Goal: Task Accomplishment & Management: Manage account settings

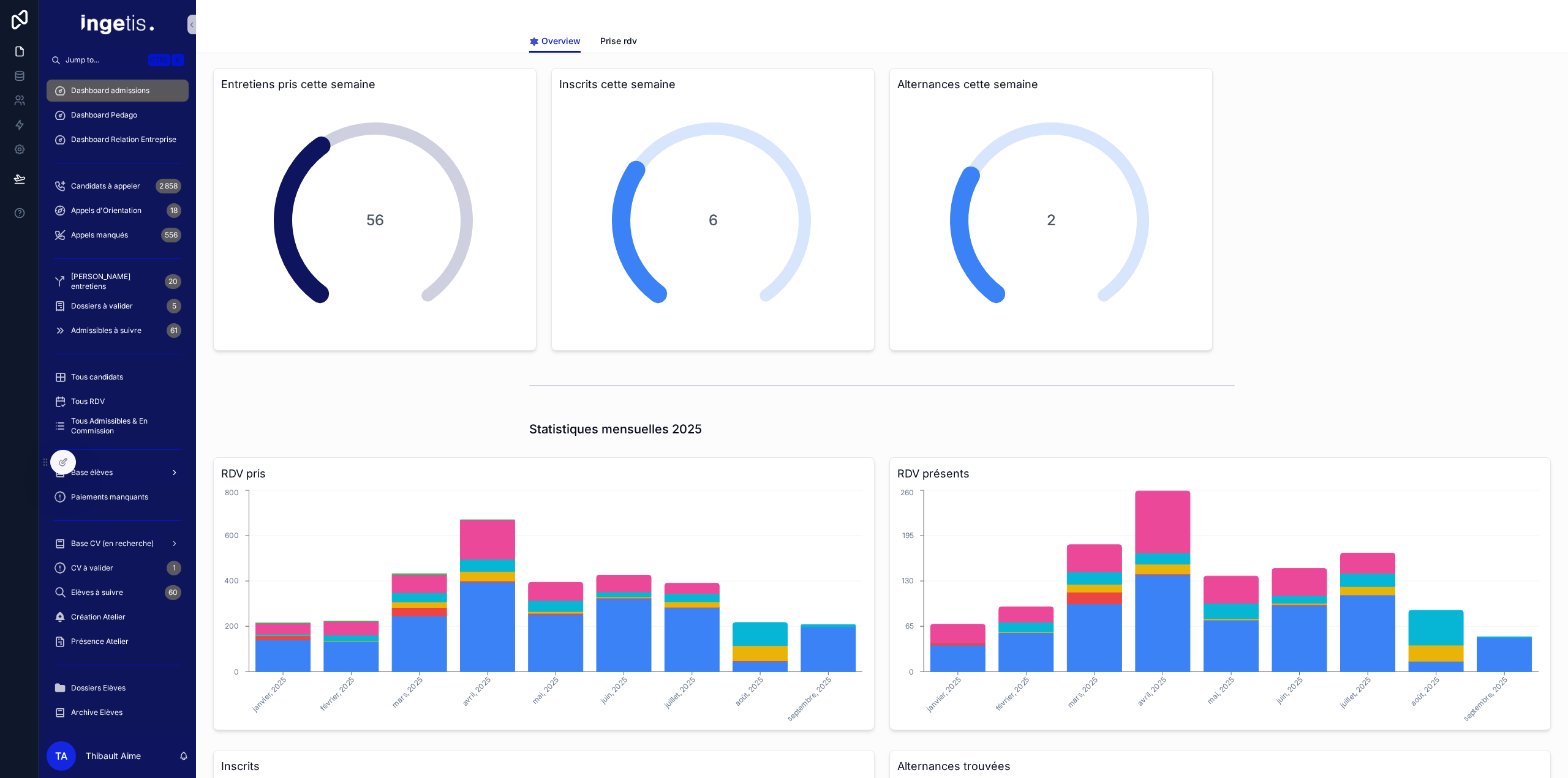
click at [126, 465] on div "Base élèves" at bounding box center [117, 473] width 127 height 20
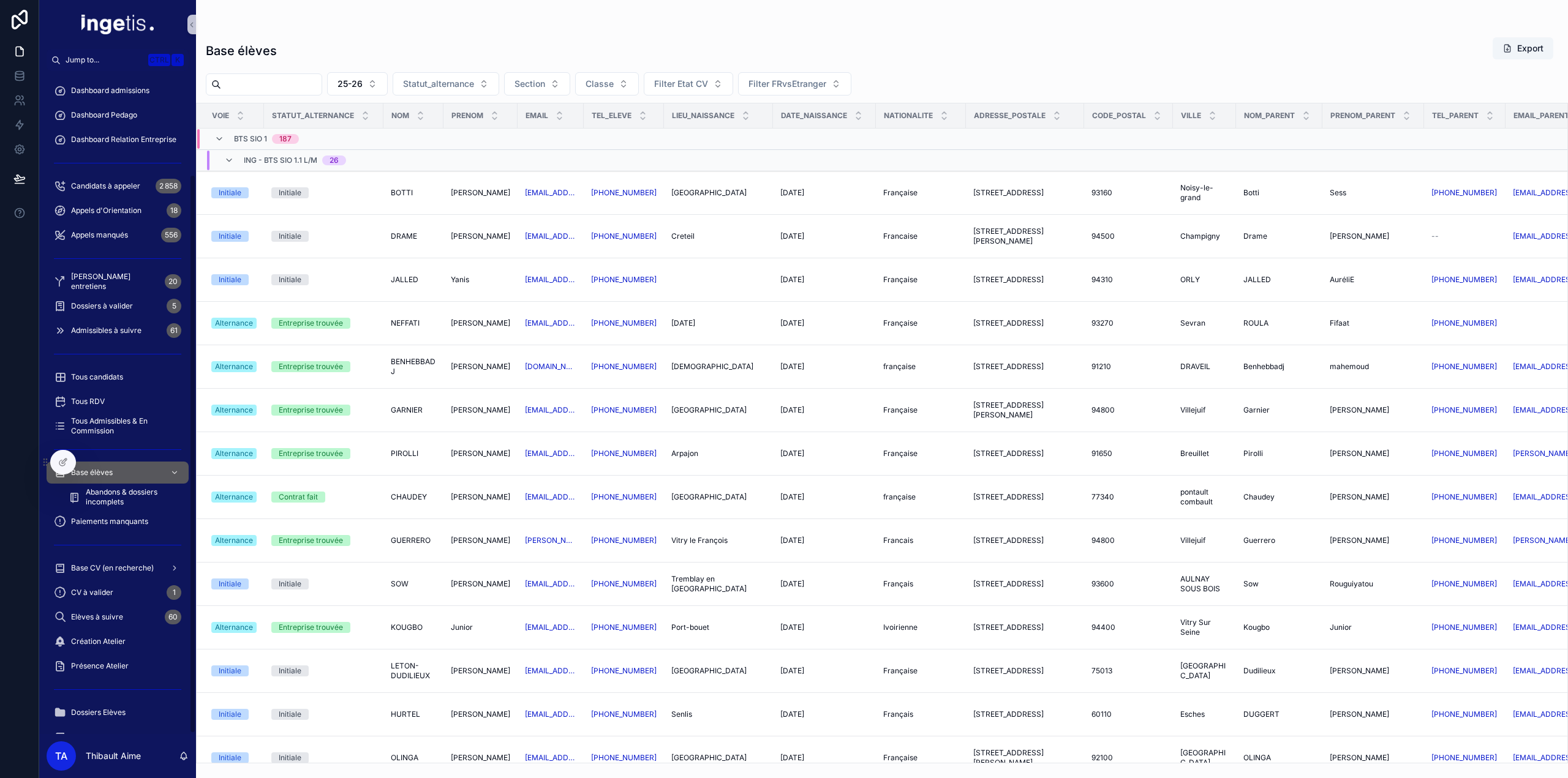
scroll to position [122, 0]
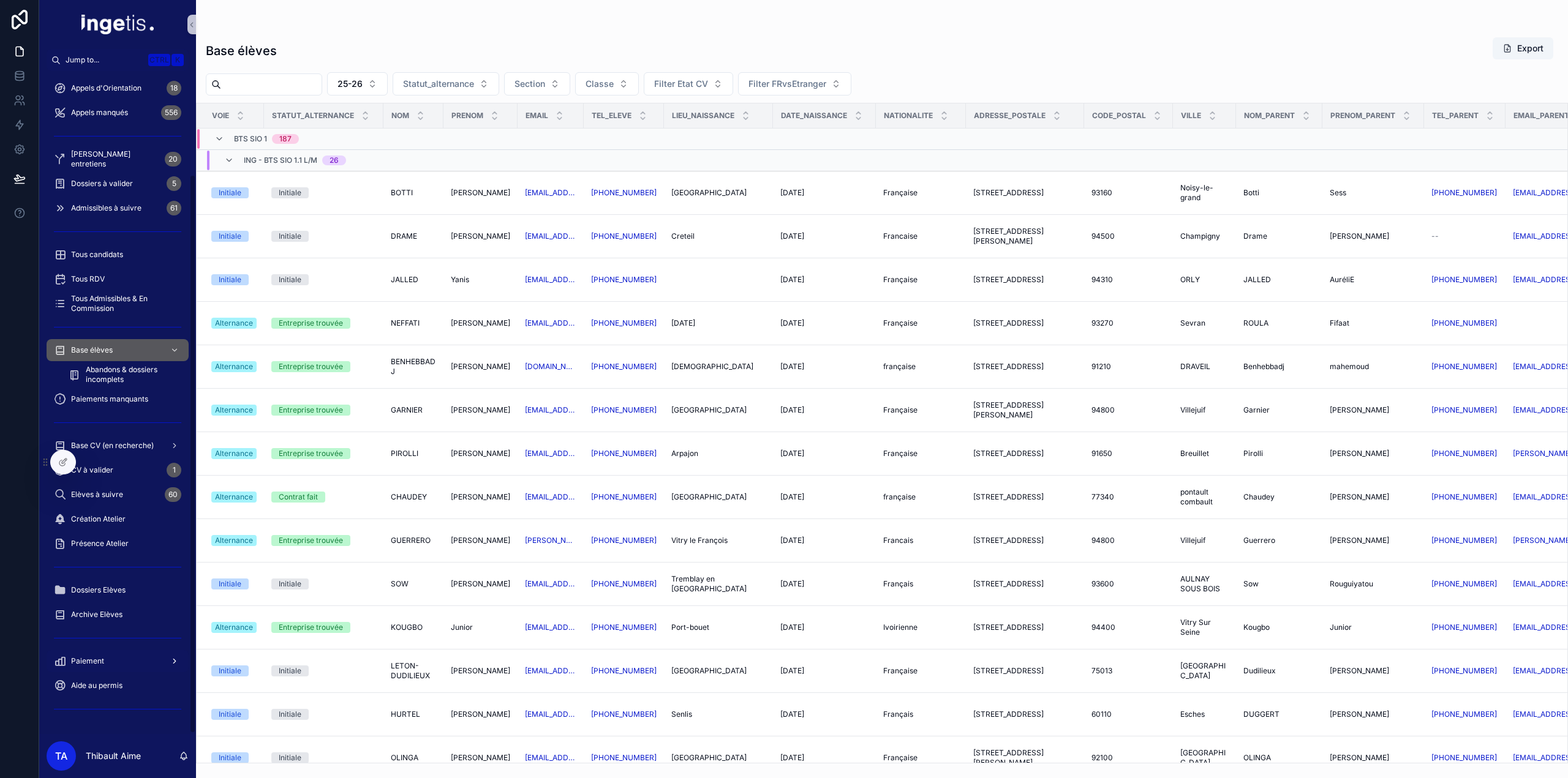
click at [106, 666] on div "Paiement" at bounding box center [117, 661] width 127 height 20
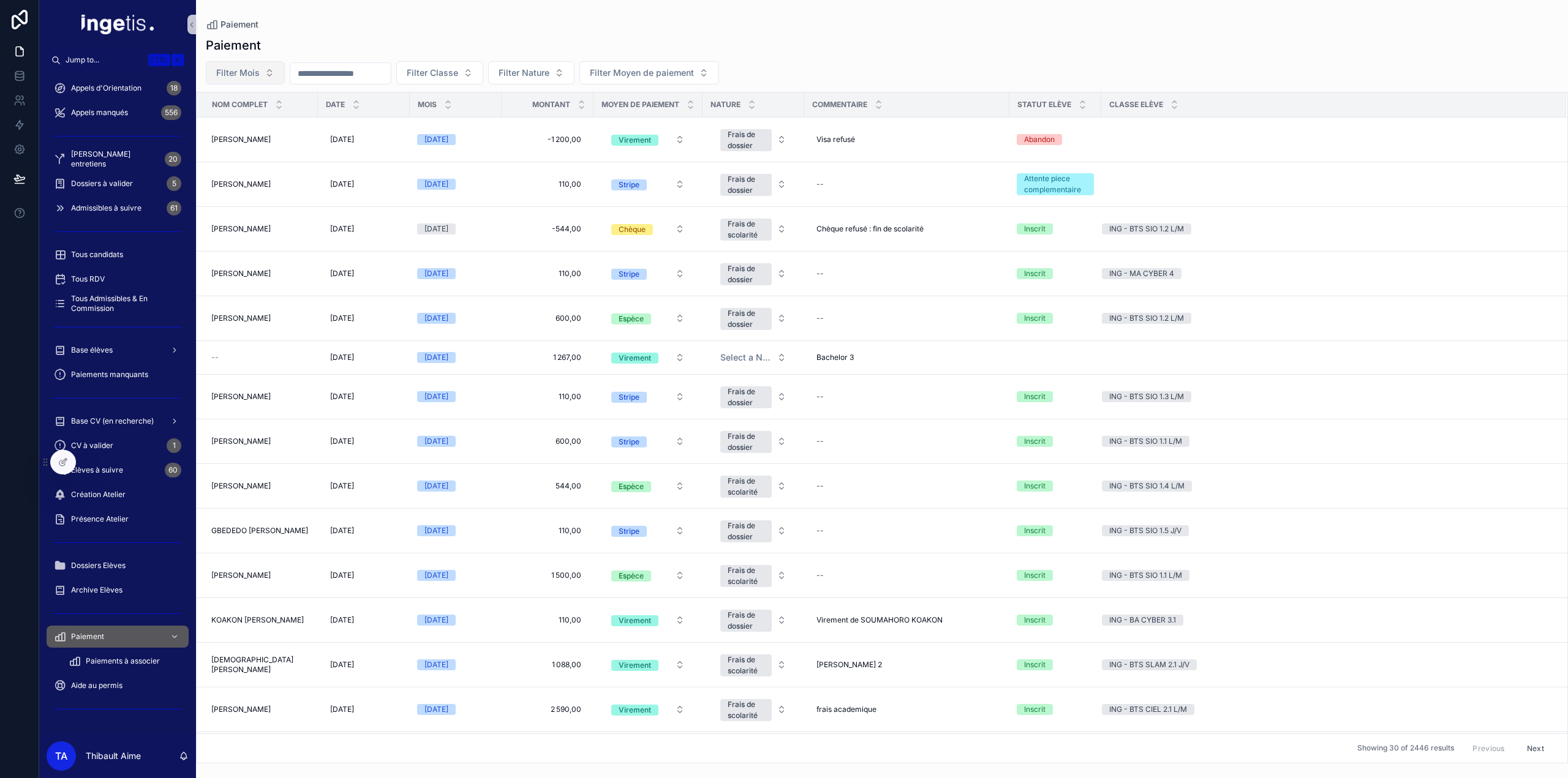
click at [269, 76] on button "Filter Mois" at bounding box center [245, 73] width 79 height 23
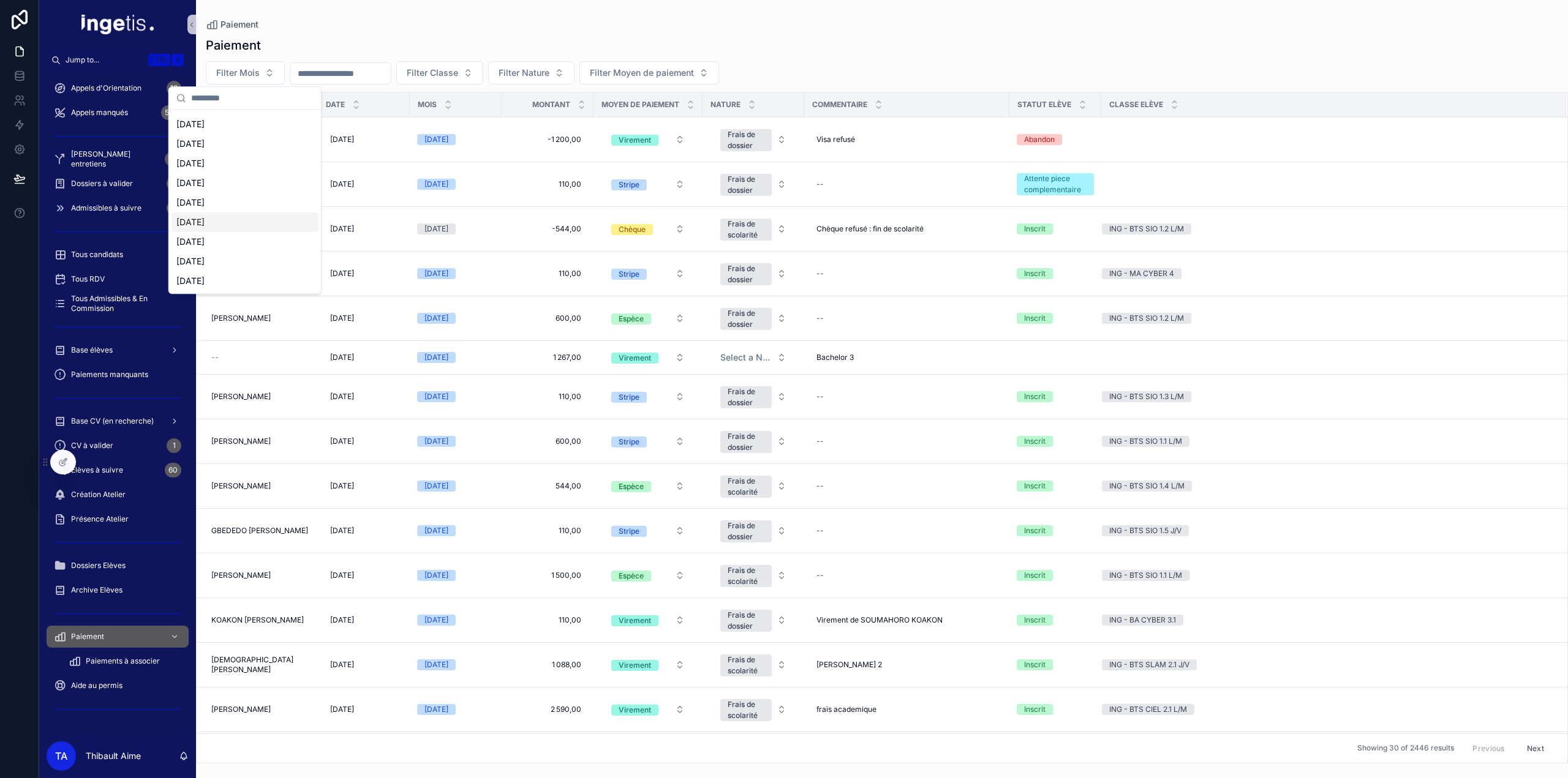
click at [222, 219] on div "September 2025" at bounding box center [245, 222] width 147 height 20
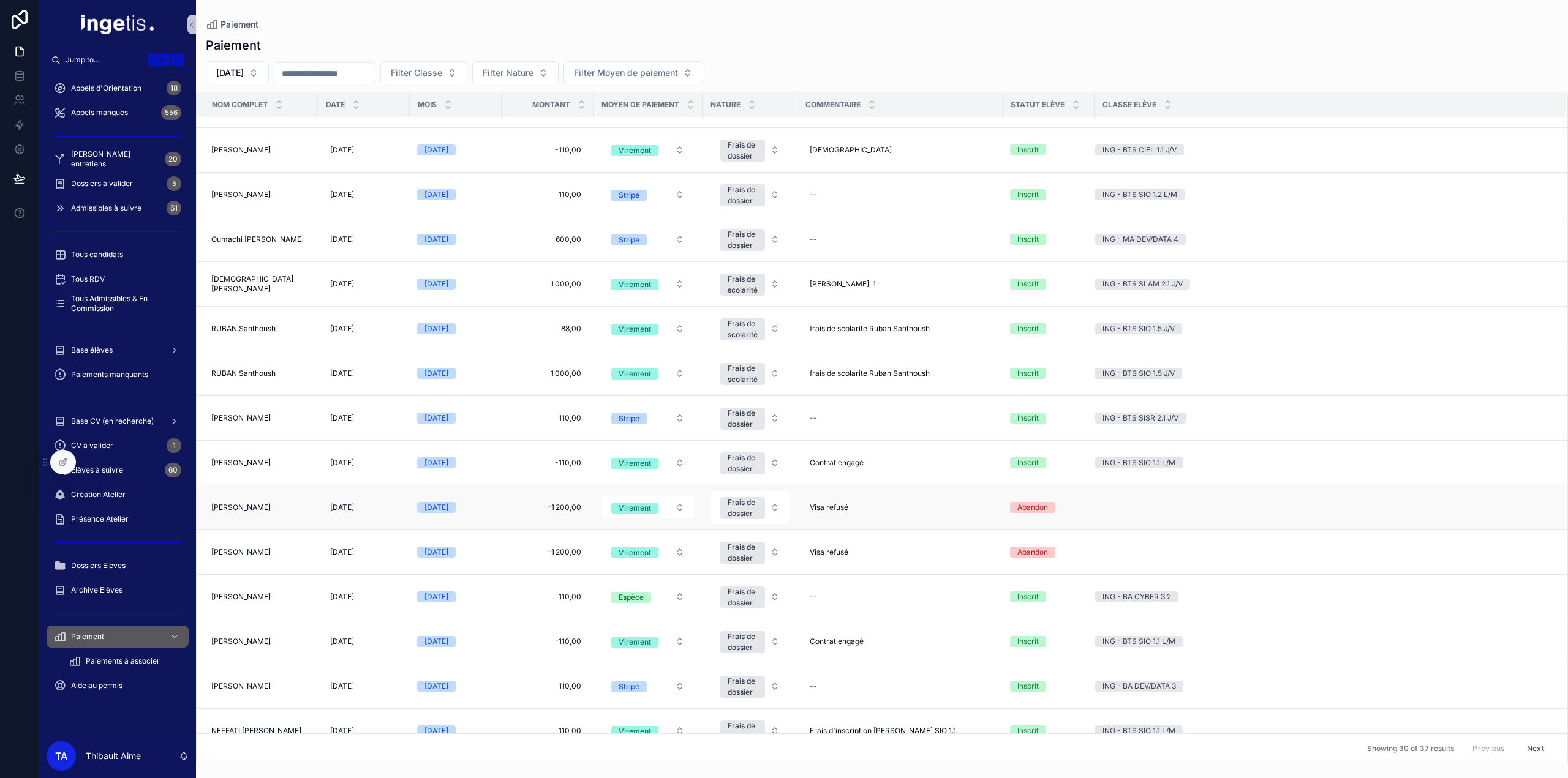
scroll to position [695, 0]
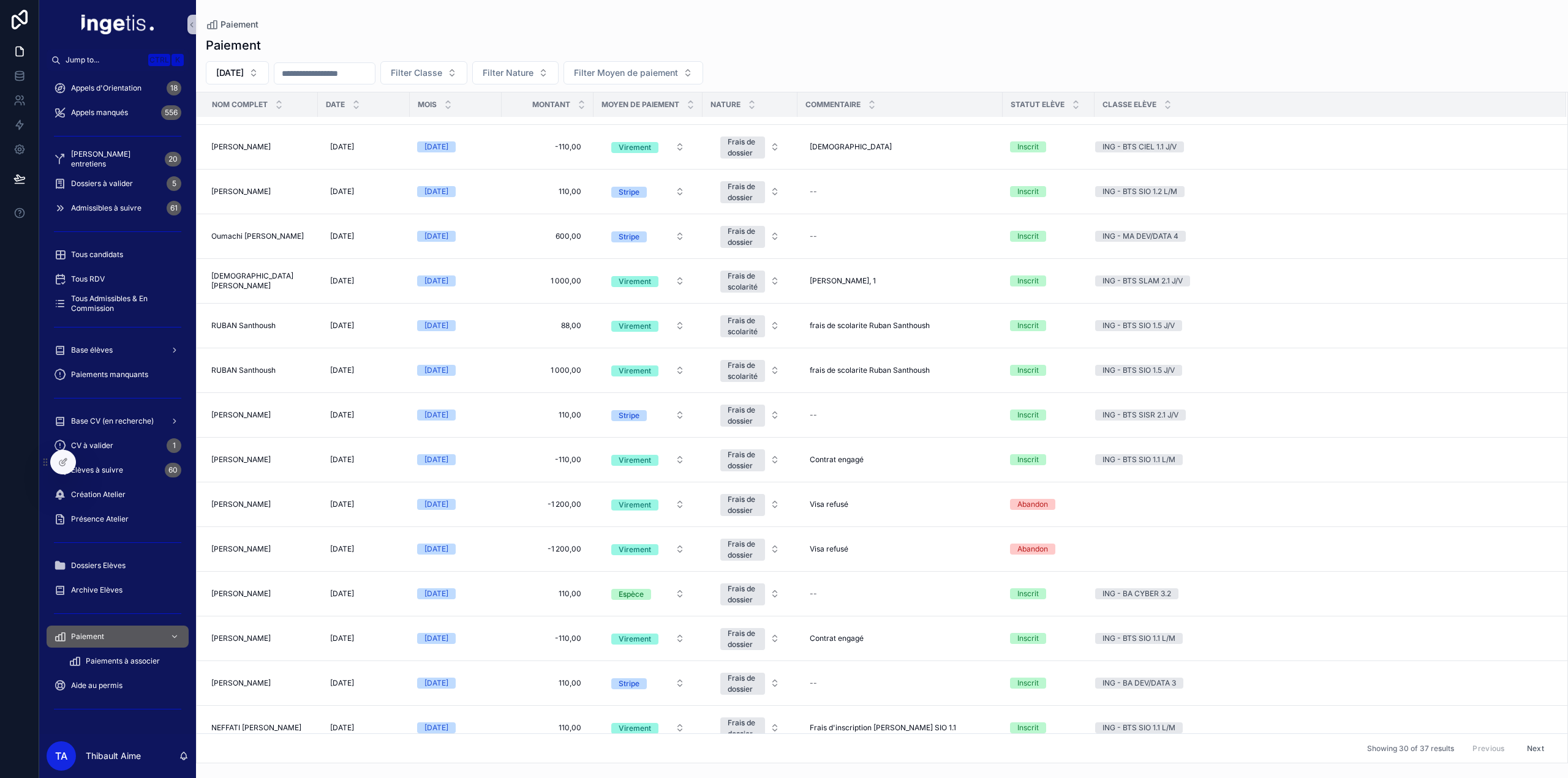
click at [1532, 750] on button "Next" at bounding box center [1535, 748] width 34 height 19
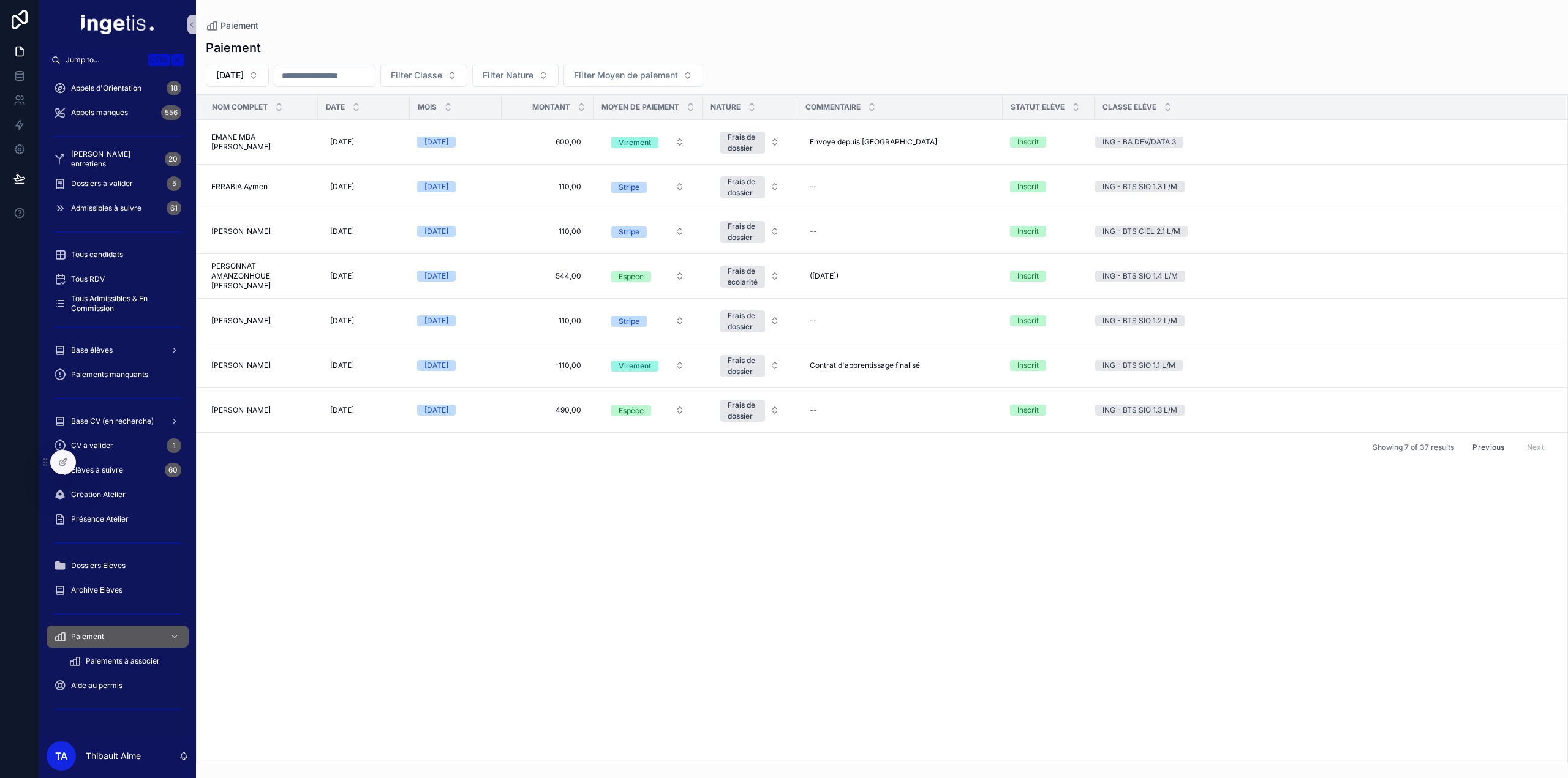
click at [1493, 444] on button "Previous" at bounding box center [1488, 447] width 49 height 19
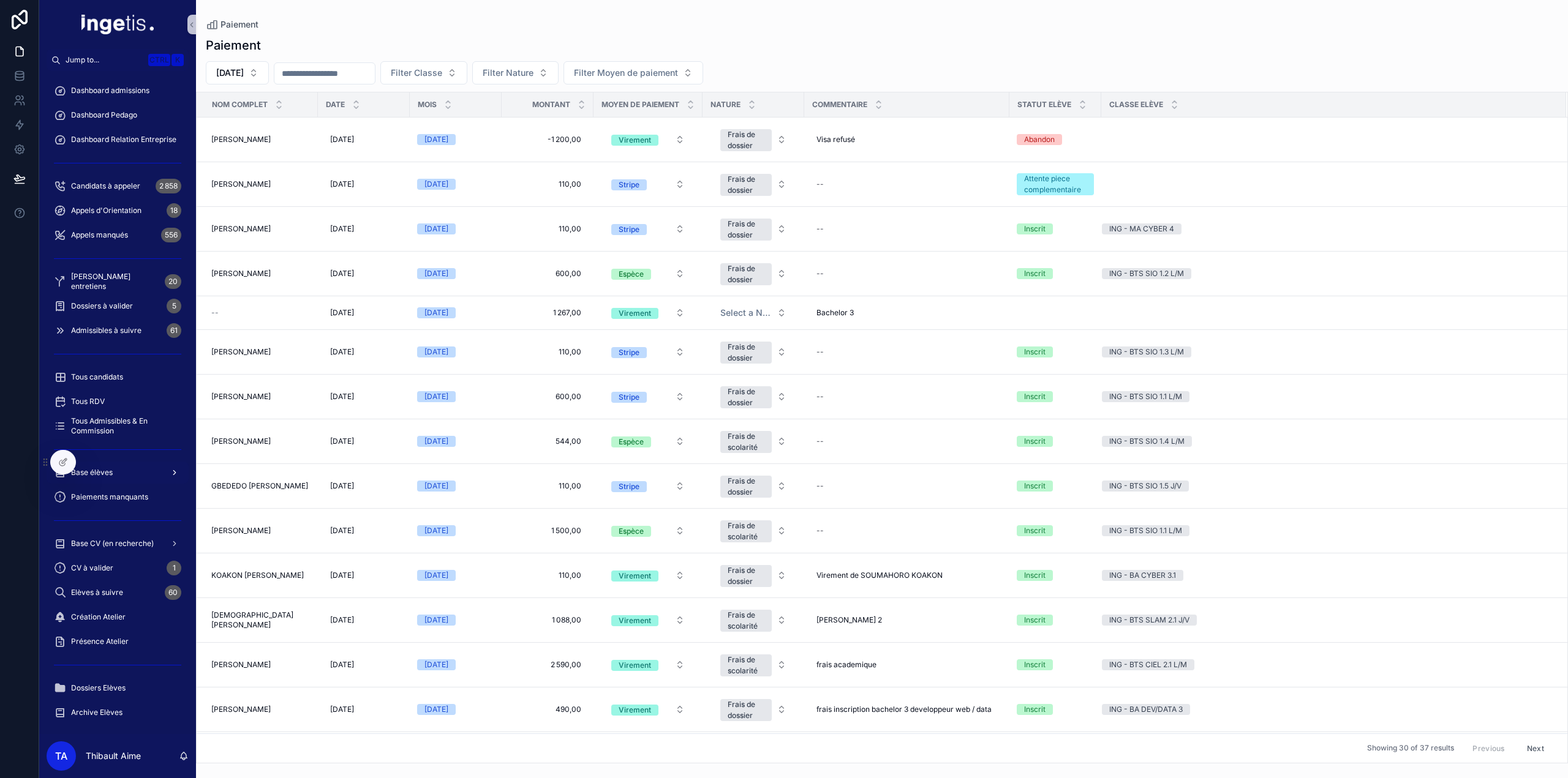
click at [109, 472] on span "Base élèves" at bounding box center [91, 473] width 41 height 10
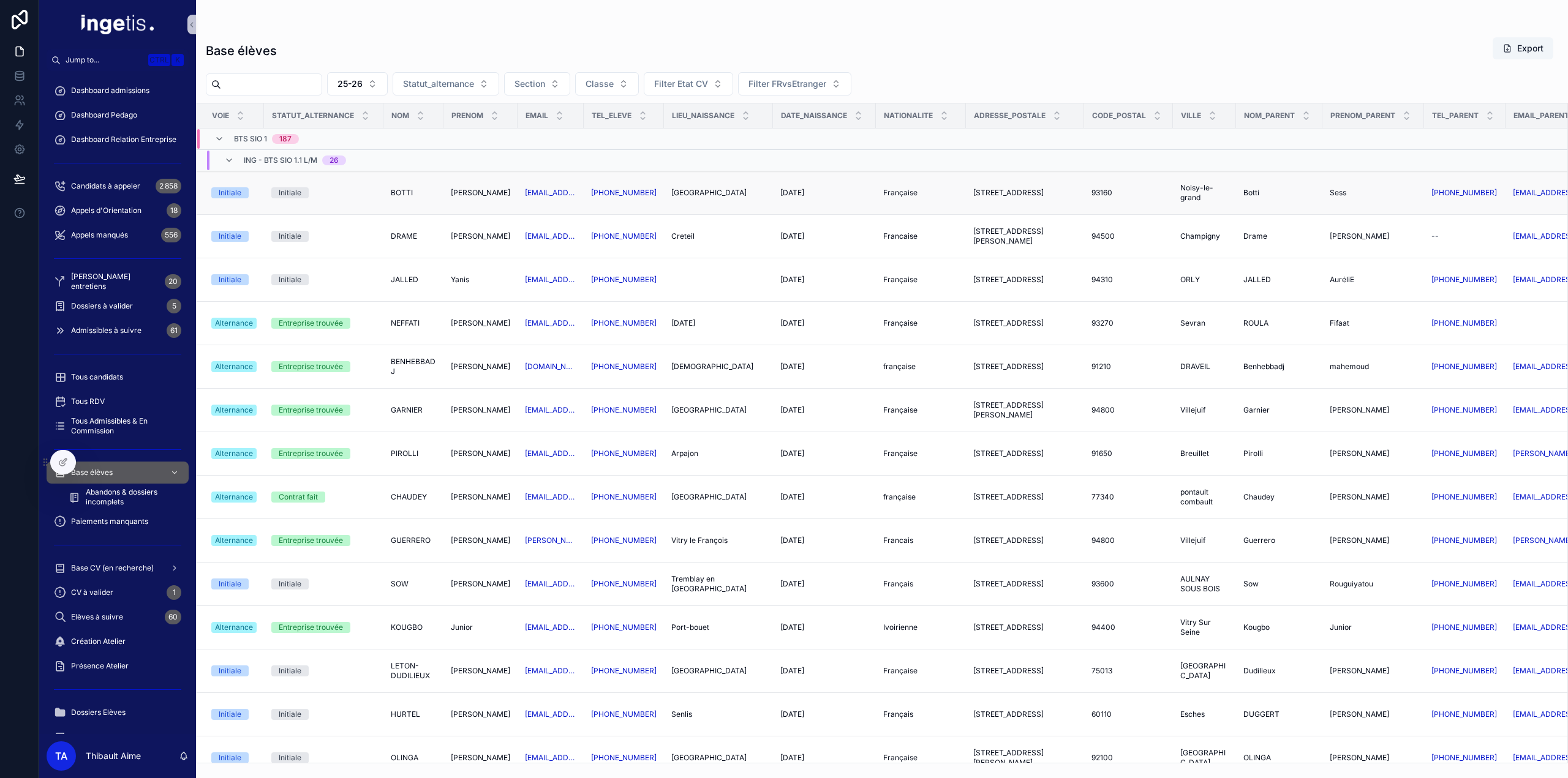
click at [405, 188] on span "BOTTI" at bounding box center [402, 193] width 22 height 10
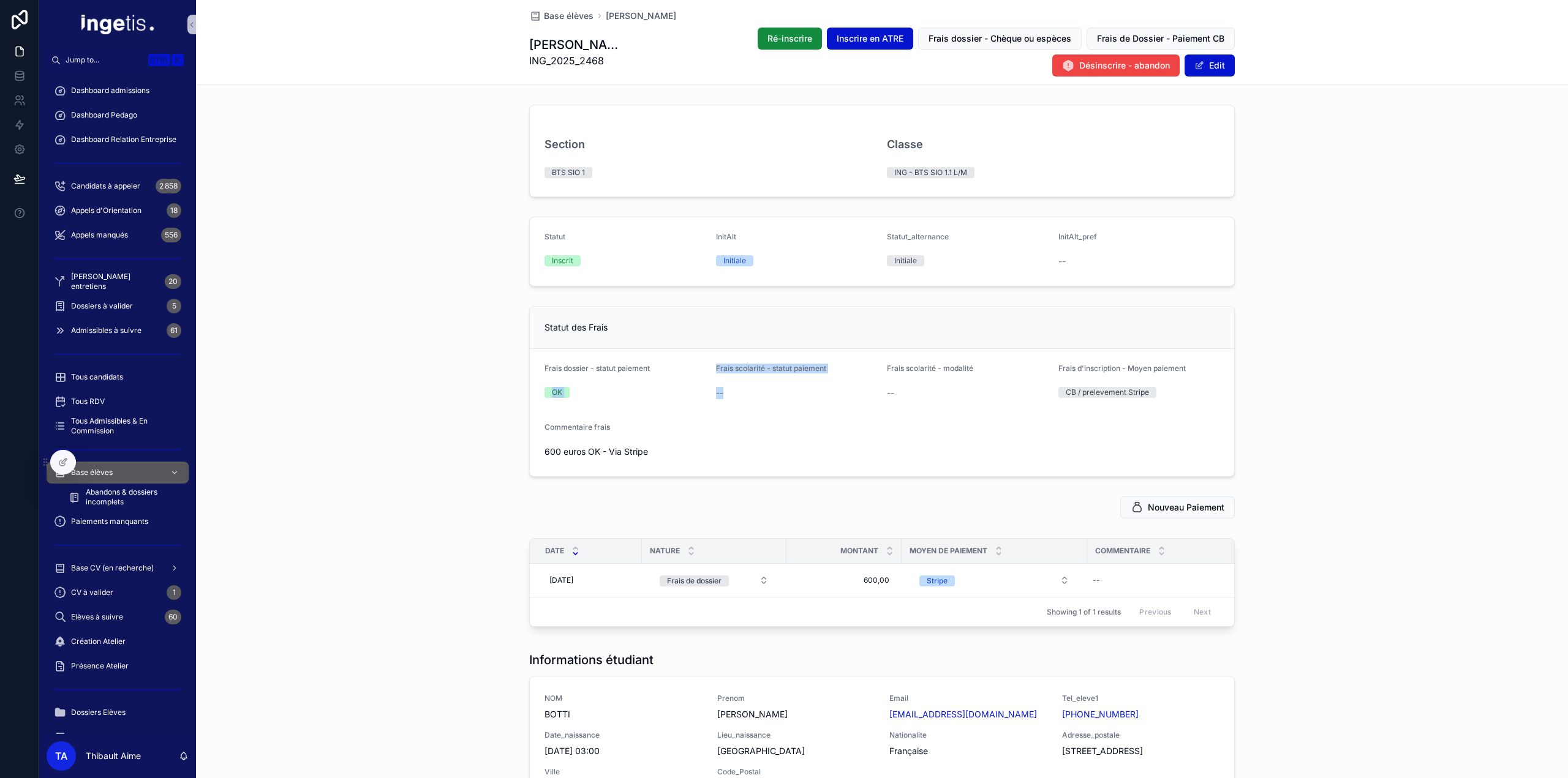
drag, startPoint x: 703, startPoint y: 369, endPoint x: 866, endPoint y: 400, distance: 165.9
click at [858, 400] on form "Frais dossier - statut paiement OK Frais scolarité - statut paiement -- Frais s…" at bounding box center [882, 413] width 705 height 127
click at [866, 400] on div "--" at bounding box center [797, 393] width 162 height 20
drag, startPoint x: 899, startPoint y: 400, endPoint x: 881, endPoint y: 391, distance: 20.1
click at [881, 391] on form "Frais dossier - statut paiement OK Frais scolarité - statut paiement -- Frais s…" at bounding box center [882, 413] width 705 height 127
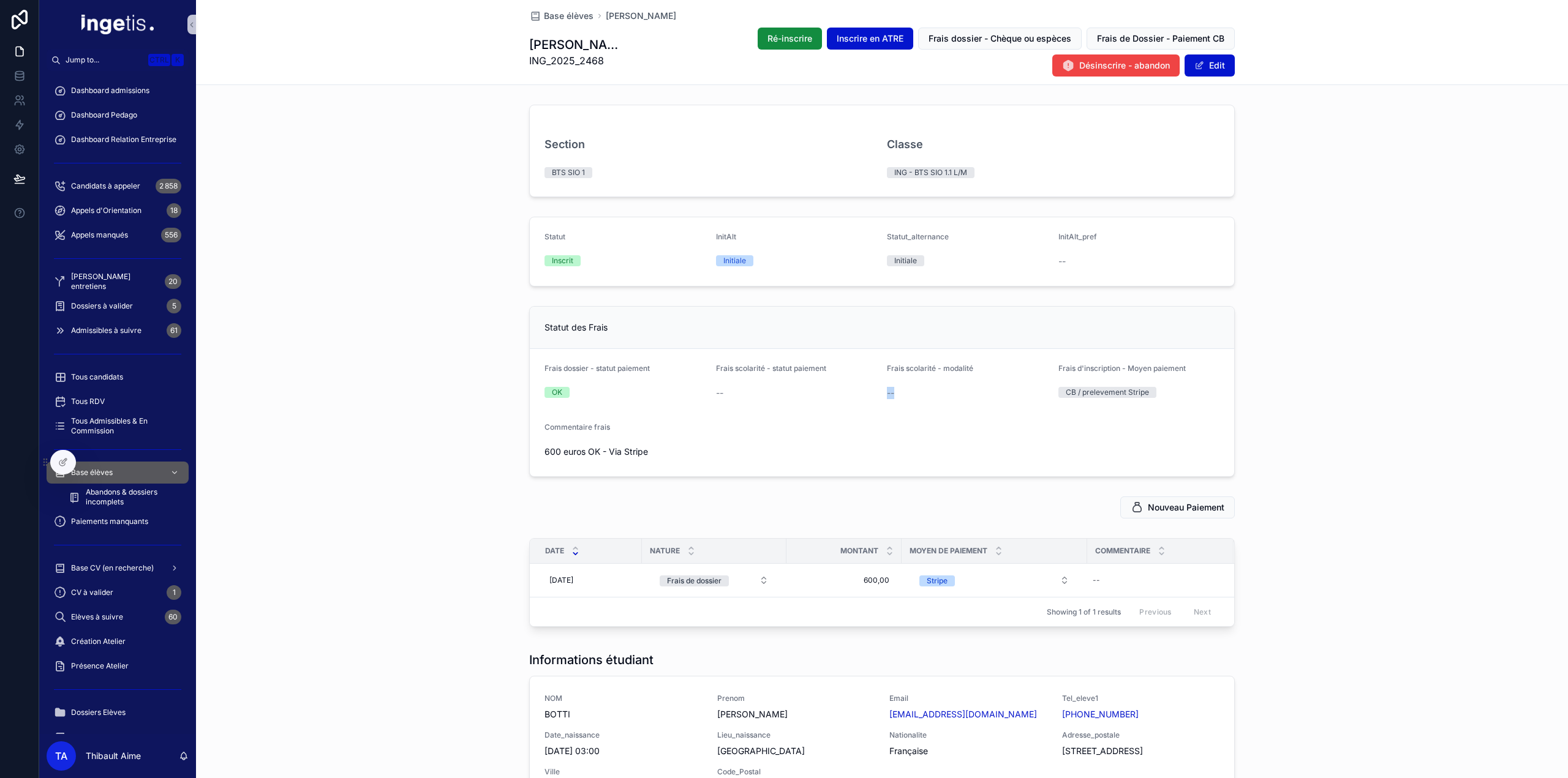
click at [881, 391] on form "Frais dossier - statut paiement OK Frais scolarité - statut paiement -- Frais s…" at bounding box center [882, 413] width 705 height 127
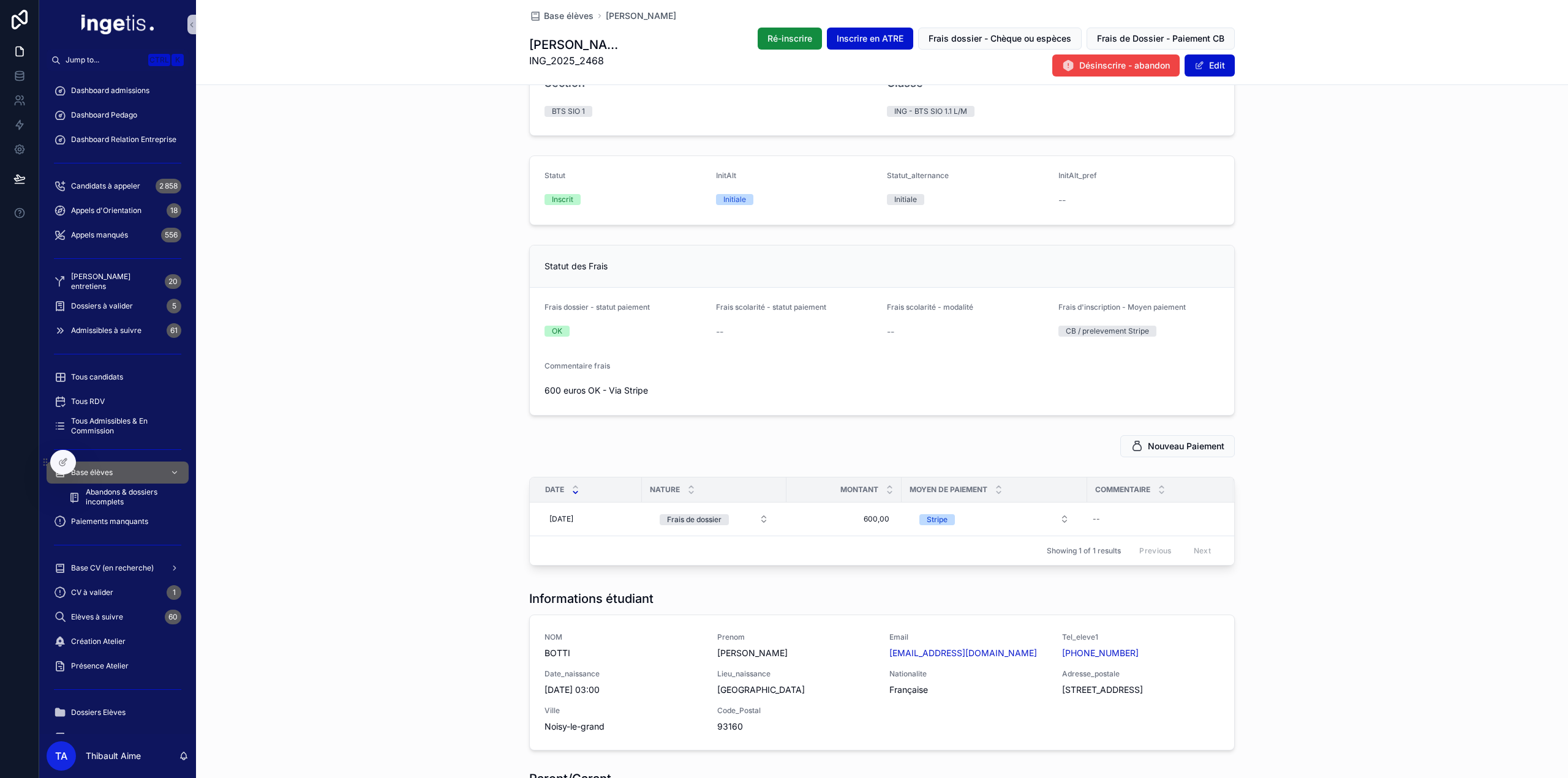
scroll to position [122, 0]
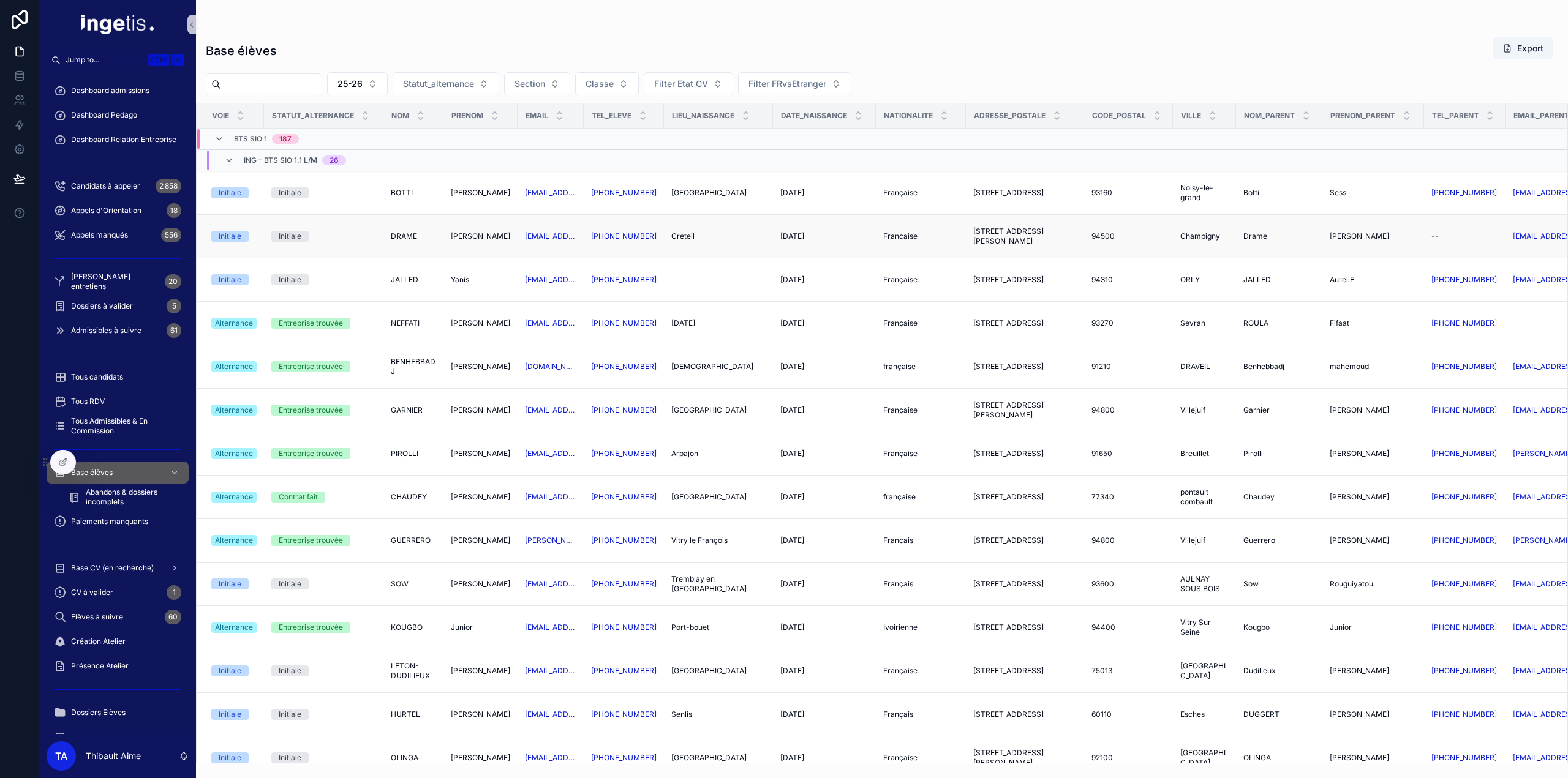
click at [397, 236] on span "DRAME" at bounding box center [404, 237] width 27 height 10
click at [409, 284] on td "JALLED JALLED" at bounding box center [413, 280] width 60 height 43
click at [405, 276] on span "JALLED" at bounding box center [404, 280] width 28 height 10
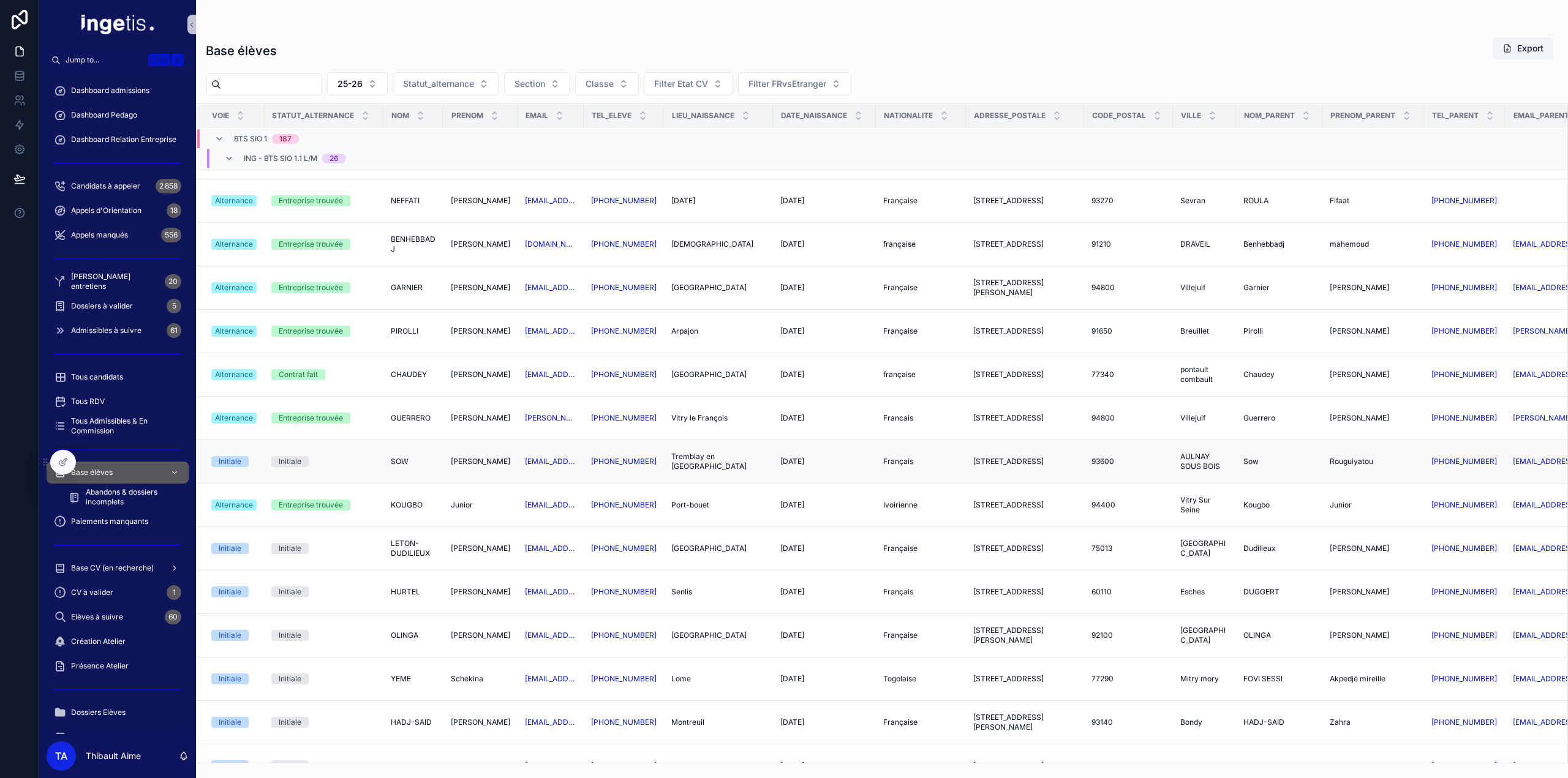
click at [394, 463] on td "SOW SOW" at bounding box center [413, 462] width 60 height 43
click at [395, 457] on span "SOW" at bounding box center [399, 462] width 18 height 10
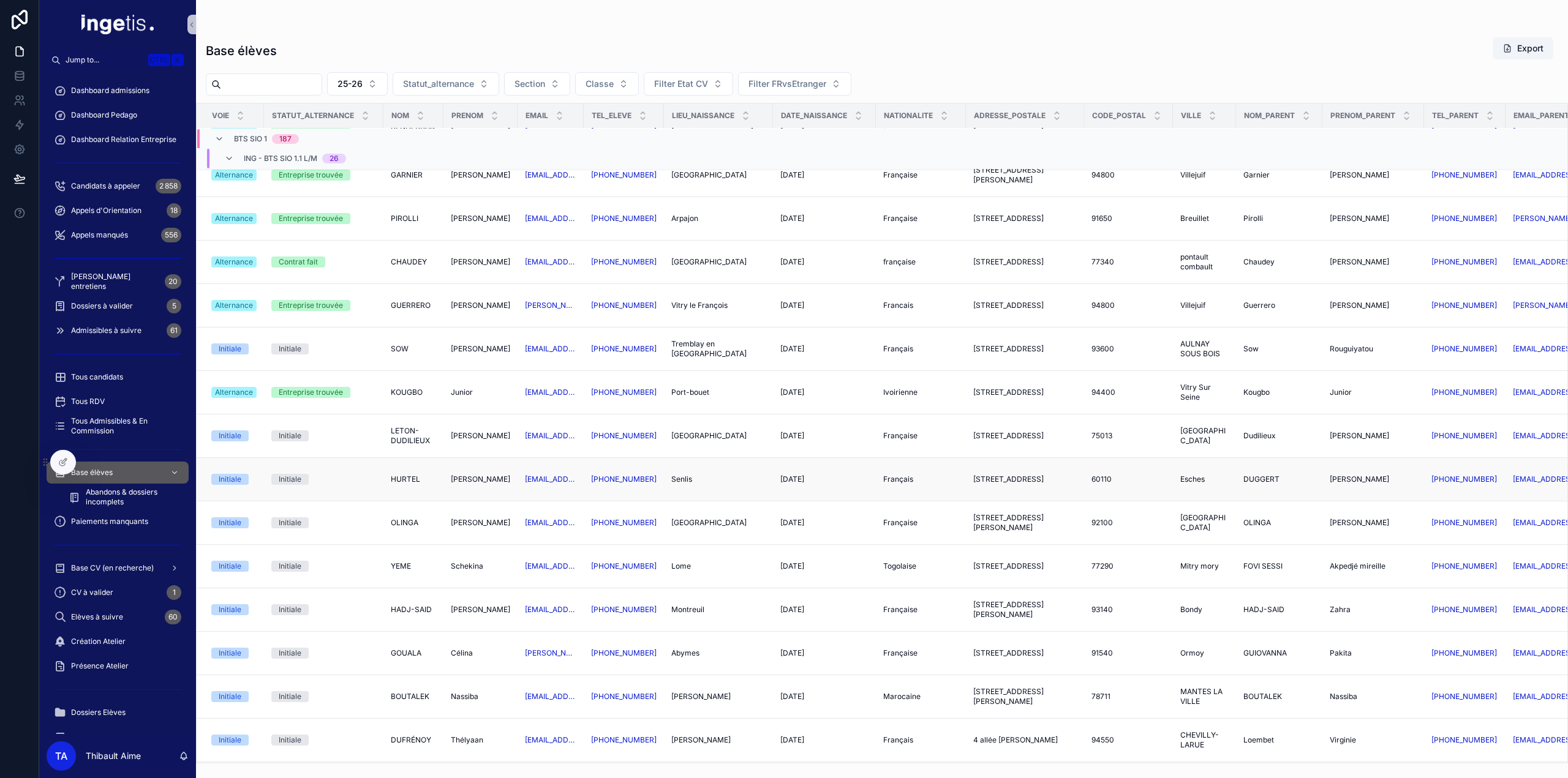
scroll to position [245, 0]
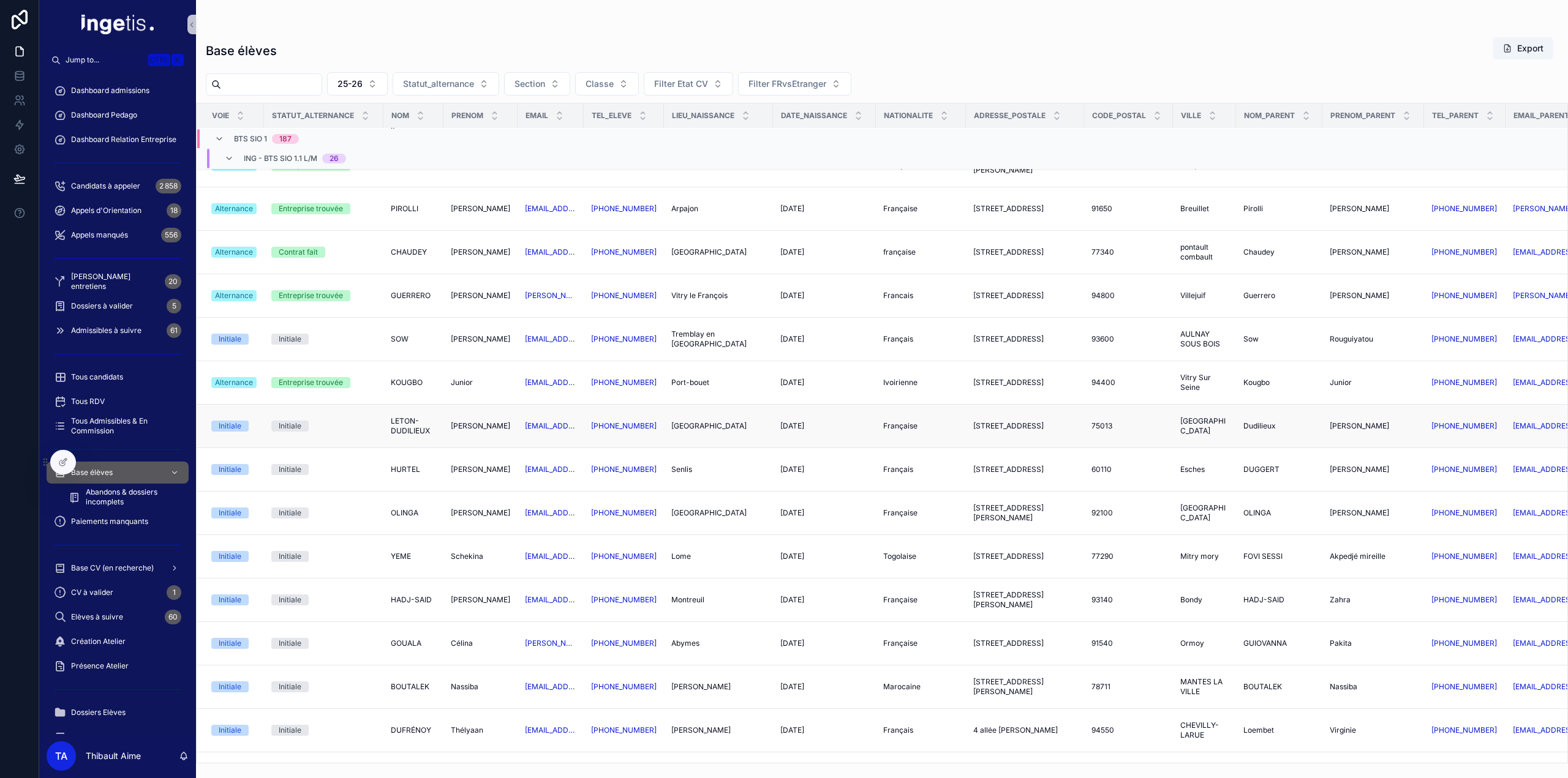
click at [402, 431] on span "LETON-DUDILIEUX" at bounding box center [413, 426] width 45 height 20
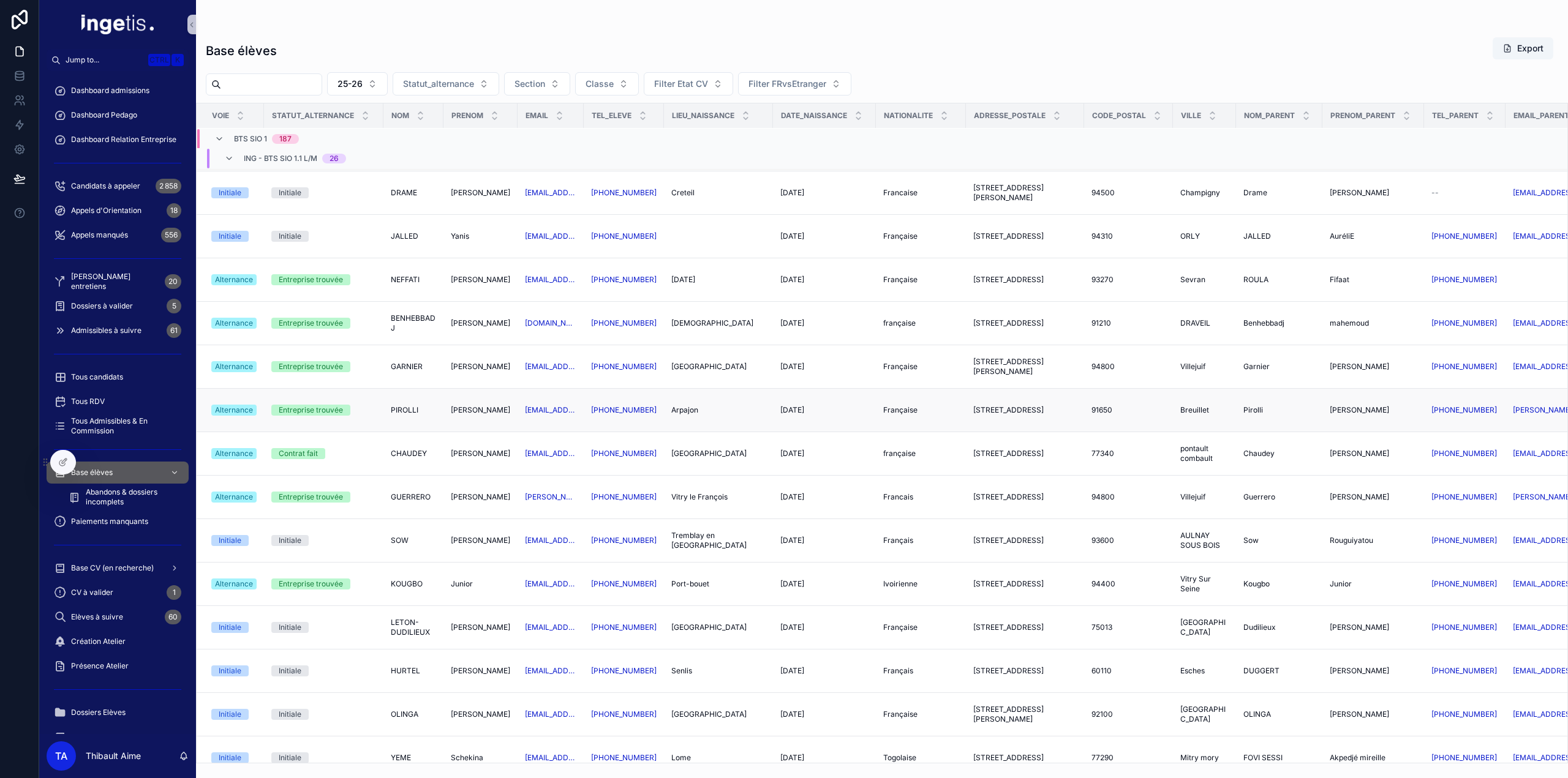
scroll to position [122, 0]
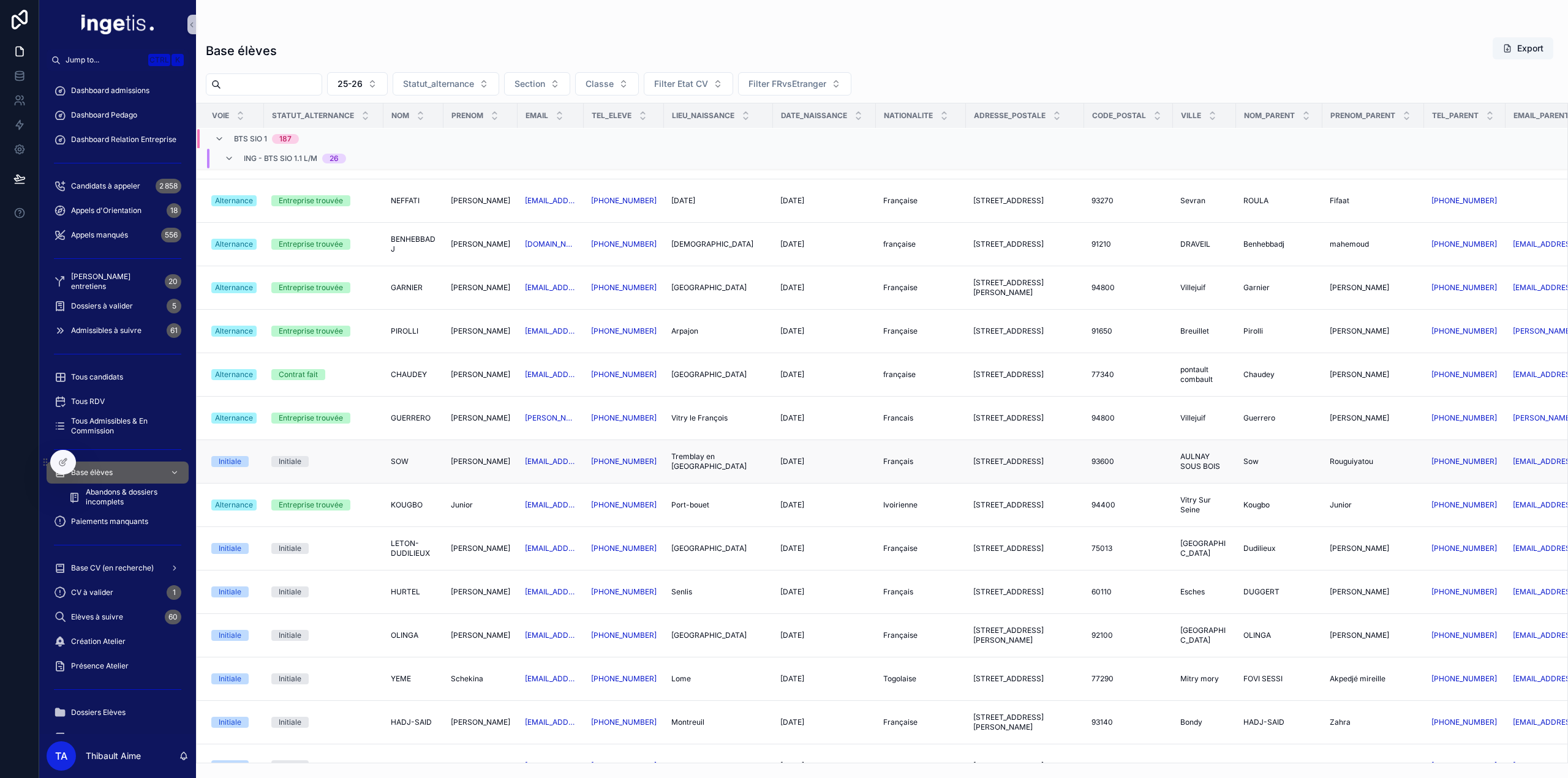
click at [401, 457] on span "SOW" at bounding box center [399, 462] width 18 height 10
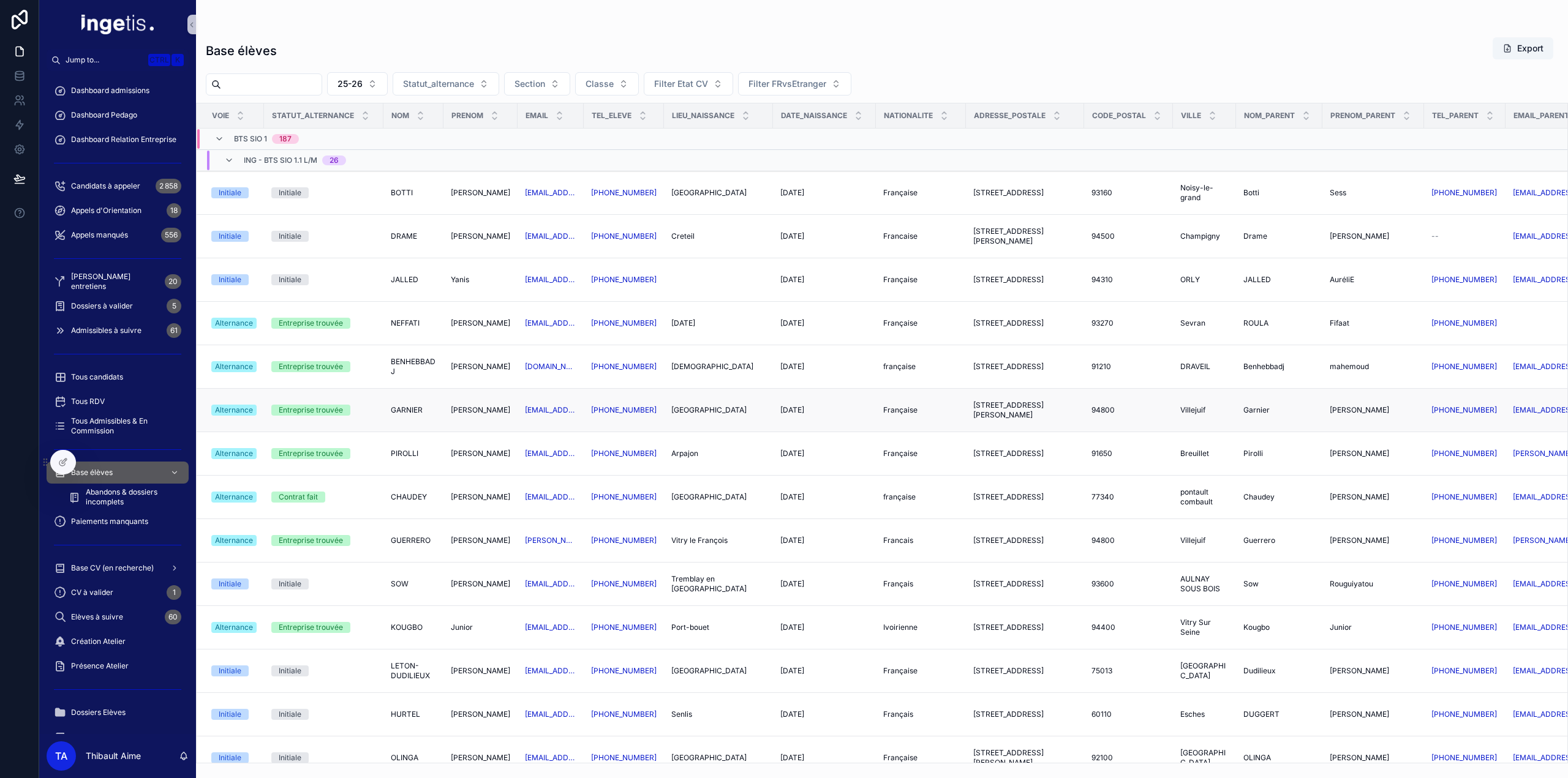
scroll to position [245, 0]
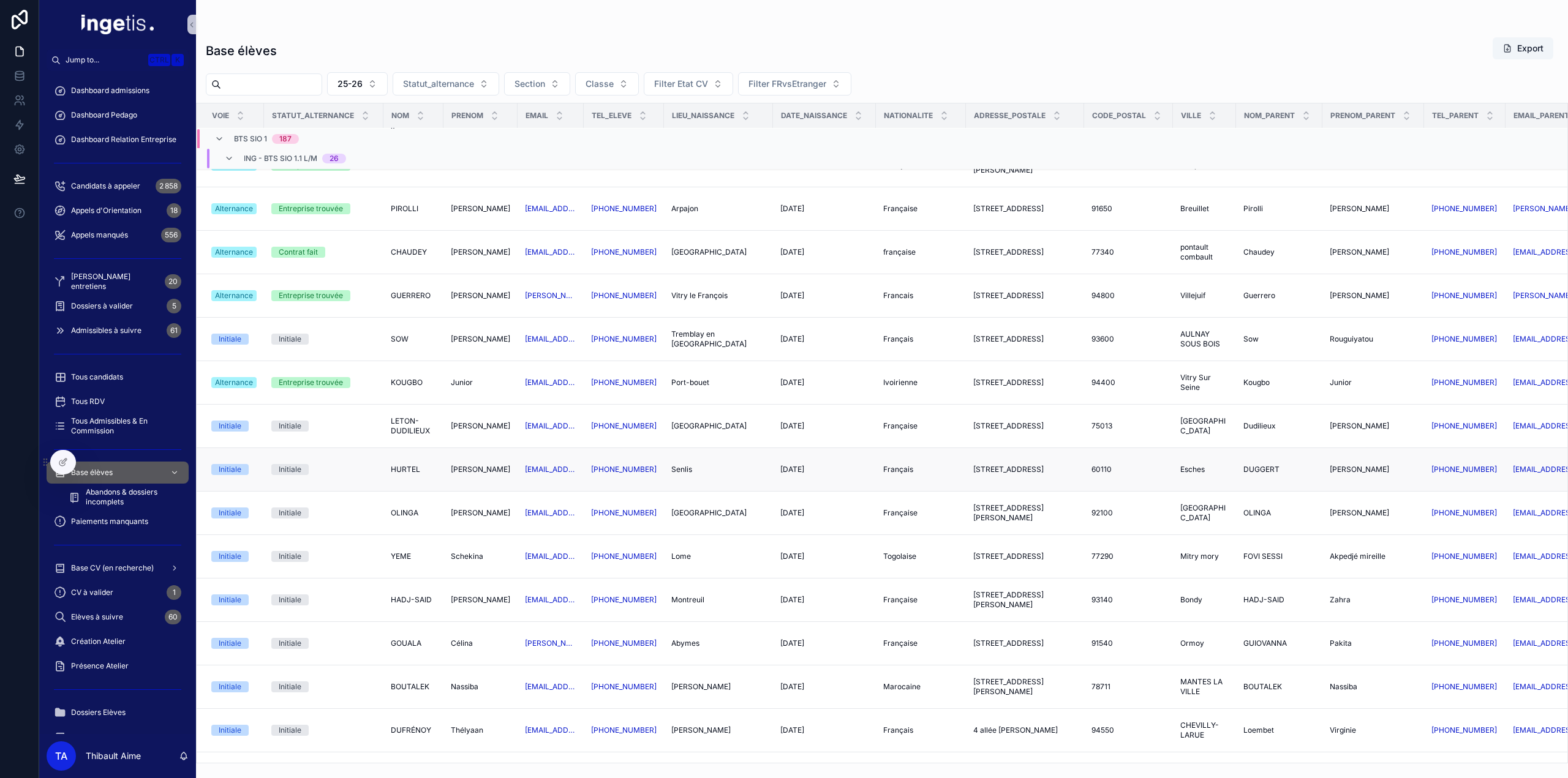
click at [409, 465] on span "HURTEL" at bounding box center [405, 470] width 30 height 10
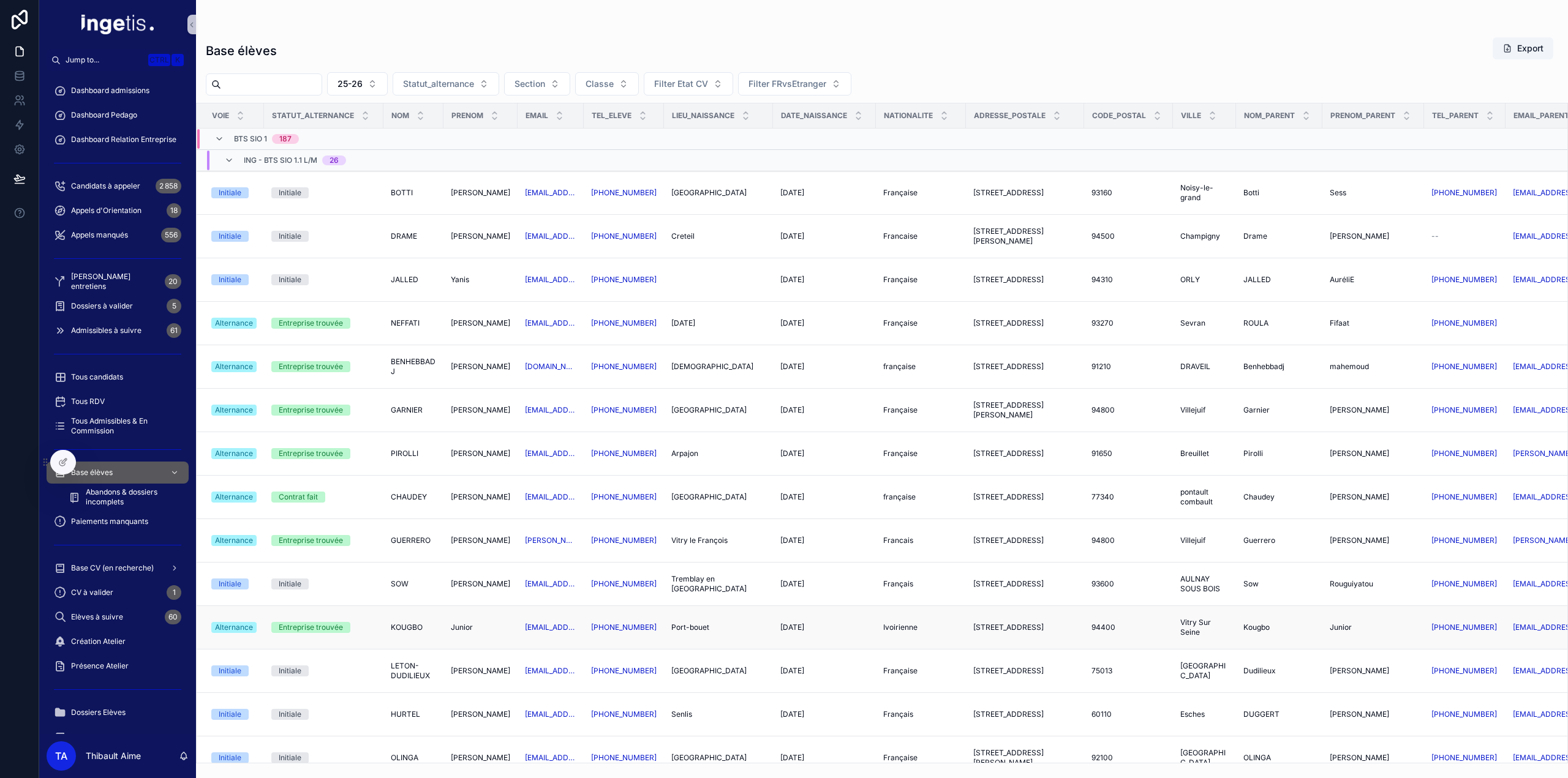
scroll to position [245, 0]
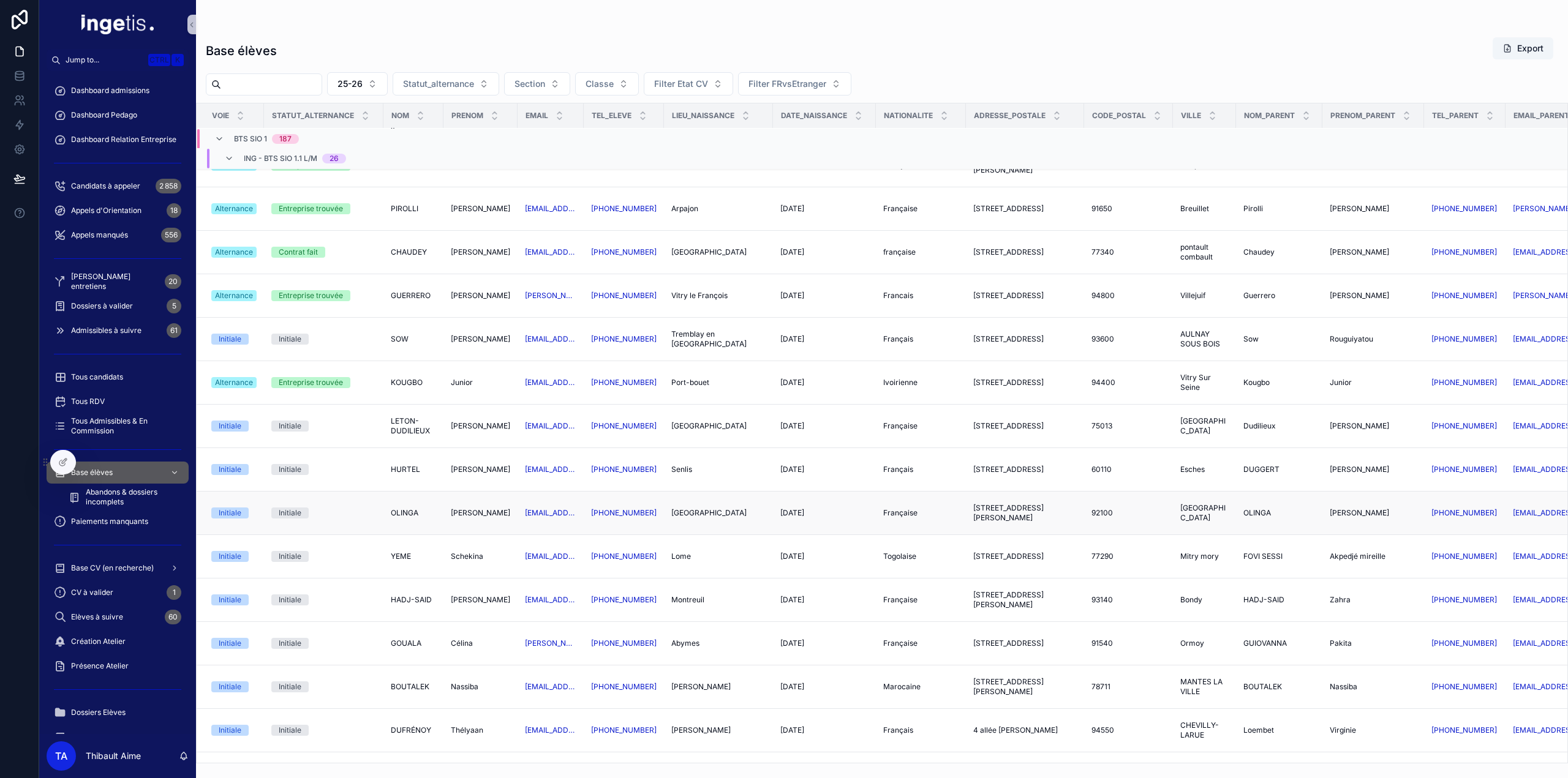
click at [399, 513] on span "OLINGA" at bounding box center [404, 513] width 28 height 10
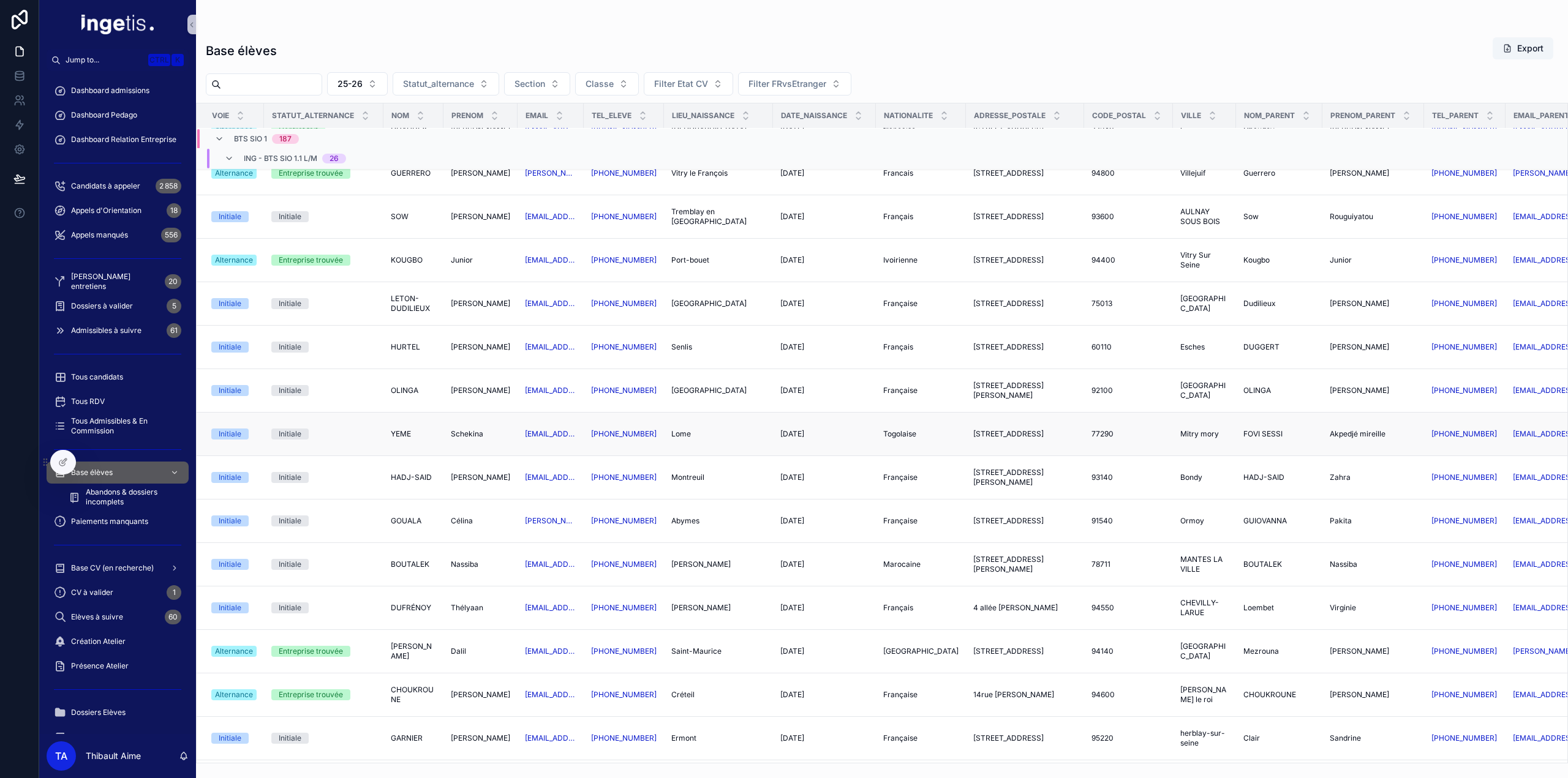
click at [405, 429] on span "YEME" at bounding box center [400, 434] width 20 height 10
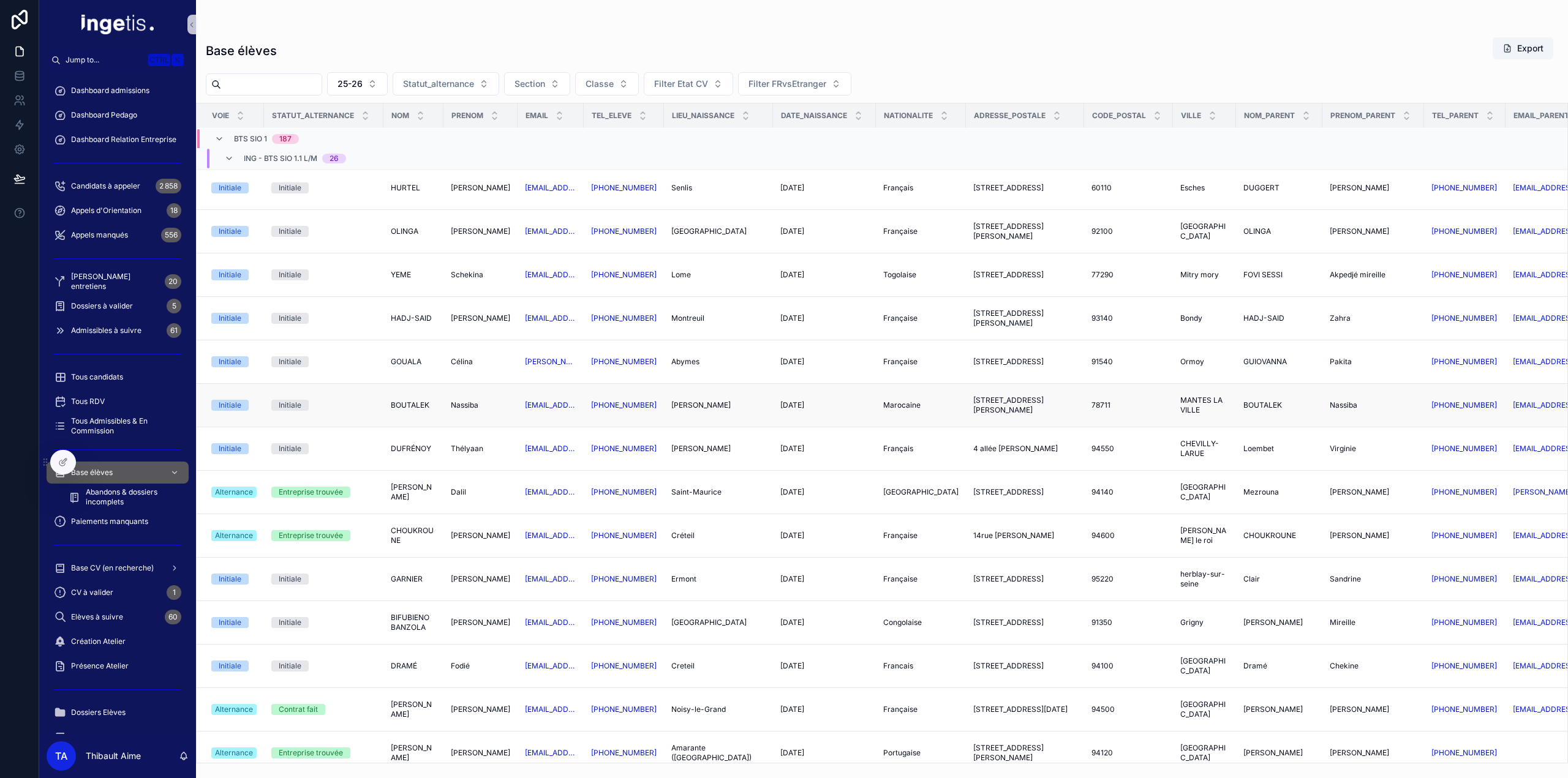
scroll to position [585, 0]
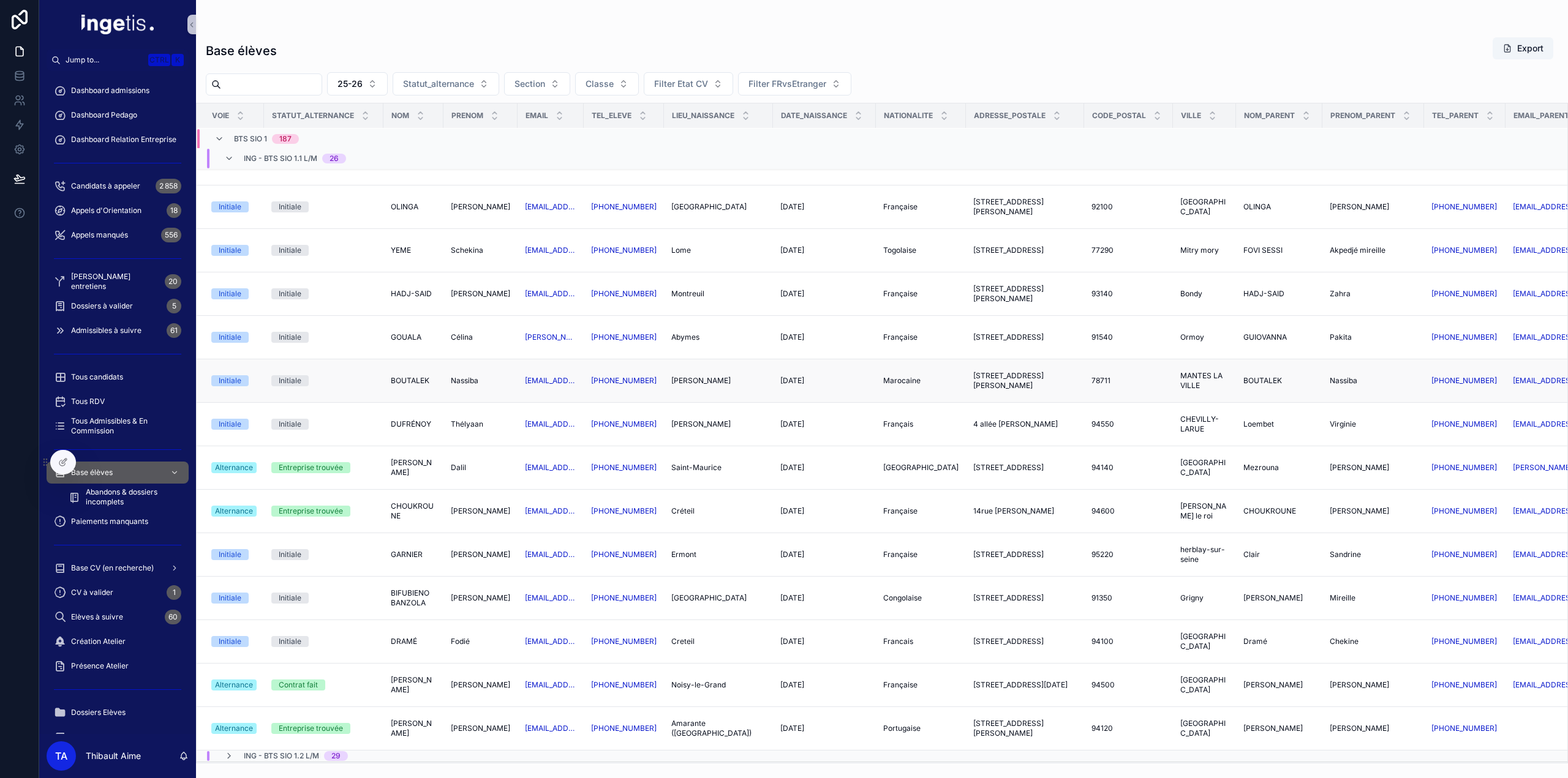
click at [414, 376] on span "BOUTALEK" at bounding box center [410, 381] width 38 height 10
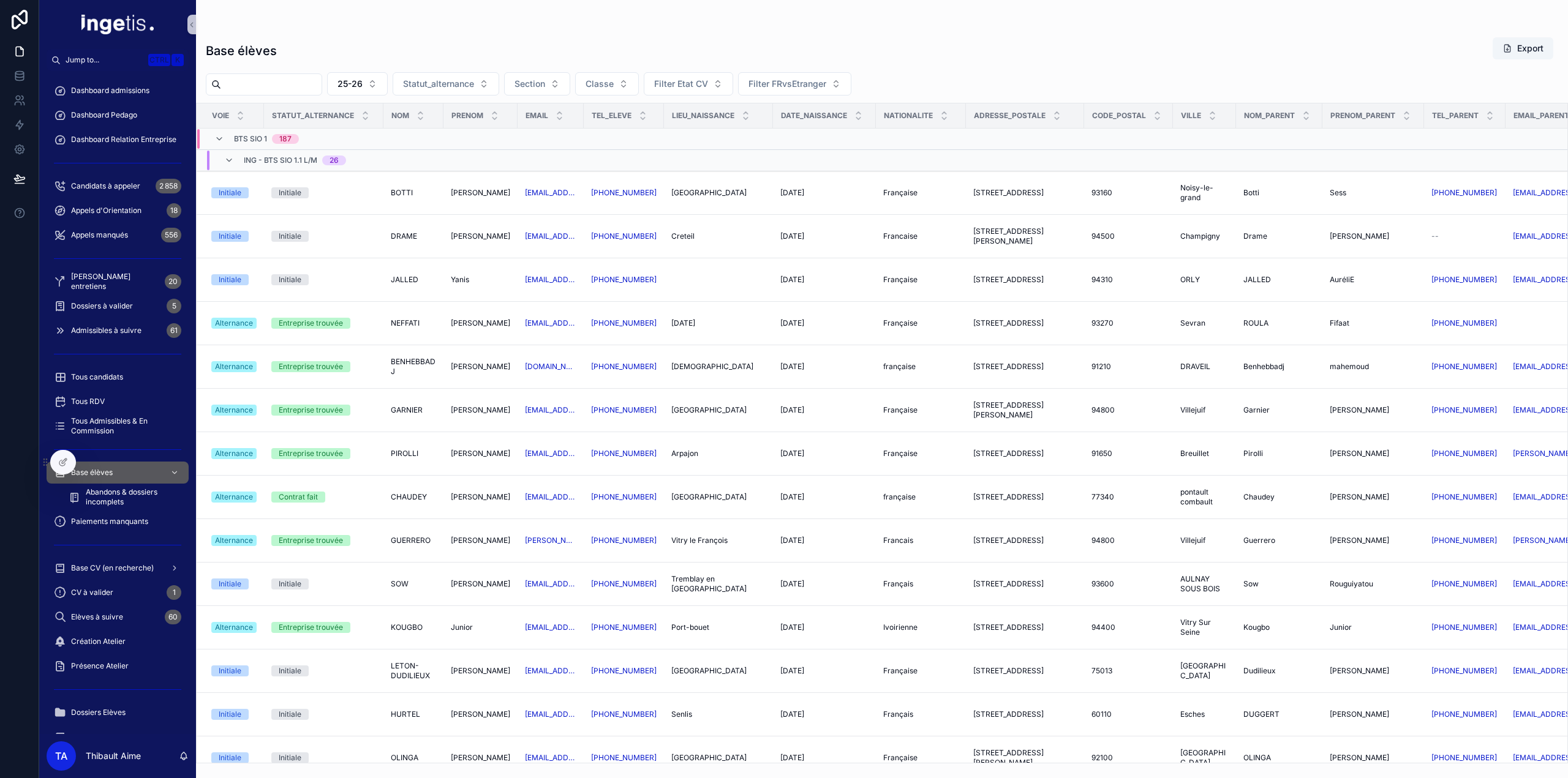
click at [331, 159] on div "26" at bounding box center [334, 161] width 9 height 10
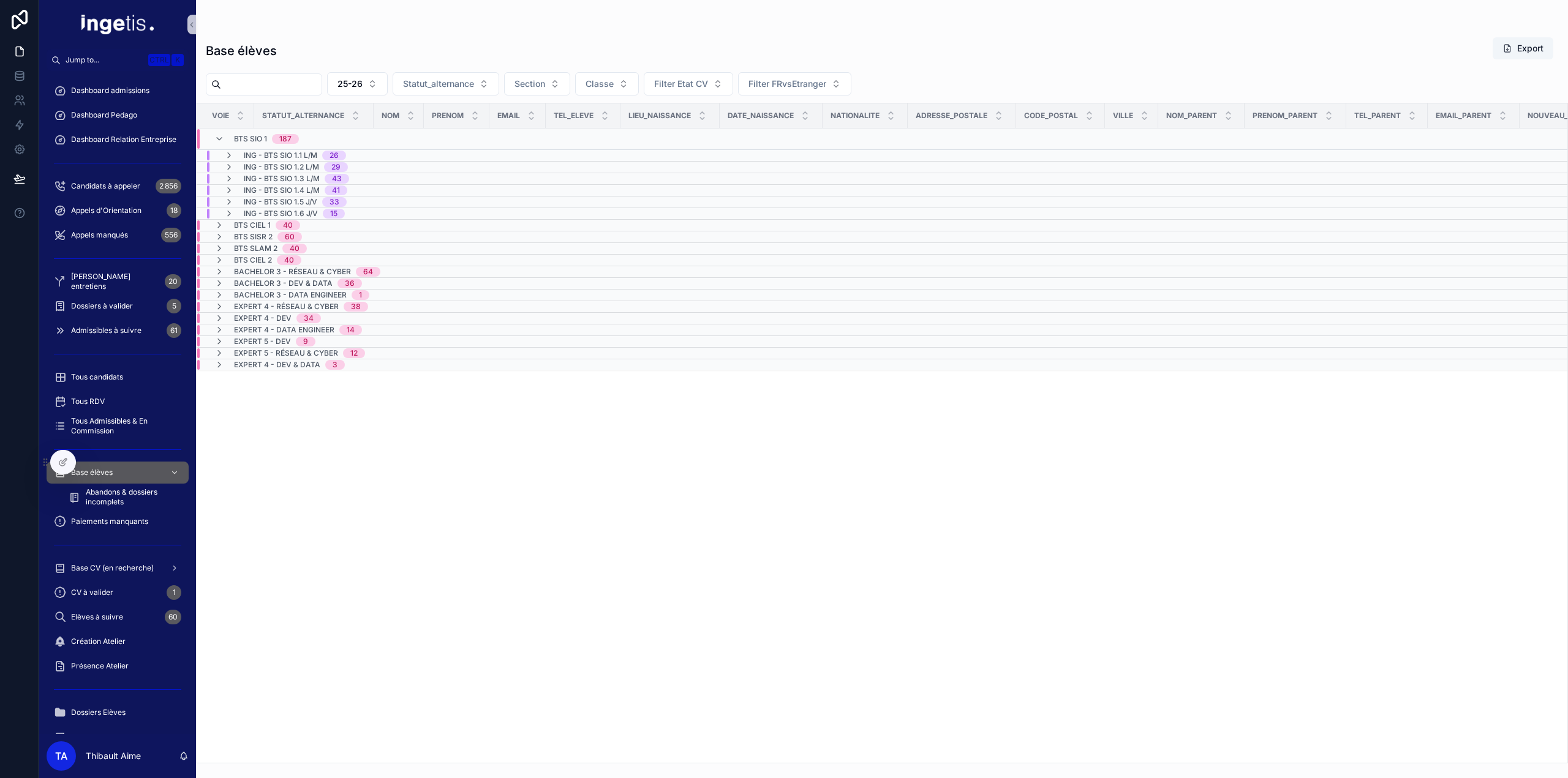
click at [332, 129] on div "BTS SIO 1 187" at bounding box center [310, 139] width 226 height 20
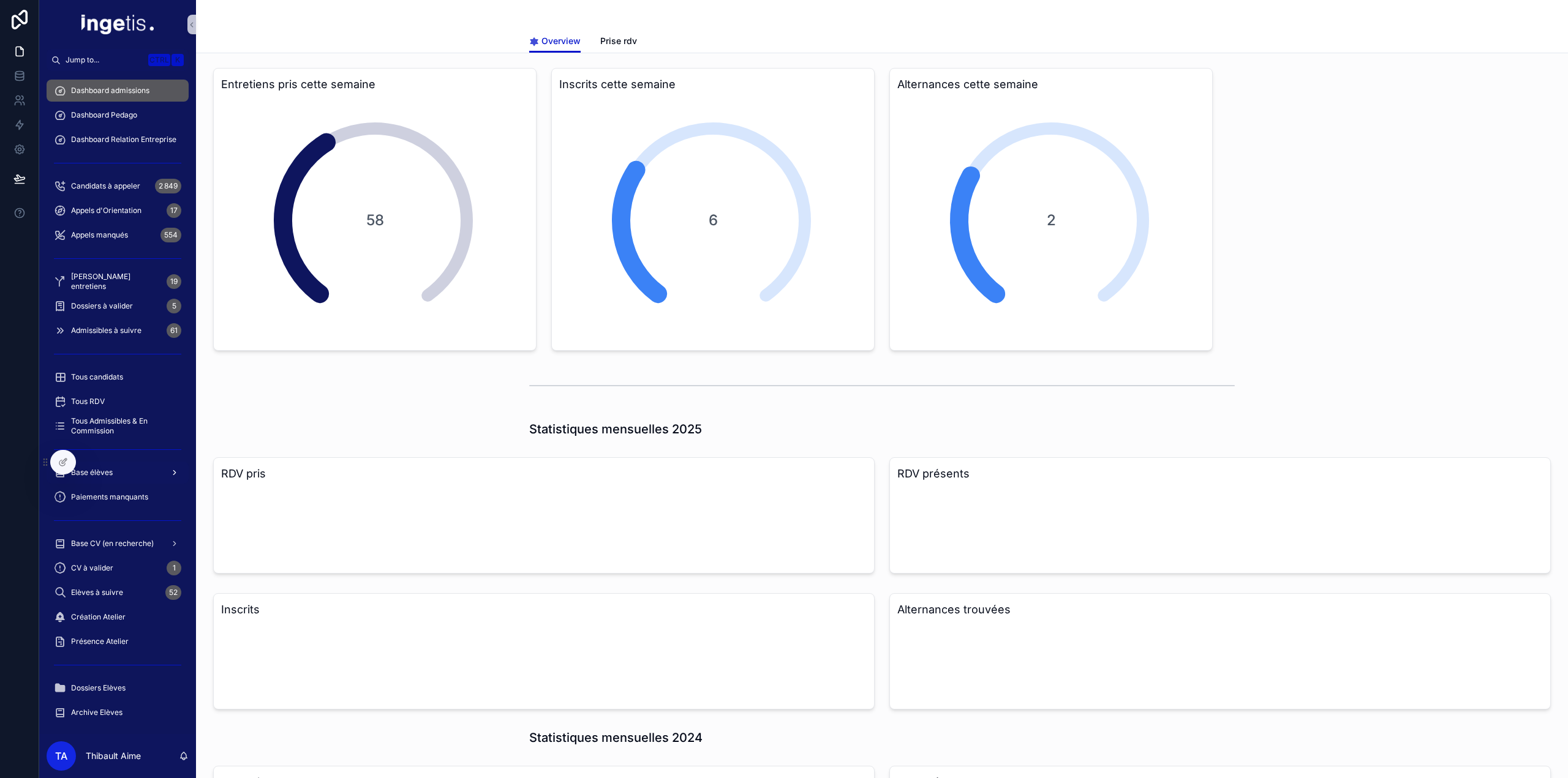
click at [118, 471] on div "Base élèves" at bounding box center [117, 473] width 127 height 20
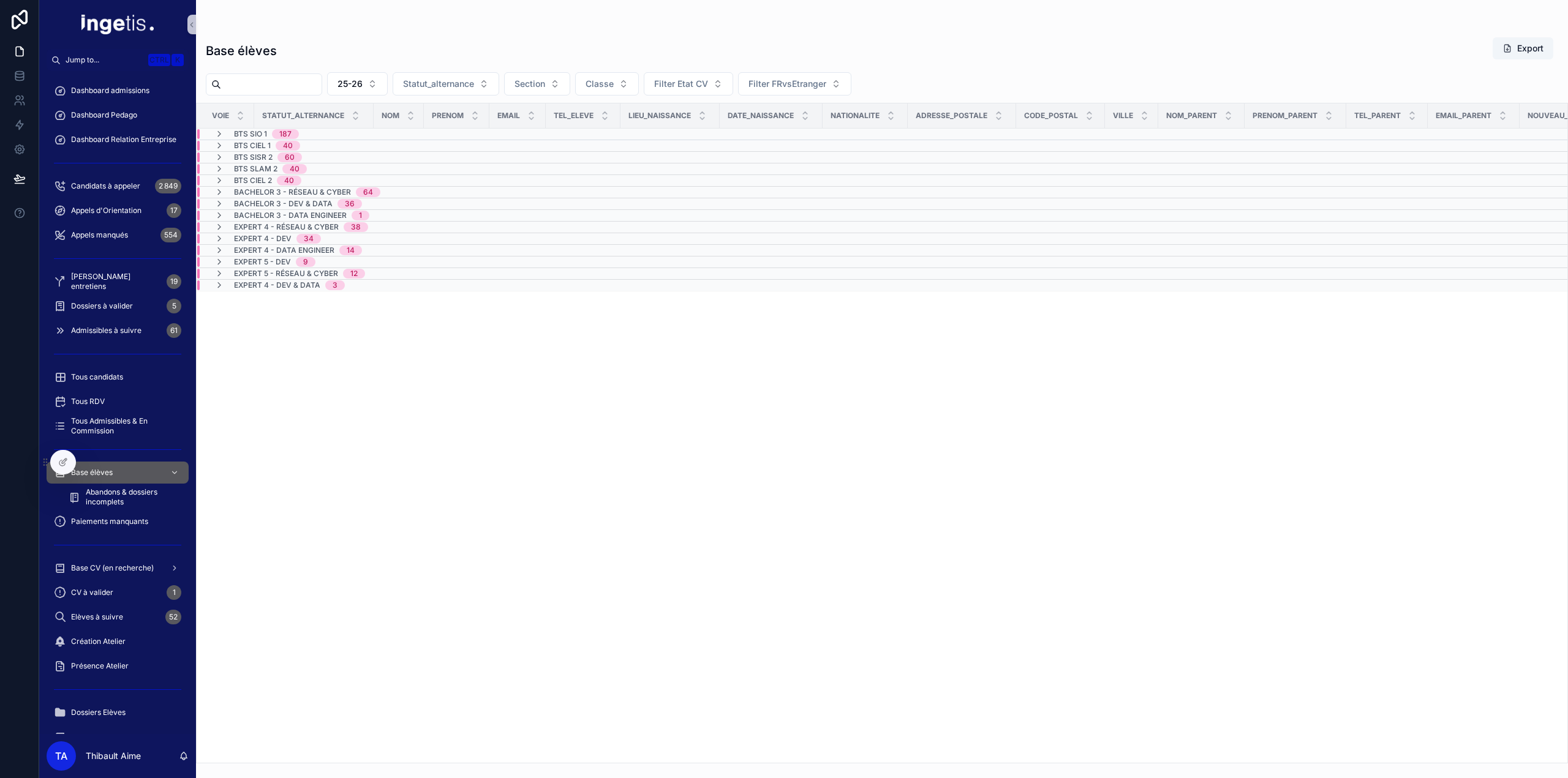
click at [313, 130] on div "BTS SIO 1 187" at bounding box center [310, 134] width 226 height 10
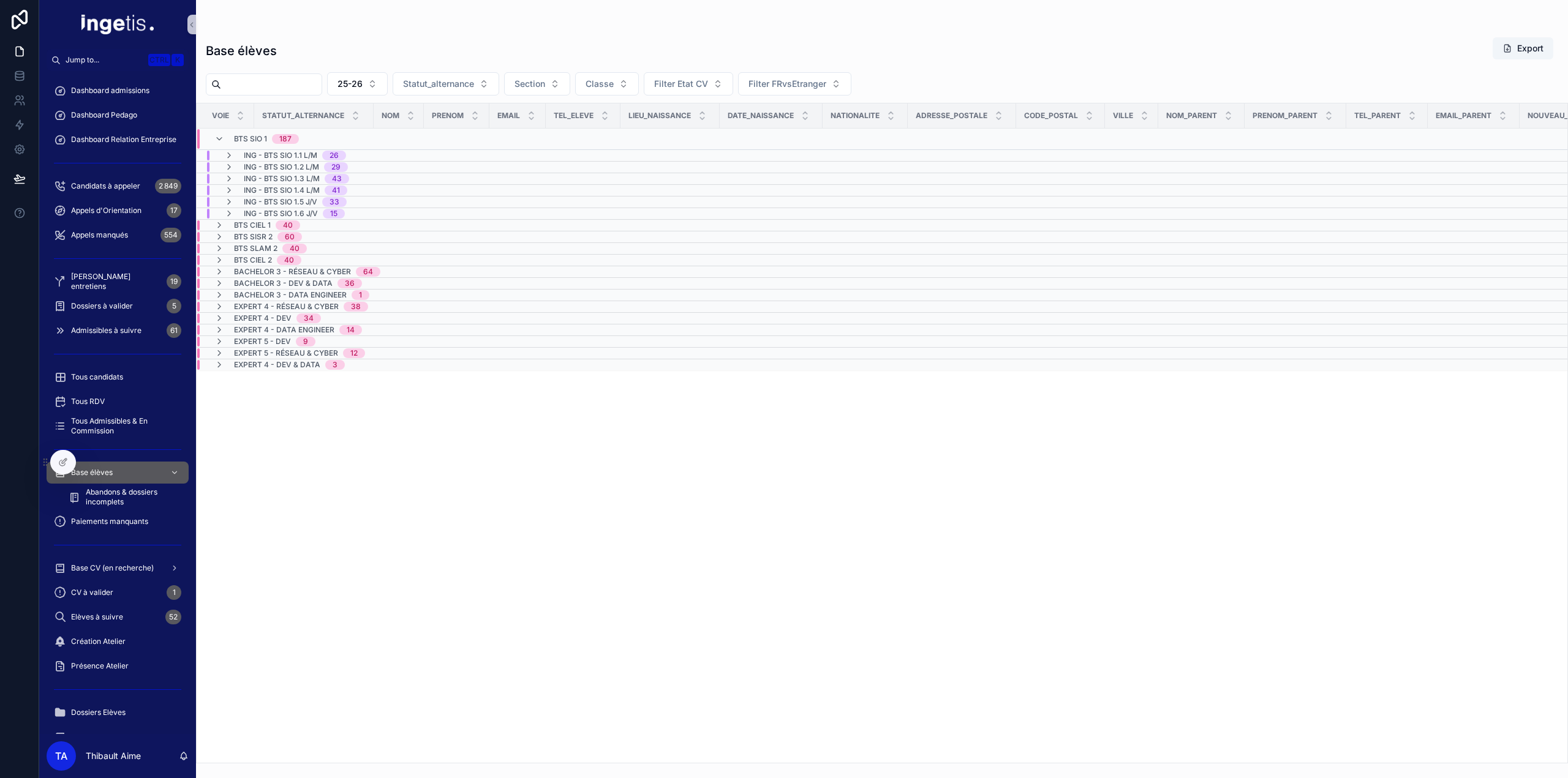
click at [300, 156] on span "ING - BTS SIO 1.1 L/M" at bounding box center [280, 156] width 74 height 10
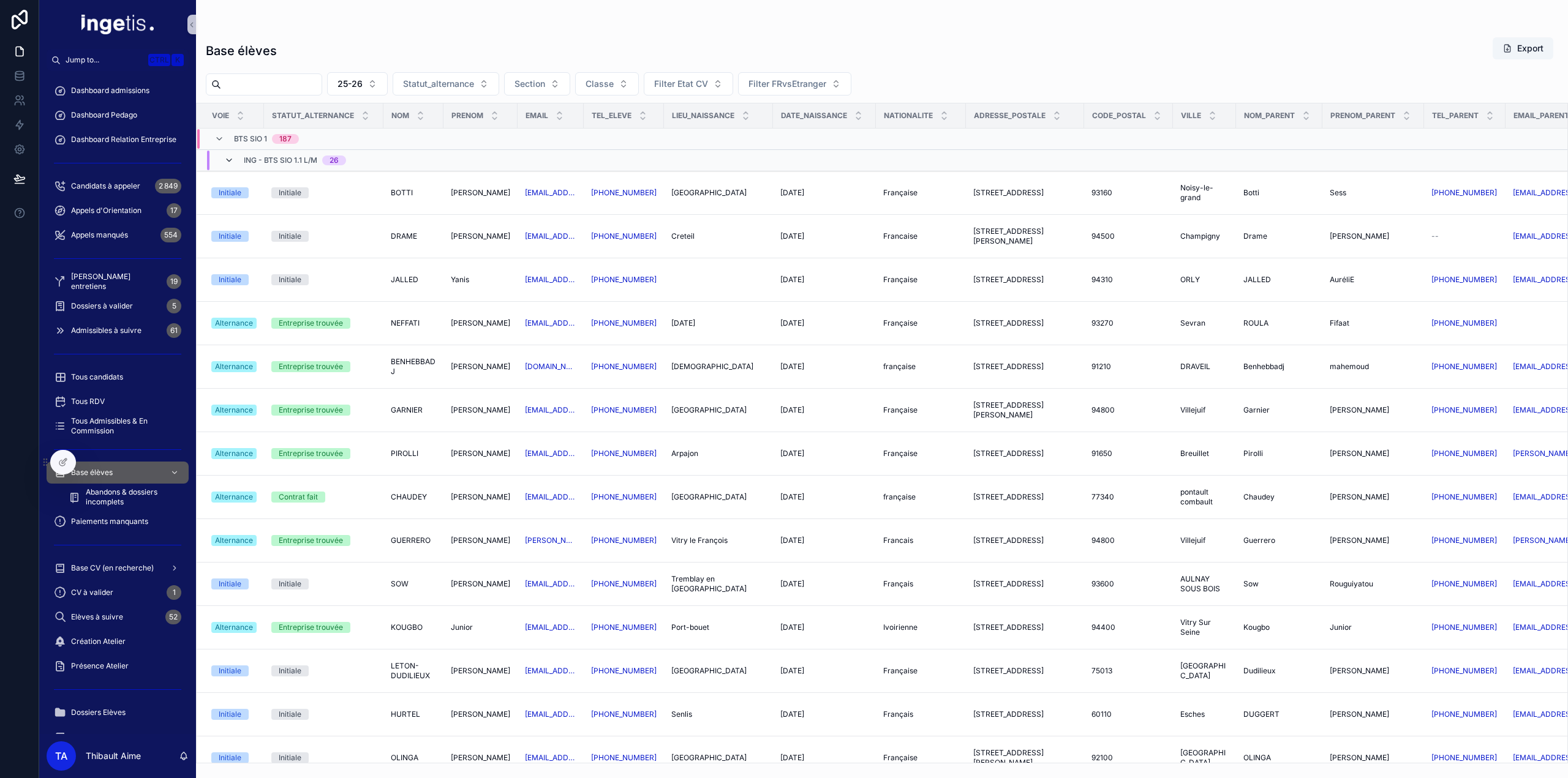
click at [229, 161] on icon "scrollable content" at bounding box center [229, 161] width 10 height 10
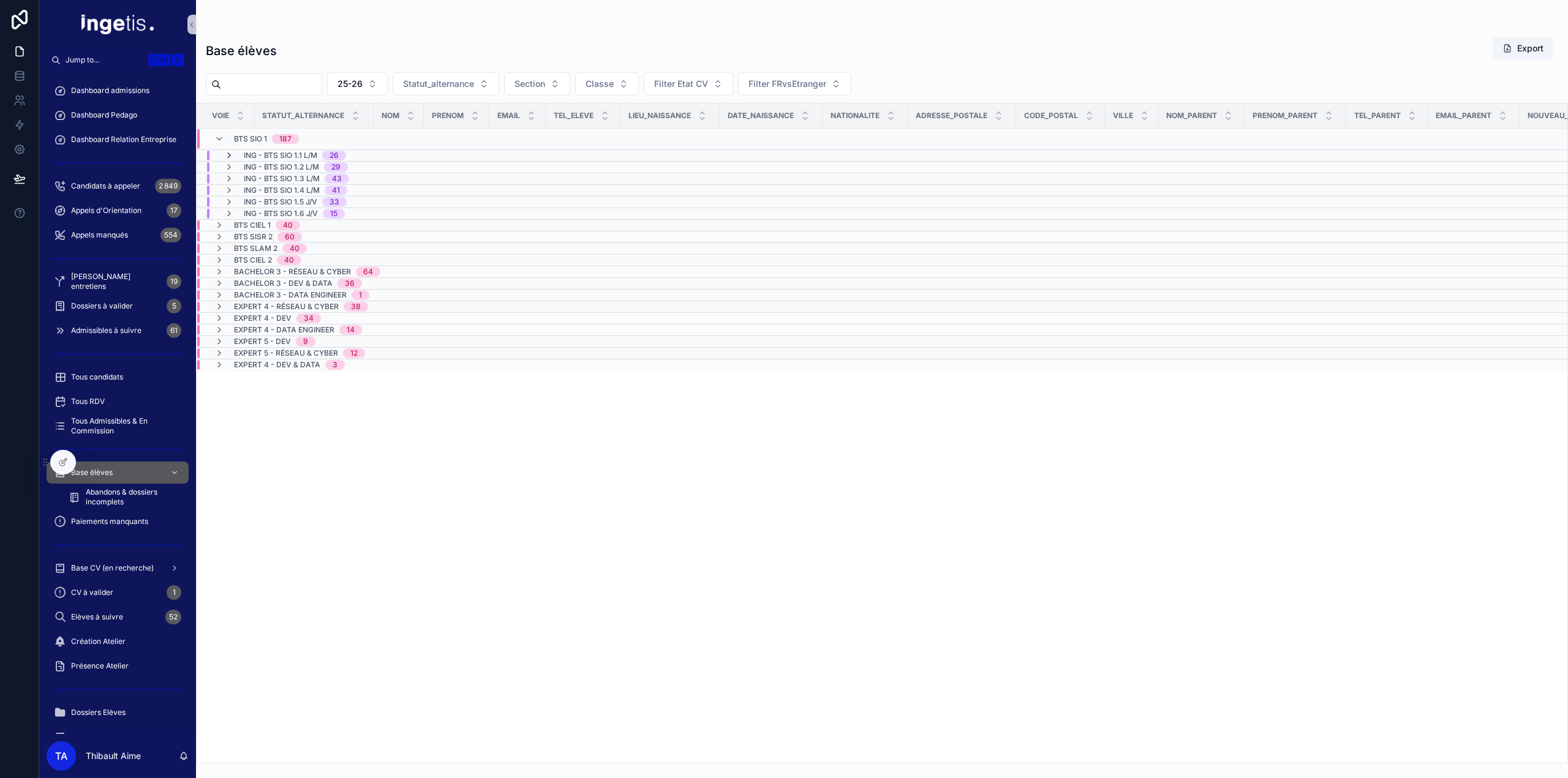
click at [231, 155] on icon "scrollable content" at bounding box center [229, 156] width 10 height 10
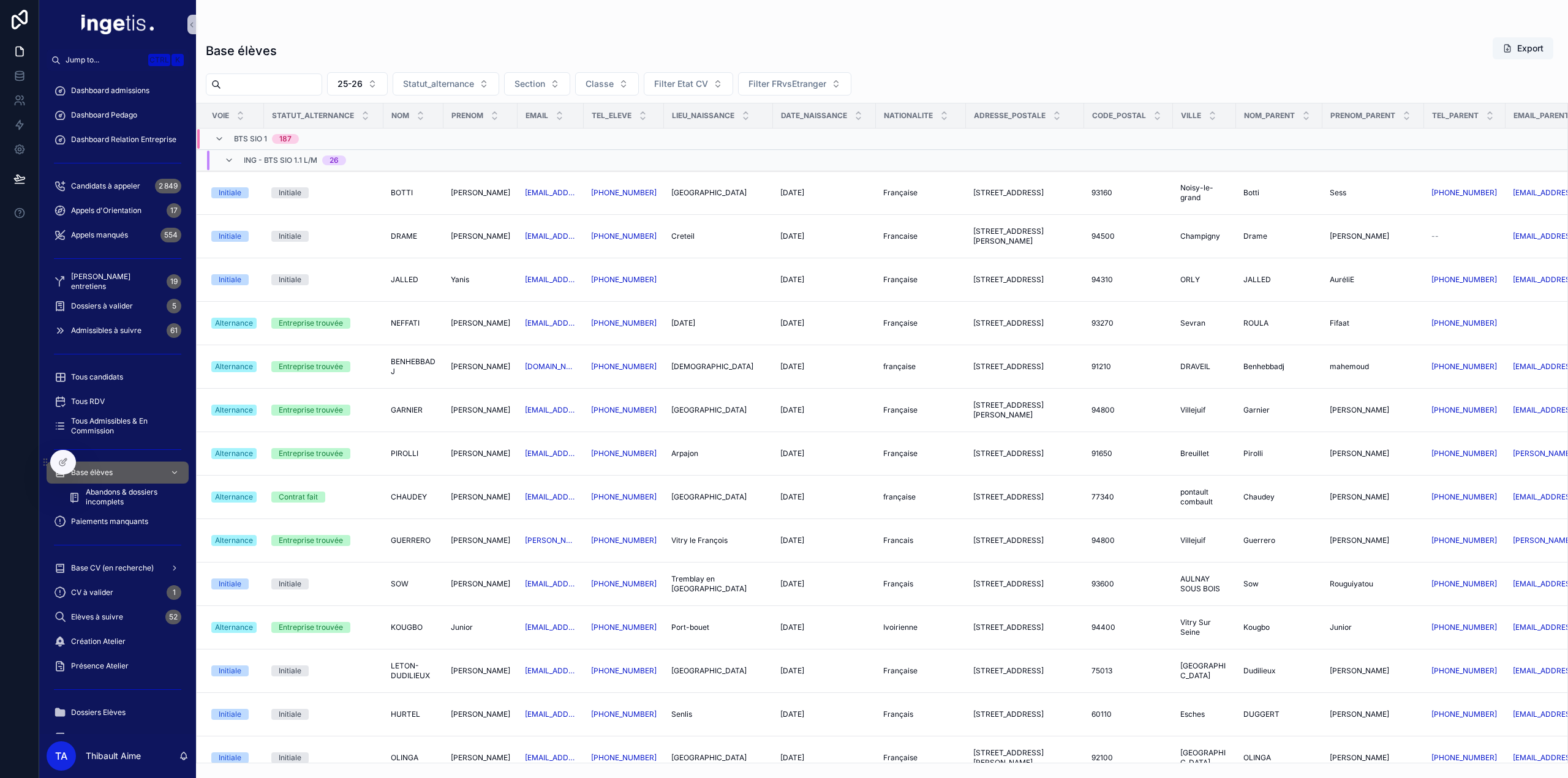
click at [326, 164] on span "26" at bounding box center [334, 161] width 24 height 10
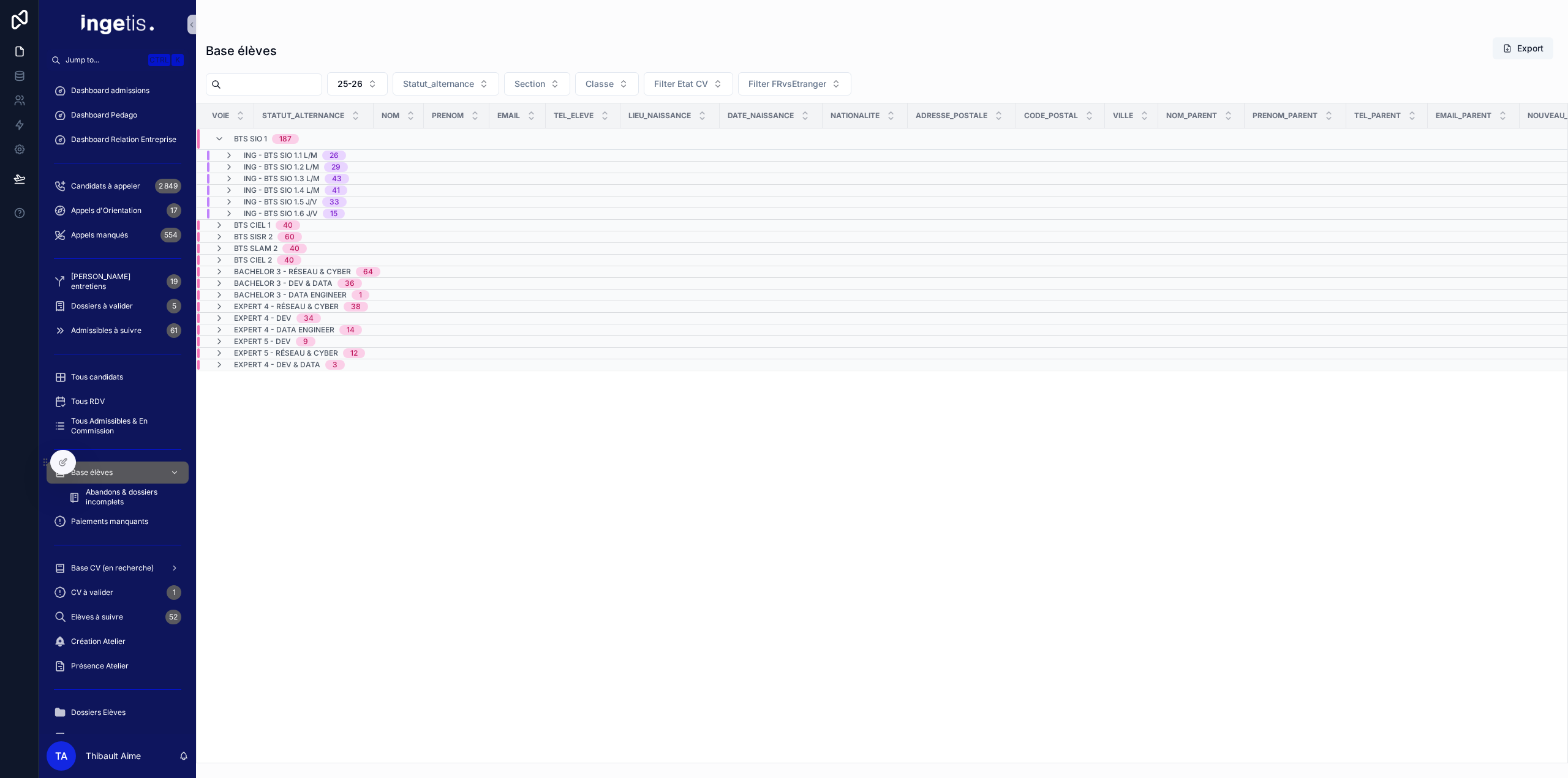
click at [267, 154] on span "ING - BTS SIO 1.1 L/M" at bounding box center [280, 156] width 74 height 10
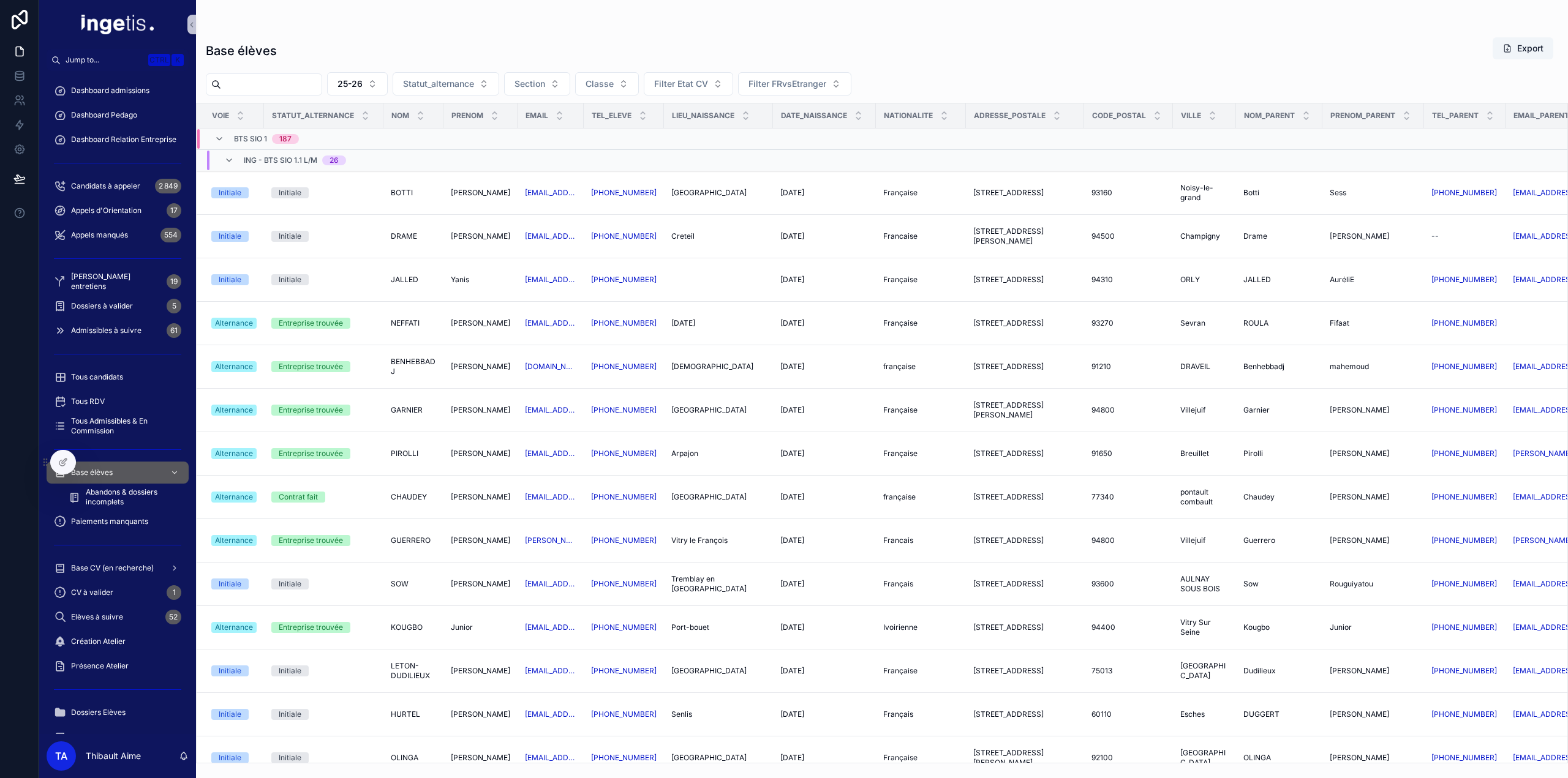
click at [281, 161] on span "ING - BTS SIO 1.1 L/M" at bounding box center [280, 161] width 74 height 10
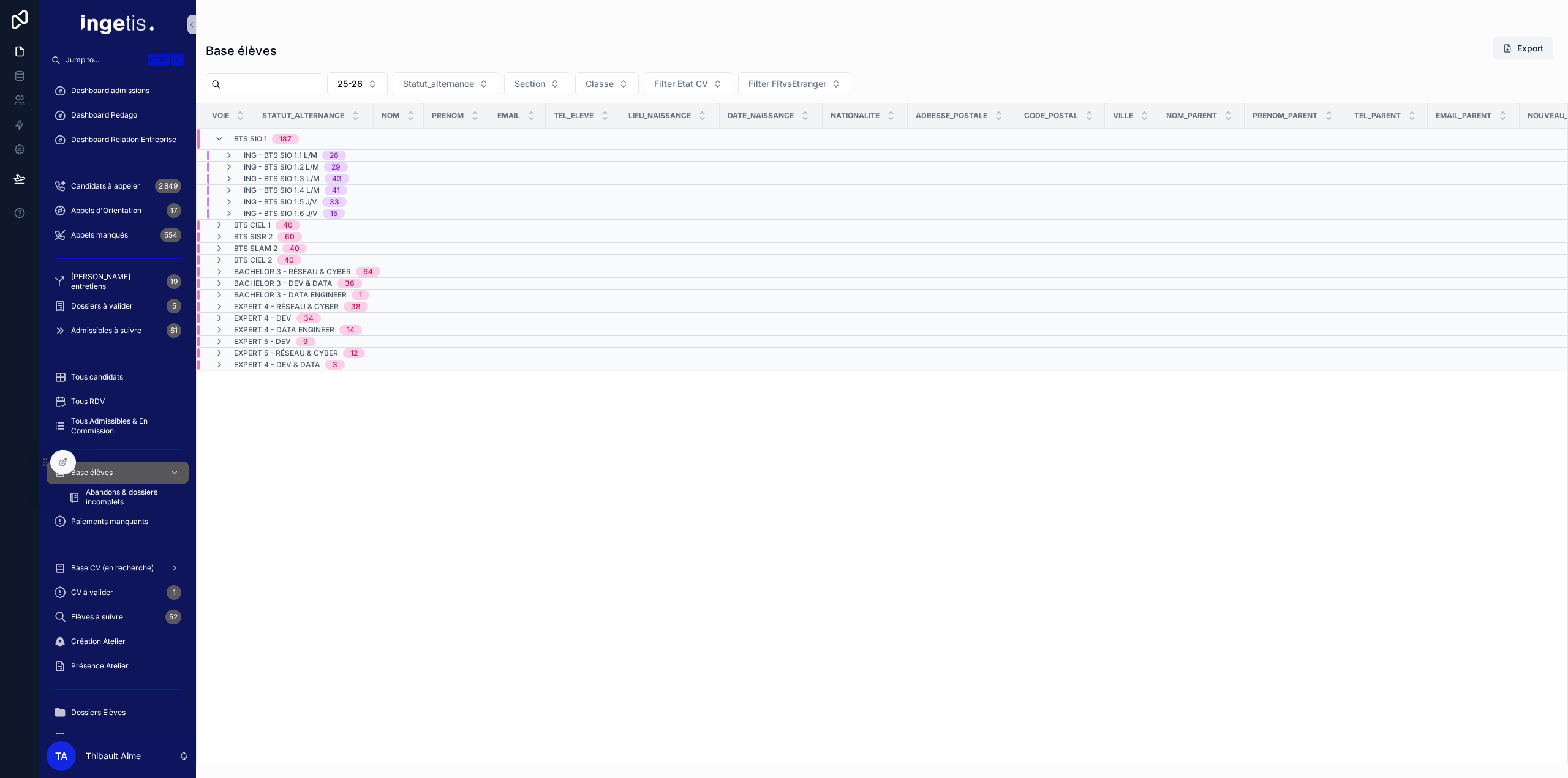
click at [276, 167] on span "ING - BTS SIO 1.2 L/M" at bounding box center [281, 167] width 75 height 10
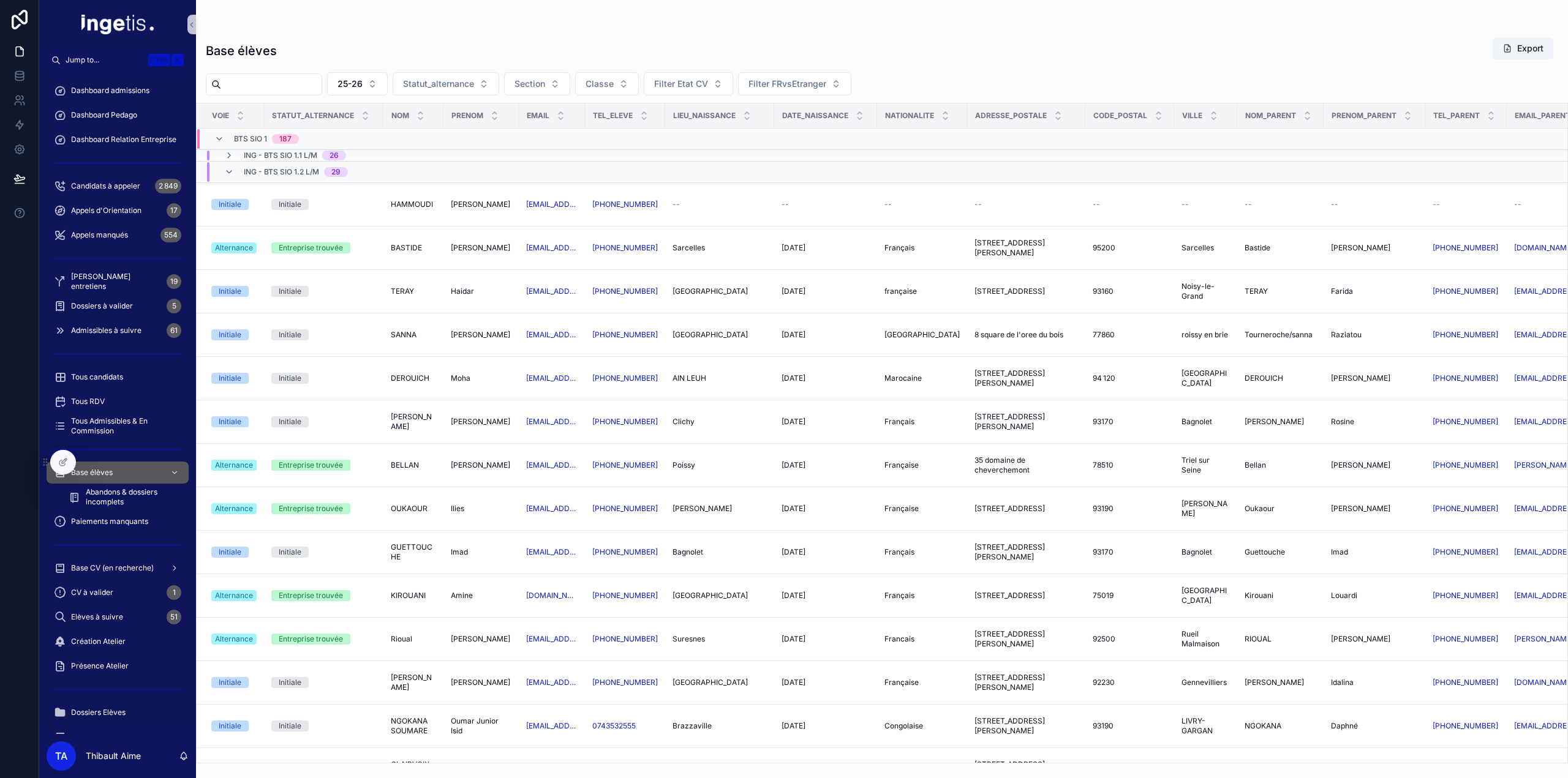
click at [257, 174] on span "ING - BTS SIO 1.2 L/M" at bounding box center [281, 172] width 75 height 10
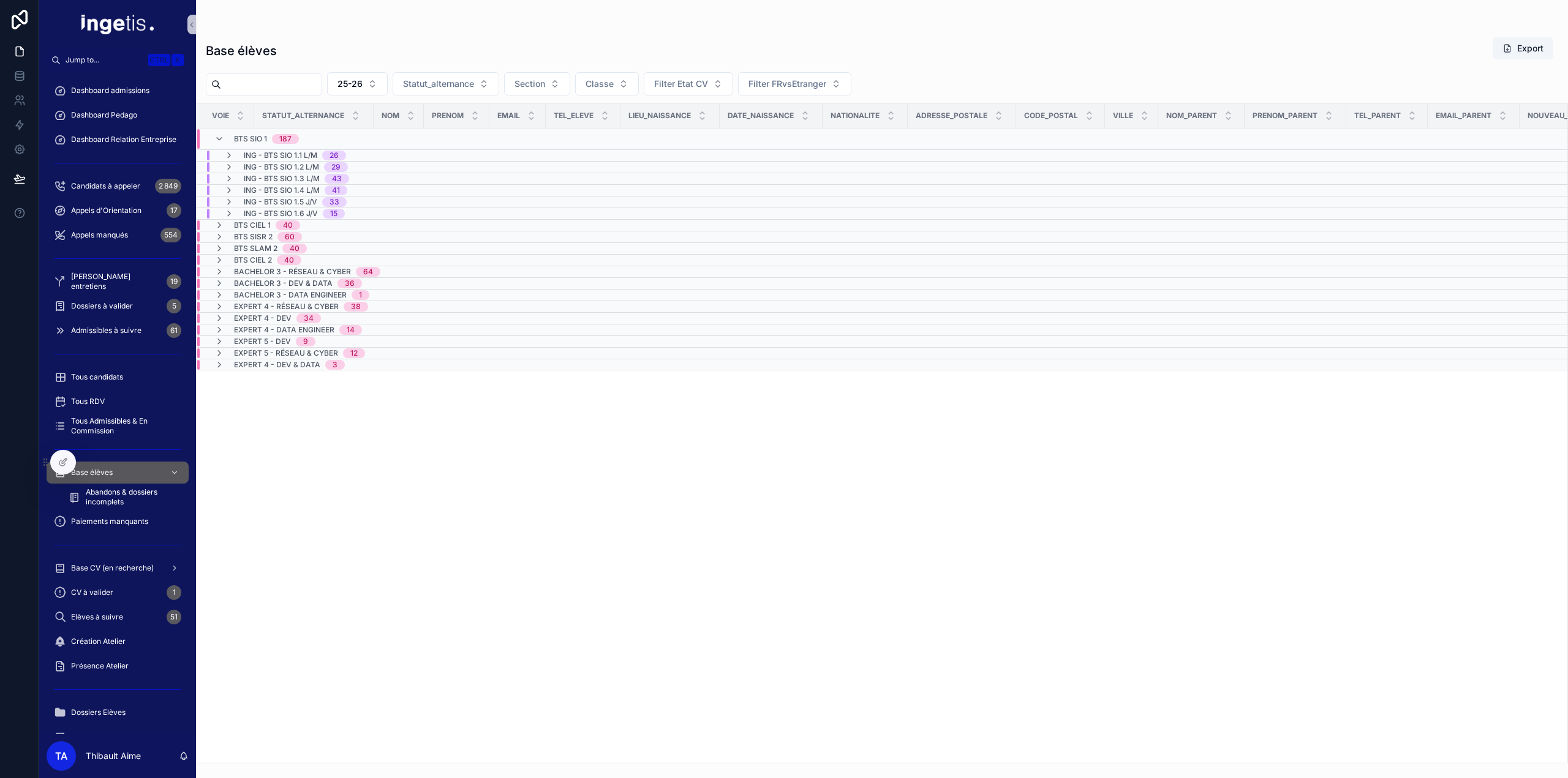
click at [251, 221] on span "BTS CIEL 1" at bounding box center [252, 226] width 36 height 10
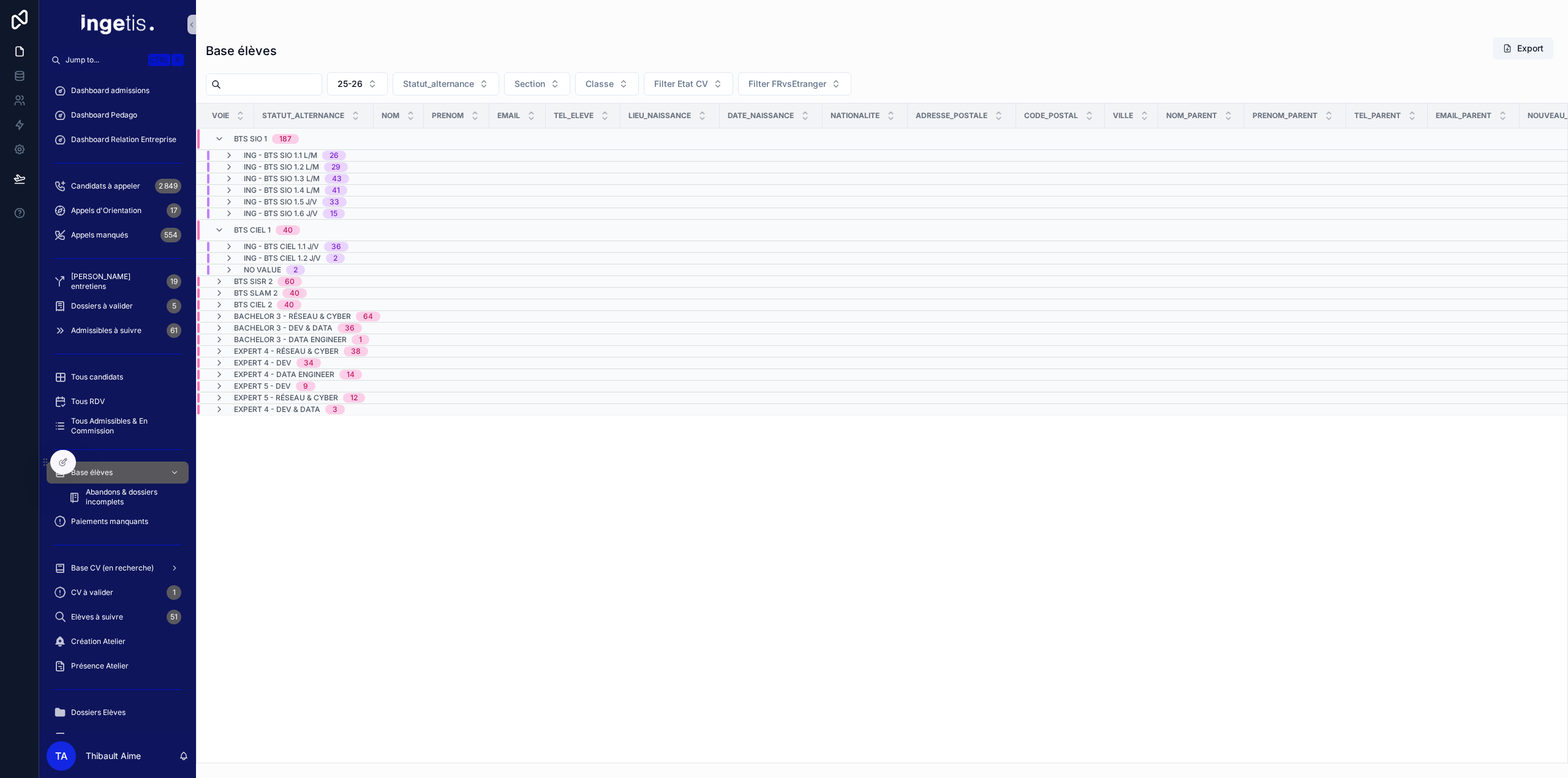
click at [262, 281] on span "BTS SISR 2" at bounding box center [253, 282] width 38 height 10
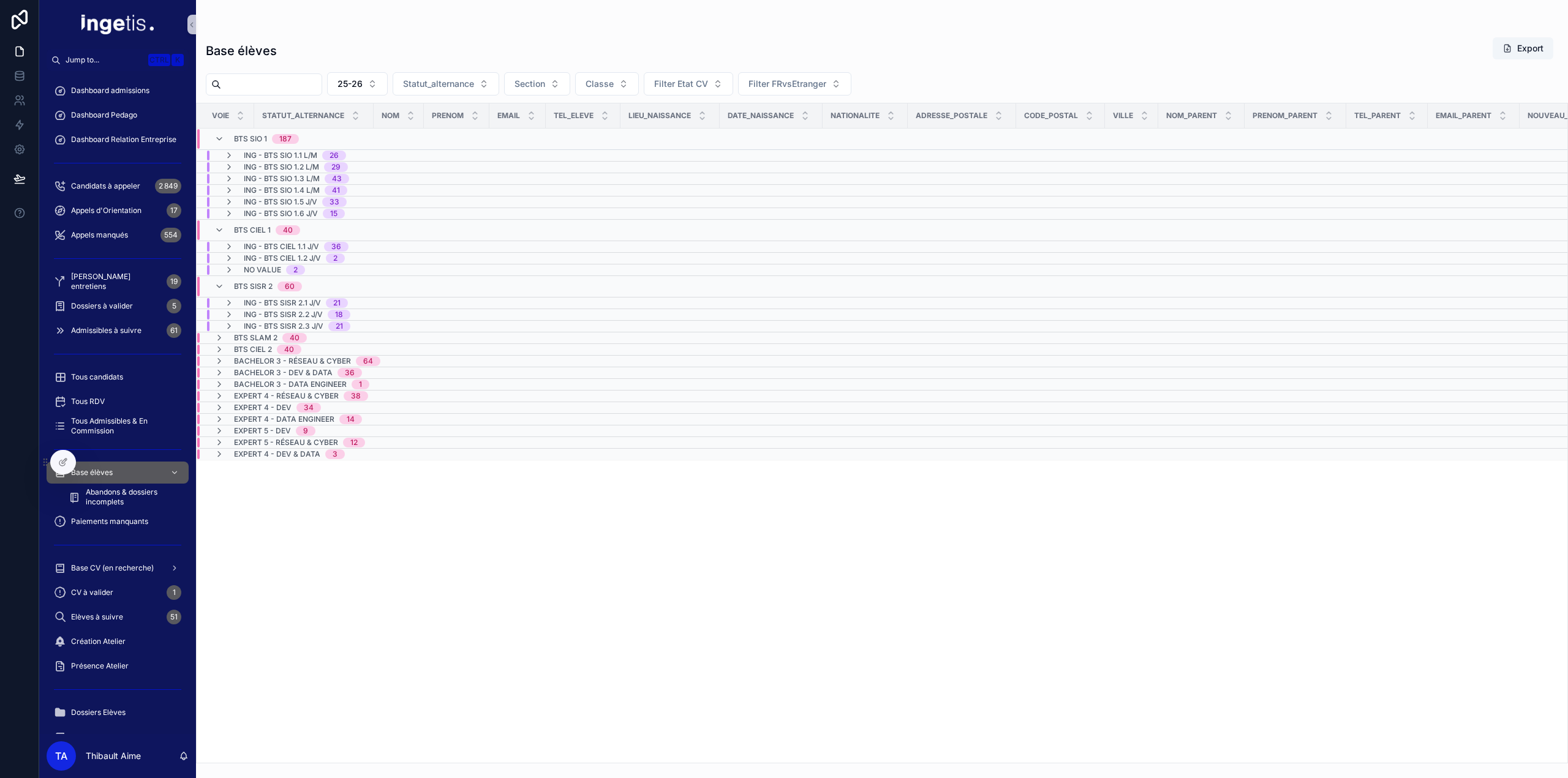
click at [265, 335] on span "BTS SLAM 2" at bounding box center [256, 338] width 43 height 10
click at [263, 379] on span "BTS CIEL 2" at bounding box center [253, 383] width 38 height 10
click at [289, 153] on span "ING - BTS SIO 1.1 L/M" at bounding box center [280, 156] width 74 height 10
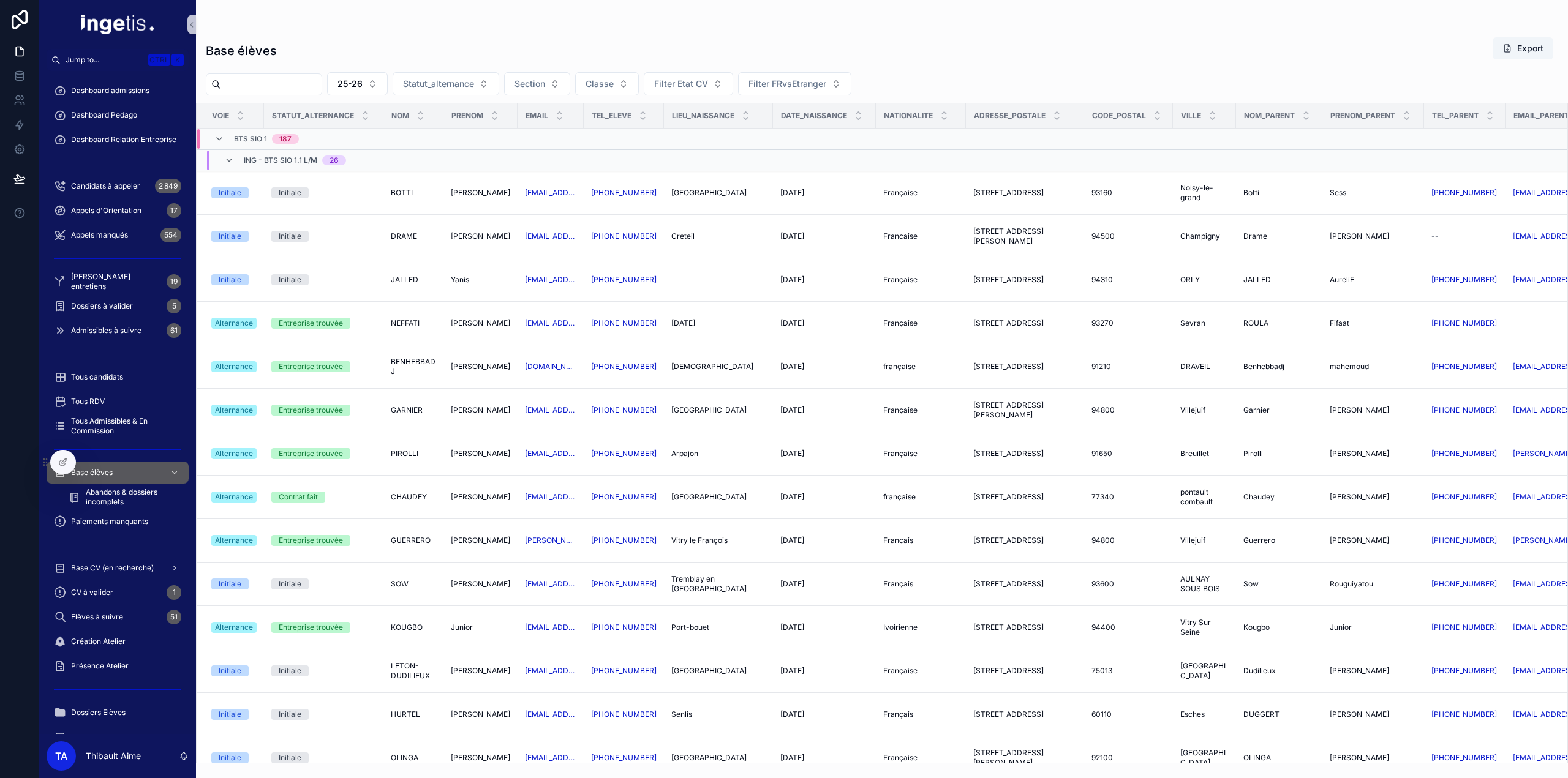
click at [281, 161] on span "ING - BTS SIO 1.1 L/M" at bounding box center [280, 161] width 74 height 10
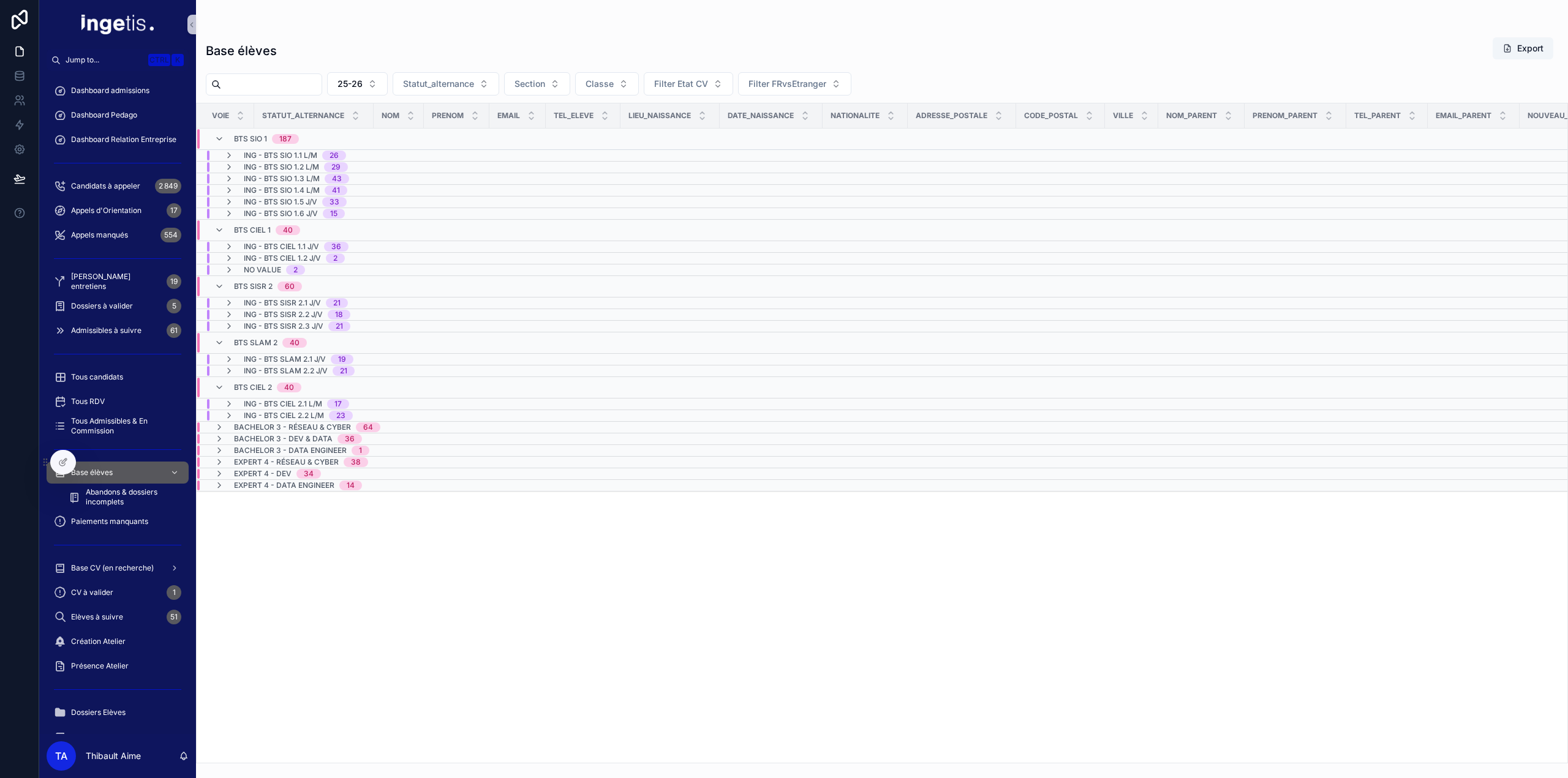
click at [277, 165] on span "ING - BTS SIO 1.2 L/M" at bounding box center [281, 167] width 75 height 10
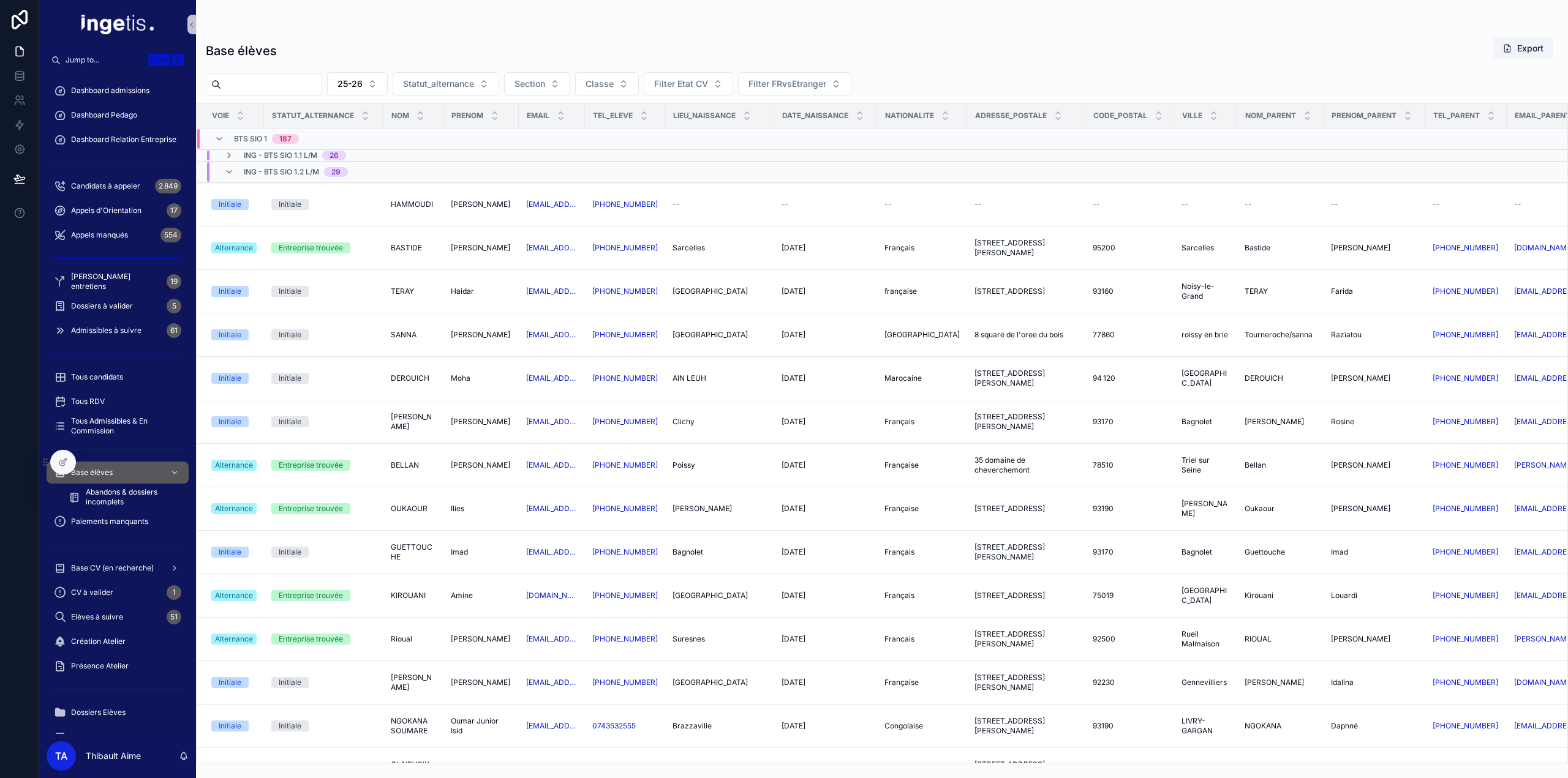
click at [278, 169] on span "ING - BTS SIO 1.2 L/M" at bounding box center [281, 172] width 75 height 10
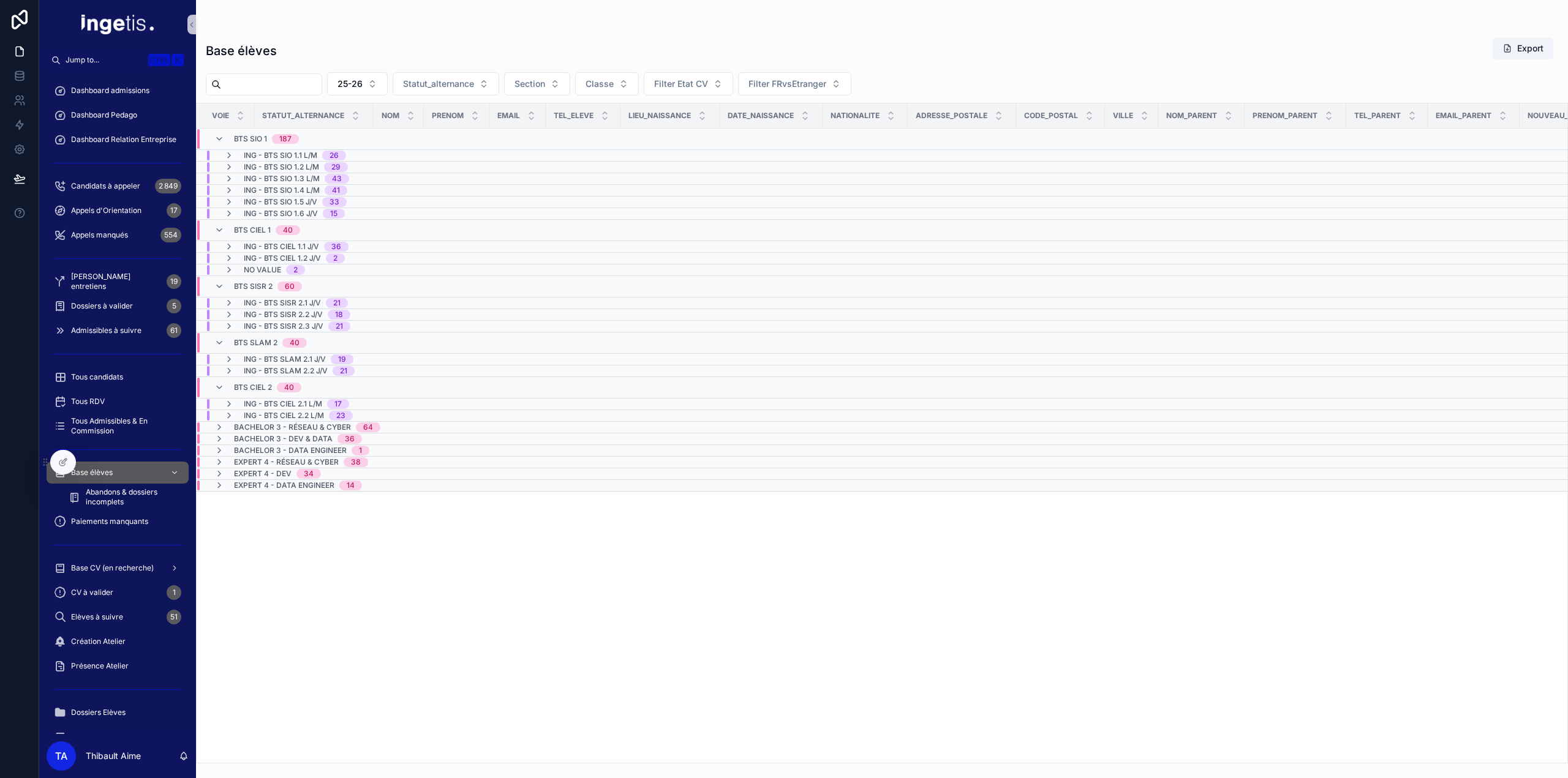
click at [282, 151] on span "ING - BTS SIO 1.1 L/M" at bounding box center [280, 156] width 74 height 10
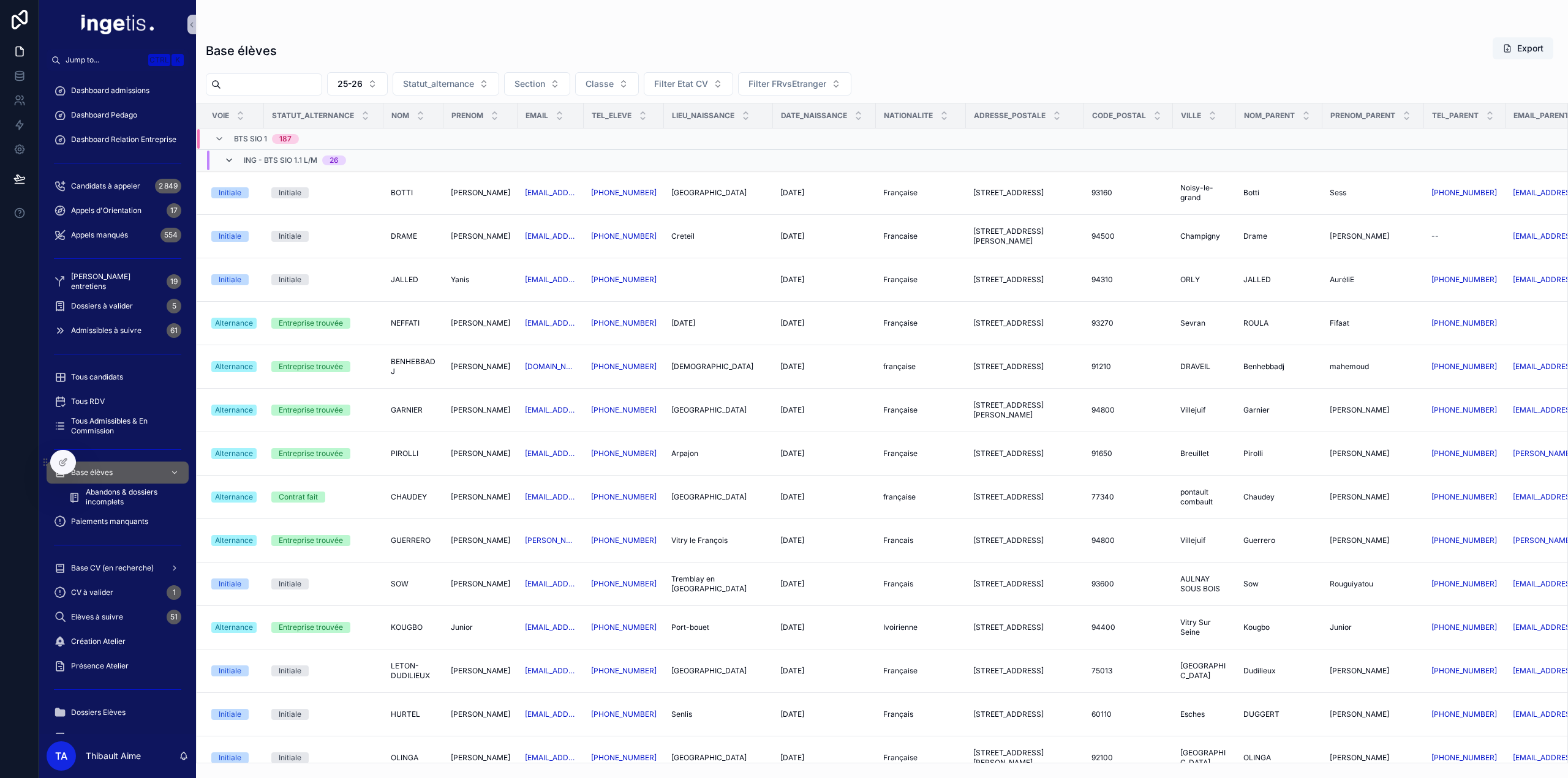
click at [229, 163] on icon "scrollable content" at bounding box center [229, 161] width 10 height 10
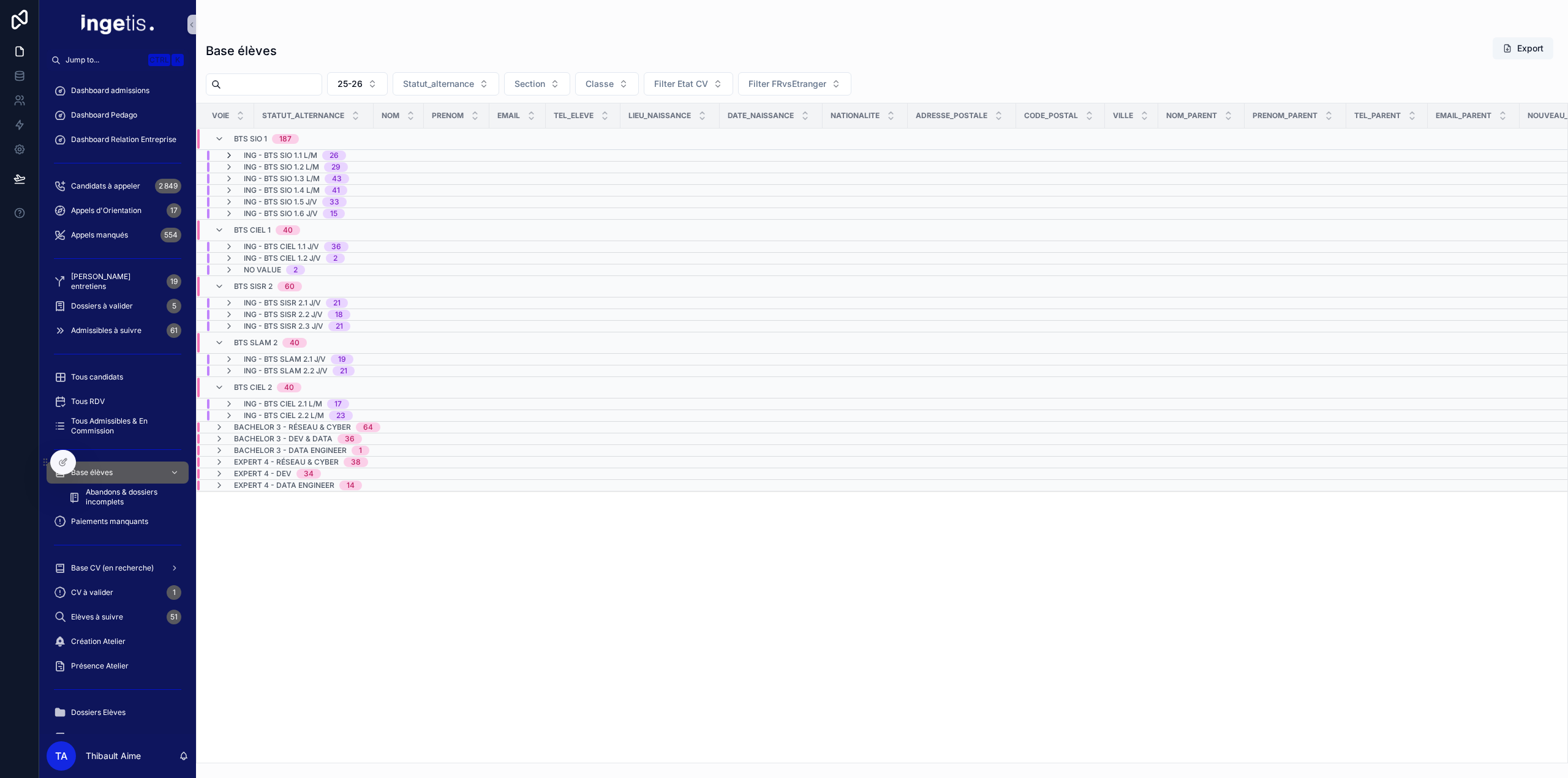
click at [227, 158] on icon "scrollable content" at bounding box center [229, 156] width 10 height 10
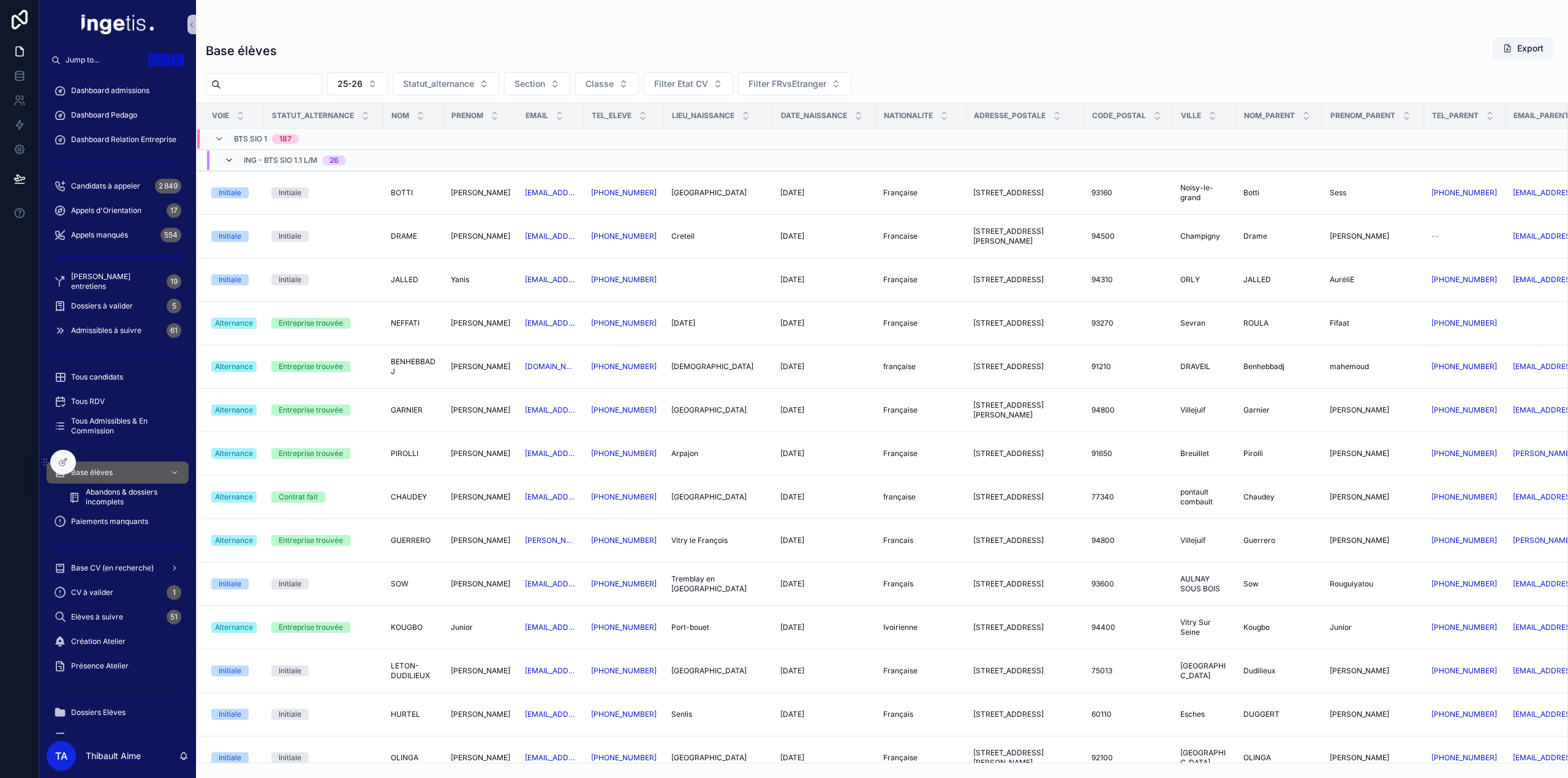
click at [231, 160] on icon "scrollable content" at bounding box center [229, 161] width 10 height 10
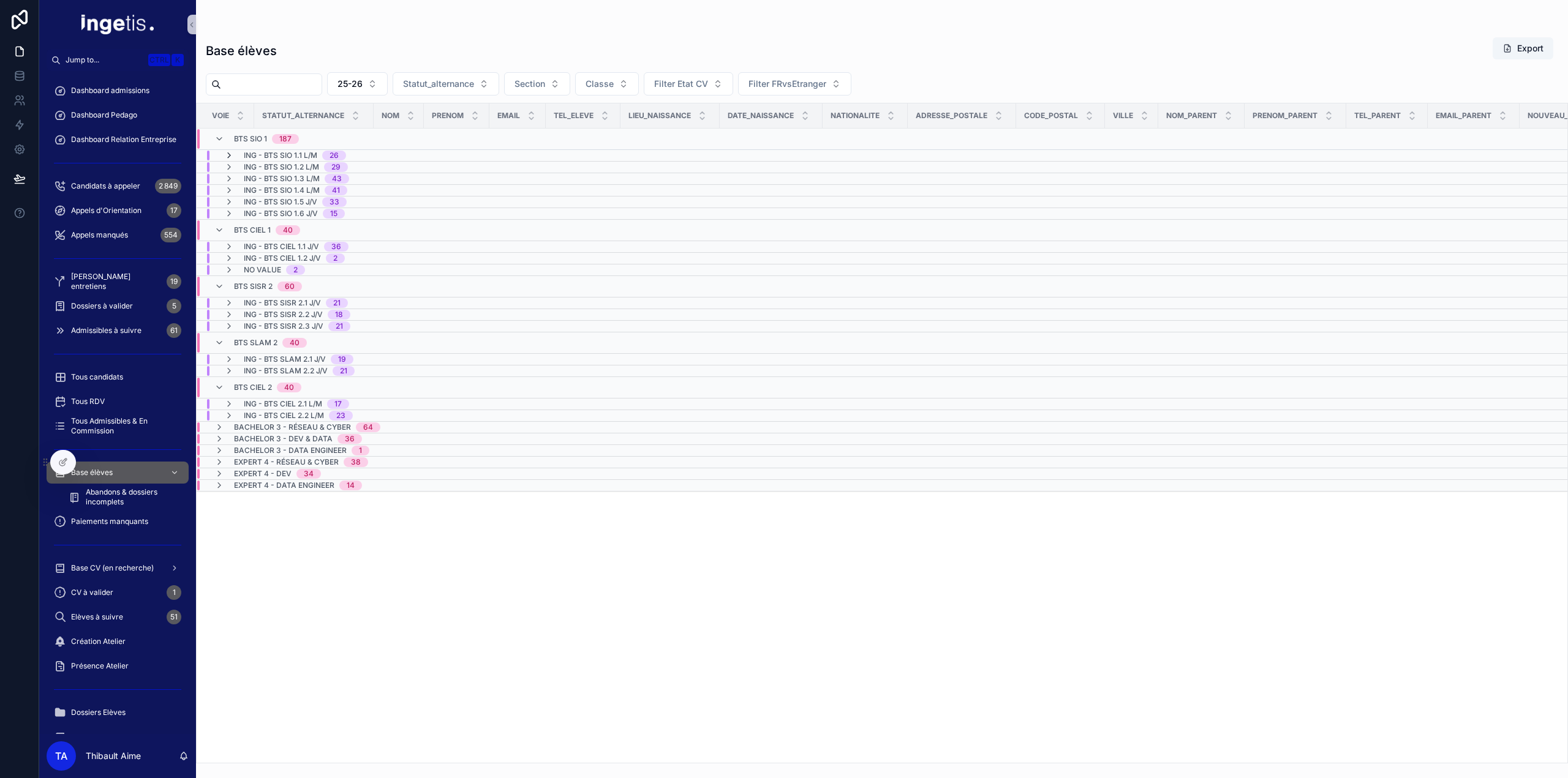
click at [229, 158] on icon "scrollable content" at bounding box center [229, 156] width 10 height 10
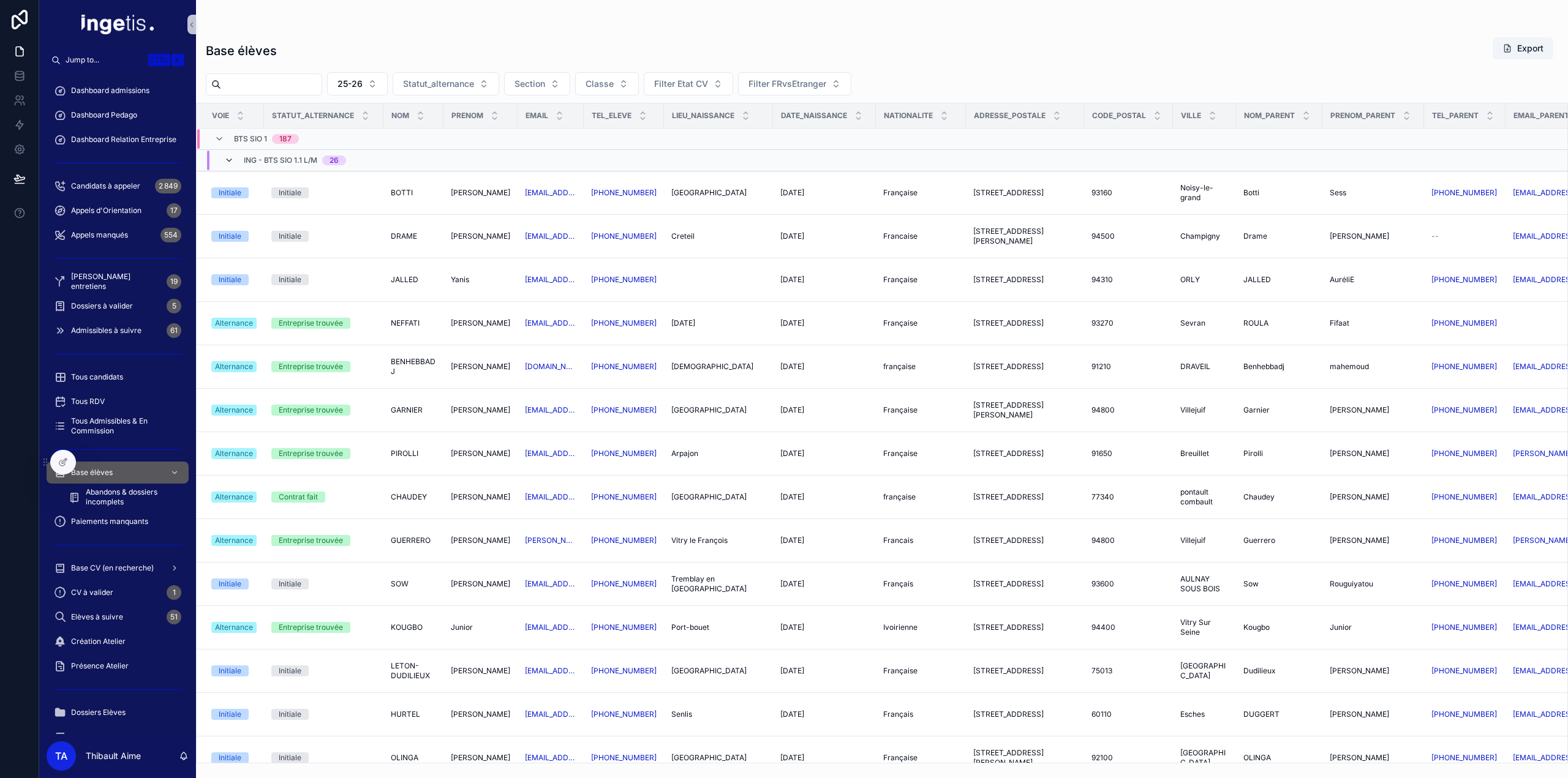
click at [229, 161] on icon "scrollable content" at bounding box center [229, 161] width 10 height 10
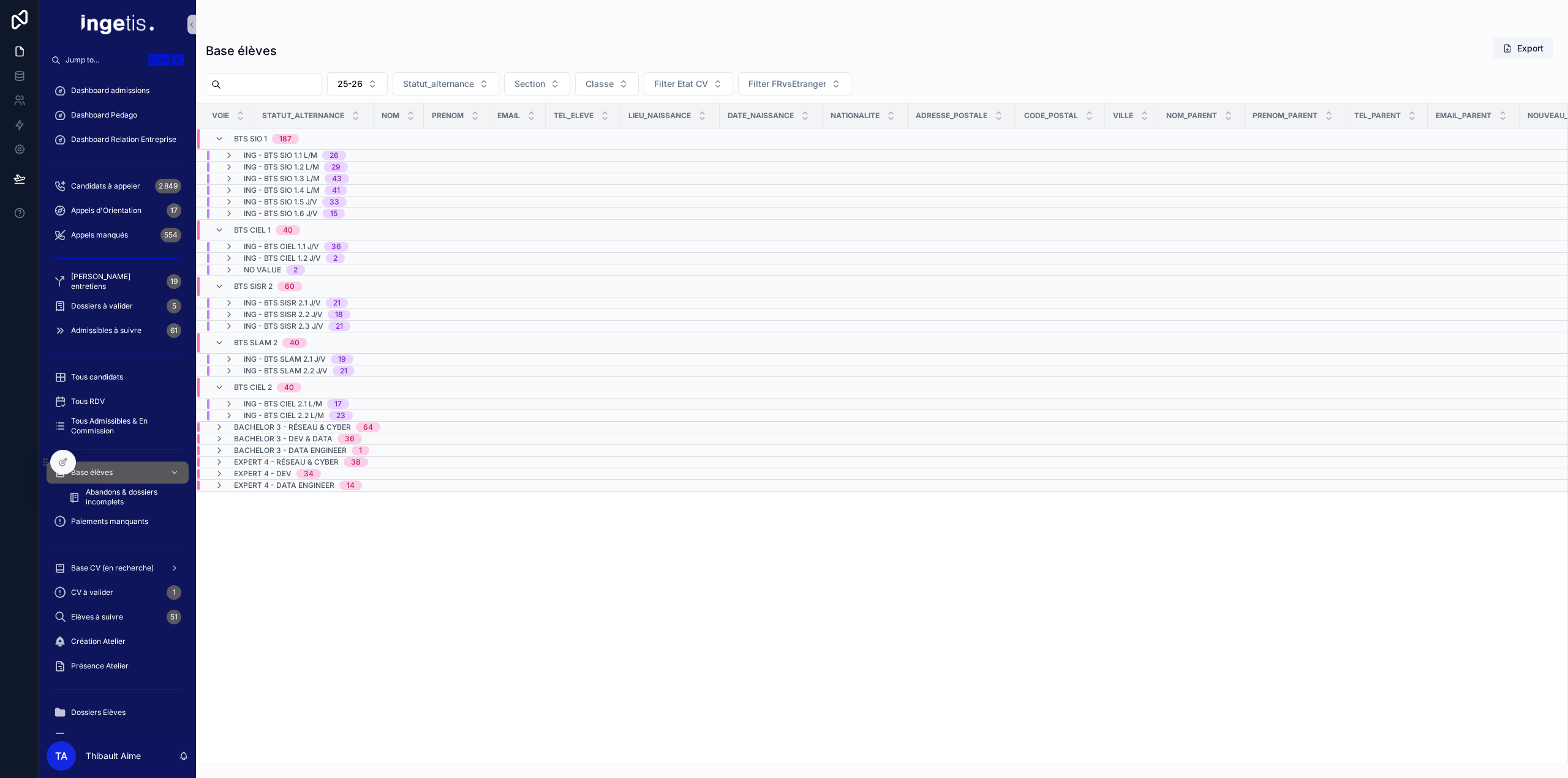
click at [253, 158] on span "ING - BTS SIO 1.1 L/M" at bounding box center [280, 156] width 74 height 10
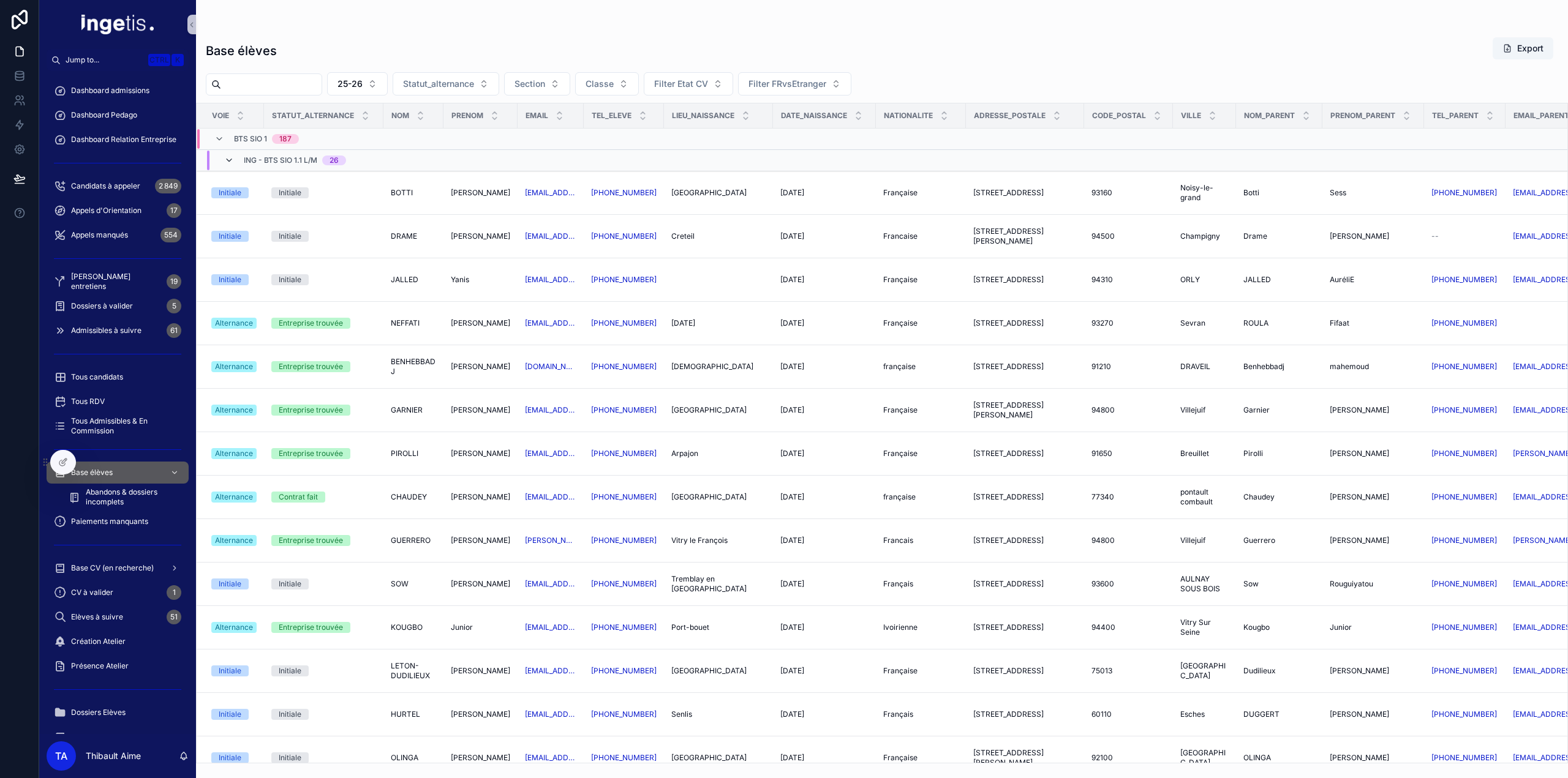
click at [232, 161] on icon "scrollable content" at bounding box center [229, 161] width 10 height 10
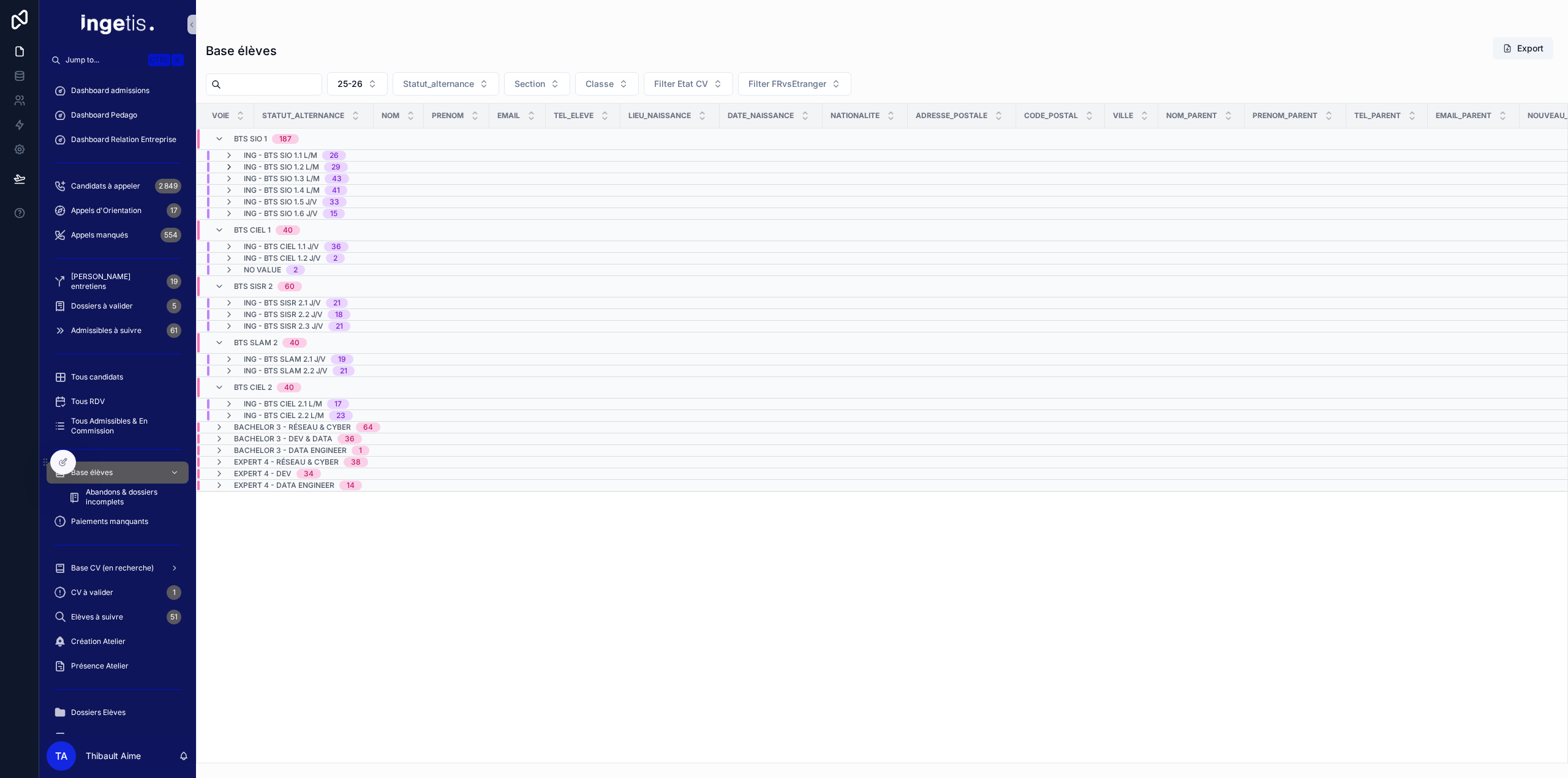
click at [228, 167] on icon "scrollable content" at bounding box center [229, 167] width 10 height 10
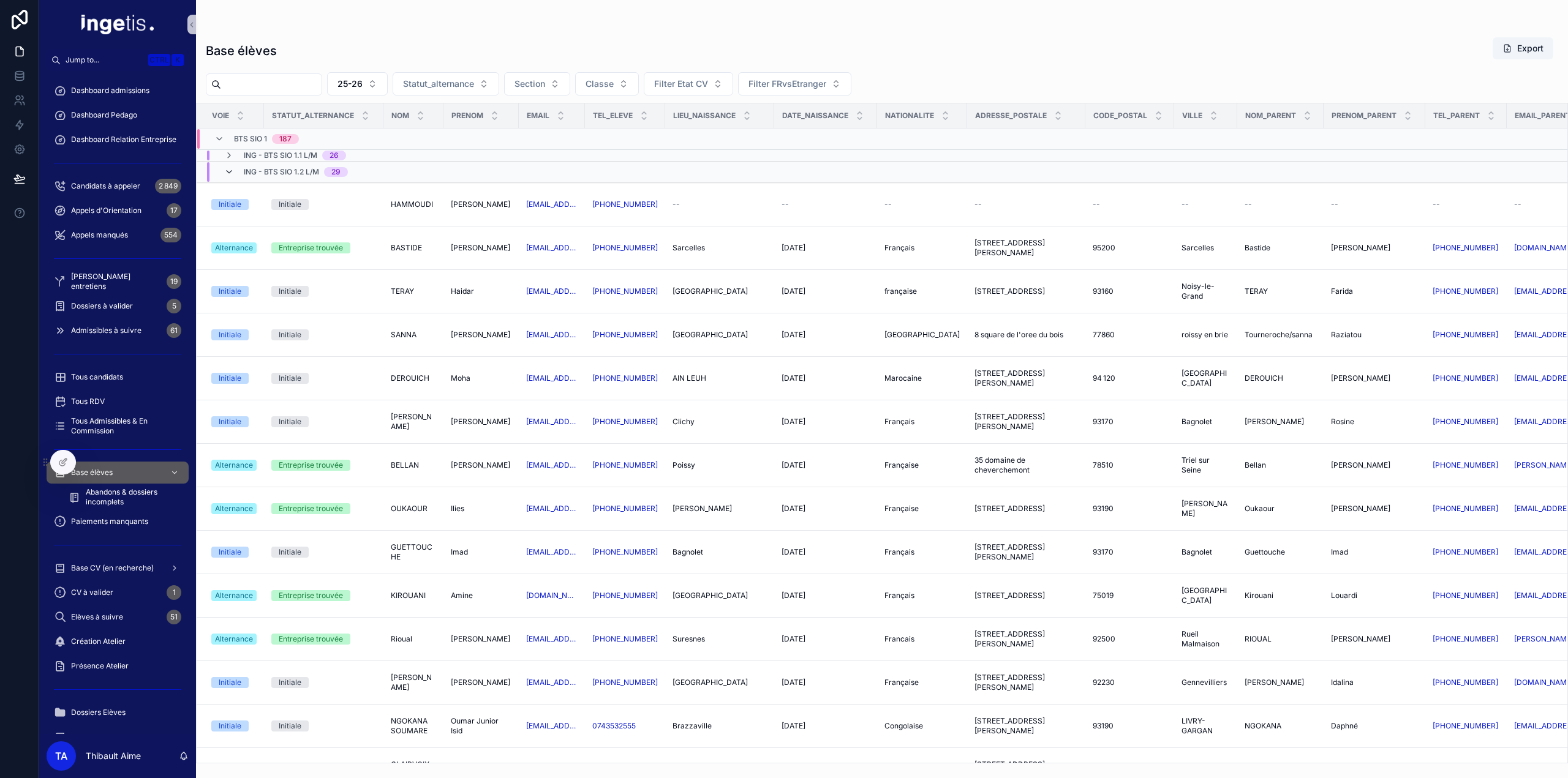
click at [231, 171] on icon "scrollable content" at bounding box center [229, 172] width 10 height 10
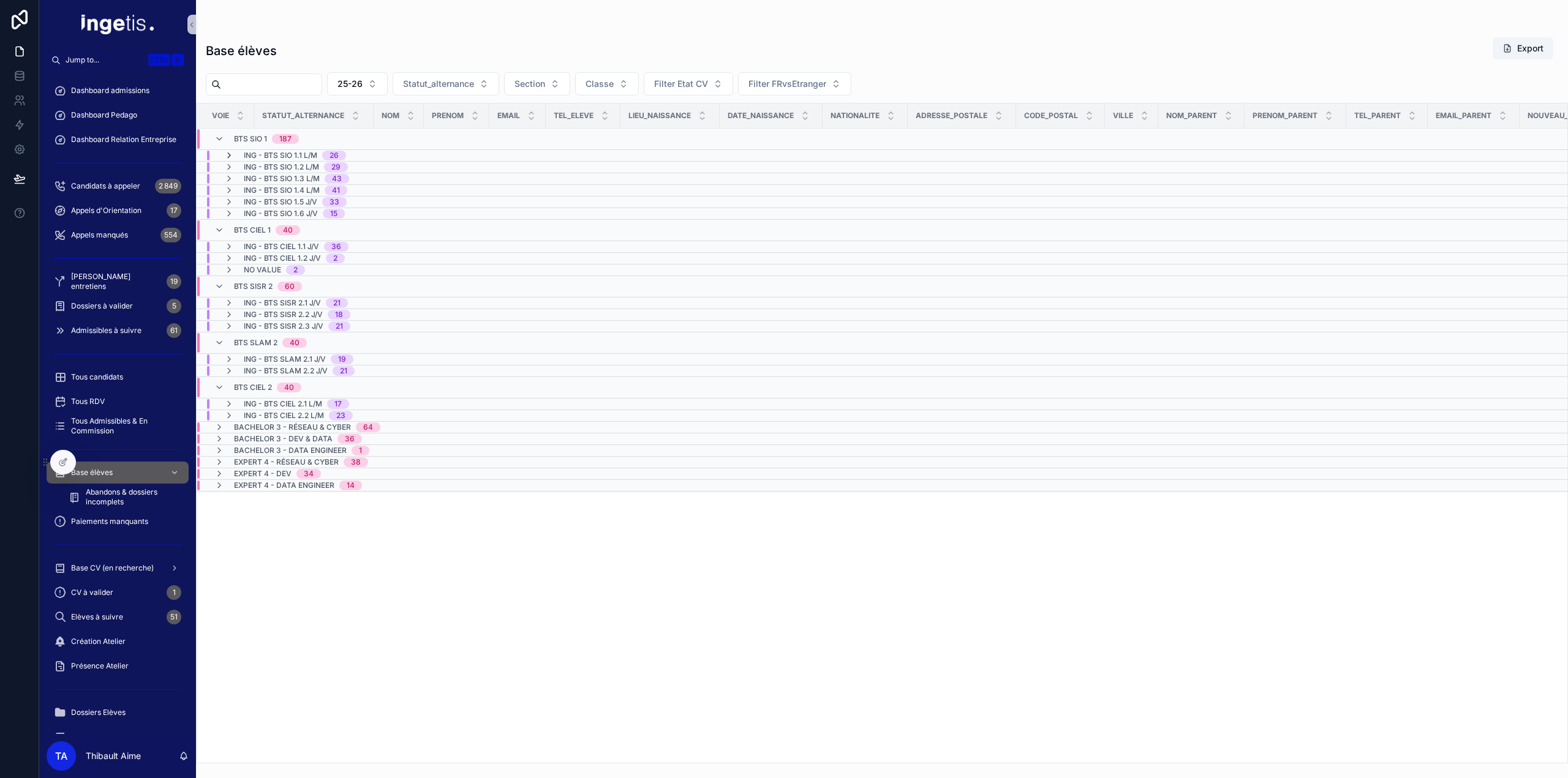
click at [231, 155] on icon "scrollable content" at bounding box center [229, 156] width 10 height 10
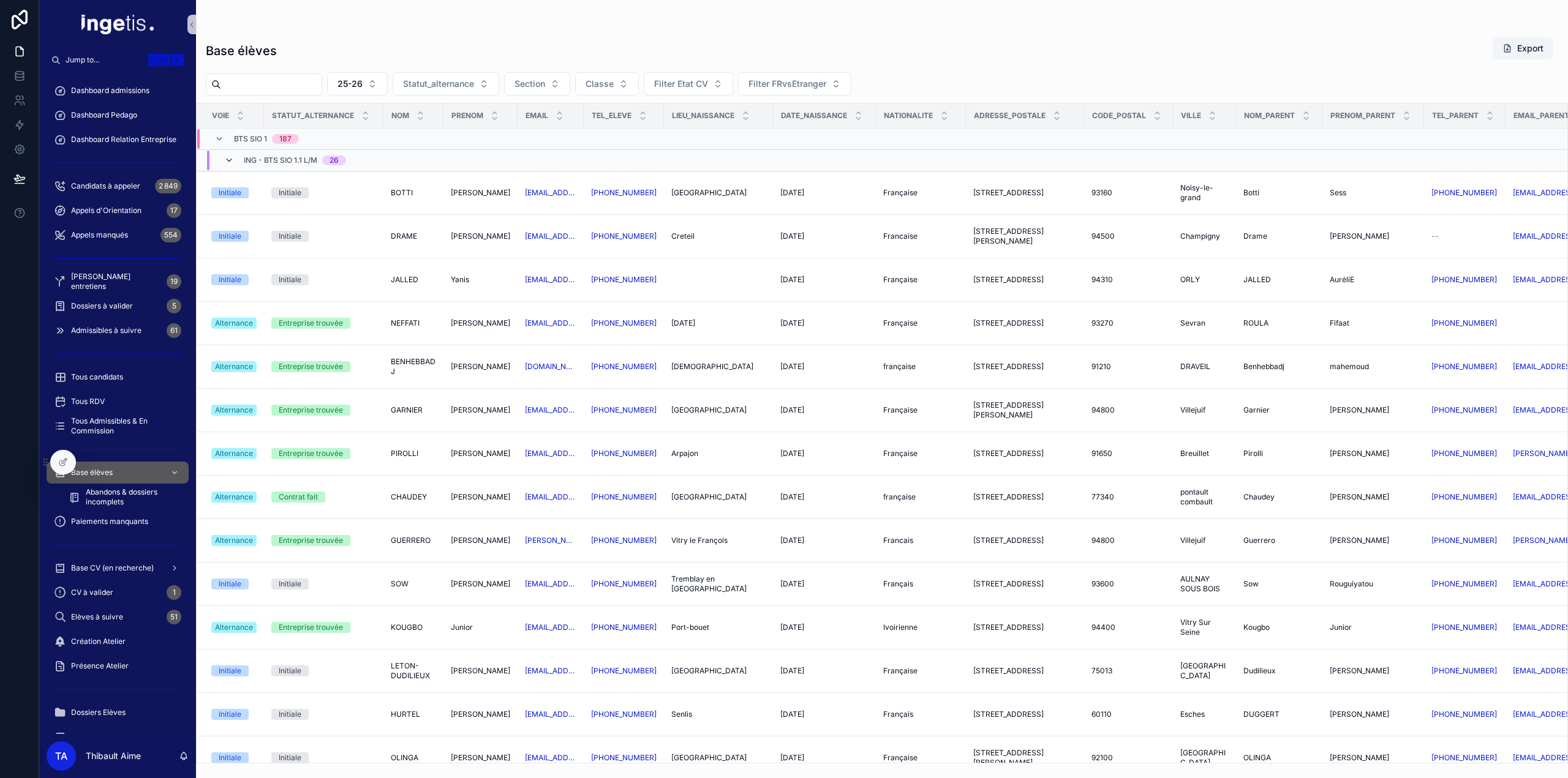
click at [228, 162] on icon "scrollable content" at bounding box center [229, 161] width 10 height 10
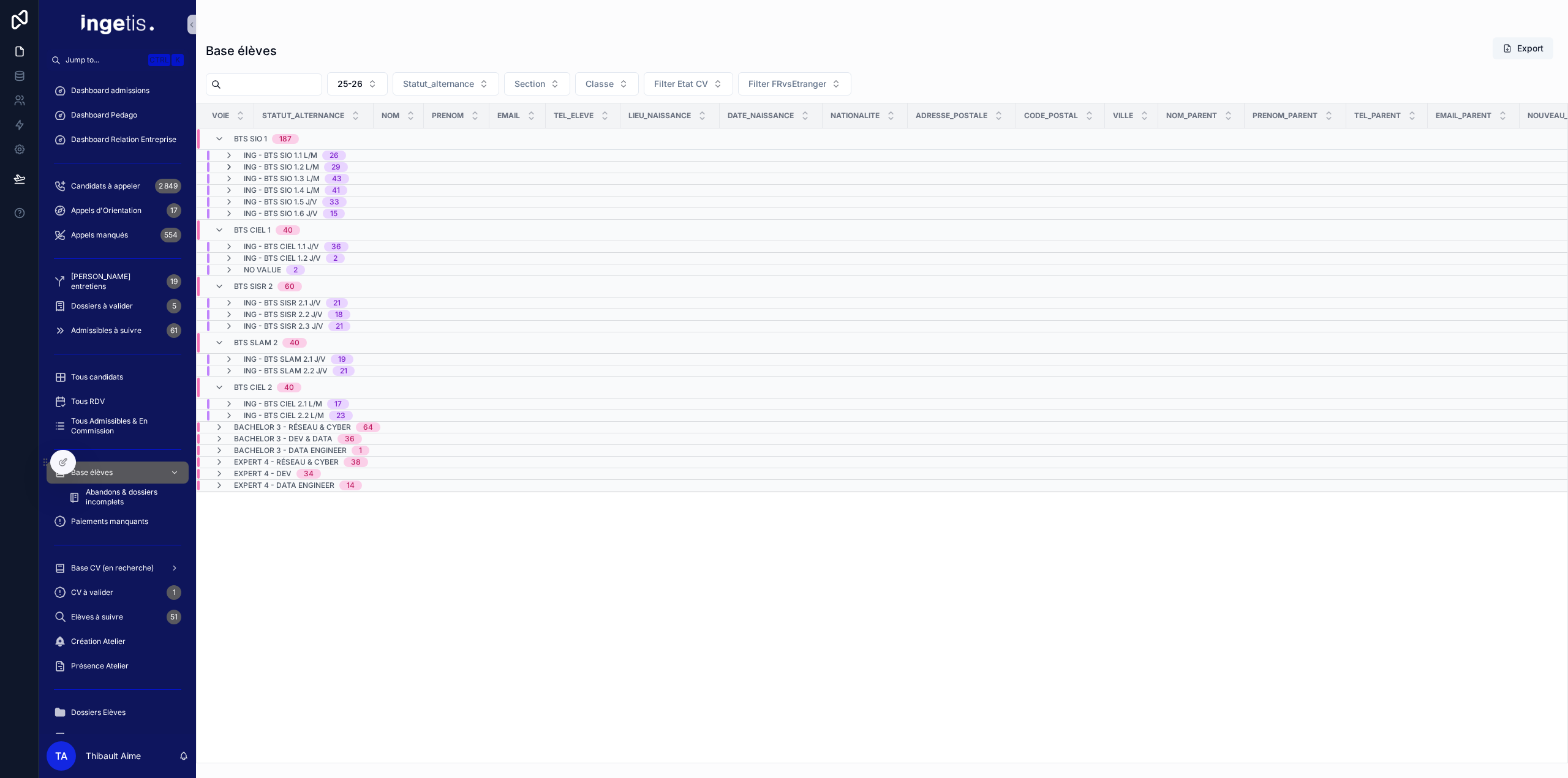
click at [229, 166] on icon "scrollable content" at bounding box center [229, 167] width 10 height 10
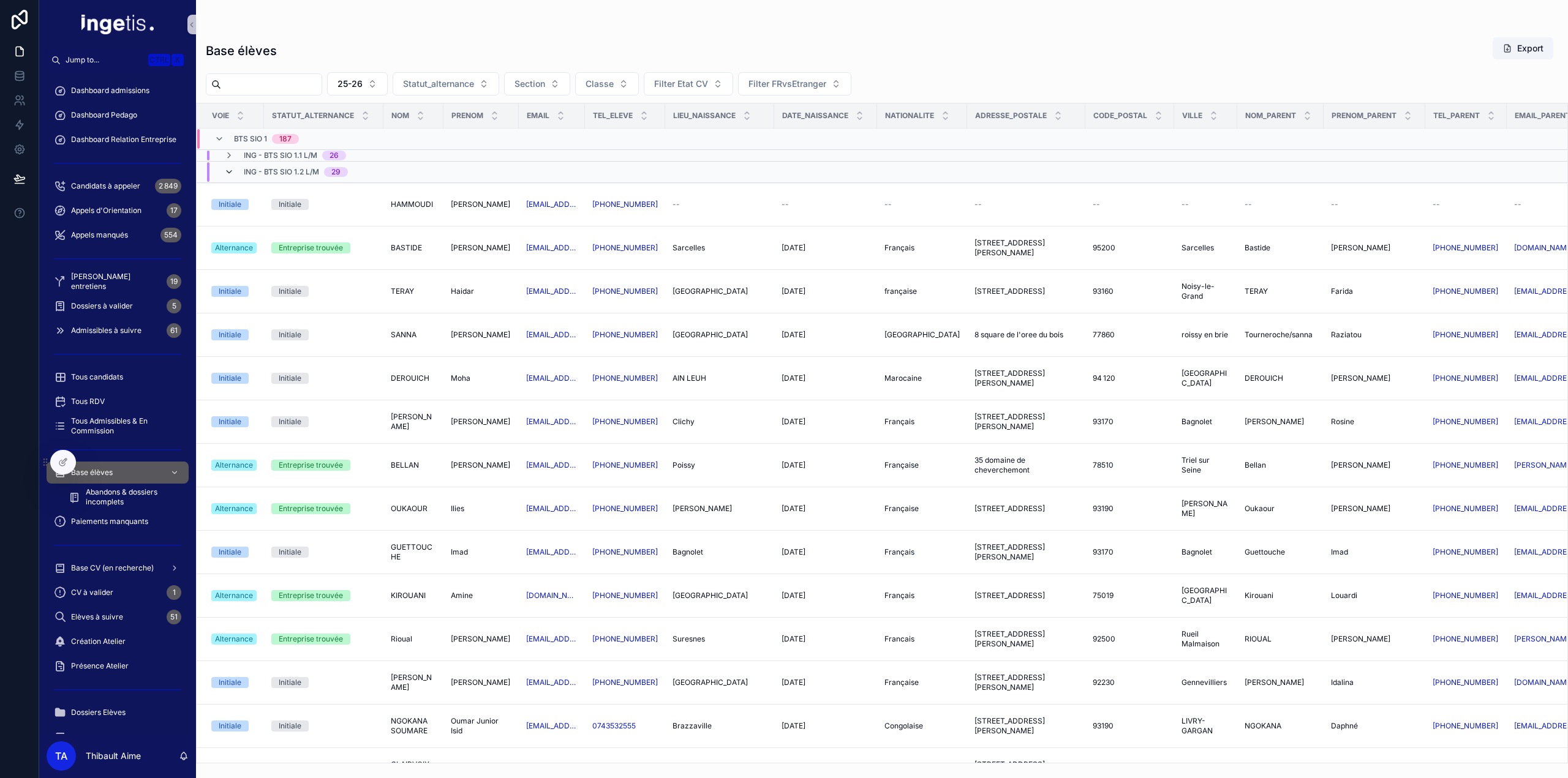
click at [229, 169] on icon "scrollable content" at bounding box center [229, 172] width 10 height 10
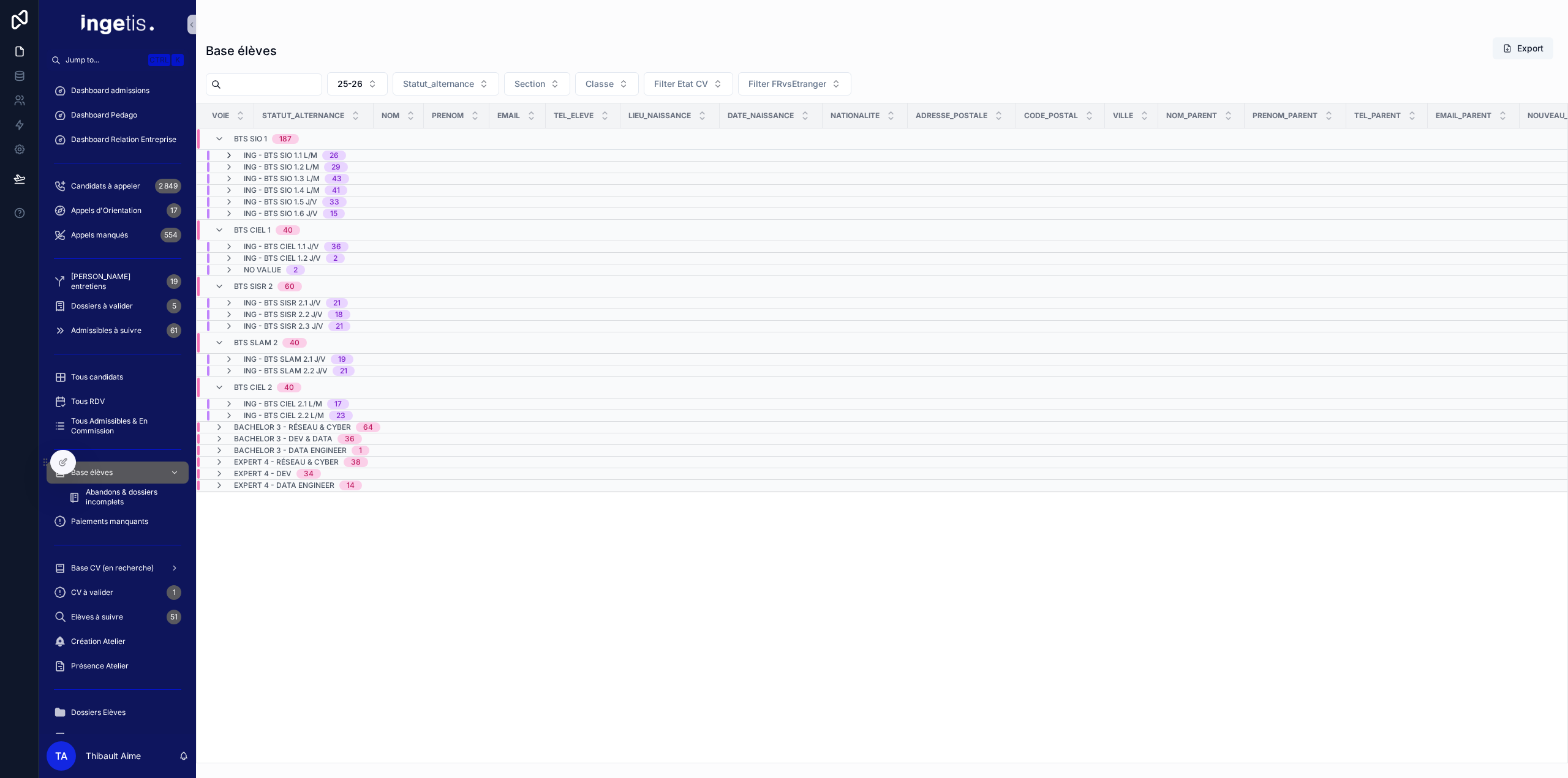
click at [231, 154] on icon "scrollable content" at bounding box center [229, 156] width 10 height 10
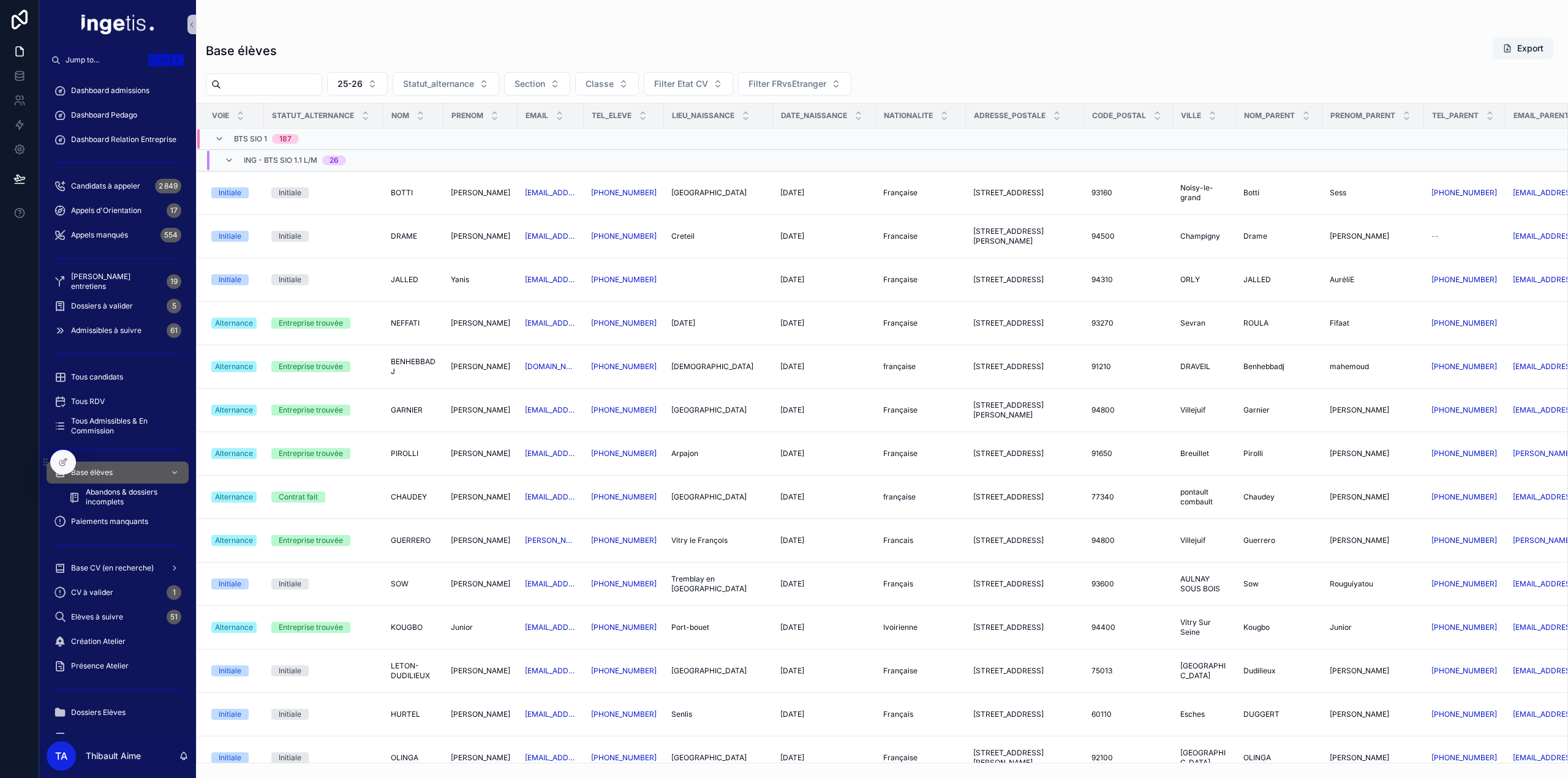
click at [229, 159] on icon "scrollable content" at bounding box center [229, 161] width 10 height 10
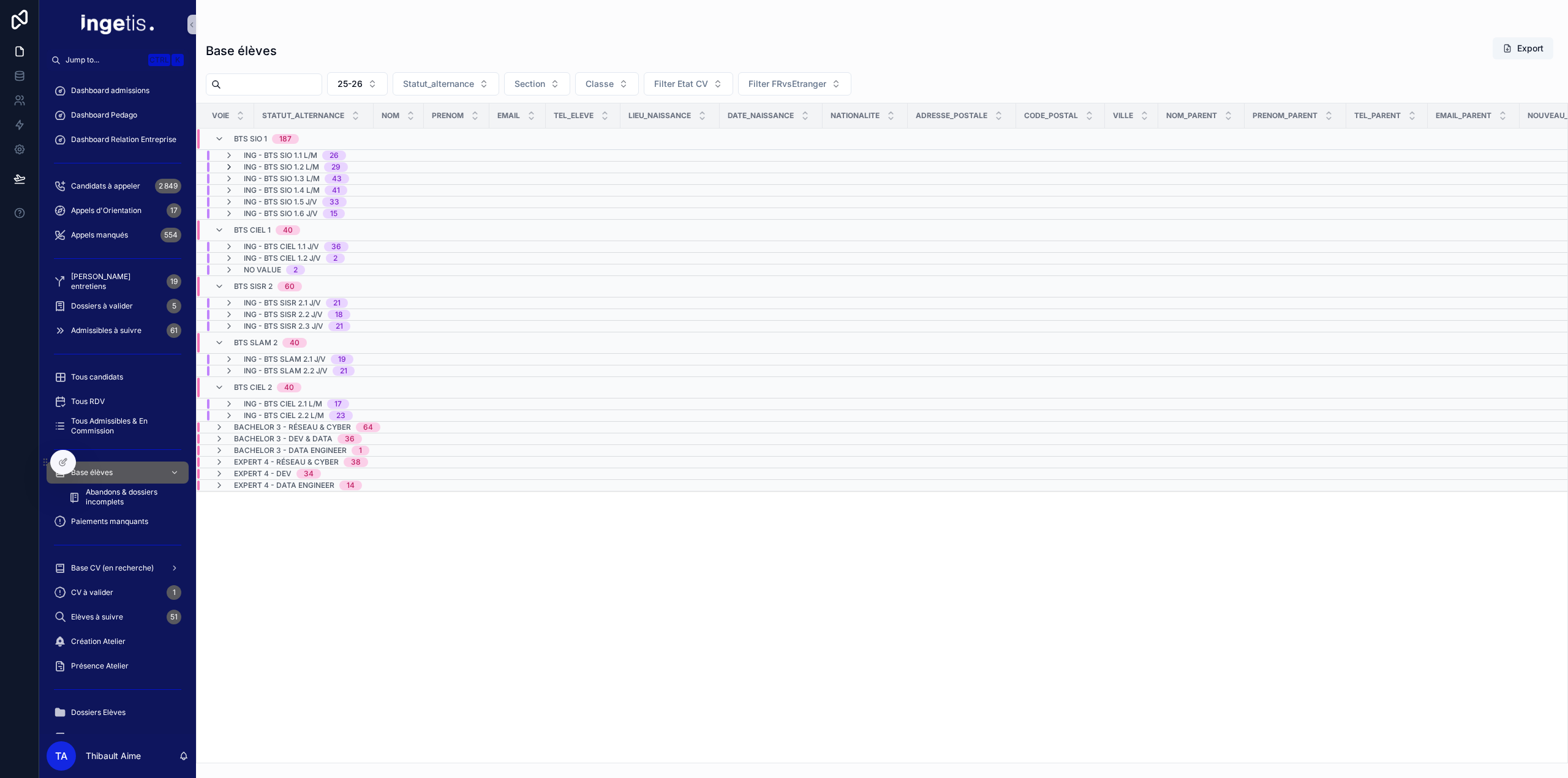
click at [229, 169] on icon "scrollable content" at bounding box center [229, 167] width 10 height 10
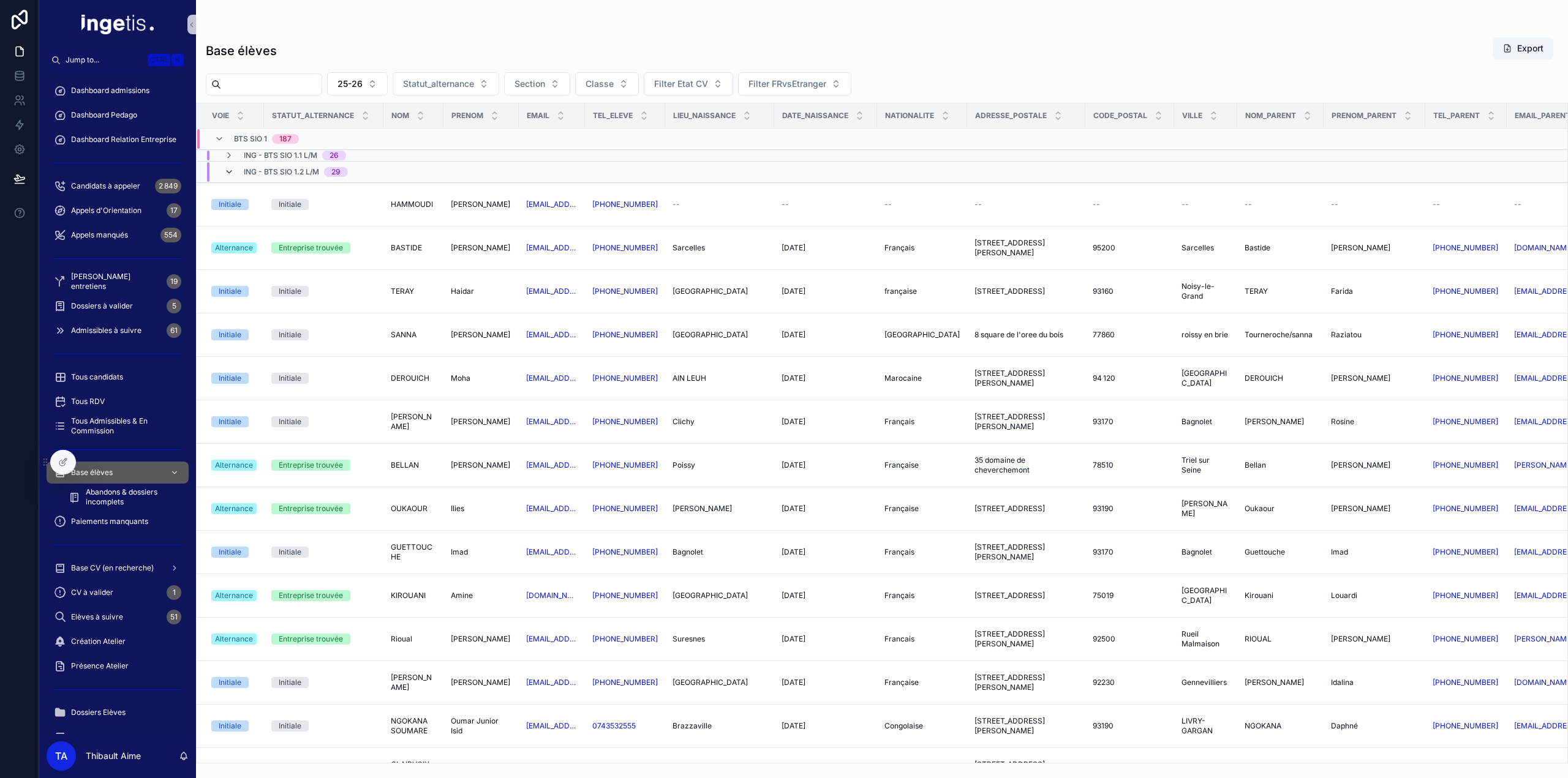
click at [229, 173] on icon "scrollable content" at bounding box center [229, 172] width 10 height 10
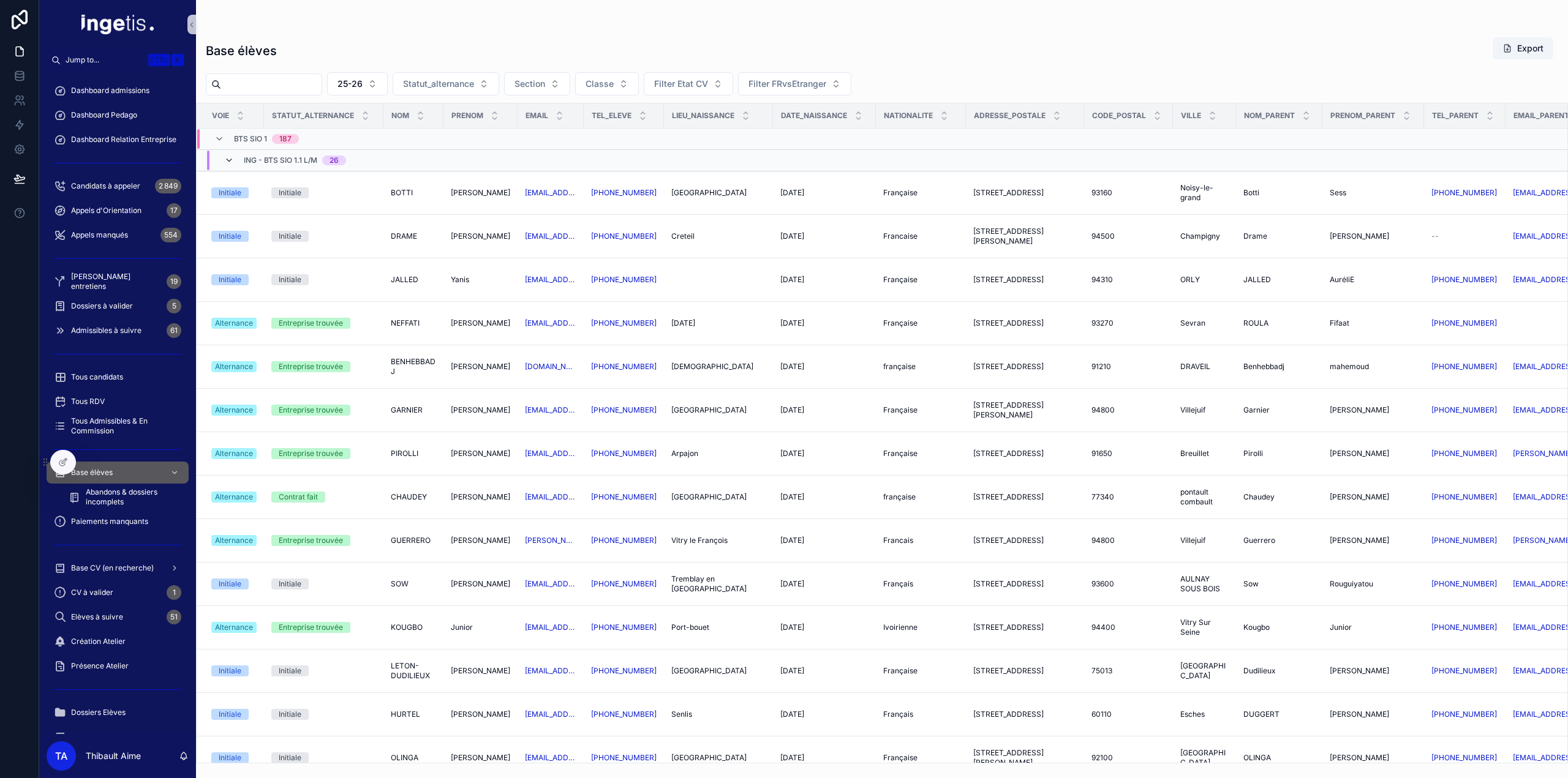
click at [229, 161] on icon "scrollable content" at bounding box center [229, 161] width 10 height 10
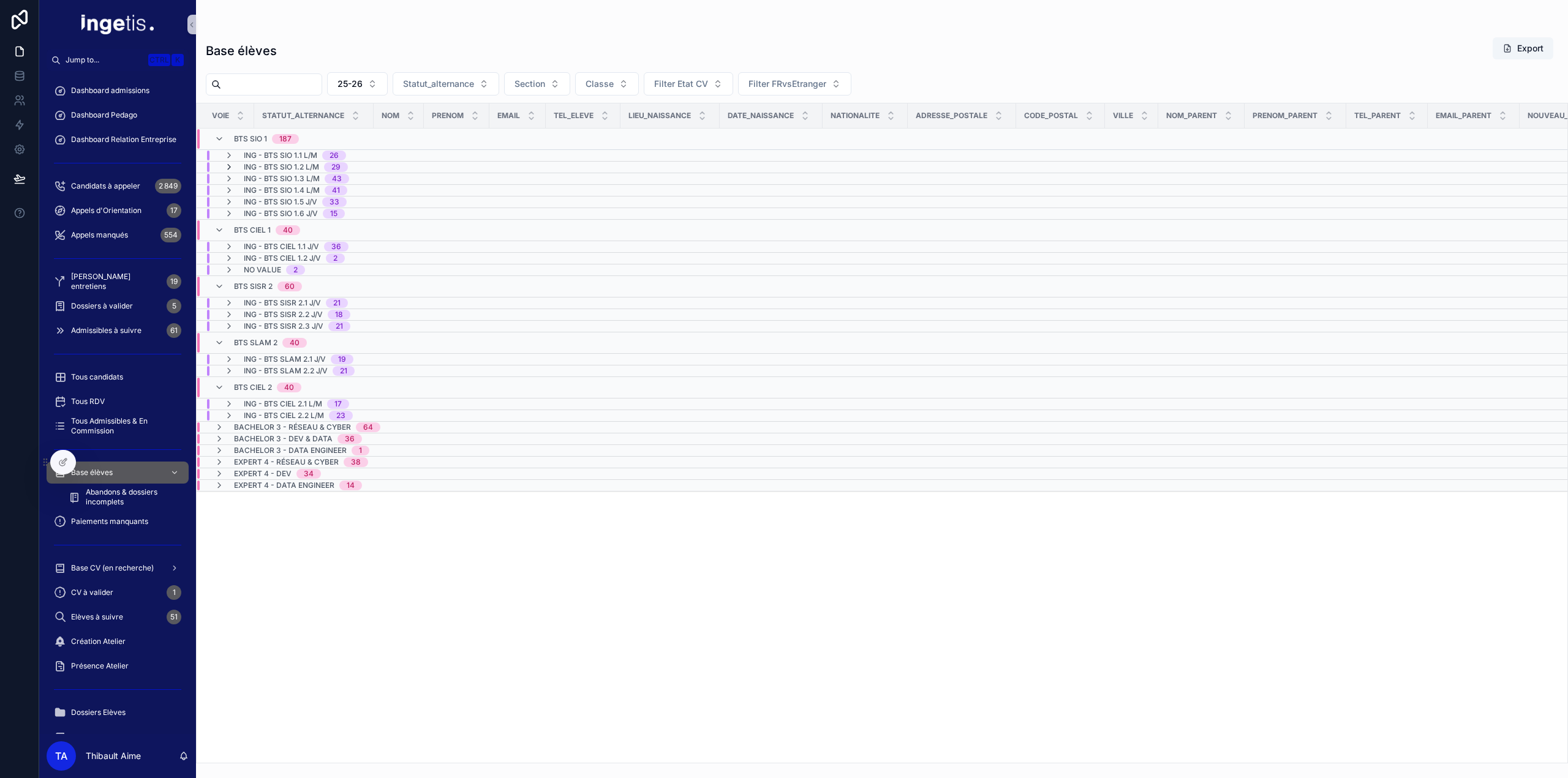
click at [229, 165] on icon "scrollable content" at bounding box center [229, 167] width 10 height 10
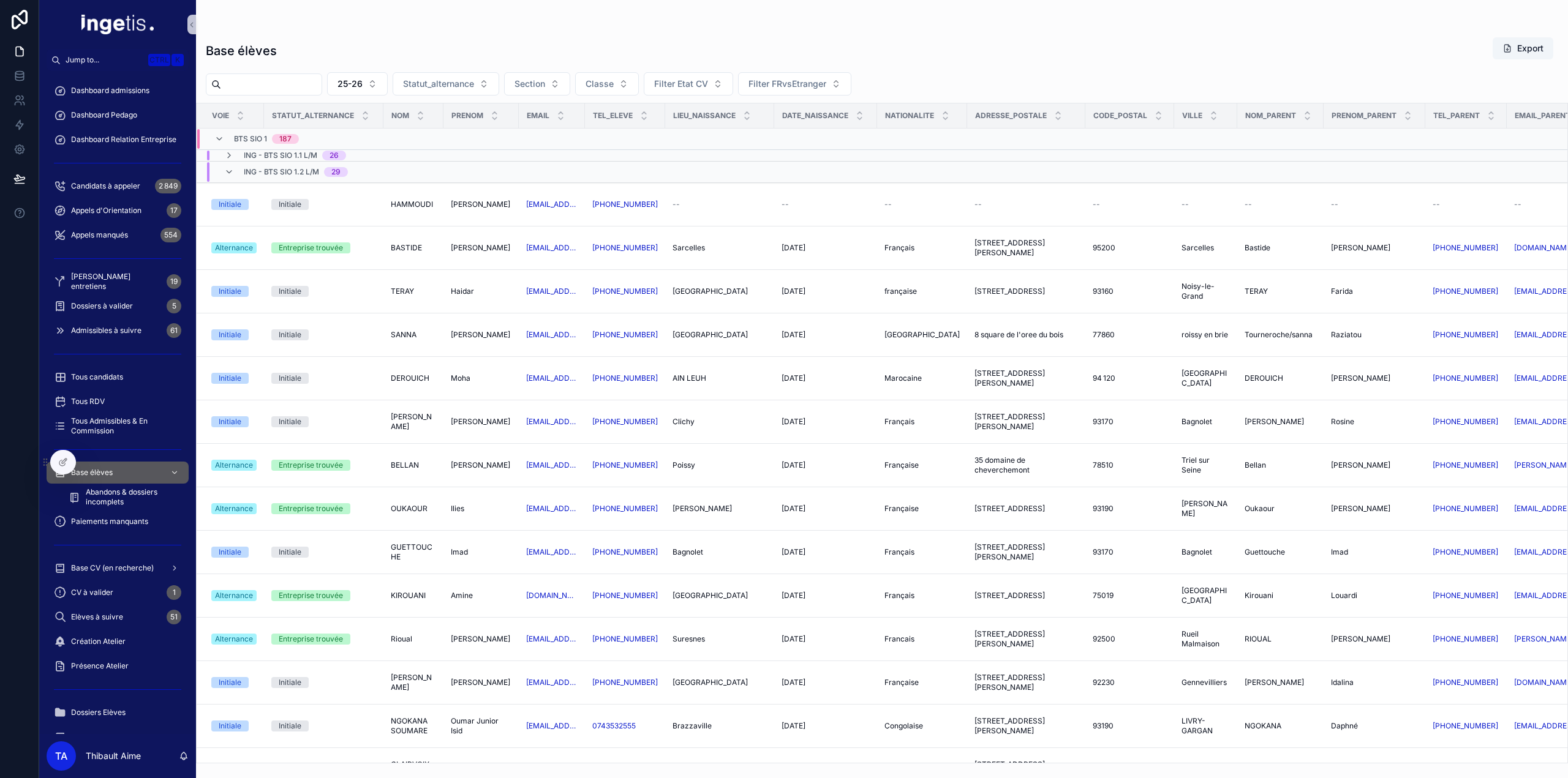
click at [229, 170] on icon "scrollable content" at bounding box center [229, 172] width 10 height 10
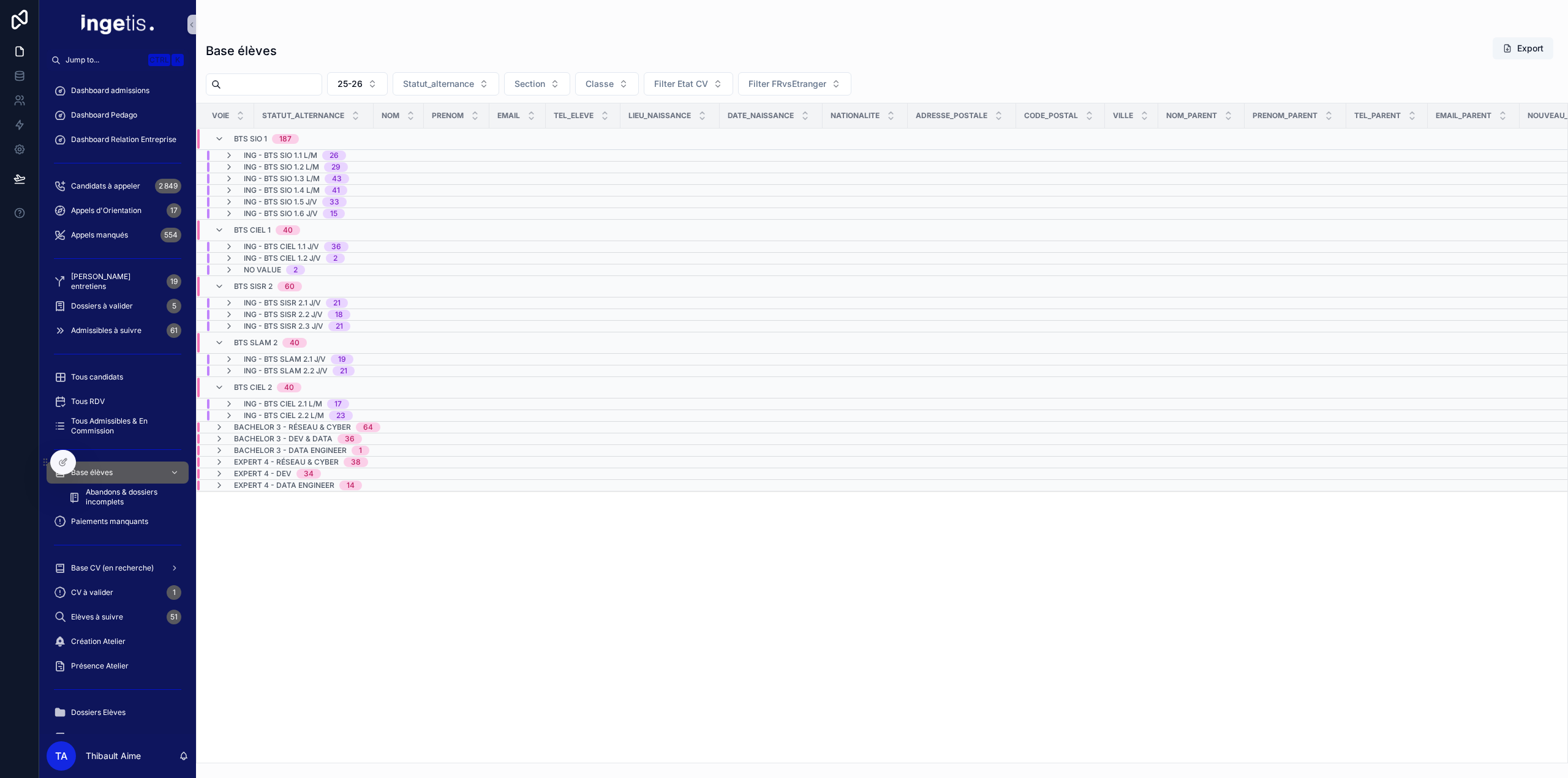
click at [229, 170] on icon "scrollable content" at bounding box center [229, 167] width 10 height 10
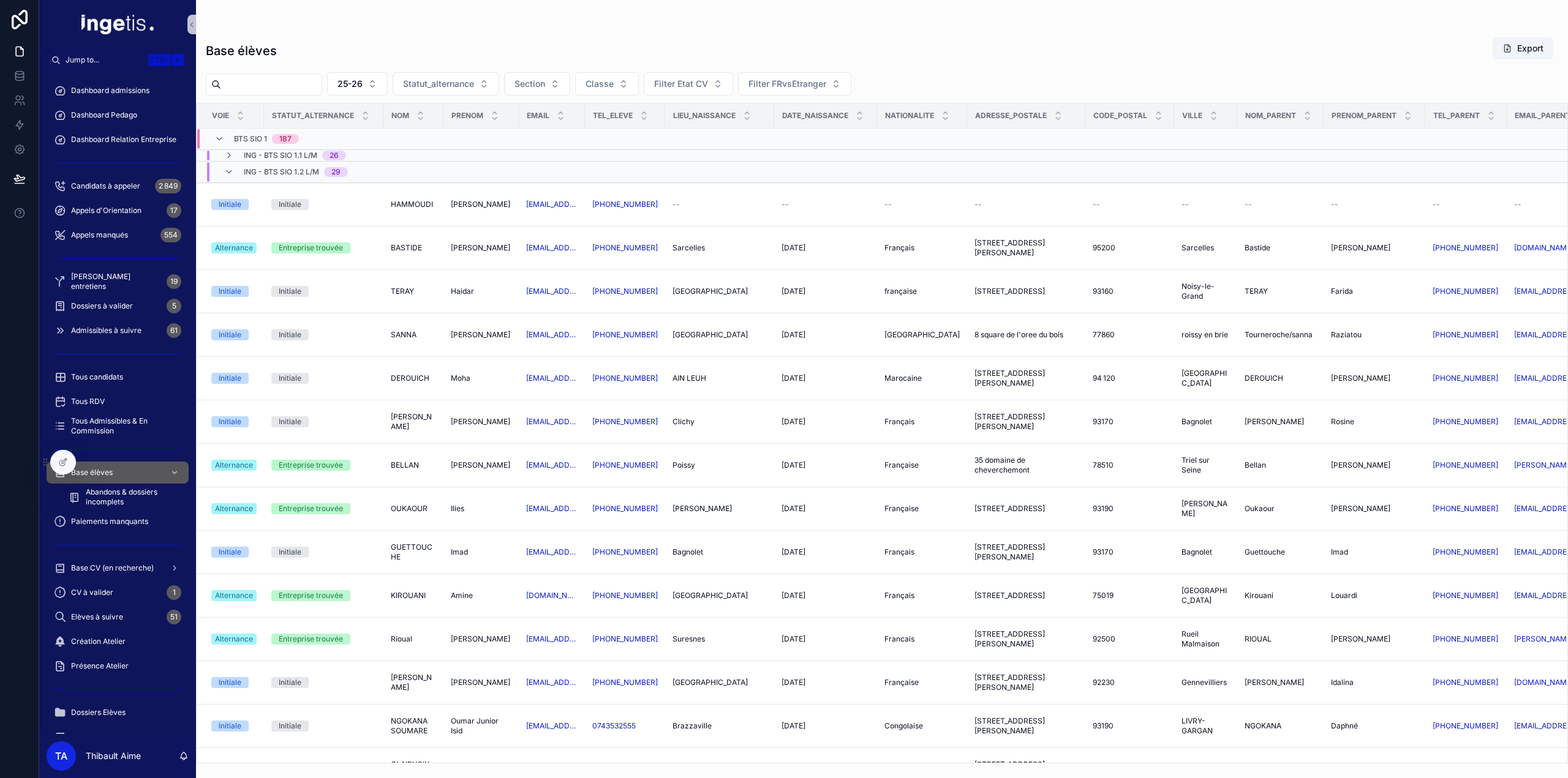
click at [229, 174] on icon "scrollable content" at bounding box center [229, 172] width 10 height 10
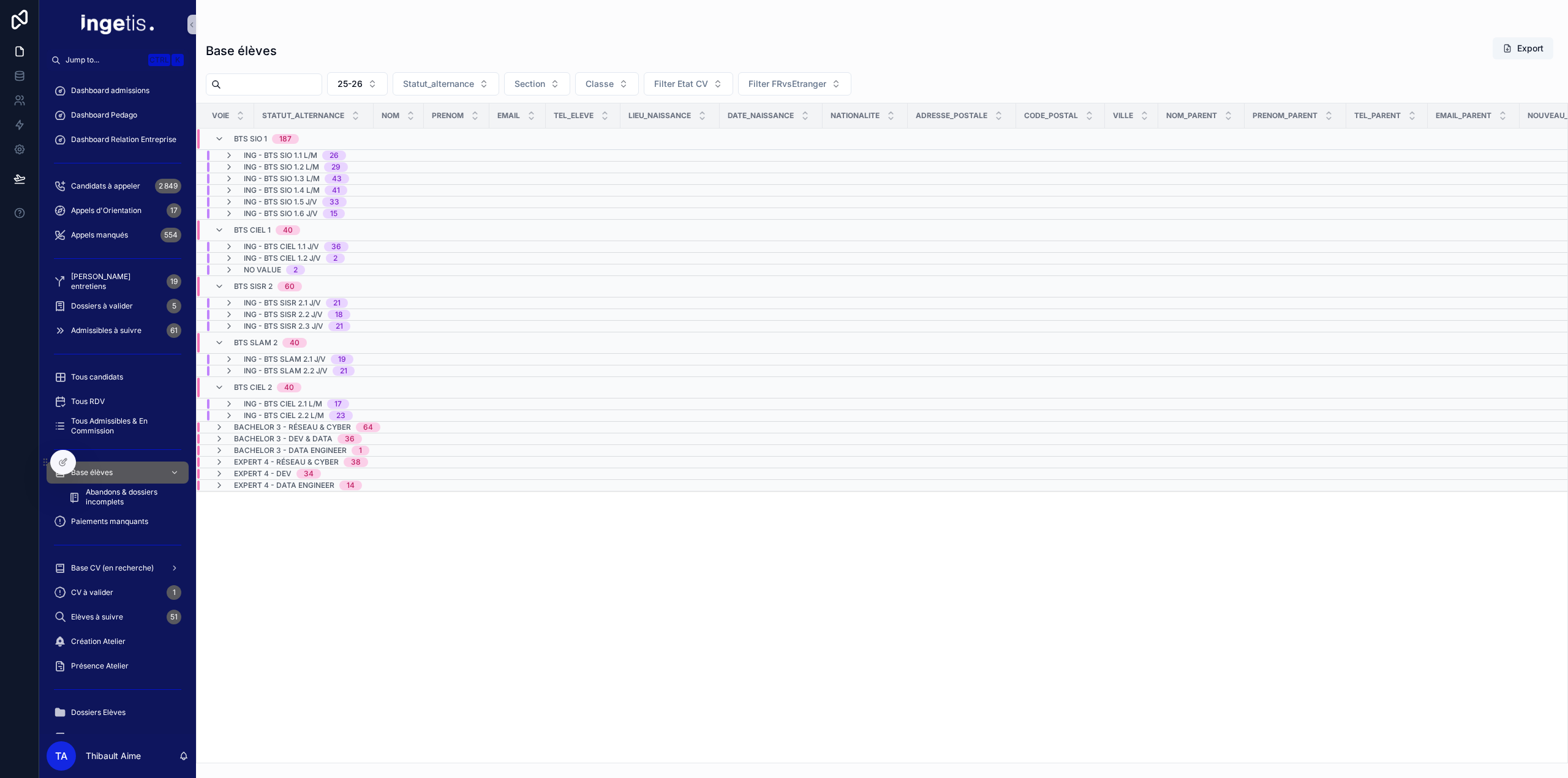
click at [229, 171] on icon "scrollable content" at bounding box center [229, 167] width 10 height 10
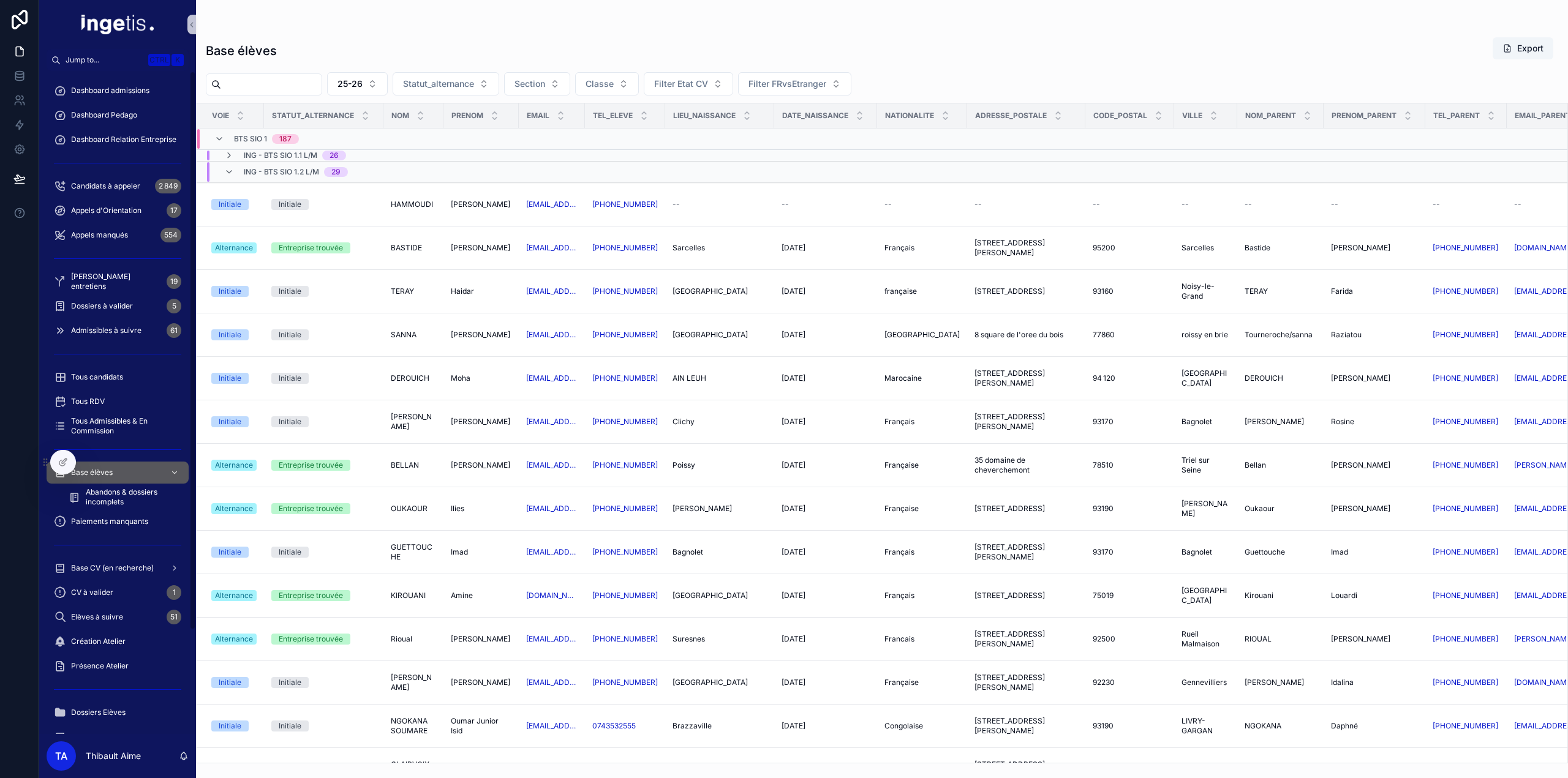
click at [246, 171] on span "ING - BTS SIO 1.2 L/M" at bounding box center [281, 172] width 75 height 10
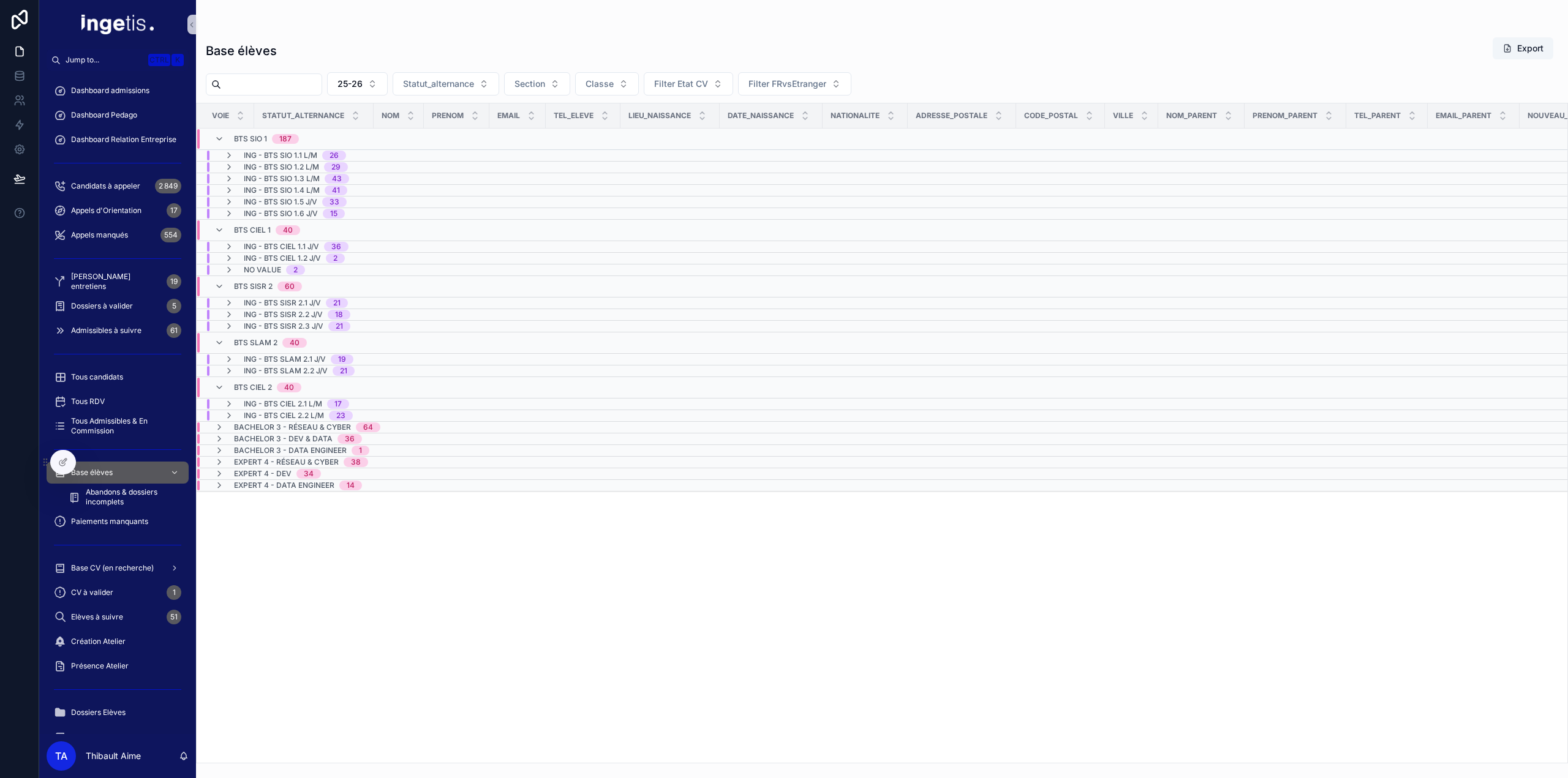
click at [253, 154] on span "ING - BTS SIO 1.1 L/M" at bounding box center [280, 156] width 74 height 10
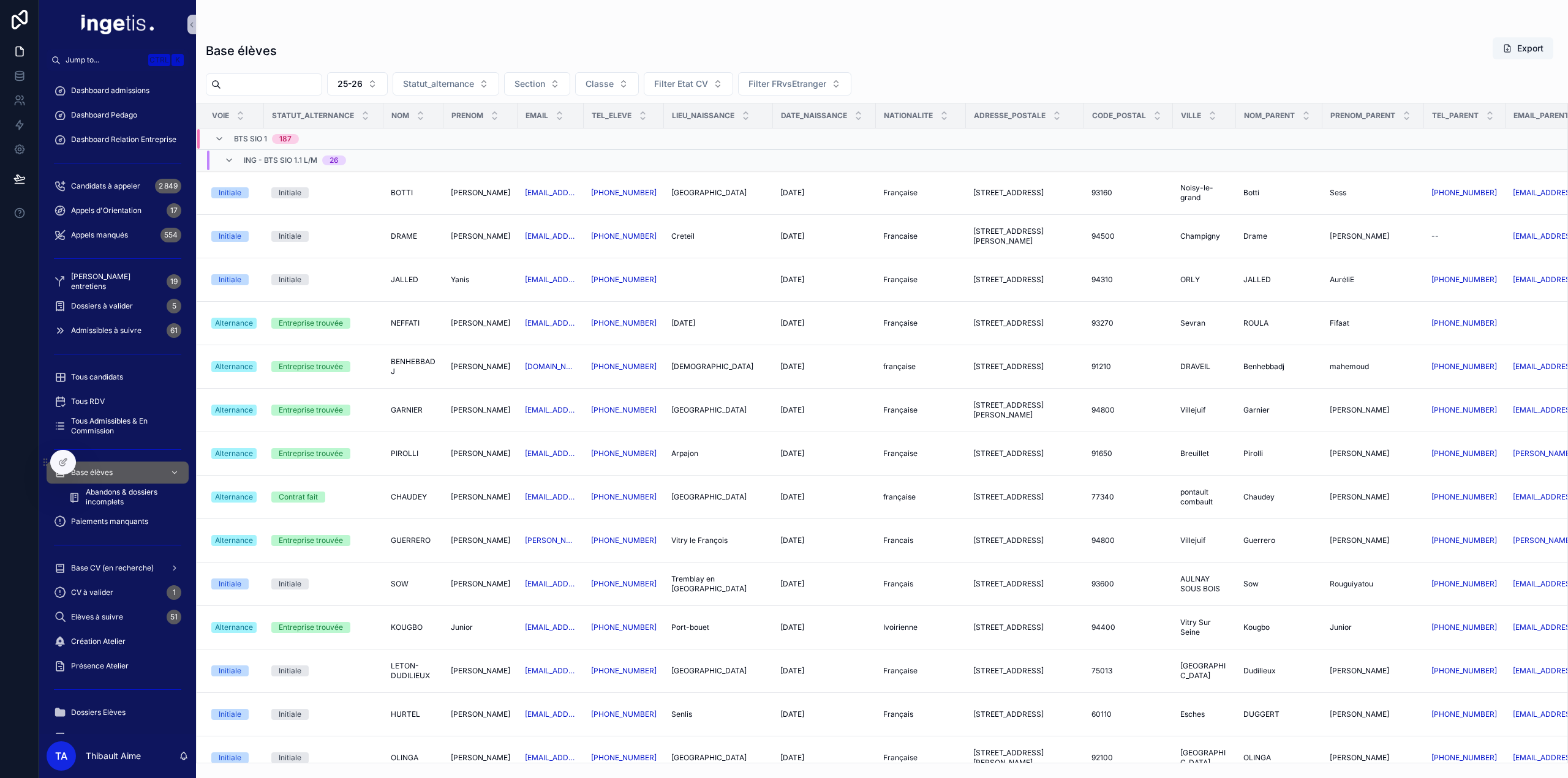
click at [236, 161] on div "ING - BTS SIO 1.1 L/M 26" at bounding box center [285, 161] width 122 height 20
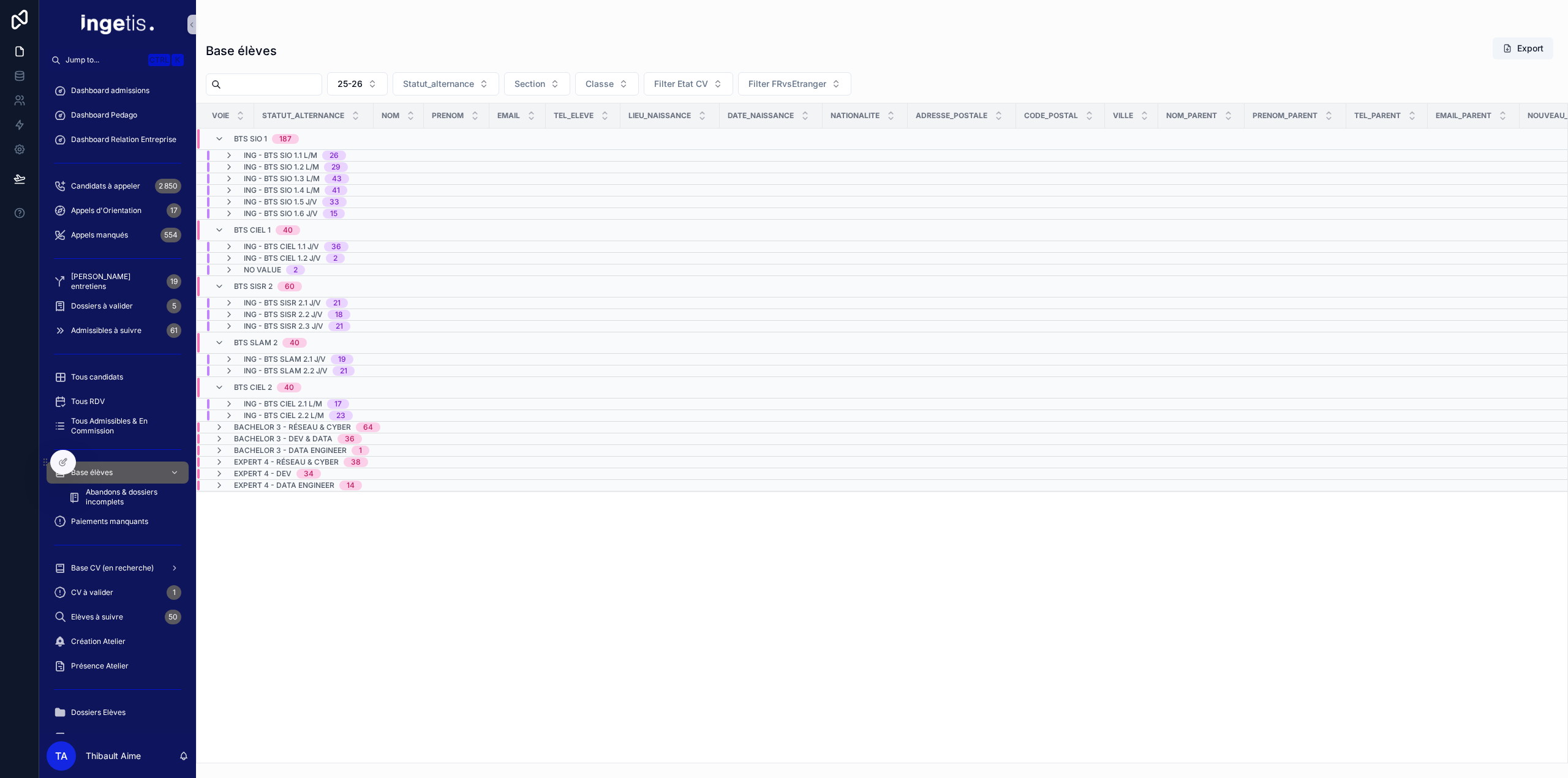
click at [295, 166] on span "ING - BTS SIO 1.2 L/M" at bounding box center [281, 167] width 75 height 10
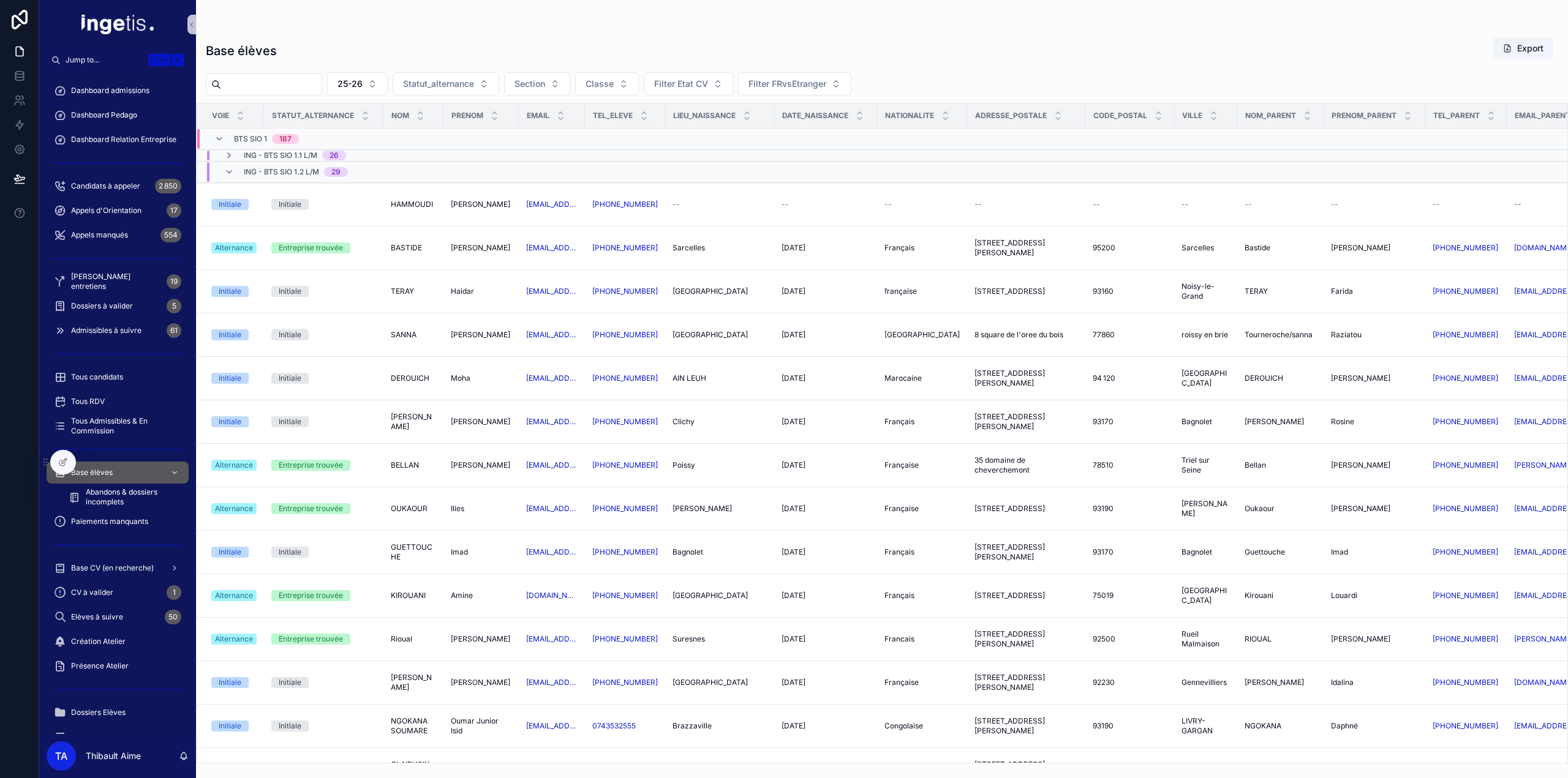
click at [274, 167] on span "ING - BTS SIO 1.2 L/M" at bounding box center [281, 172] width 75 height 10
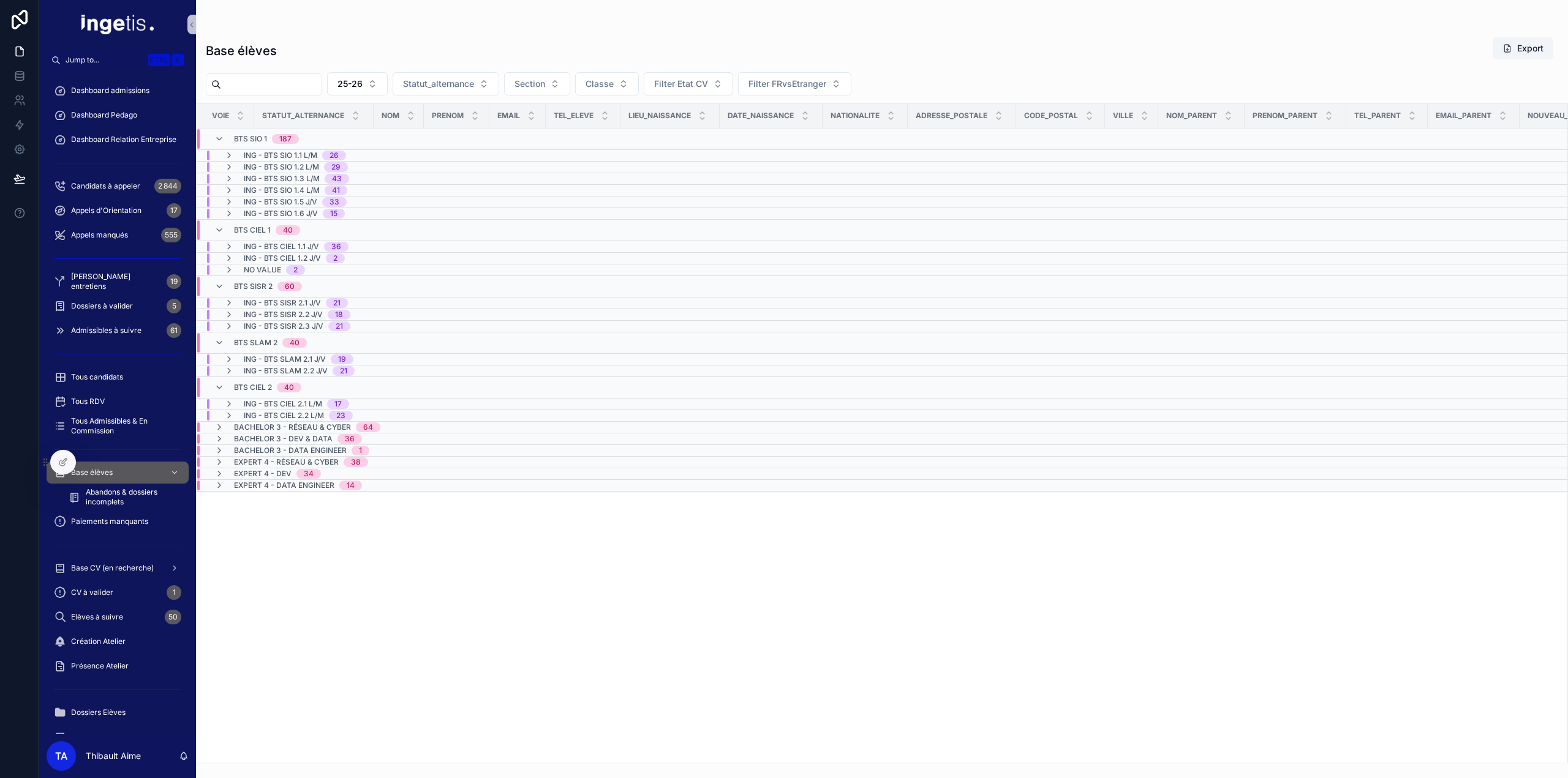
click at [320, 256] on span "ING - BTS CIEL 1.2 J/V" at bounding box center [282, 258] width 77 height 10
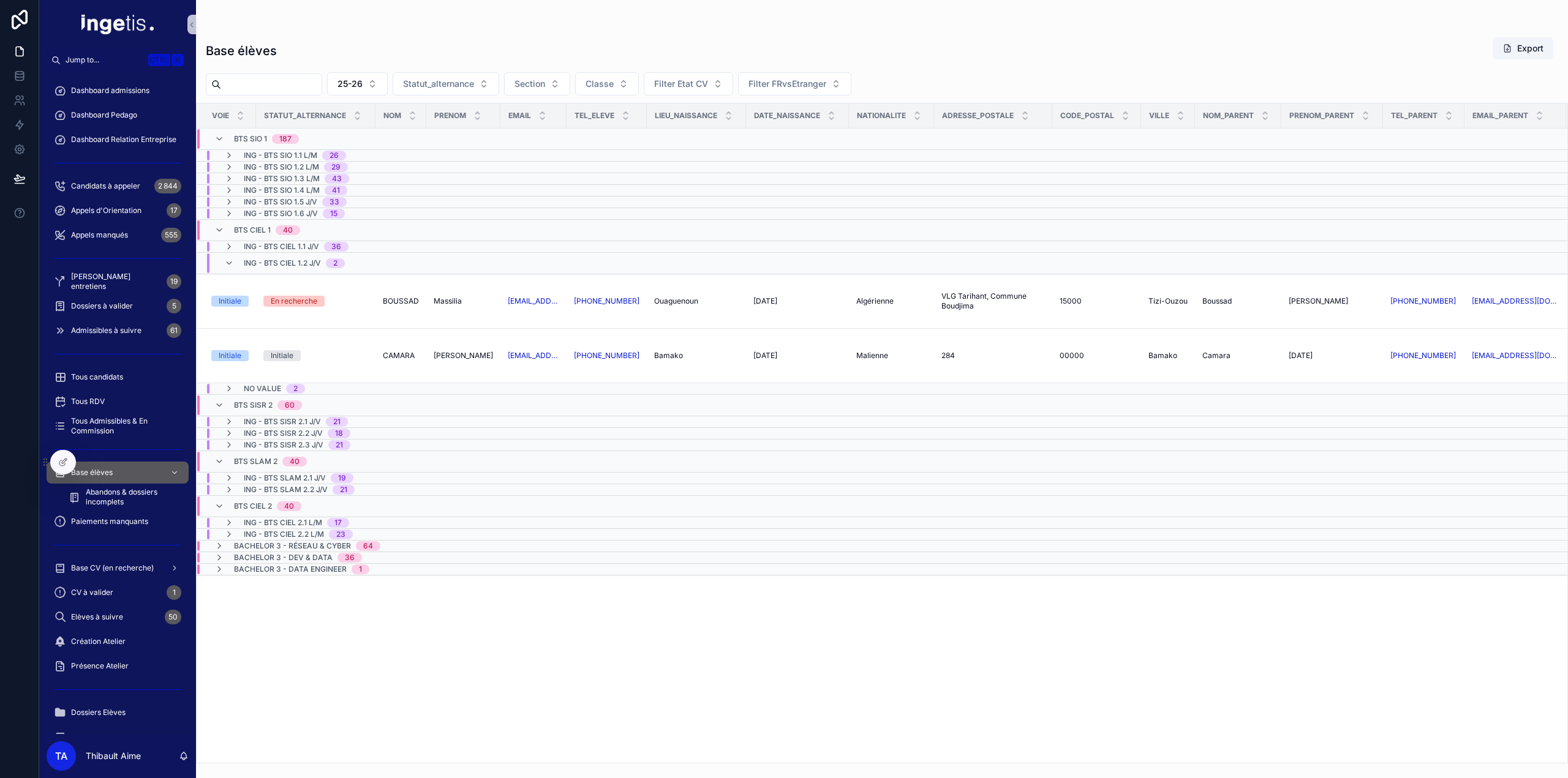
click at [284, 261] on span "ING - BTS CIEL 1.2 J/V" at bounding box center [282, 263] width 77 height 10
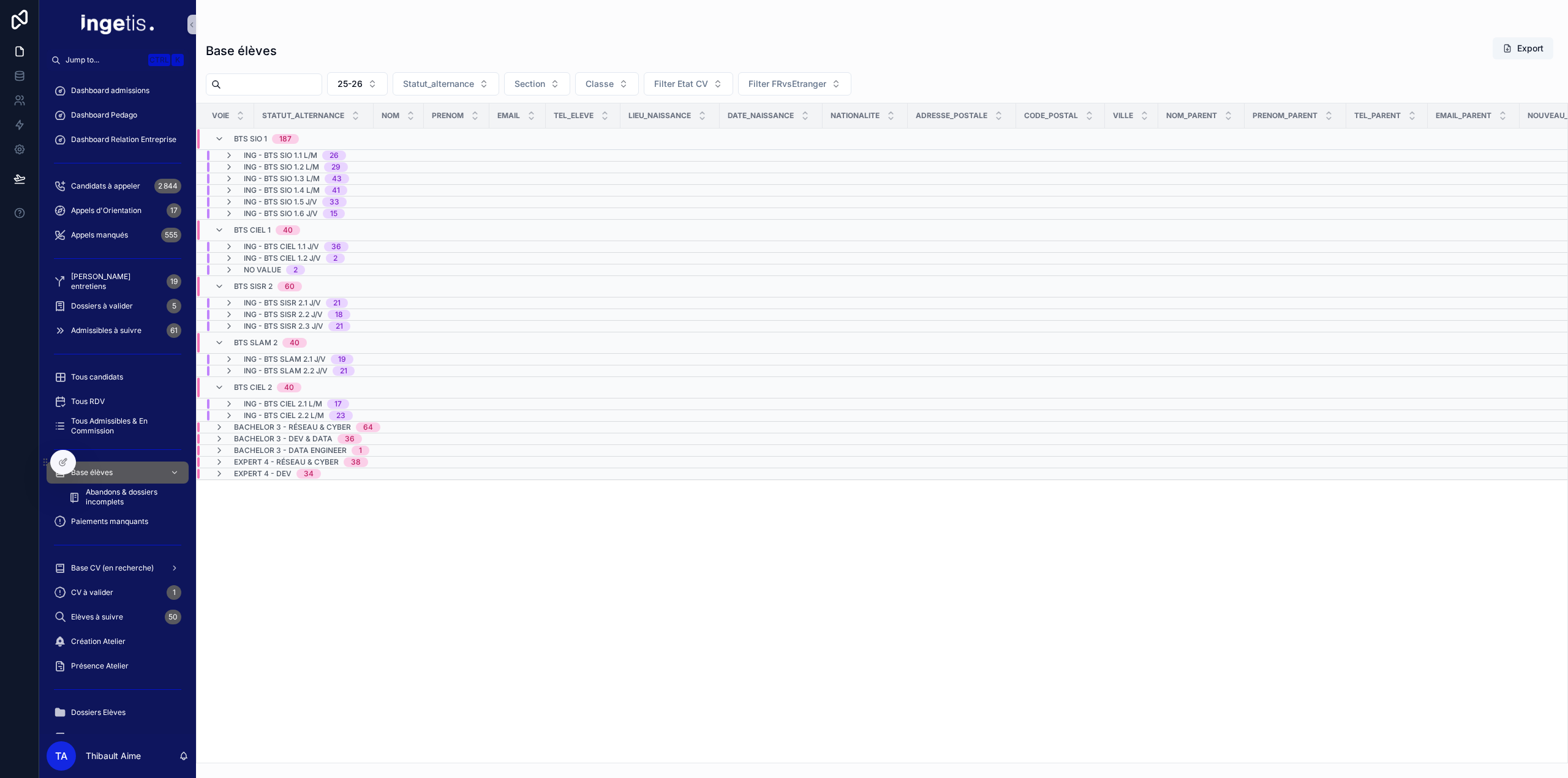
click at [271, 265] on span "No value" at bounding box center [262, 270] width 37 height 10
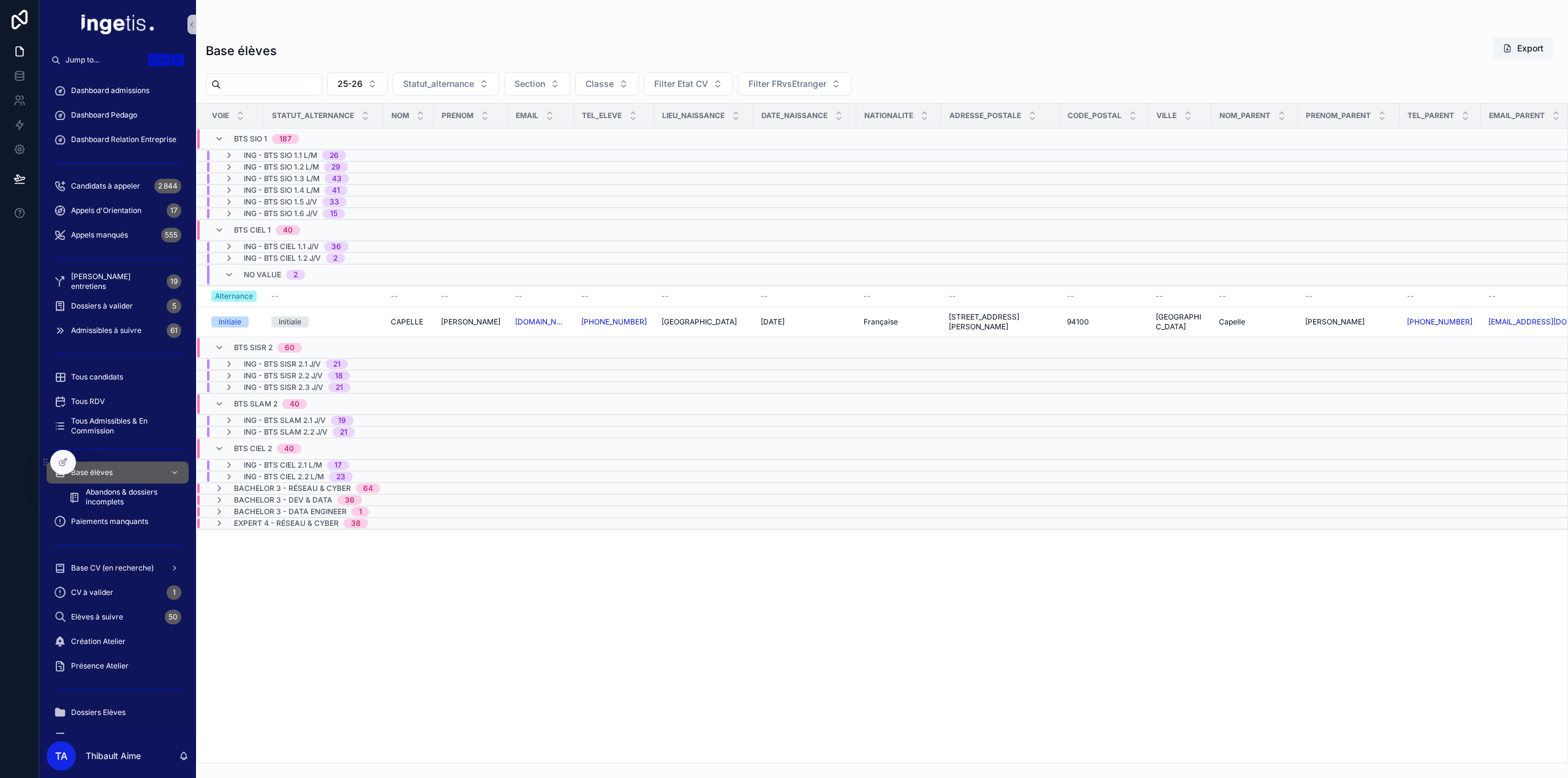
click at [289, 258] on span "ING - BTS CIEL 1.2 J/V" at bounding box center [282, 258] width 77 height 10
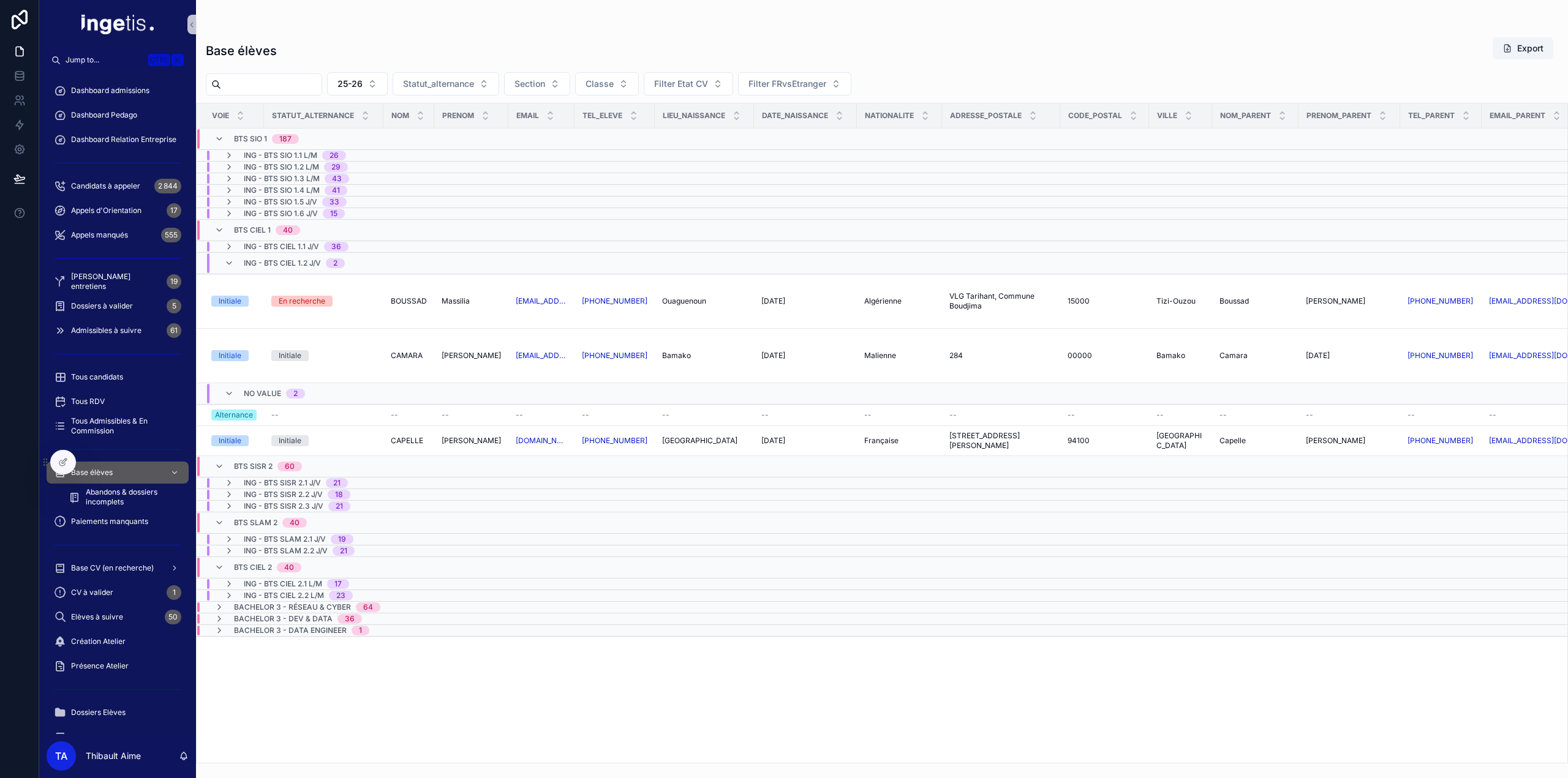
click at [289, 258] on span "ING - BTS CIEL 1.2 J/V" at bounding box center [282, 263] width 77 height 10
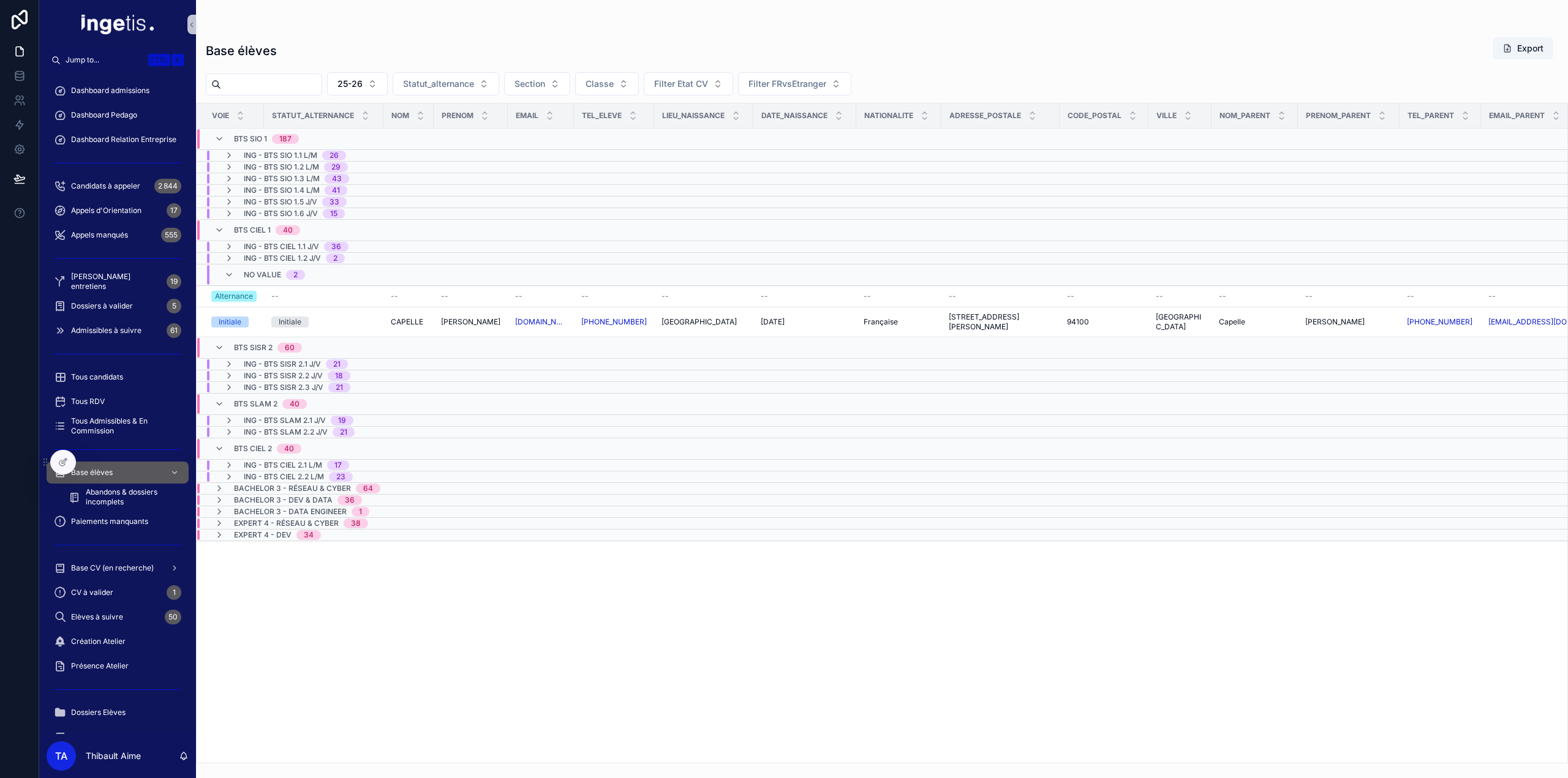
click at [278, 272] on span "No value" at bounding box center [262, 275] width 37 height 10
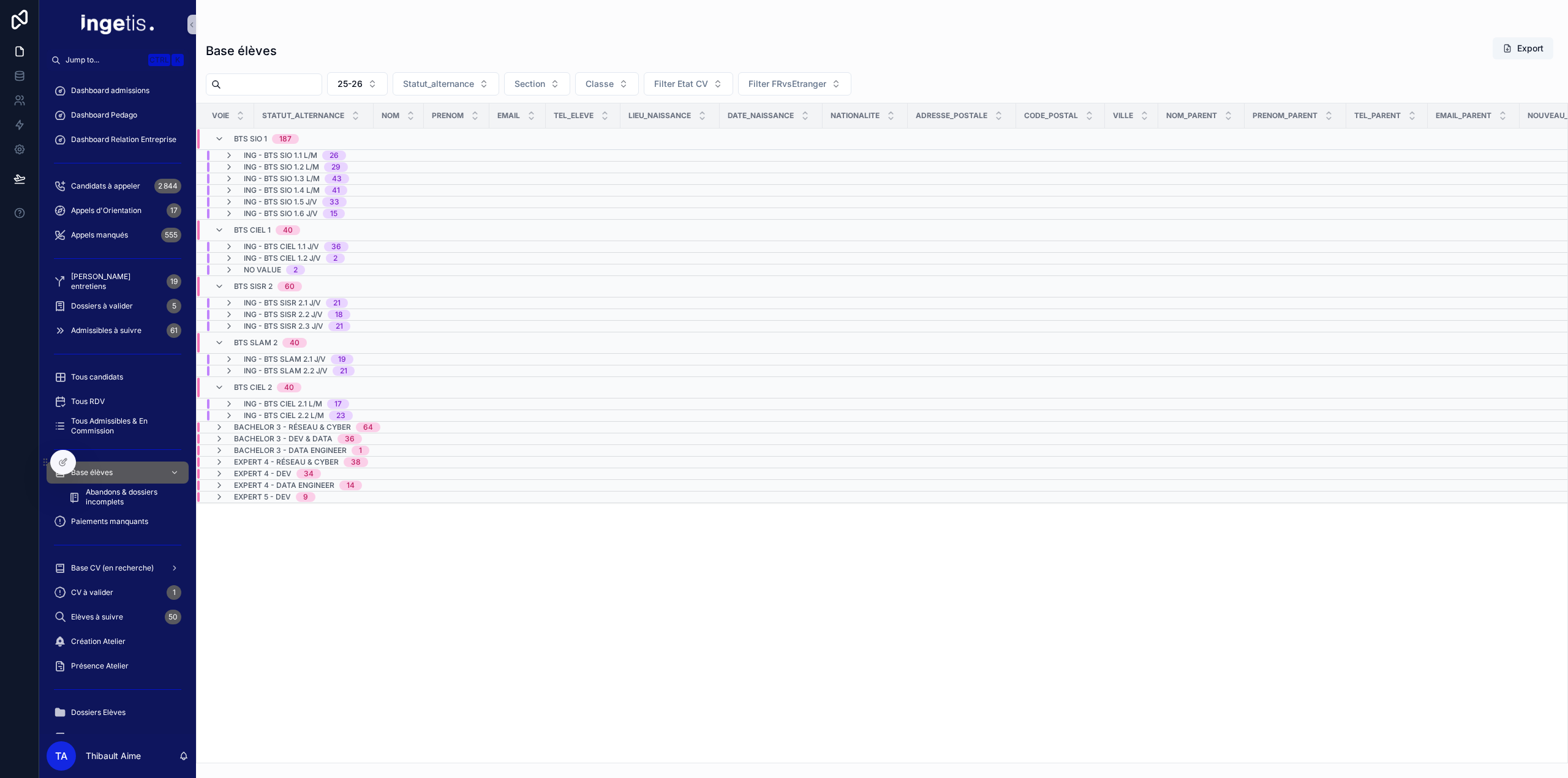
click at [274, 268] on span "No value" at bounding box center [262, 270] width 37 height 10
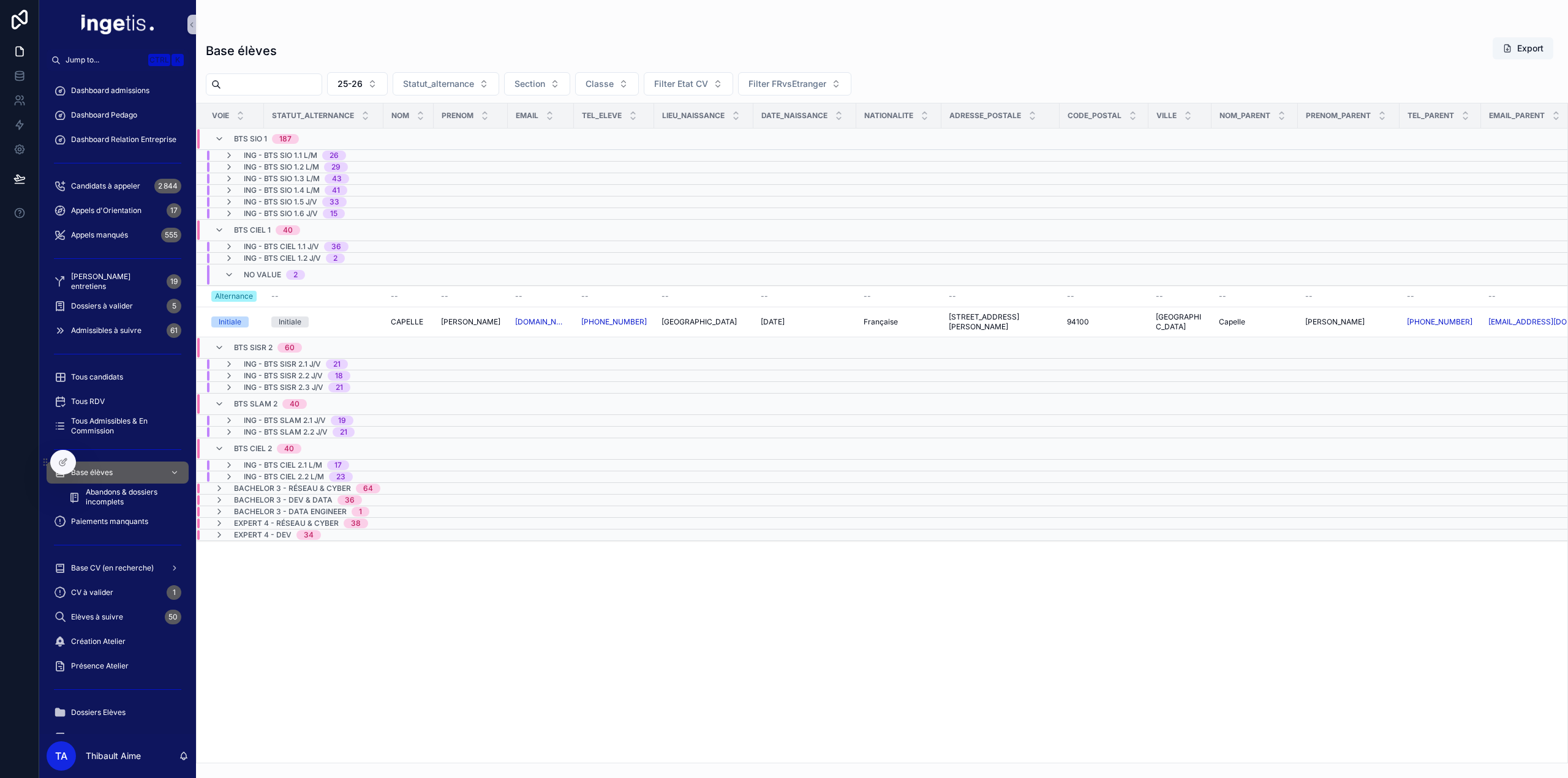
click at [297, 253] on span "ING - BTS CIEL 1.2 J/V" at bounding box center [282, 258] width 77 height 10
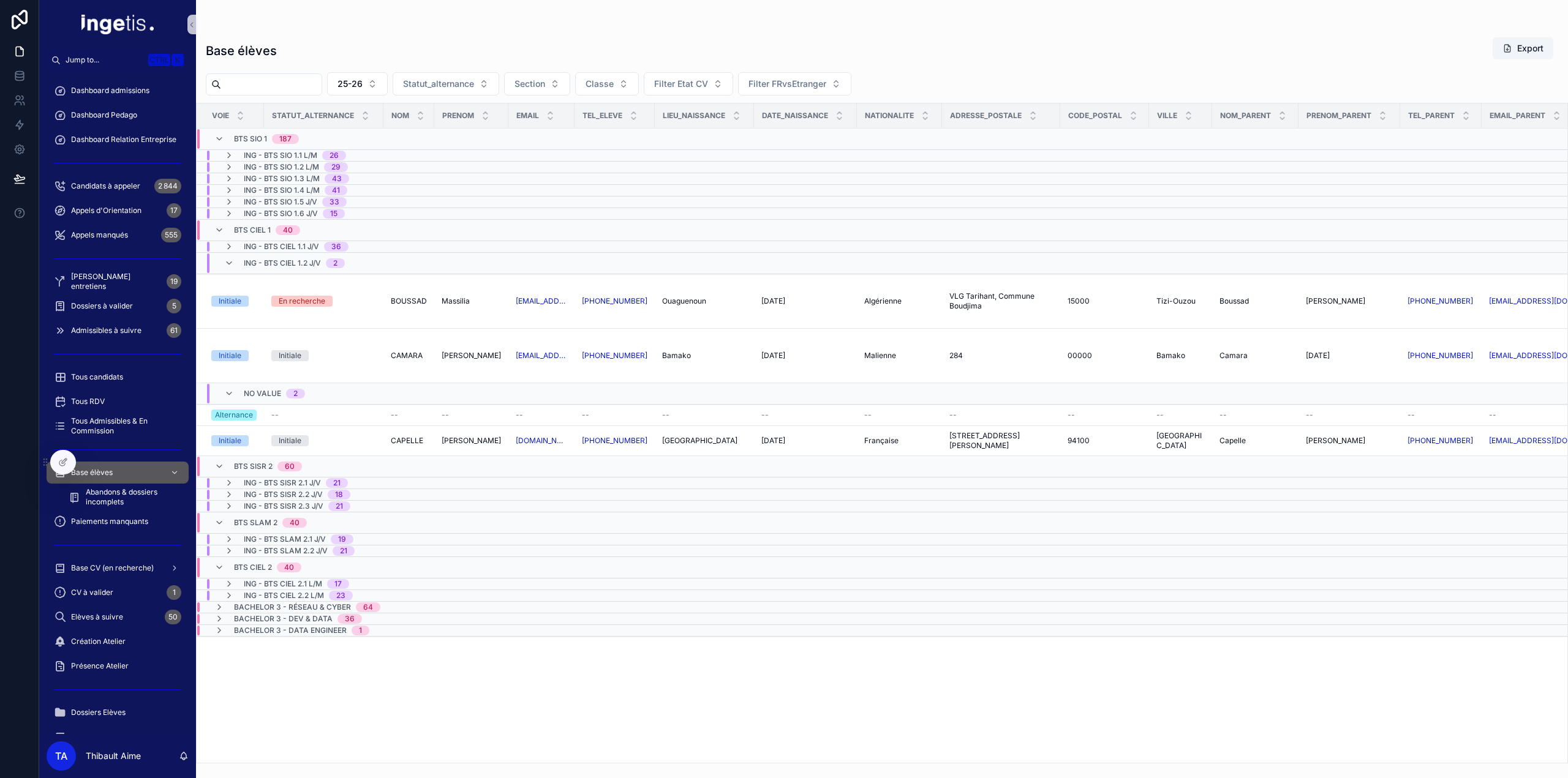
click at [263, 389] on span "No value" at bounding box center [262, 394] width 37 height 10
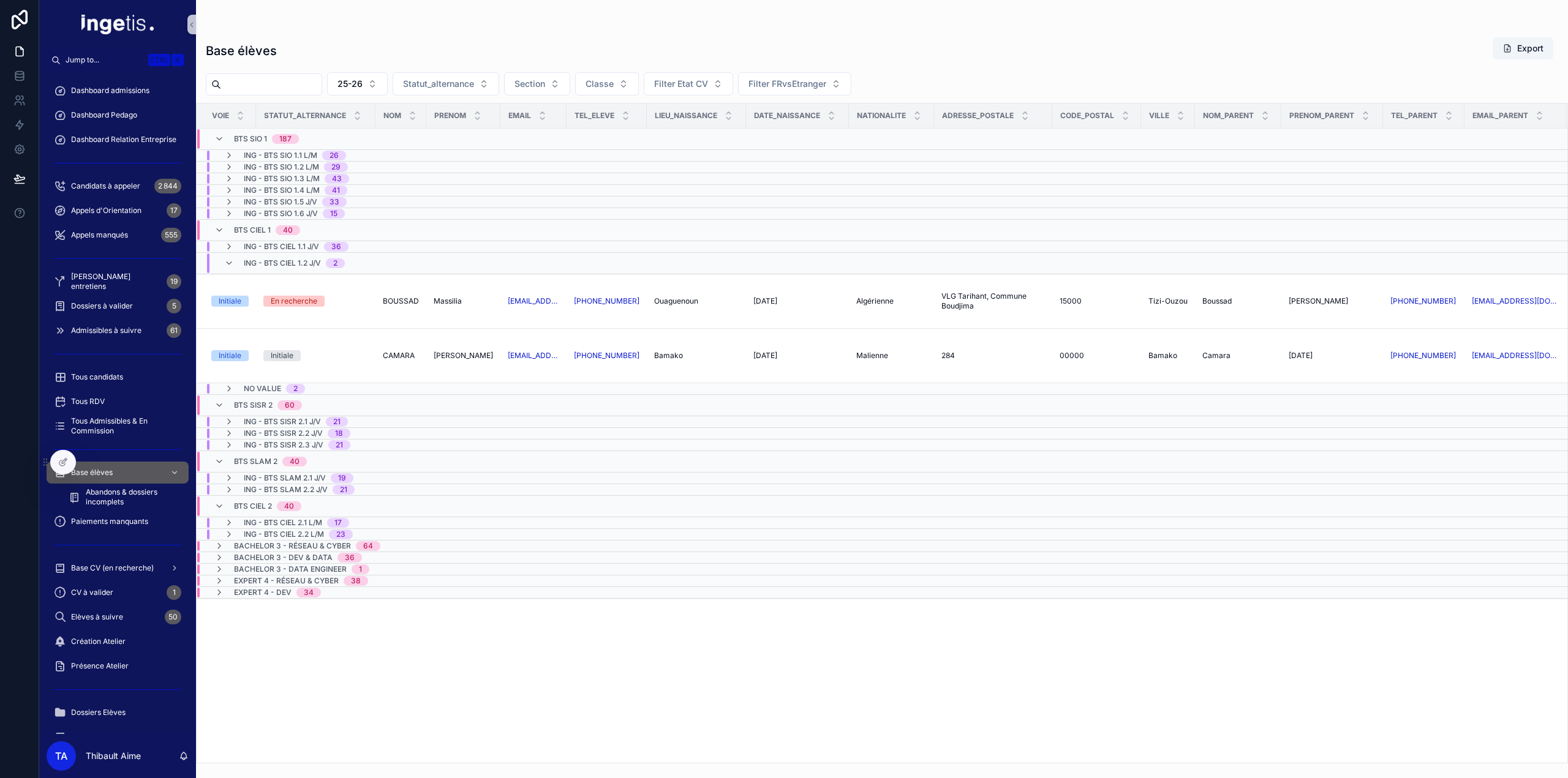
click at [271, 258] on span "ING - BTS CIEL 1.2 J/V" at bounding box center [282, 263] width 77 height 10
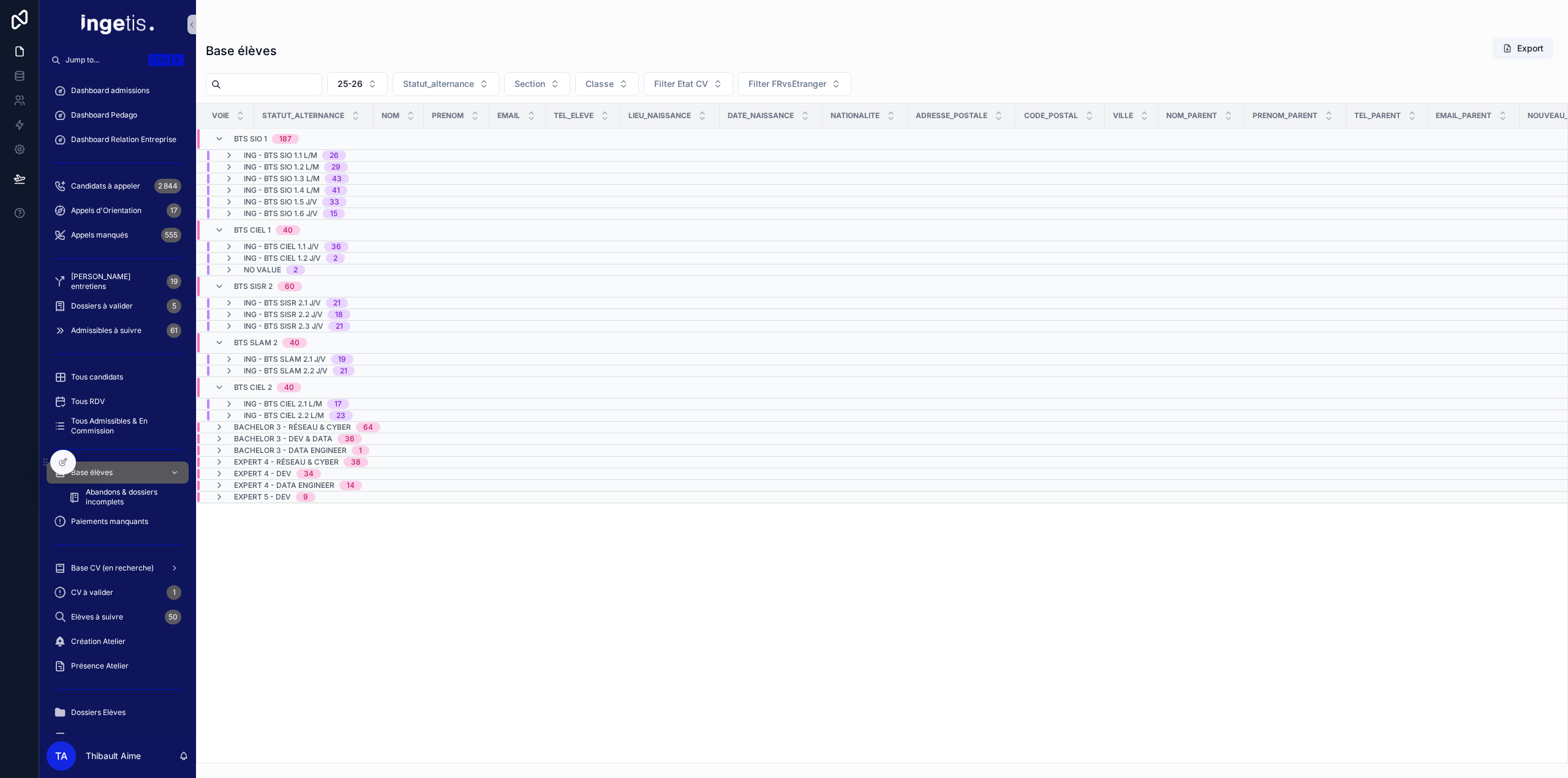
click at [268, 423] on span "Bachelor 3 - Réseau & Cyber" at bounding box center [292, 428] width 117 height 10
click at [267, 467] on span "Bachelor 3 - Dev & Data" at bounding box center [284, 472] width 99 height 10
click at [262, 513] on span "Bachelor 3 - Data Engineer" at bounding box center [290, 517] width 112 height 10
click at [261, 517] on span "Bachelor 3 - Data Engineer" at bounding box center [290, 522] width 112 height 10
click at [257, 512] on span "Bachelor 3 - Data Engineer" at bounding box center [290, 517] width 112 height 10
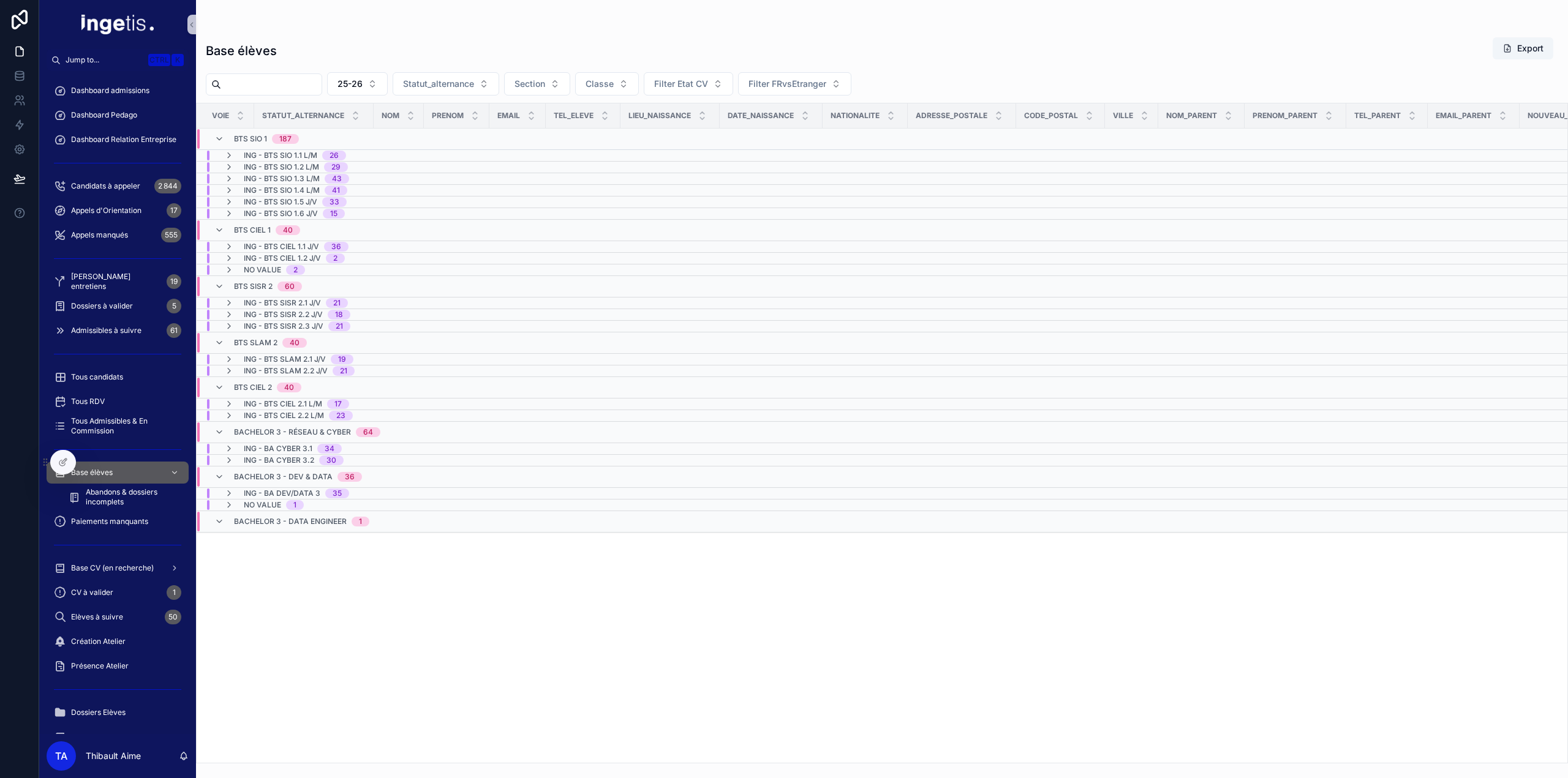
click at [257, 501] on span "No value" at bounding box center [262, 505] width 37 height 10
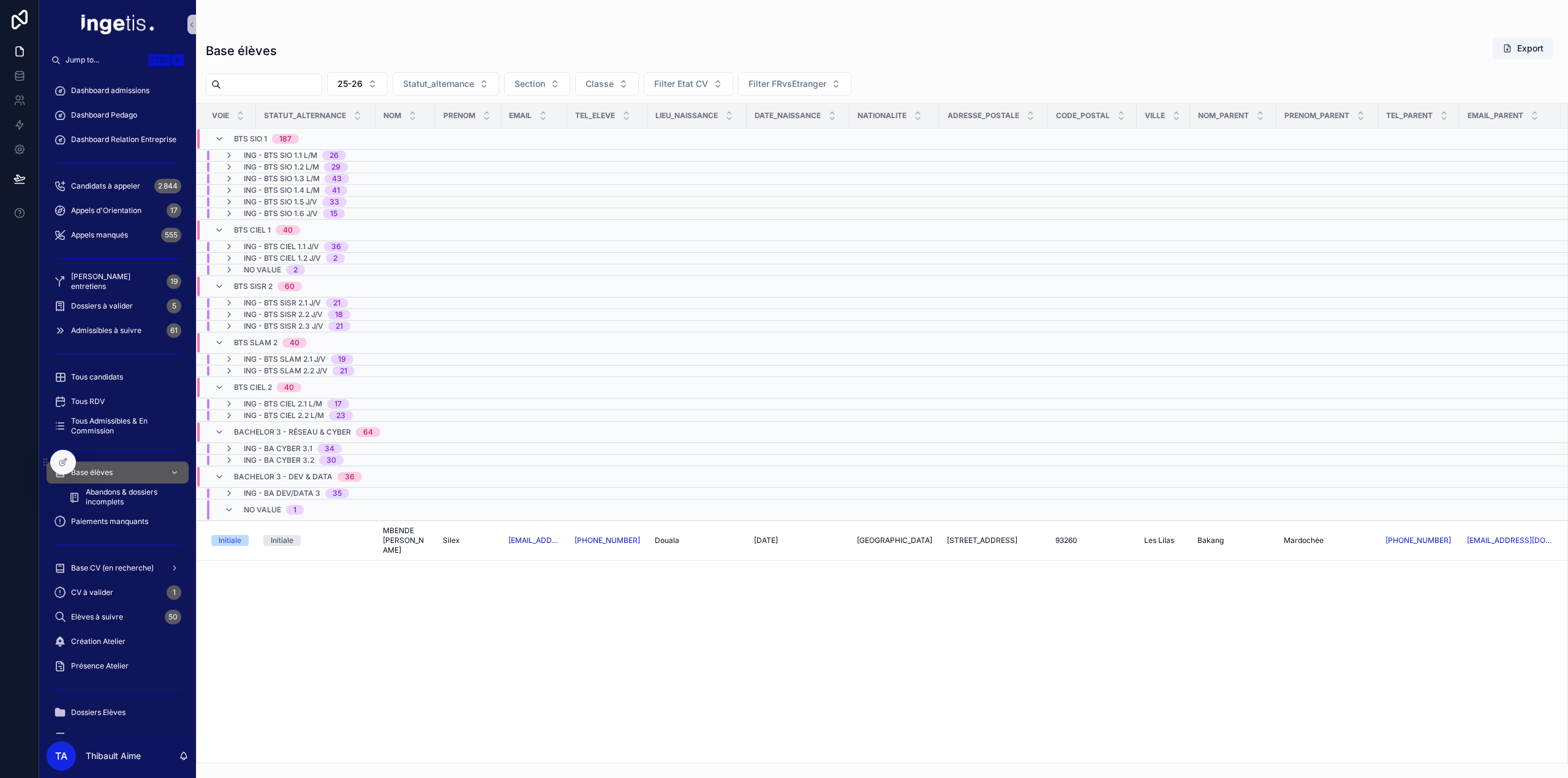
click at [255, 507] on span "No value" at bounding box center [262, 510] width 37 height 10
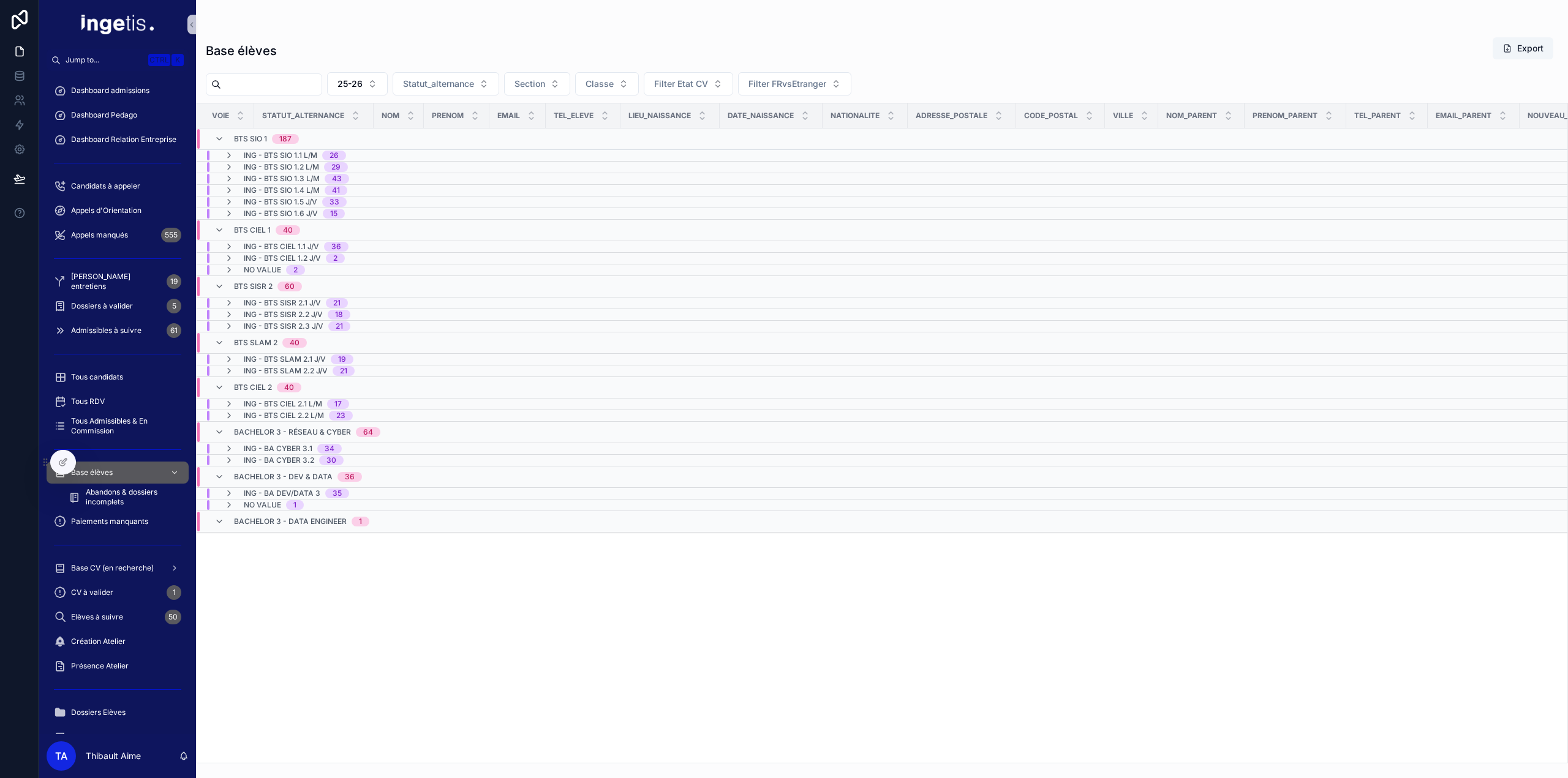
click at [271, 517] on span "Bachelor 3 - Data Engineer" at bounding box center [290, 522] width 112 height 10
click at [255, 467] on div "Bachelor 3 - Dev & Data 36" at bounding box center [298, 477] width 128 height 20
click at [262, 428] on span "Bachelor 3 - Réseau & Cyber" at bounding box center [292, 433] width 117 height 10
click at [257, 378] on div "BTS CIEL 2 40" at bounding box center [268, 387] width 67 height 20
click at [260, 326] on span "ING - BTS SISR 2.3 J/V" at bounding box center [283, 326] width 80 height 10
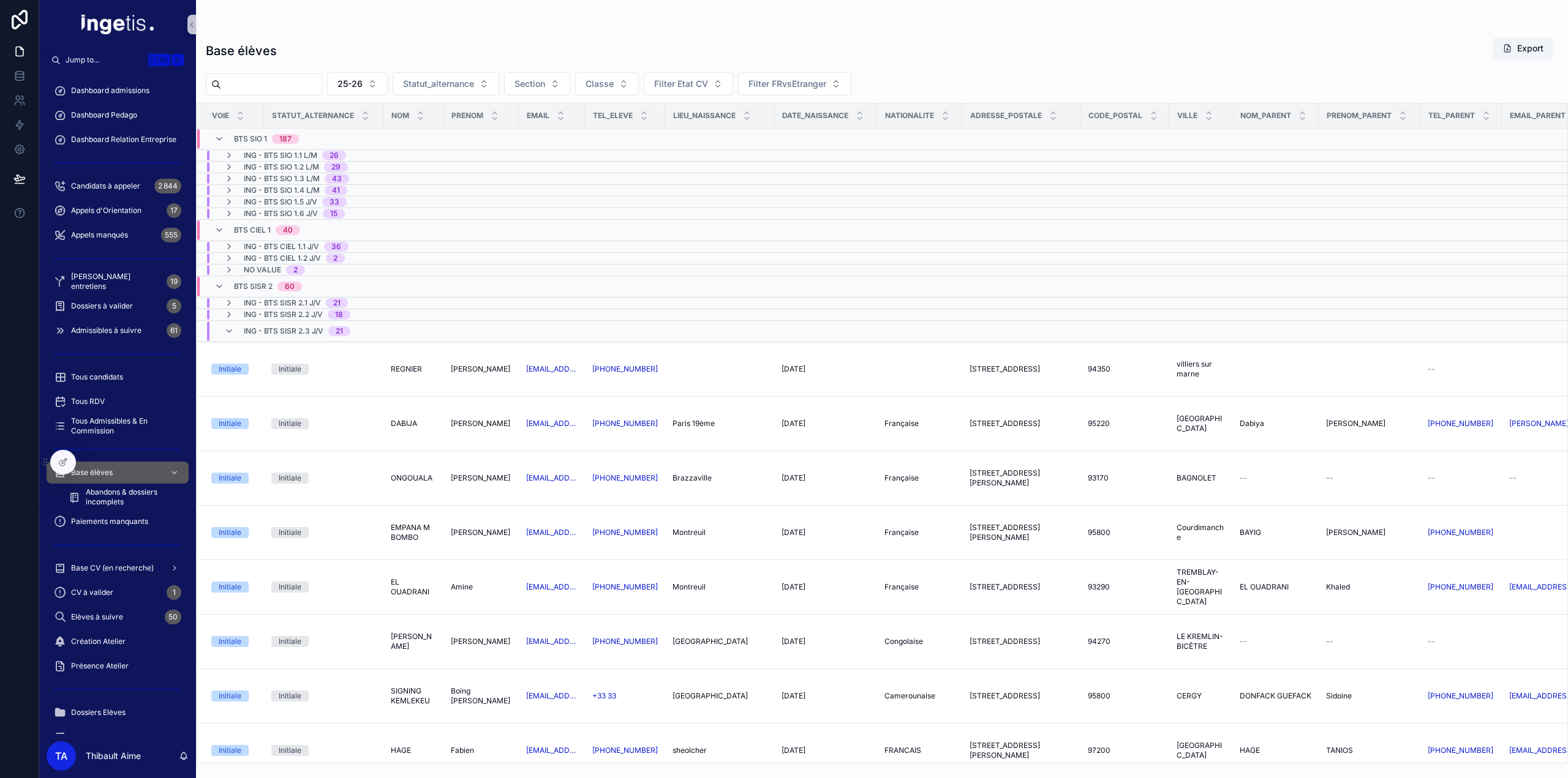
click at [256, 284] on span "BTS SISR 2" at bounding box center [253, 287] width 38 height 10
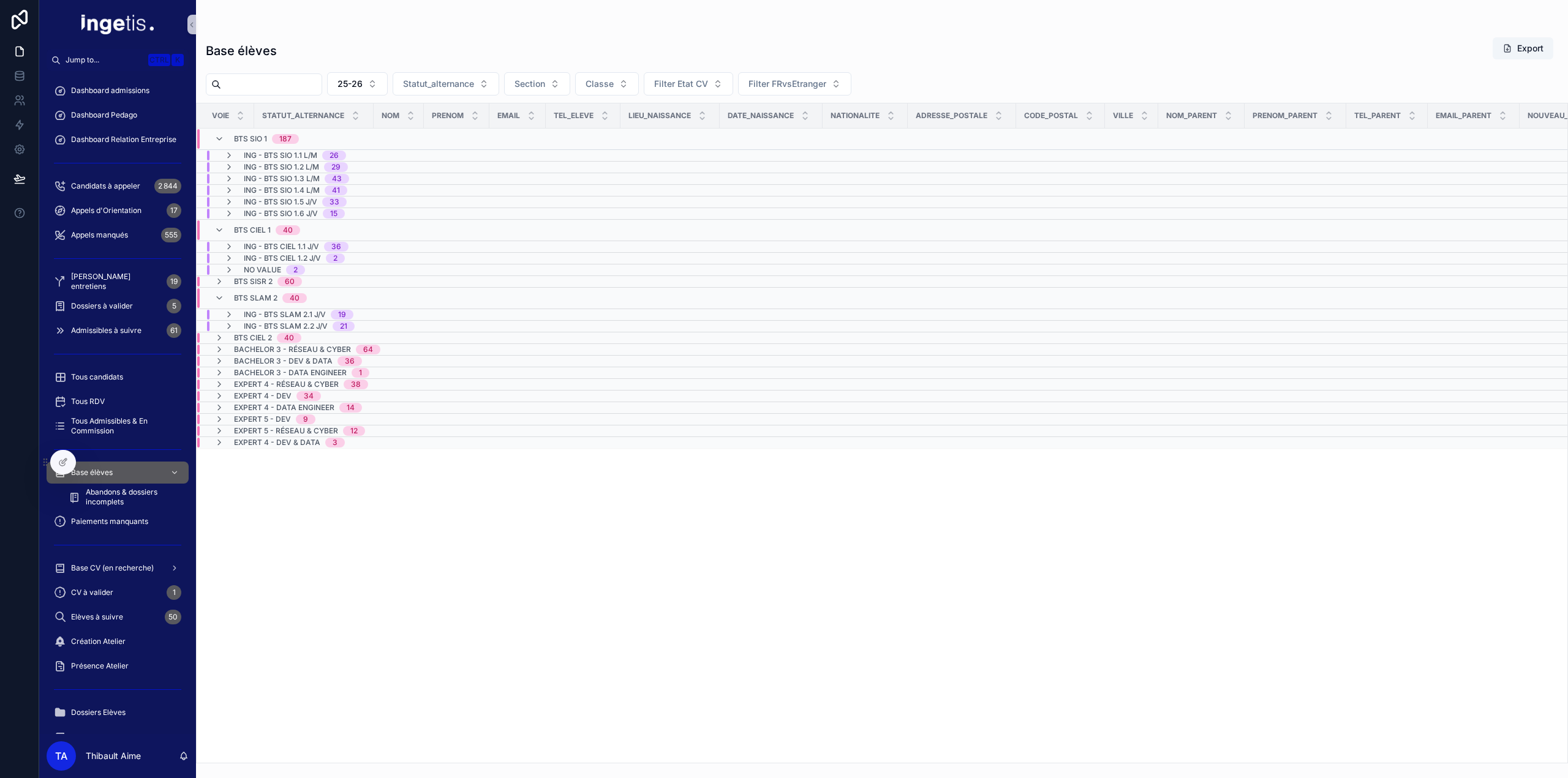
click at [252, 295] on span "BTS SLAM 2" at bounding box center [256, 298] width 43 height 10
click at [261, 220] on td "BTS CIEL 1 40" at bounding box center [310, 230] width 227 height 22
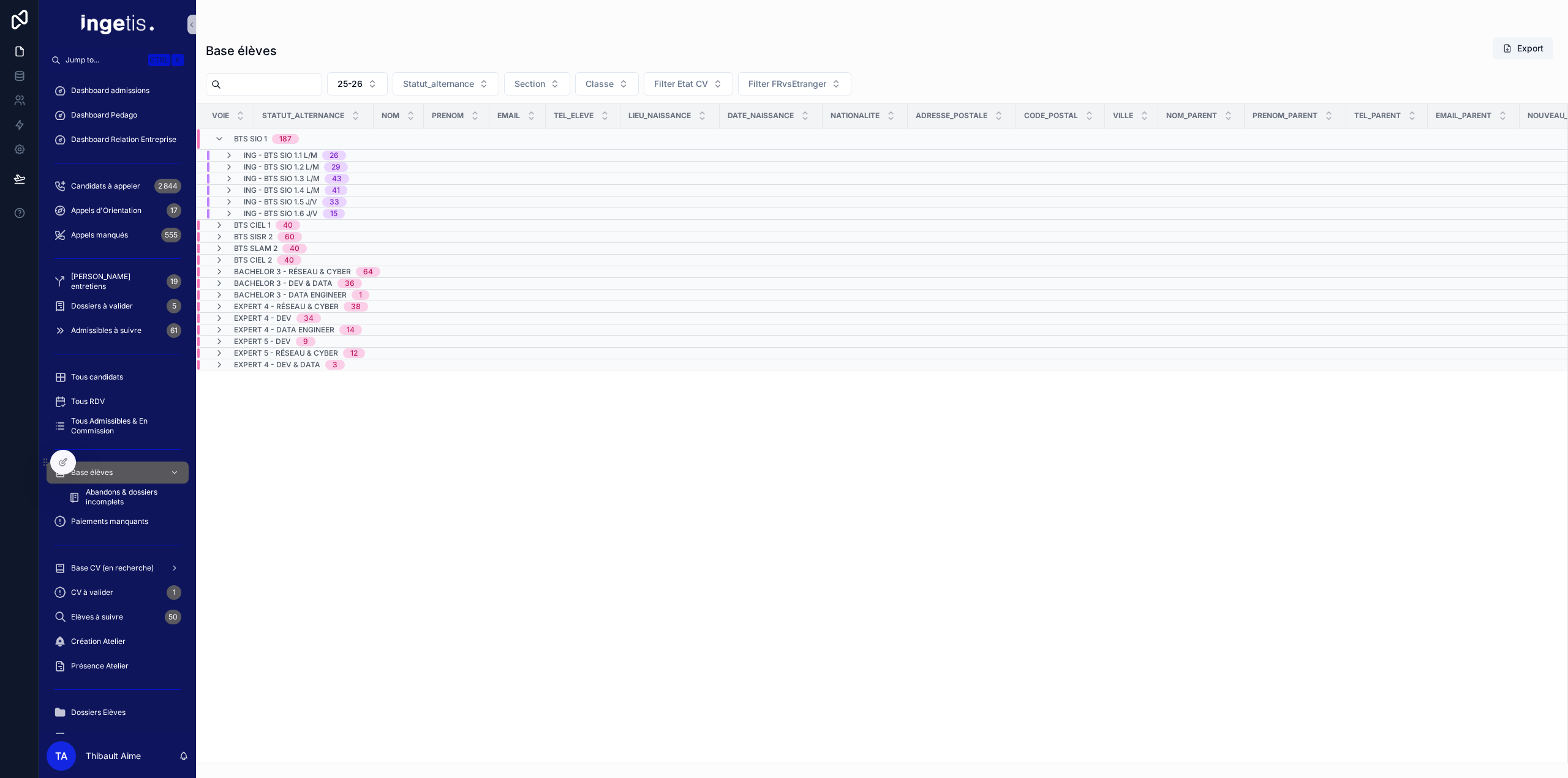
click at [257, 226] on span "BTS CIEL 1" at bounding box center [252, 226] width 36 height 10
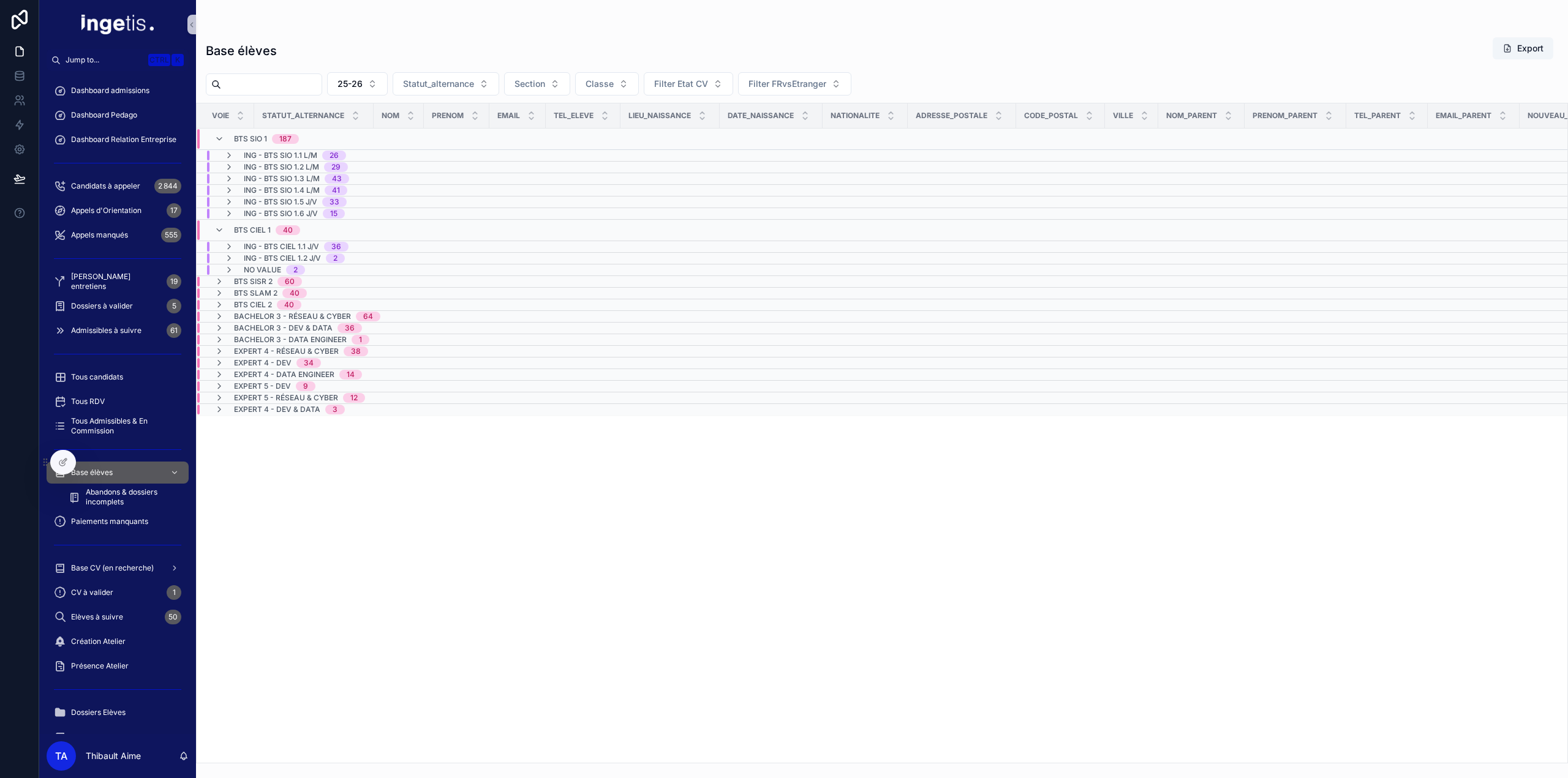
click at [276, 258] on span "ING - BTS CIEL 1.2 J/V" at bounding box center [282, 258] width 77 height 10
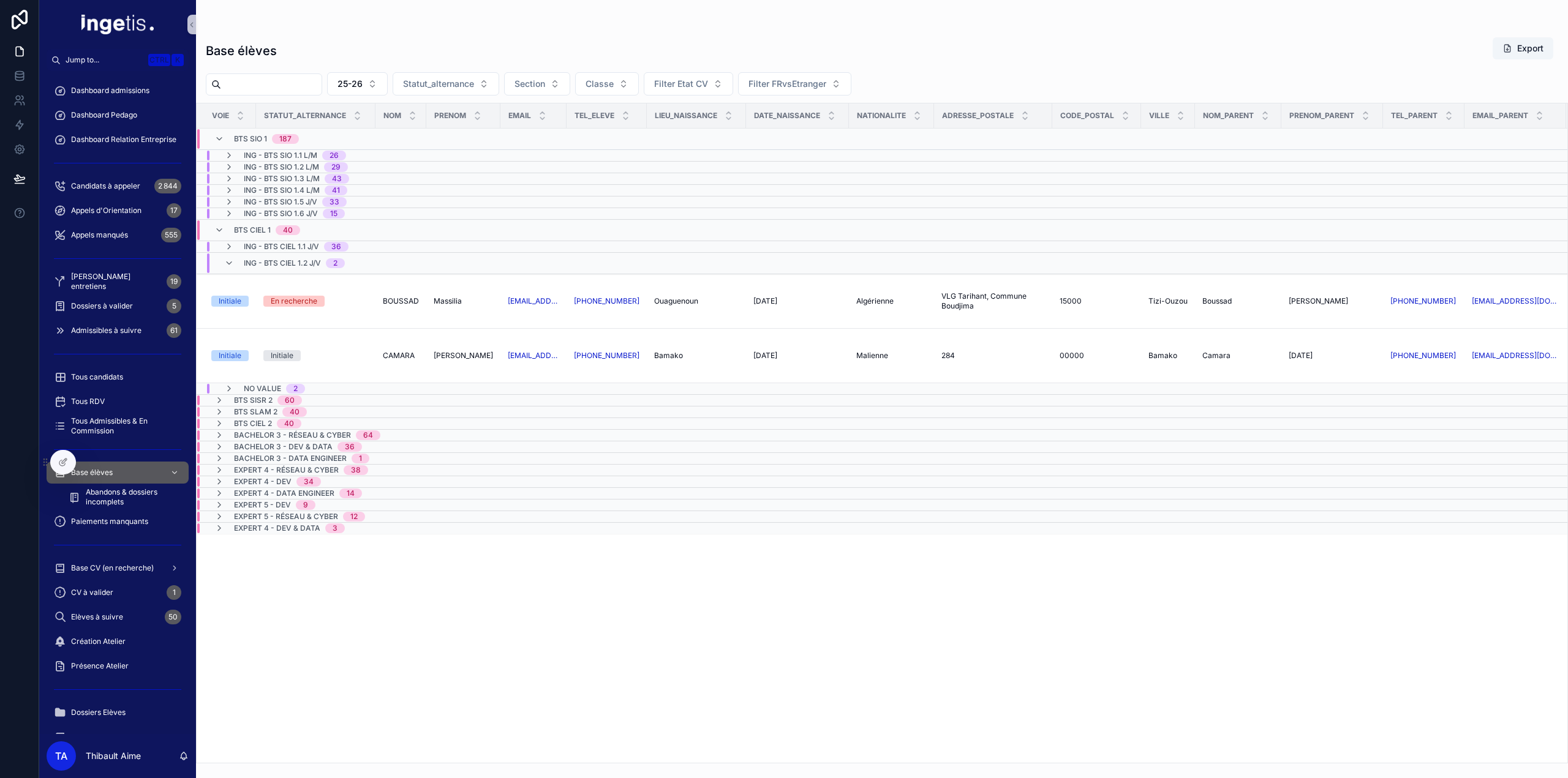
click at [295, 247] on span "ING - BTS CIEL 1.1 J/V" at bounding box center [281, 247] width 75 height 10
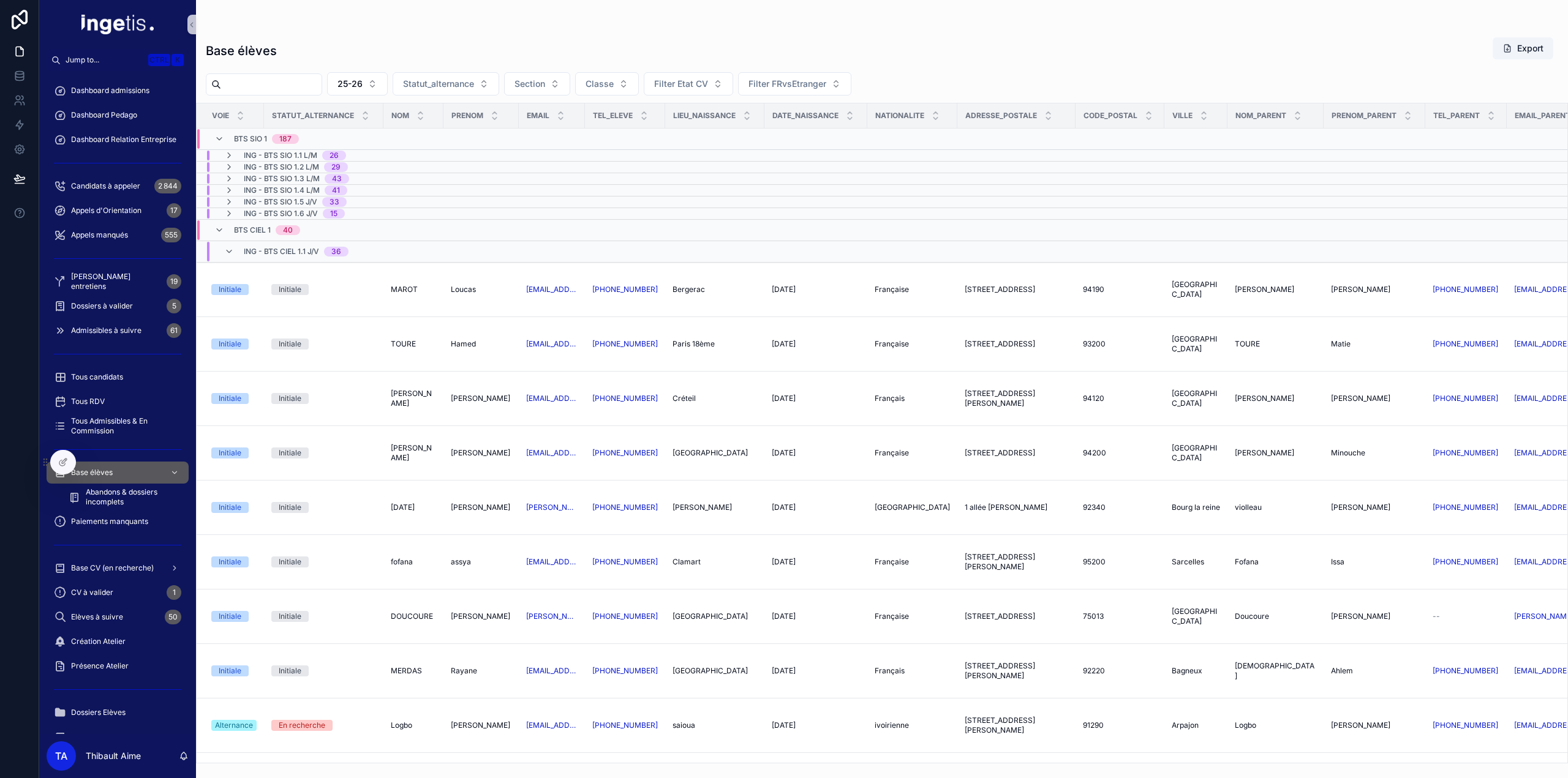
click at [295, 247] on span "ING - BTS CIEL 1.1 J/V" at bounding box center [281, 252] width 75 height 10
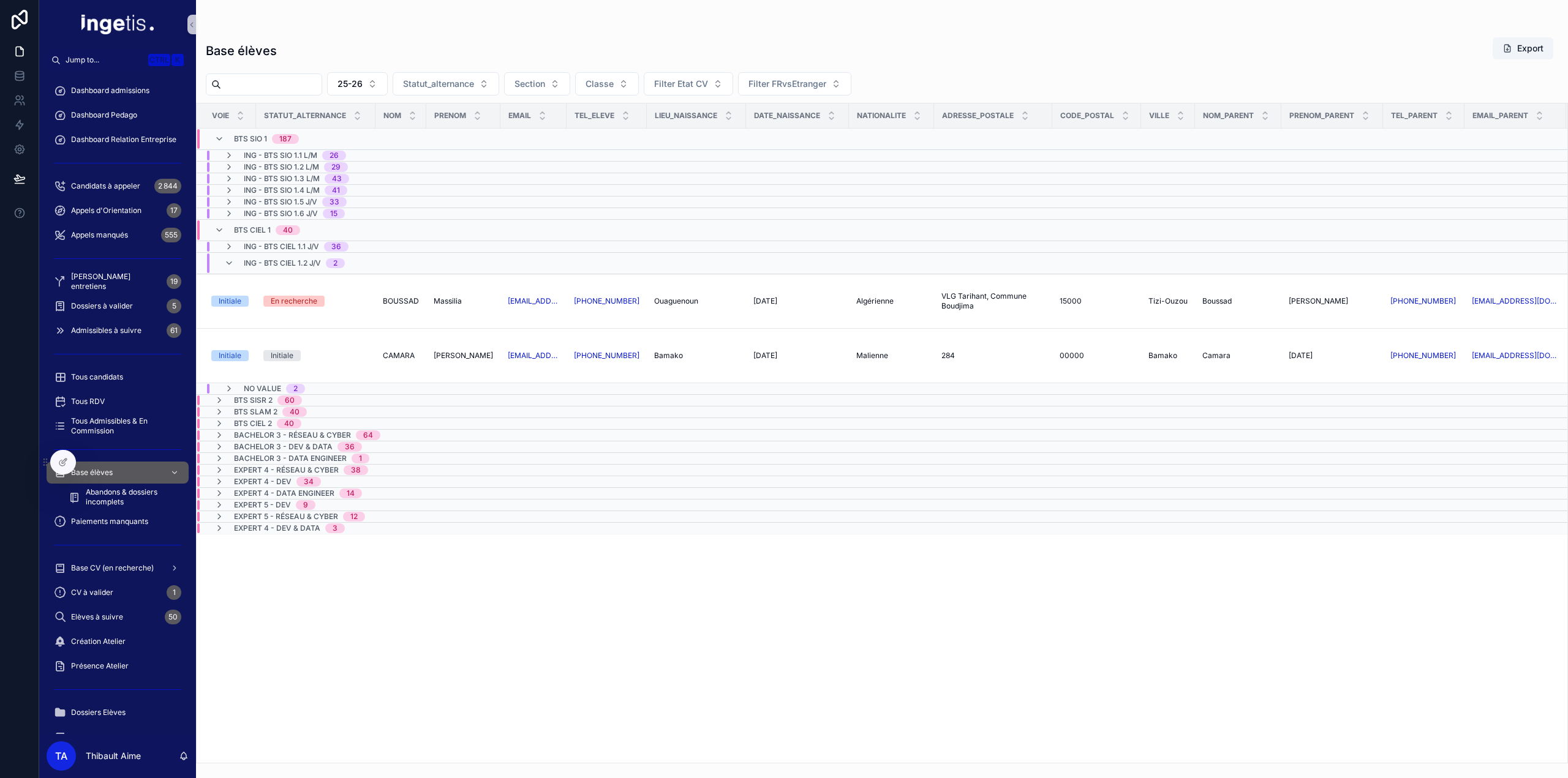
click at [315, 264] on span "ING - BTS CIEL 1.2 J/V" at bounding box center [282, 263] width 77 height 10
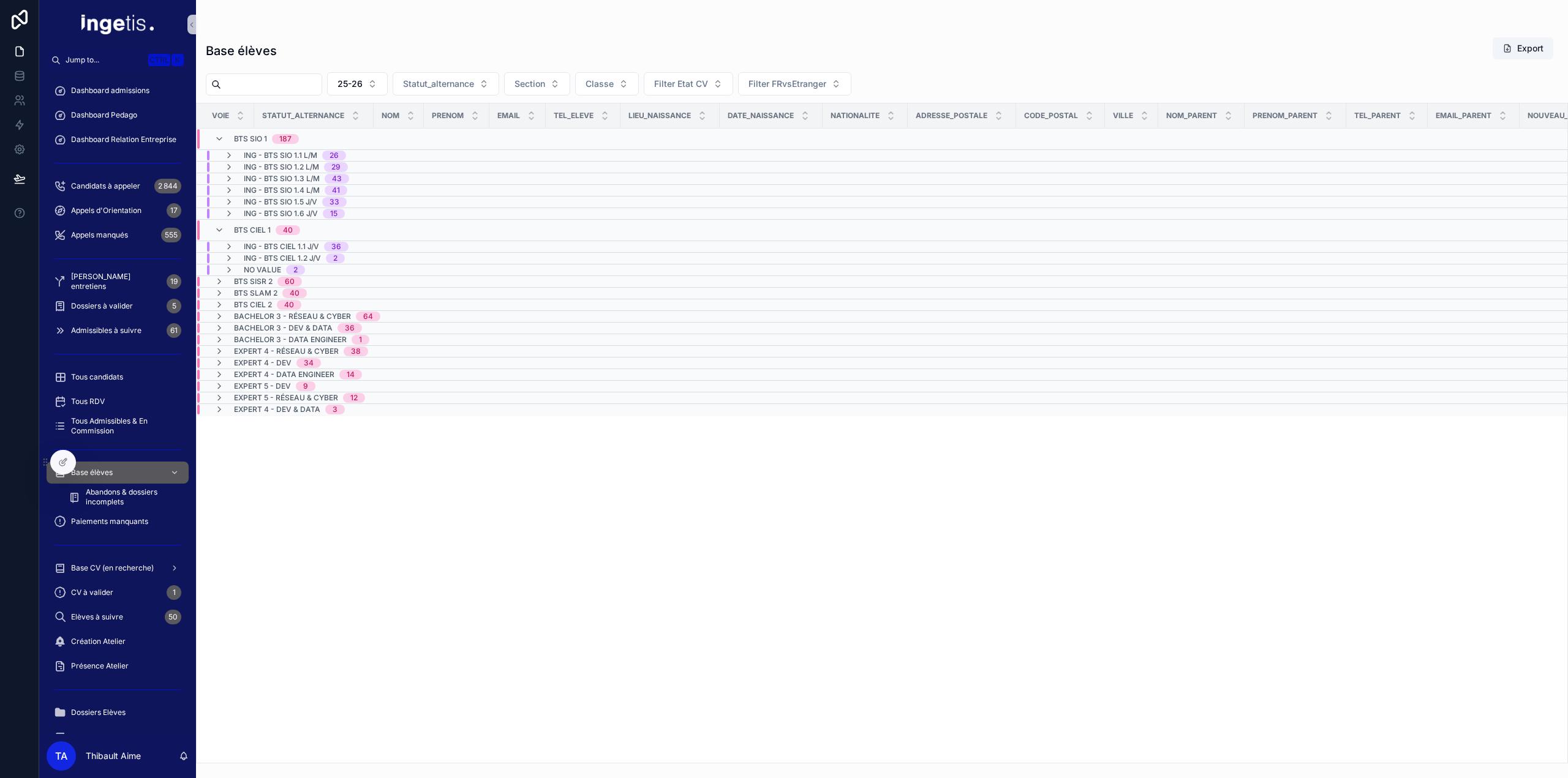
click at [311, 259] on span "ING - BTS CIEL 1.2 J/V" at bounding box center [282, 258] width 77 height 10
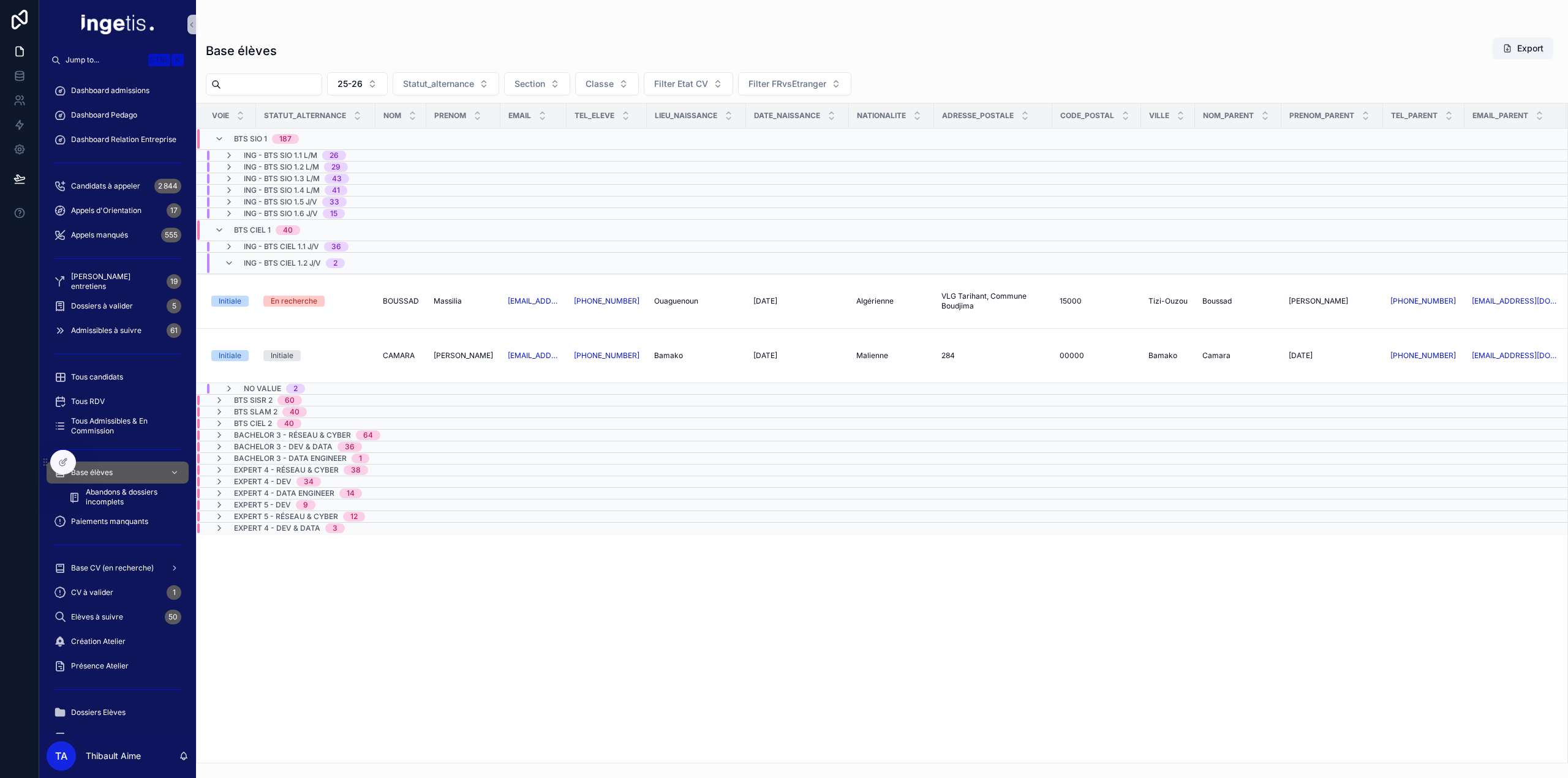
click at [331, 434] on span "Bachelor 3 - Réseau & Cyber" at bounding box center [292, 436] width 117 height 10
click at [297, 475] on span "Bachelor 3 - Dev & Data" at bounding box center [284, 480] width 99 height 10
click at [266, 509] on span "No value" at bounding box center [262, 513] width 37 height 10
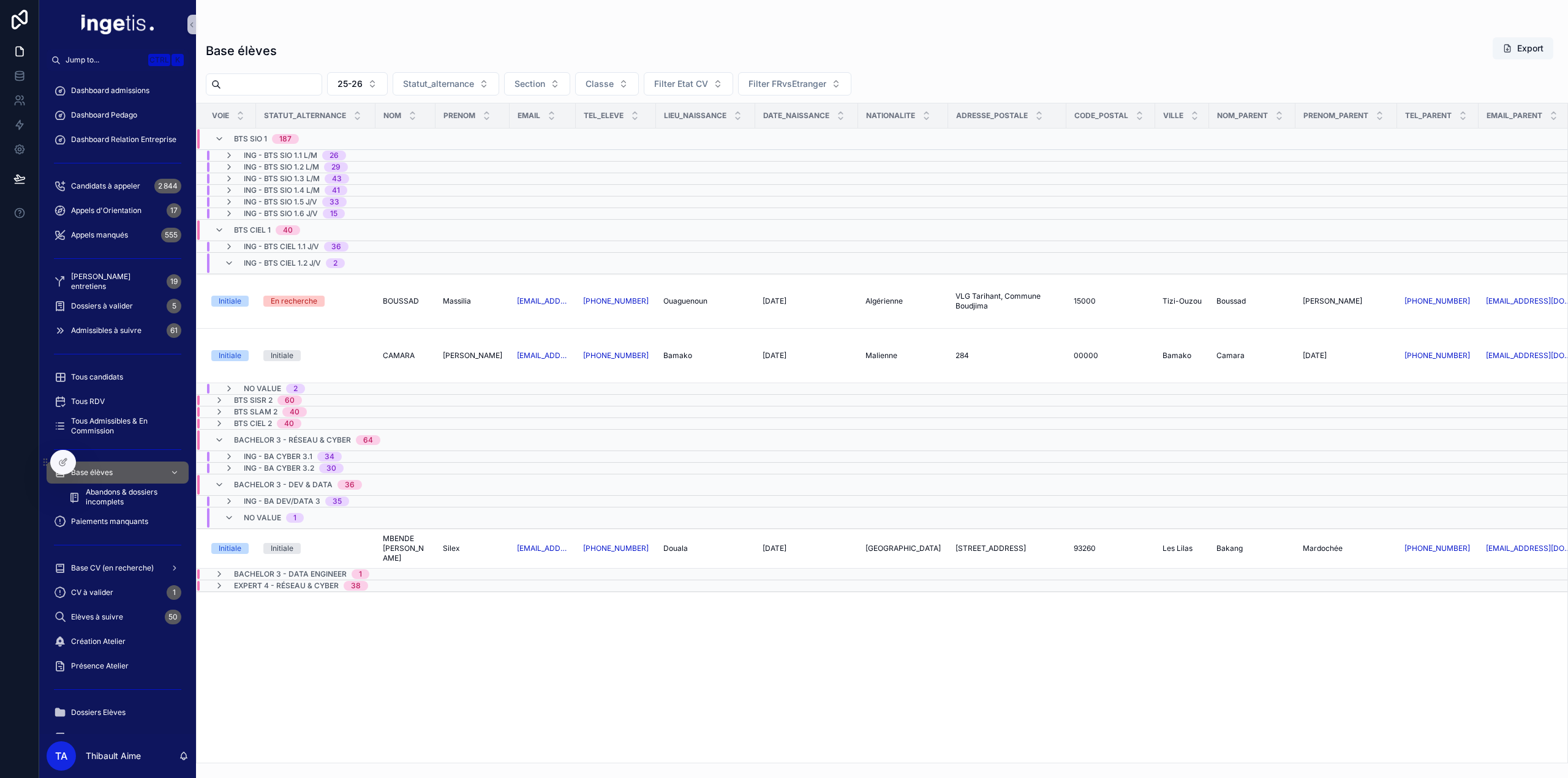
click at [265, 513] on span "No value" at bounding box center [262, 518] width 37 height 10
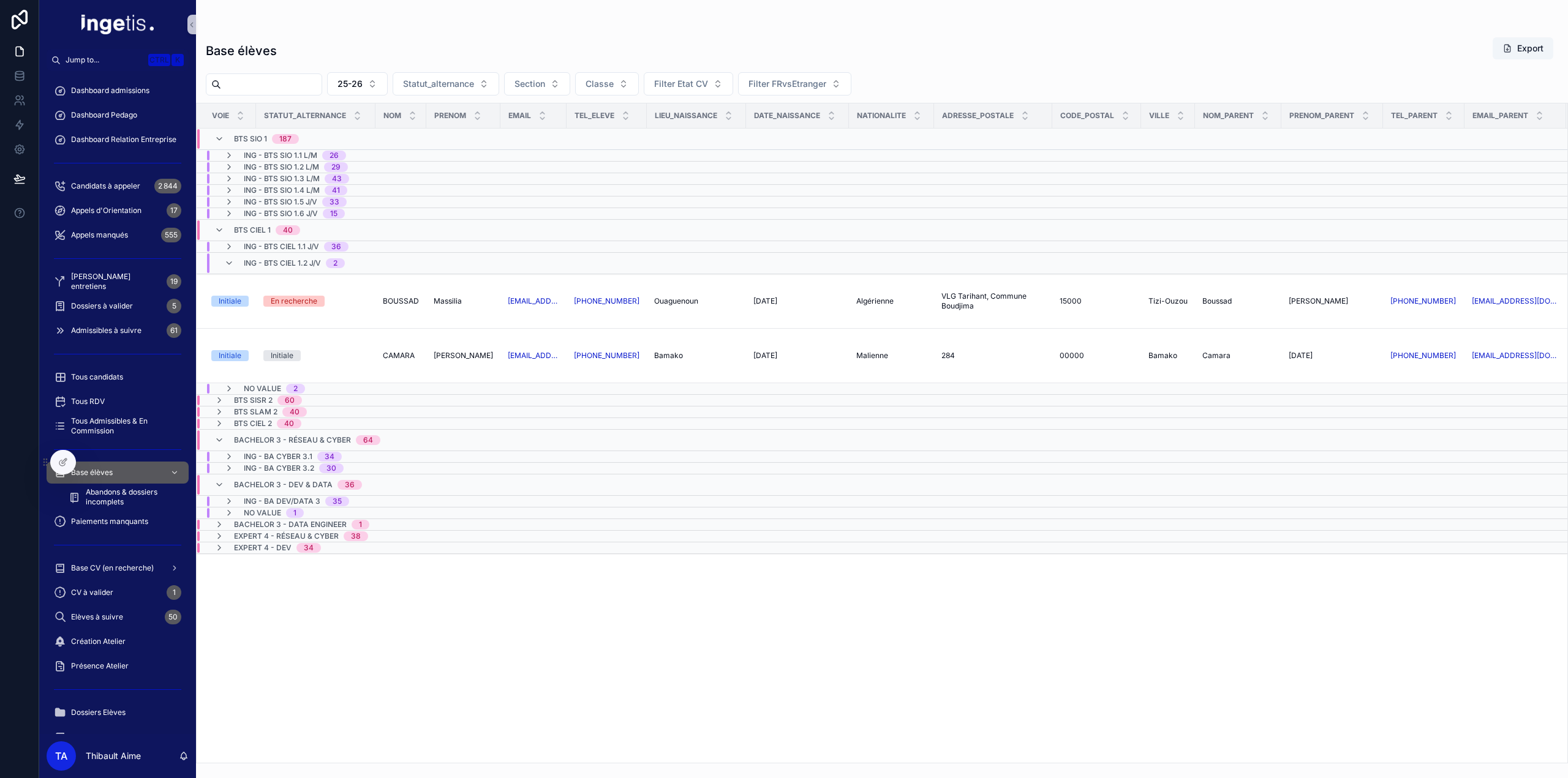
click at [267, 510] on span "No value" at bounding box center [262, 513] width 37 height 10
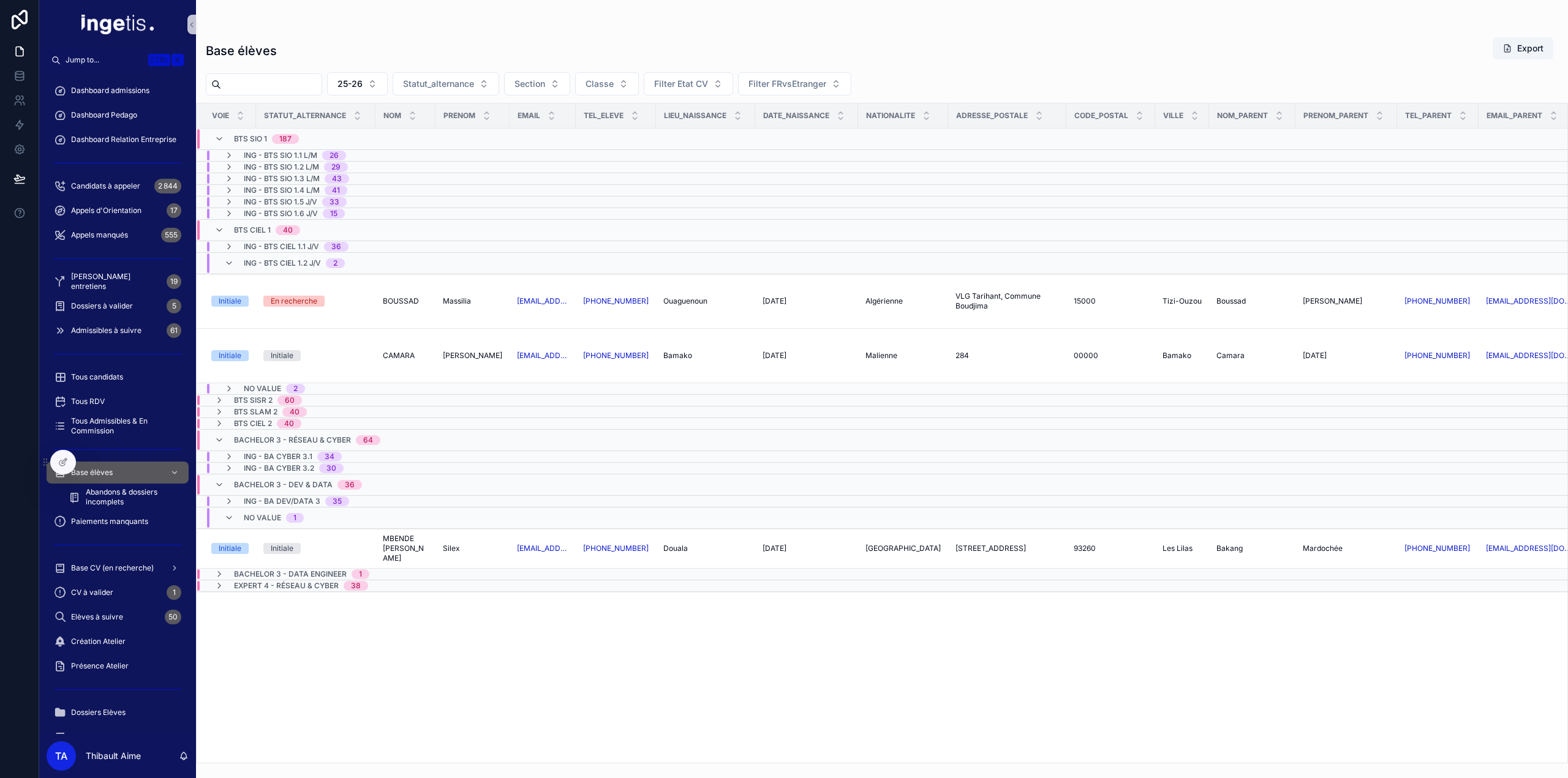
click at [305, 581] on span "Expert 4 - Réseau & Cyber" at bounding box center [286, 586] width 104 height 10
click at [289, 586] on span "Expert 4 - Réseau & Cyber" at bounding box center [286, 591] width 104 height 10
click at [362, 571] on td "Bachelor 3 - Data Engineer 1" at bounding box center [316, 565] width 239 height 12
click at [364, 573] on span "1" at bounding box center [360, 570] width 18 height 10
click at [365, 570] on span "1" at bounding box center [360, 565] width 18 height 10
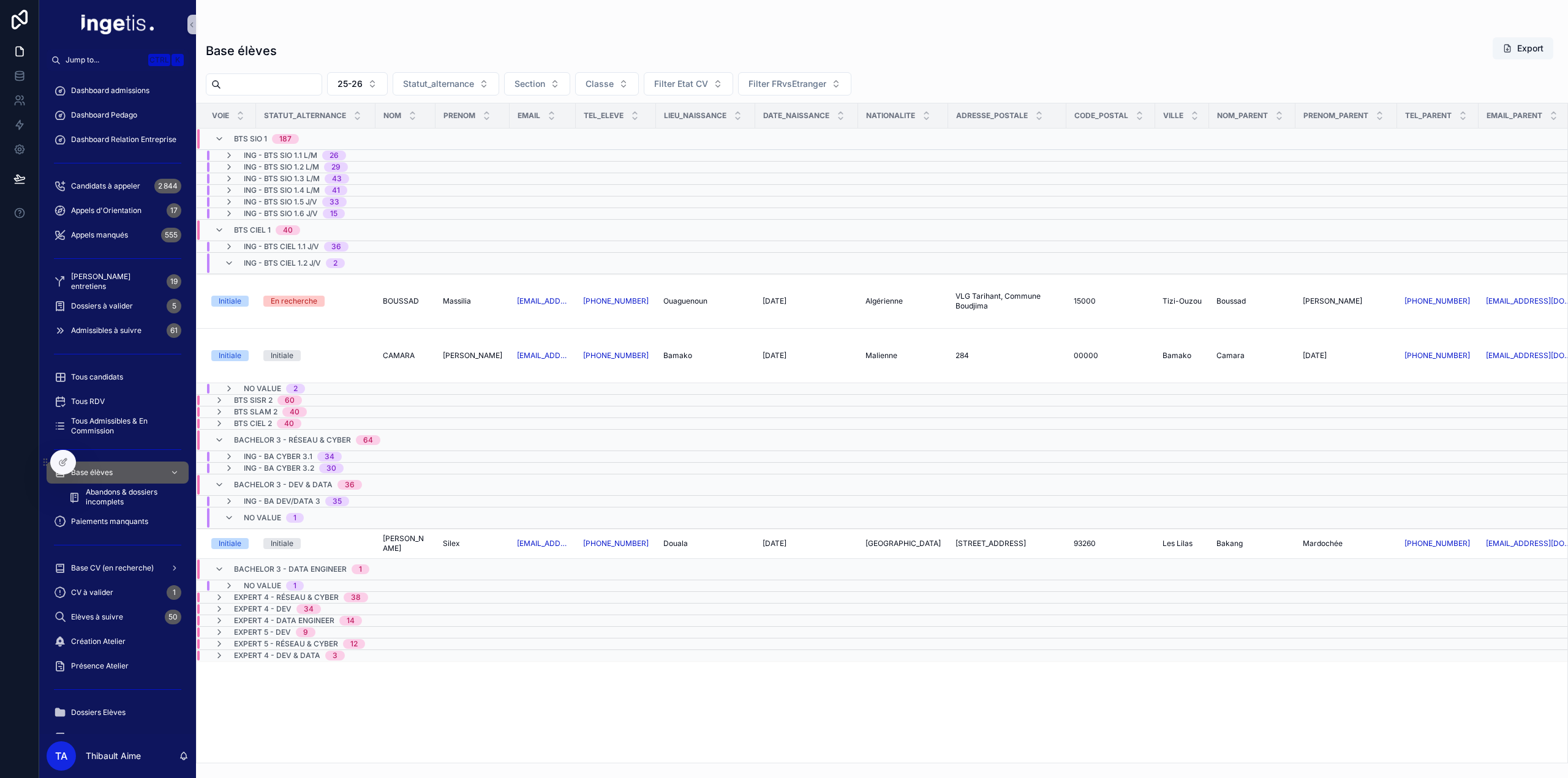
click at [337, 591] on div "No value 1" at bounding box center [316, 586] width 237 height 10
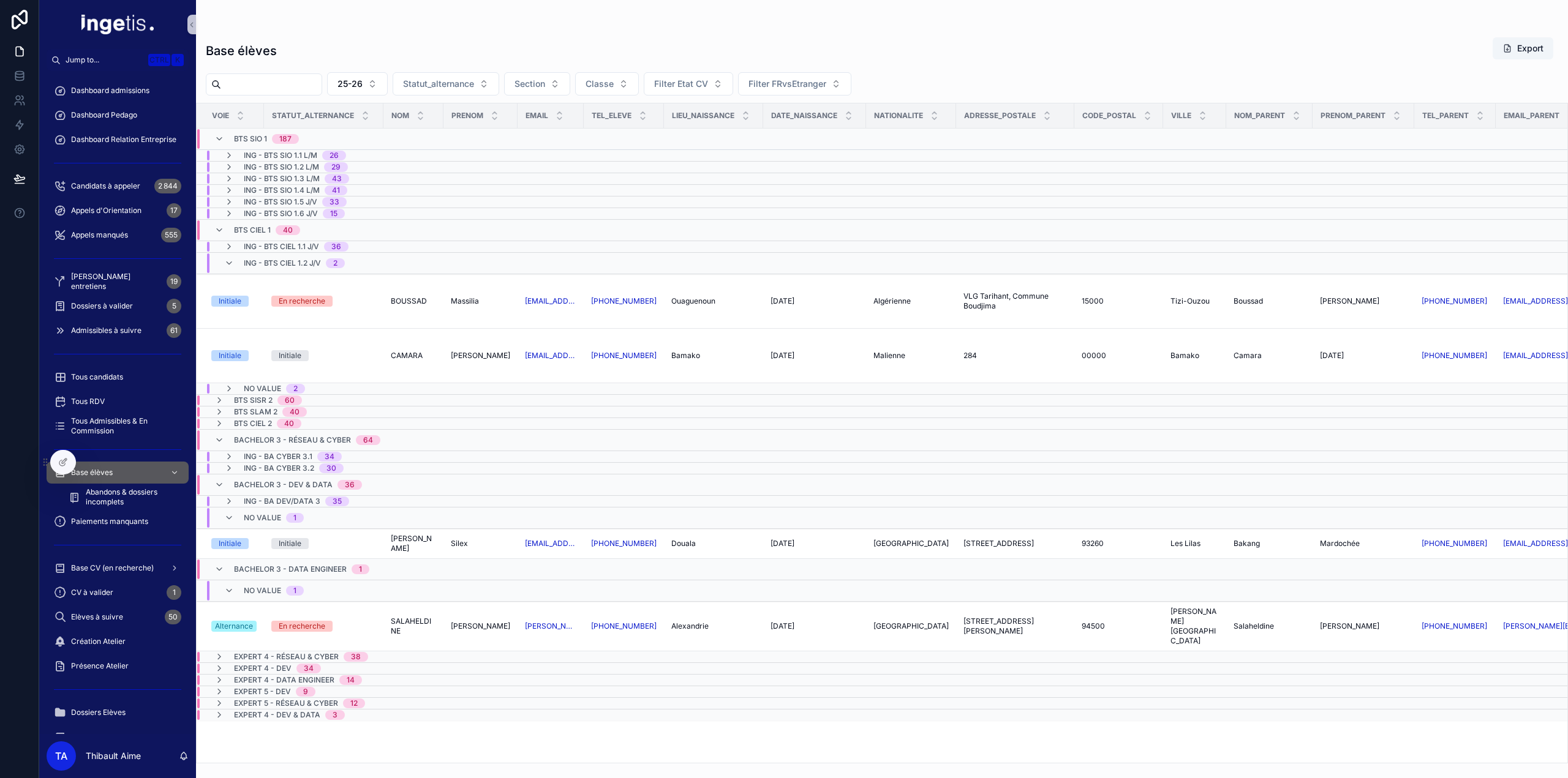
click at [327, 594] on div "No value 1" at bounding box center [320, 591] width 245 height 20
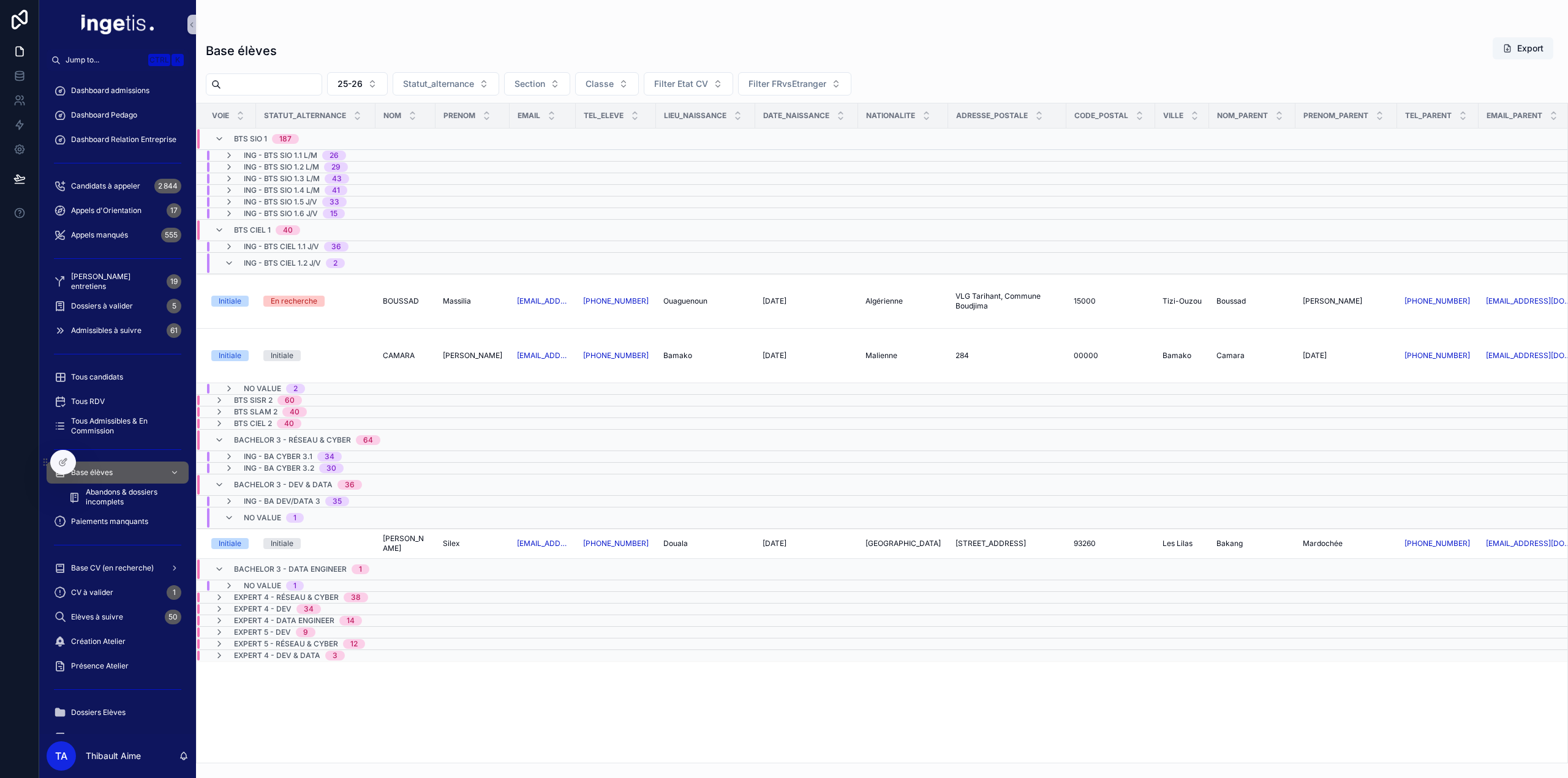
click at [318, 575] on span "Bachelor 3 - Data Engineer" at bounding box center [290, 570] width 112 height 10
click at [294, 513] on div "1" at bounding box center [295, 518] width 3 height 10
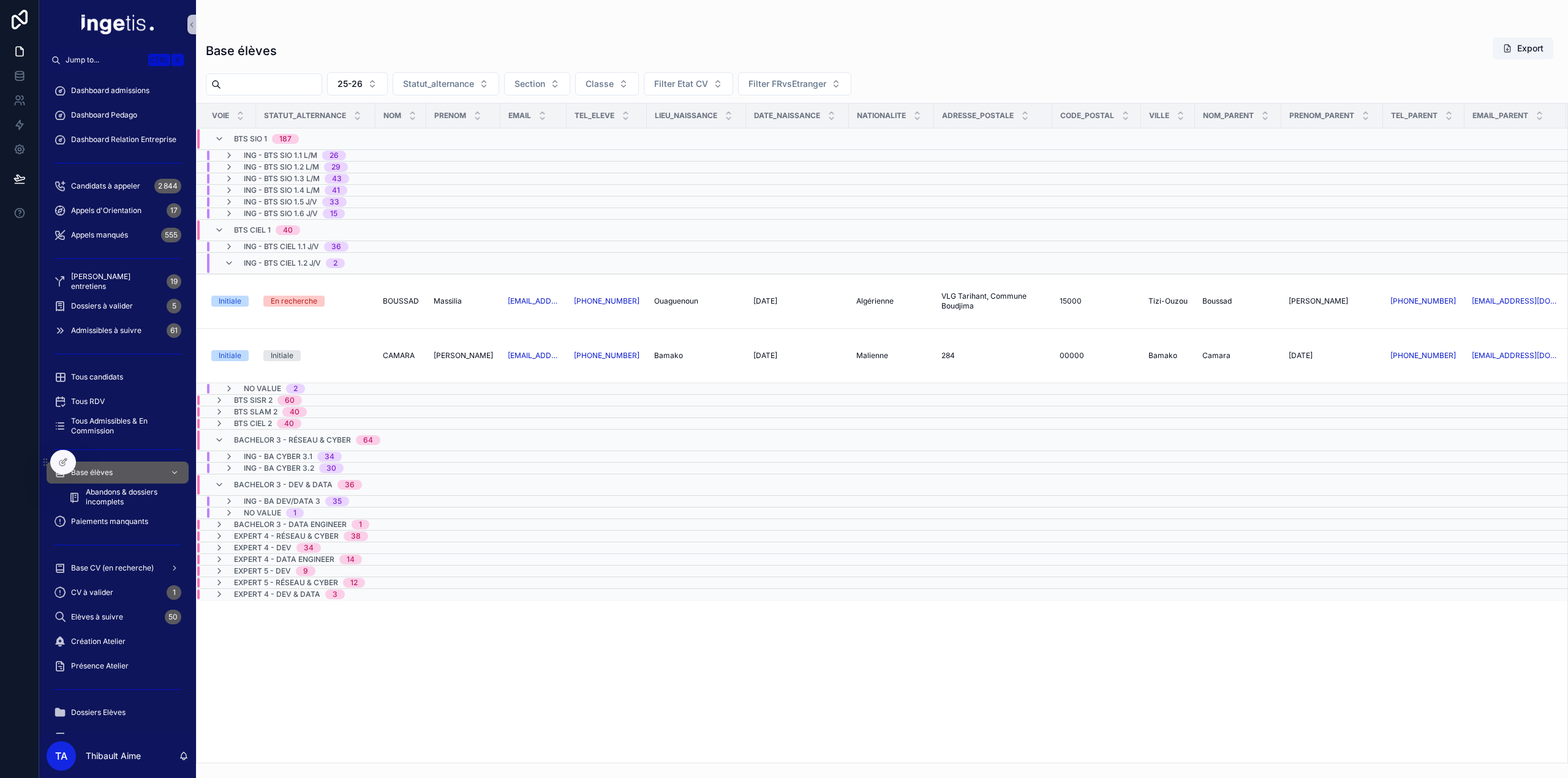
click at [293, 497] on span "ING - BA DEV/DATA 3" at bounding box center [282, 502] width 77 height 10
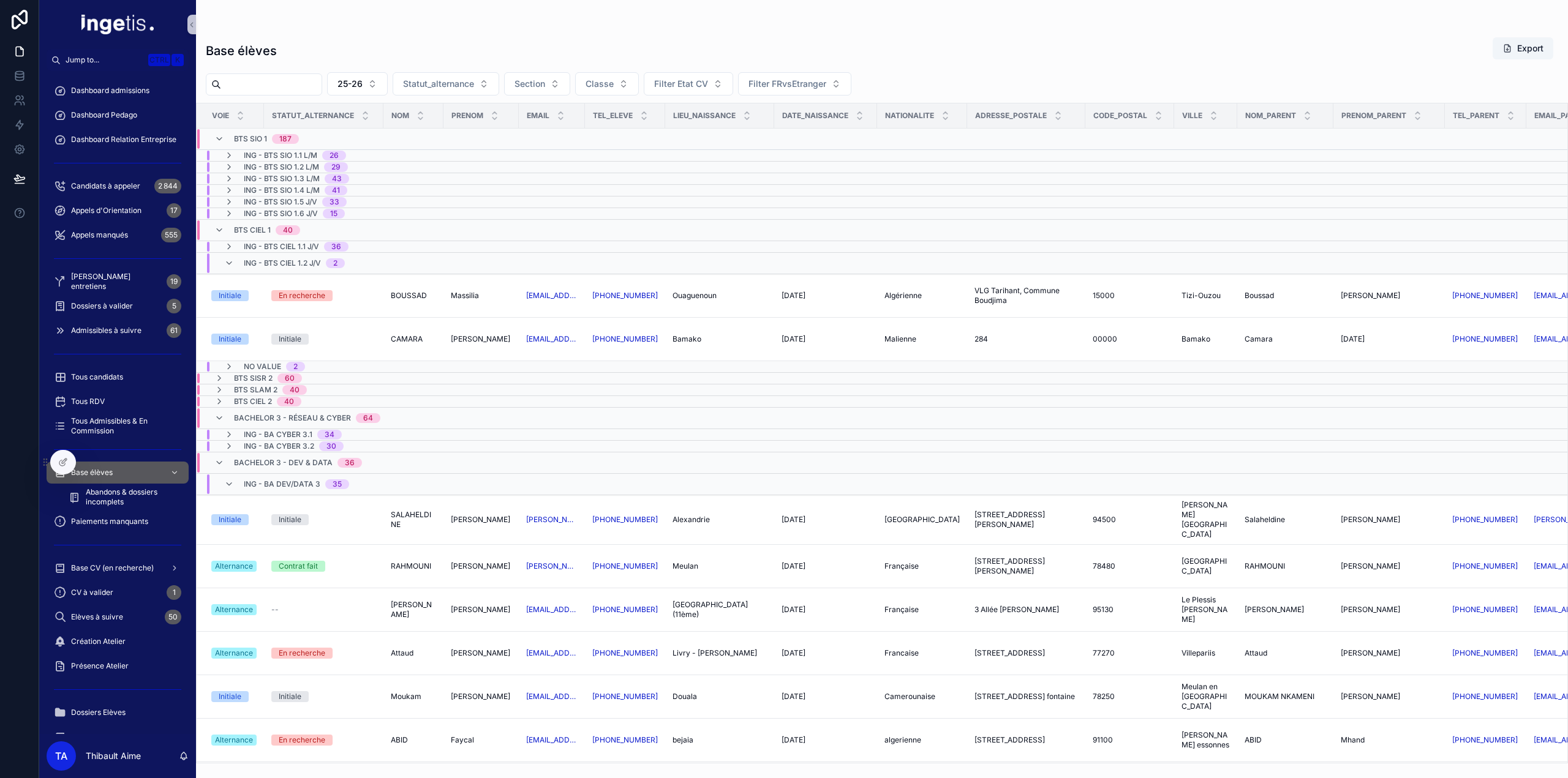
click at [283, 481] on span "ING - BA DEV/DATA 3" at bounding box center [282, 484] width 77 height 10
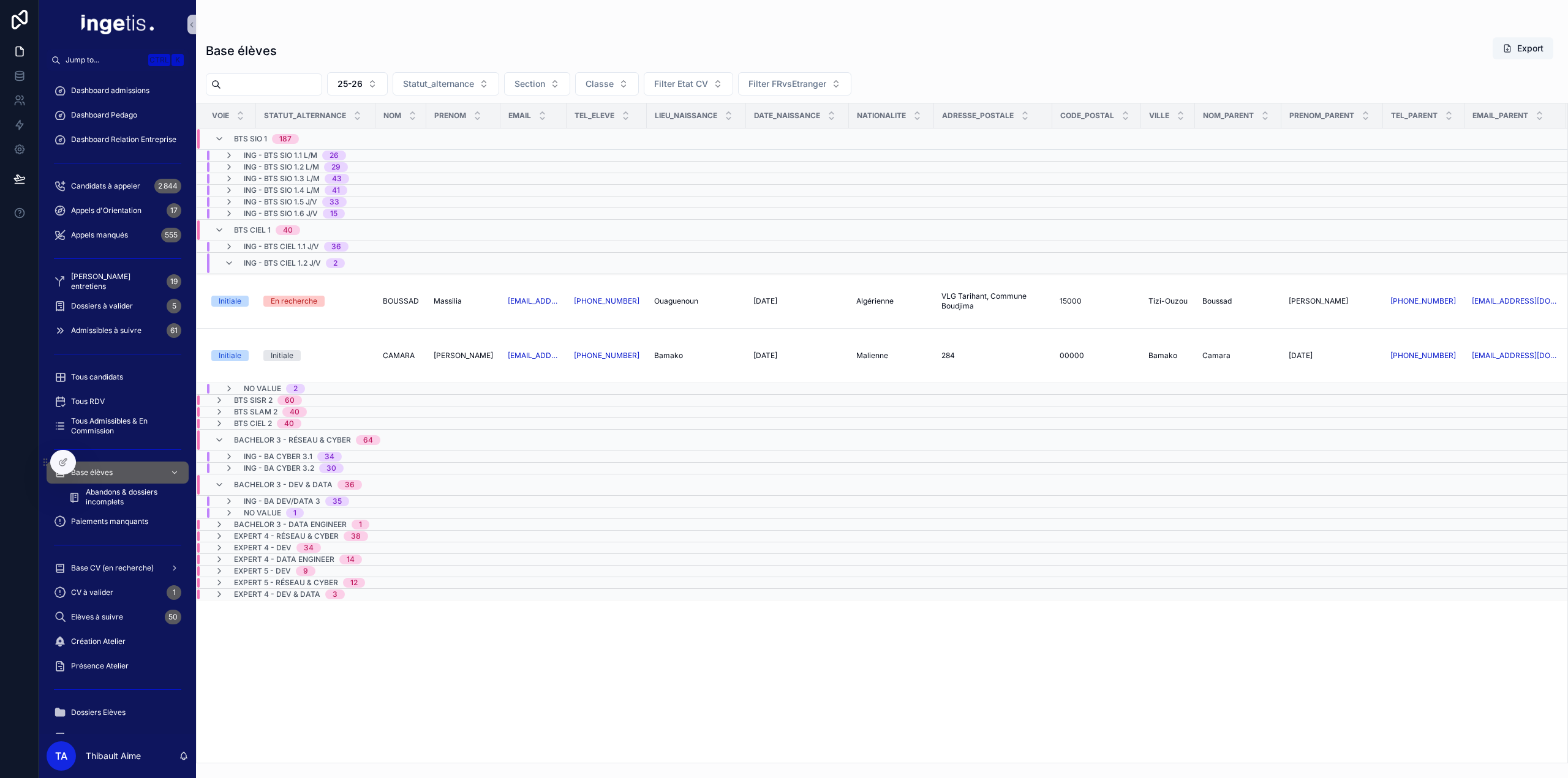
click at [283, 481] on span "Bachelor 3 - Dev & Data" at bounding box center [284, 485] width 99 height 10
click at [269, 438] on span "Bachelor 3 - Réseau & Cyber" at bounding box center [292, 441] width 117 height 10
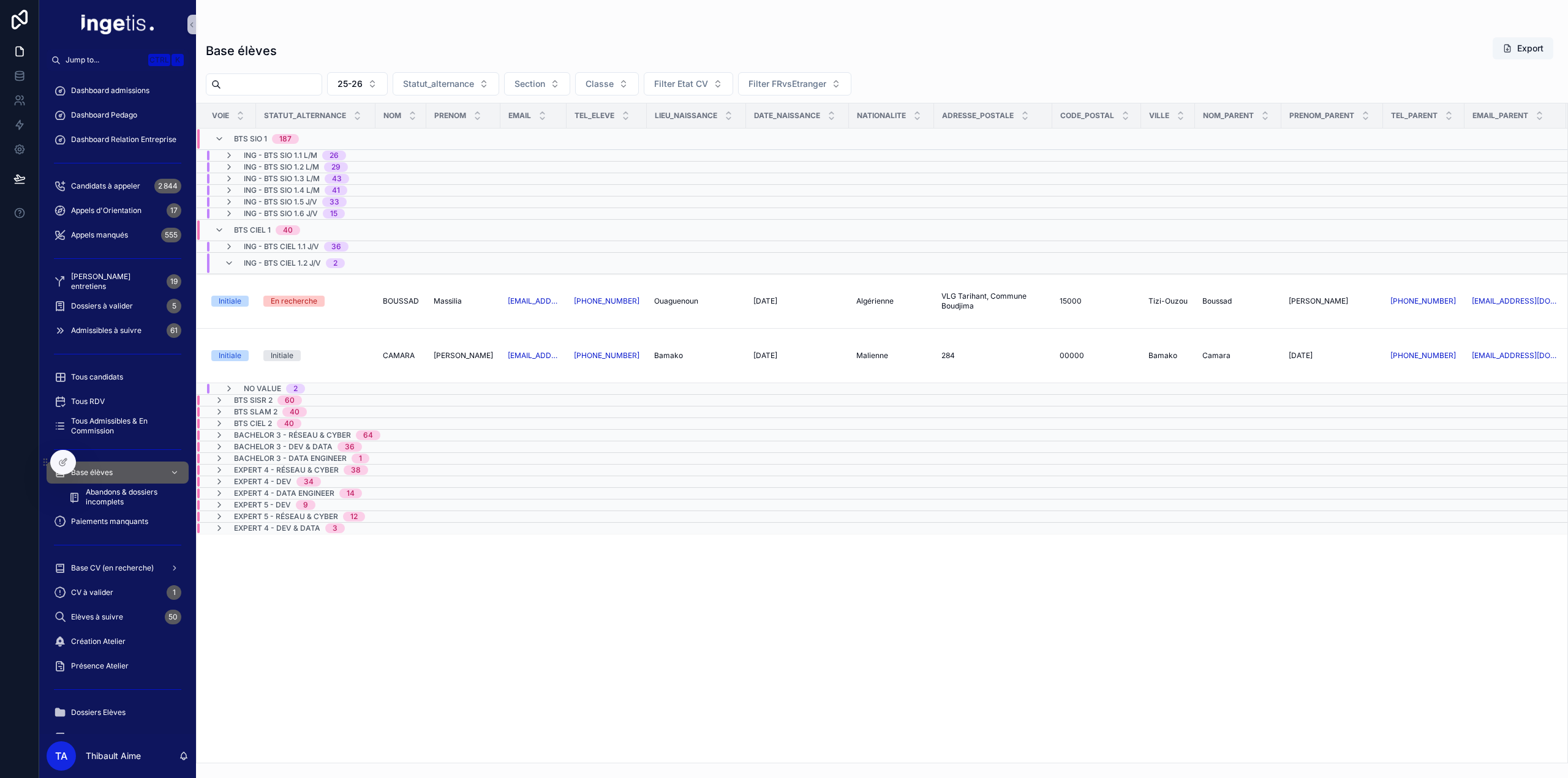
click at [311, 384] on div "No value 2" at bounding box center [265, 389] width 110 height 10
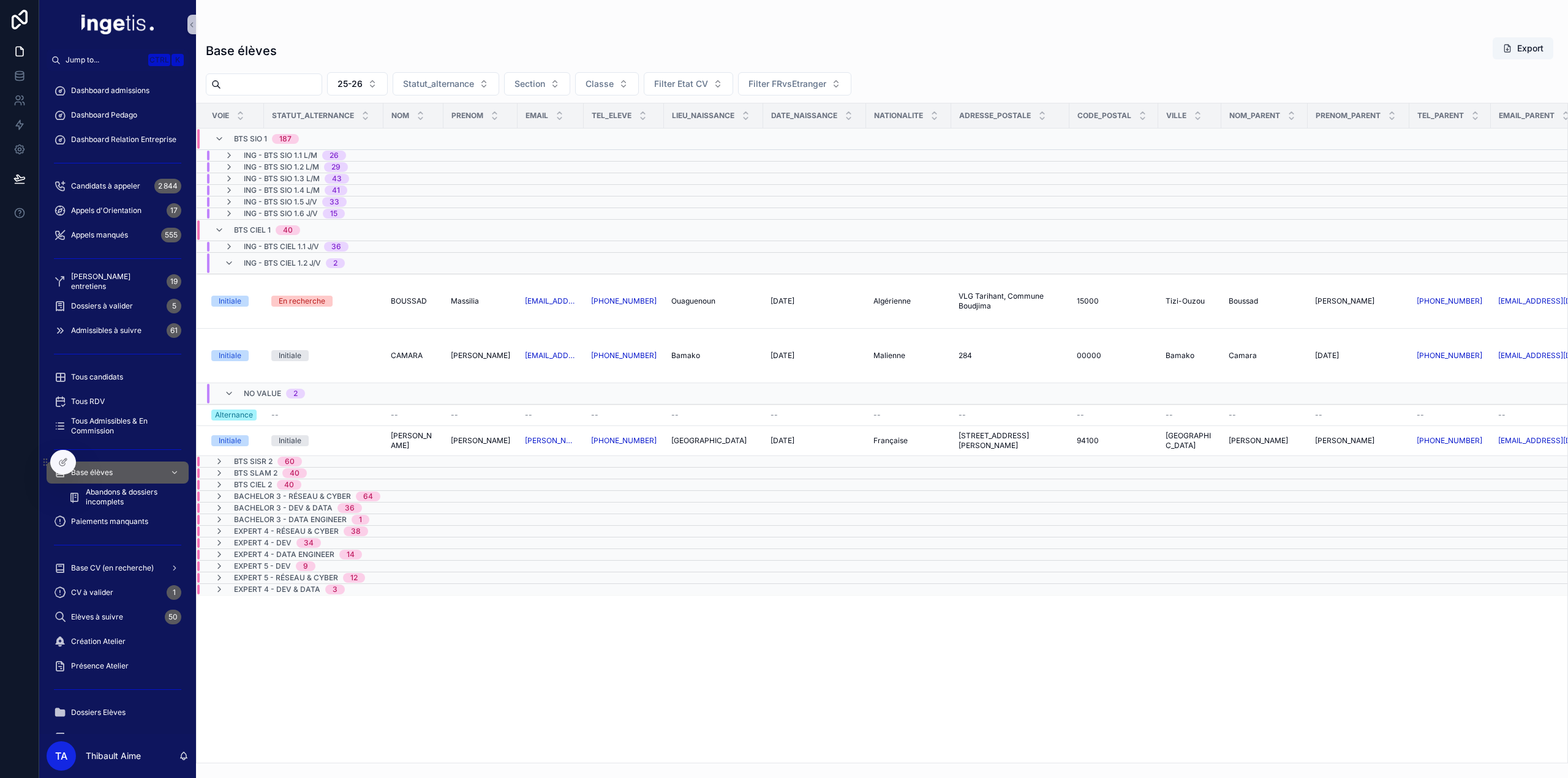
click at [425, 394] on div "No value 2" at bounding box center [320, 394] width 245 height 20
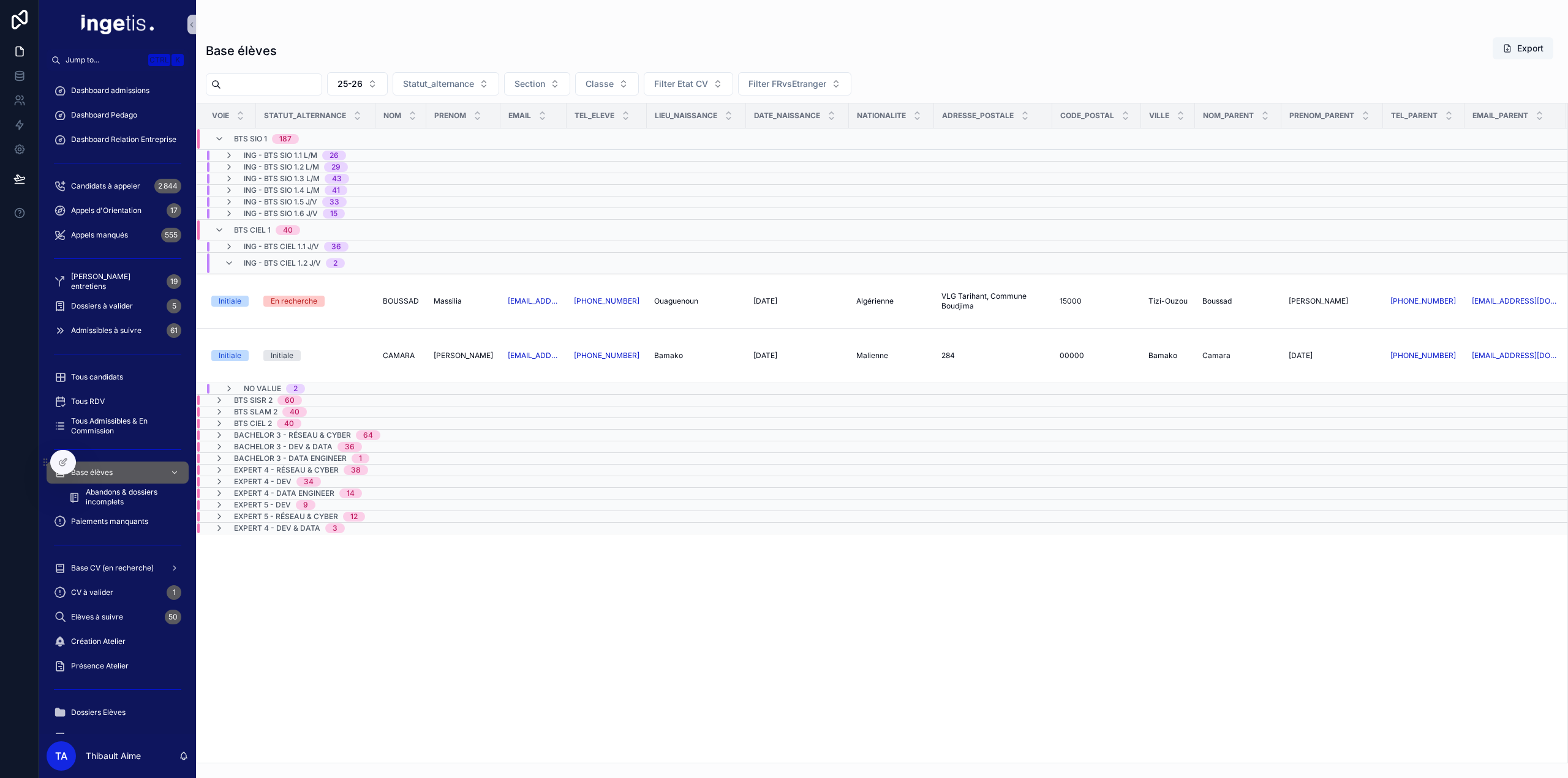
click at [321, 264] on div "ING - BTS CIEL 1.2 J/V 2" at bounding box center [294, 263] width 101 height 20
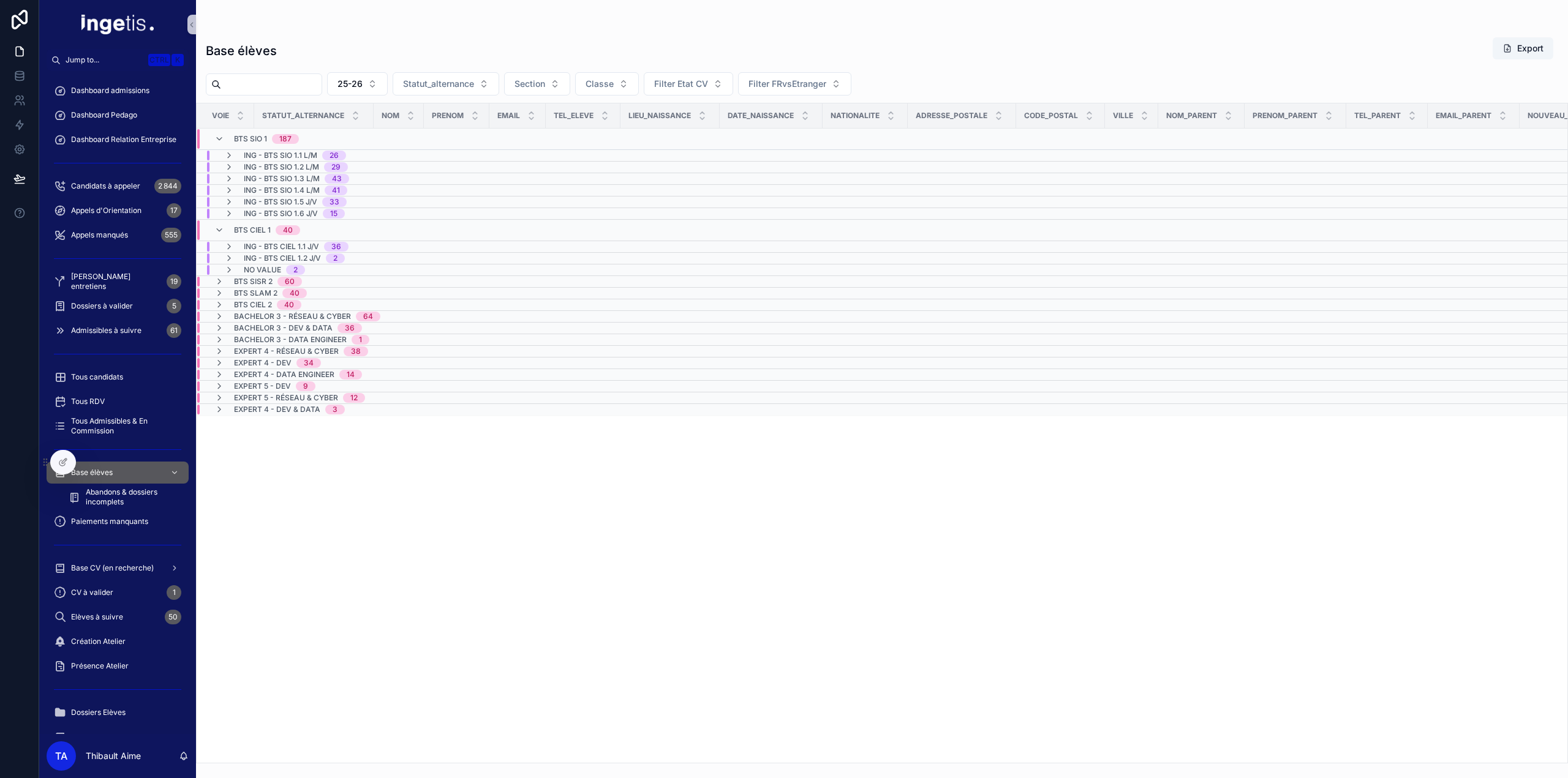
click at [285, 221] on div "BTS CIEL 1 40" at bounding box center [267, 230] width 66 height 20
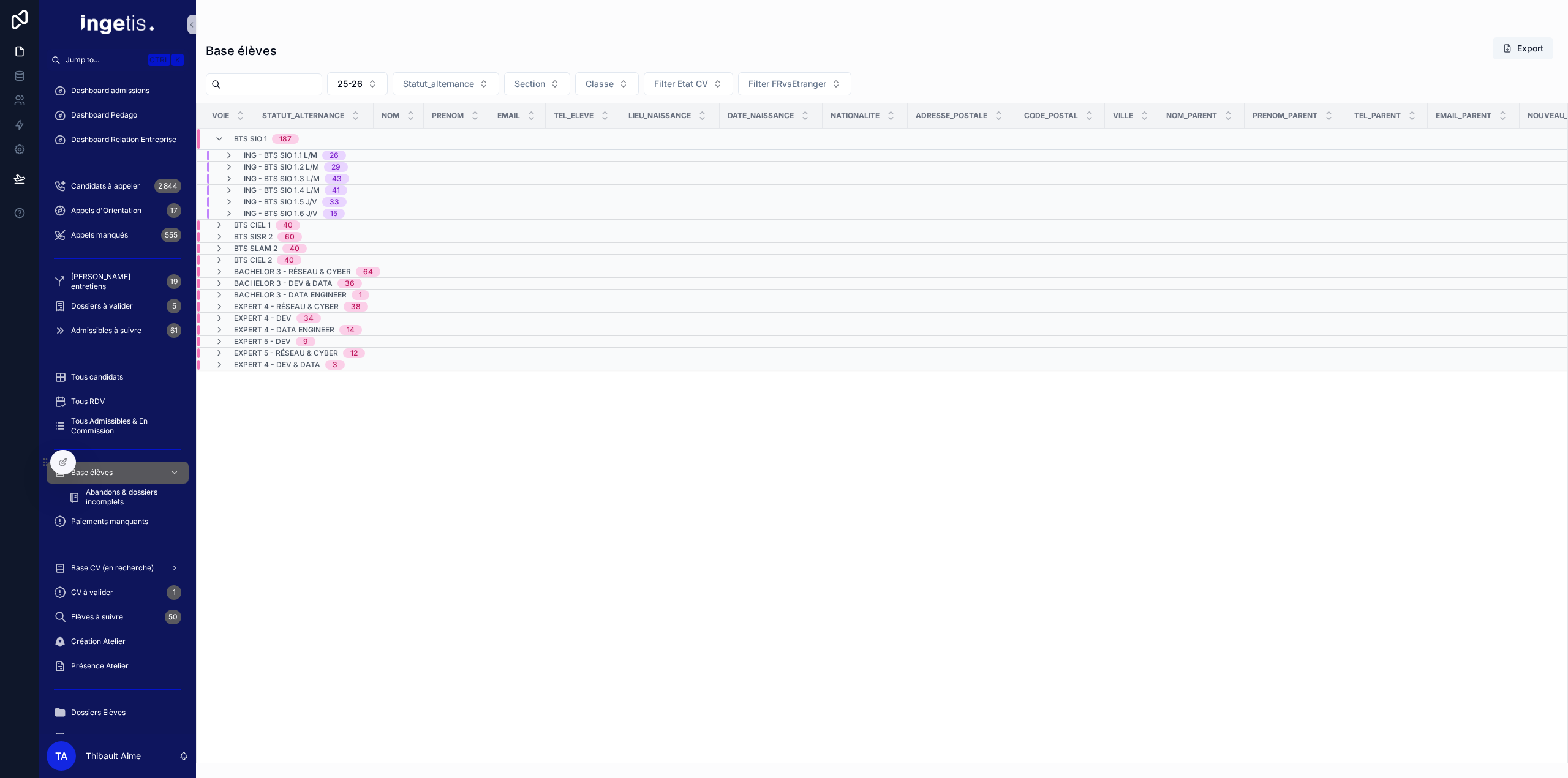
click at [271, 129] on td "BTS SIO 1 187" at bounding box center [310, 139] width 227 height 22
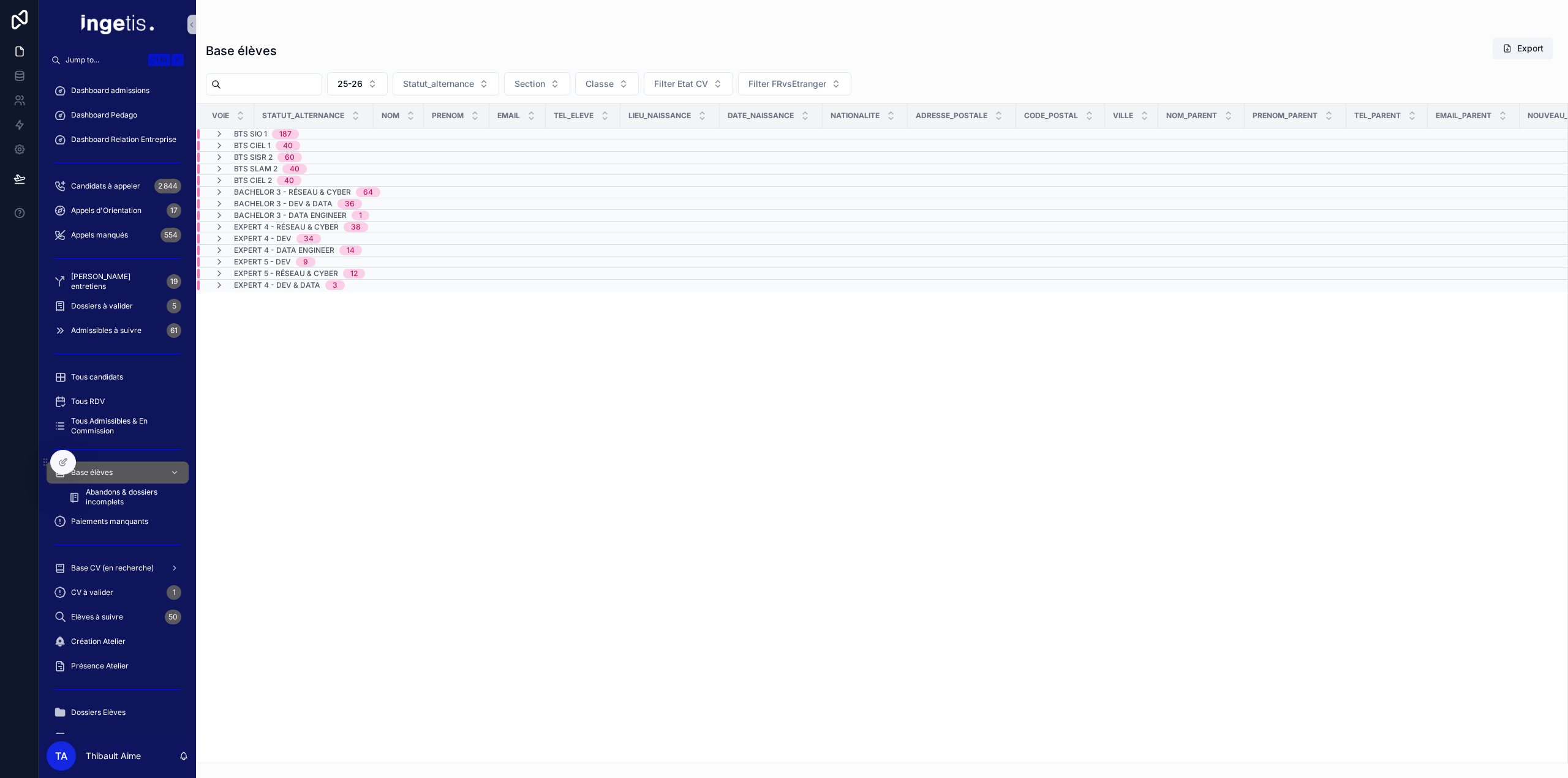
click at [258, 130] on span "BTS SIO 1" at bounding box center [251, 134] width 33 height 10
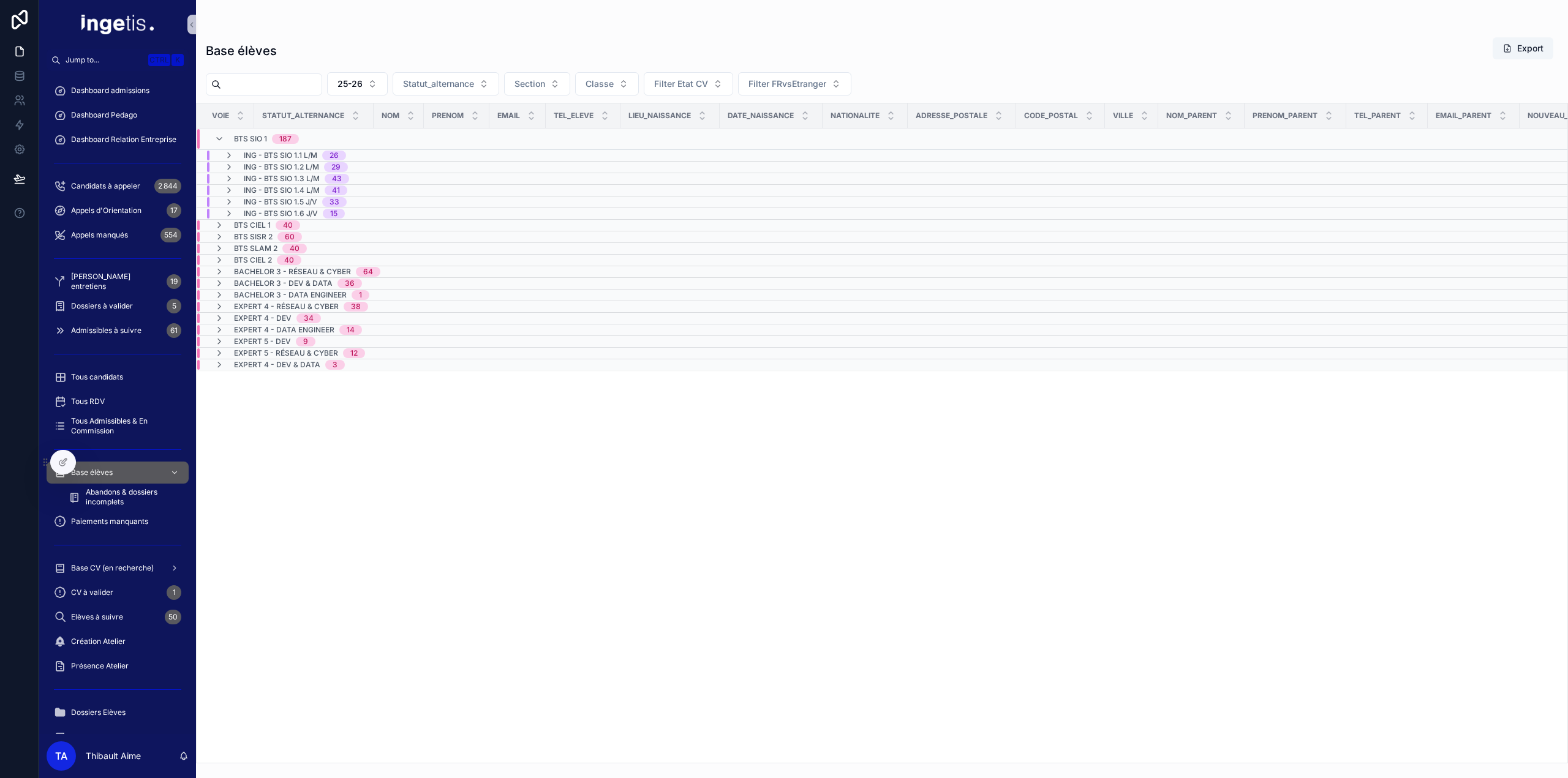
click at [245, 140] on span "BTS SIO 1" at bounding box center [251, 139] width 33 height 10
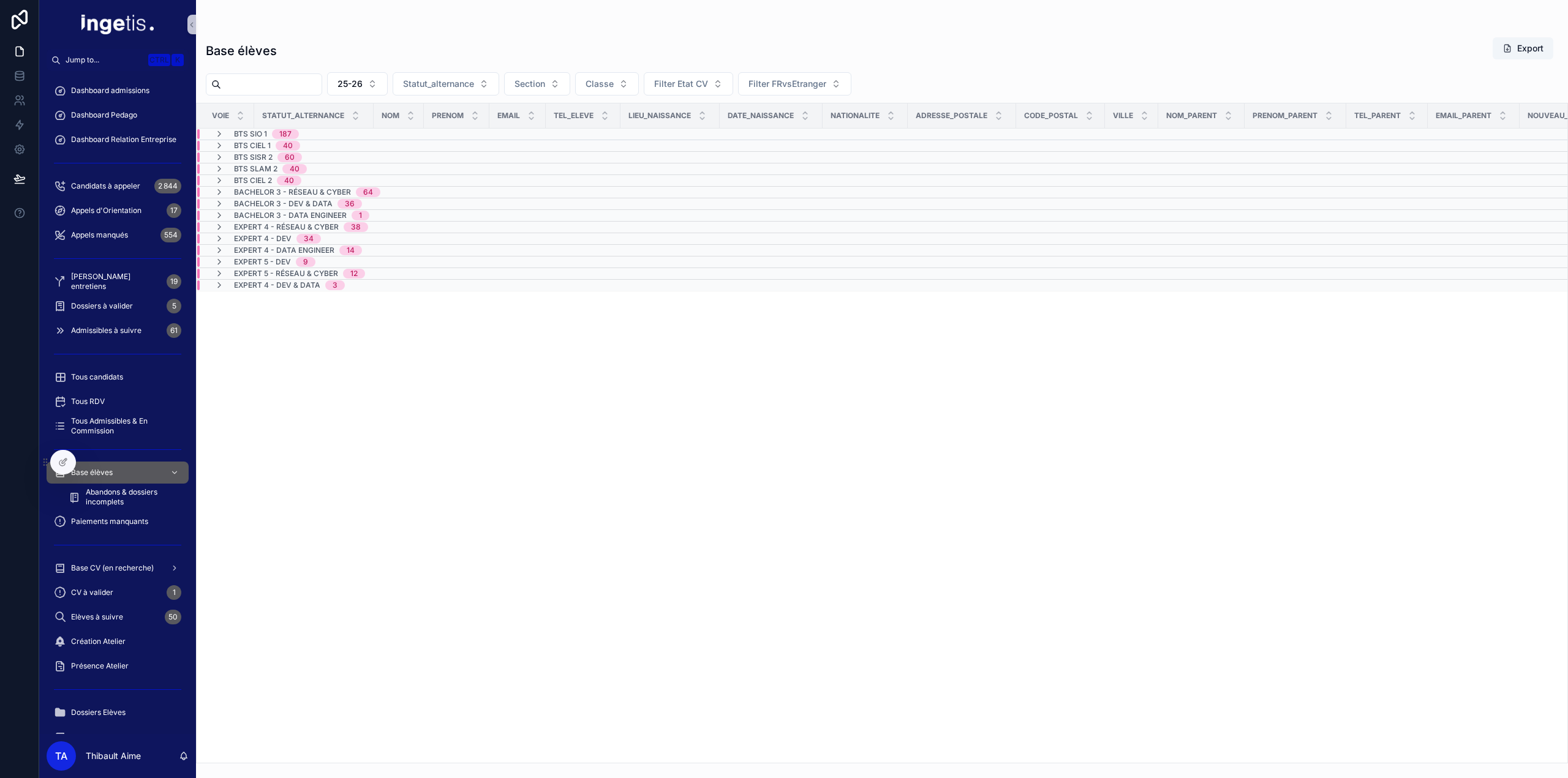
click at [245, 146] on span "BTS CIEL 1" at bounding box center [252, 146] width 36 height 10
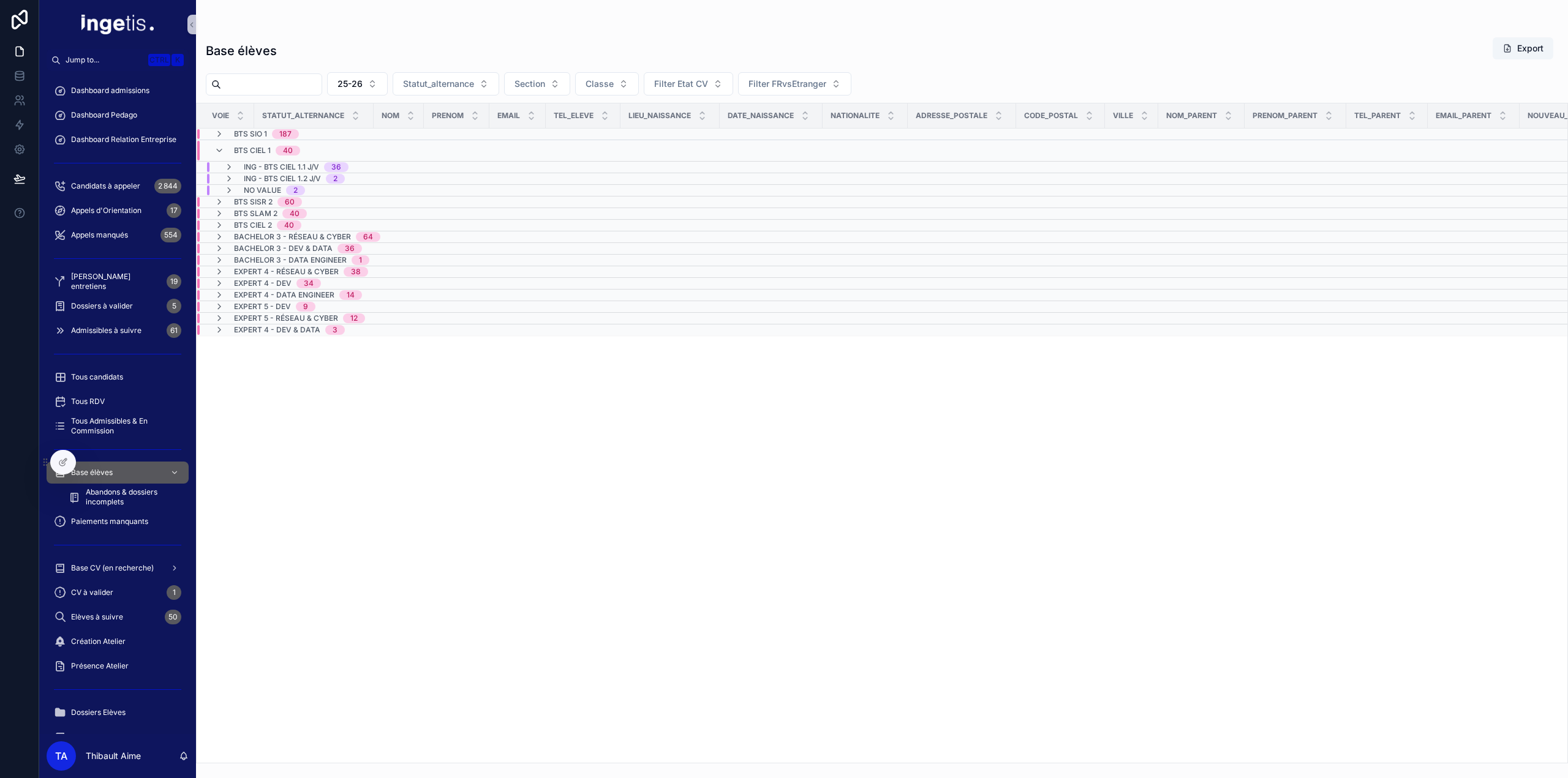
click at [245, 146] on span "BTS CIEL 1" at bounding box center [252, 151] width 36 height 10
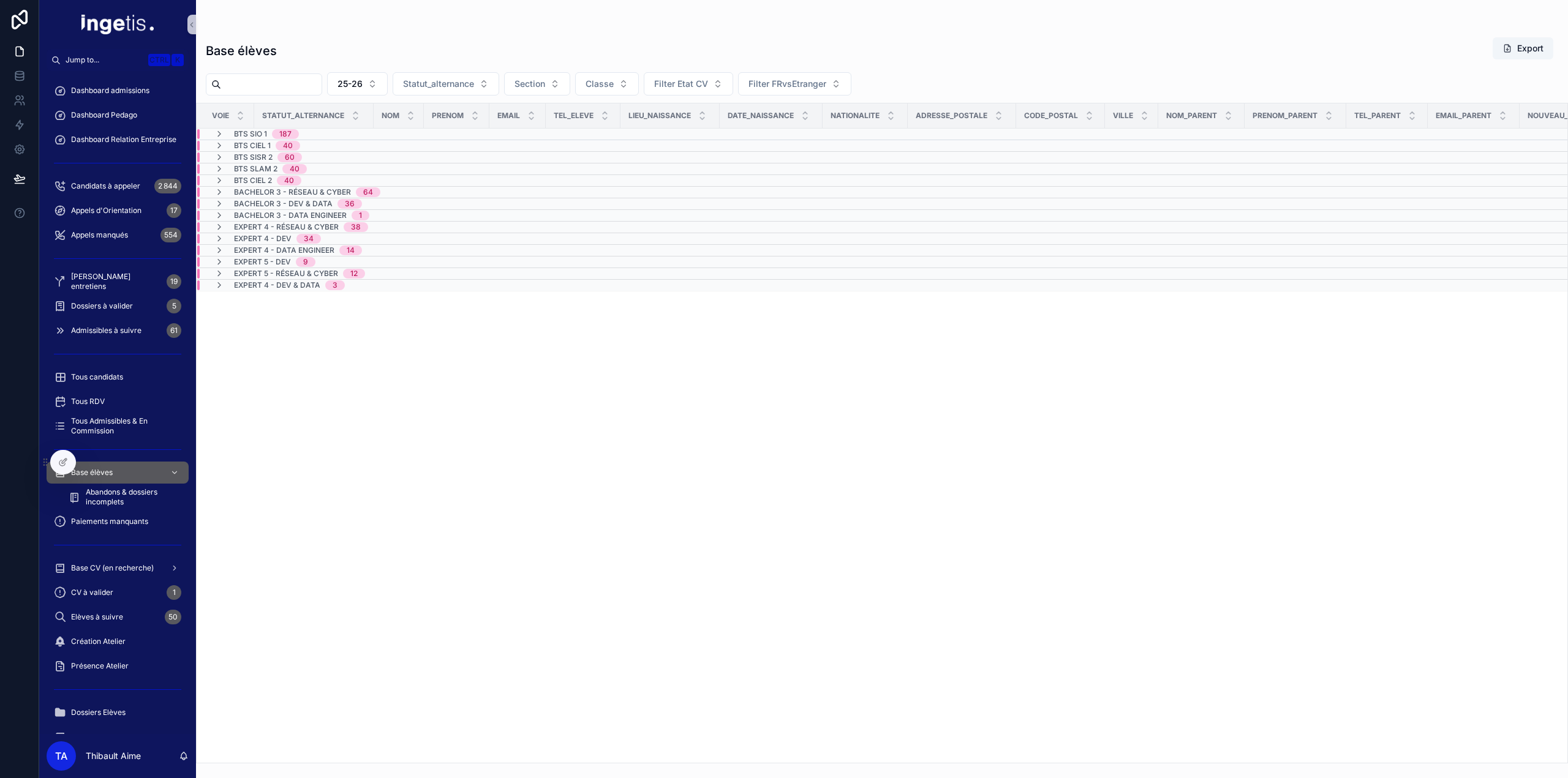
click at [237, 132] on span "BTS SIO 1" at bounding box center [251, 134] width 33 height 10
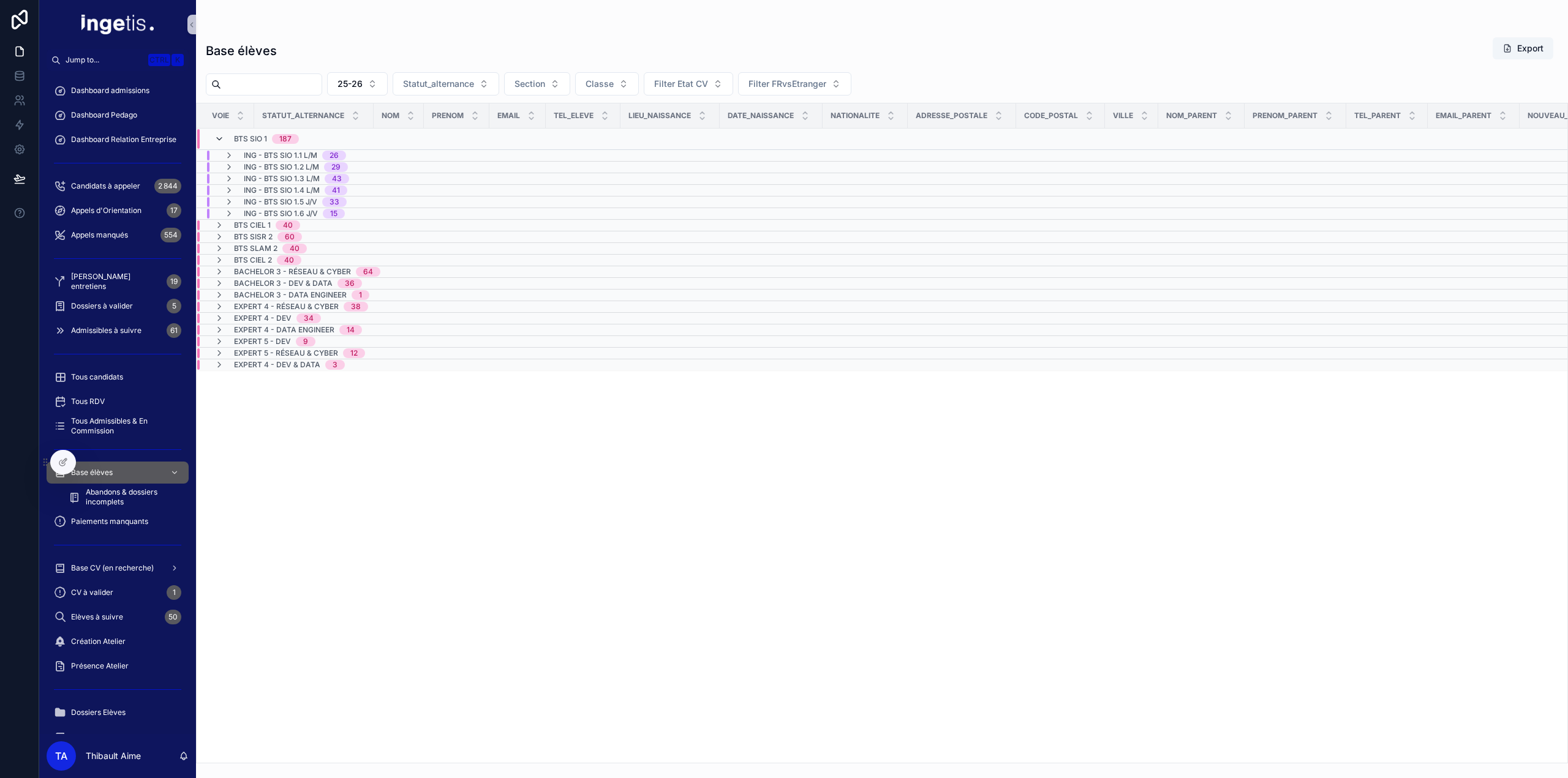
click at [219, 141] on icon "scrollable content" at bounding box center [219, 139] width 10 height 10
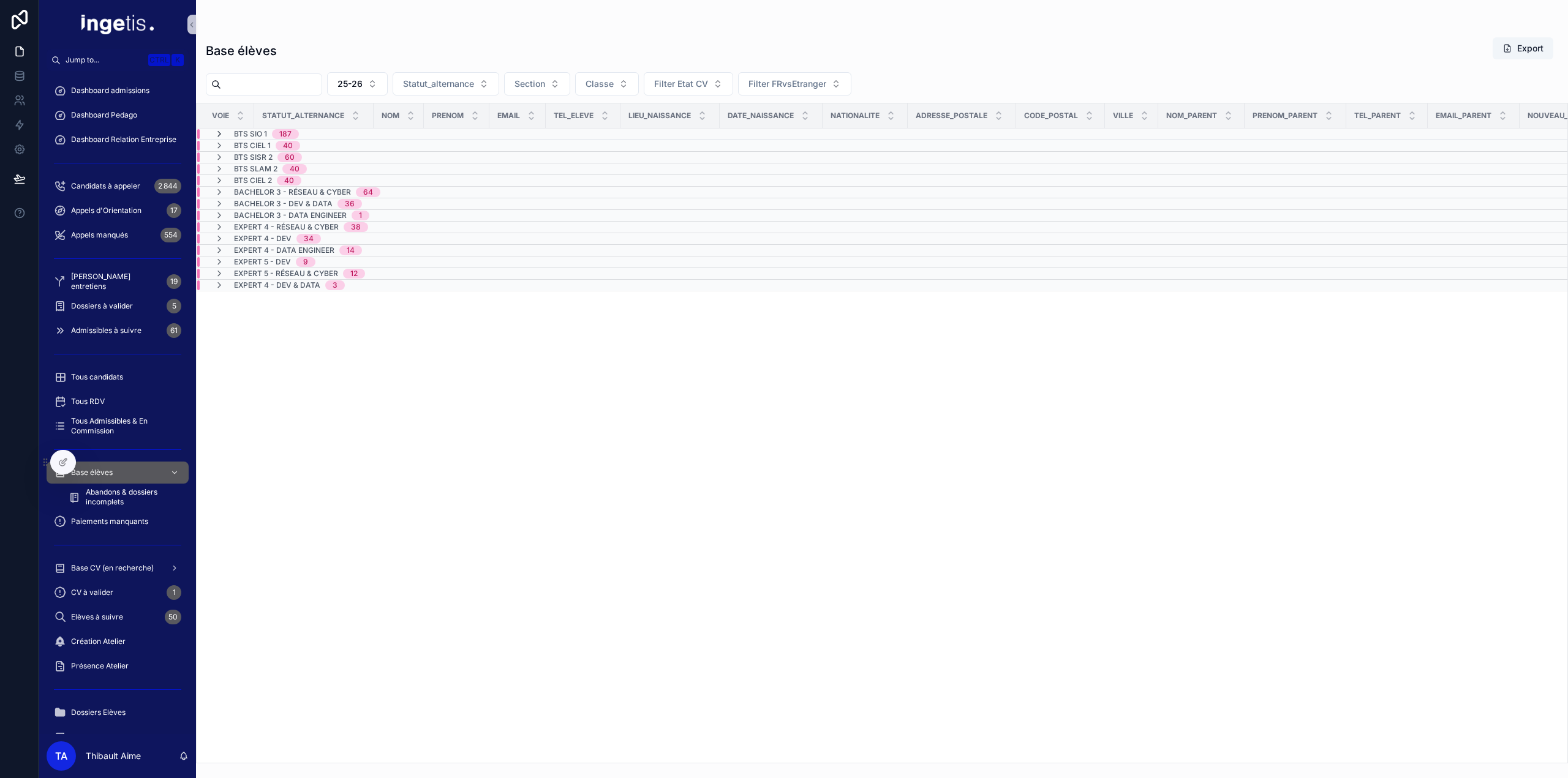
click at [219, 135] on icon "scrollable content" at bounding box center [219, 134] width 10 height 10
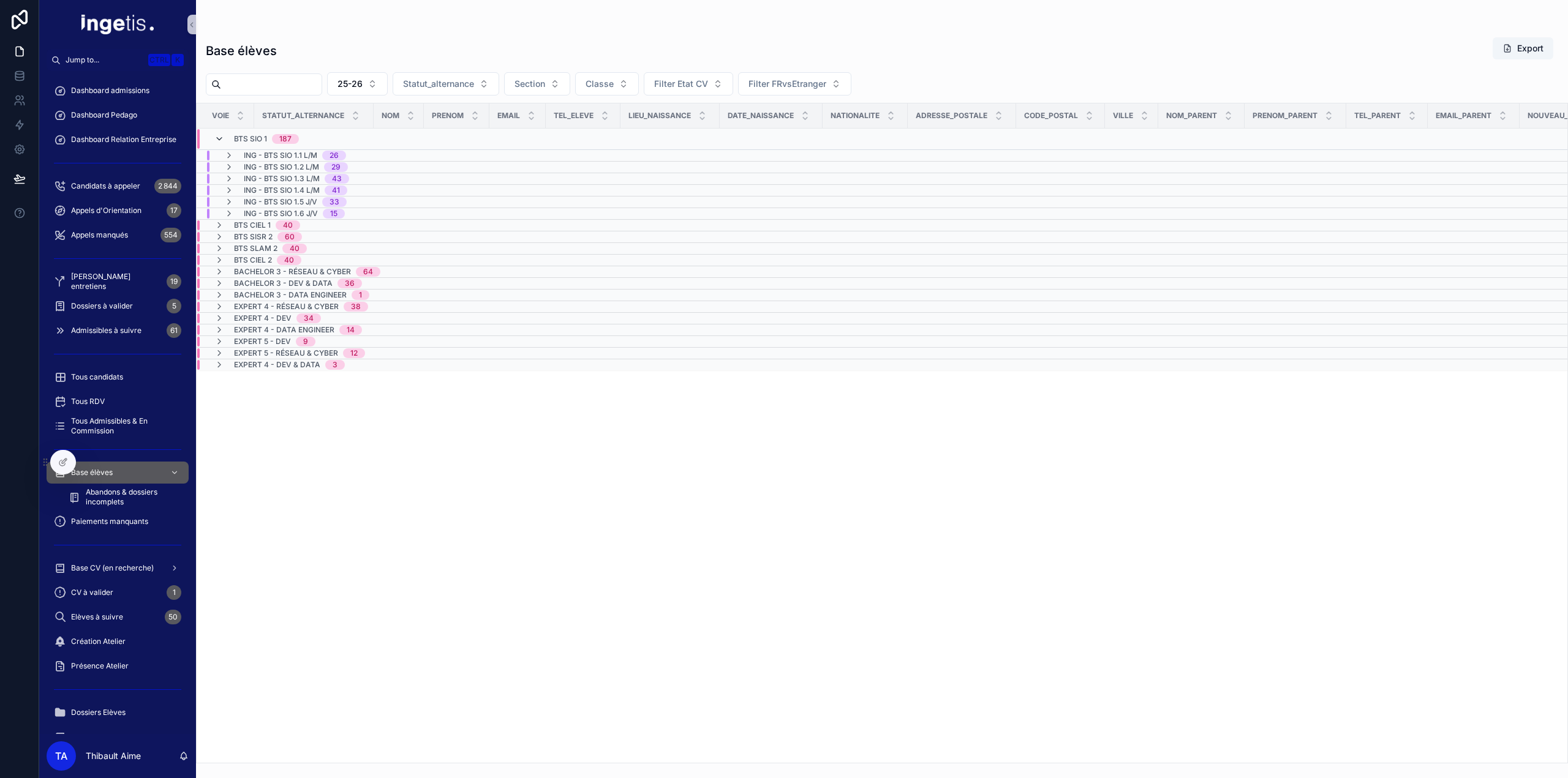
click at [219, 140] on icon "scrollable content" at bounding box center [219, 139] width 10 height 10
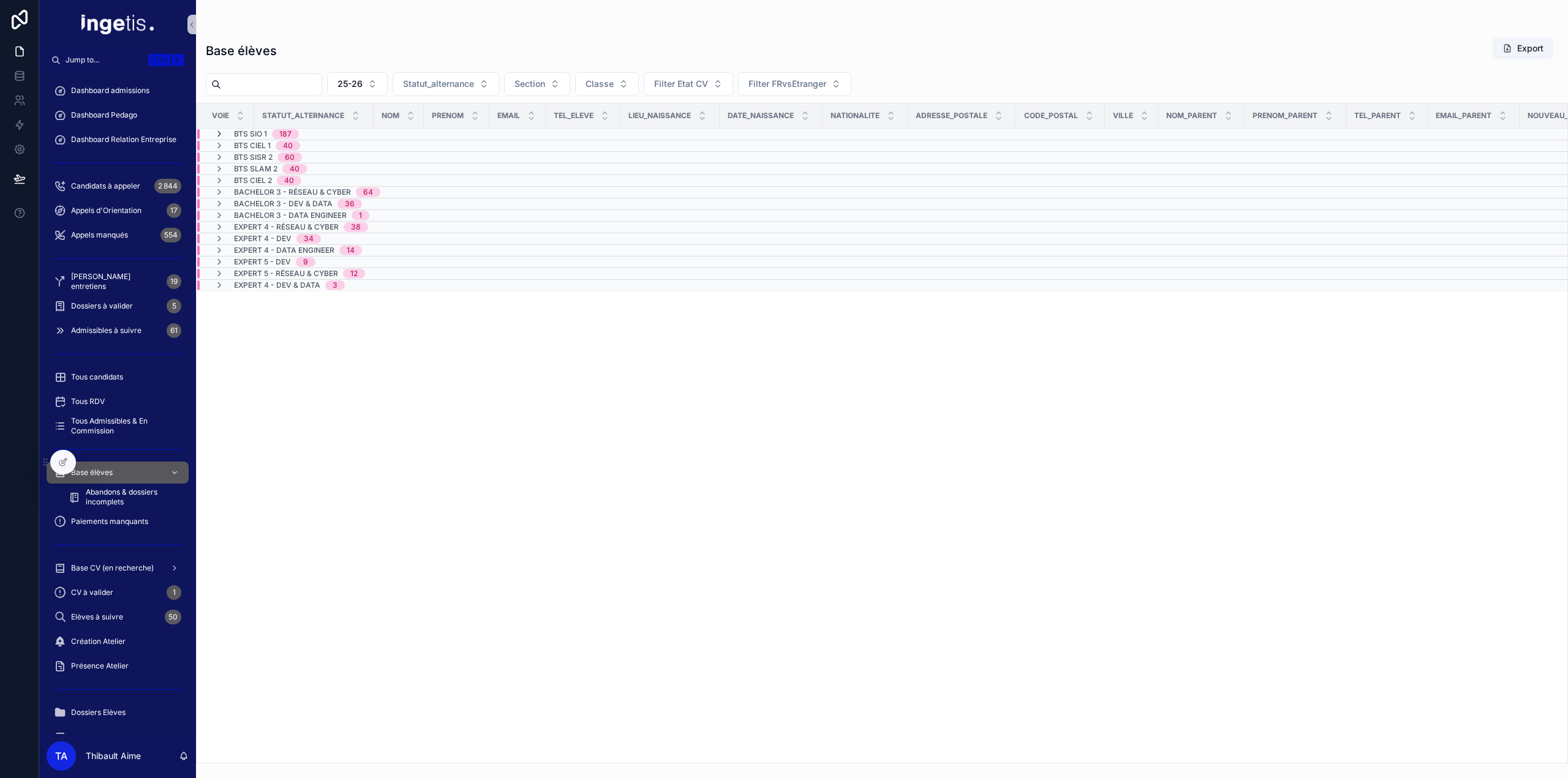
click at [219, 137] on icon "scrollable content" at bounding box center [219, 134] width 10 height 10
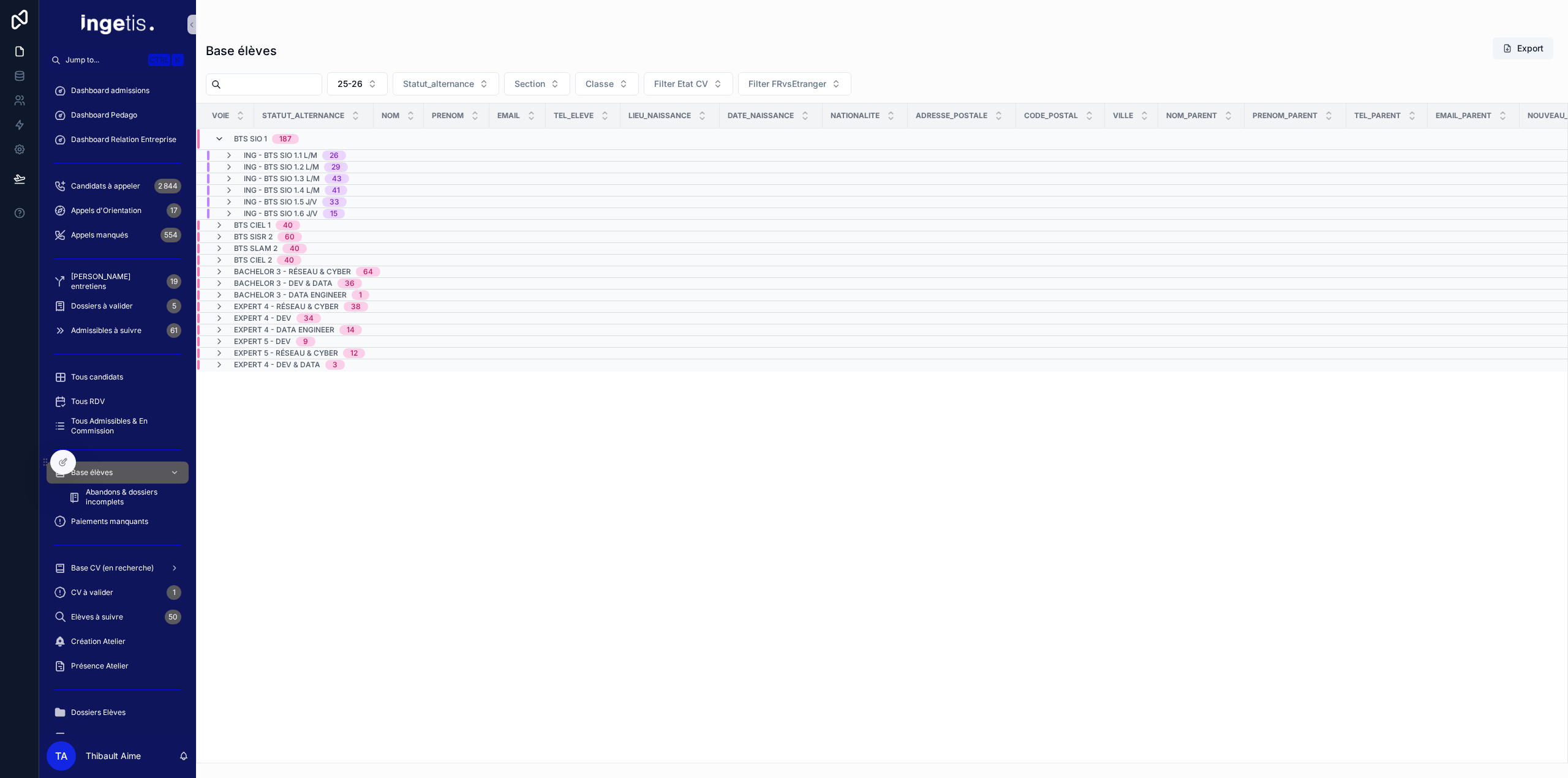
click at [220, 140] on icon "scrollable content" at bounding box center [219, 139] width 10 height 10
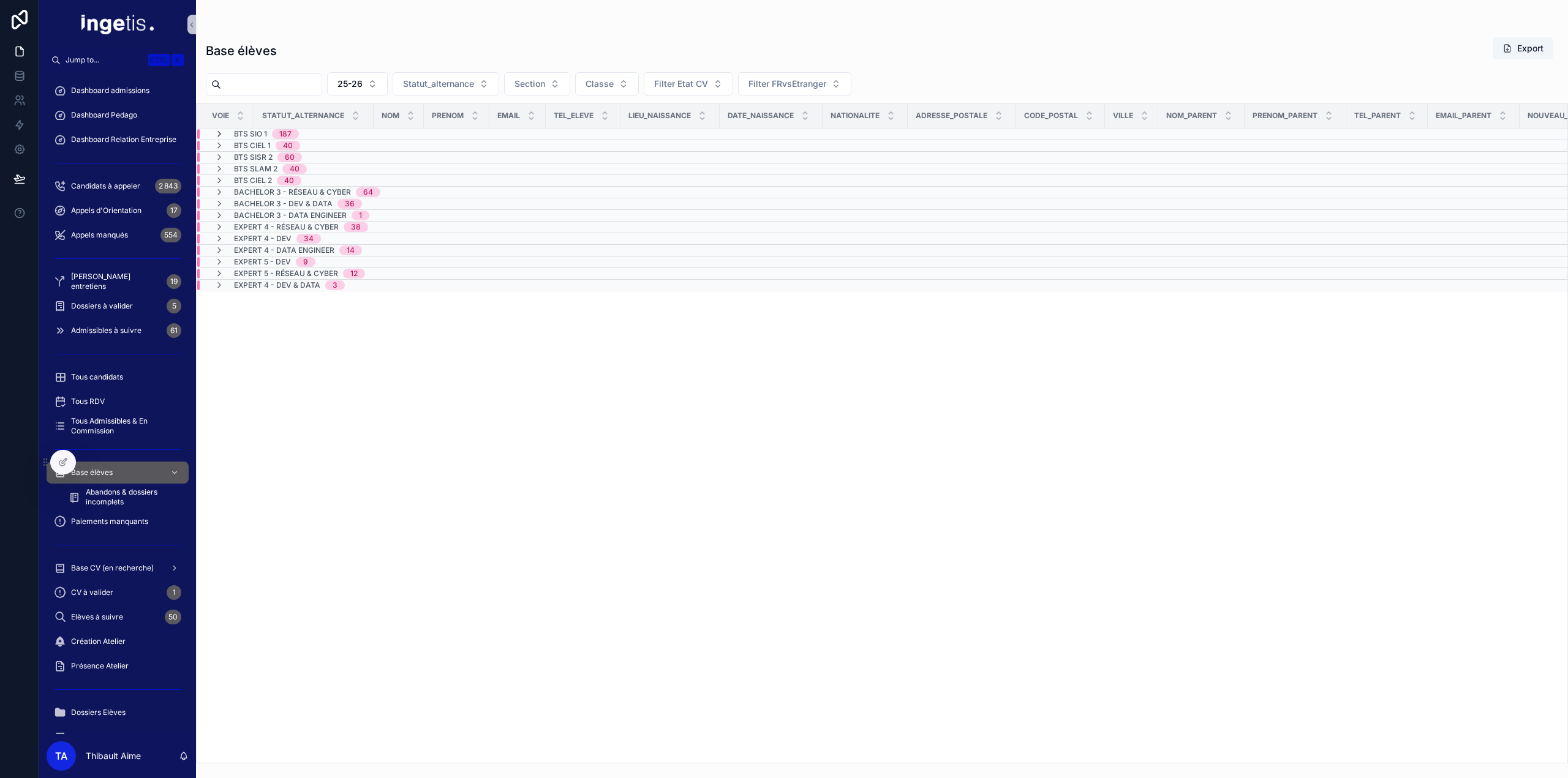
click at [219, 137] on icon "scrollable content" at bounding box center [219, 134] width 10 height 10
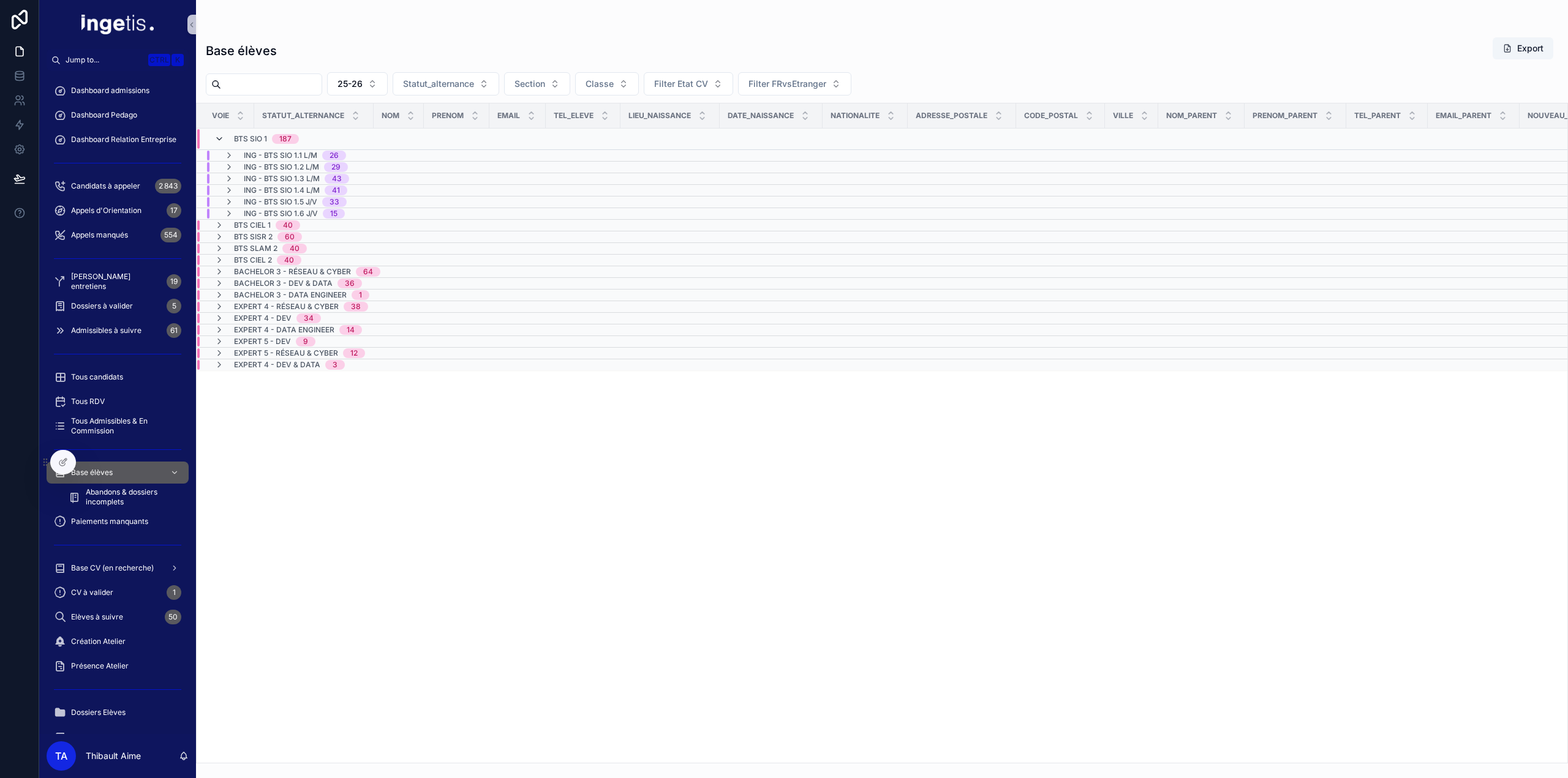
click at [219, 140] on icon "scrollable content" at bounding box center [219, 139] width 10 height 10
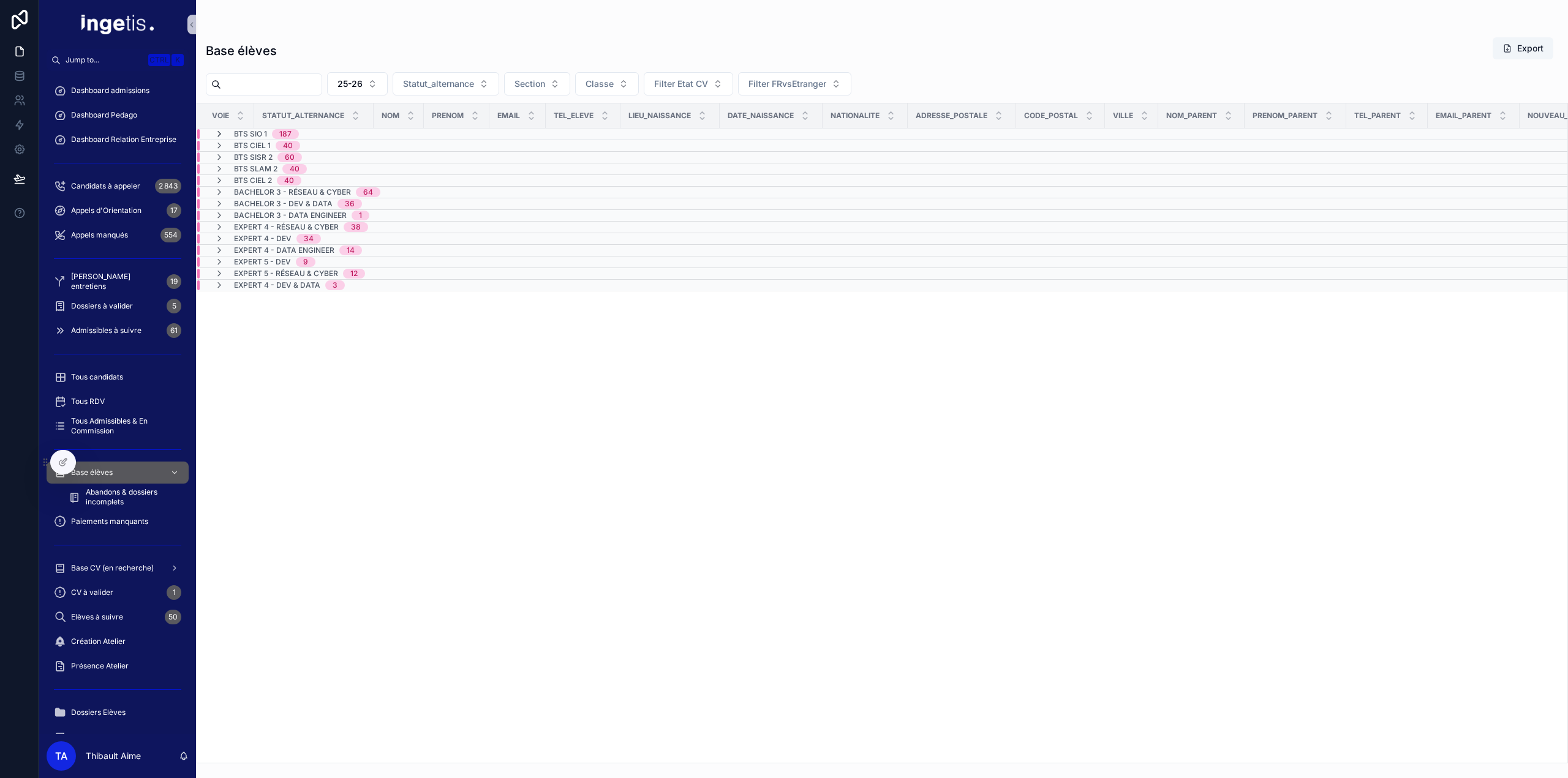
click at [218, 137] on icon "scrollable content" at bounding box center [219, 134] width 10 height 10
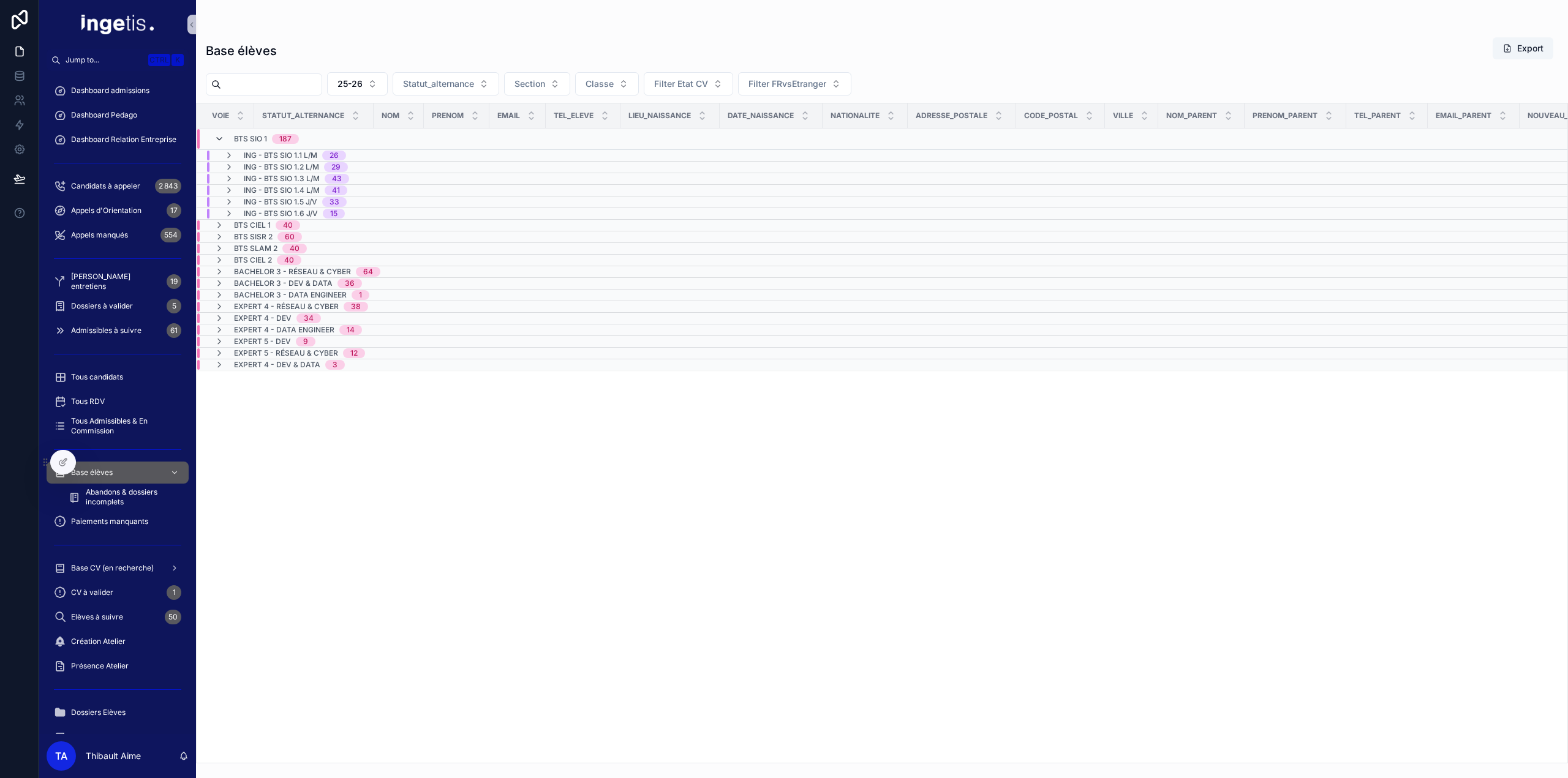
click at [219, 140] on icon "scrollable content" at bounding box center [219, 139] width 10 height 10
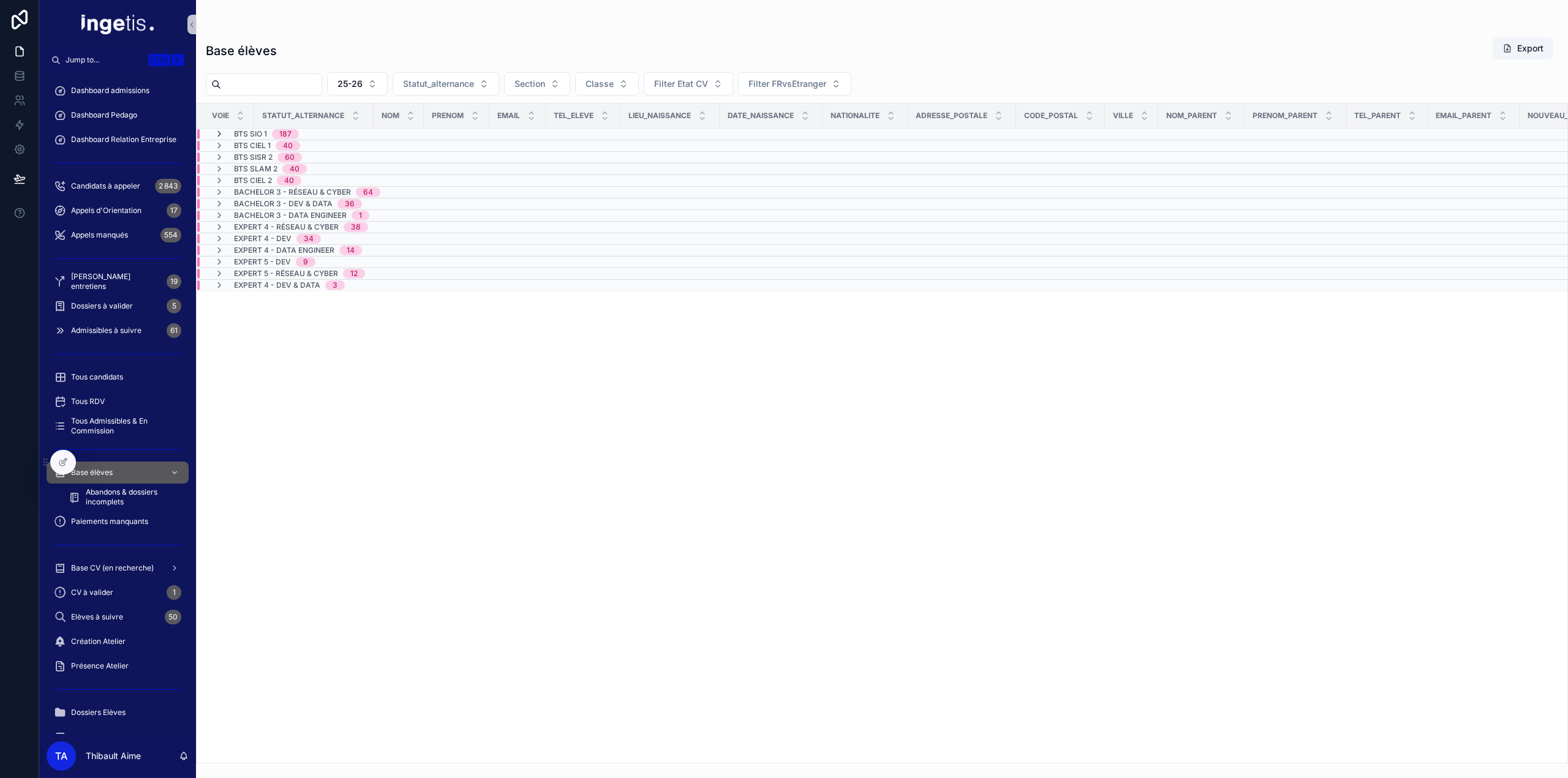
click at [219, 135] on icon "scrollable content" at bounding box center [219, 134] width 10 height 10
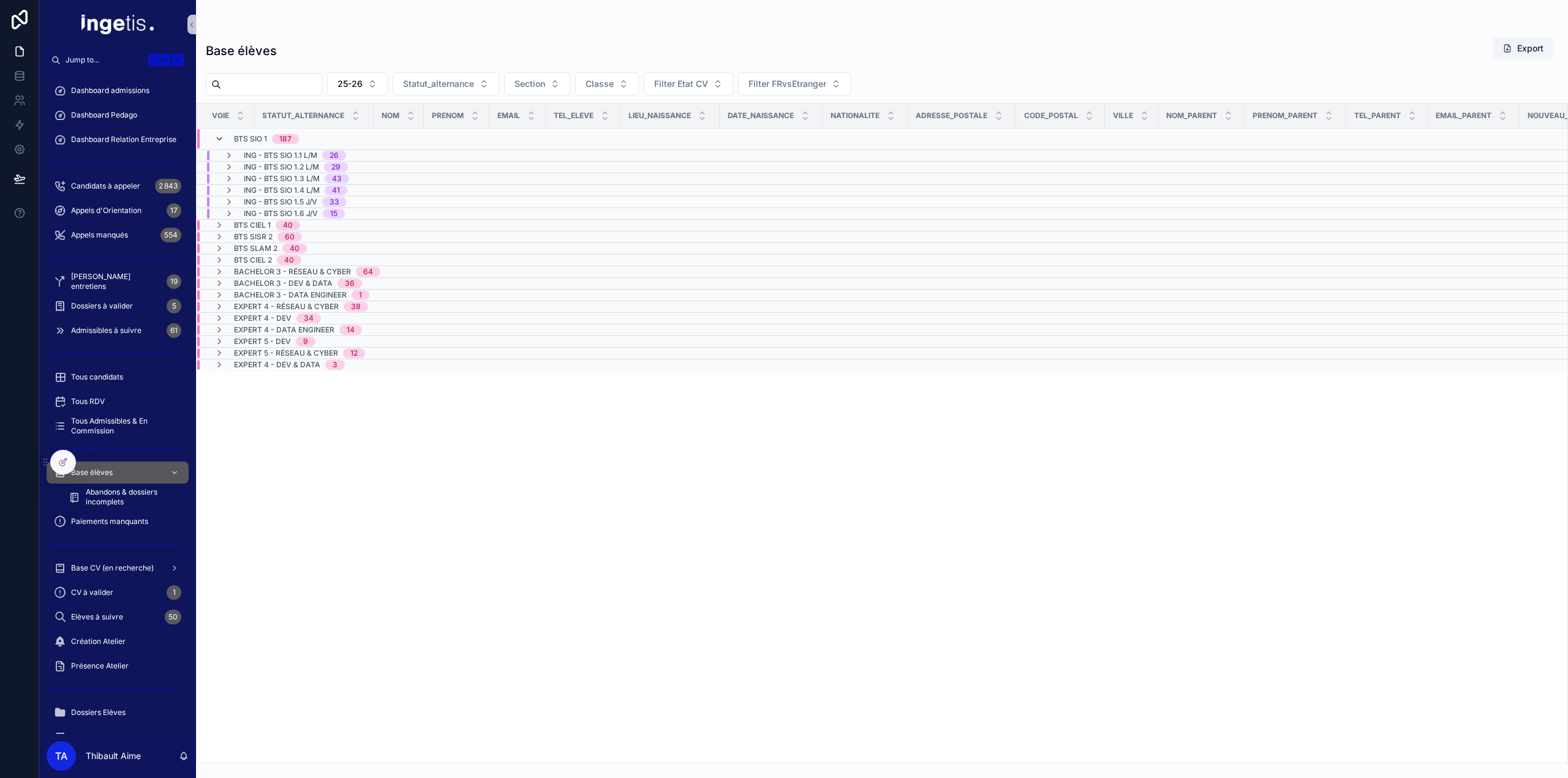
click at [219, 140] on icon "scrollable content" at bounding box center [219, 139] width 10 height 10
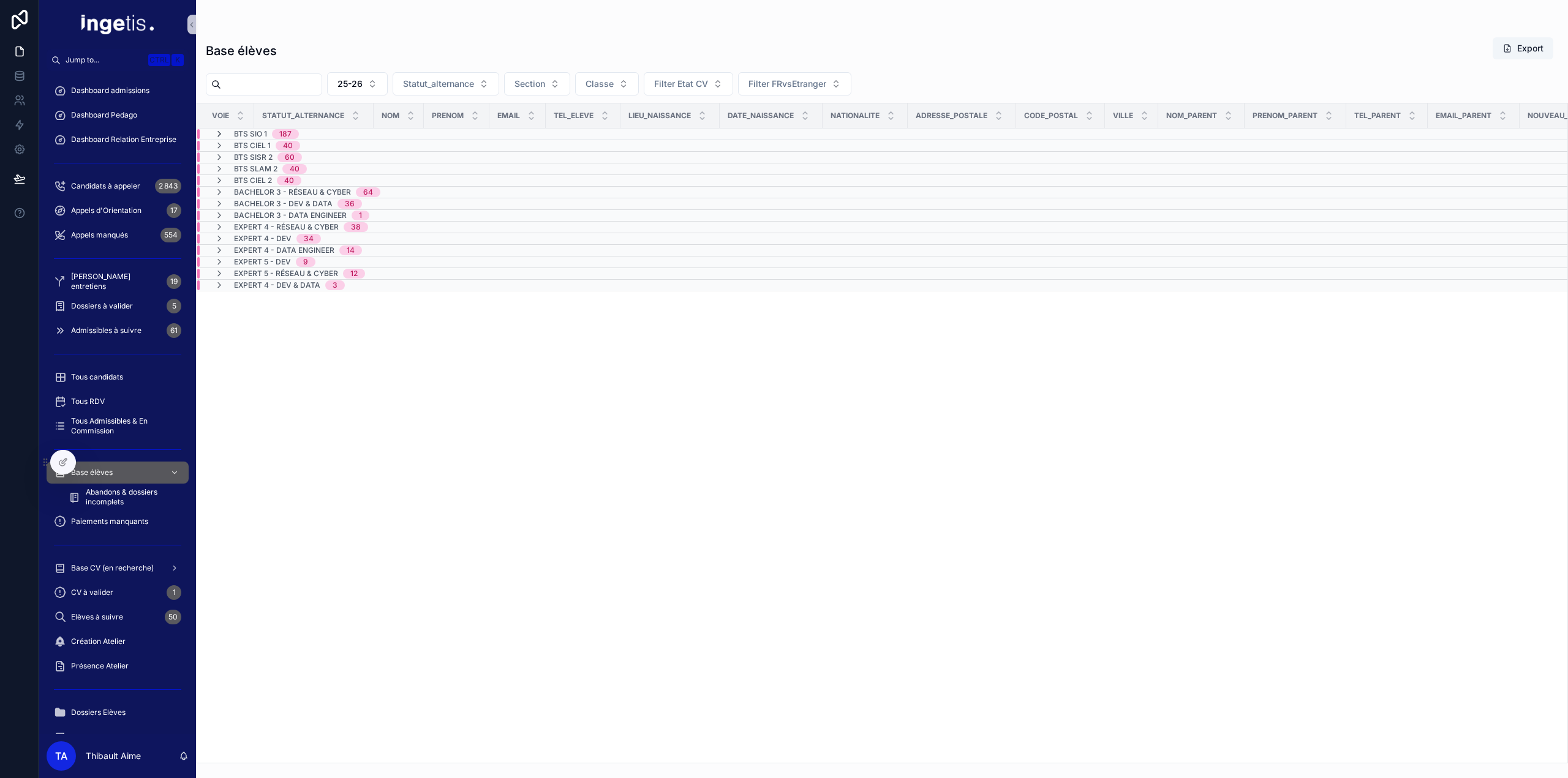
click at [219, 136] on icon "scrollable content" at bounding box center [219, 134] width 10 height 10
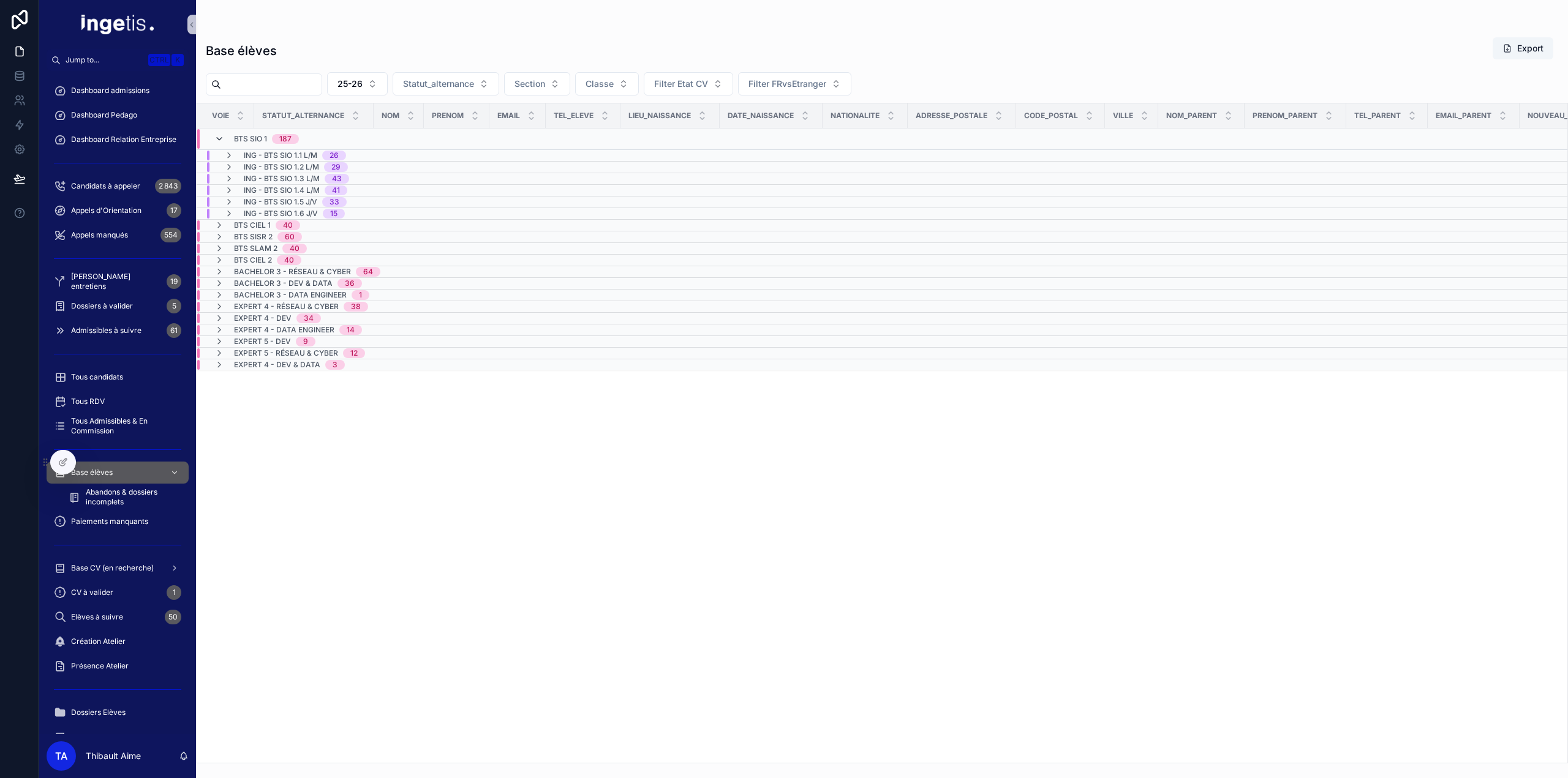
click at [219, 140] on icon "scrollable content" at bounding box center [219, 139] width 10 height 10
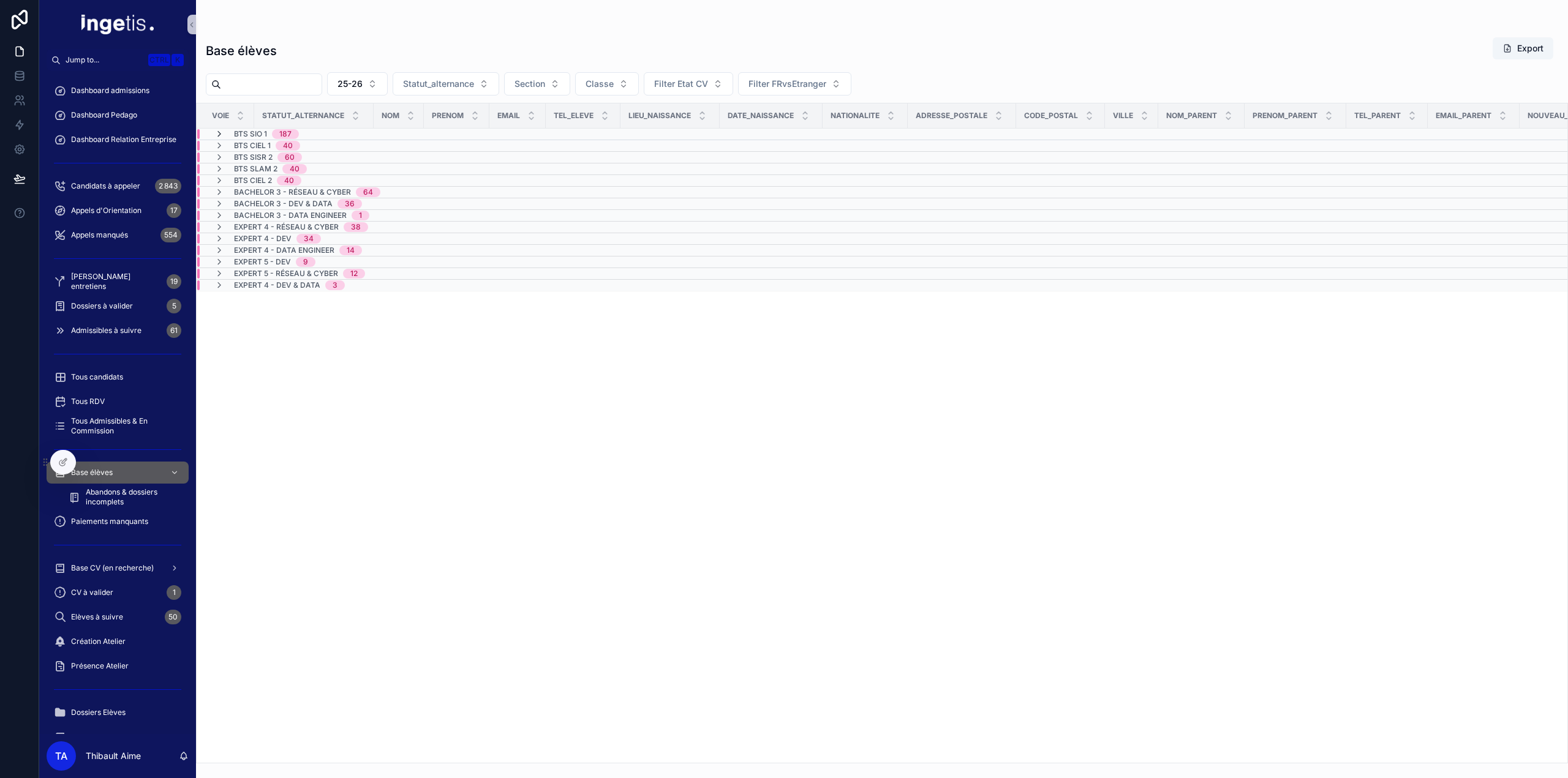
click at [218, 132] on icon "scrollable content" at bounding box center [219, 134] width 10 height 10
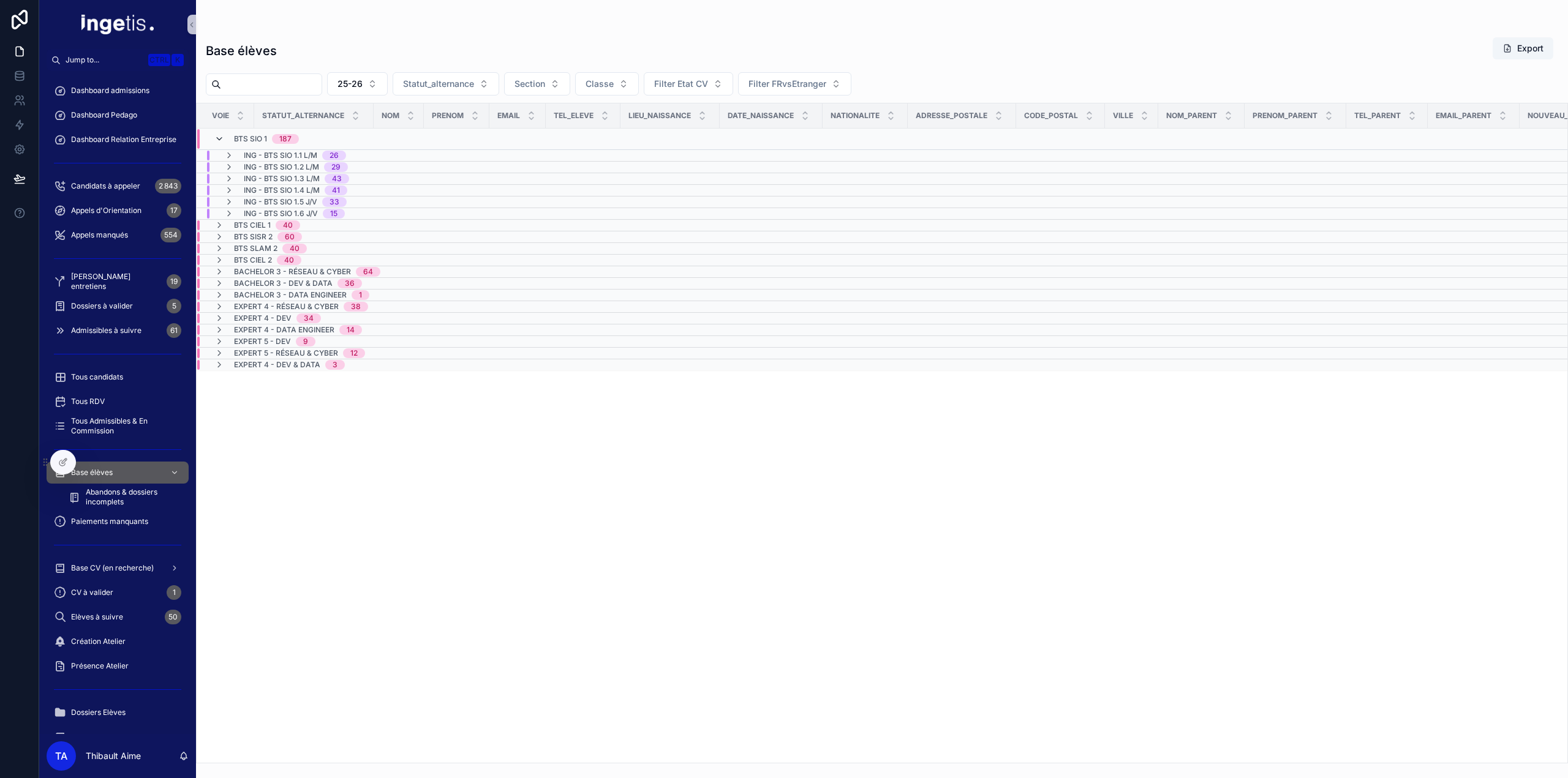
click at [218, 140] on icon "scrollable content" at bounding box center [219, 139] width 10 height 10
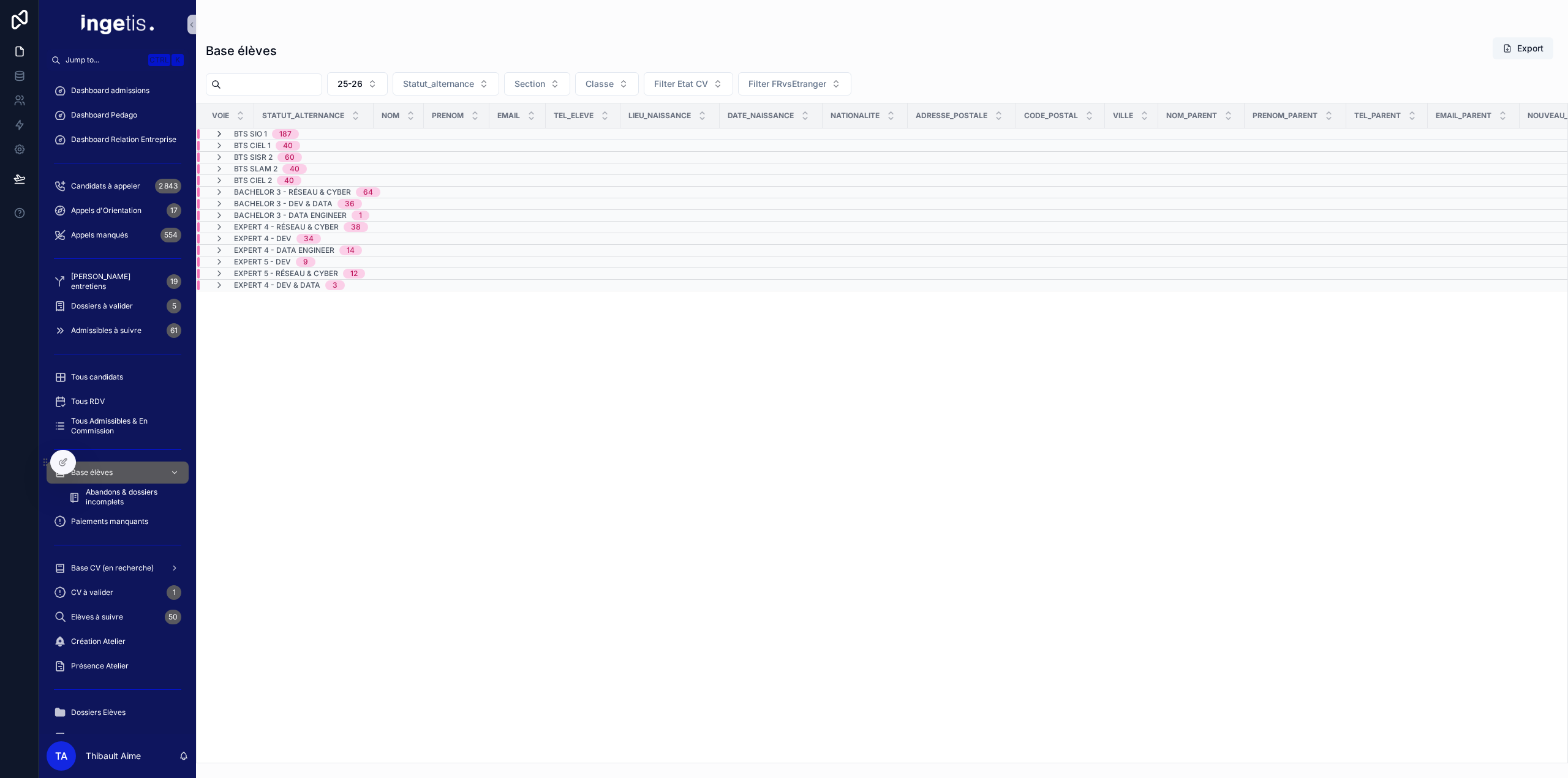
click at [219, 133] on icon "scrollable content" at bounding box center [219, 134] width 10 height 10
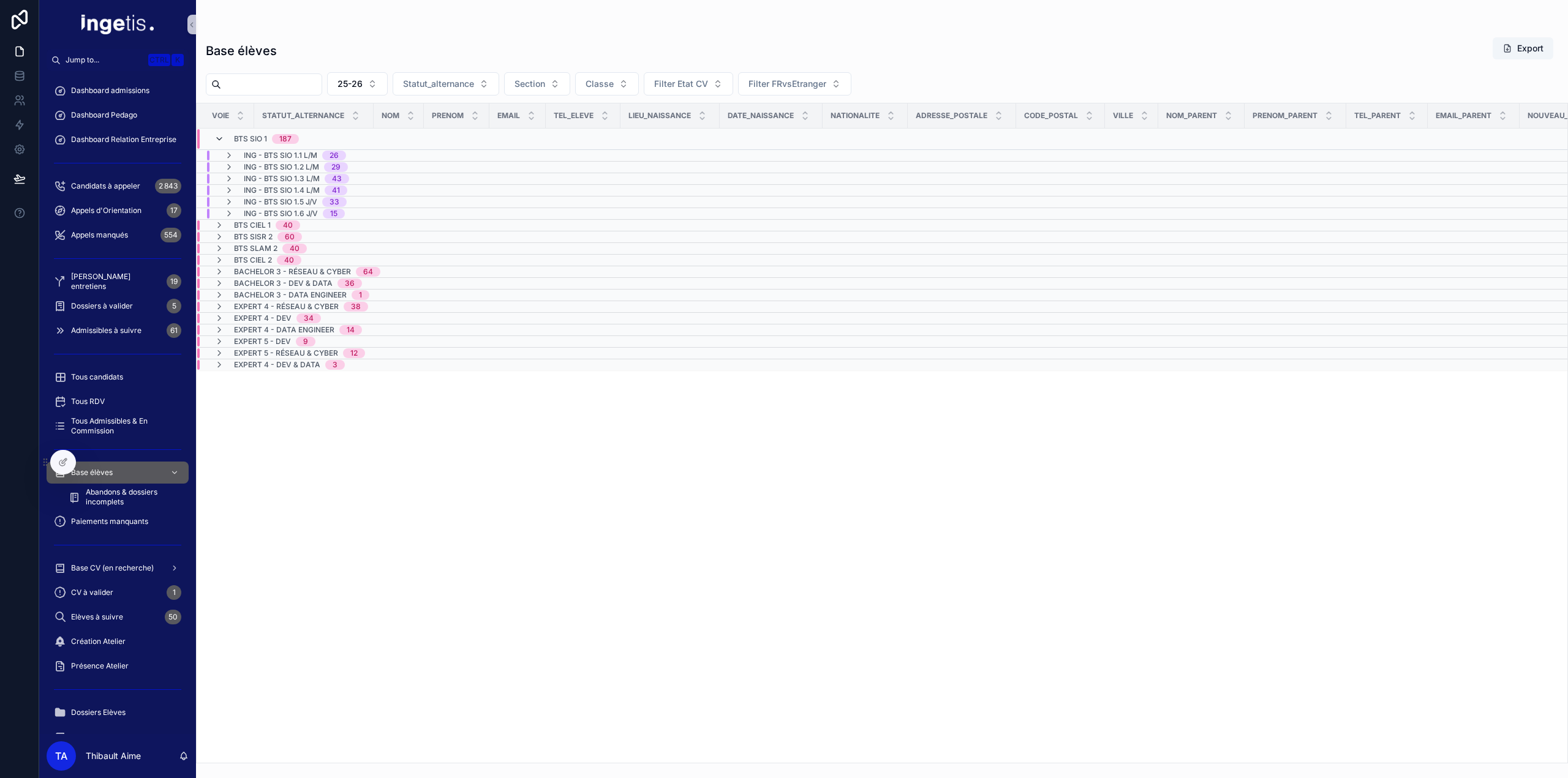
click at [219, 140] on icon "scrollable content" at bounding box center [219, 139] width 10 height 10
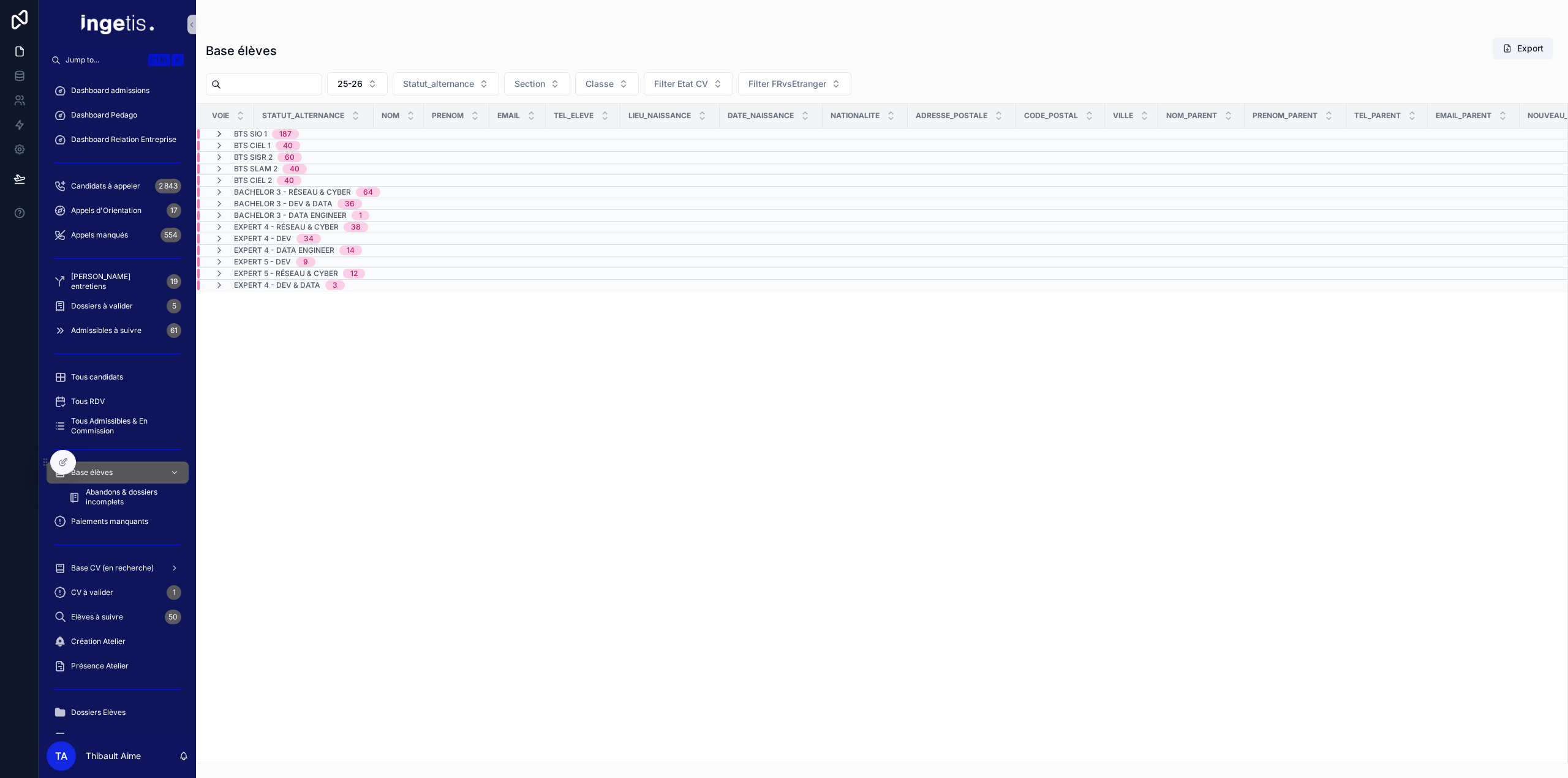
click at [219, 135] on icon "scrollable content" at bounding box center [219, 134] width 10 height 10
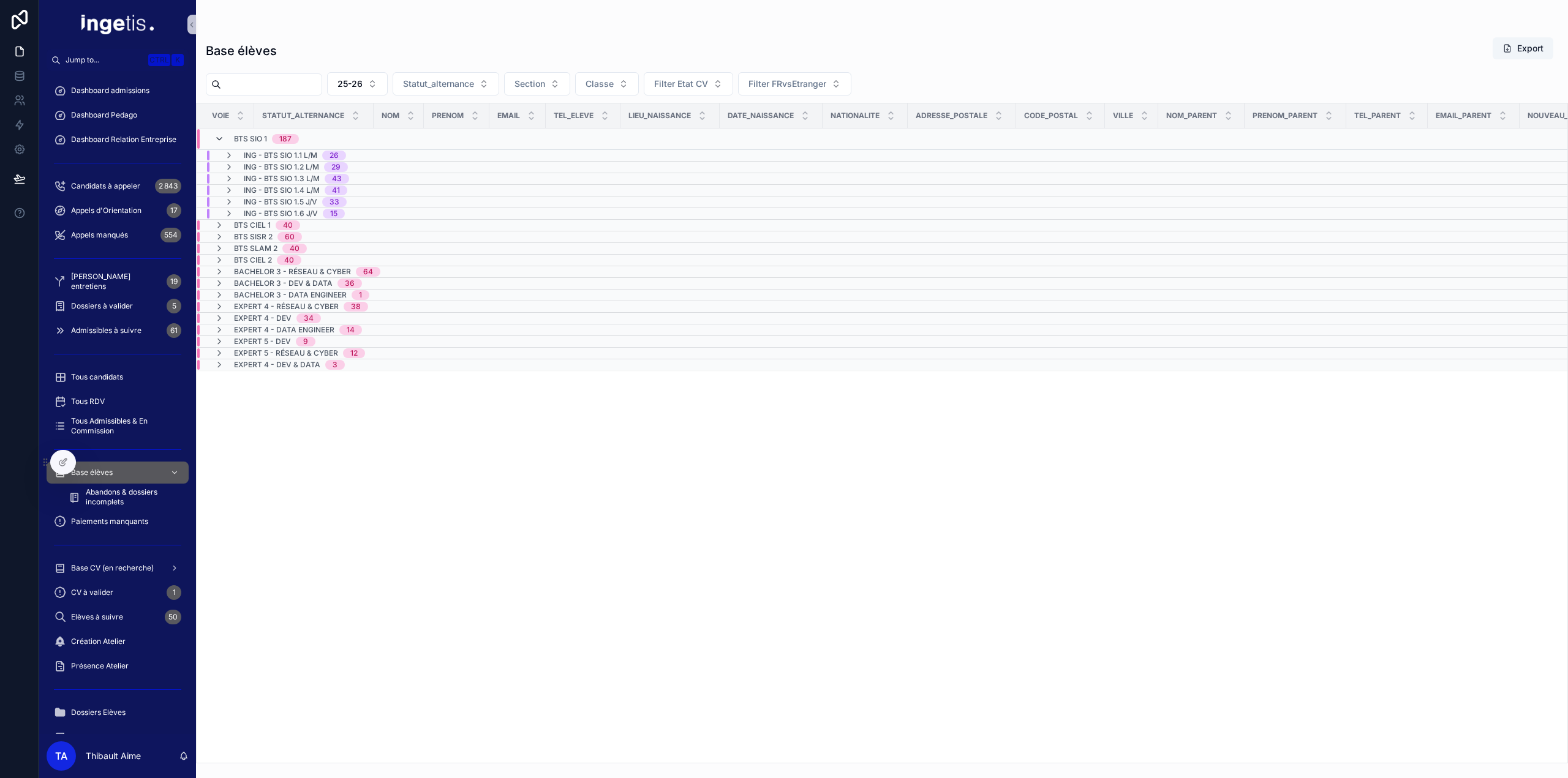
click at [219, 139] on icon "scrollable content" at bounding box center [219, 139] width 10 height 10
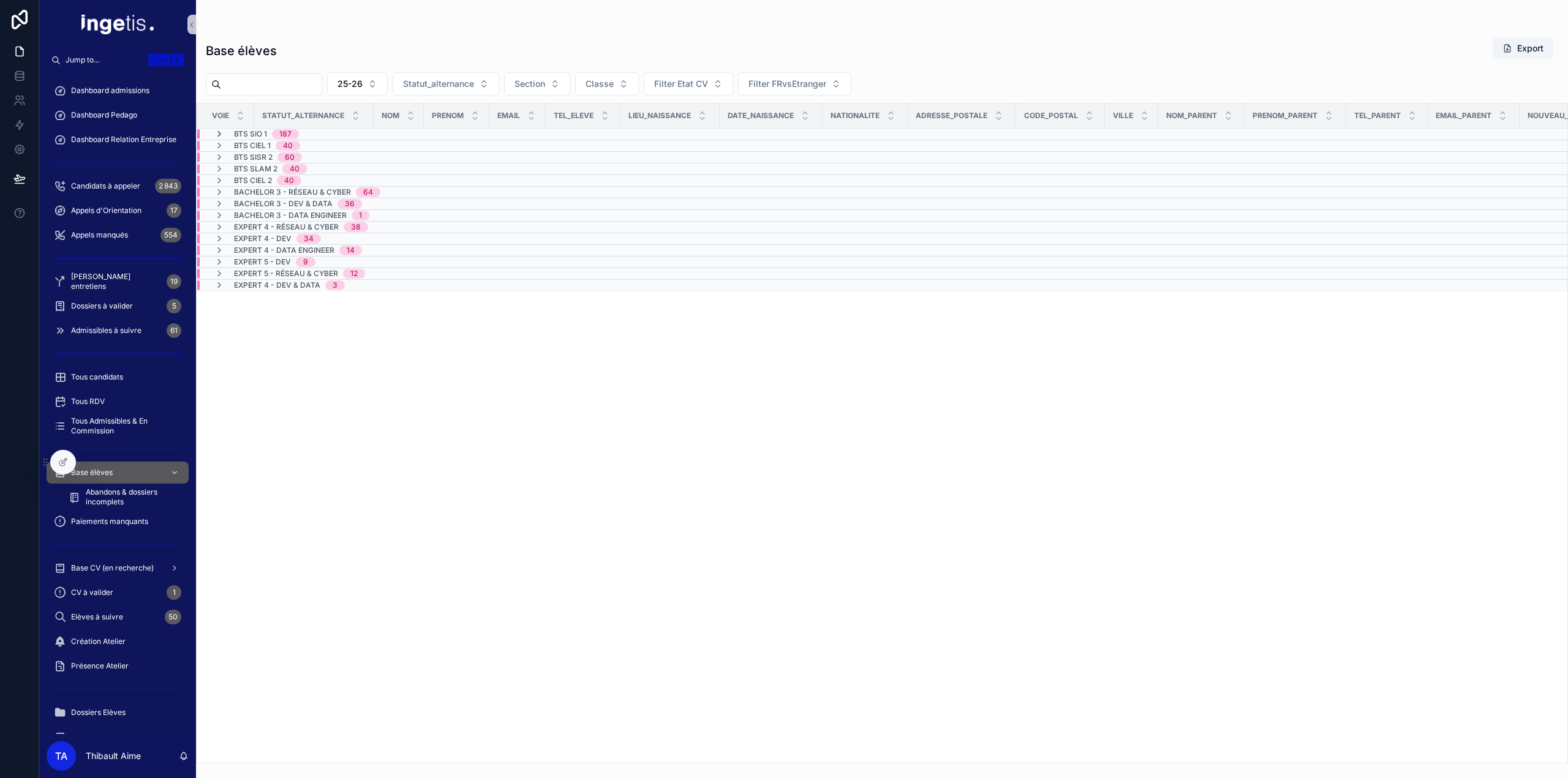
click at [219, 135] on icon "scrollable content" at bounding box center [219, 134] width 10 height 10
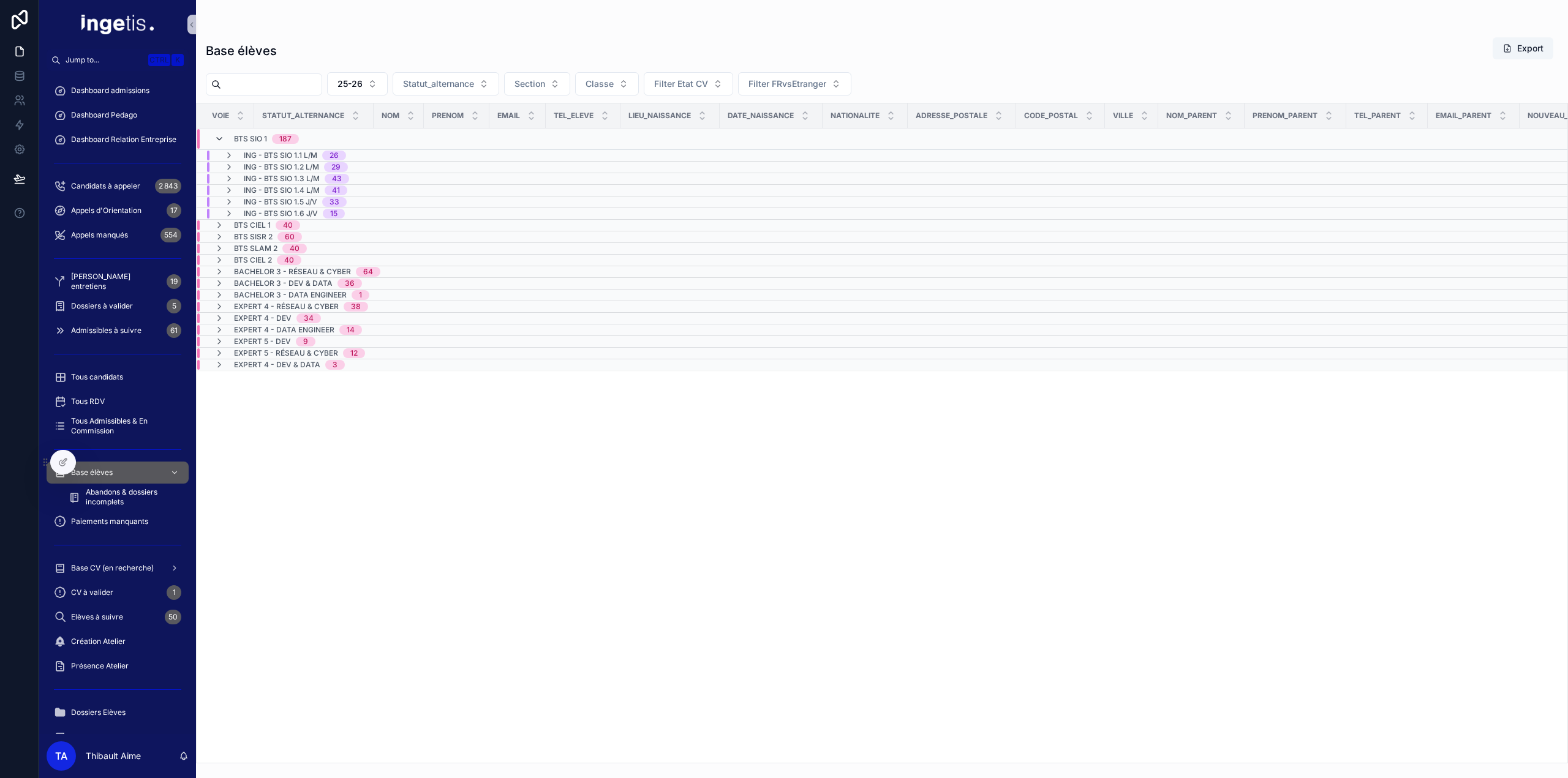
click at [219, 136] on icon "scrollable content" at bounding box center [219, 139] width 10 height 10
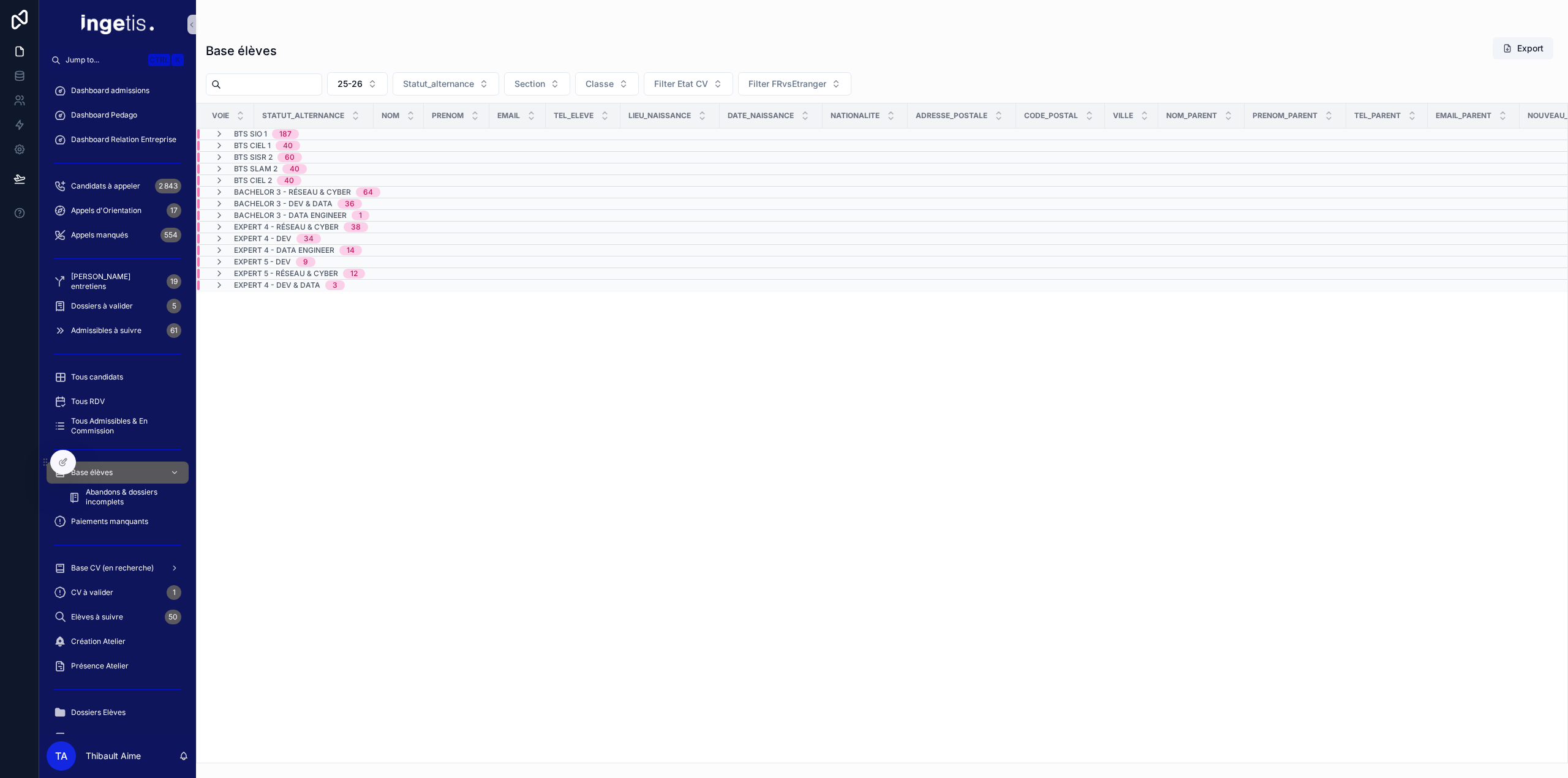
click at [219, 136] on icon "scrollable content" at bounding box center [219, 134] width 10 height 10
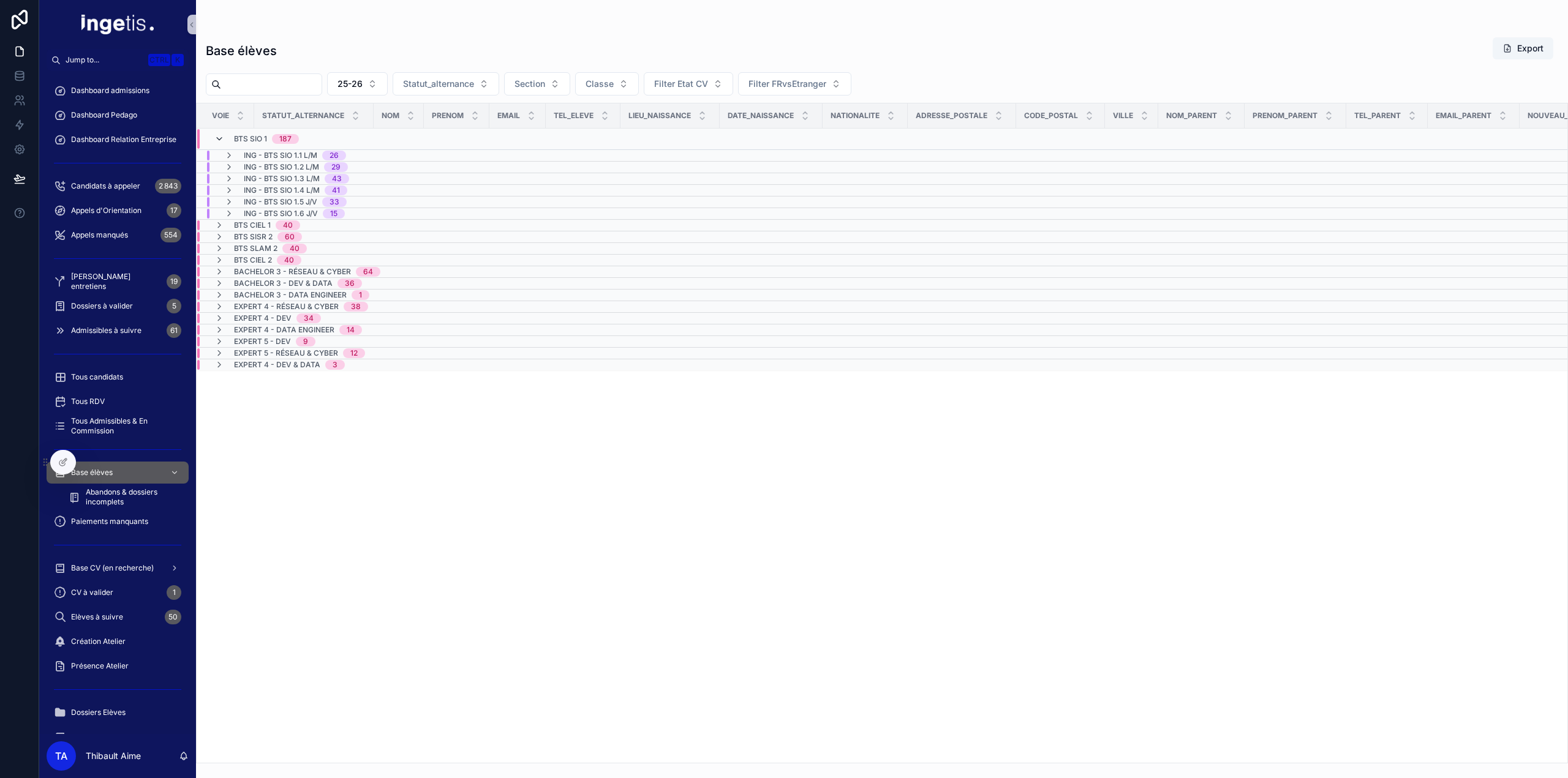
click at [219, 138] on icon "scrollable content" at bounding box center [219, 139] width 10 height 10
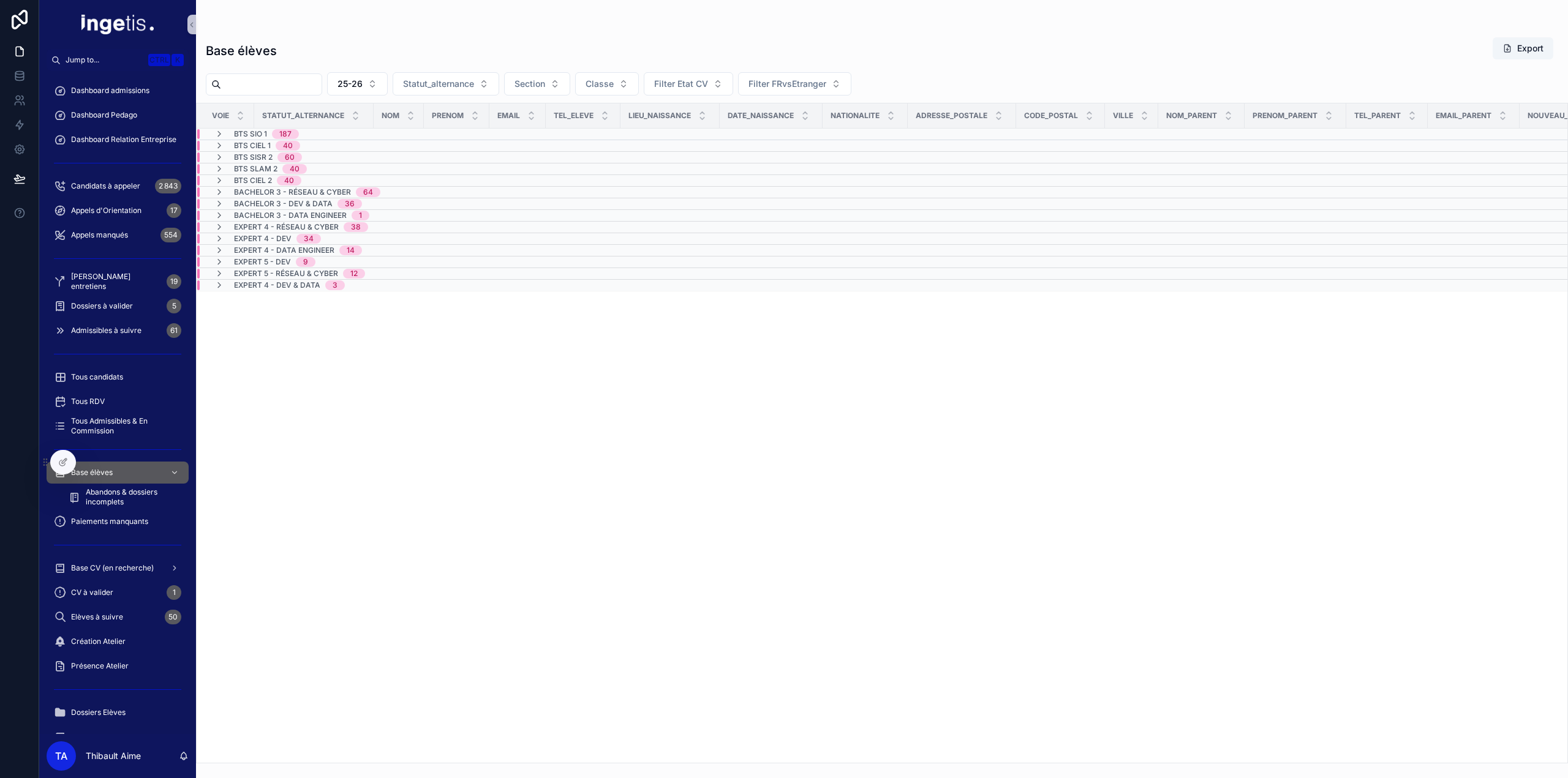
click at [219, 138] on icon "scrollable content" at bounding box center [219, 134] width 10 height 10
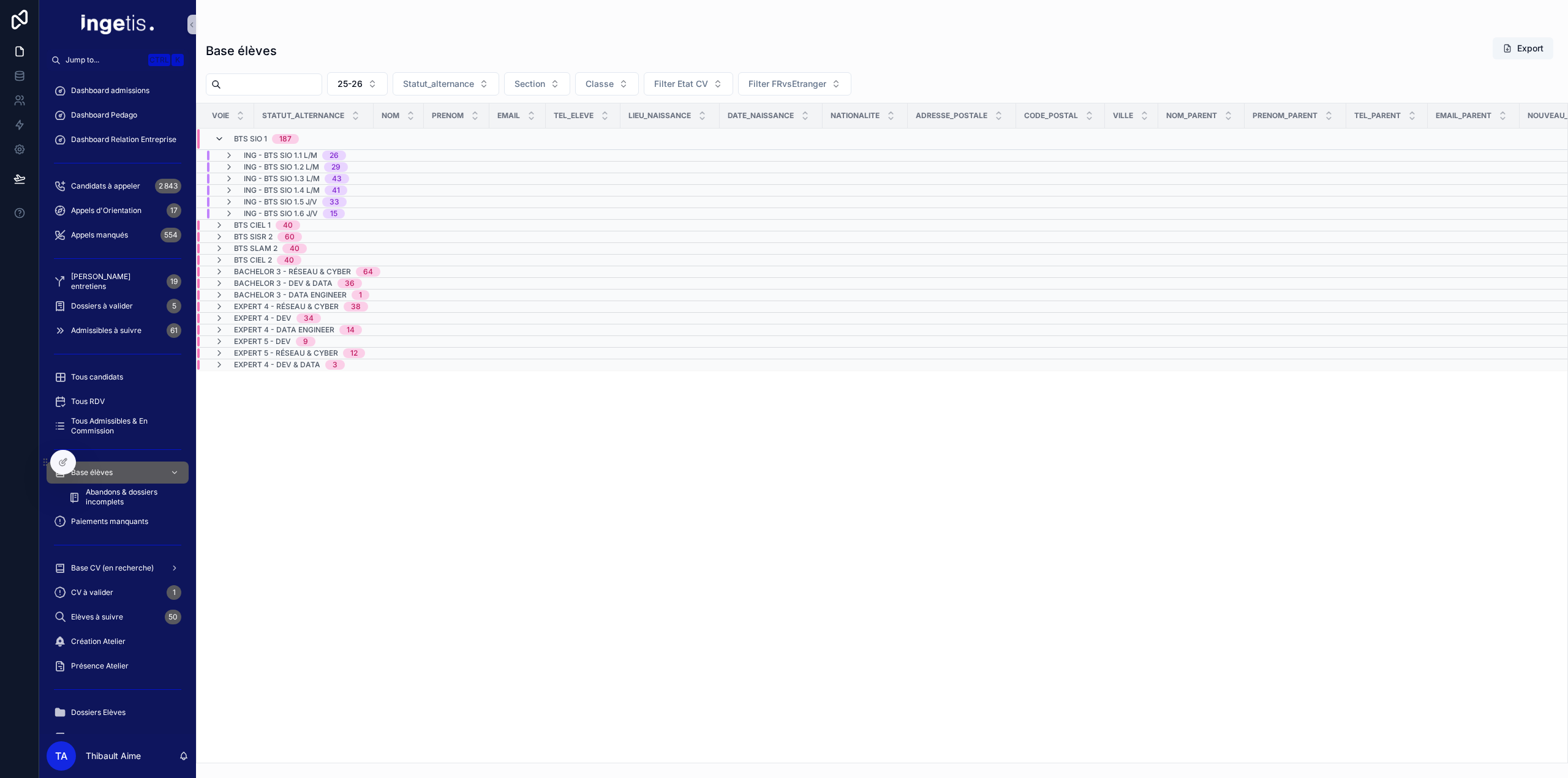
click at [219, 140] on icon "scrollable content" at bounding box center [219, 139] width 10 height 10
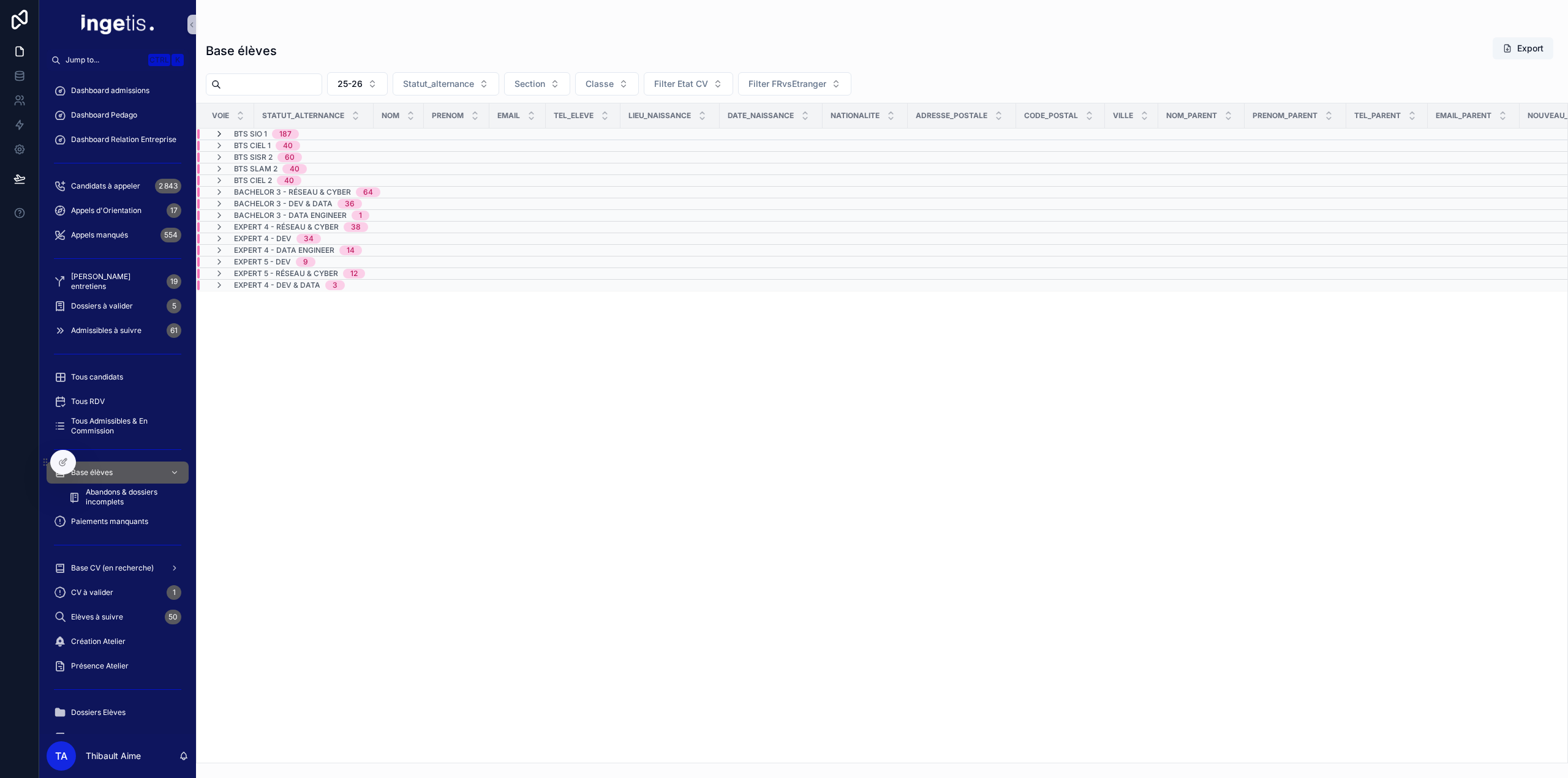
click at [218, 133] on icon "scrollable content" at bounding box center [219, 134] width 10 height 10
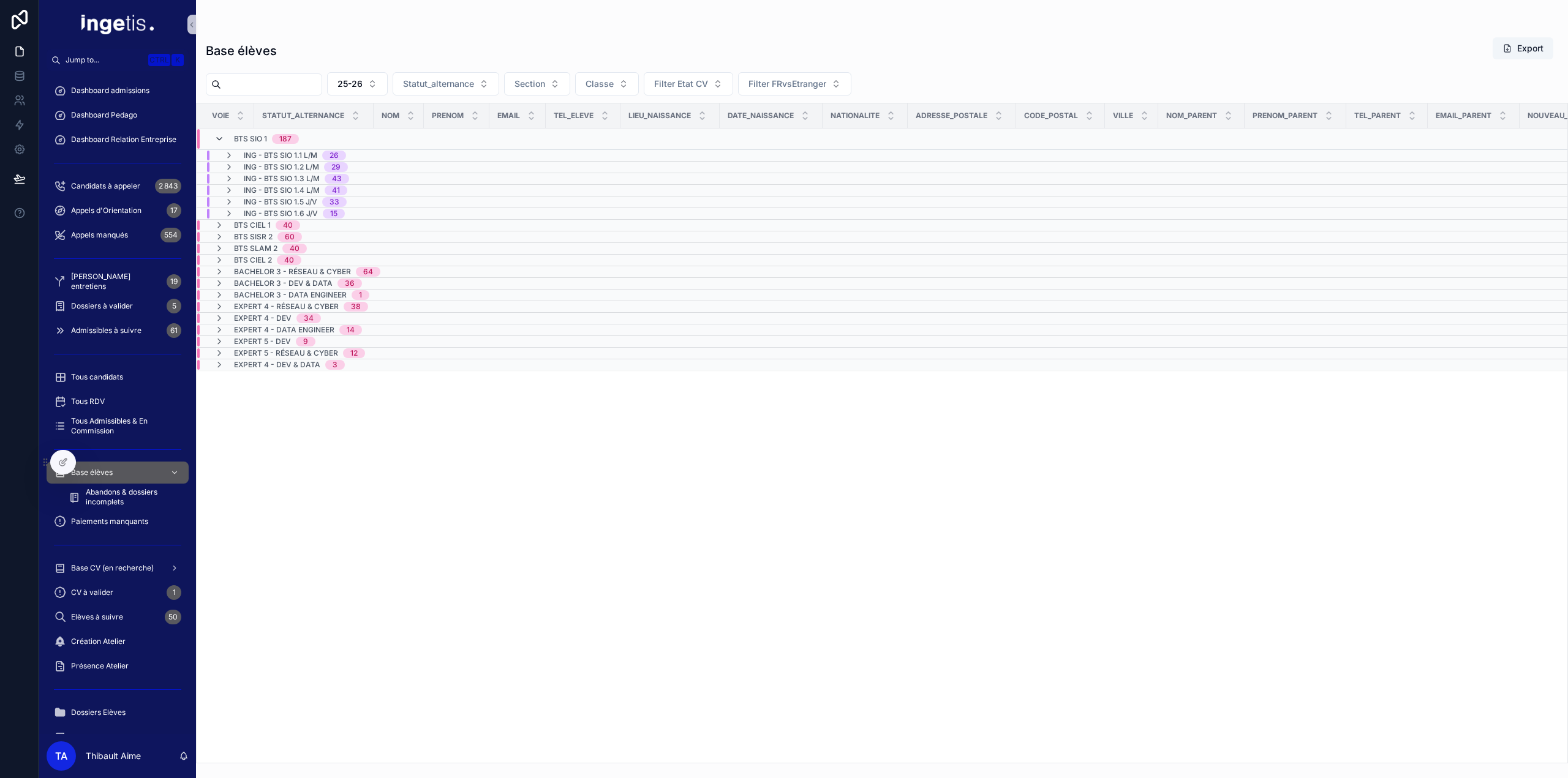
click at [219, 140] on icon "scrollable content" at bounding box center [219, 139] width 10 height 10
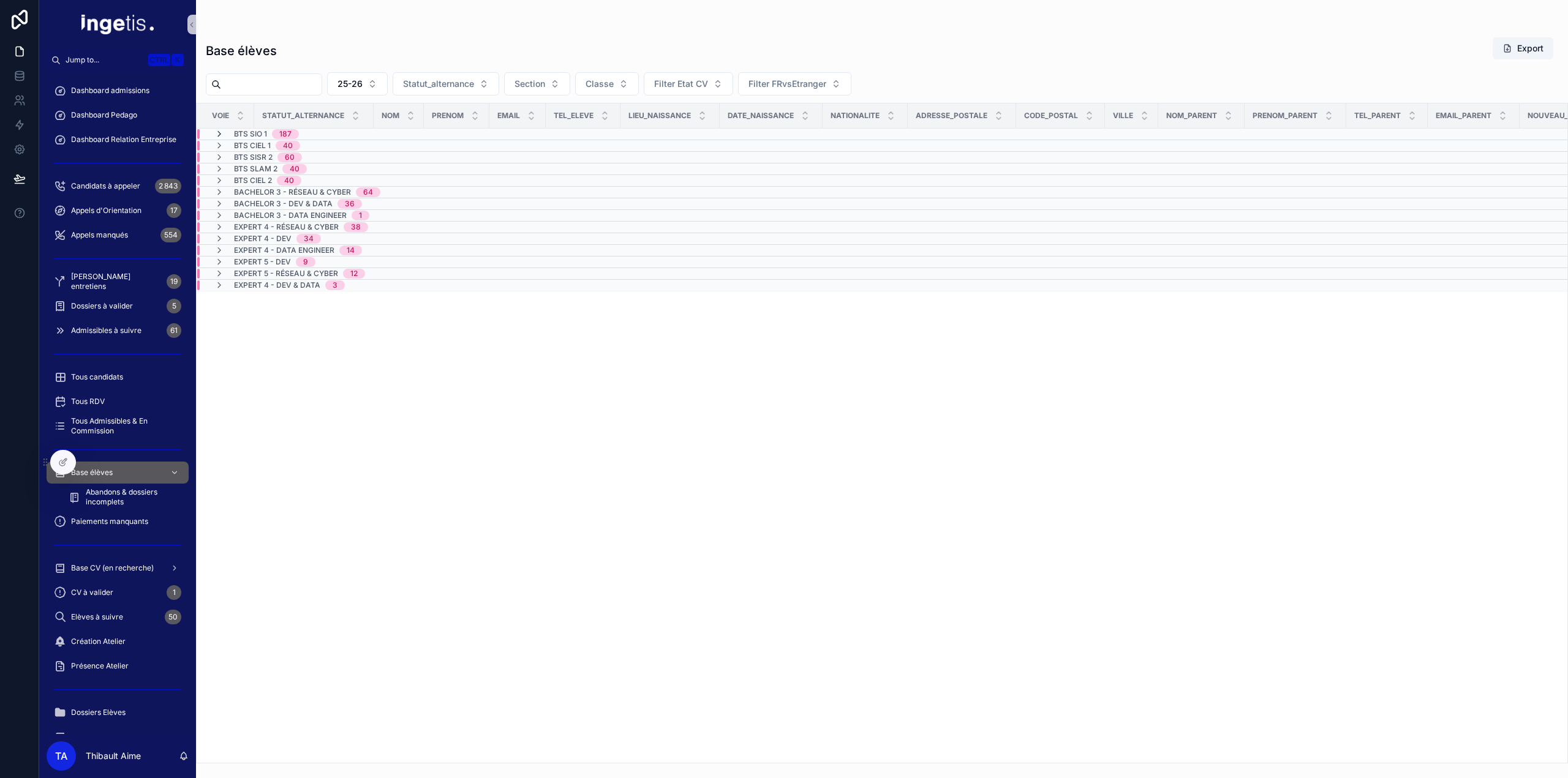
click at [219, 135] on icon "scrollable content" at bounding box center [219, 134] width 10 height 10
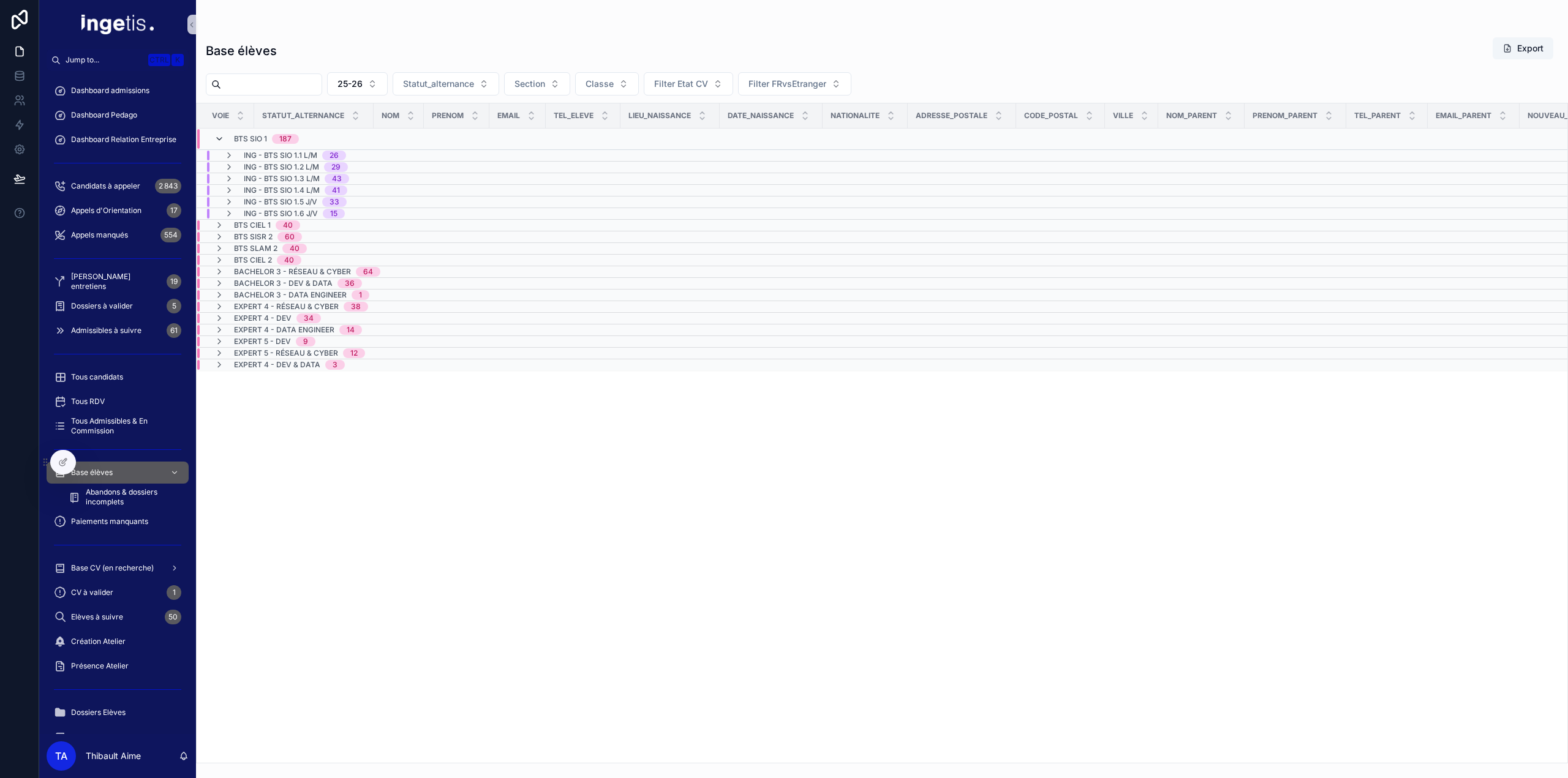
click at [219, 139] on icon "scrollable content" at bounding box center [219, 139] width 10 height 10
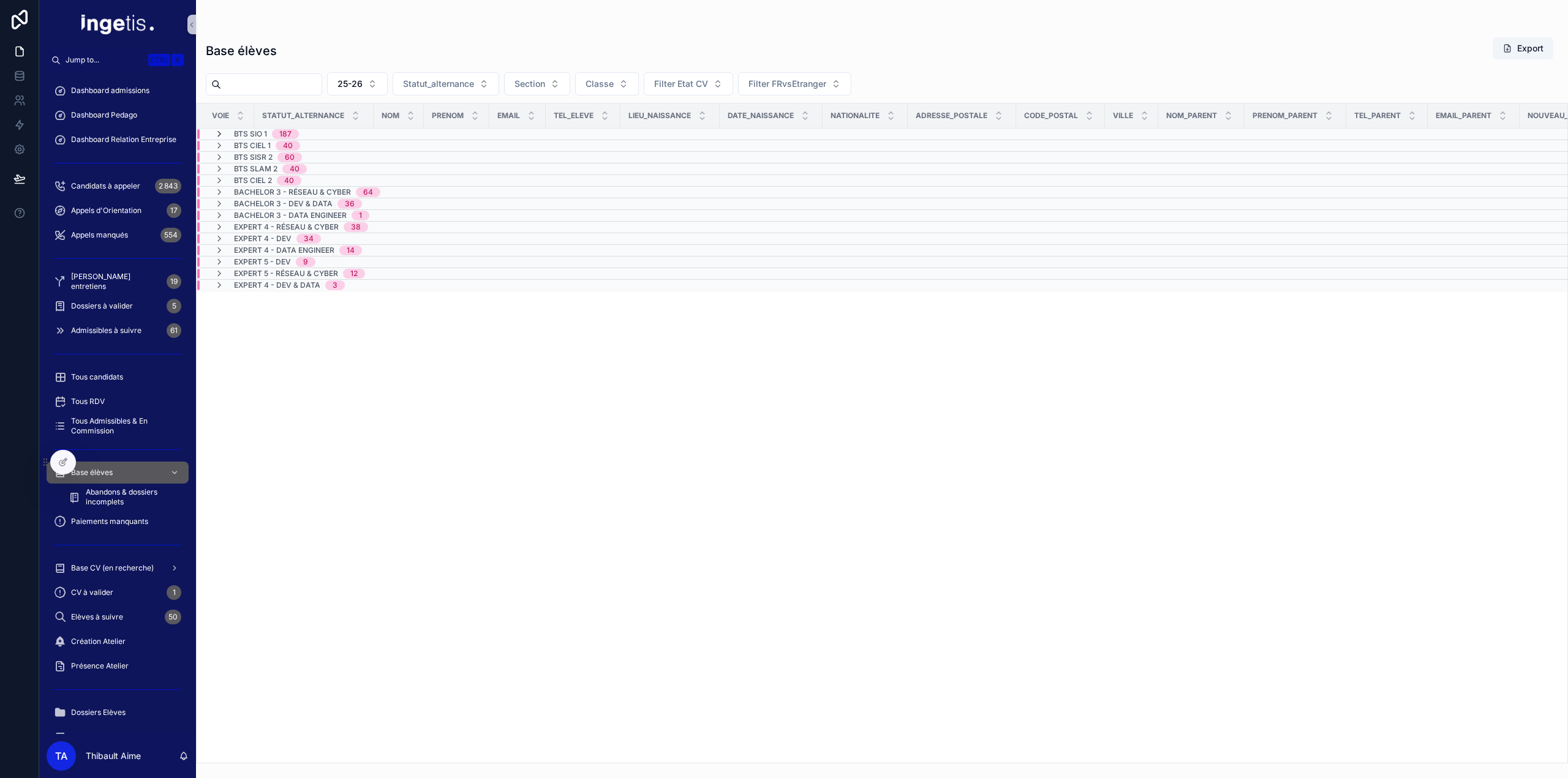
click at [219, 135] on icon "scrollable content" at bounding box center [219, 134] width 10 height 10
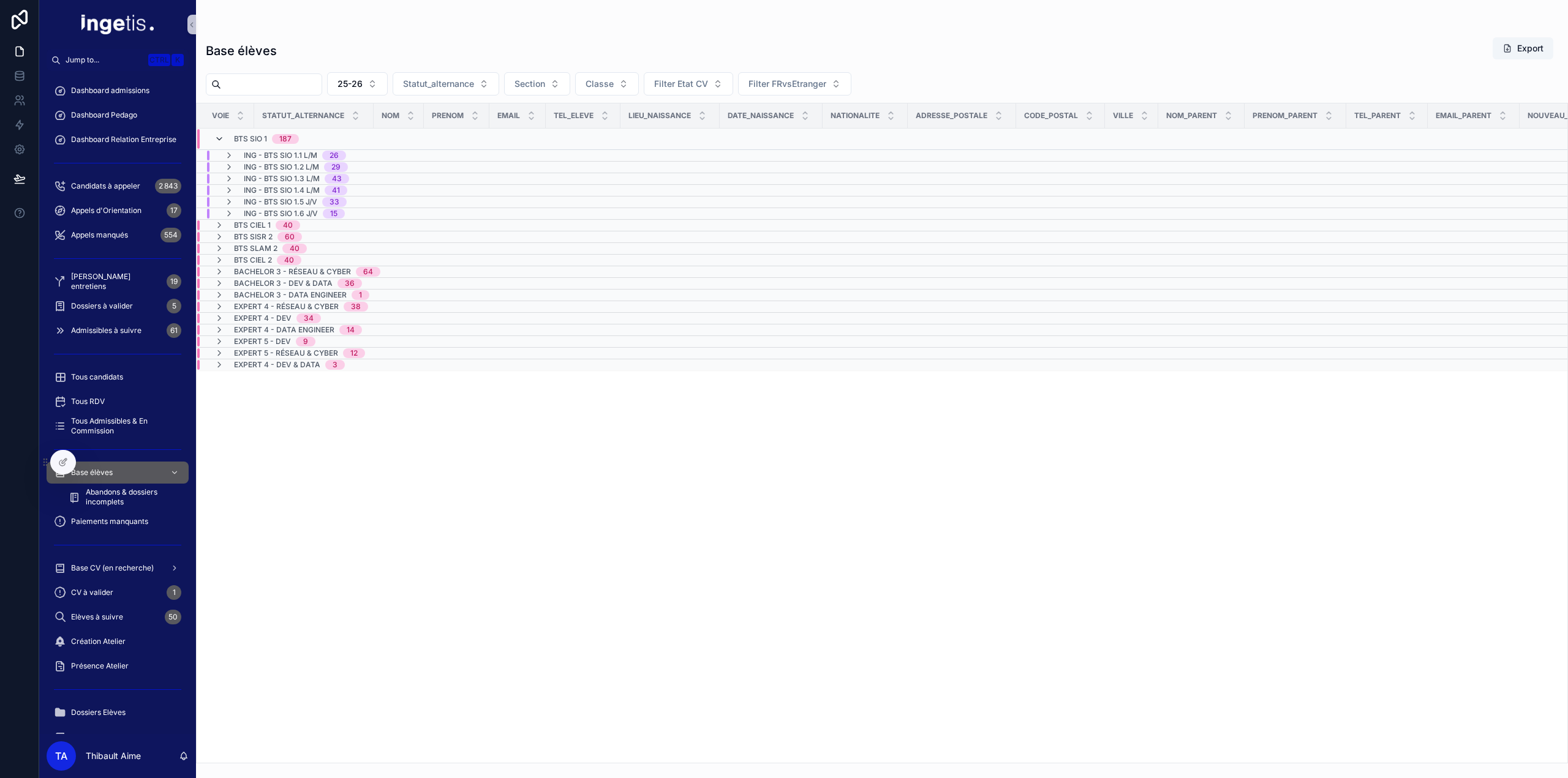
click at [219, 140] on icon "scrollable content" at bounding box center [219, 139] width 10 height 10
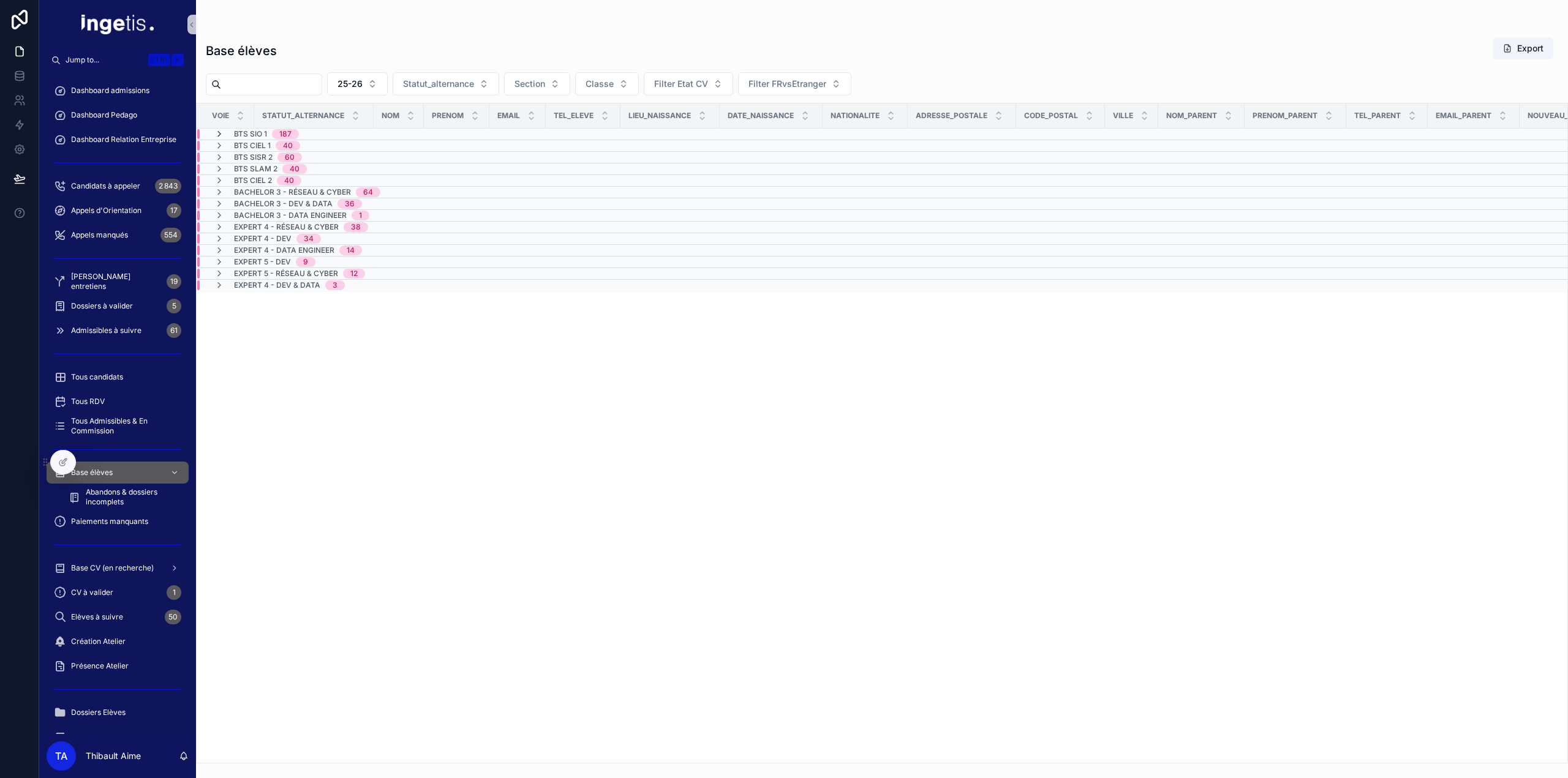
click at [219, 133] on icon "scrollable content" at bounding box center [219, 134] width 10 height 10
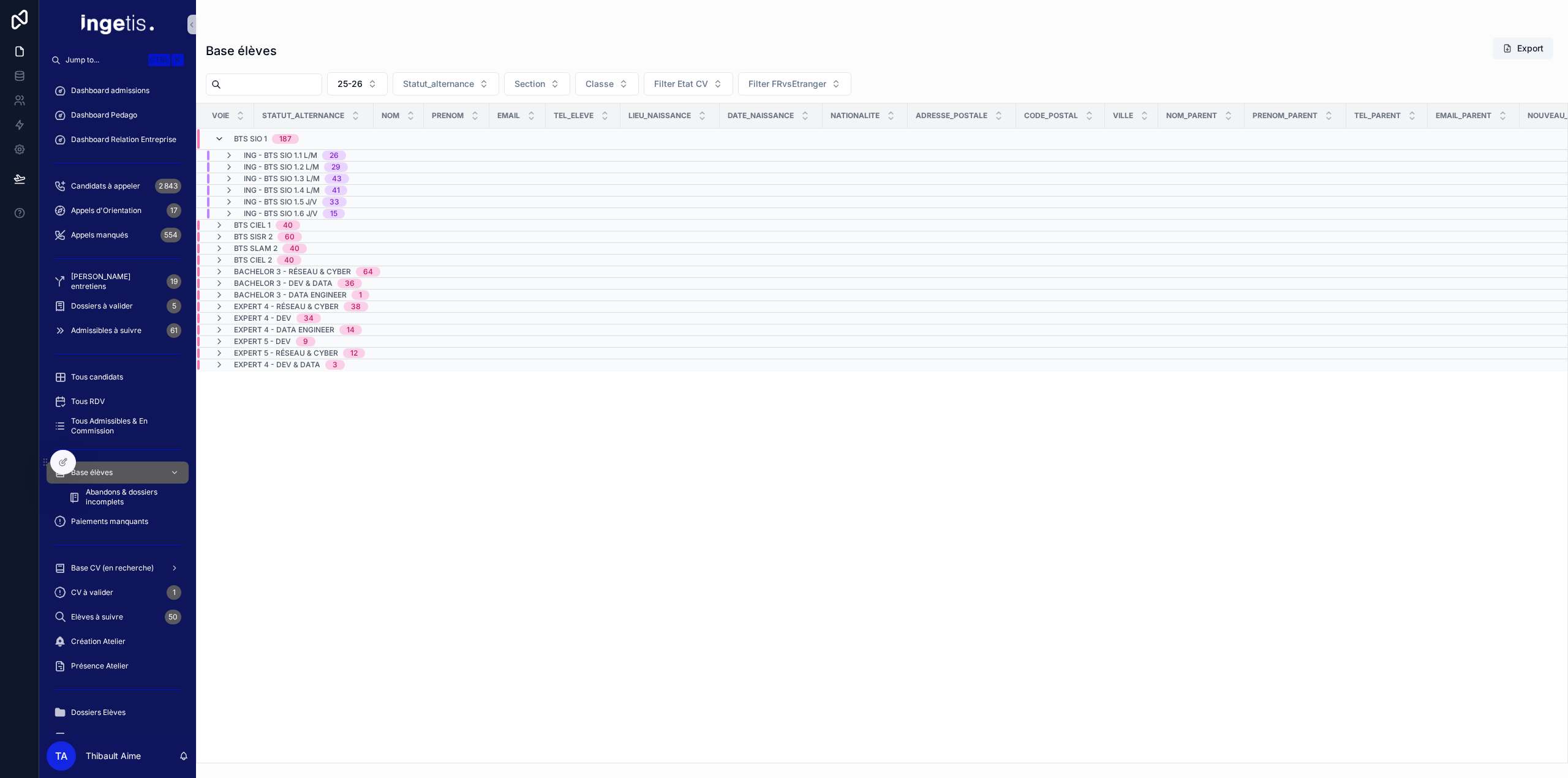
click at [219, 138] on icon "scrollable content" at bounding box center [219, 139] width 10 height 10
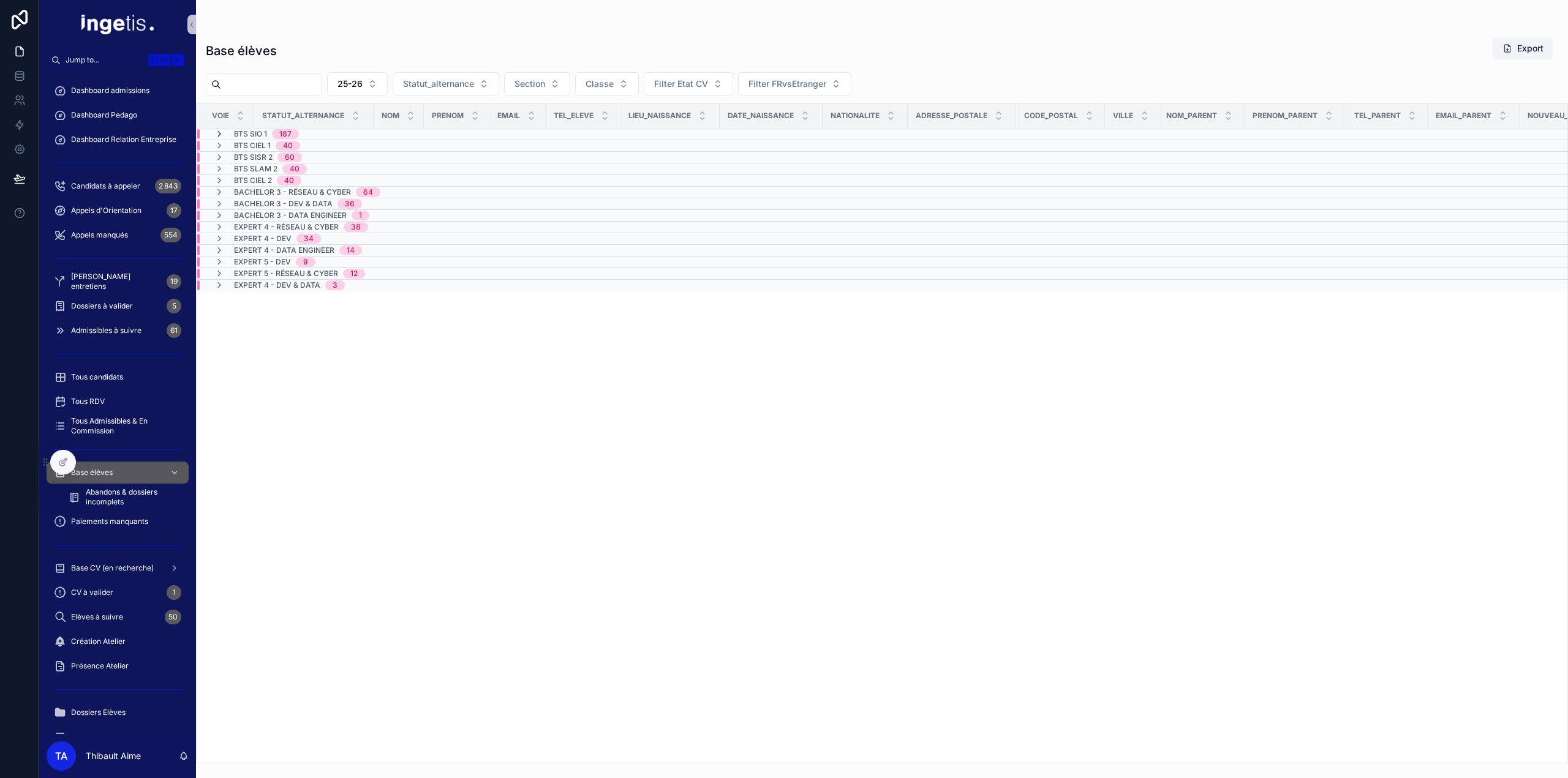
click at [219, 135] on icon "scrollable content" at bounding box center [219, 134] width 10 height 10
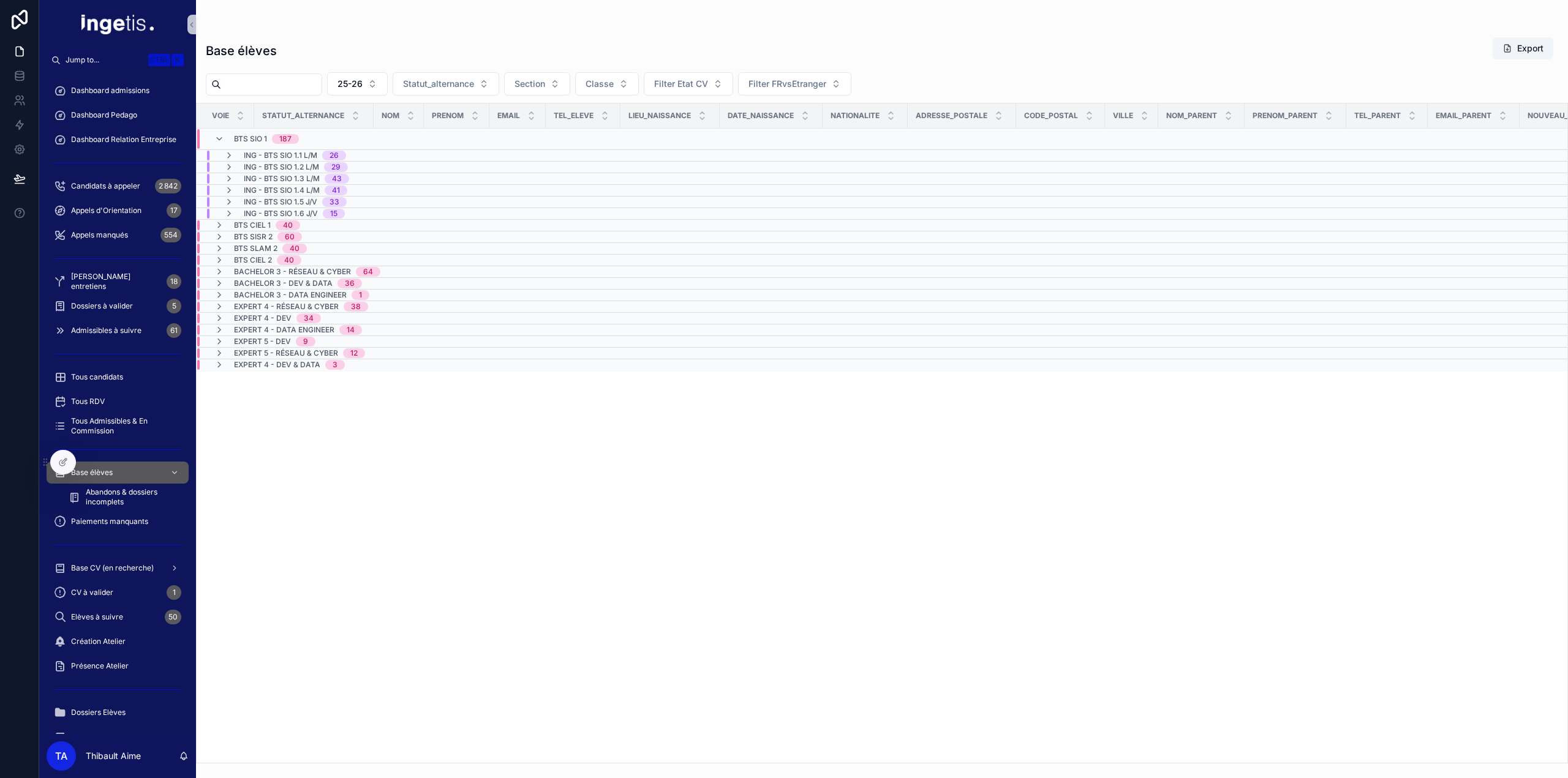
click at [219, 139] on icon "scrollable content" at bounding box center [219, 139] width 10 height 10
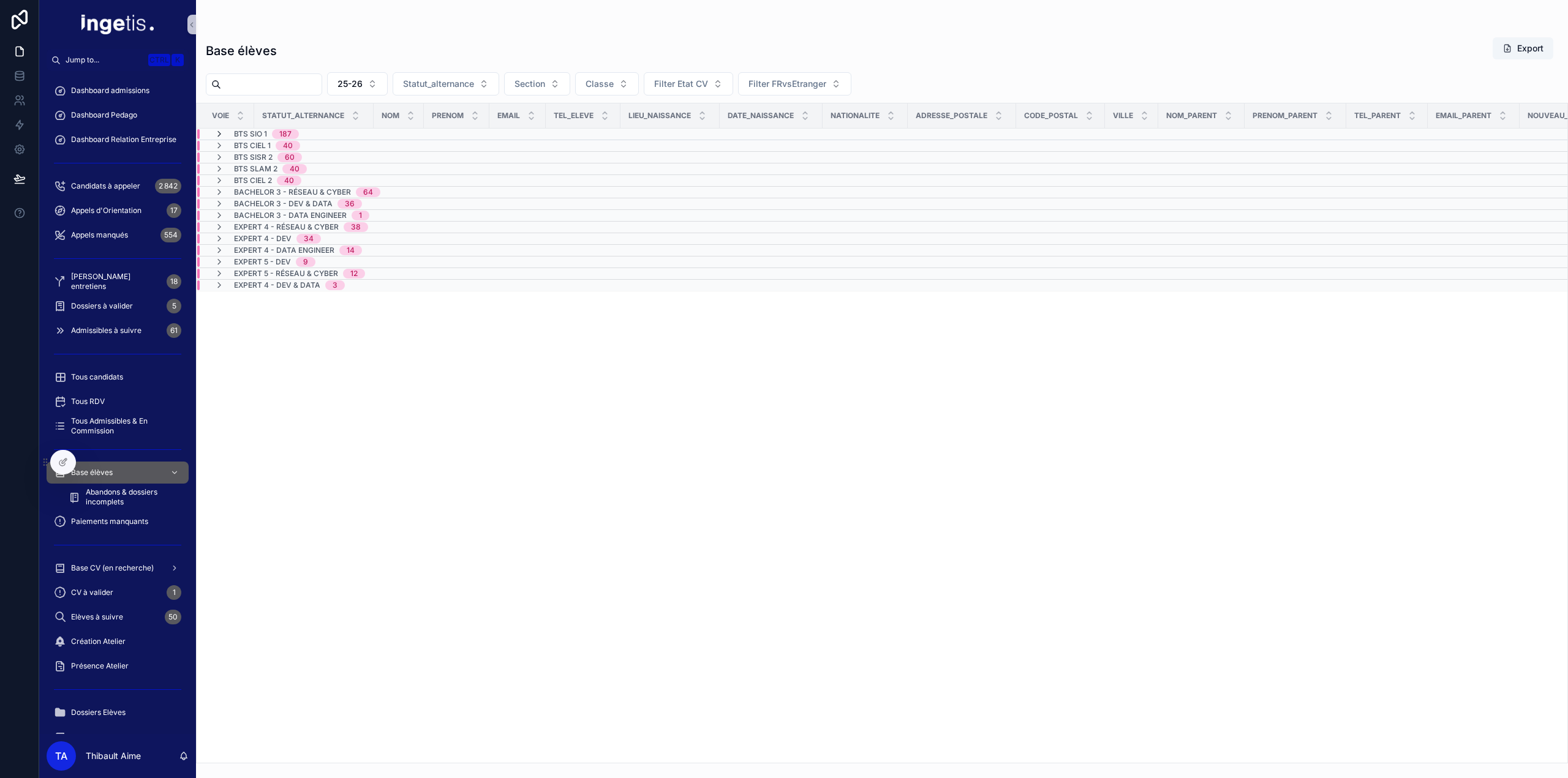
click at [219, 132] on icon "scrollable content" at bounding box center [219, 134] width 10 height 10
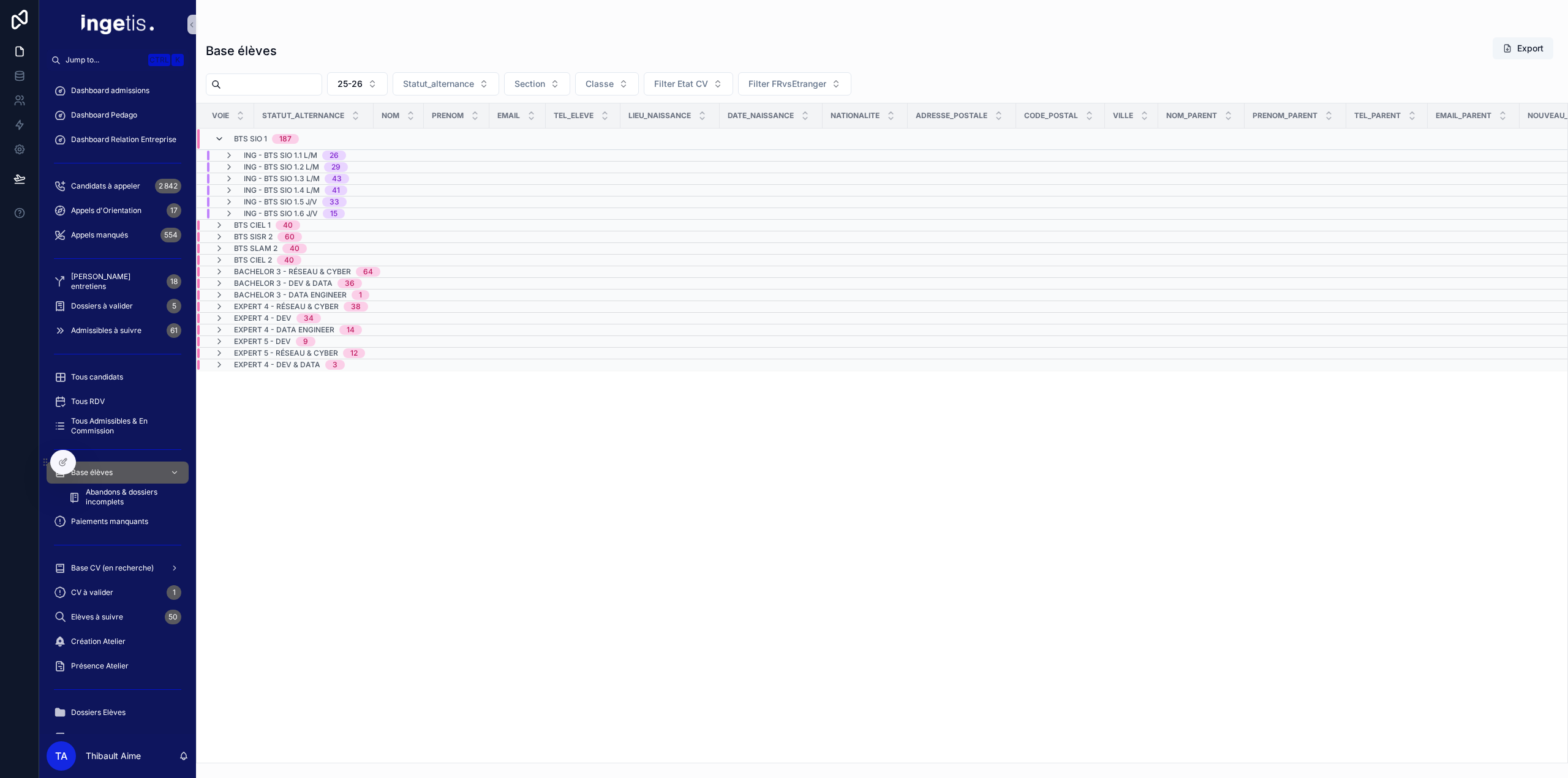
click at [219, 140] on icon "scrollable content" at bounding box center [219, 139] width 10 height 10
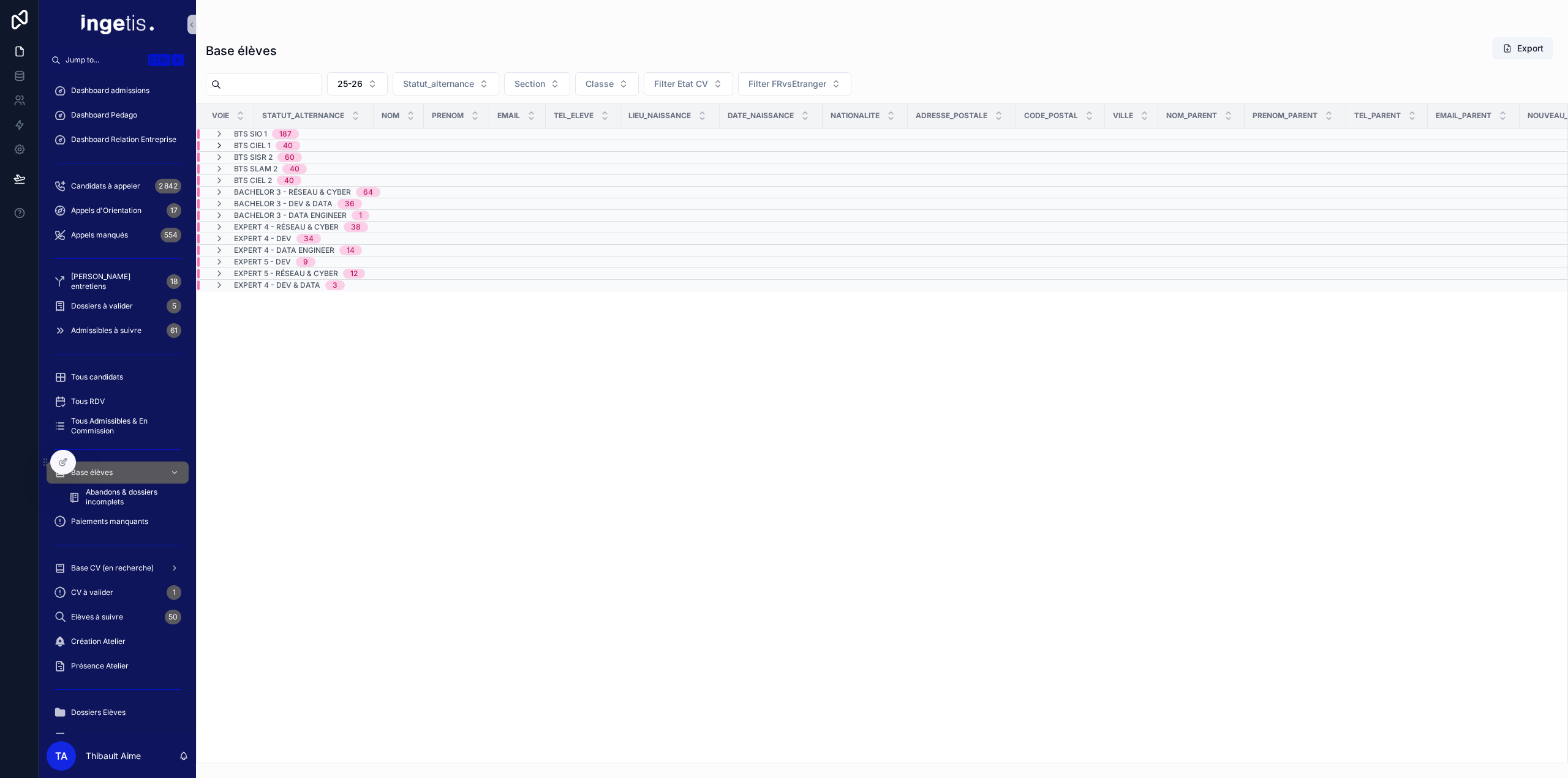
click at [219, 145] on icon "scrollable content" at bounding box center [219, 146] width 10 height 10
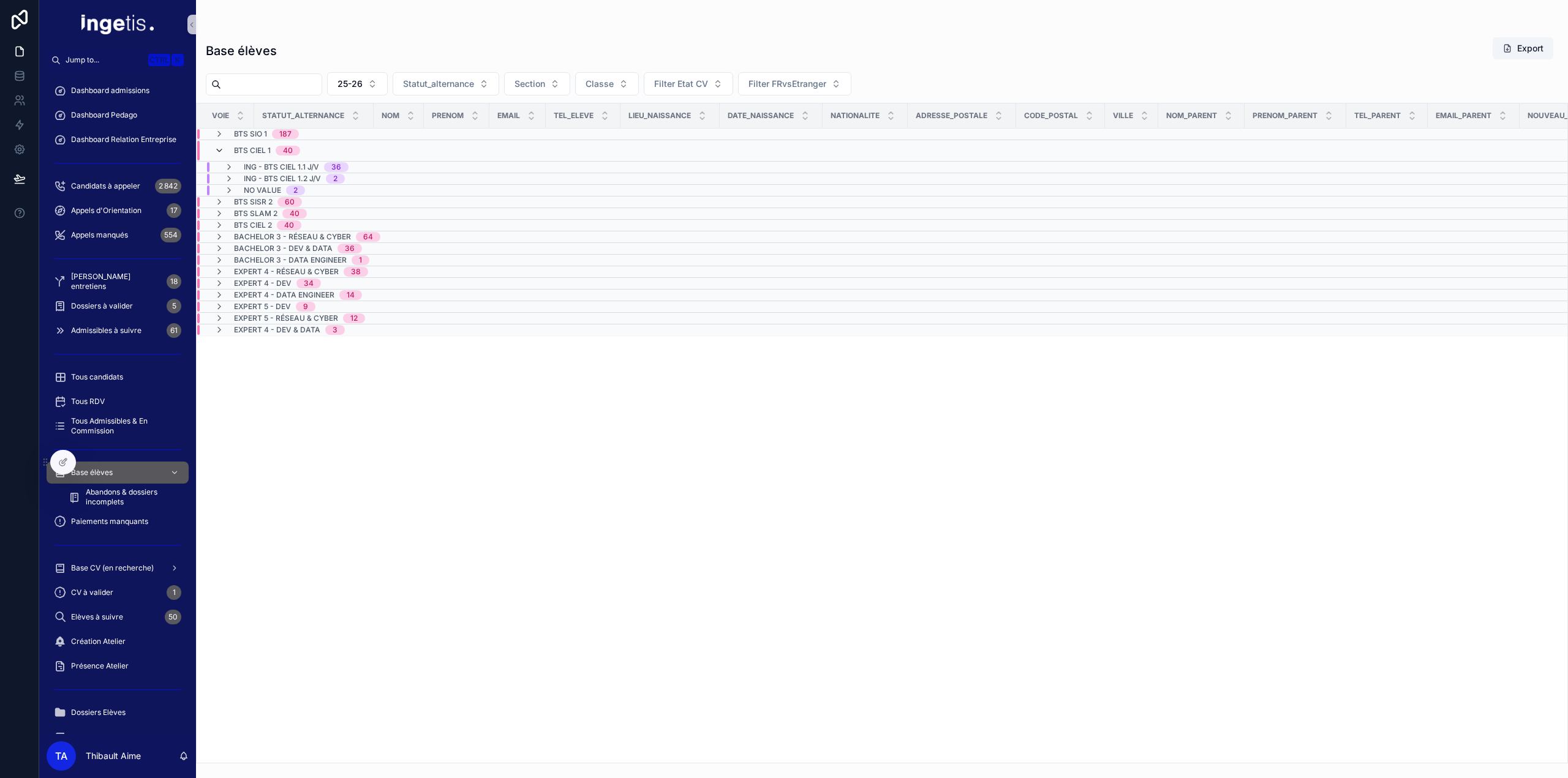
click at [219, 150] on icon "scrollable content" at bounding box center [219, 151] width 10 height 10
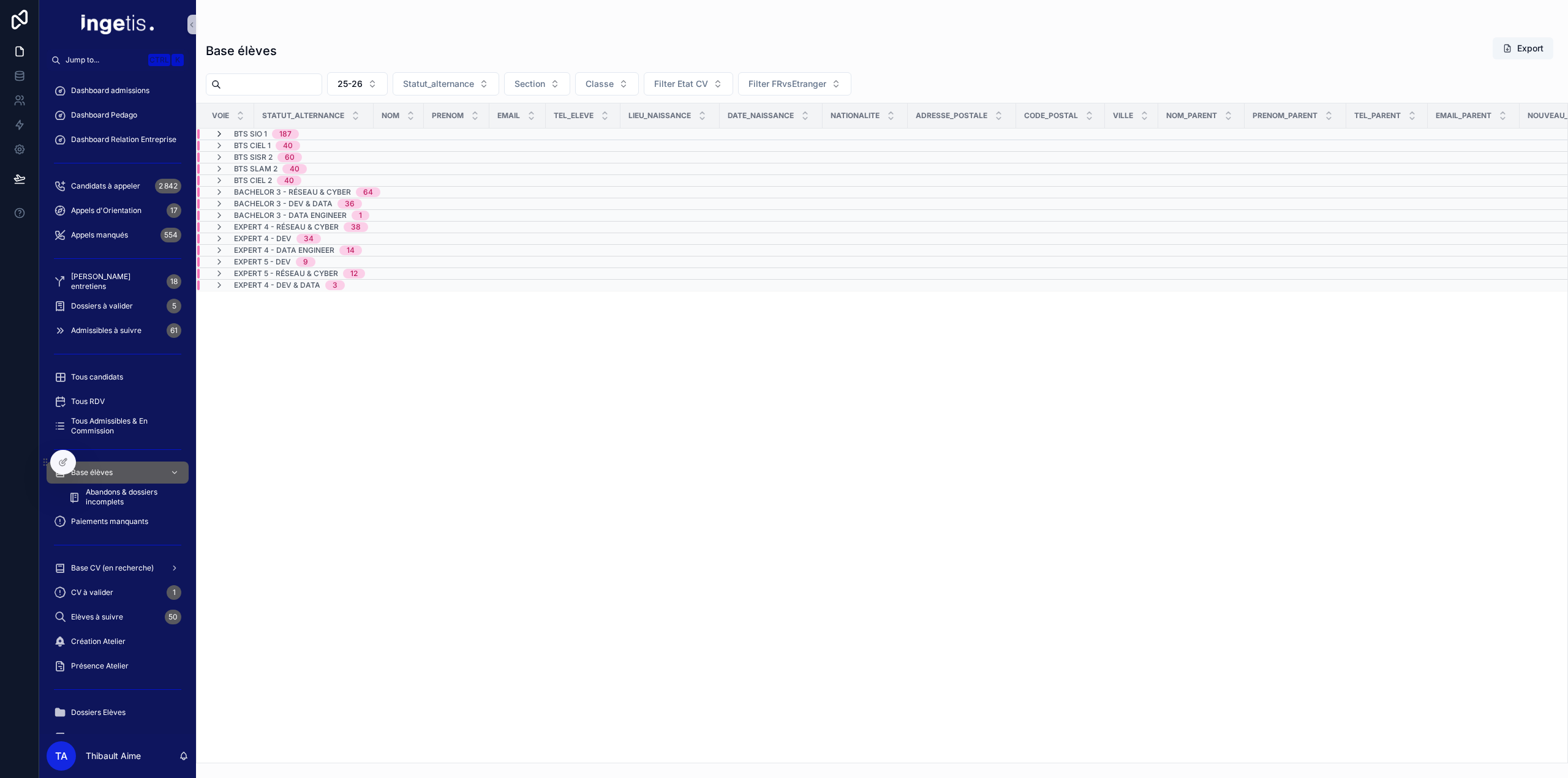
click at [218, 133] on icon "scrollable content" at bounding box center [219, 134] width 10 height 10
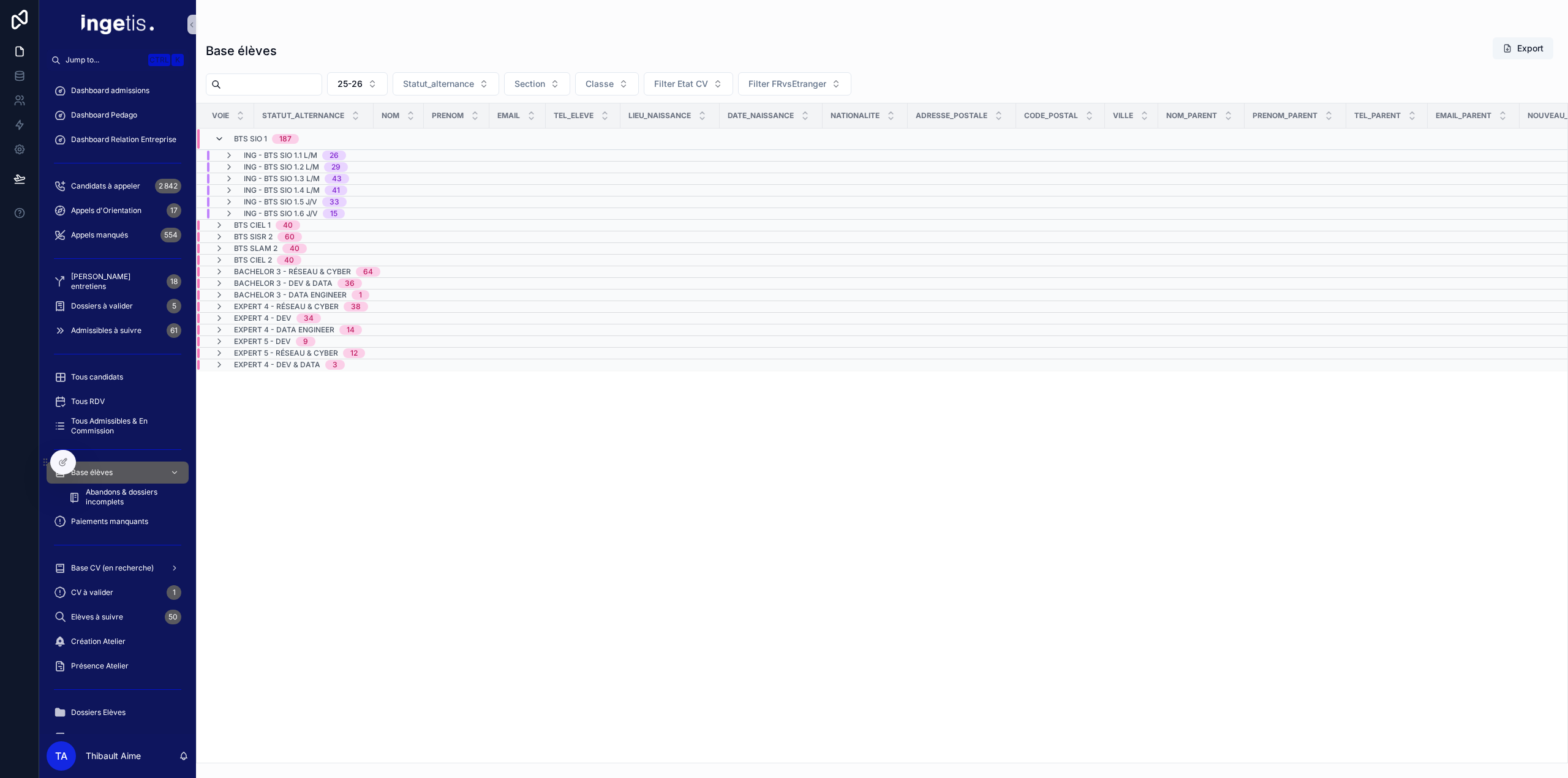
click at [219, 140] on icon "scrollable content" at bounding box center [219, 139] width 10 height 10
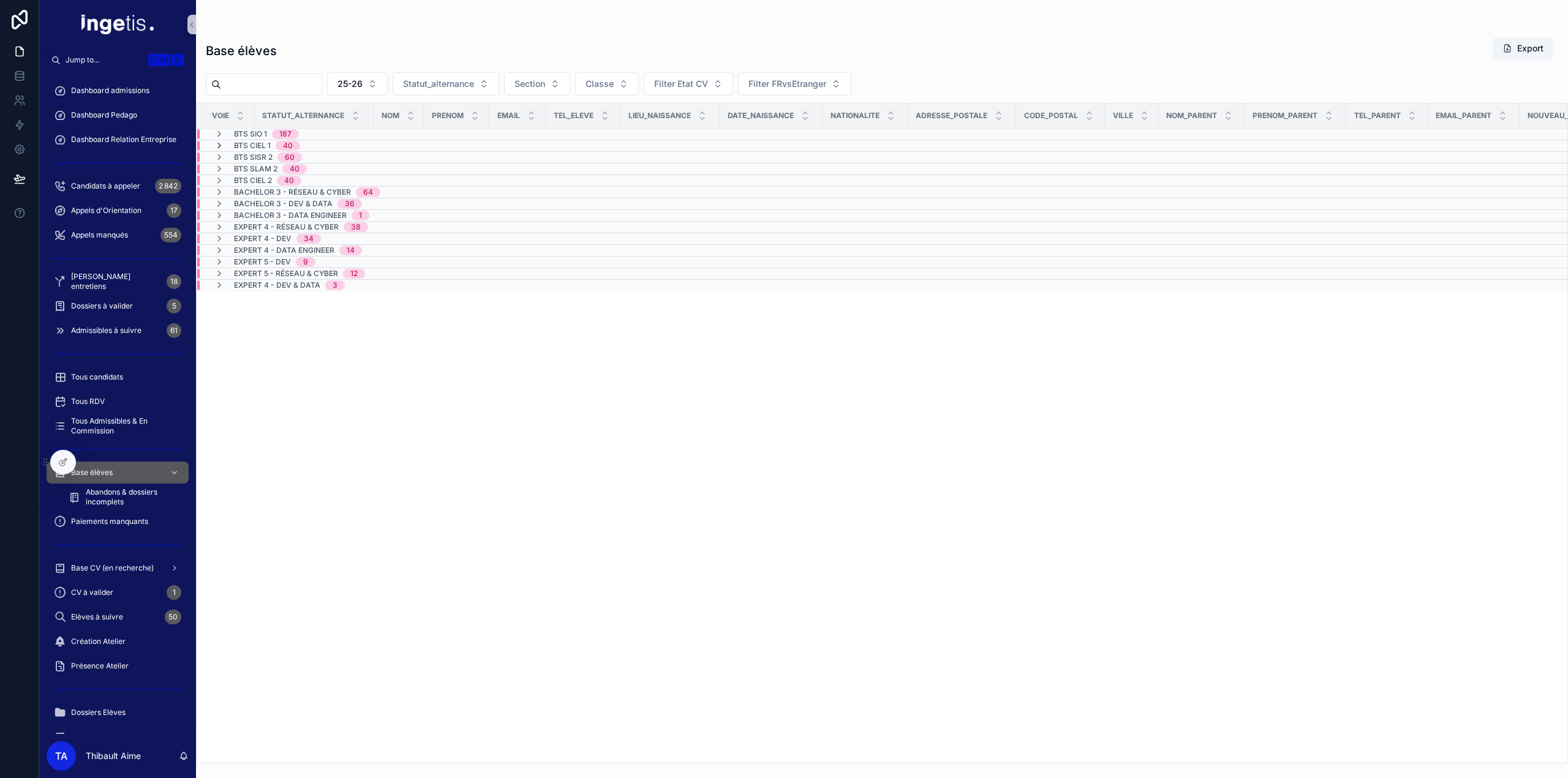
click at [219, 146] on icon "scrollable content" at bounding box center [219, 146] width 10 height 10
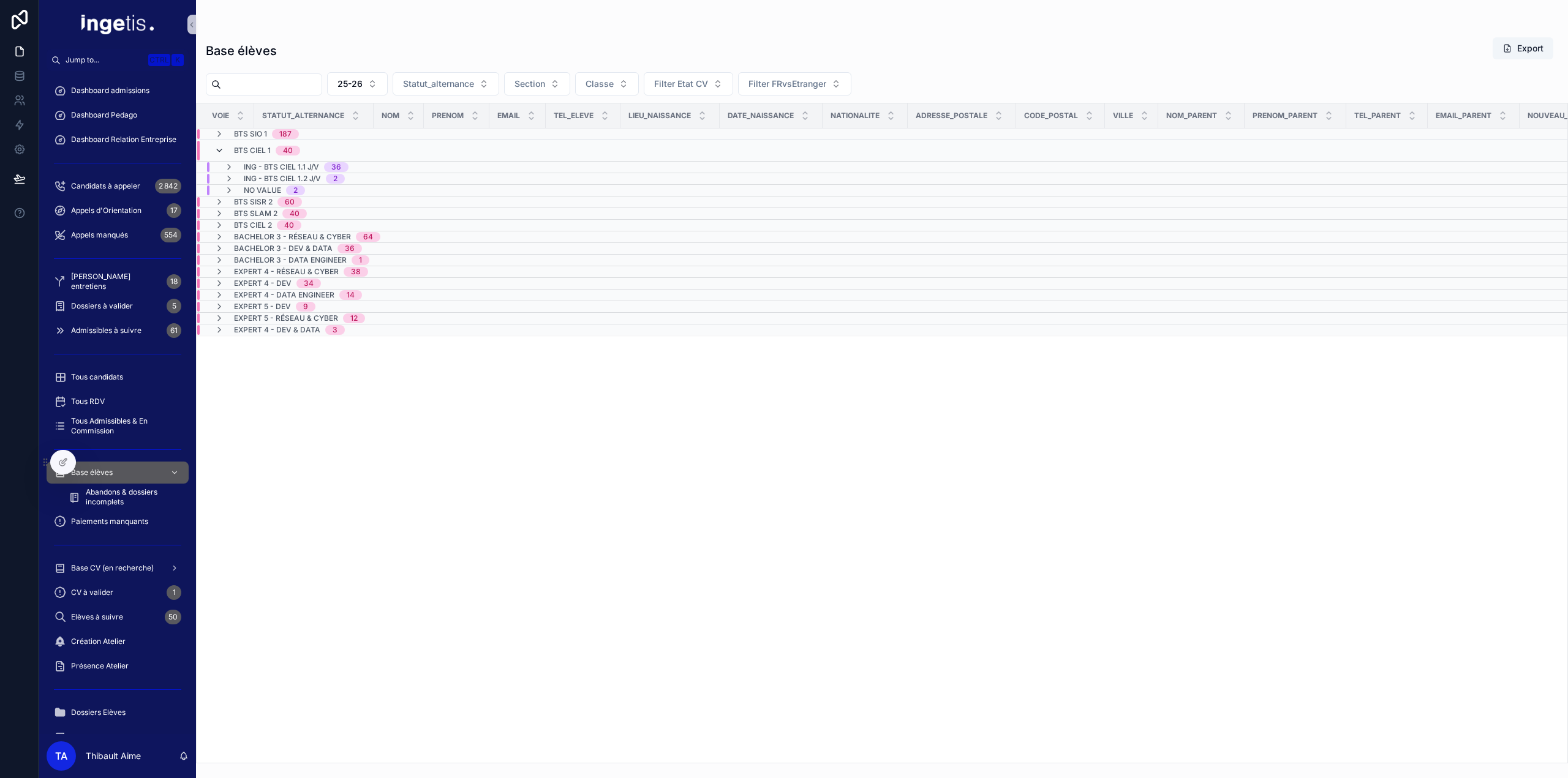
click at [219, 150] on icon "scrollable content" at bounding box center [219, 151] width 10 height 10
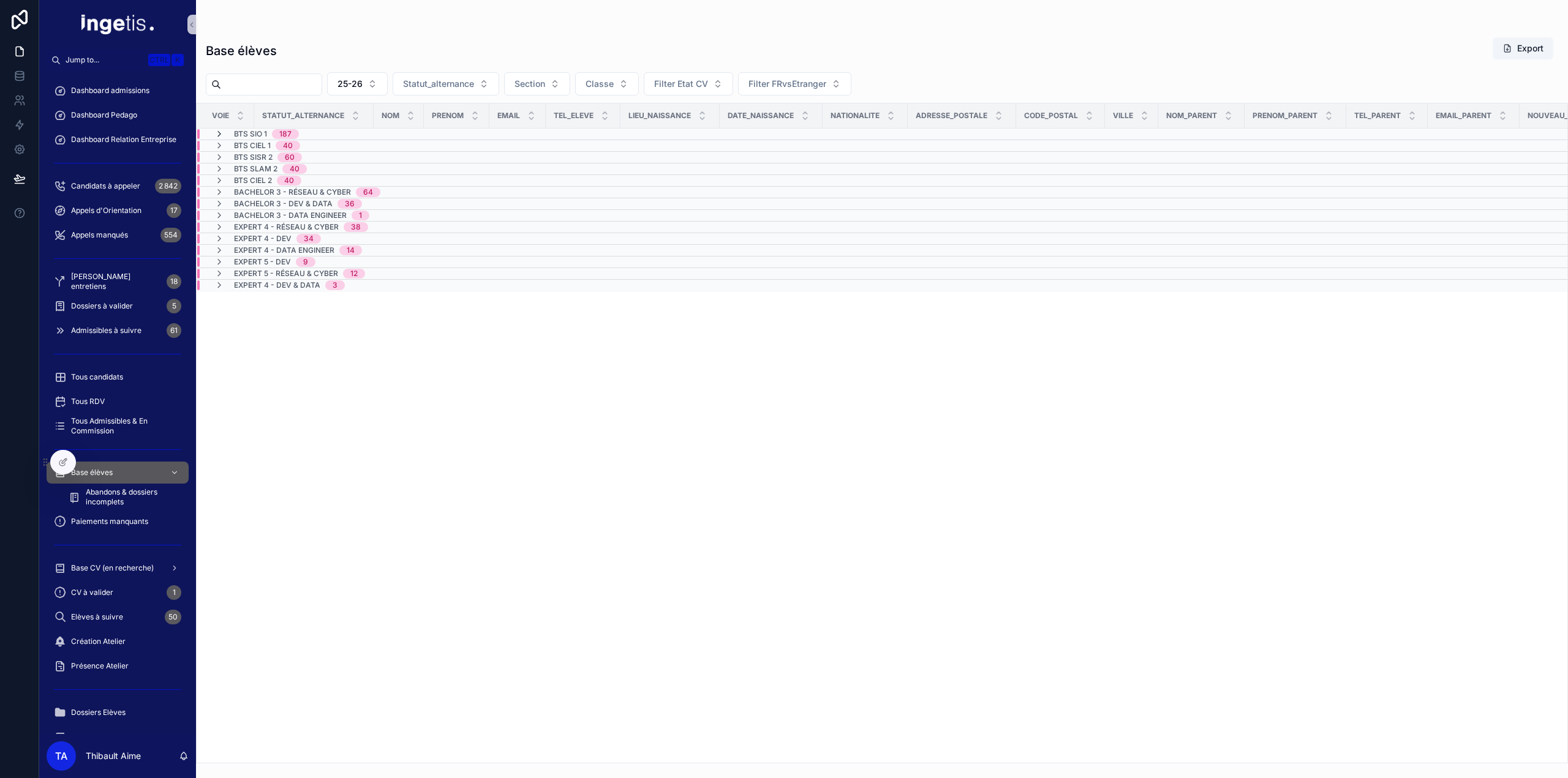
click at [217, 134] on icon "scrollable content" at bounding box center [219, 134] width 10 height 10
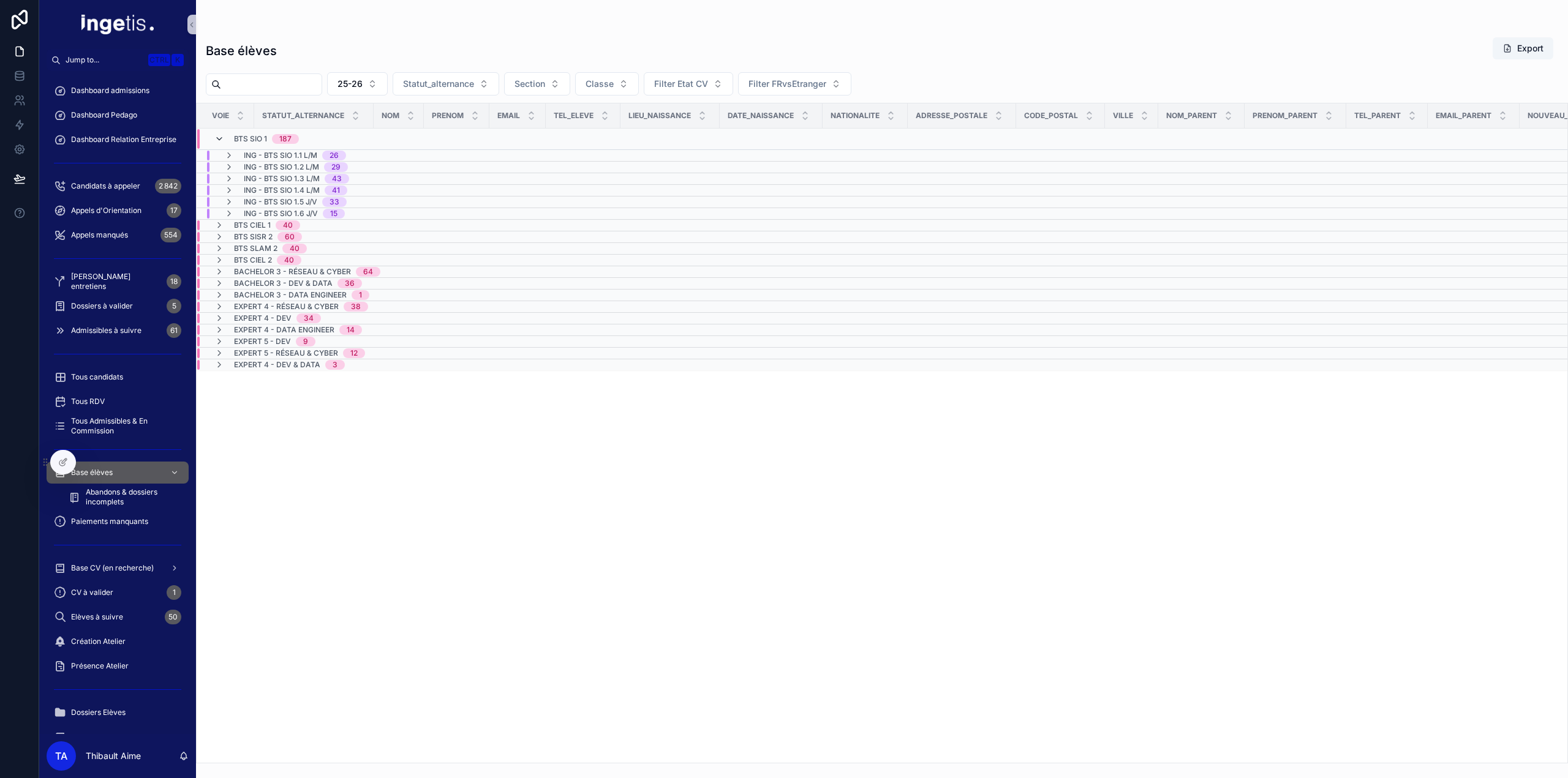
click at [219, 140] on icon "scrollable content" at bounding box center [219, 139] width 10 height 10
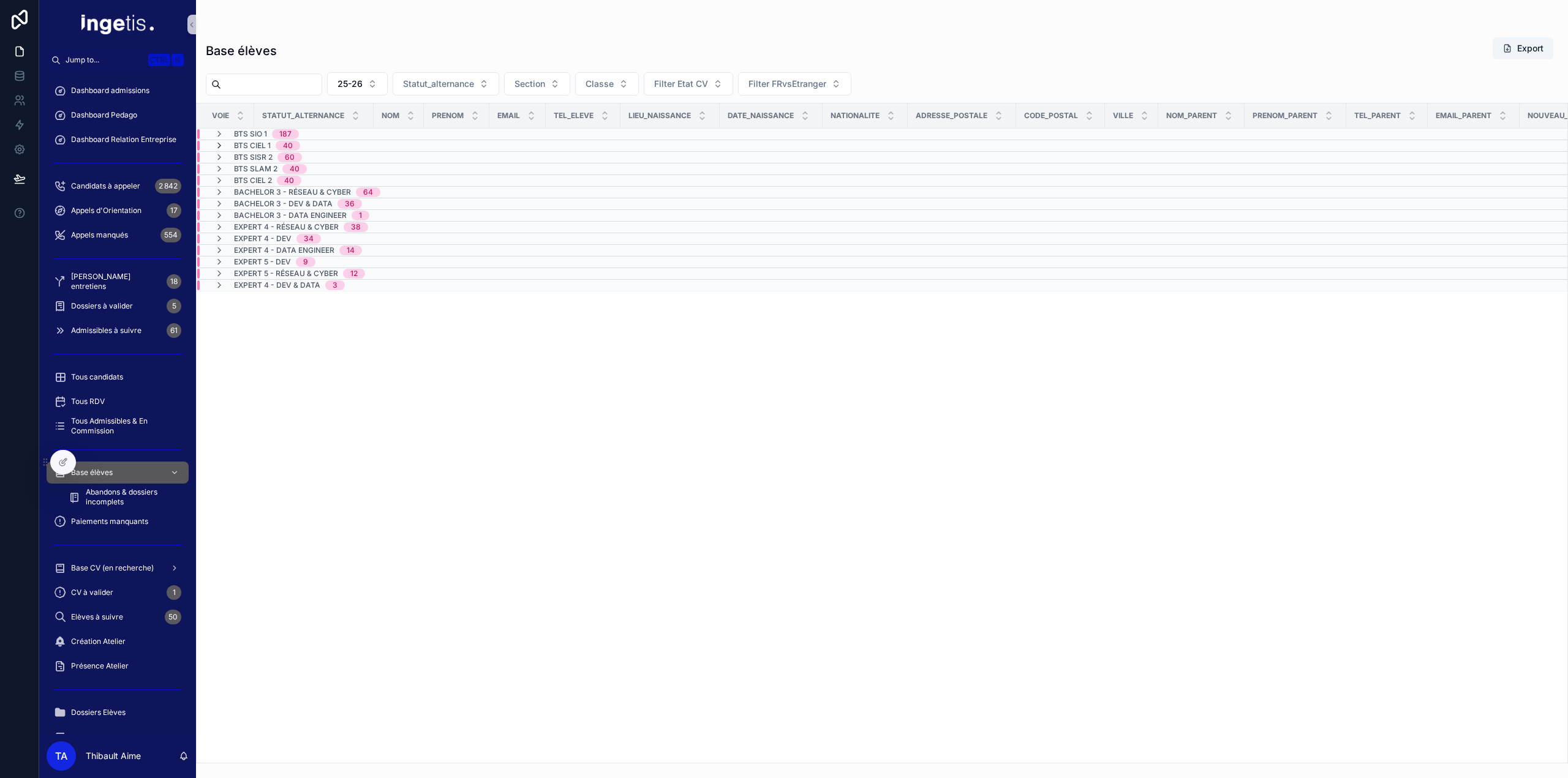
click at [219, 145] on icon "scrollable content" at bounding box center [219, 146] width 10 height 10
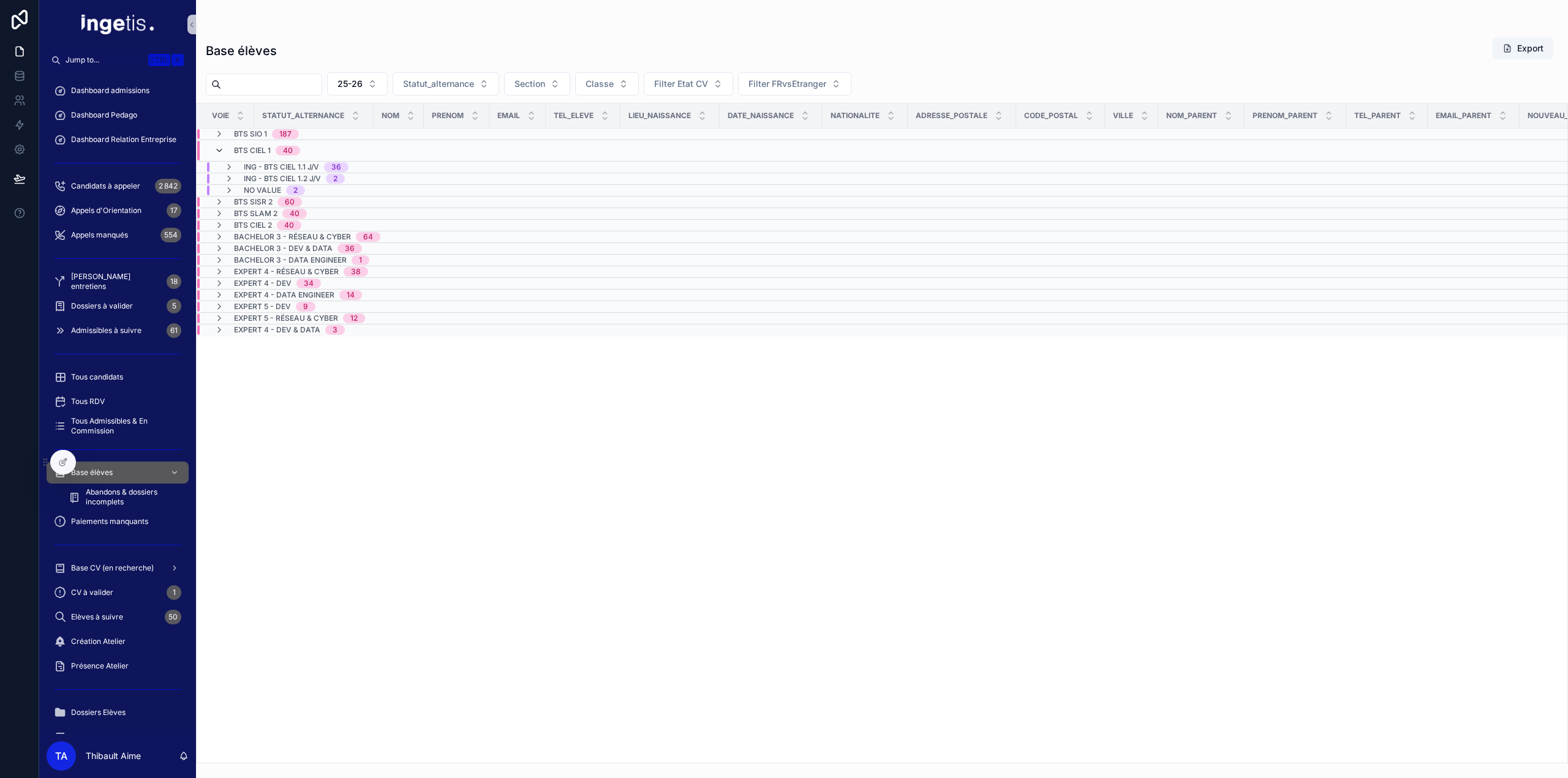
click at [219, 151] on icon "scrollable content" at bounding box center [219, 151] width 10 height 10
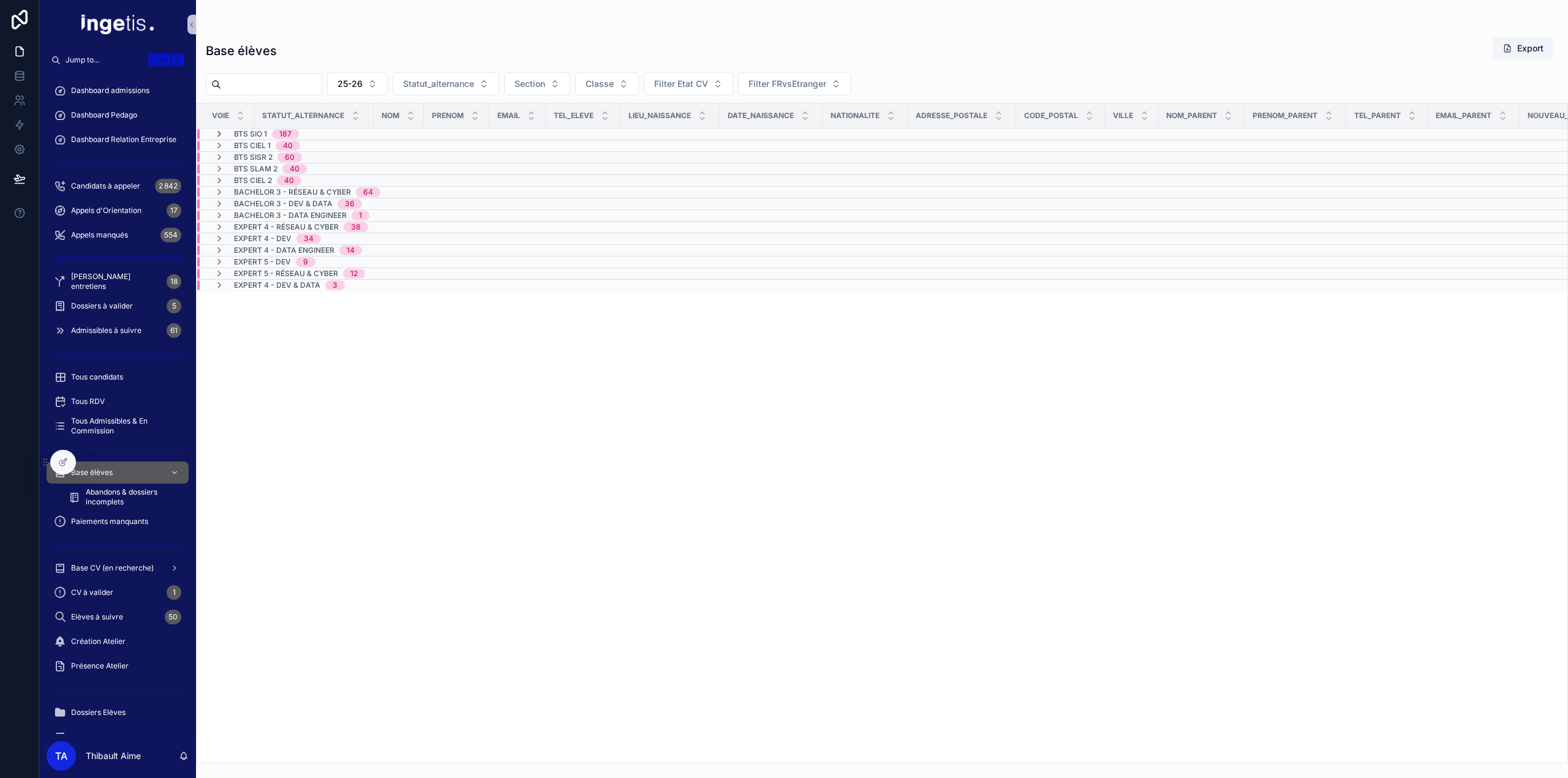
click at [219, 133] on icon "scrollable content" at bounding box center [219, 134] width 10 height 10
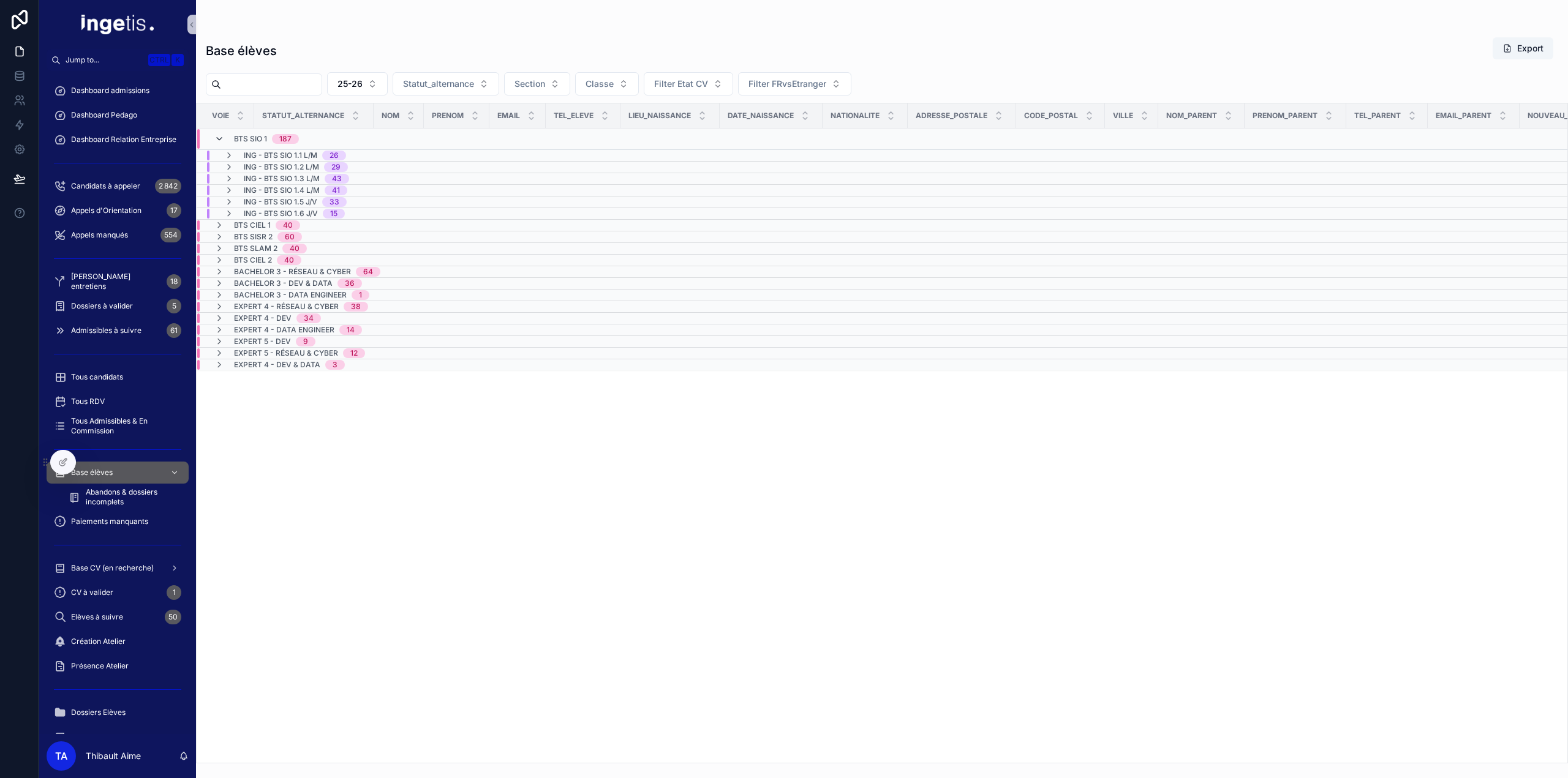
click at [219, 140] on icon "scrollable content" at bounding box center [219, 139] width 10 height 10
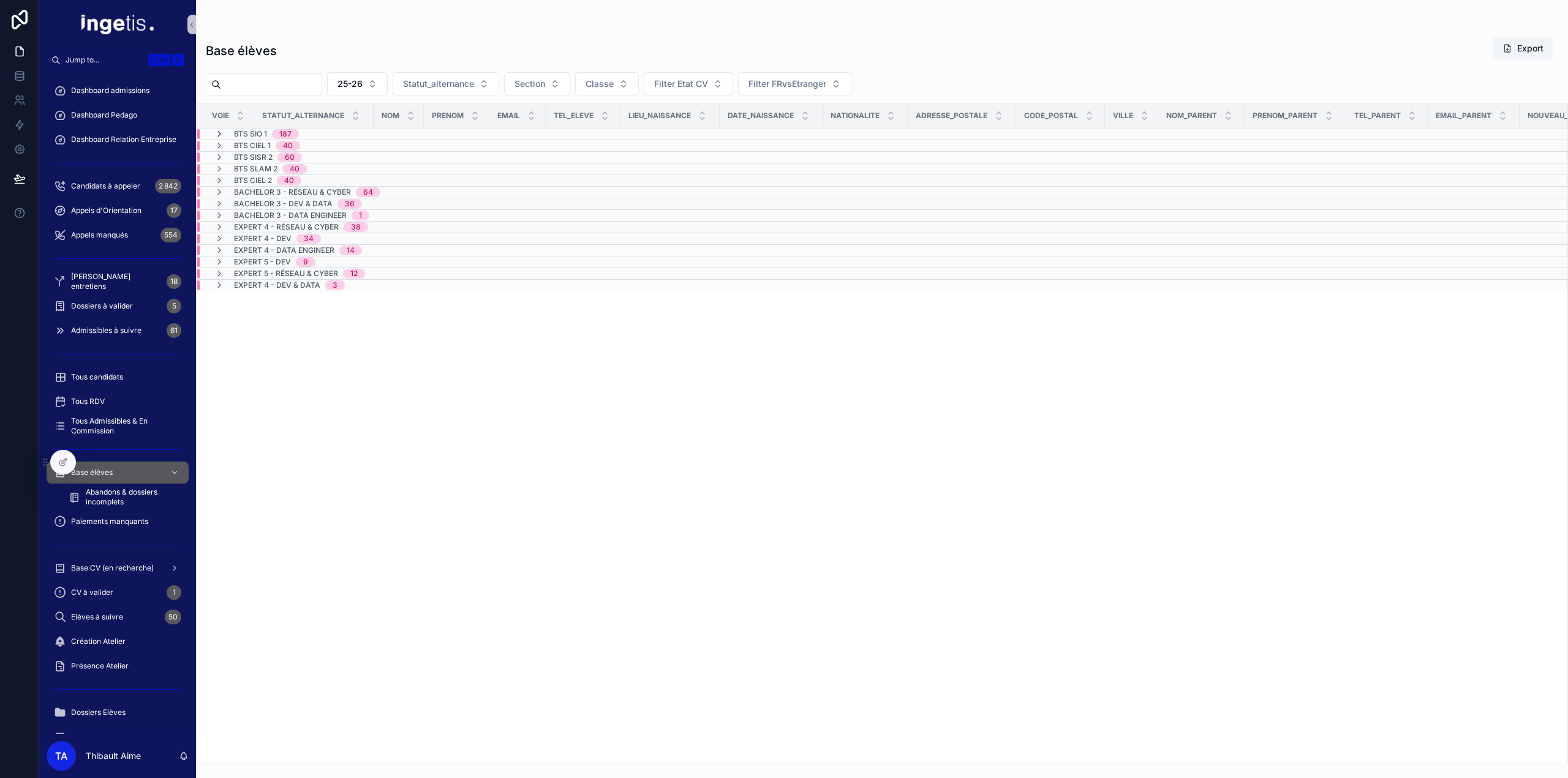
click at [219, 135] on icon "scrollable content" at bounding box center [219, 134] width 10 height 10
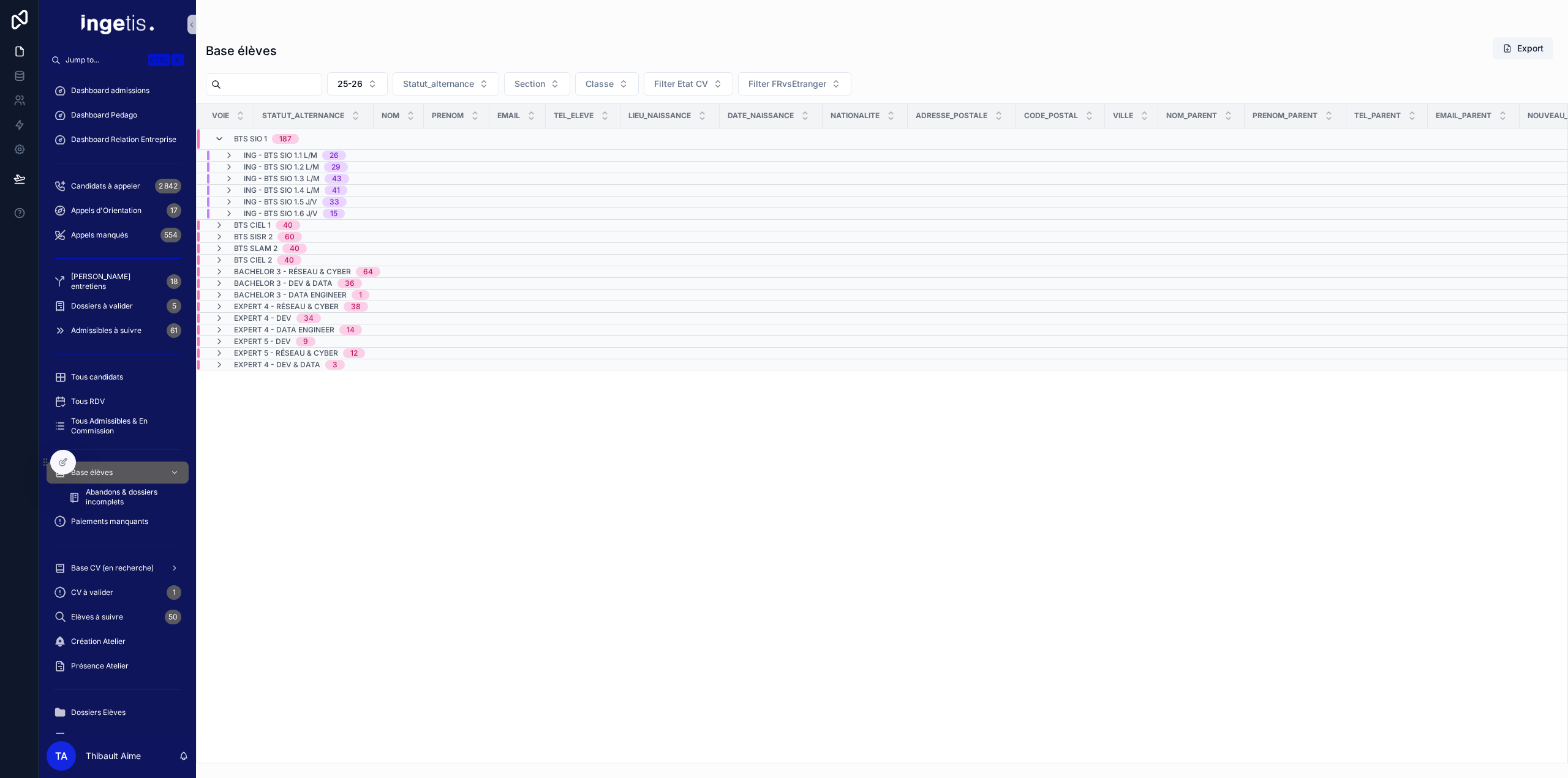
click at [219, 138] on icon "scrollable content" at bounding box center [219, 139] width 10 height 10
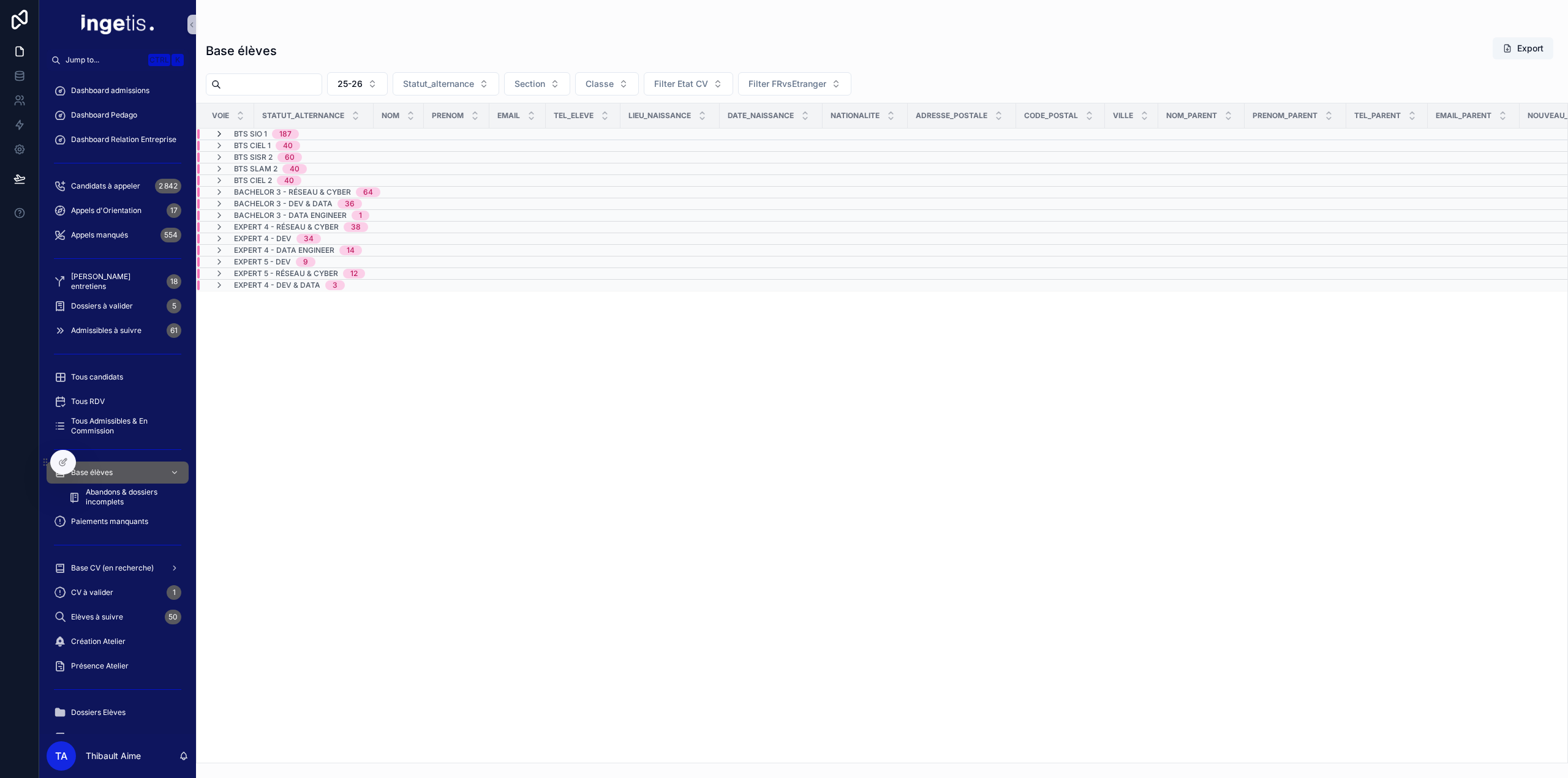
click at [218, 135] on icon "scrollable content" at bounding box center [219, 134] width 10 height 10
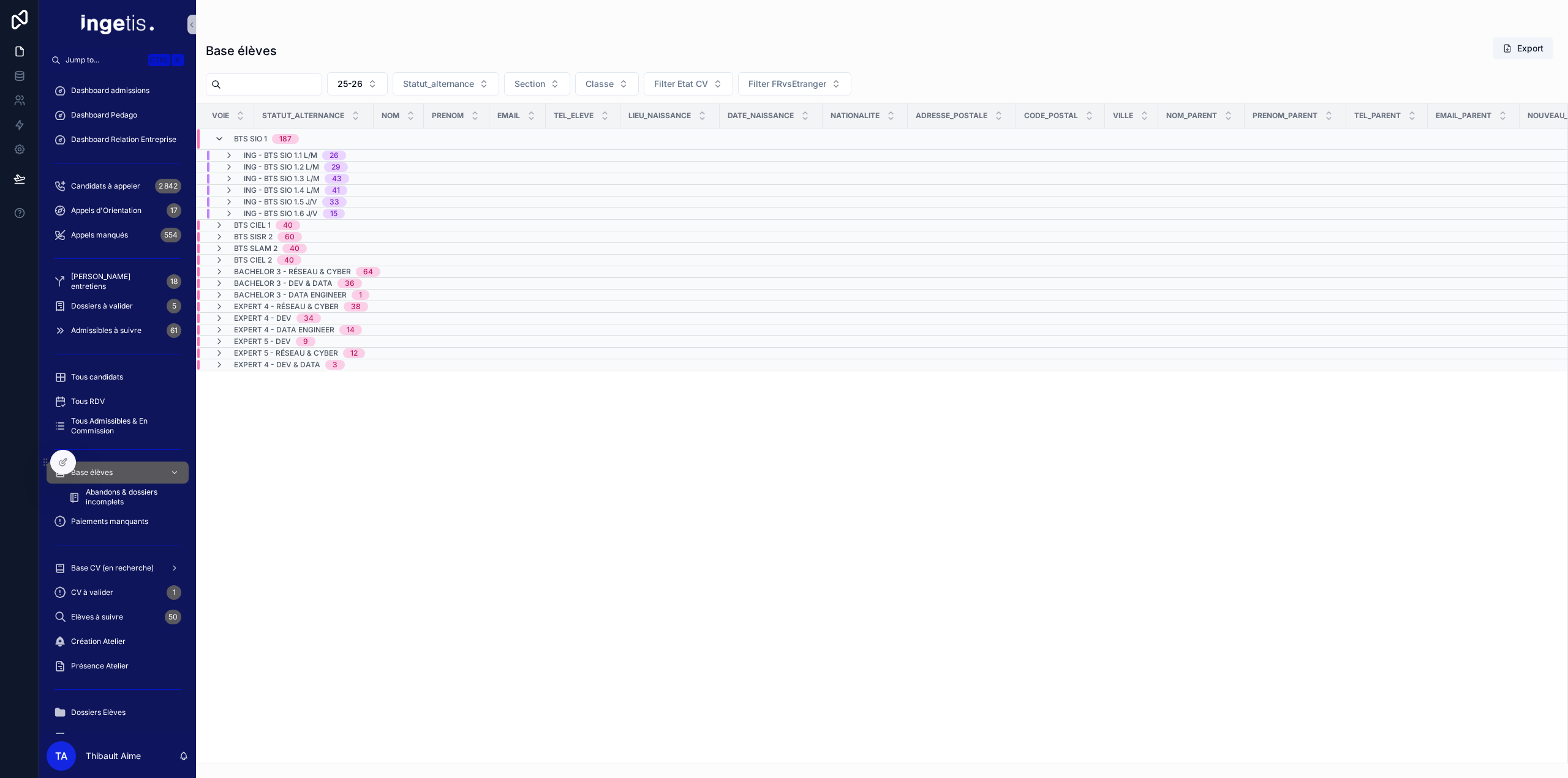
click at [219, 140] on icon "scrollable content" at bounding box center [219, 139] width 10 height 10
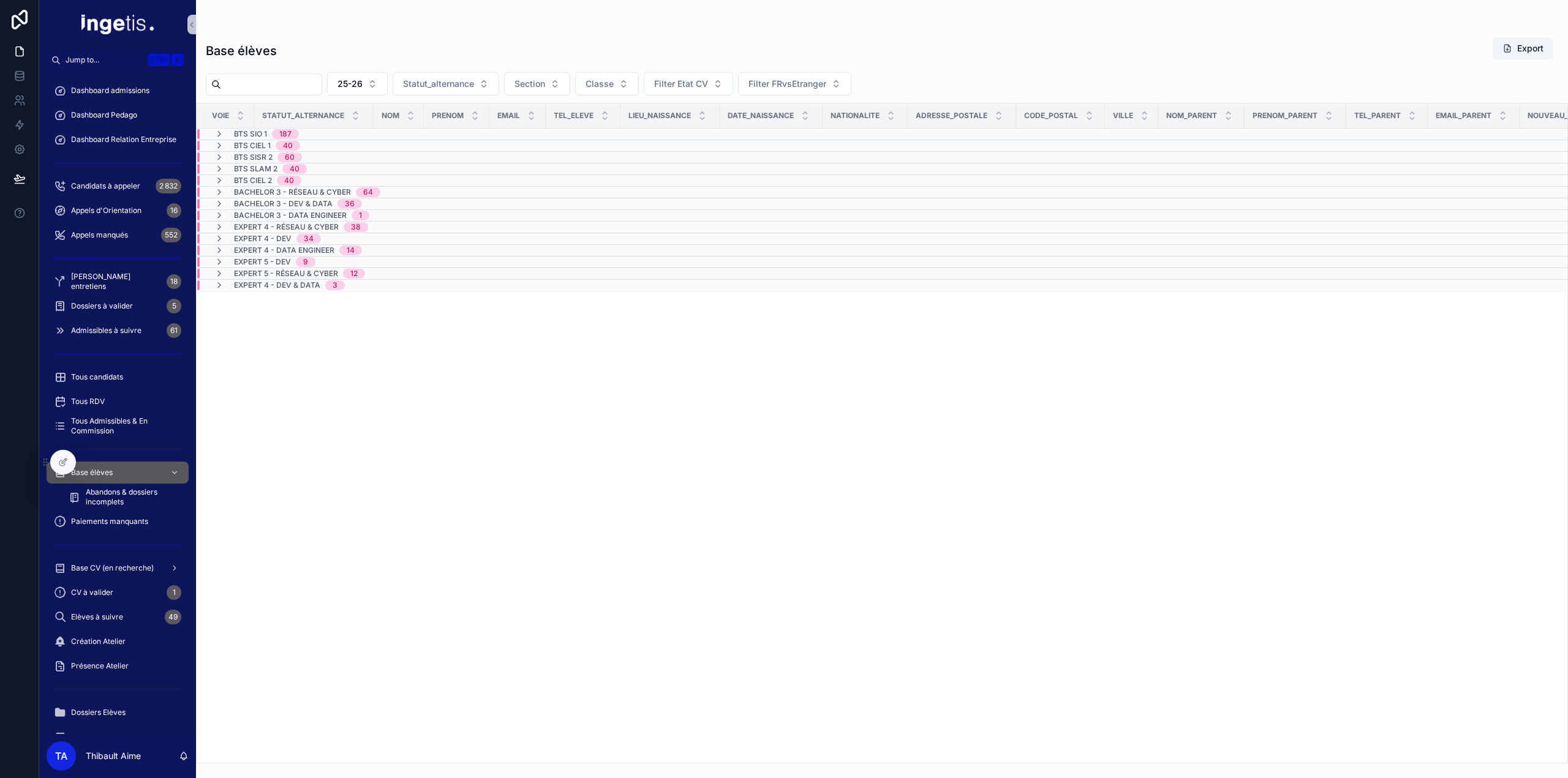
click at [316, 127] on table "Voie Statut_alternance NOM Prenom Email Tel_eleve Lieu_naissance Date_naissance…" at bounding box center [1293, 197] width 2193 height 187
click at [311, 134] on div "BTS SIO 1 187" at bounding box center [256, 134] width 114 height 10
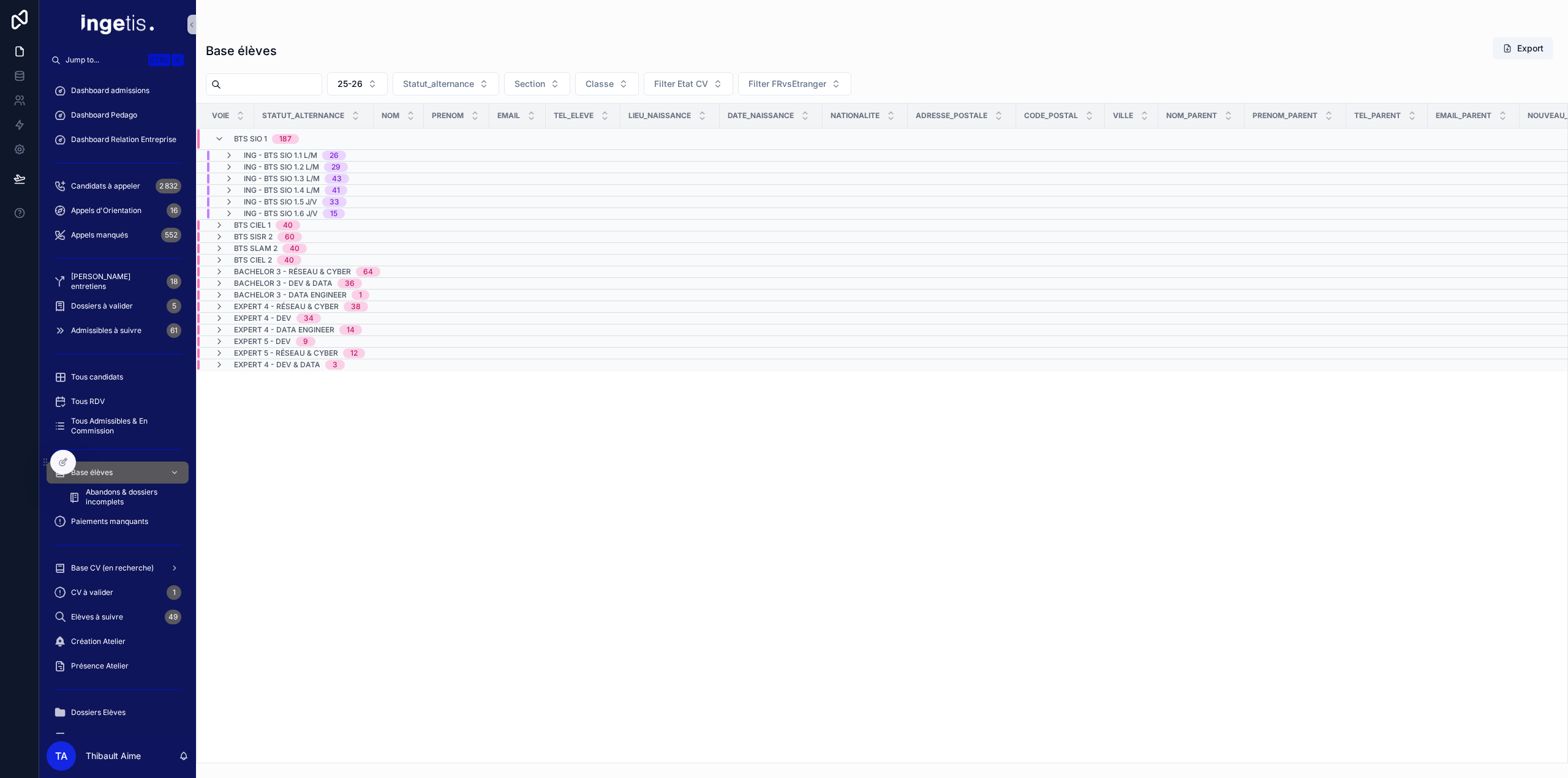
click at [316, 155] on span "ING - BTS SIO 1.1 L/M" at bounding box center [280, 156] width 74 height 10
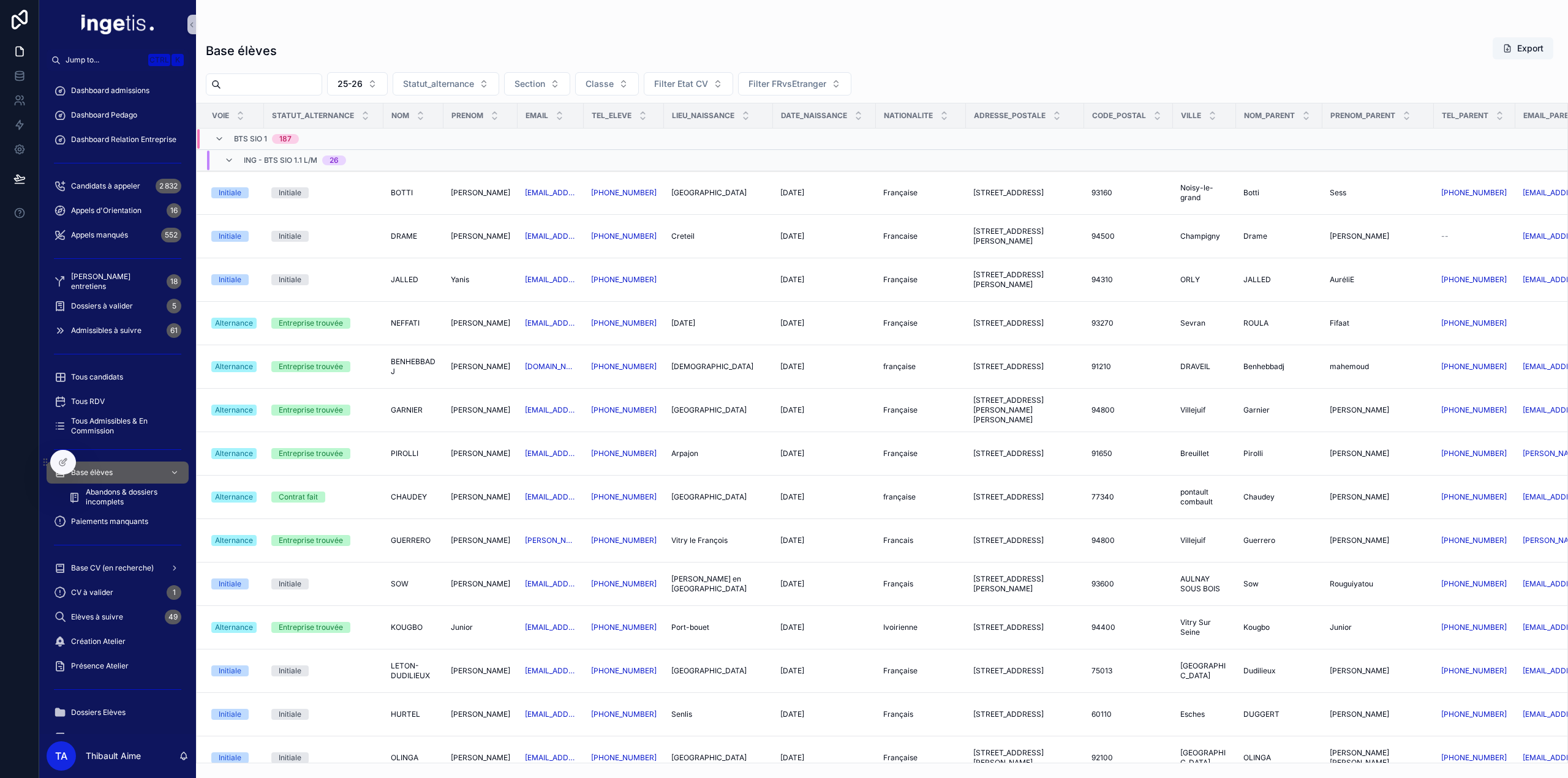
click at [288, 158] on span "ING - BTS SIO 1.1 L/M" at bounding box center [280, 161] width 74 height 10
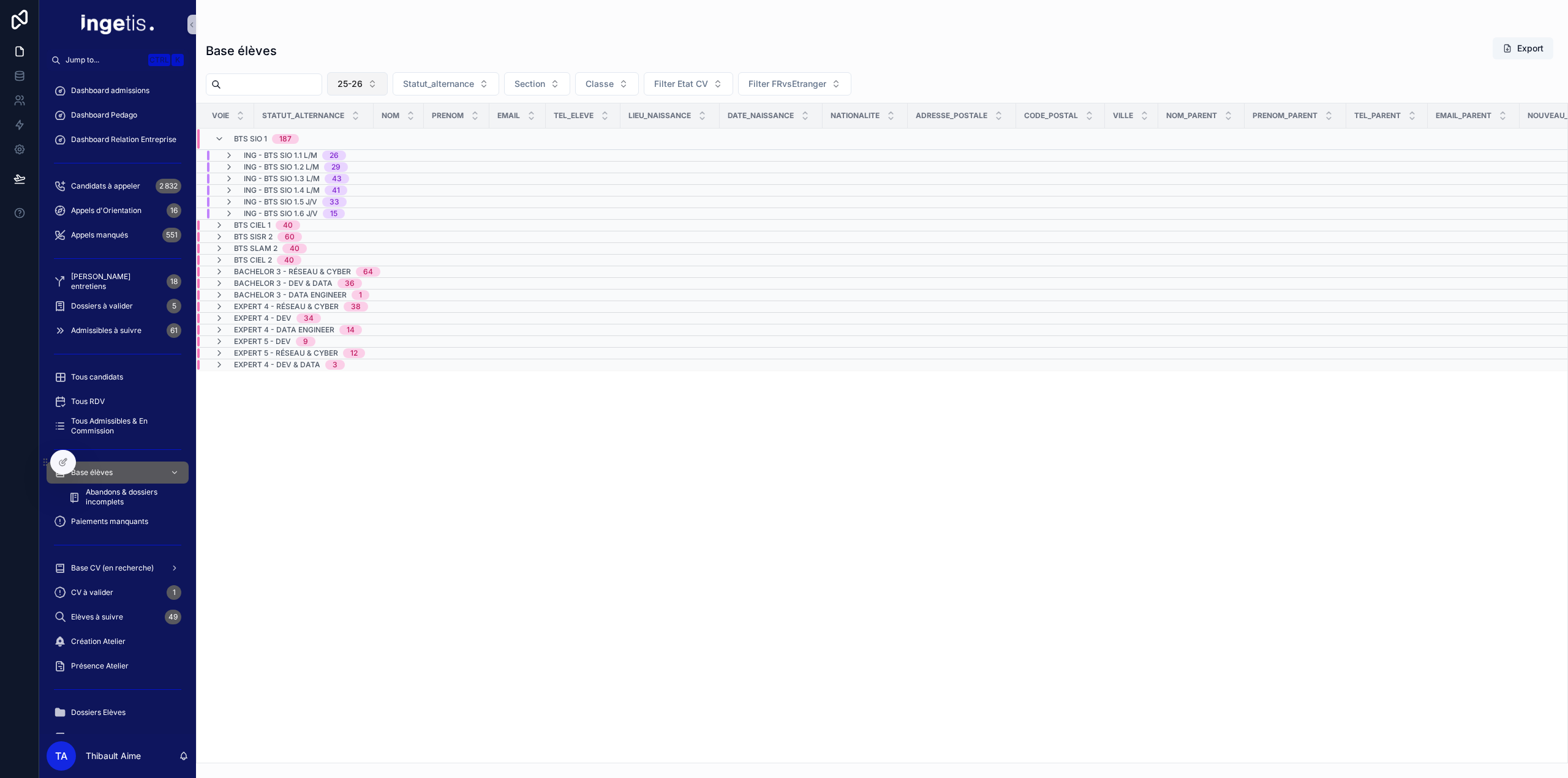
click at [388, 81] on button "25-26" at bounding box center [357, 84] width 61 height 23
click at [378, 152] on div "24-25" at bounding box center [383, 153] width 147 height 20
click at [358, 75] on button "24-25" at bounding box center [357, 84] width 61 height 23
click at [379, 64] on div "Base élèves Export" at bounding box center [882, 51] width 1352 height 28
drag, startPoint x: 386, startPoint y: 77, endPoint x: 386, endPoint y: 92, distance: 15.0
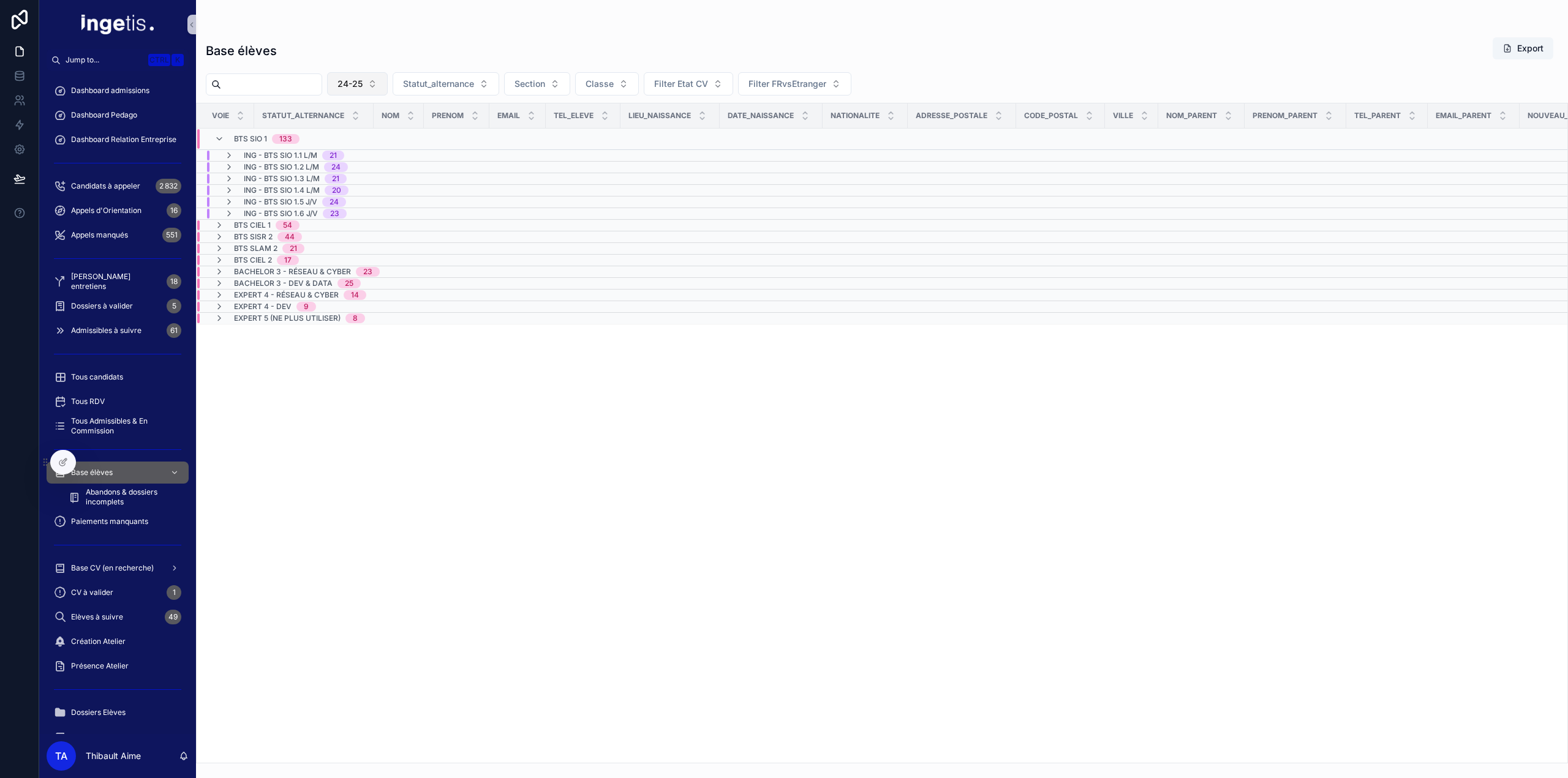
click at [386, 78] on button "24-25" at bounding box center [357, 84] width 61 height 23
click at [383, 58] on div "Base élèves Export" at bounding box center [882, 51] width 1352 height 28
click at [388, 91] on button "24-25" at bounding box center [357, 84] width 61 height 23
click at [387, 54] on div "Base élèves Export" at bounding box center [882, 51] width 1352 height 28
click at [388, 86] on button "24-25" at bounding box center [357, 84] width 61 height 23
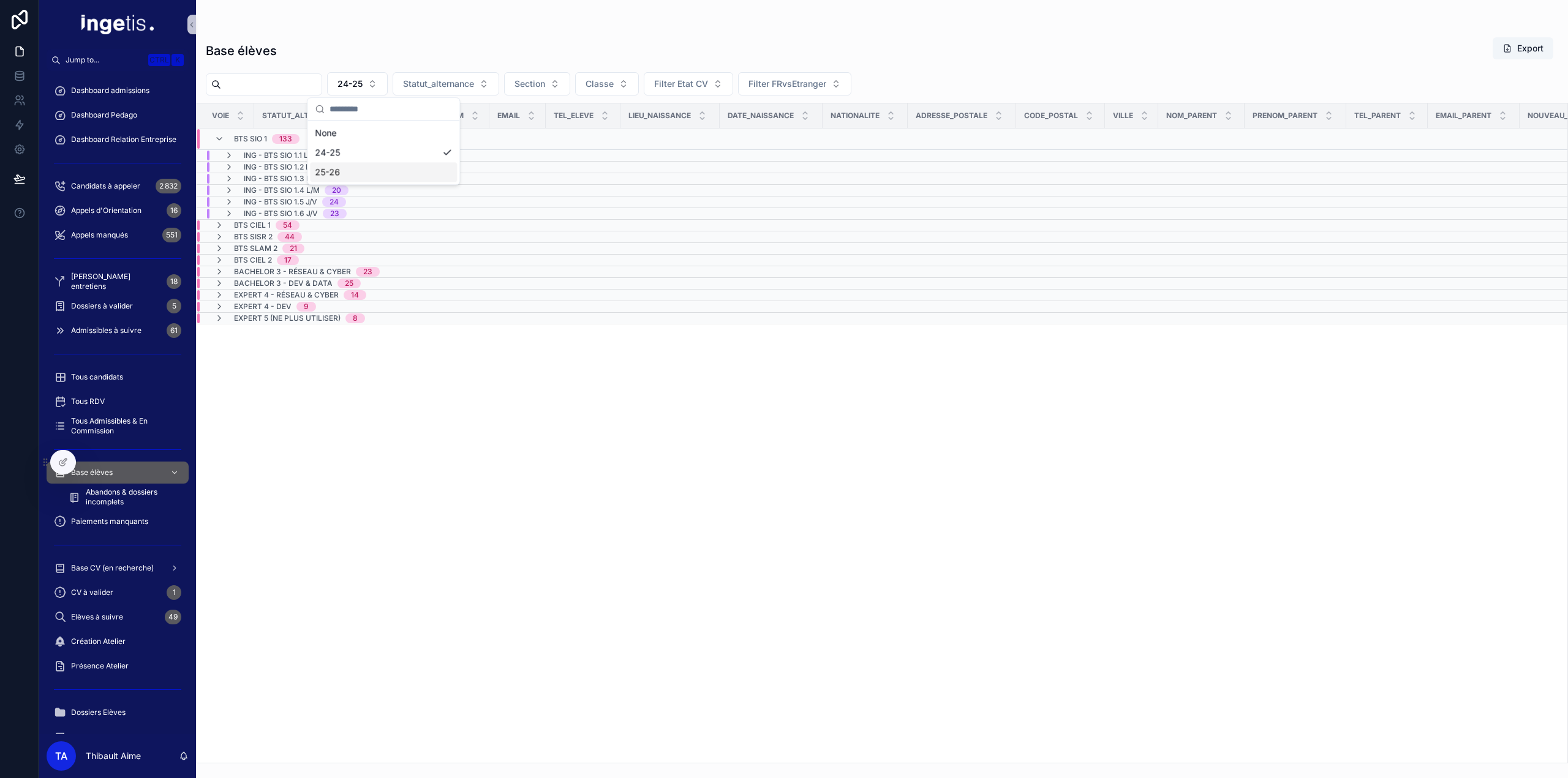
click at [362, 177] on div "25-26" at bounding box center [383, 172] width 147 height 20
click at [276, 144] on div "BTS SIO 1 187" at bounding box center [266, 139] width 65 height 20
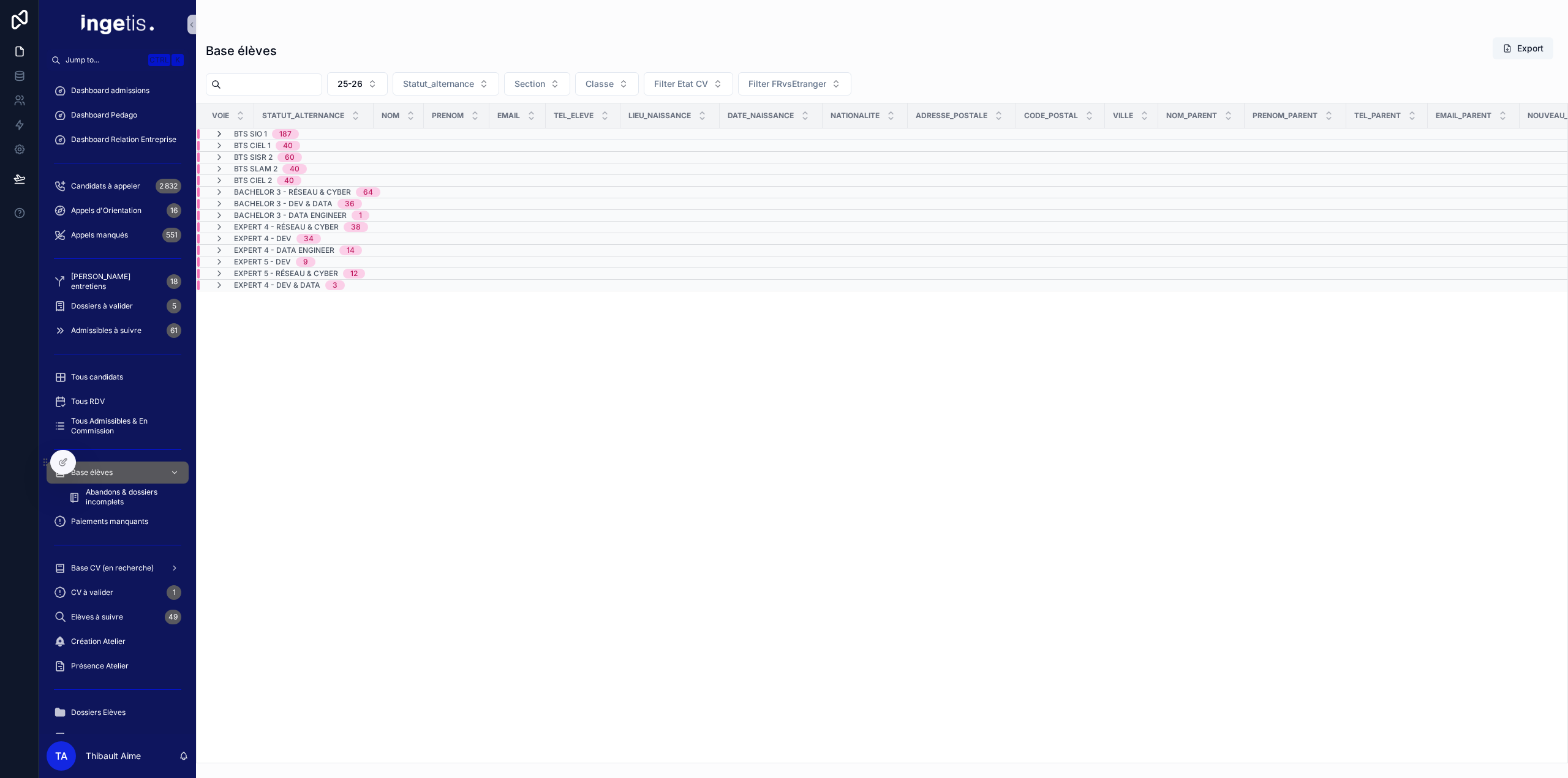
click at [221, 134] on icon "scrollable content" at bounding box center [219, 134] width 10 height 10
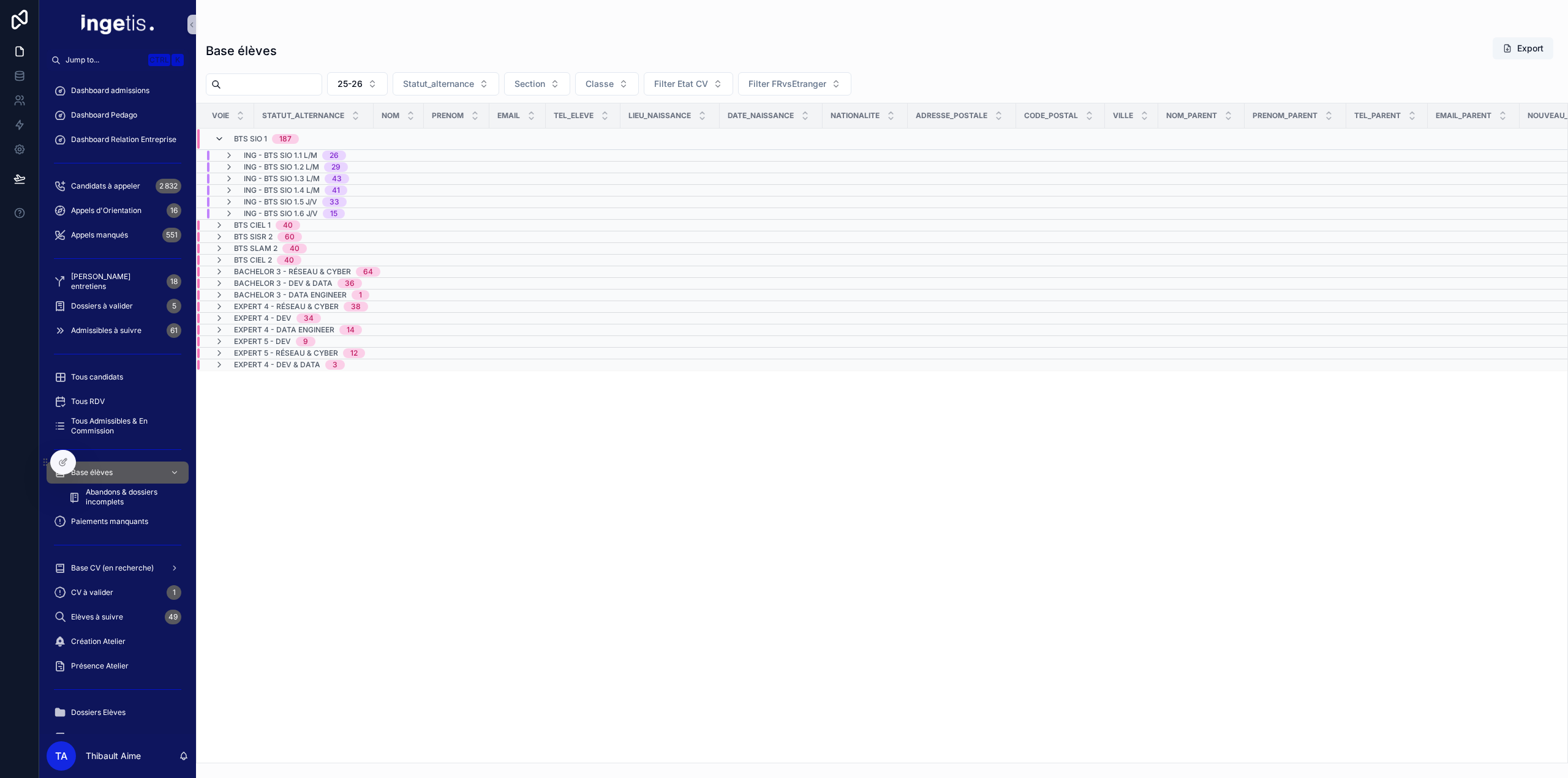
click at [218, 139] on icon "scrollable content" at bounding box center [219, 139] width 10 height 10
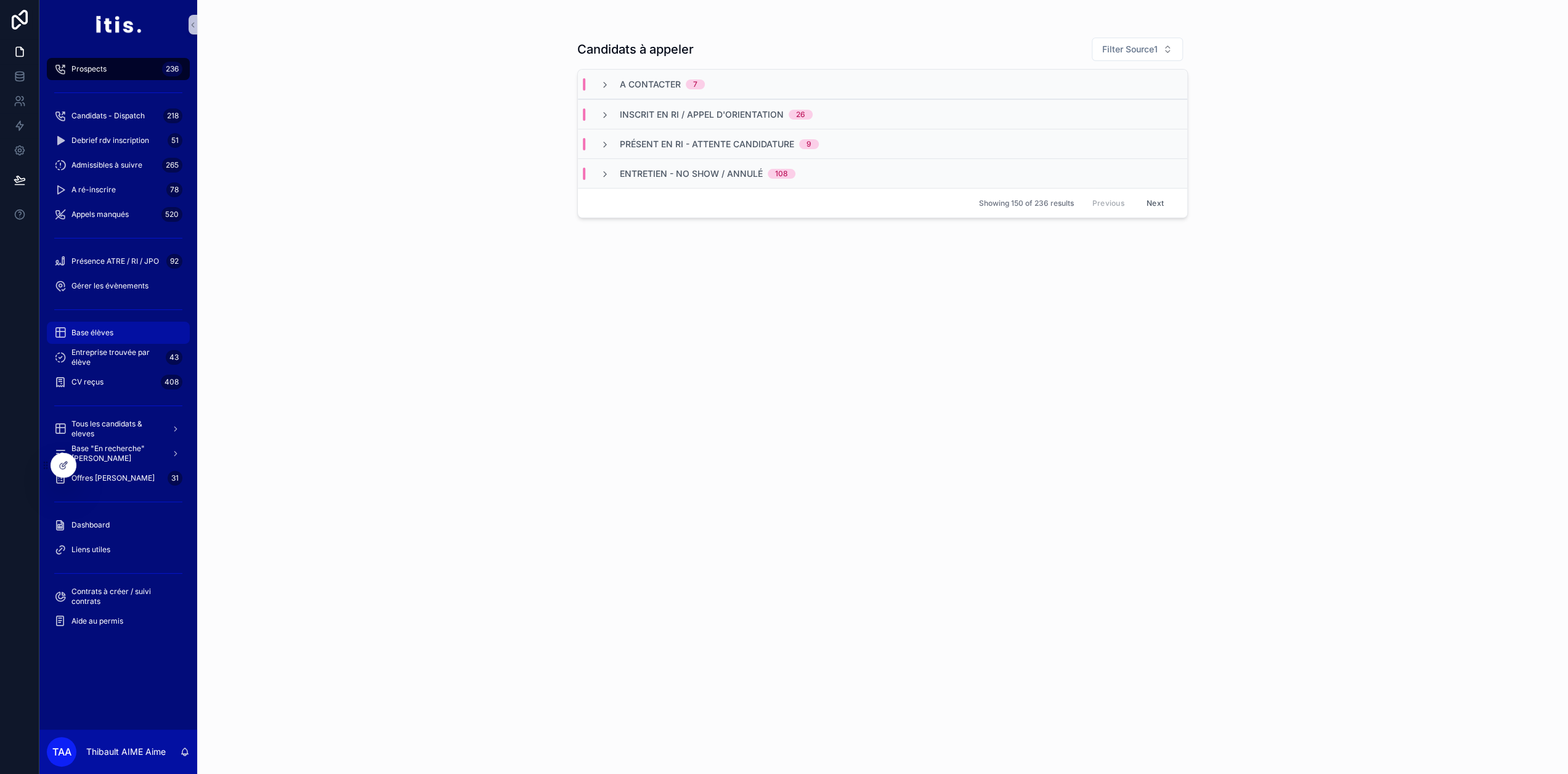
click at [123, 326] on div "Base élèves" at bounding box center [118, 333] width 128 height 20
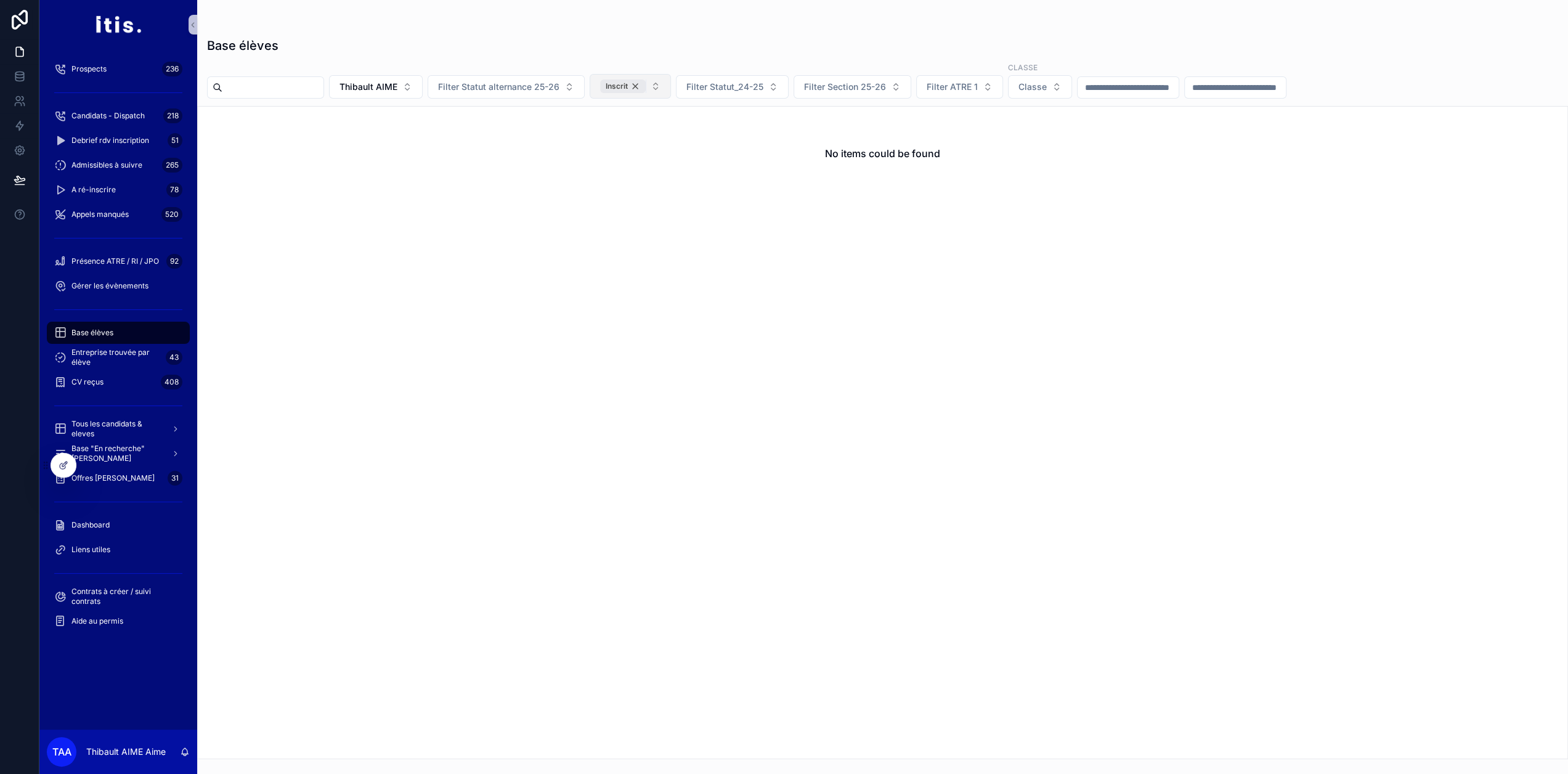
click at [646, 87] on div "Inscrit" at bounding box center [622, 86] width 45 height 14
click at [393, 88] on span "Thibault AIME" at bounding box center [368, 87] width 58 height 12
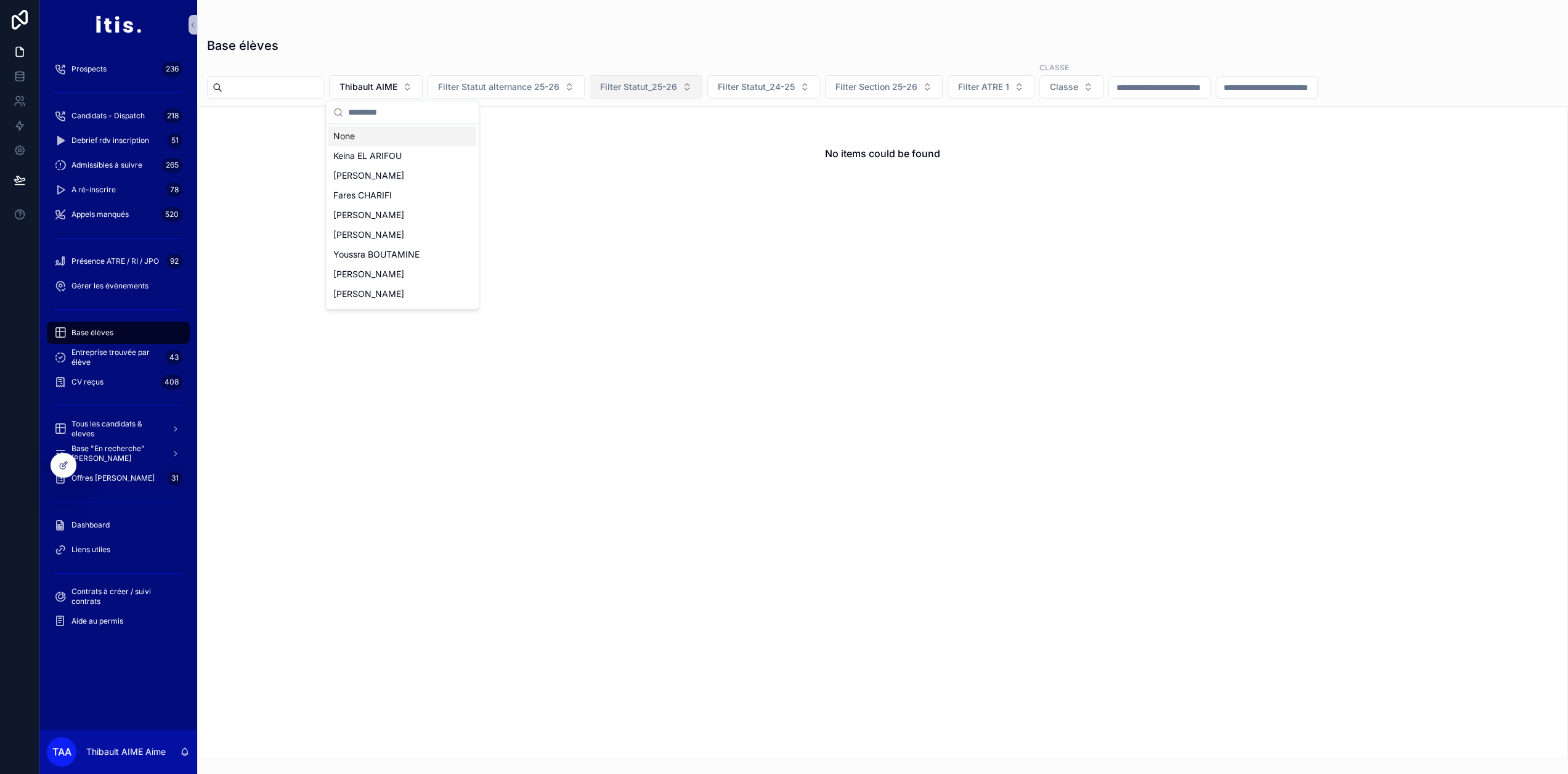
click at [393, 141] on div "None" at bounding box center [402, 136] width 148 height 20
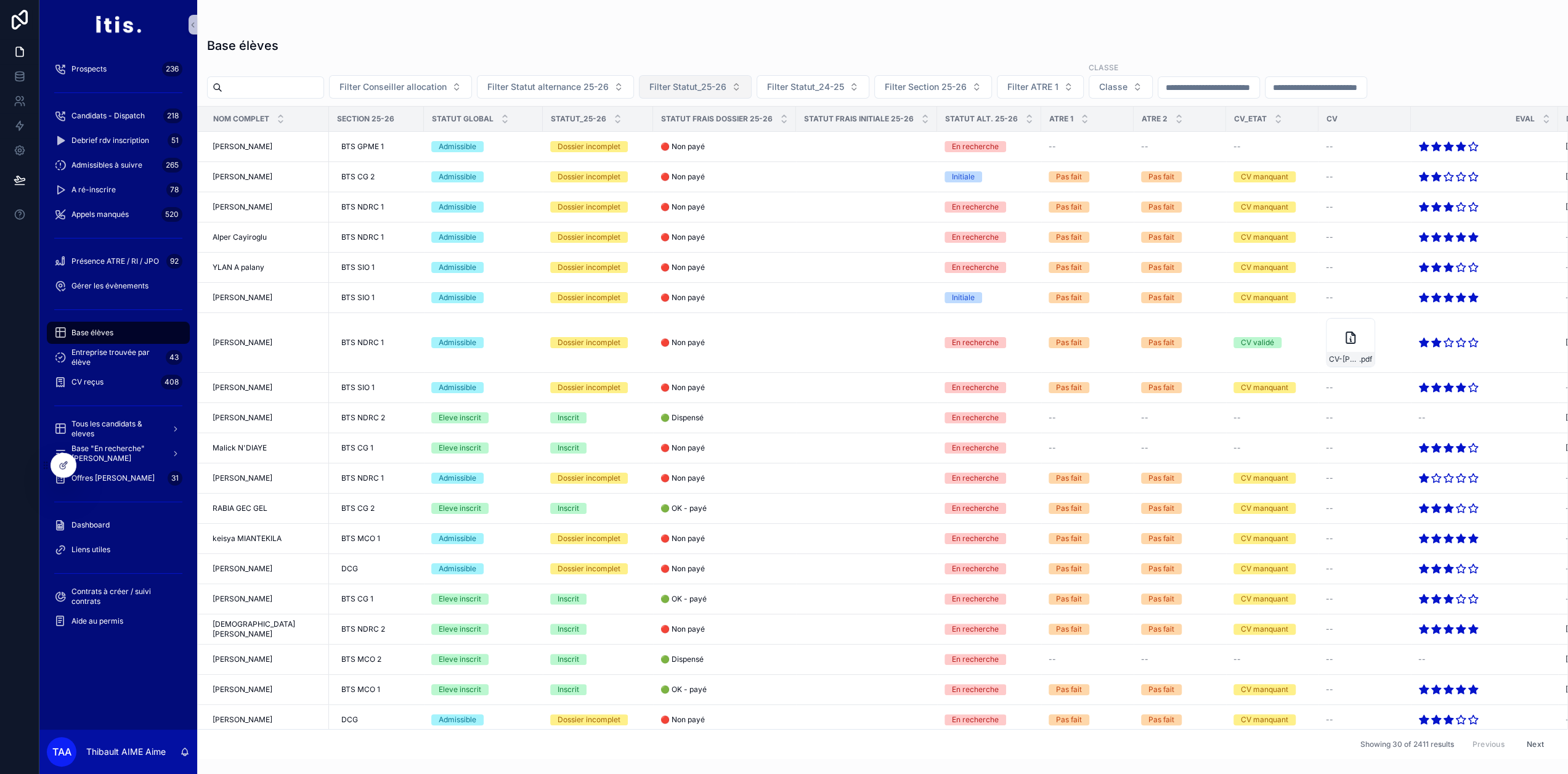
click at [307, 87] on input "scrollable content" at bounding box center [273, 88] width 101 height 17
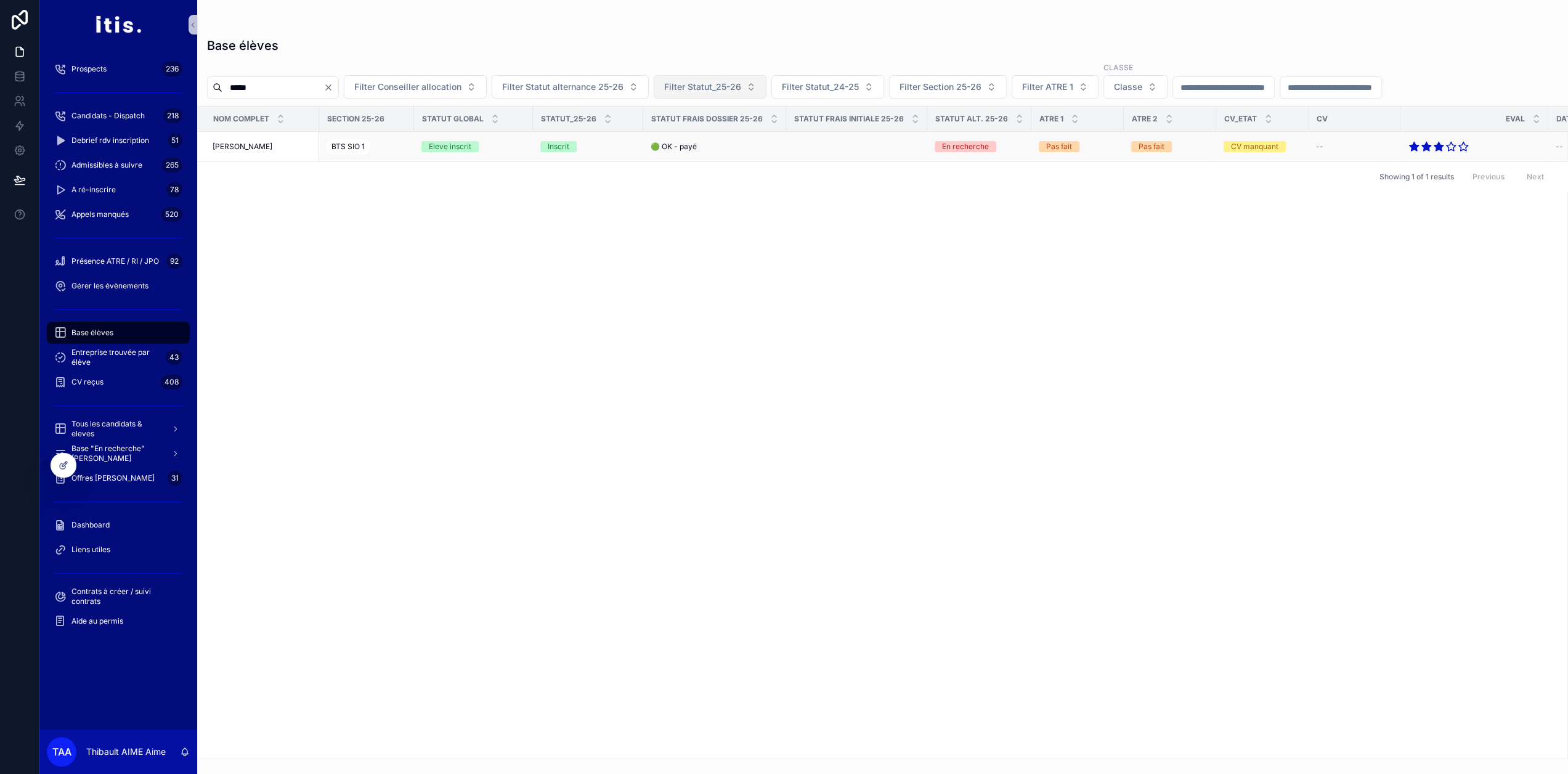
type input "*****"
click at [510, 141] on div "Eleve inscrit" at bounding box center [473, 147] width 104 height 11
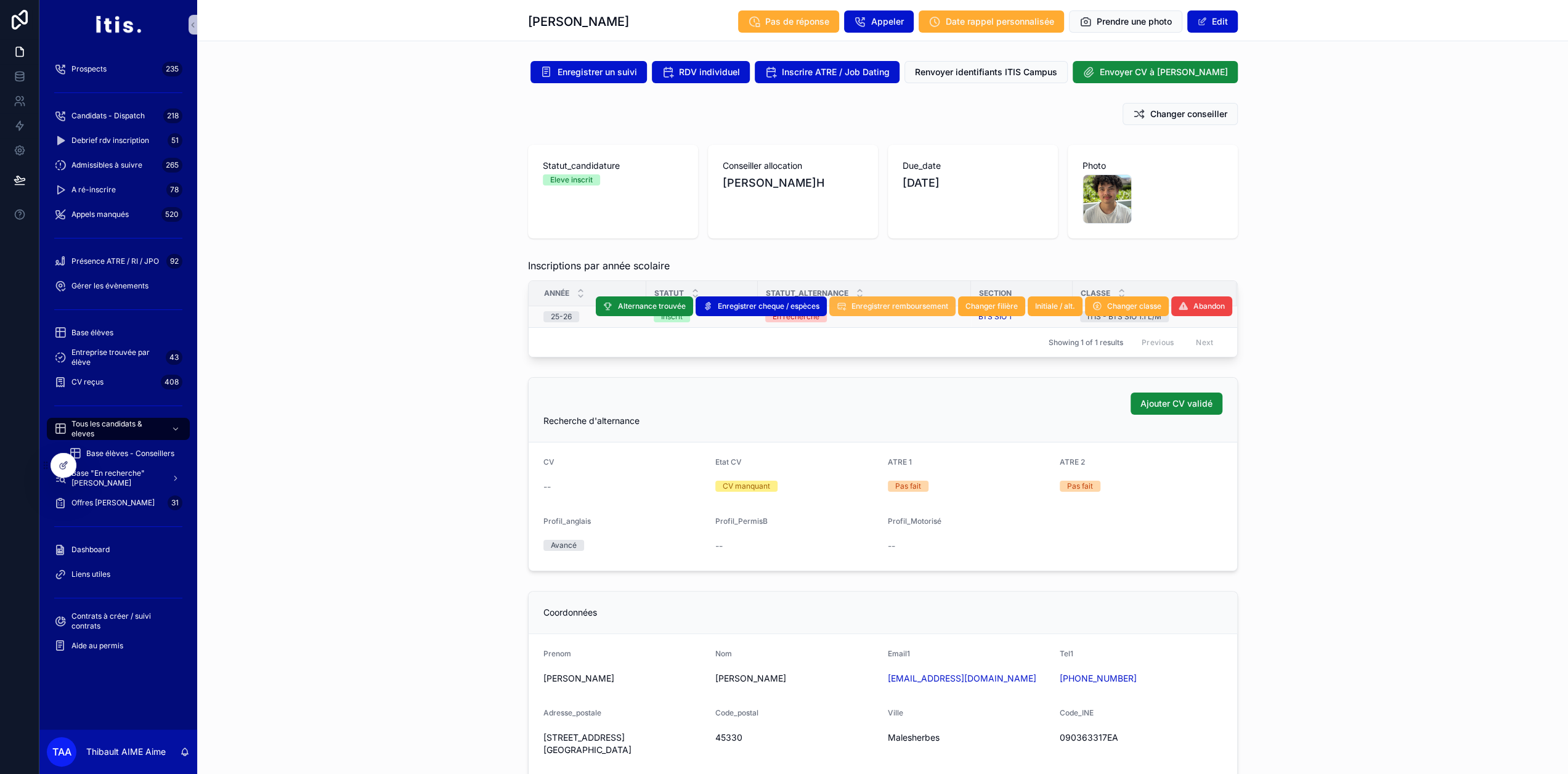
click at [875, 307] on span "Enregistrer remboursement" at bounding box center [900, 306] width 97 height 10
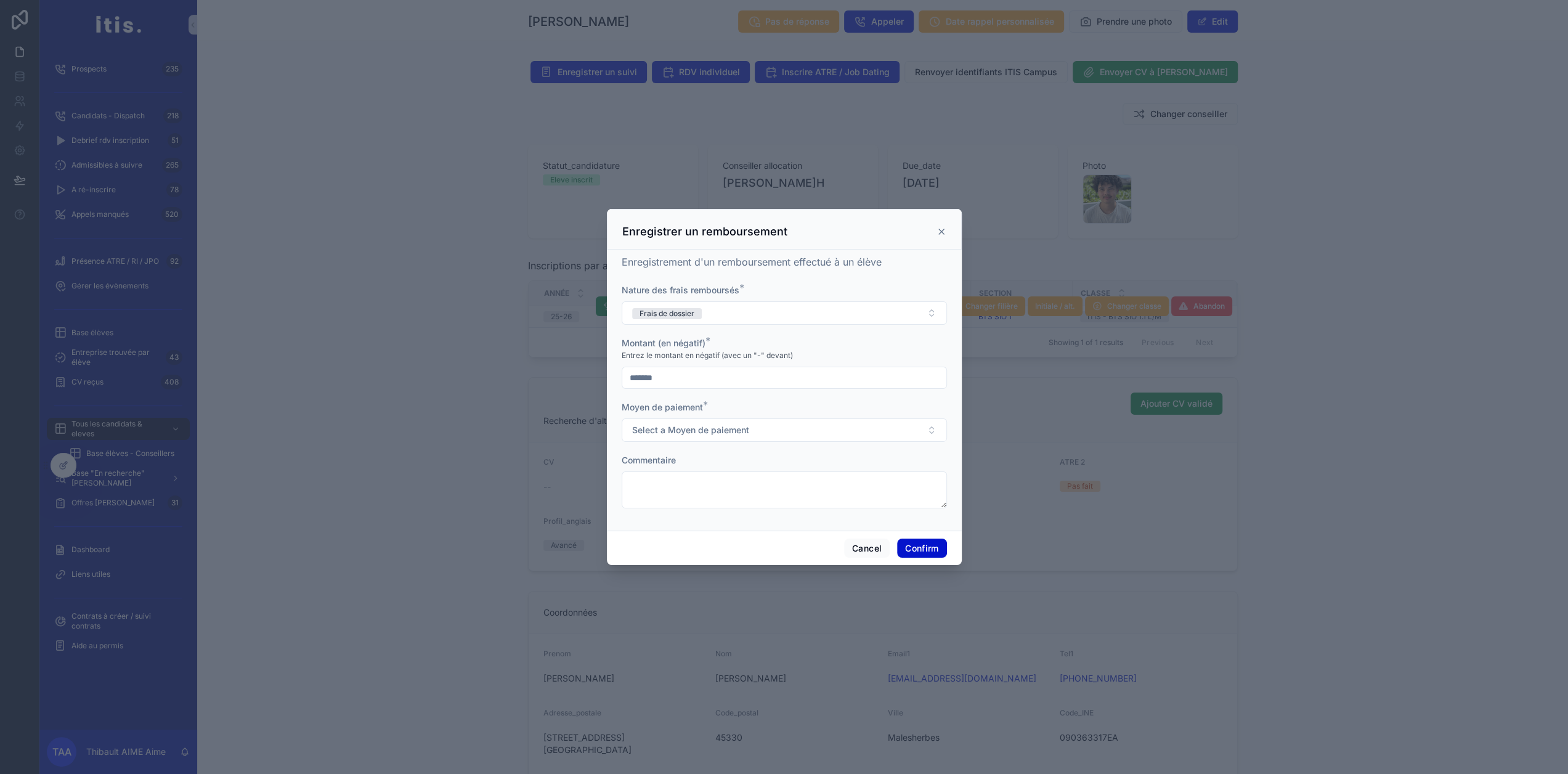
click at [939, 235] on icon at bounding box center [941, 232] width 10 height 10
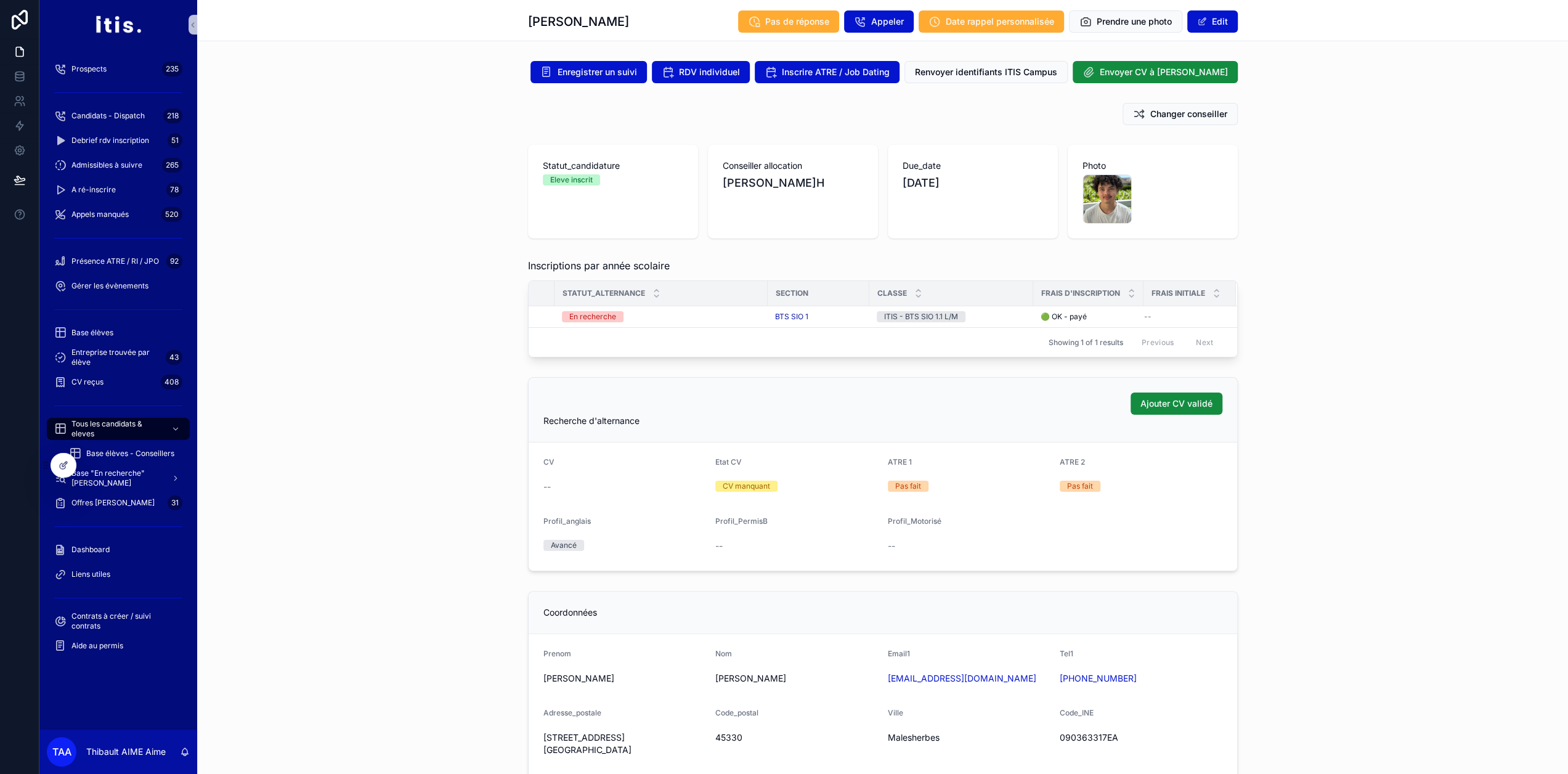
scroll to position [0, 178]
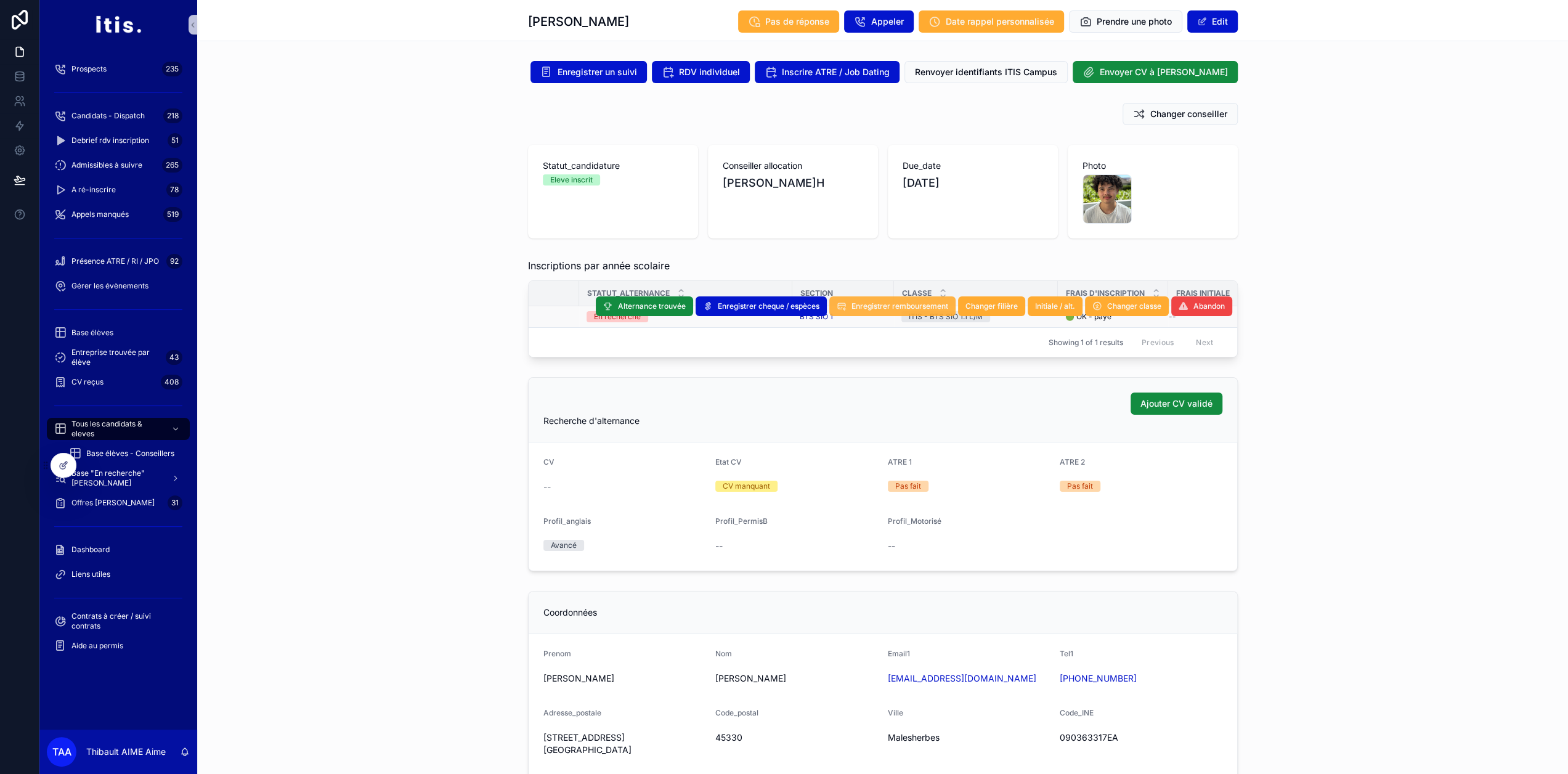
click at [913, 303] on span "Enregistrer remboursement" at bounding box center [900, 306] width 97 height 10
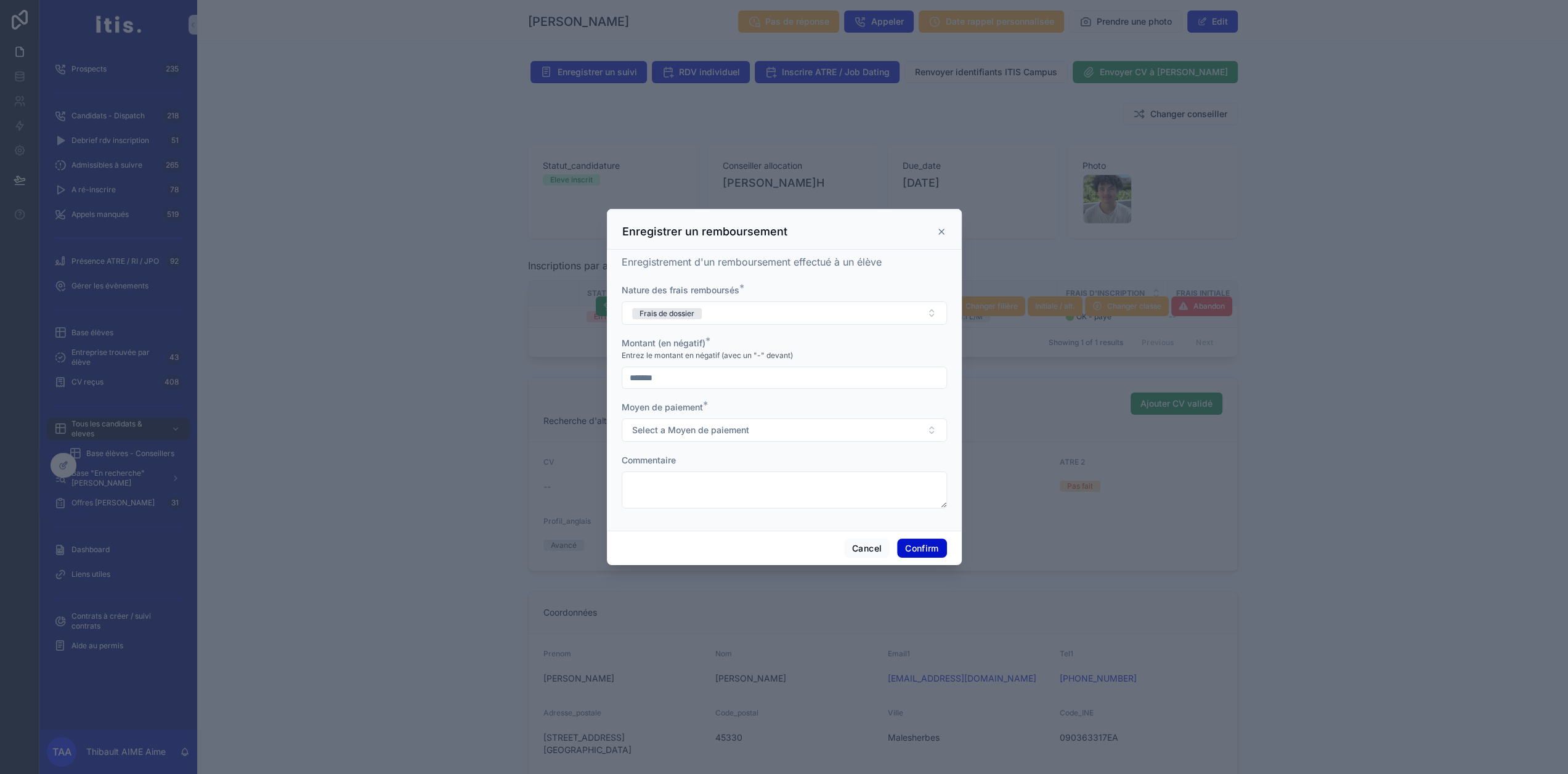
click at [800, 380] on input "*******" at bounding box center [784, 378] width 324 height 17
drag, startPoint x: 693, startPoint y: 387, endPoint x: 605, endPoint y: 387, distance: 88.0
click at [607, 387] on div "Enregistrement d'un remboursement effectué à un élève Nature des frais rembours…" at bounding box center [784, 390] width 355 height 281
click at [702, 436] on span "Select a Moyen de paiement" at bounding box center [691, 430] width 117 height 12
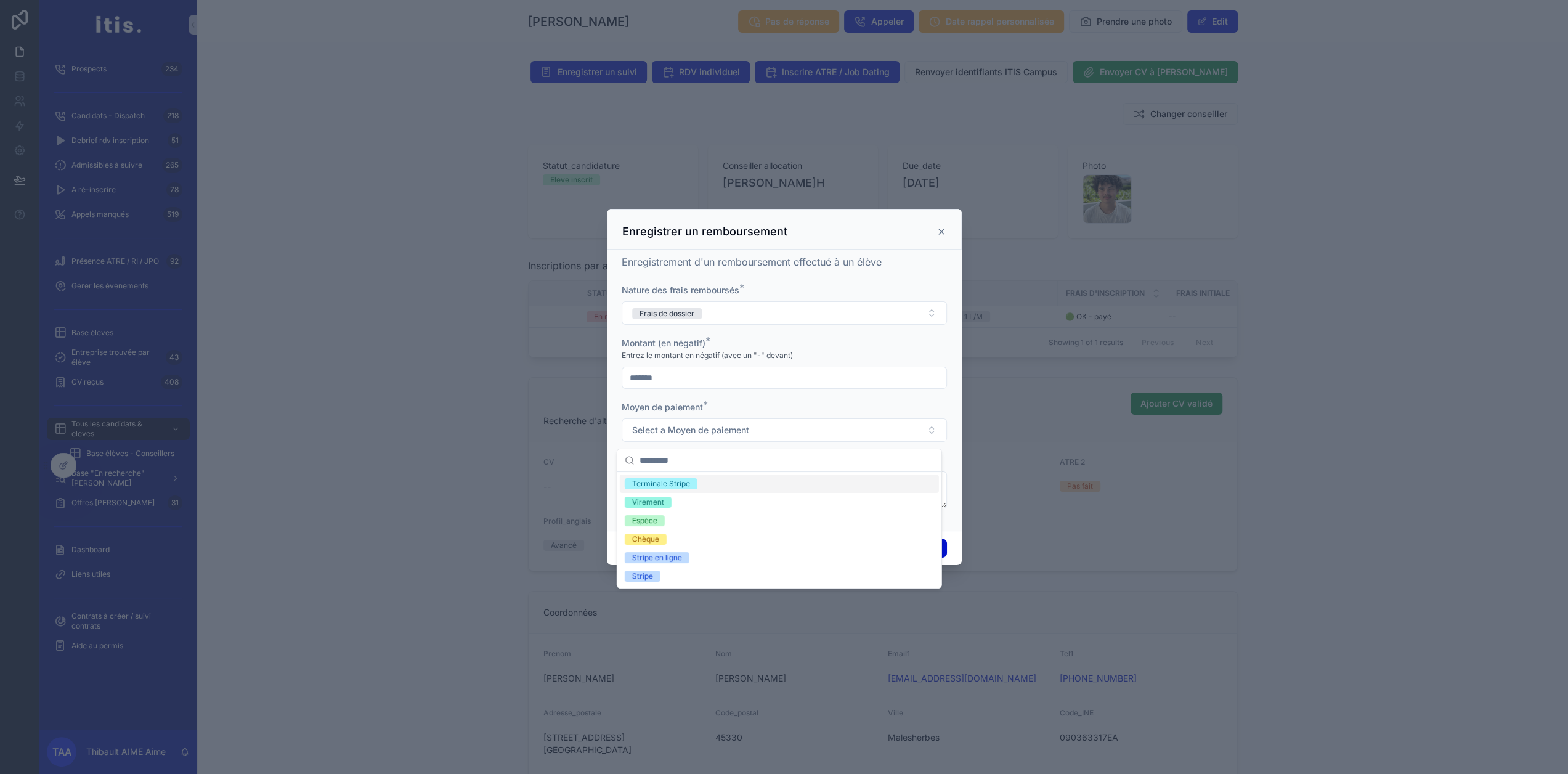
click at [755, 405] on div "Moyen de paiement *" at bounding box center [784, 407] width 325 height 12
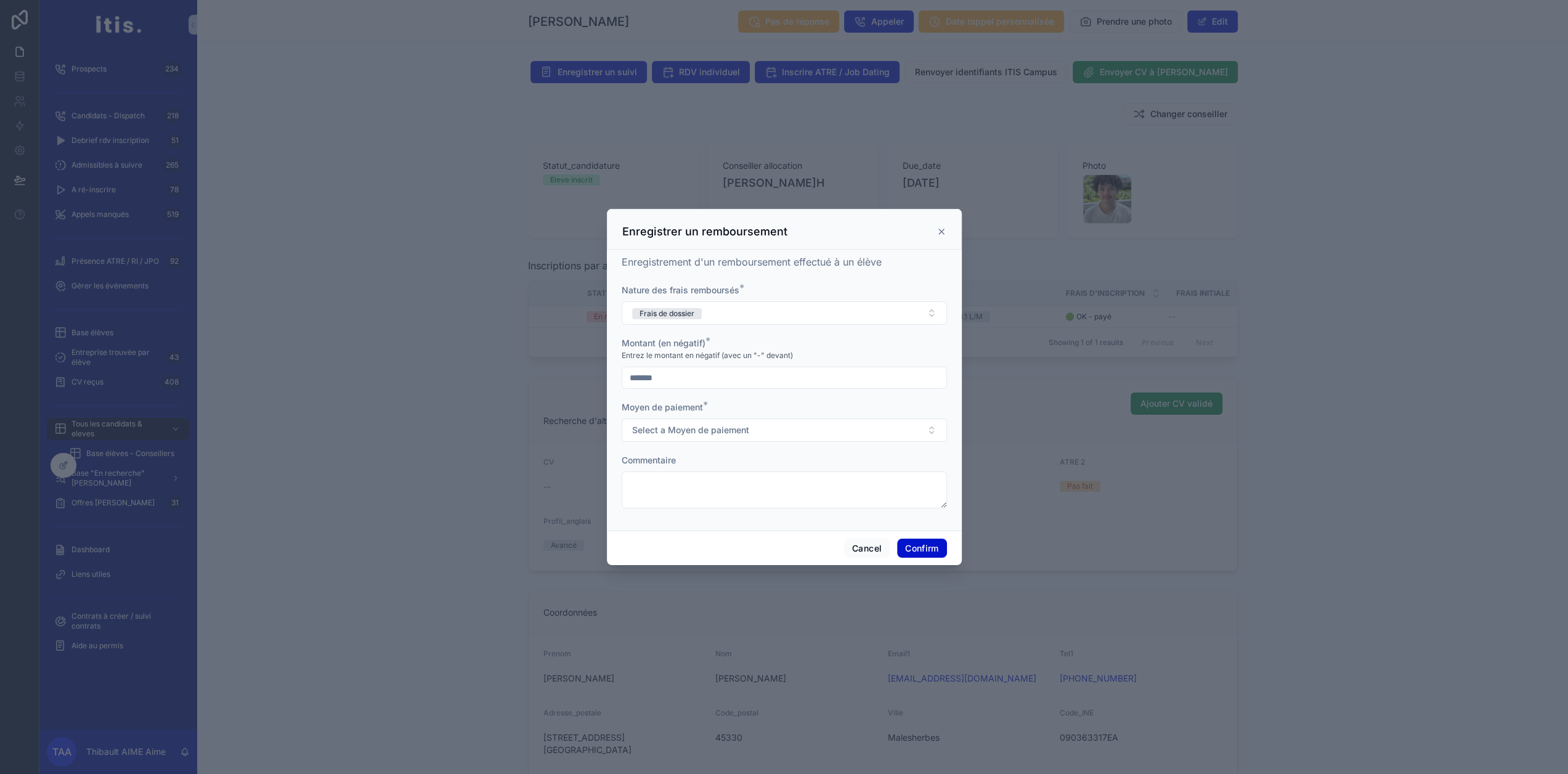
click at [938, 237] on icon at bounding box center [941, 232] width 10 height 10
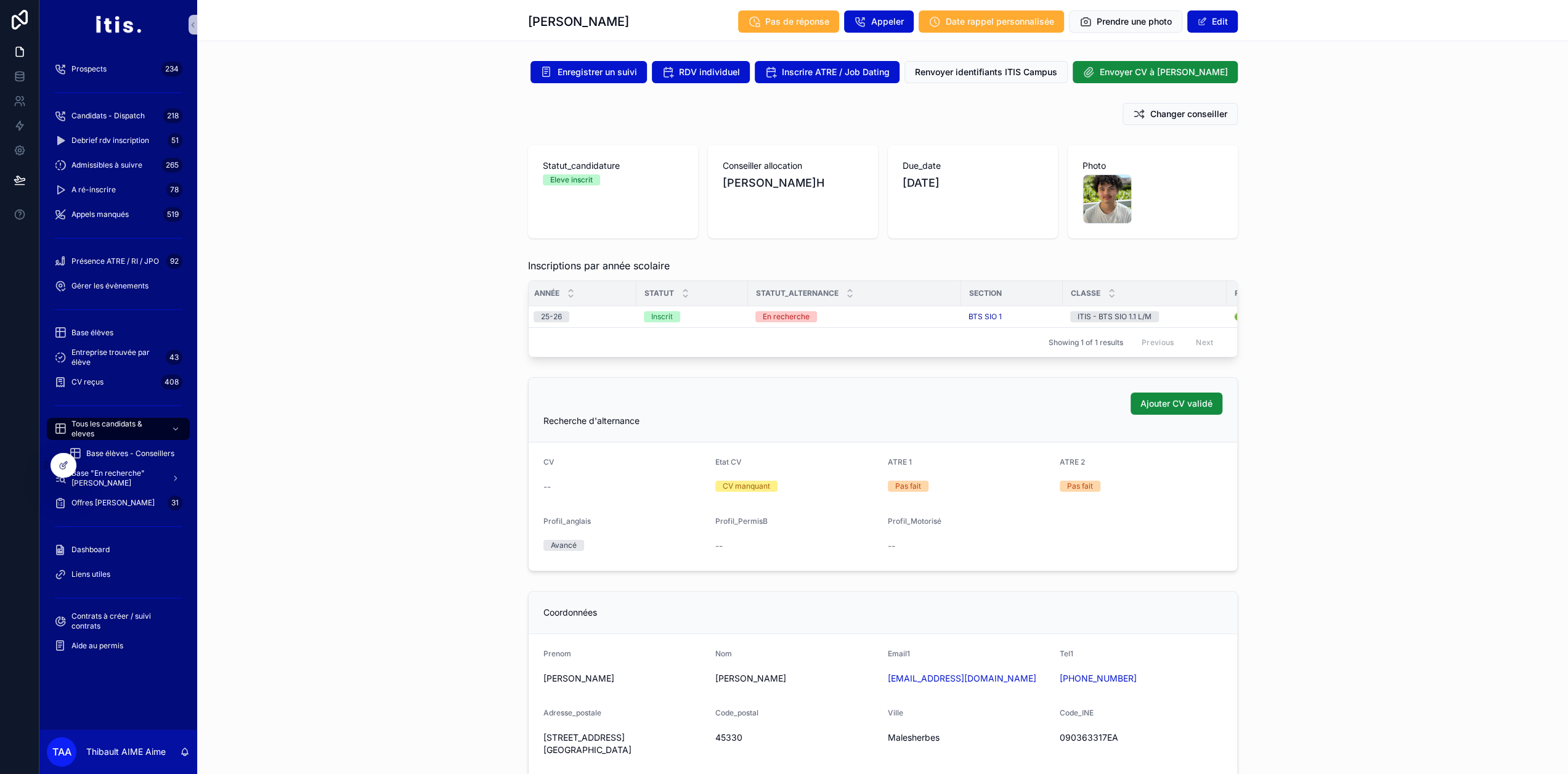
scroll to position [0, 0]
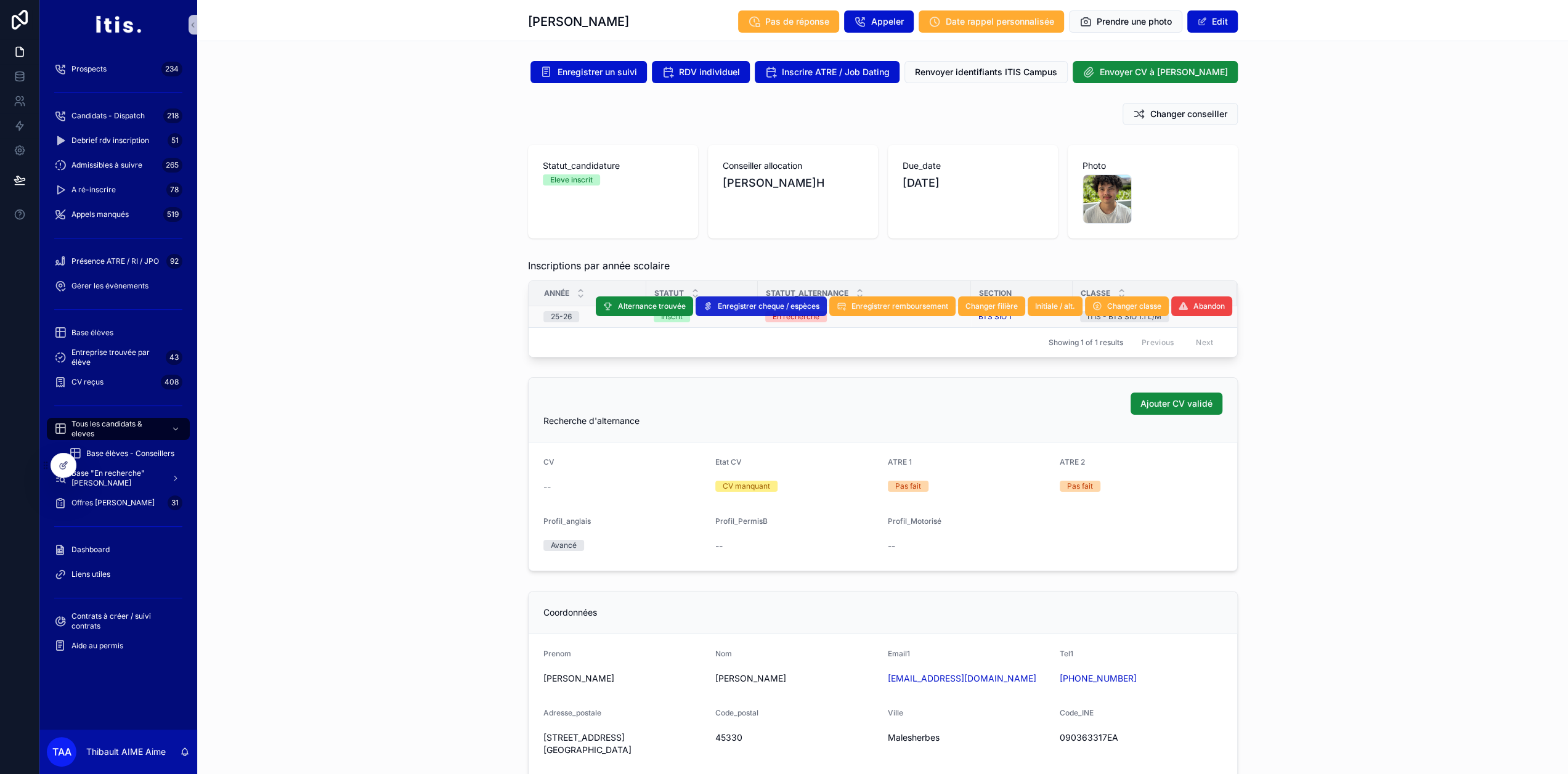
click at [790, 311] on button "Enregistrer cheque / espèces" at bounding box center [761, 306] width 131 height 20
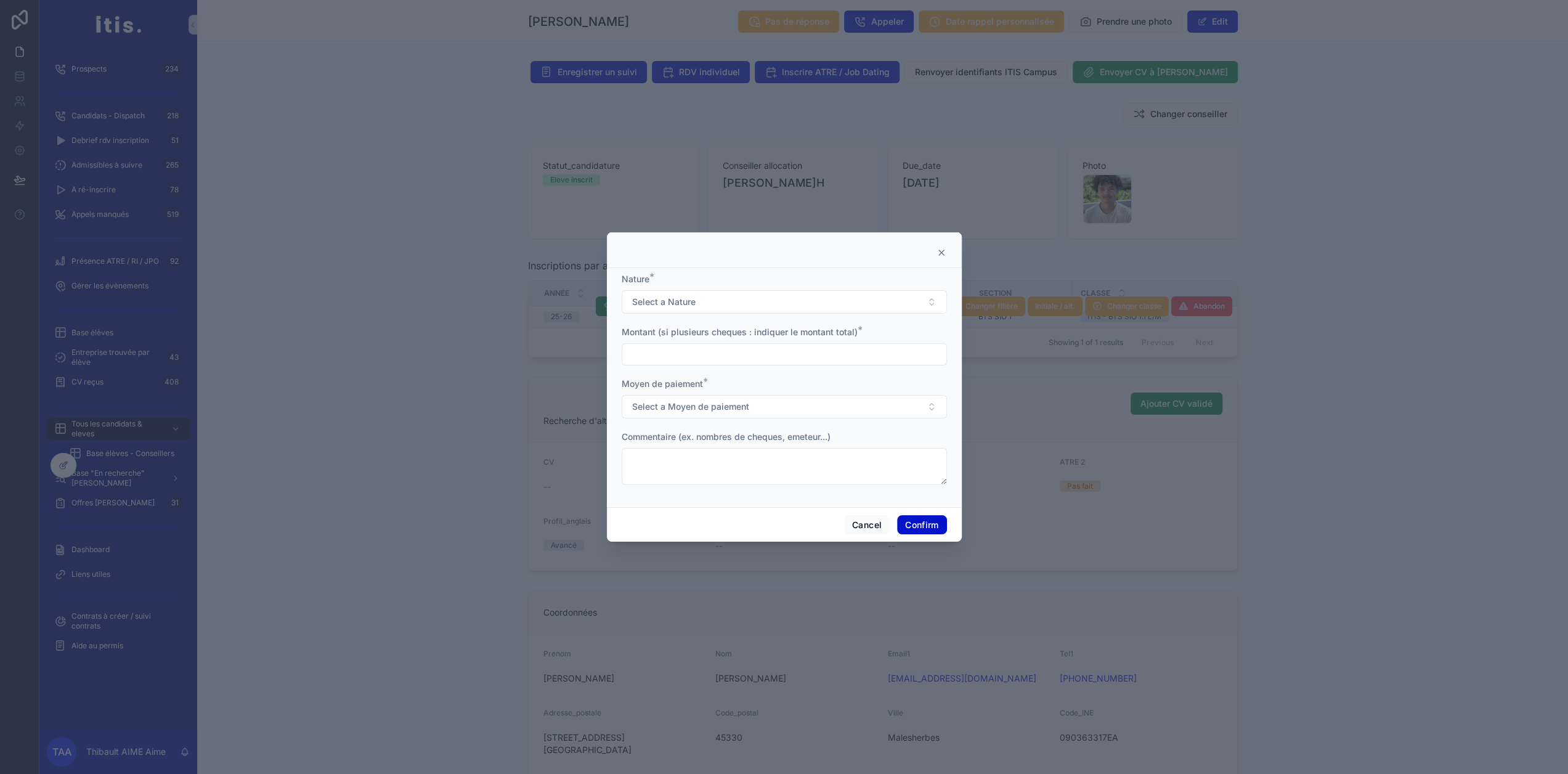
click at [743, 362] on input "text" at bounding box center [784, 354] width 324 height 17
click at [939, 257] on icon at bounding box center [941, 252] width 10 height 10
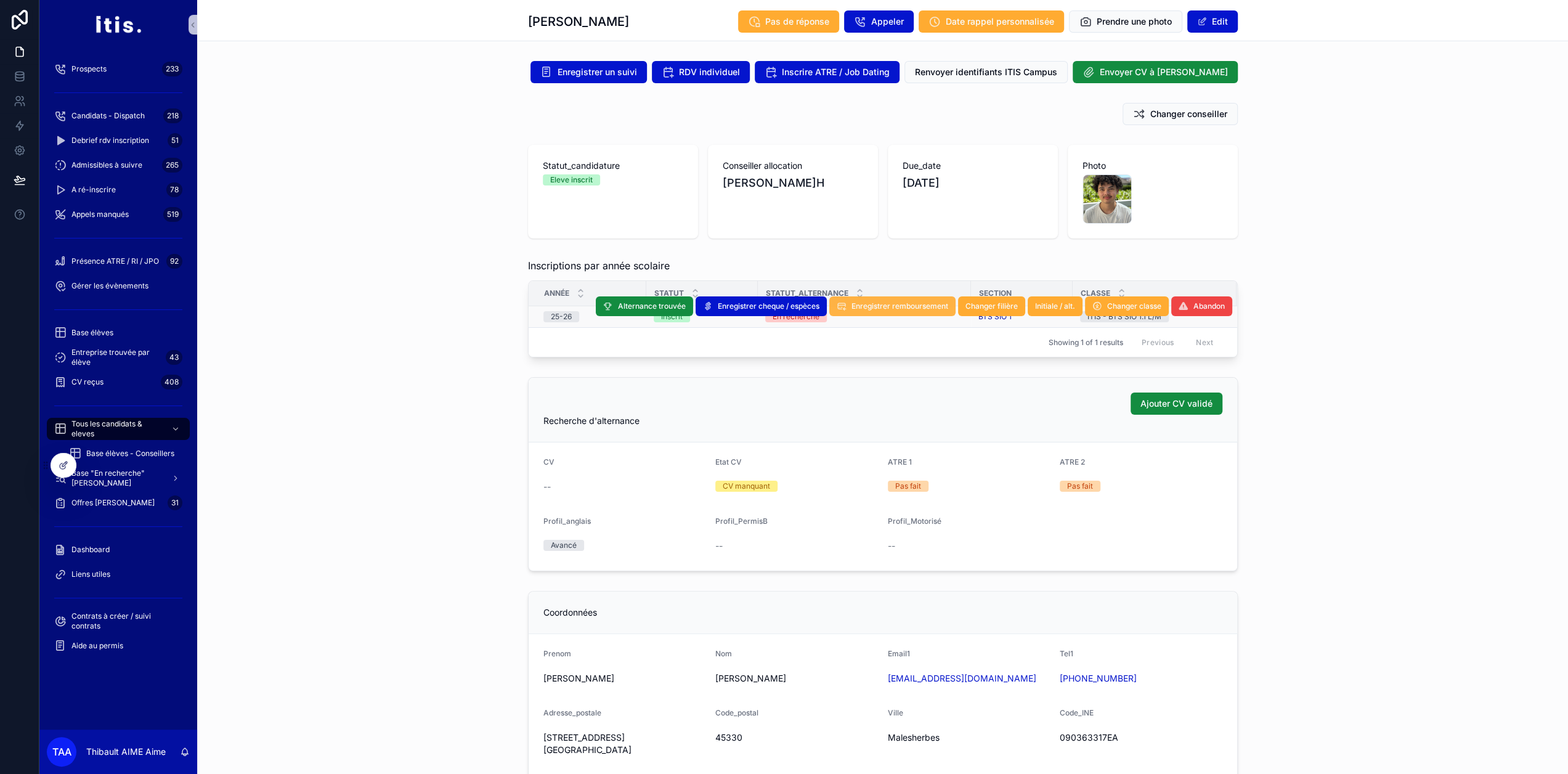
click at [867, 311] on button "Enregistrer remboursement" at bounding box center [892, 306] width 126 height 20
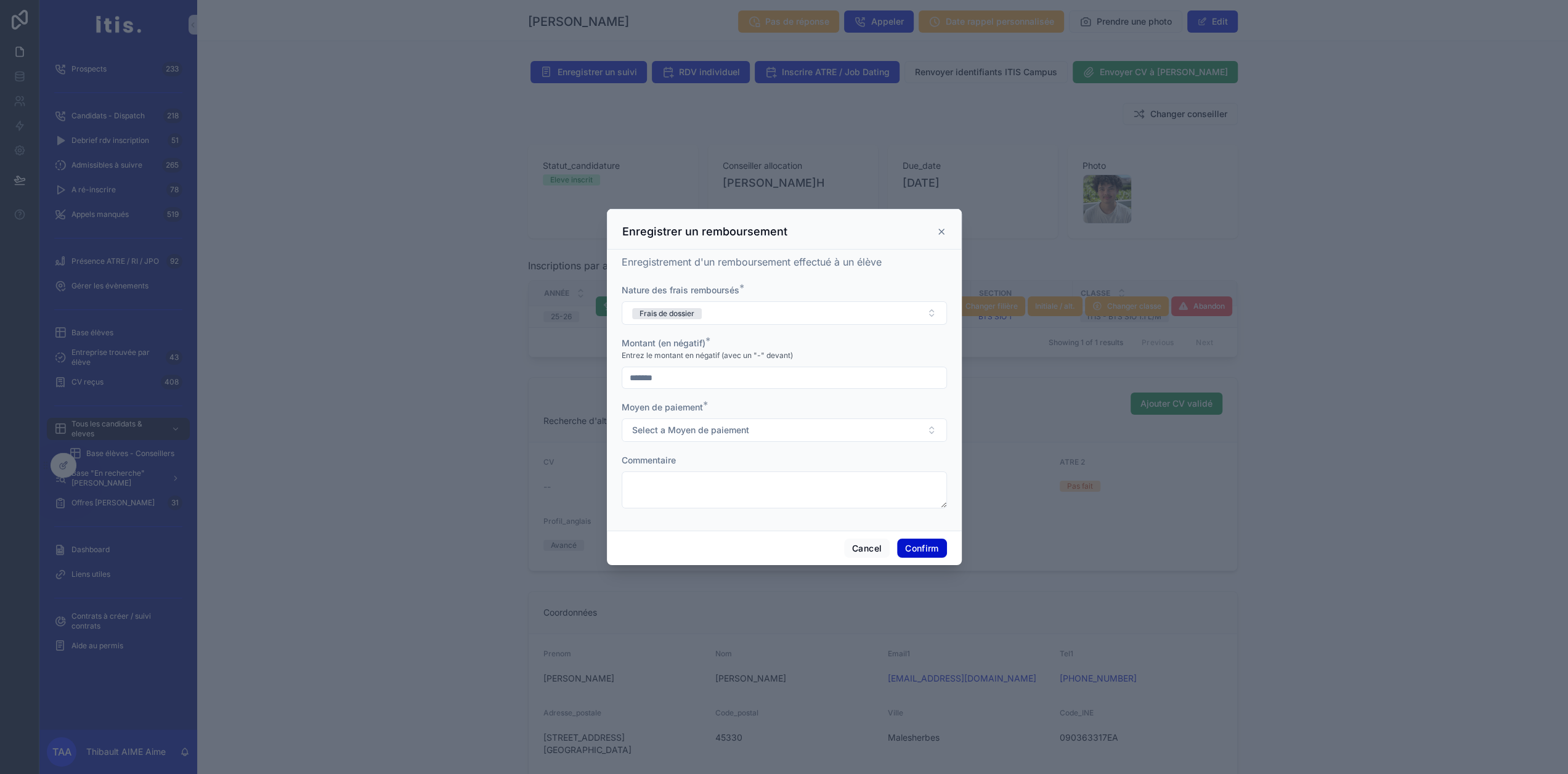
click at [675, 381] on input "*******" at bounding box center [784, 378] width 324 height 17
drag, startPoint x: 668, startPoint y: 382, endPoint x: 562, endPoint y: 377, distance: 106.1
click at [562, 377] on div "Enregistrer un remboursement Enregistrement d'un remboursement effectué à un él…" at bounding box center [784, 387] width 1568 height 774
click at [908, 260] on div "Enregistrement d'un remboursement effectué à un élève" at bounding box center [784, 262] width 325 height 15
click at [936, 235] on icon at bounding box center [941, 232] width 10 height 10
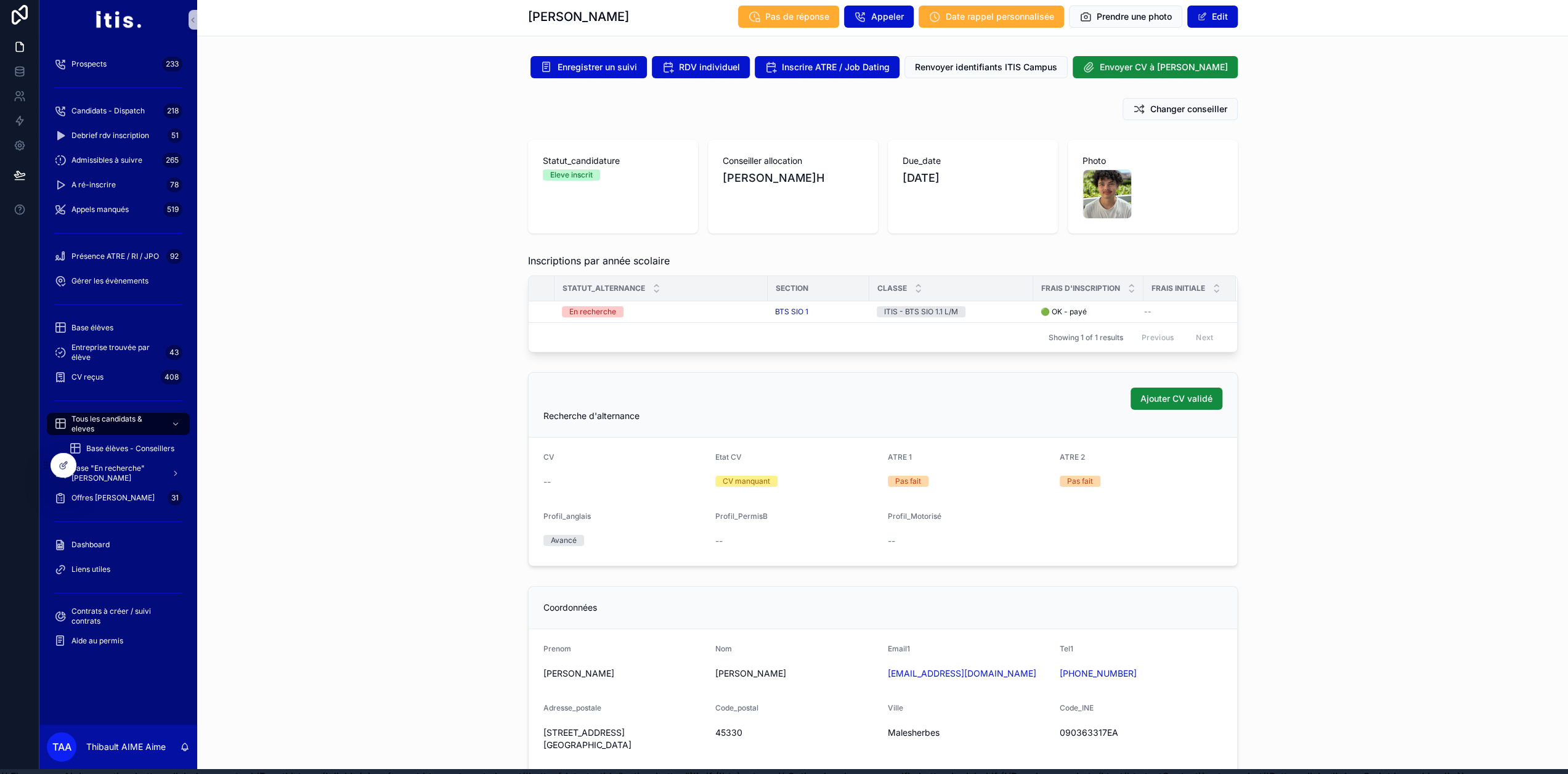
scroll to position [0, 9]
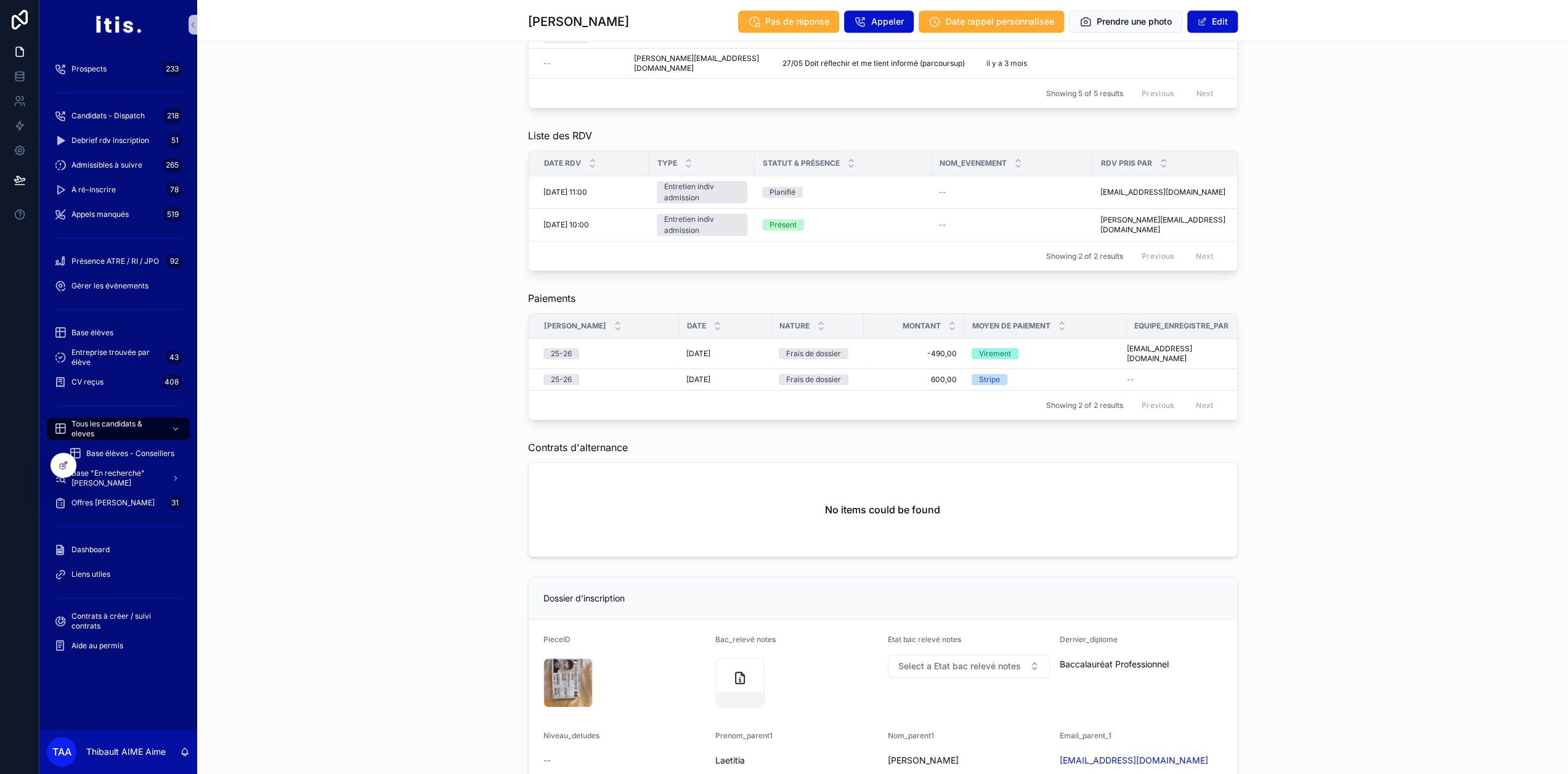
click at [1278, 435] on div "Contrats d'alternance No items could be found" at bounding box center [882, 499] width 1371 height 127
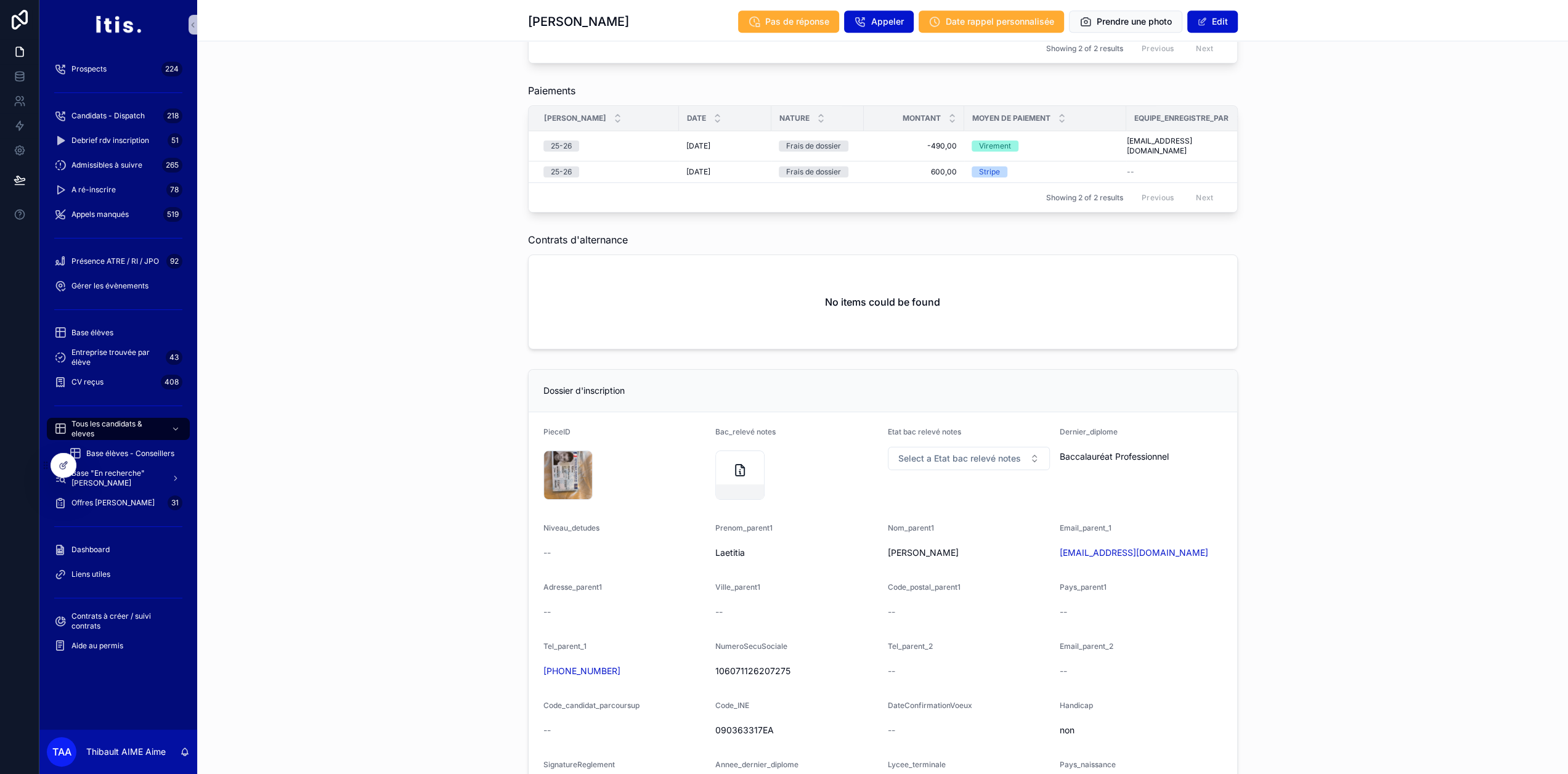
scroll to position [718, 0]
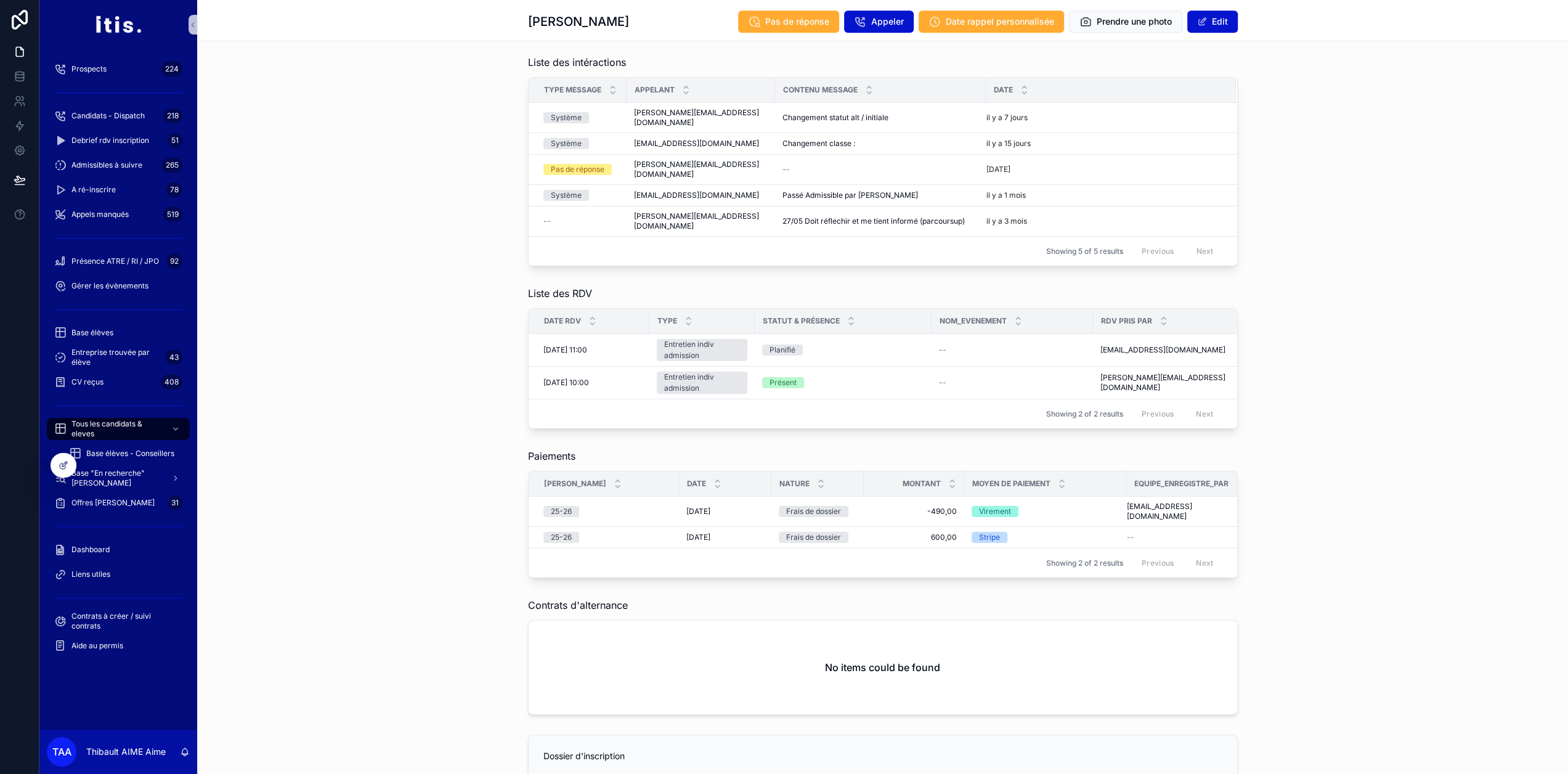
drag, startPoint x: 1286, startPoint y: 526, endPoint x: 1326, endPoint y: 361, distance: 169.8
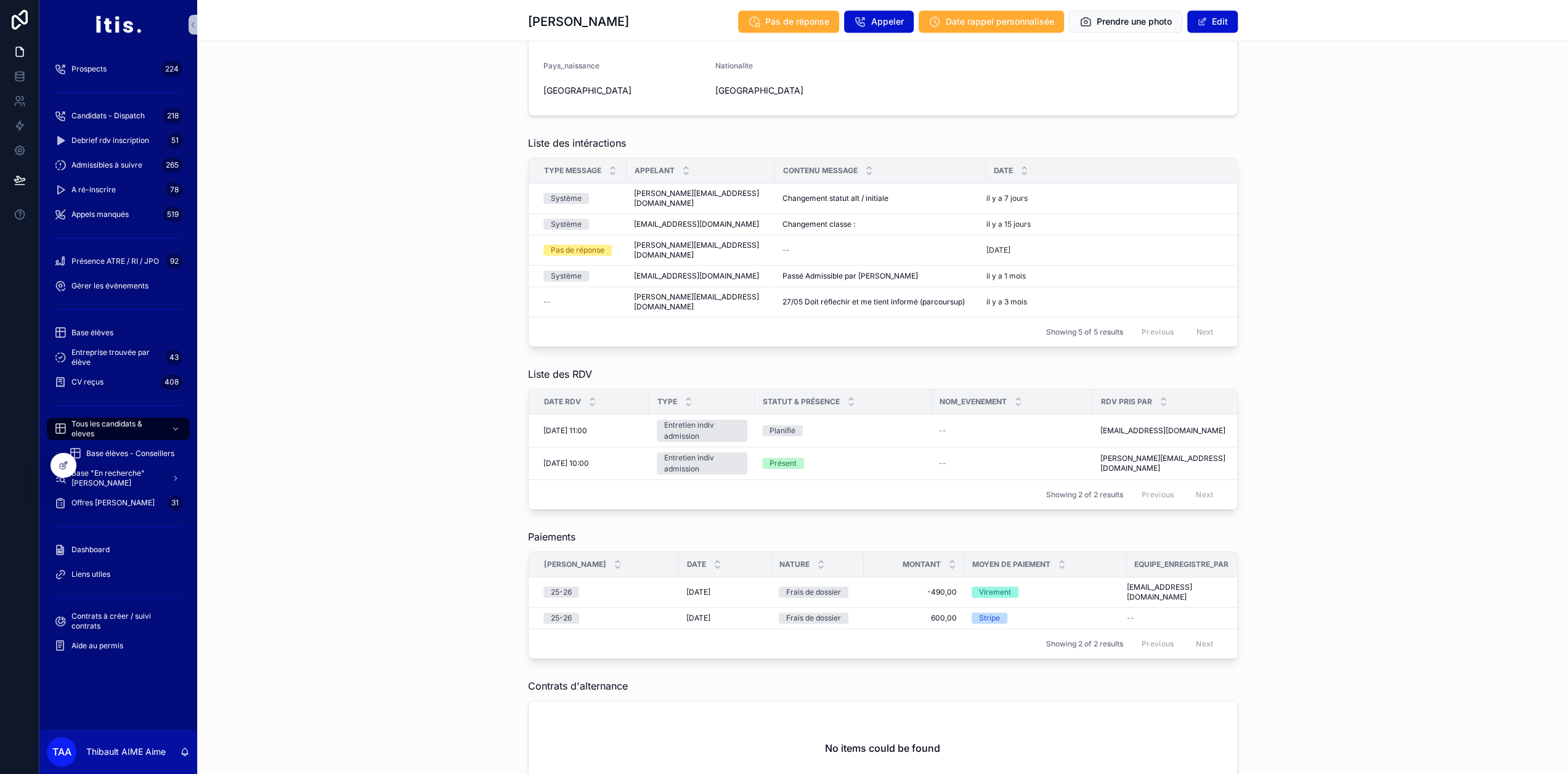
drag, startPoint x: 1347, startPoint y: 302, endPoint x: 1350, endPoint y: 327, distance: 25.2
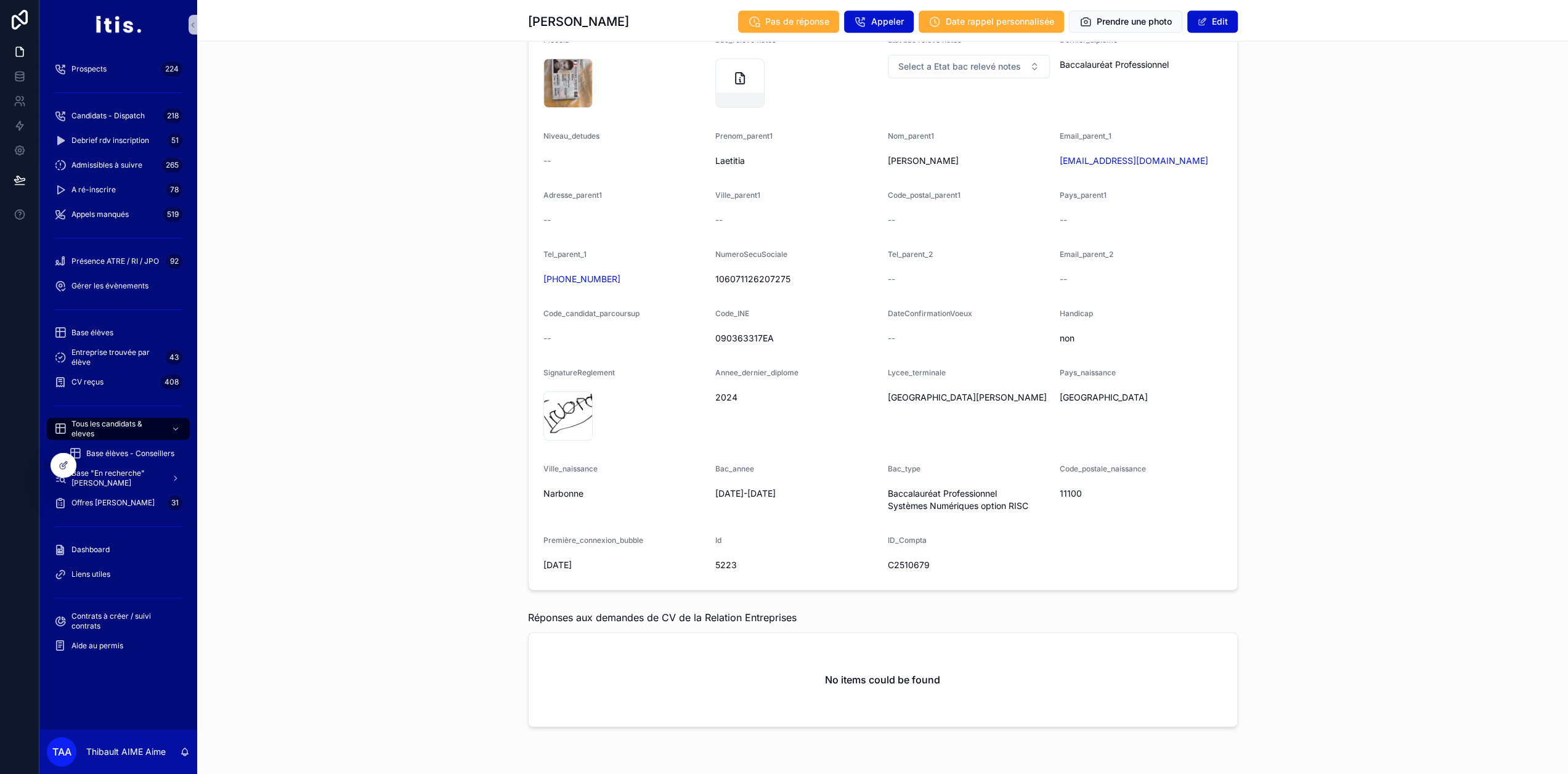
drag, startPoint x: 1355, startPoint y: 389, endPoint x: 1361, endPoint y: 614, distance: 225.1
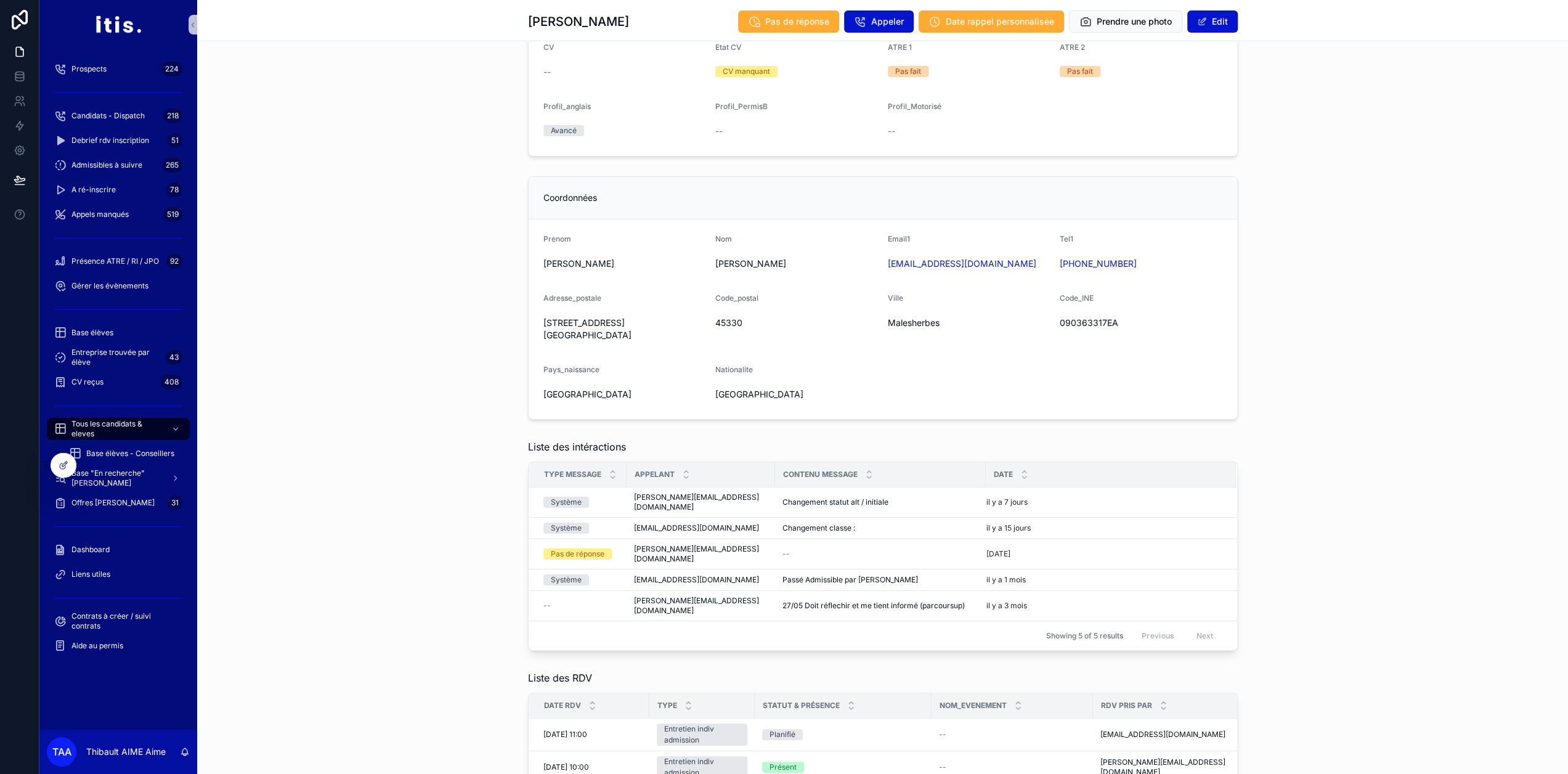
drag, startPoint x: 1362, startPoint y: 615, endPoint x: 1388, endPoint y: 366, distance: 250.4
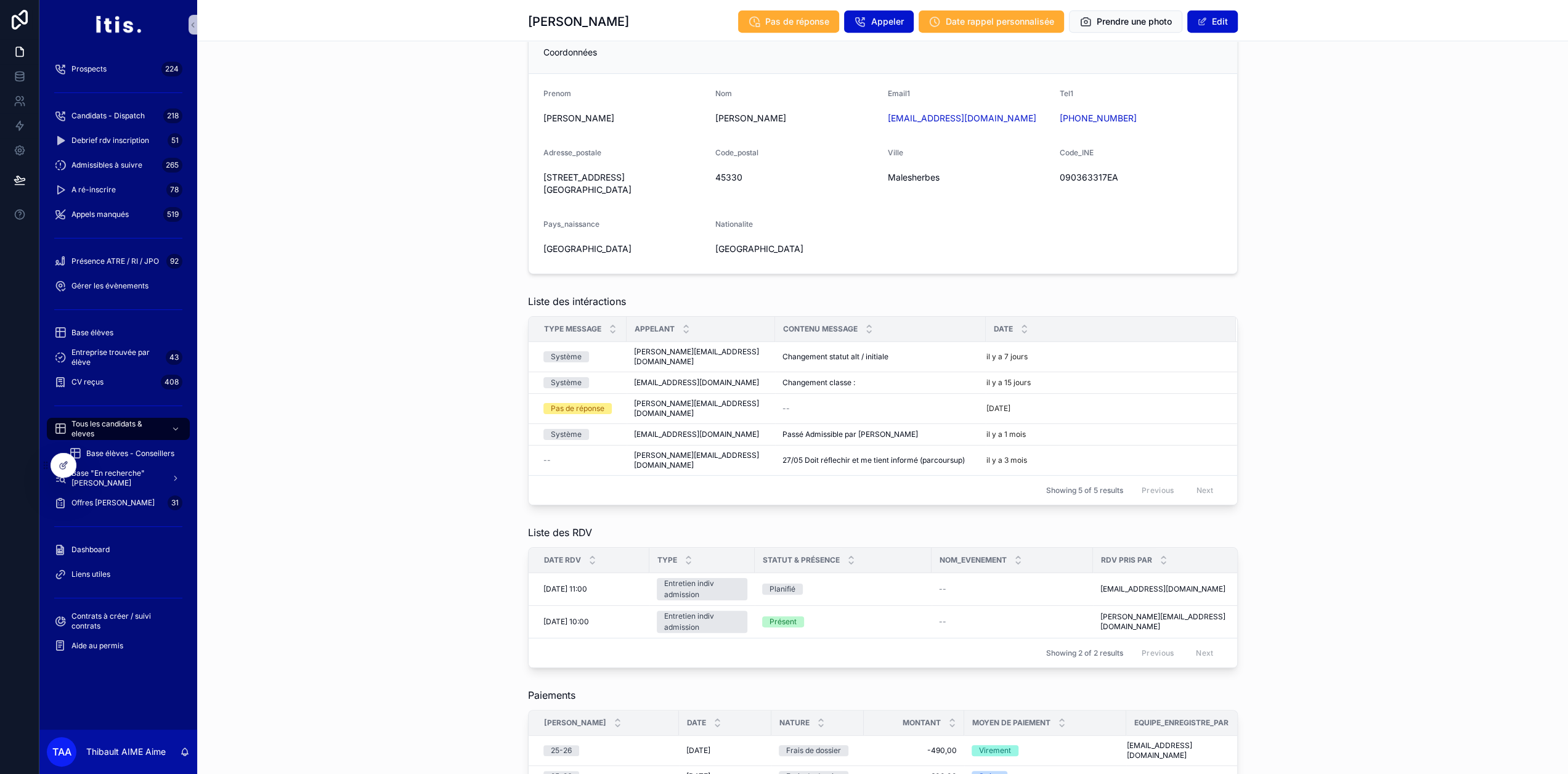
drag, startPoint x: 1375, startPoint y: 523, endPoint x: 1390, endPoint y: 463, distance: 61.8
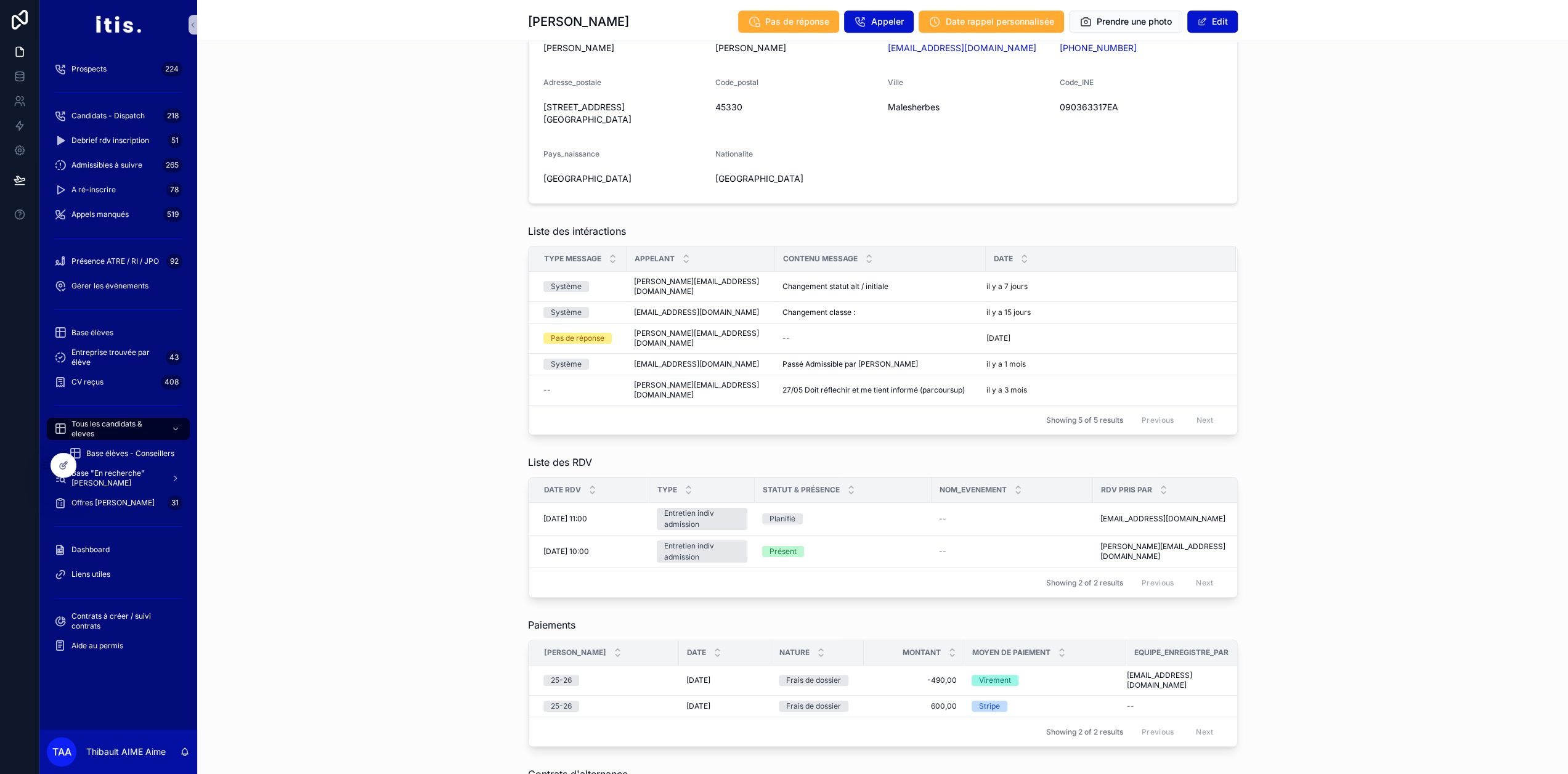
drag, startPoint x: 1390, startPoint y: 456, endPoint x: 1382, endPoint y: 594, distance: 138.2
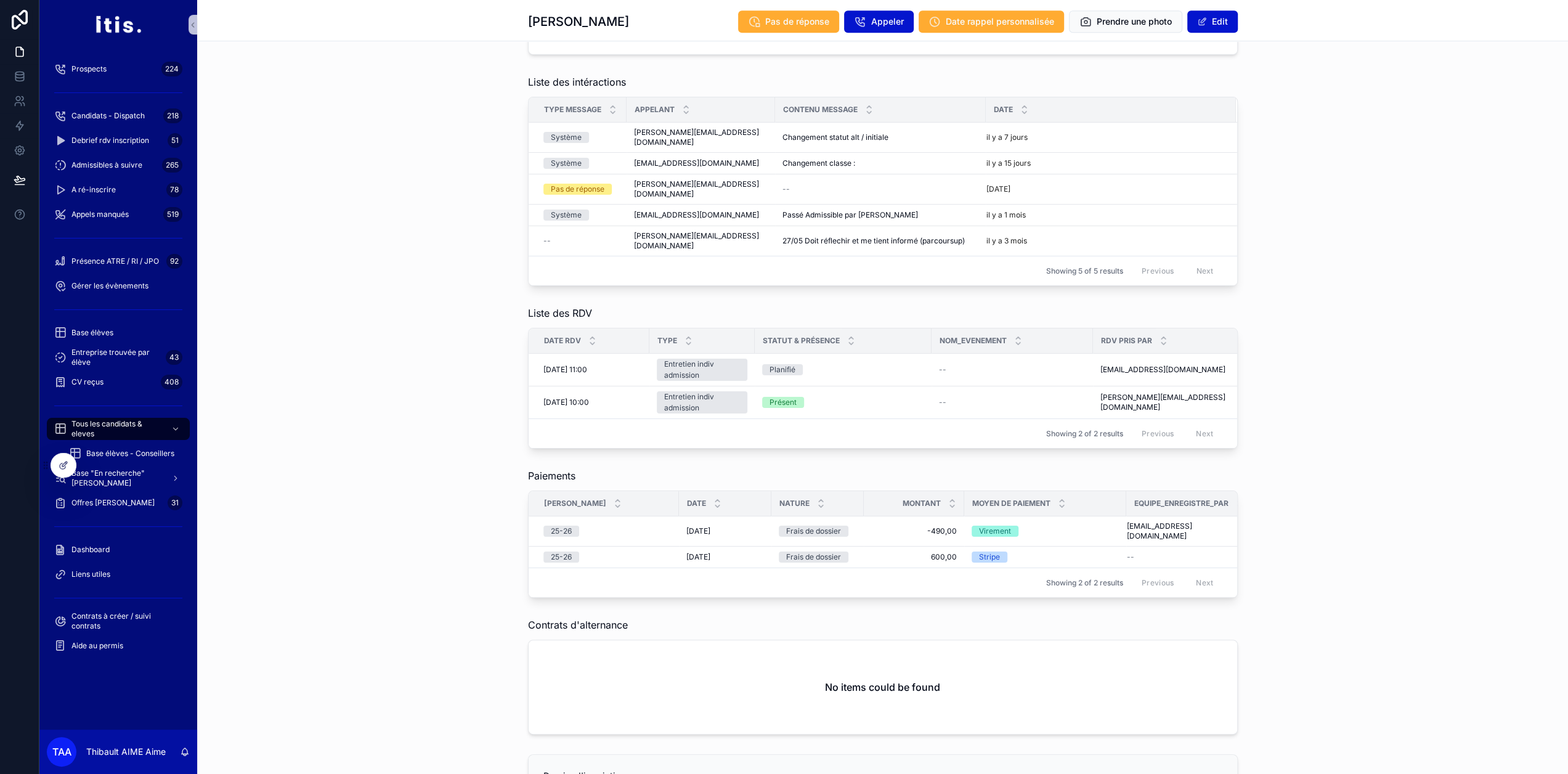
drag, startPoint x: 1382, startPoint y: 594, endPoint x: 1388, endPoint y: 543, distance: 51.4
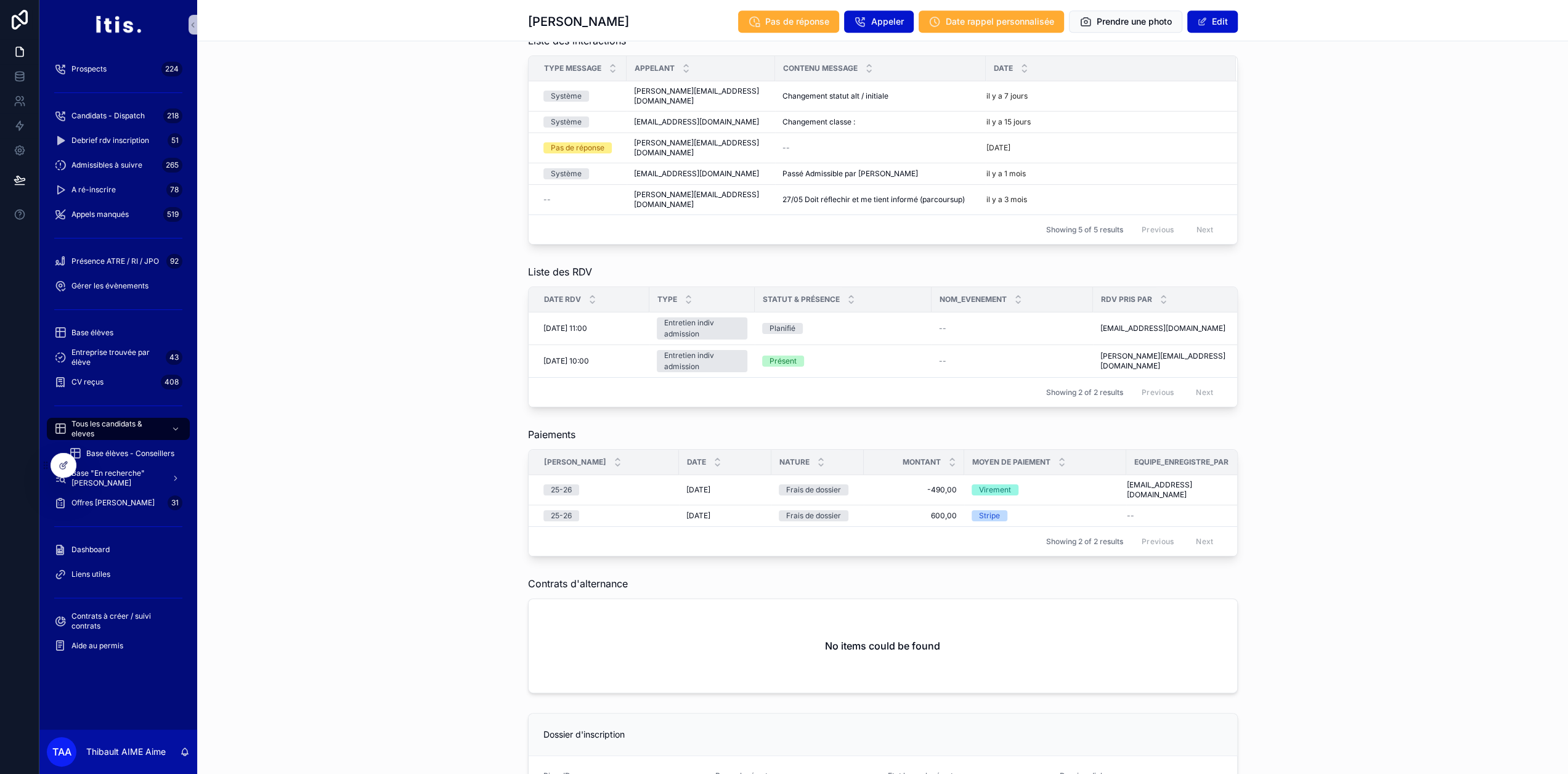
drag, startPoint x: 1388, startPoint y: 366, endPoint x: 1388, endPoint y: 401, distance: 35.0
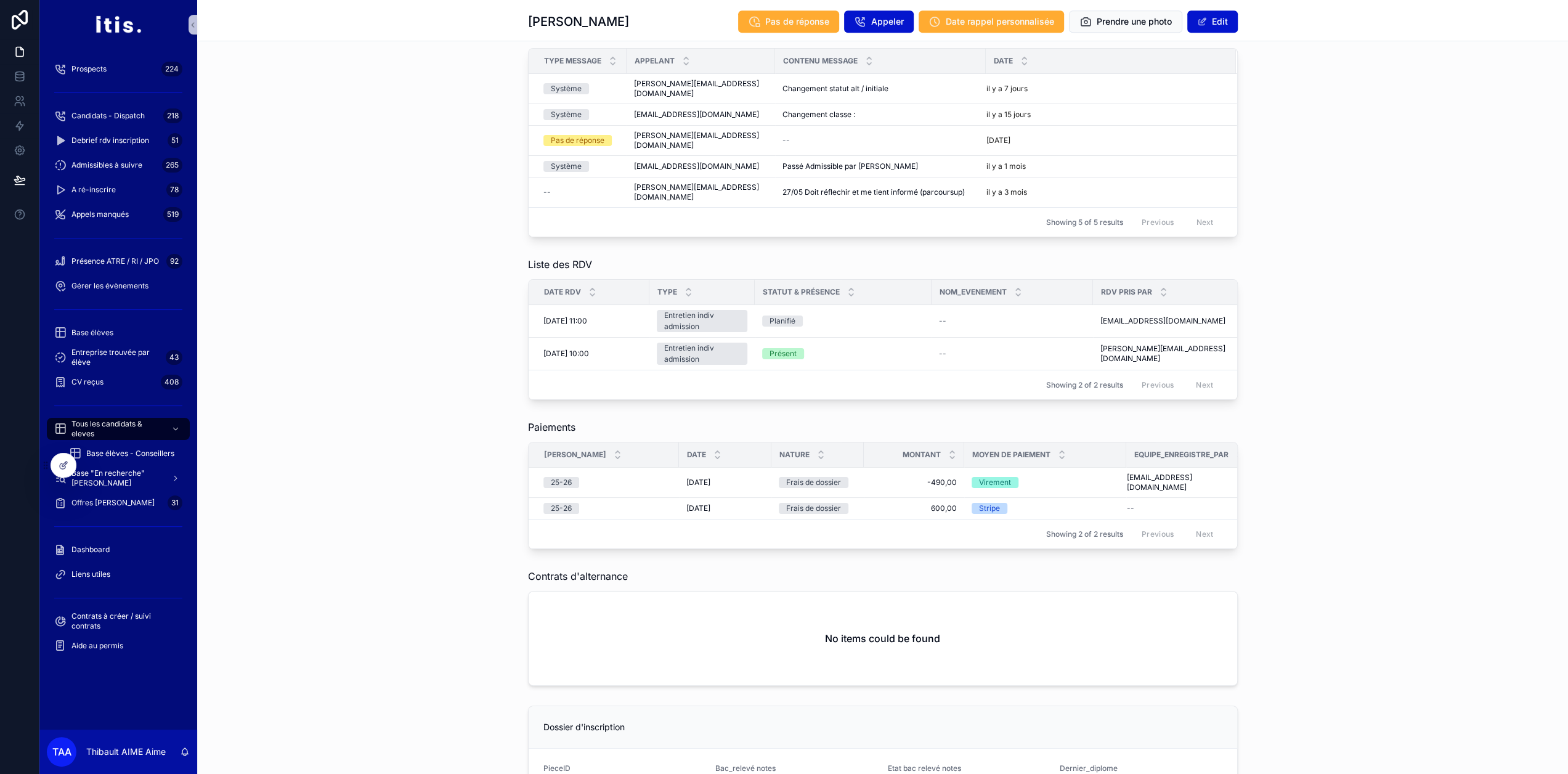
drag, startPoint x: 1388, startPoint y: 401, endPoint x: 1383, endPoint y: 350, distance: 51.2
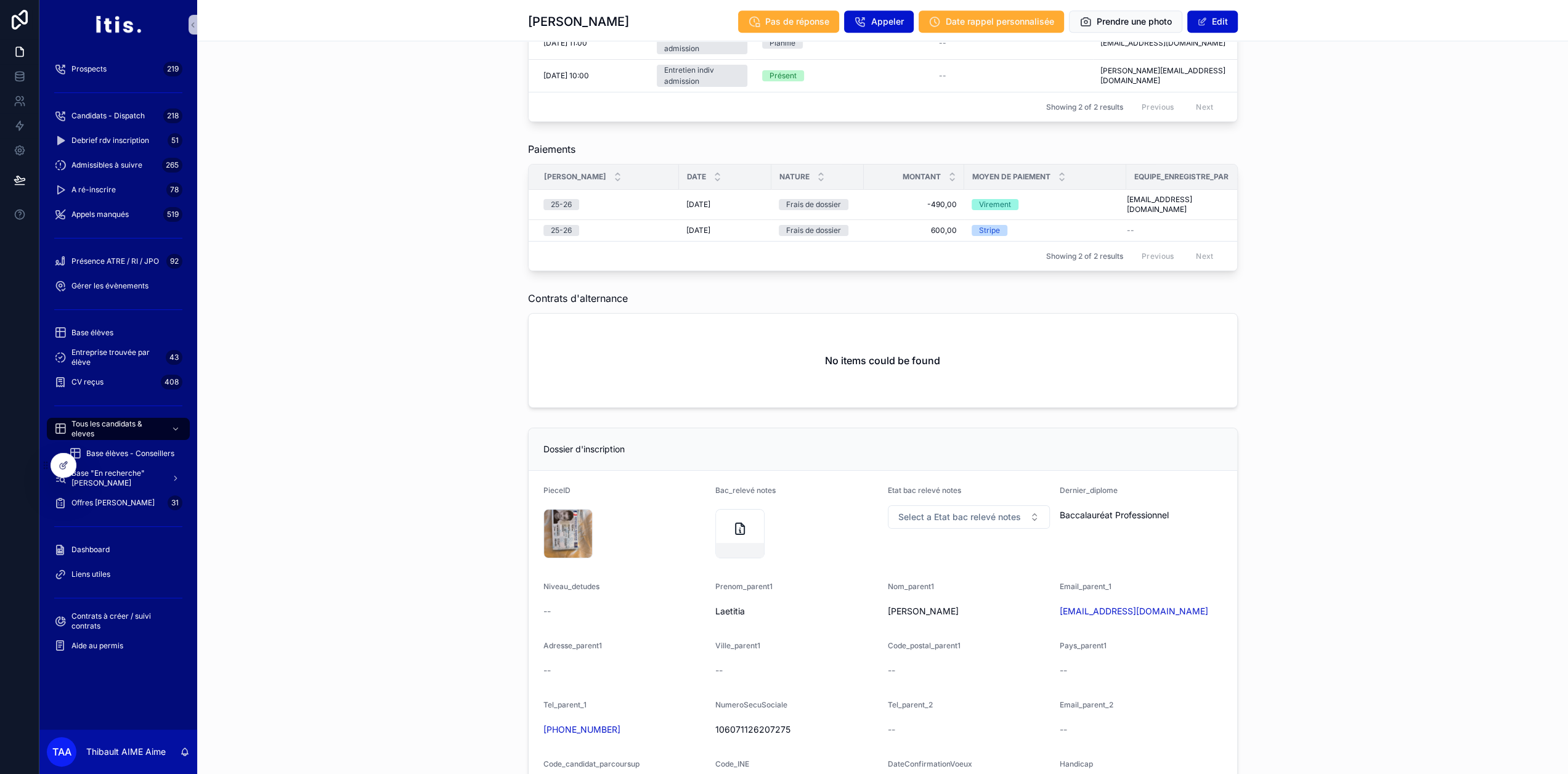
scroll to position [1109, 0]
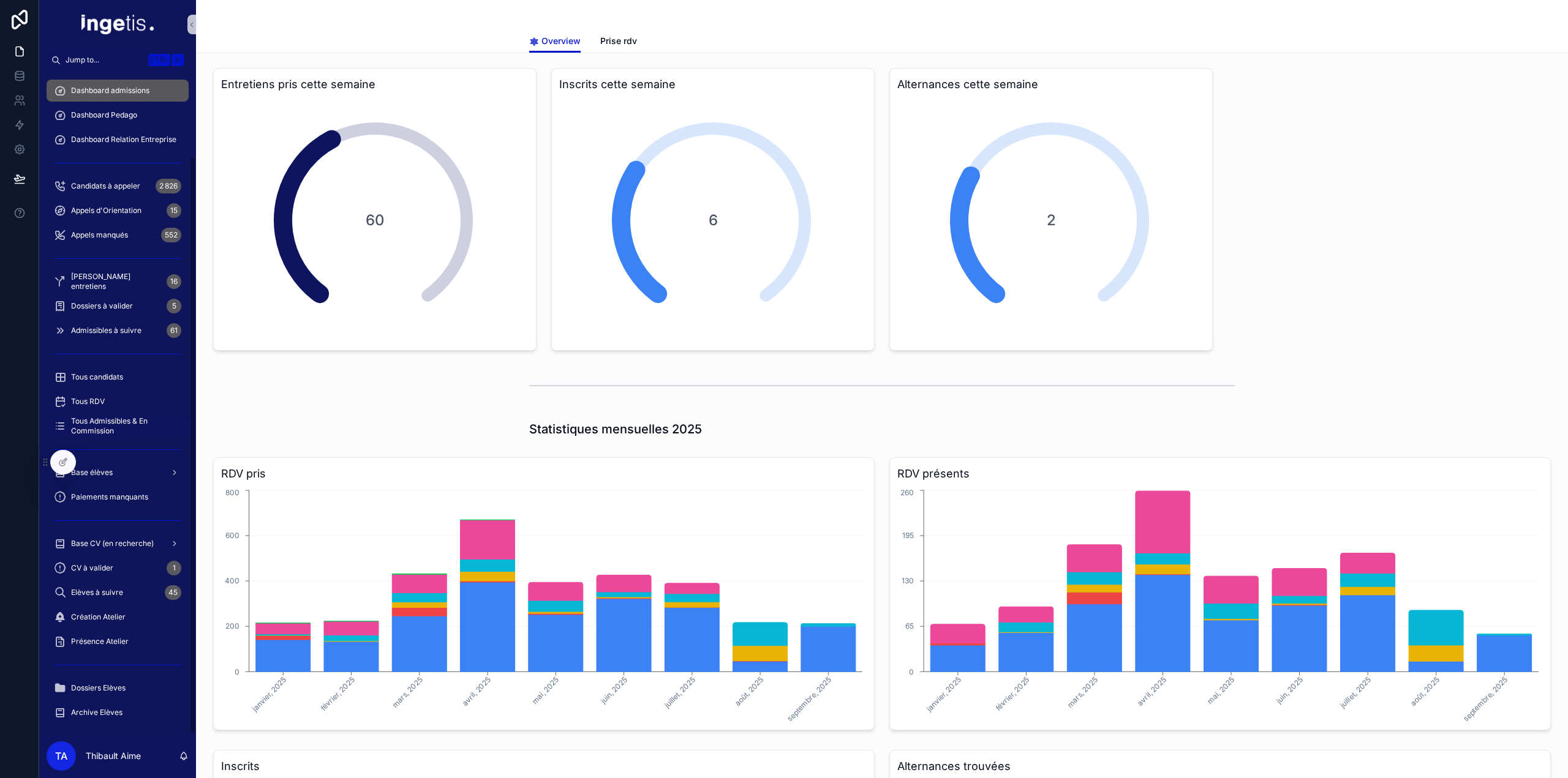
scroll to position [98, 0]
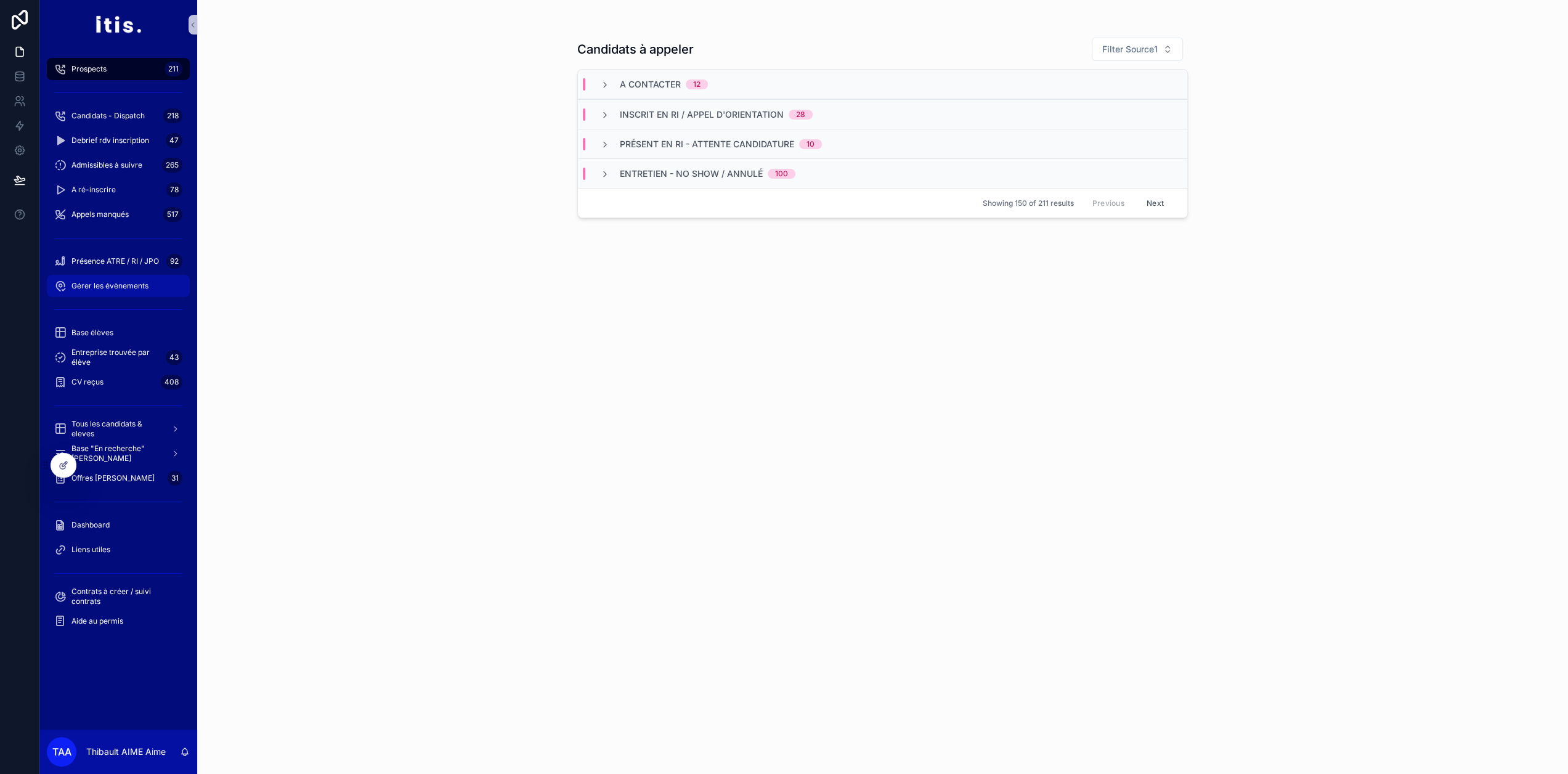
scroll to position [24, 0]
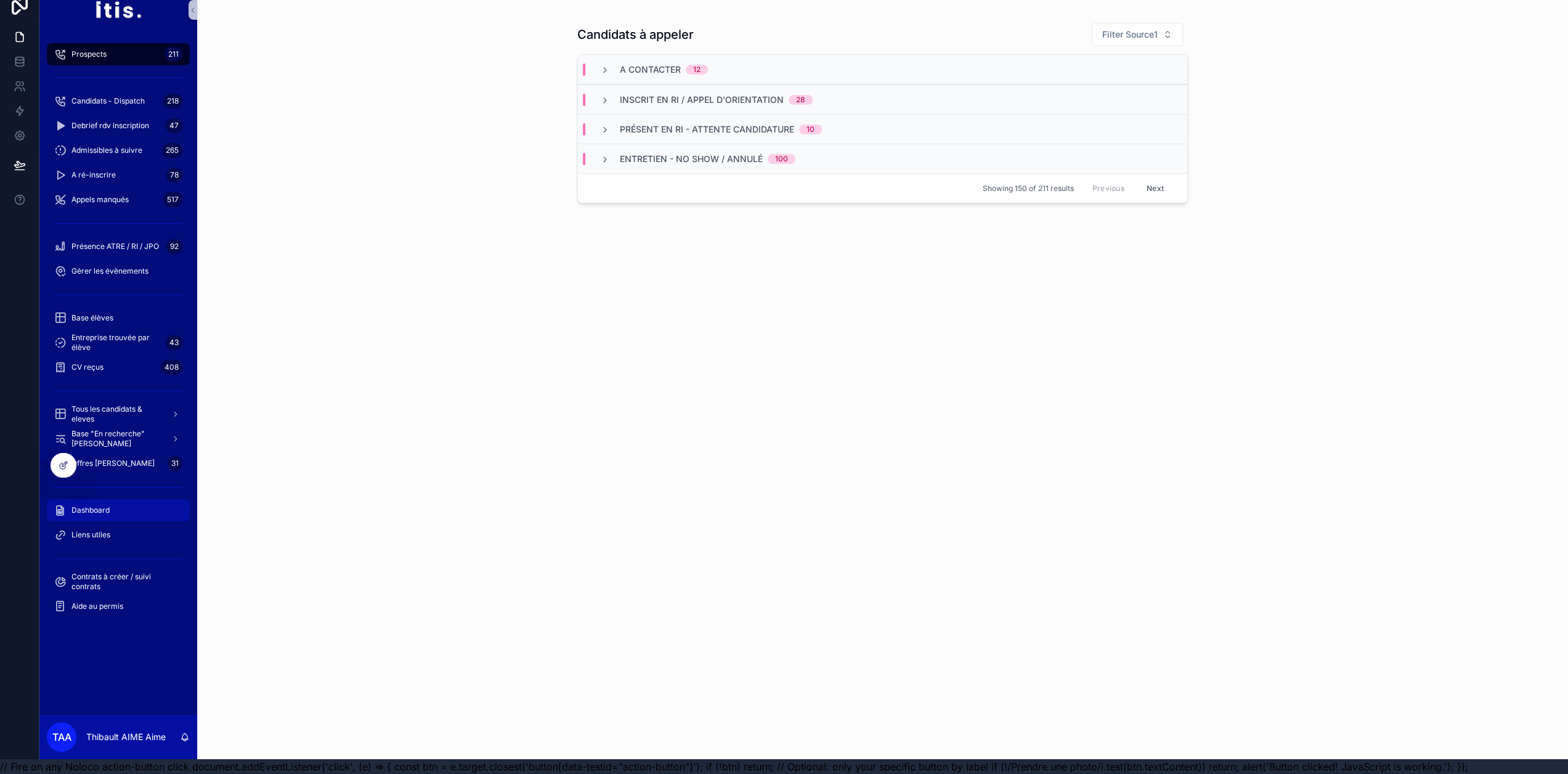
click at [119, 506] on div "Dashboard" at bounding box center [118, 510] width 128 height 20
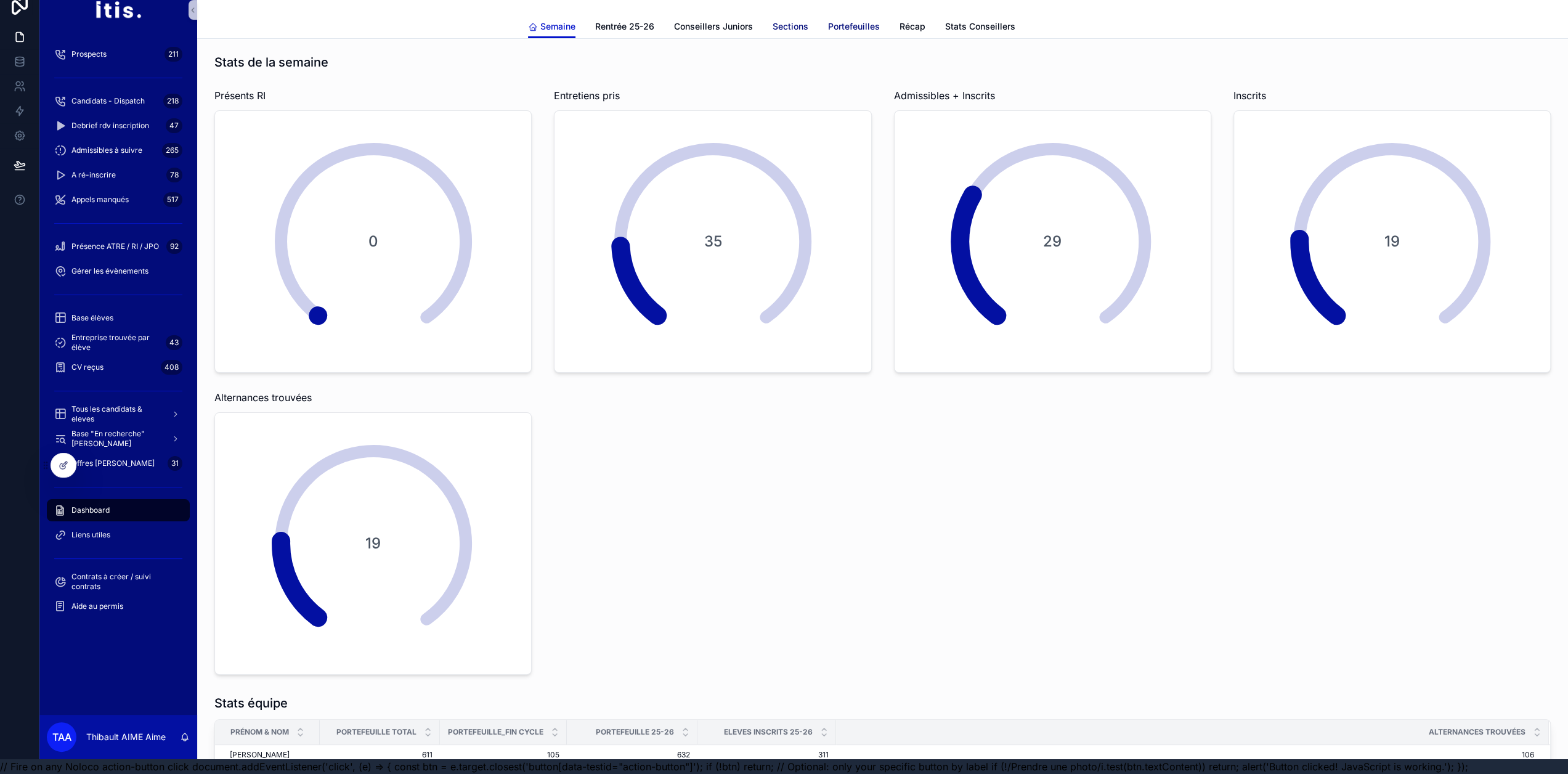
drag, startPoint x: 838, startPoint y: 22, endPoint x: 791, endPoint y: 17, distance: 47.3
click at [837, 21] on span "Portefeuilles" at bounding box center [854, 27] width 52 height 12
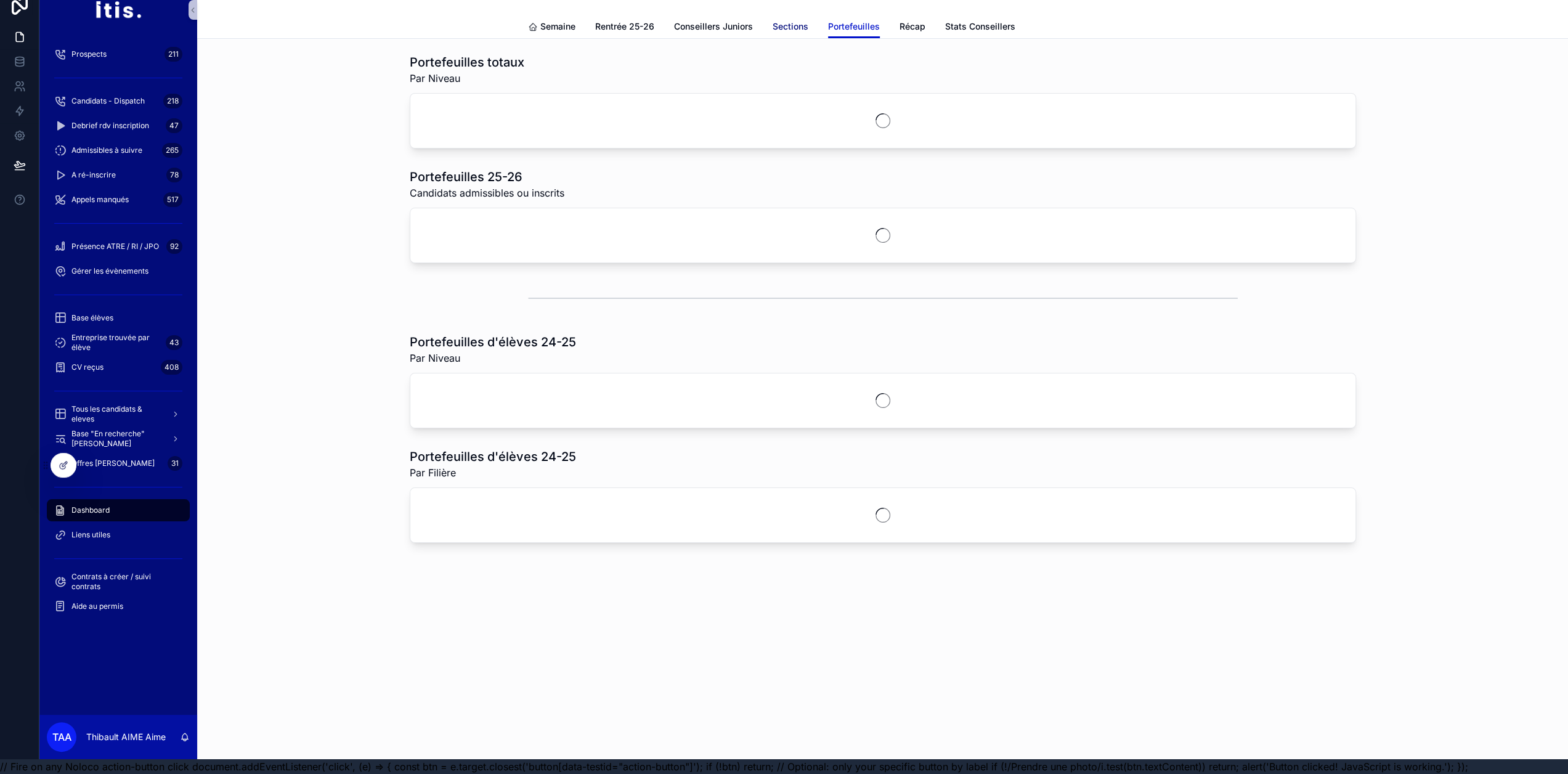
click at [791, 21] on span "Sections" at bounding box center [790, 27] width 35 height 12
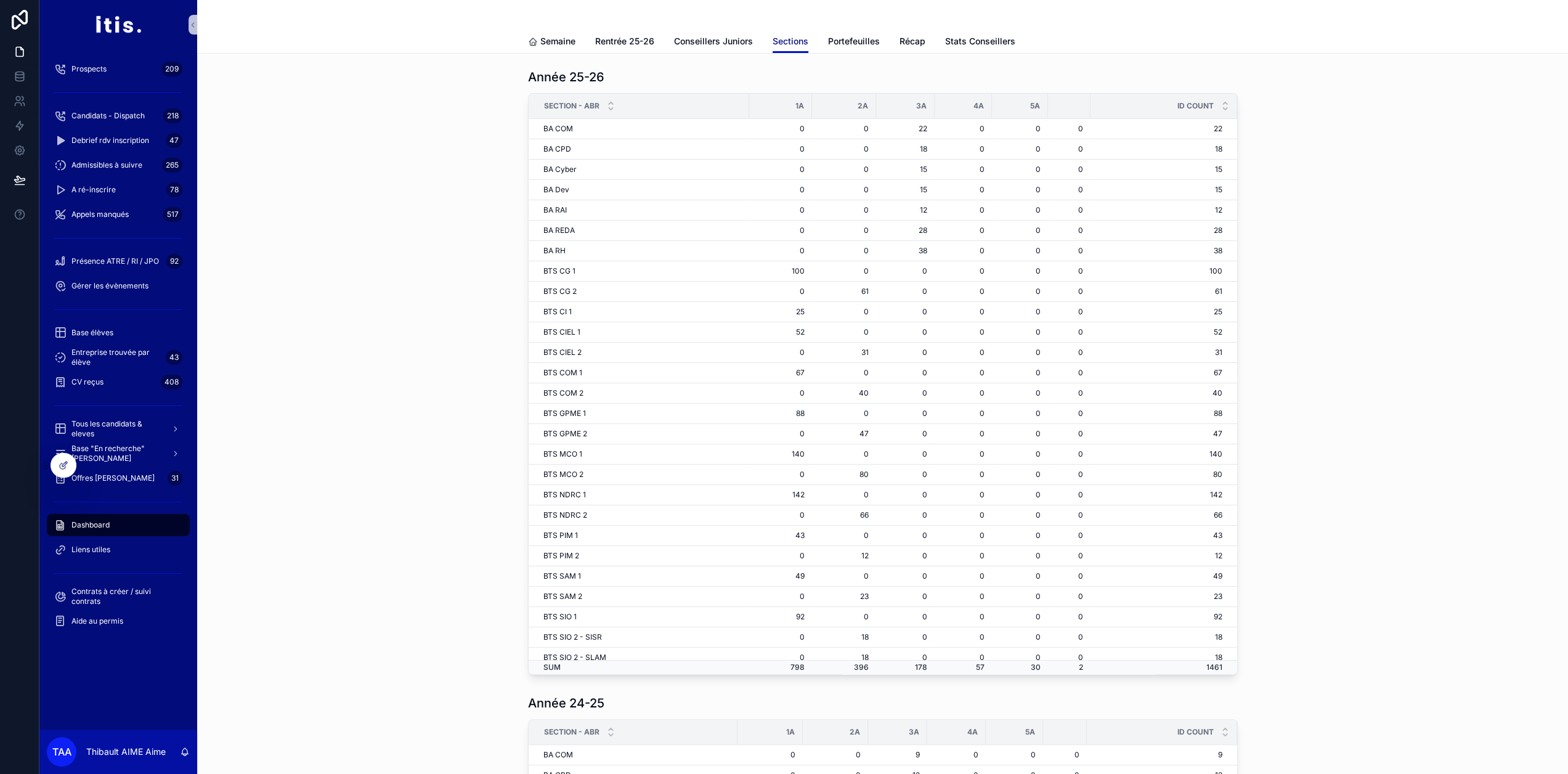
scroll to position [237, 0]
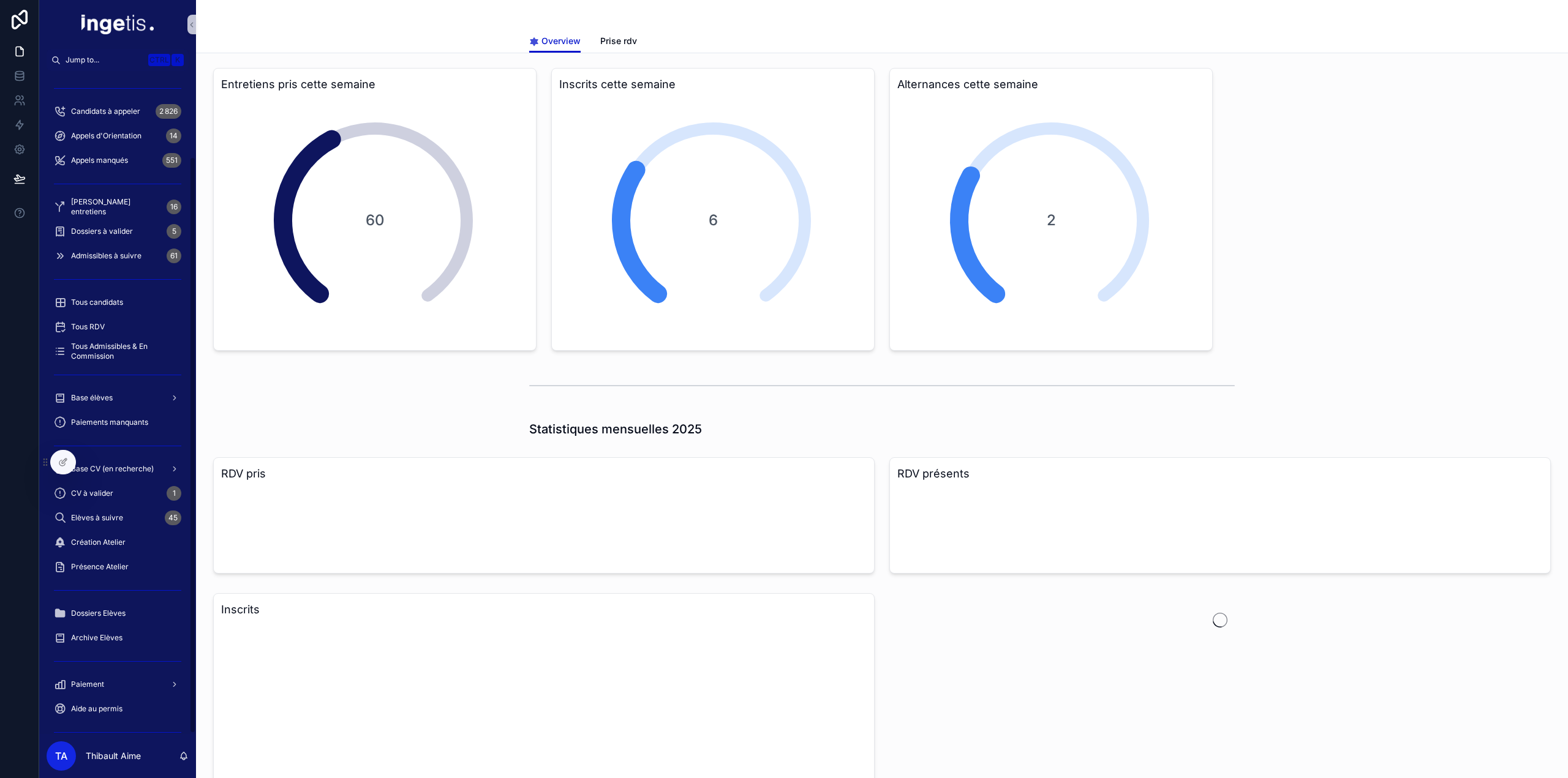
scroll to position [98, 0]
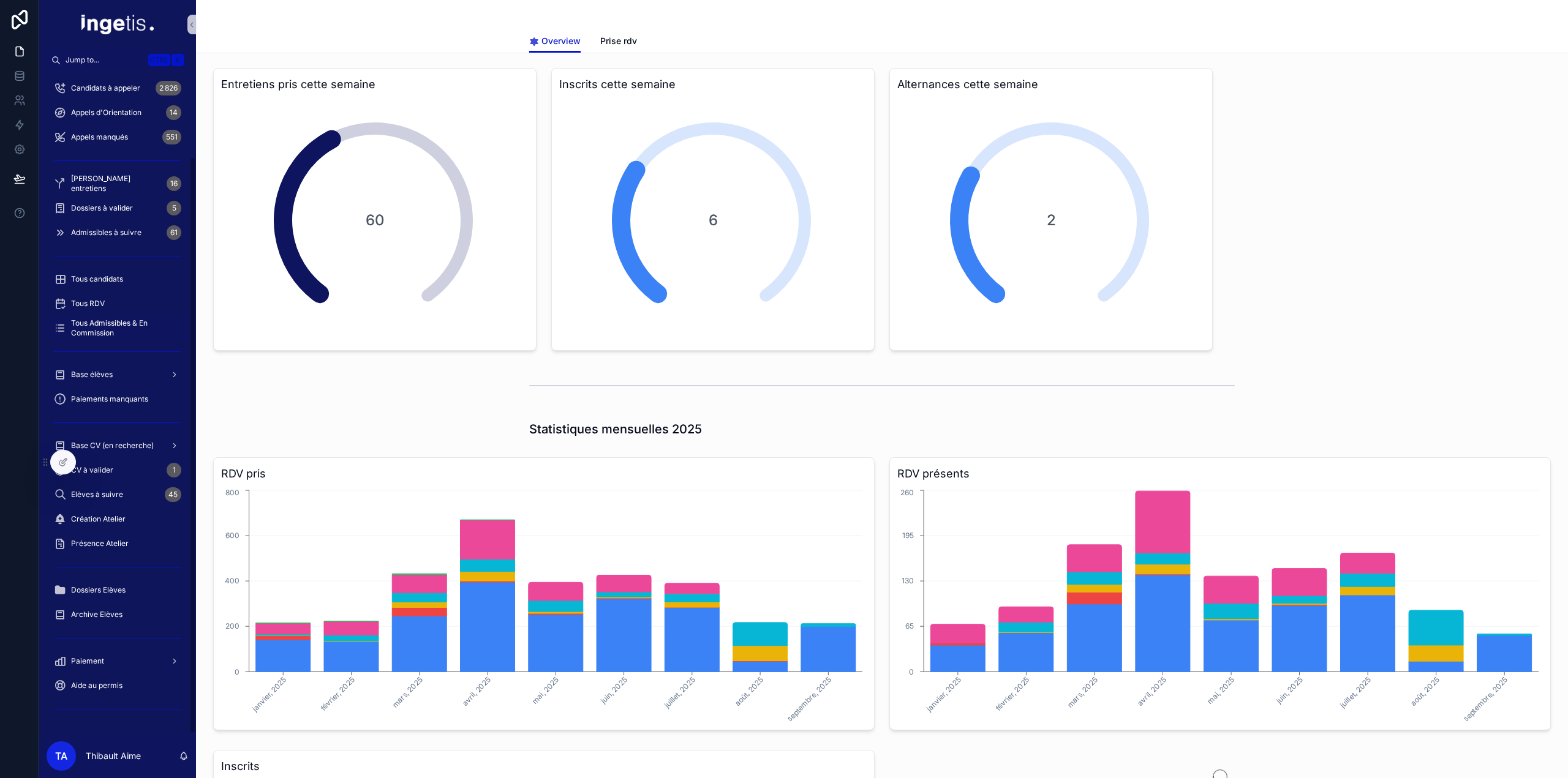
click at [103, 332] on span "Tous Admissibles & En Commission" at bounding box center [124, 328] width 105 height 20
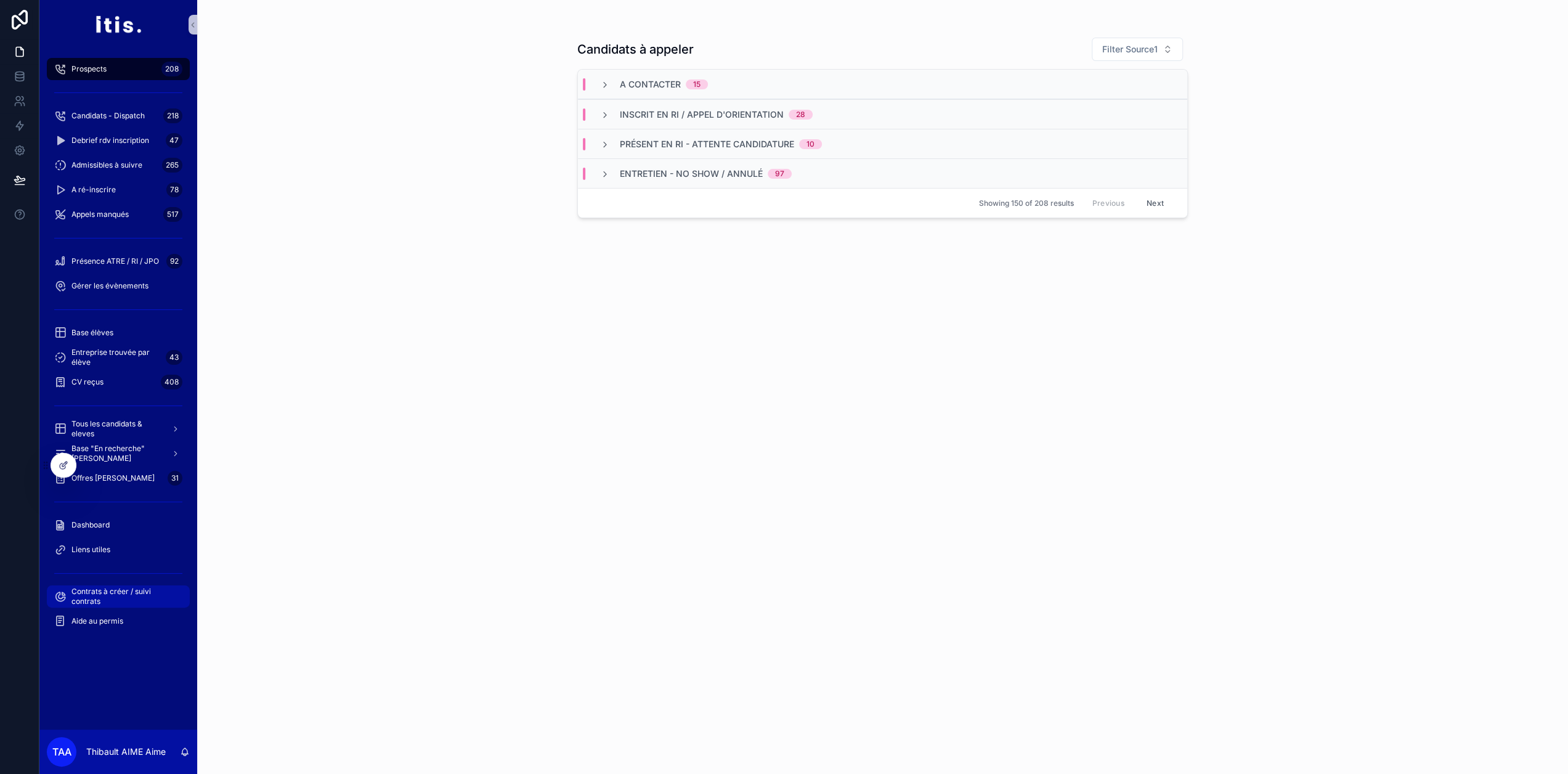
click at [119, 591] on span "Contrats à créer / suivi contrats" at bounding box center [124, 596] width 106 height 20
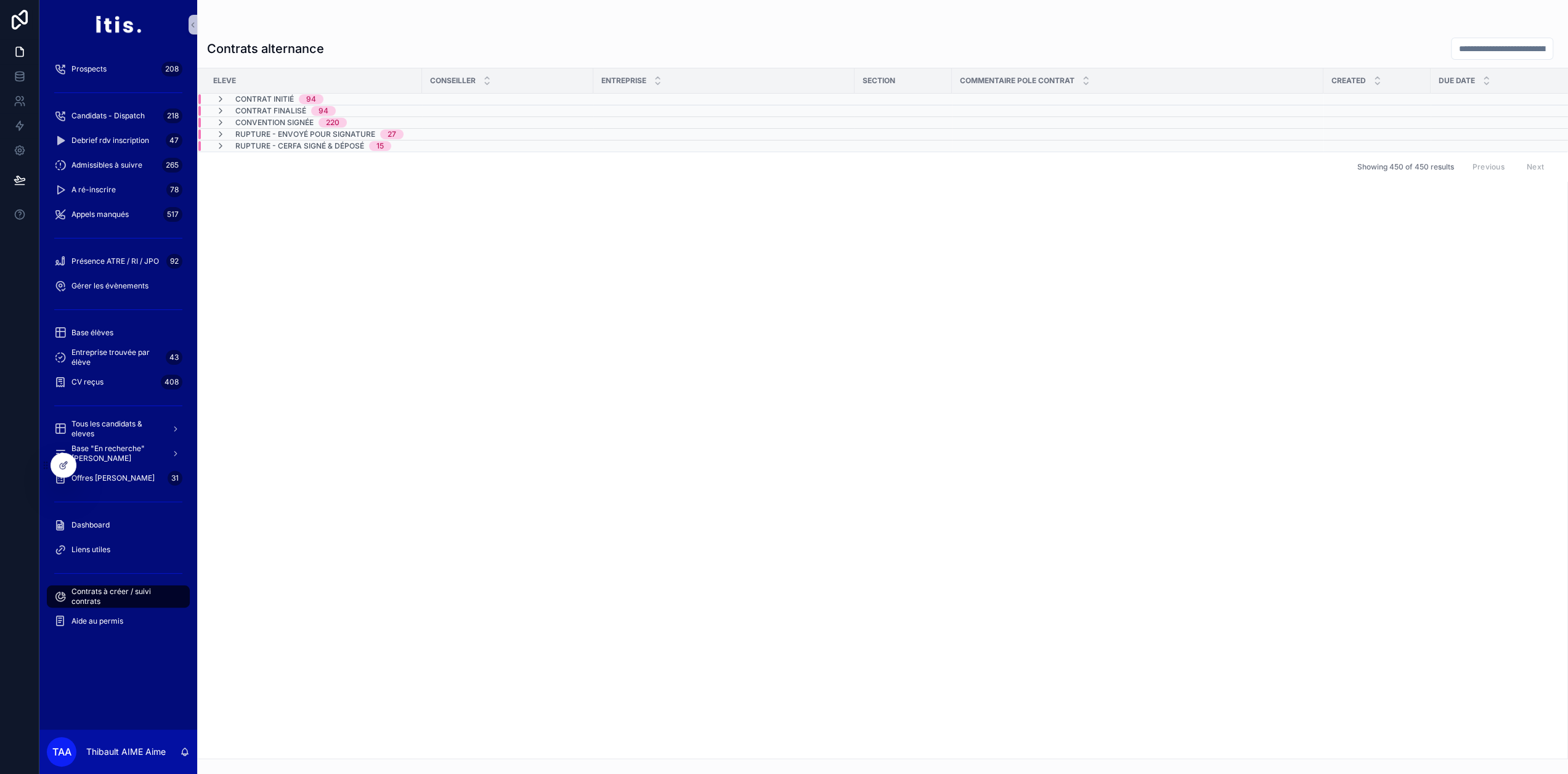
click at [355, 99] on div "Contrat initié 94" at bounding box center [526, 99] width 655 height 10
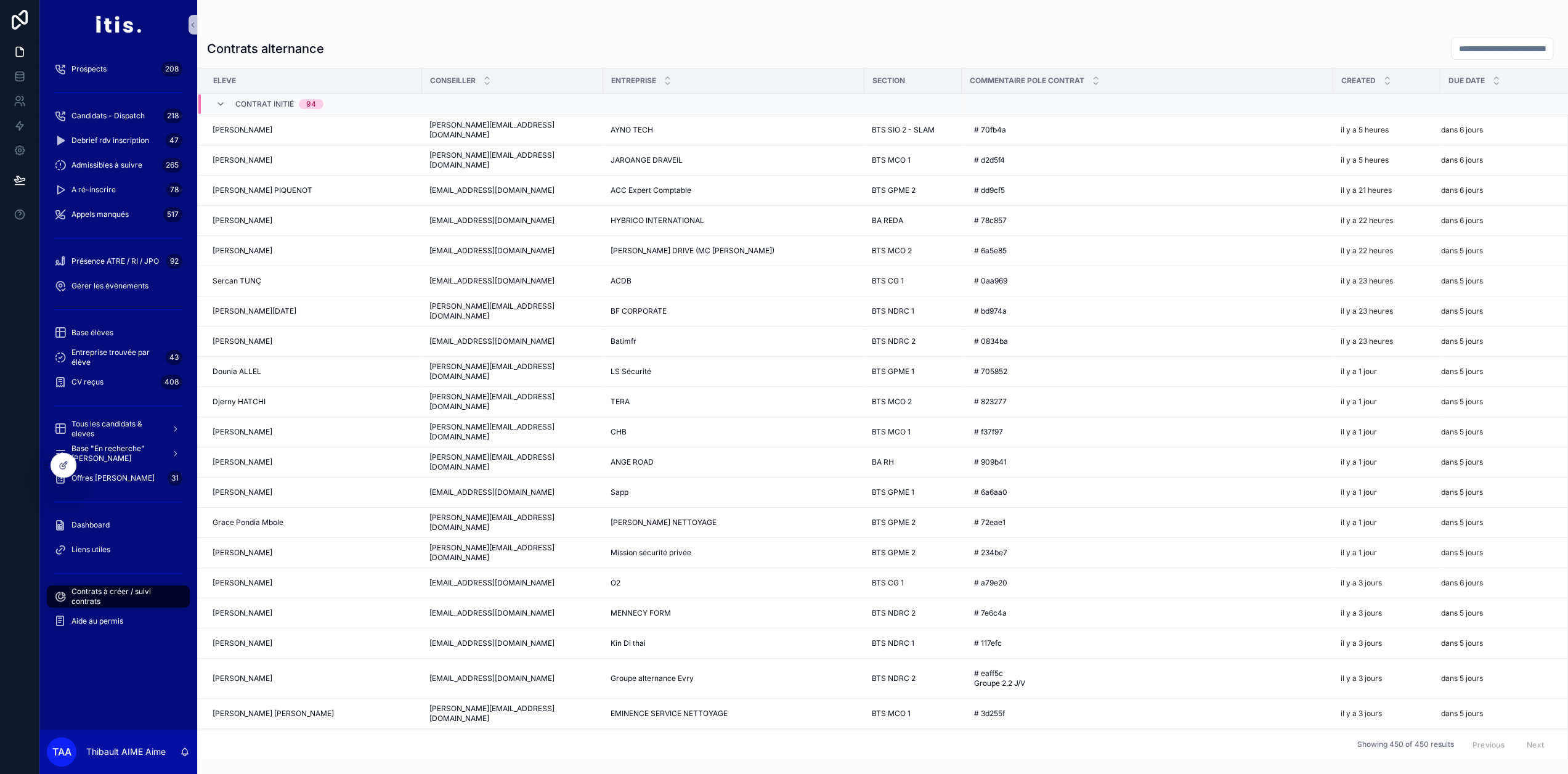
click at [292, 103] on span "Contrat initié" at bounding box center [265, 104] width 58 height 10
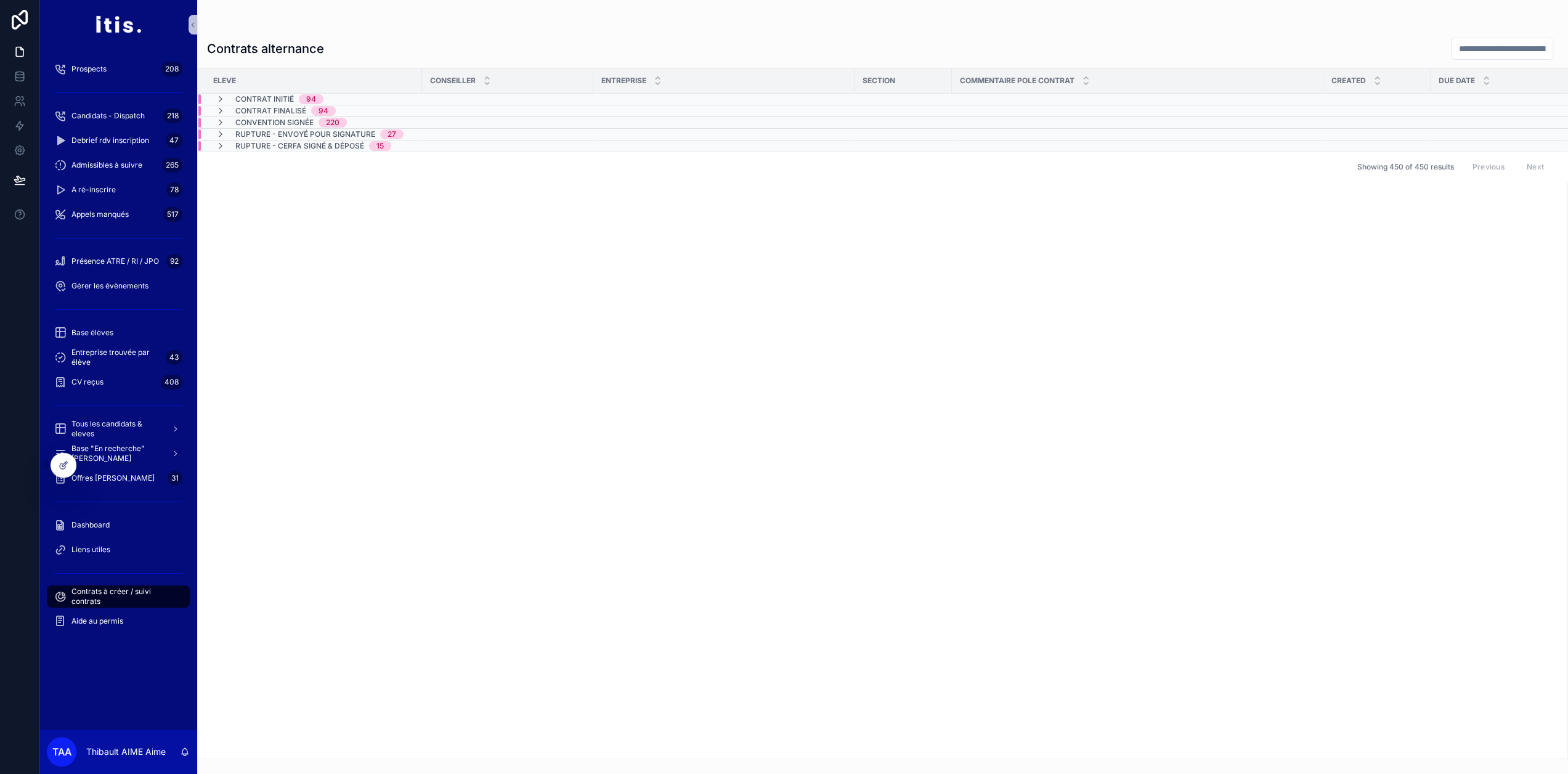
click at [288, 125] on span "Convention signée" at bounding box center [275, 122] width 78 height 10
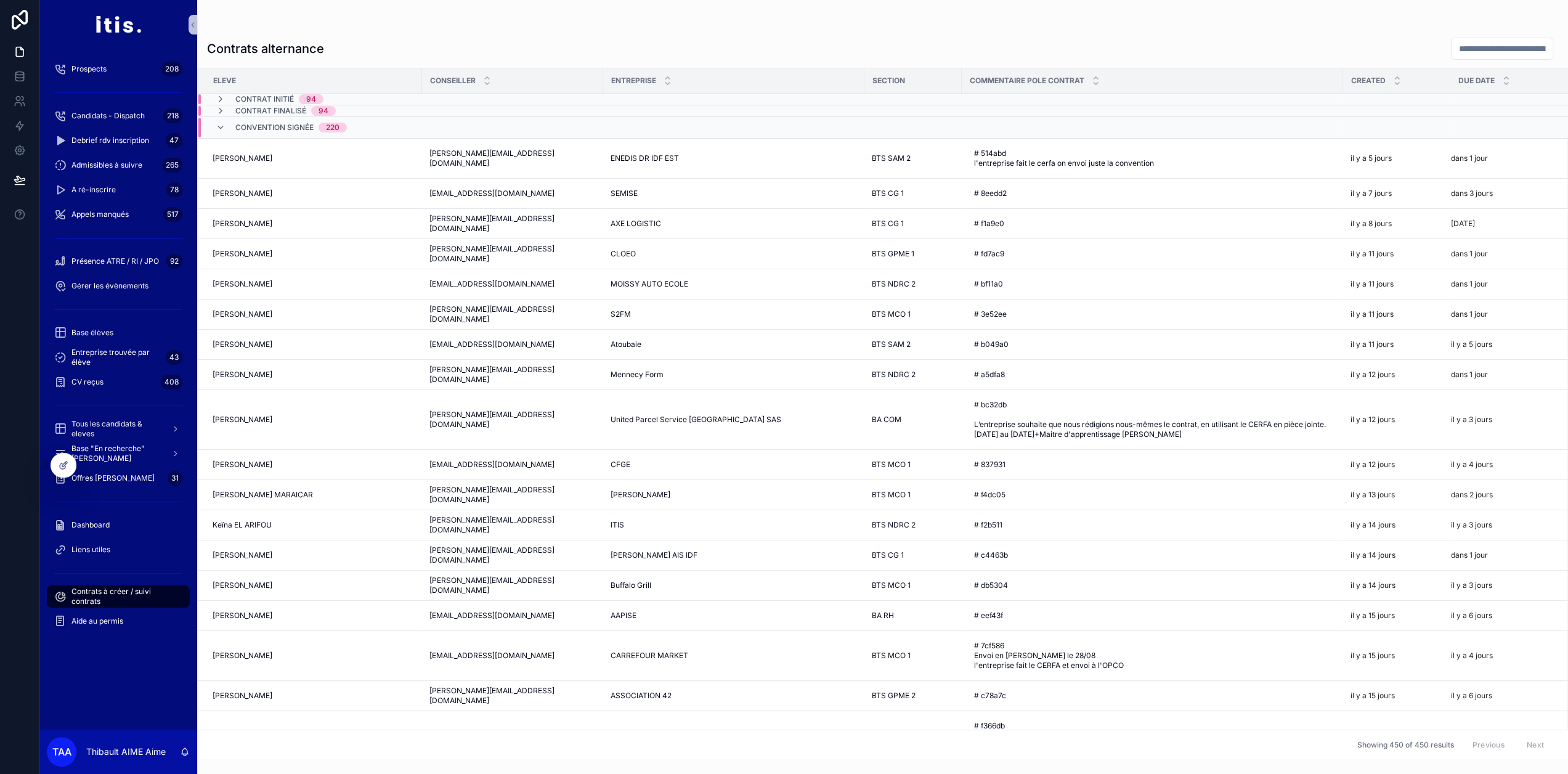
click at [288, 125] on span "Convention signée" at bounding box center [275, 127] width 78 height 10
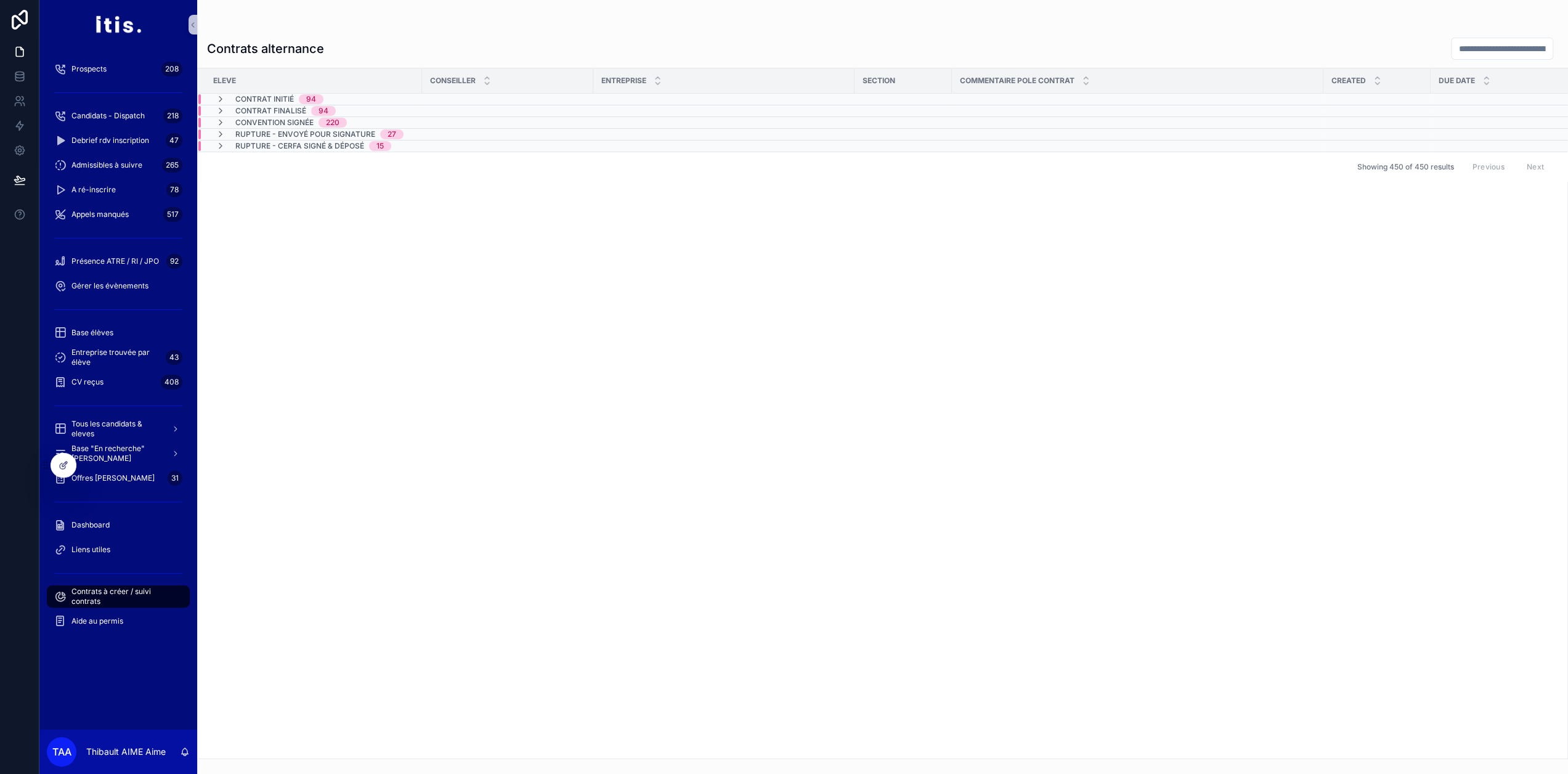
click at [422, 229] on div "Eleve Conseiller Entreprise Section Commentaire Pole Contrat Created Due date C…" at bounding box center [882, 413] width 1370 height 690
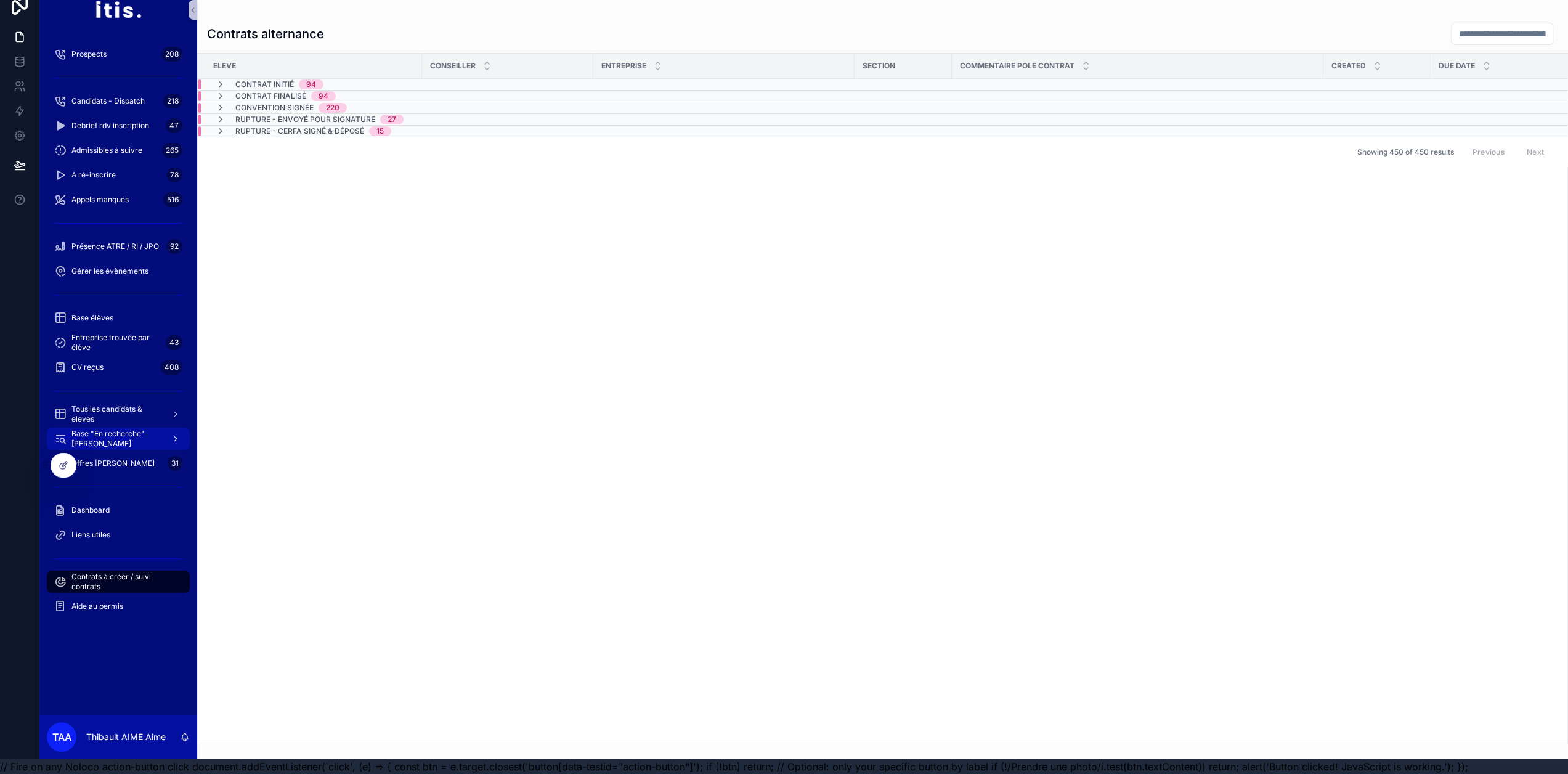
scroll to position [24, 0]
click at [118, 500] on div "Dashboard" at bounding box center [118, 510] width 128 height 20
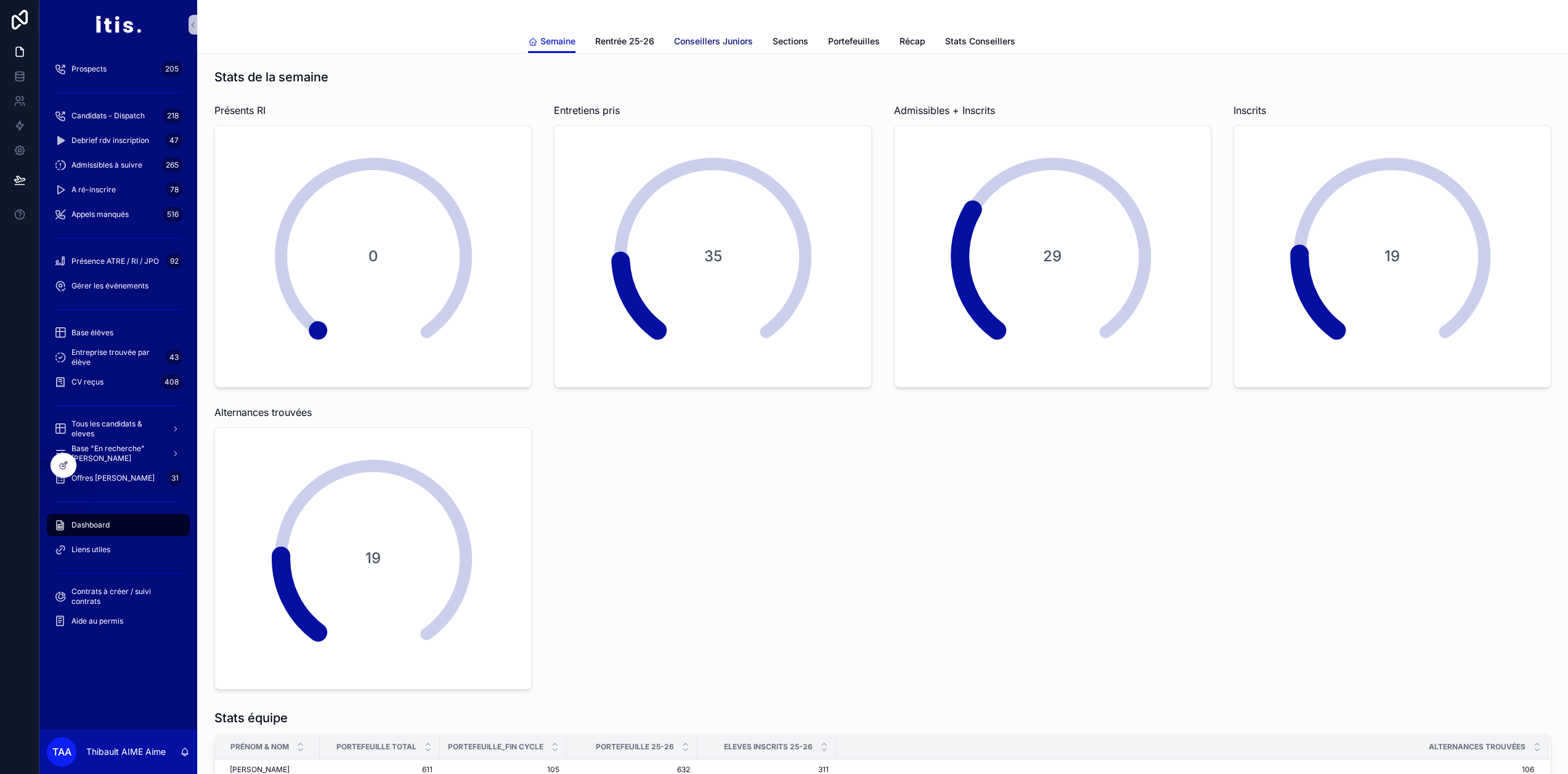
click at [732, 30] on link "Conseillers Juniors" at bounding box center [713, 43] width 79 height 25
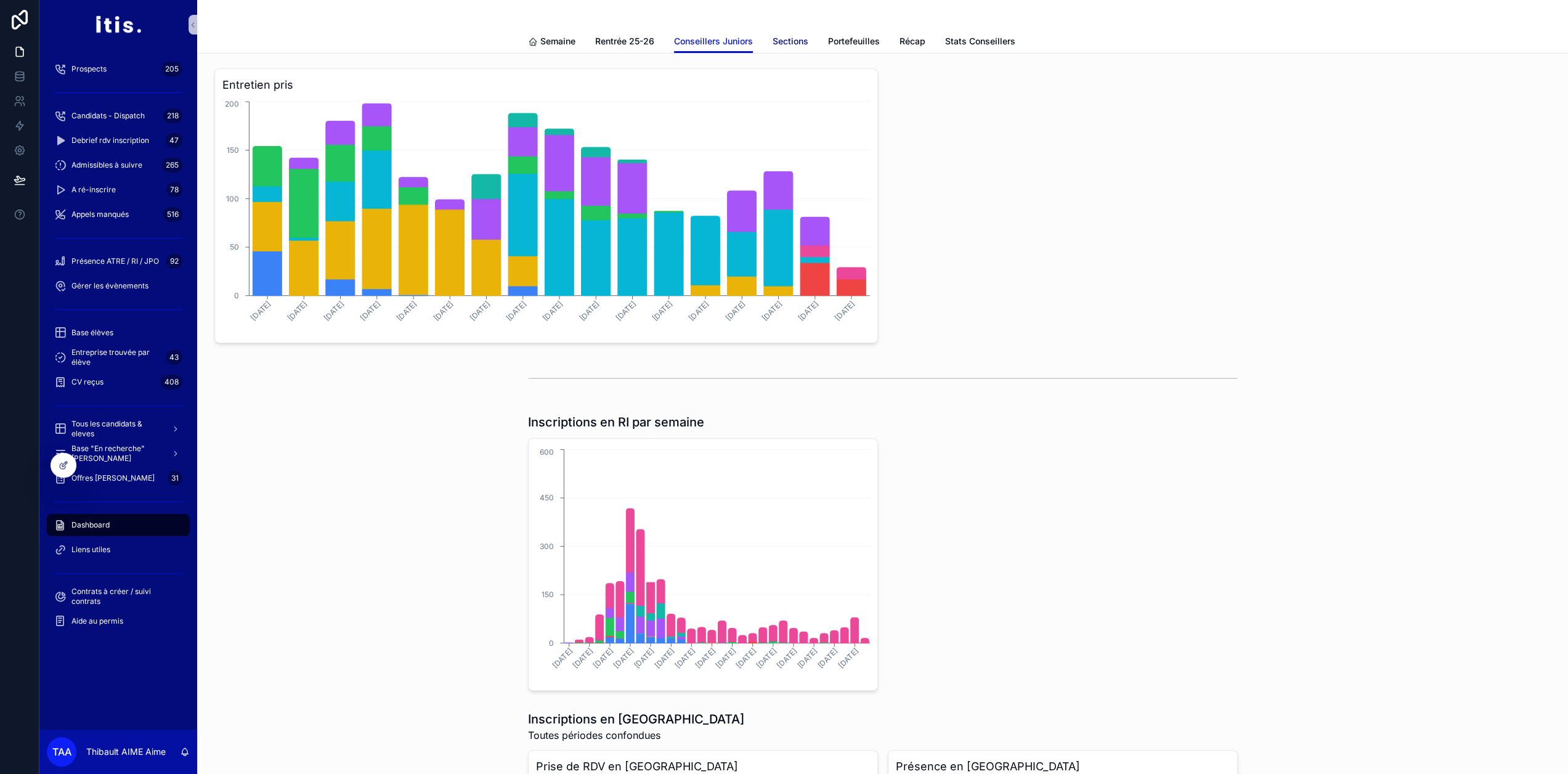
click at [792, 34] on link "Sections" at bounding box center [790, 43] width 35 height 25
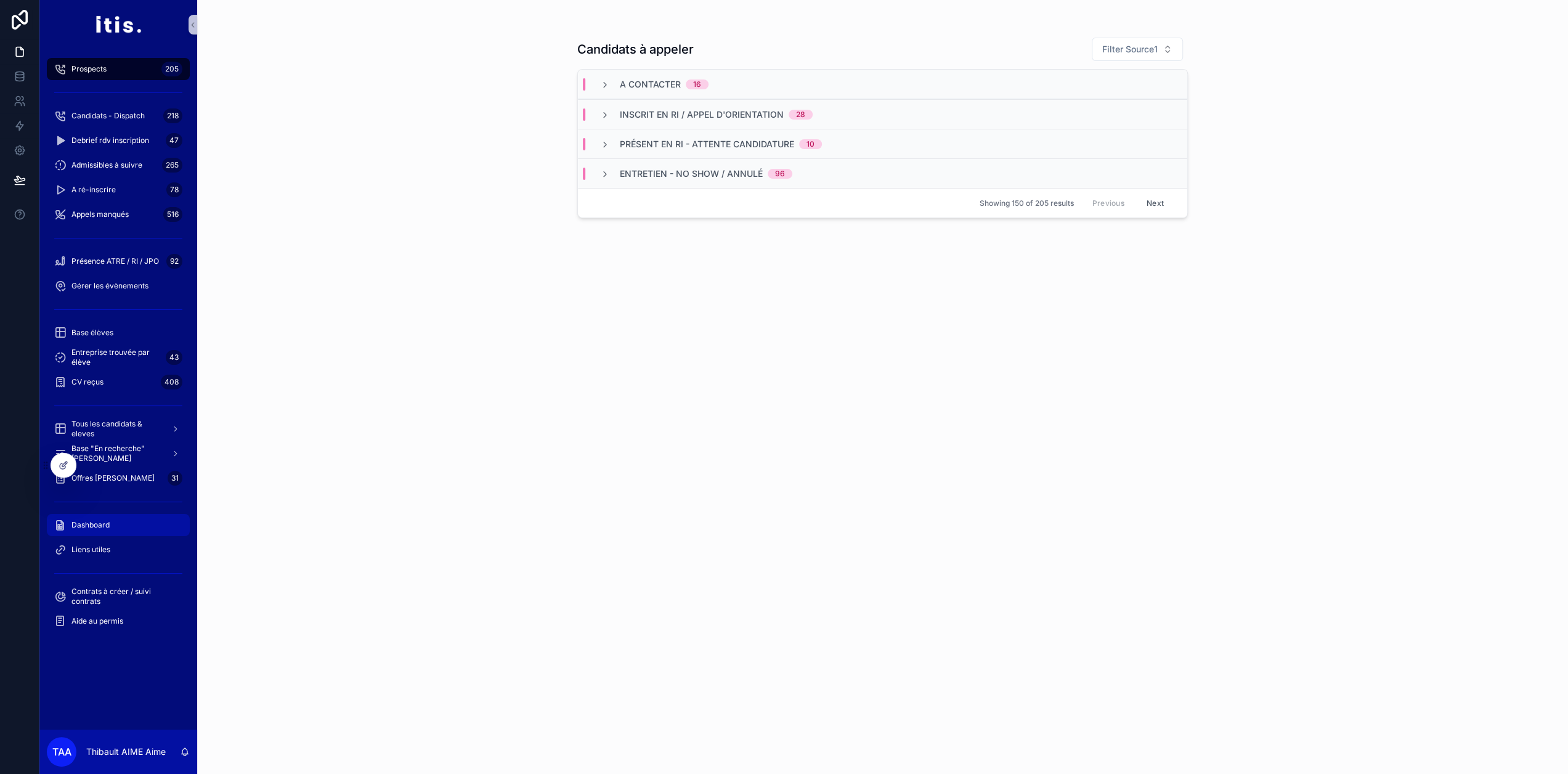
click at [135, 525] on div "Dashboard" at bounding box center [118, 525] width 128 height 20
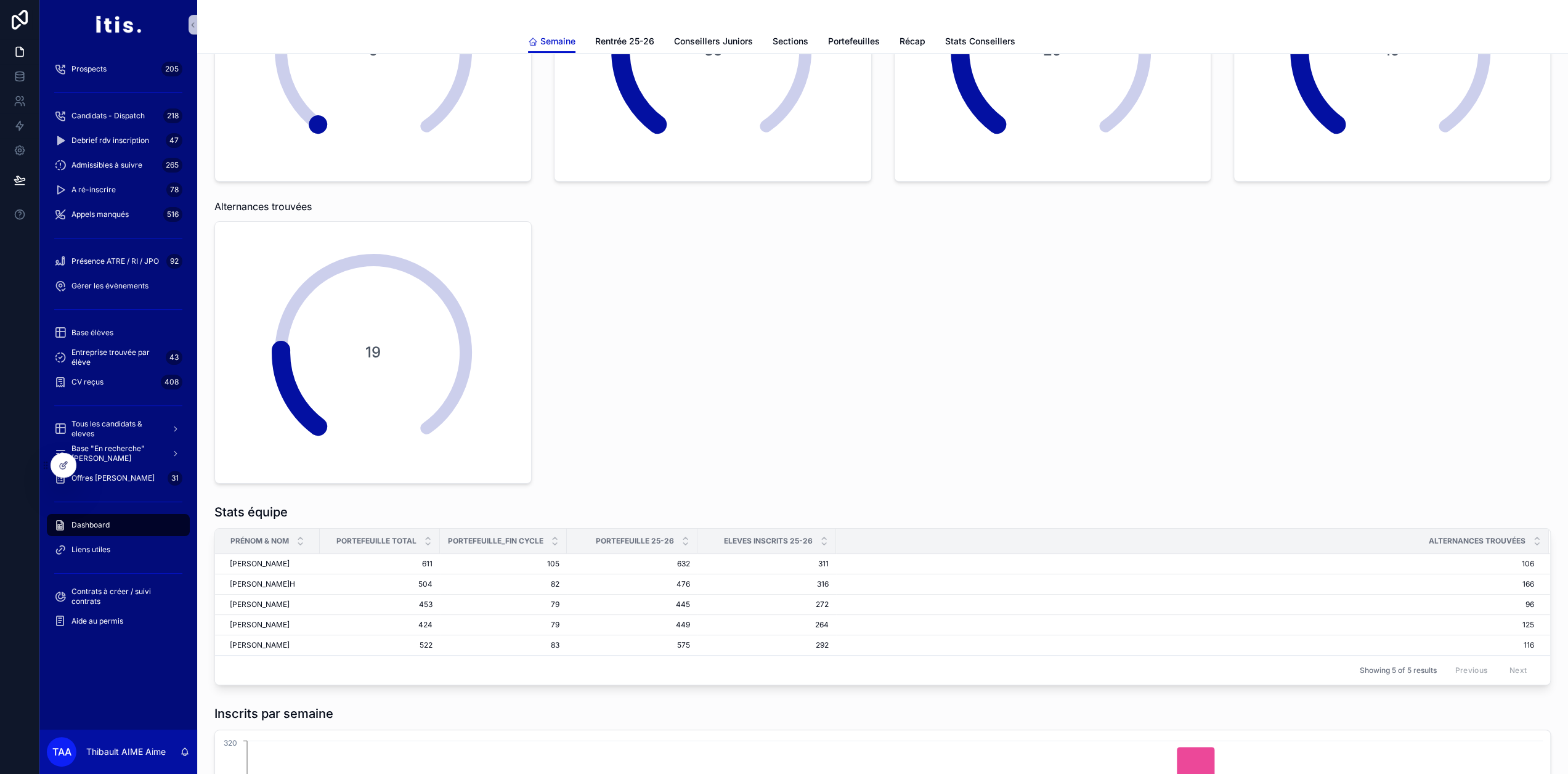
scroll to position [308, 0]
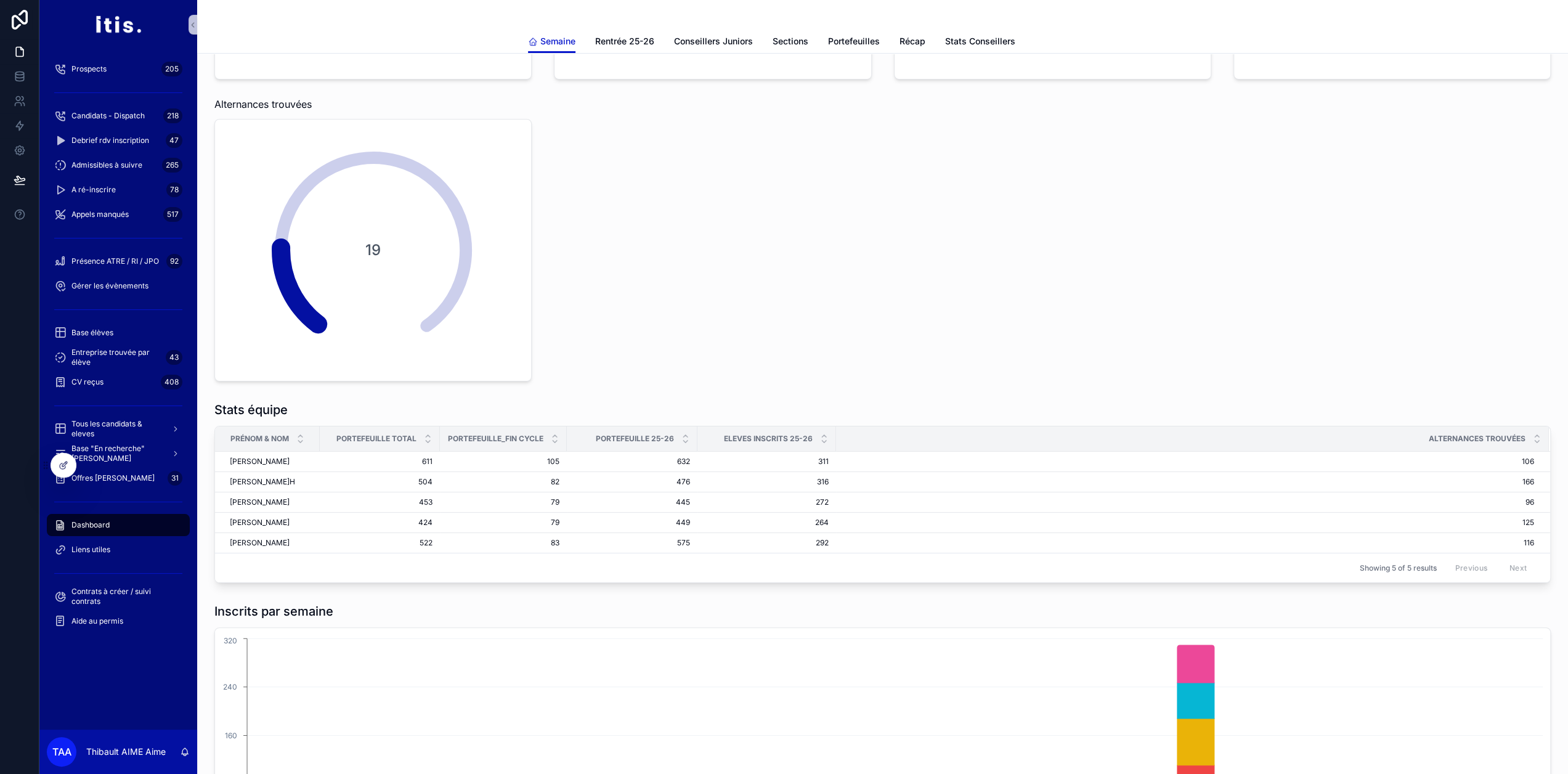
click at [731, 352] on div "Stats de la semaine Présents RI 0 Entretiens pris 35 Admissibles + Inscrits 29 …" at bounding box center [882, 71] width 1351 height 631
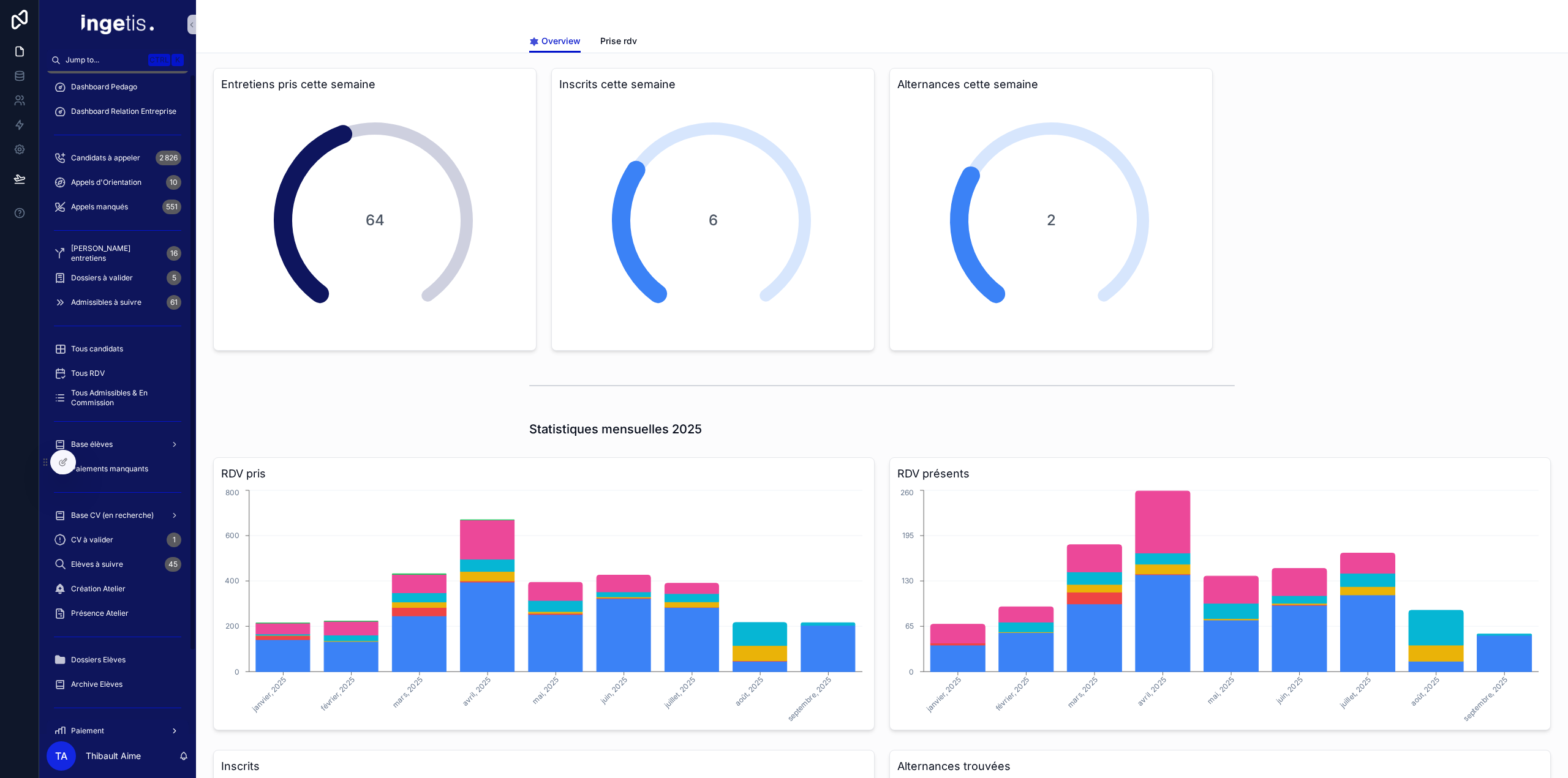
scroll to position [98, 0]
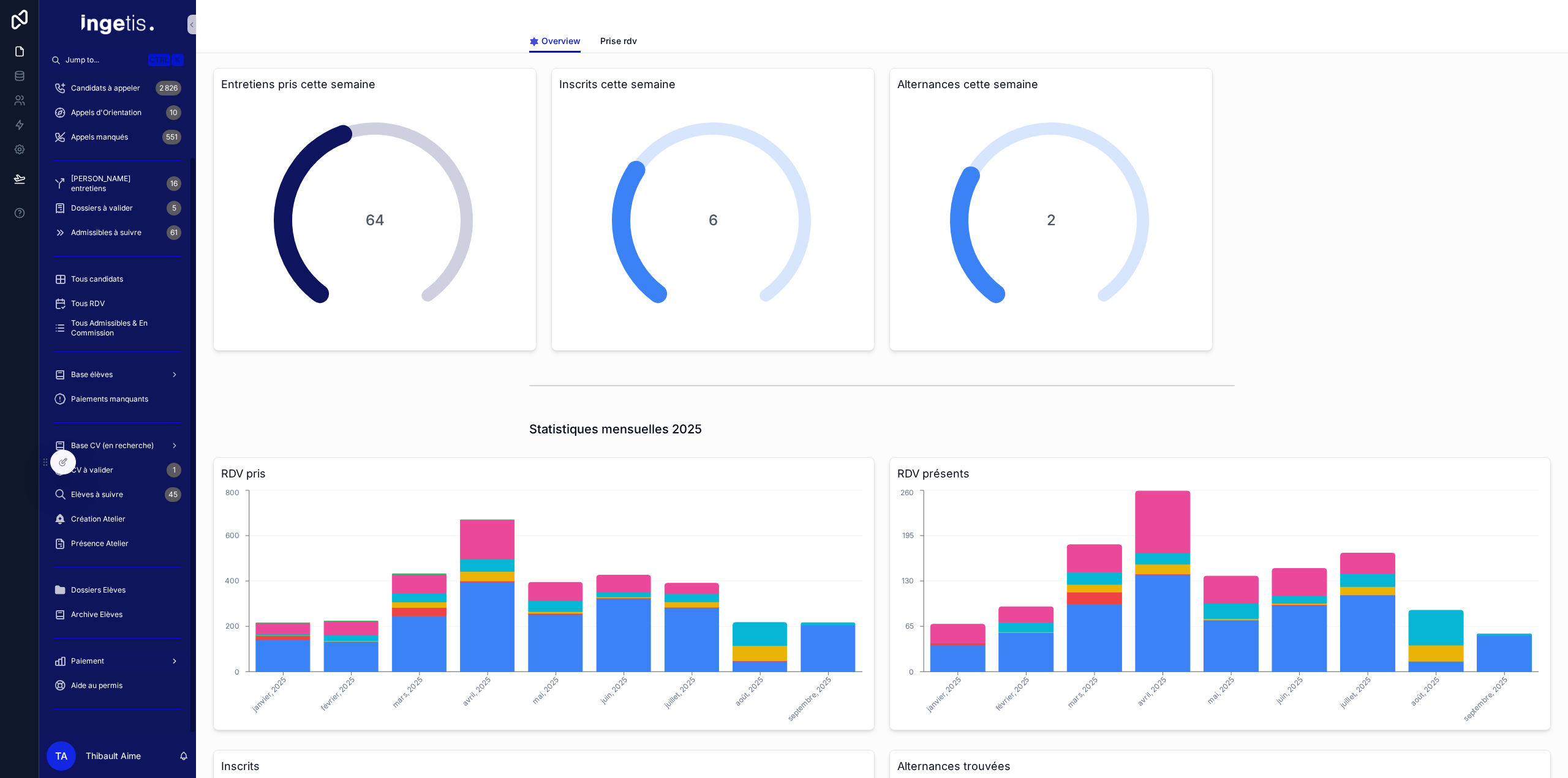
click at [106, 659] on div "Paiement" at bounding box center [117, 661] width 127 height 20
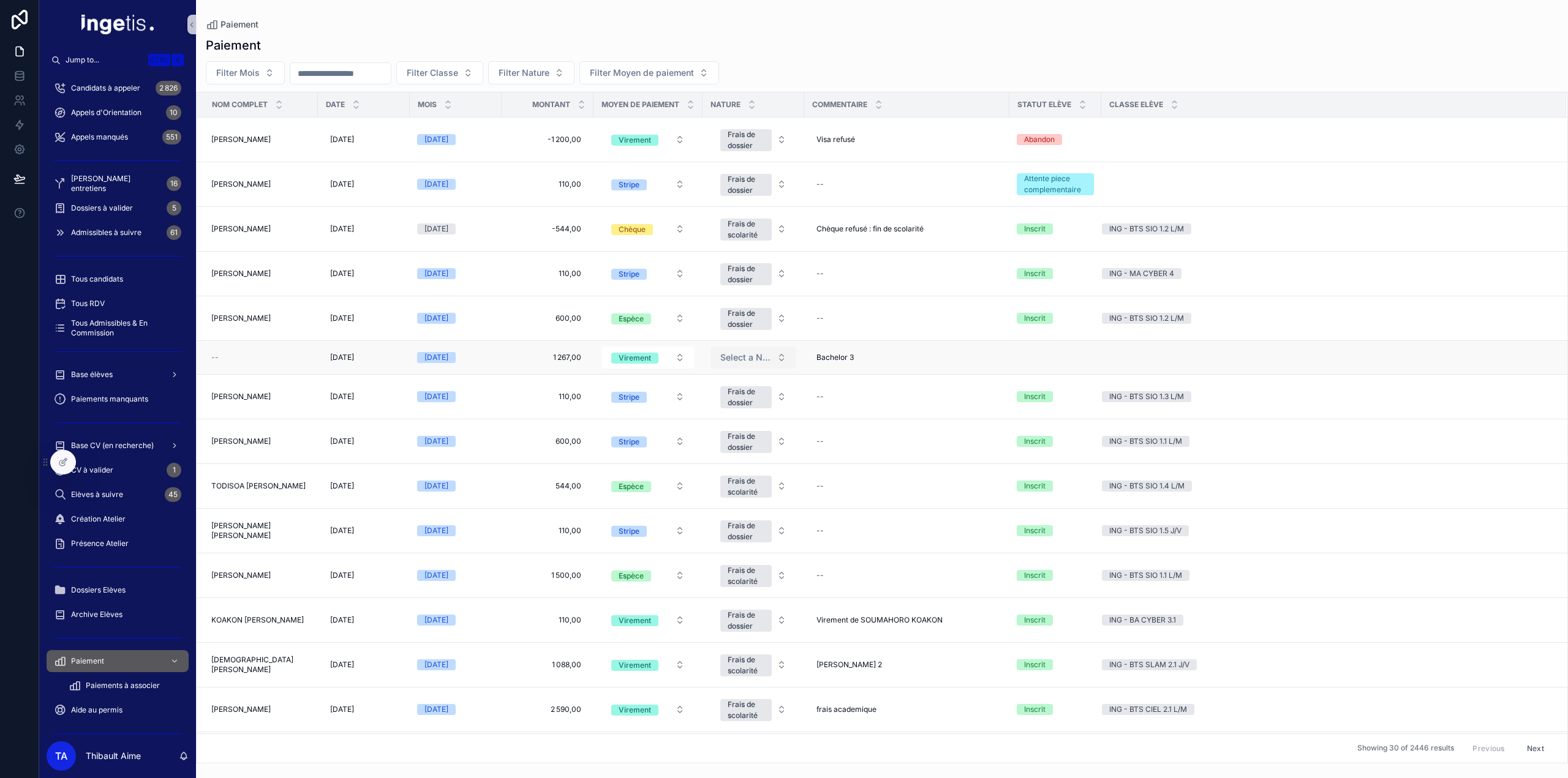
click at [762, 352] on span "Select a Nature" at bounding box center [745, 358] width 51 height 12
click at [152, 680] on div "Paiements à associer" at bounding box center [125, 686] width 112 height 20
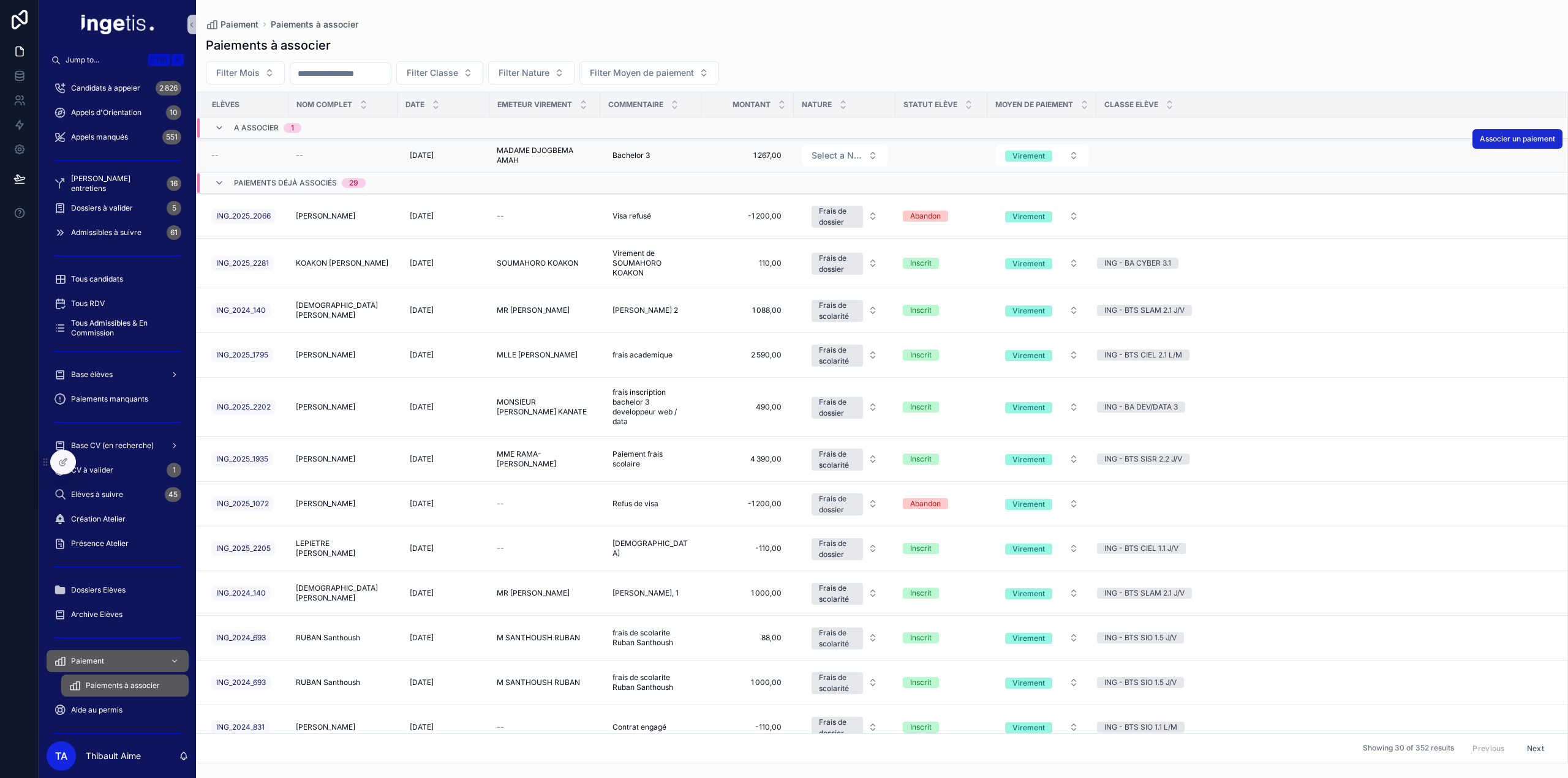
click at [1498, 140] on span "Associer un paiement" at bounding box center [1517, 139] width 75 height 10
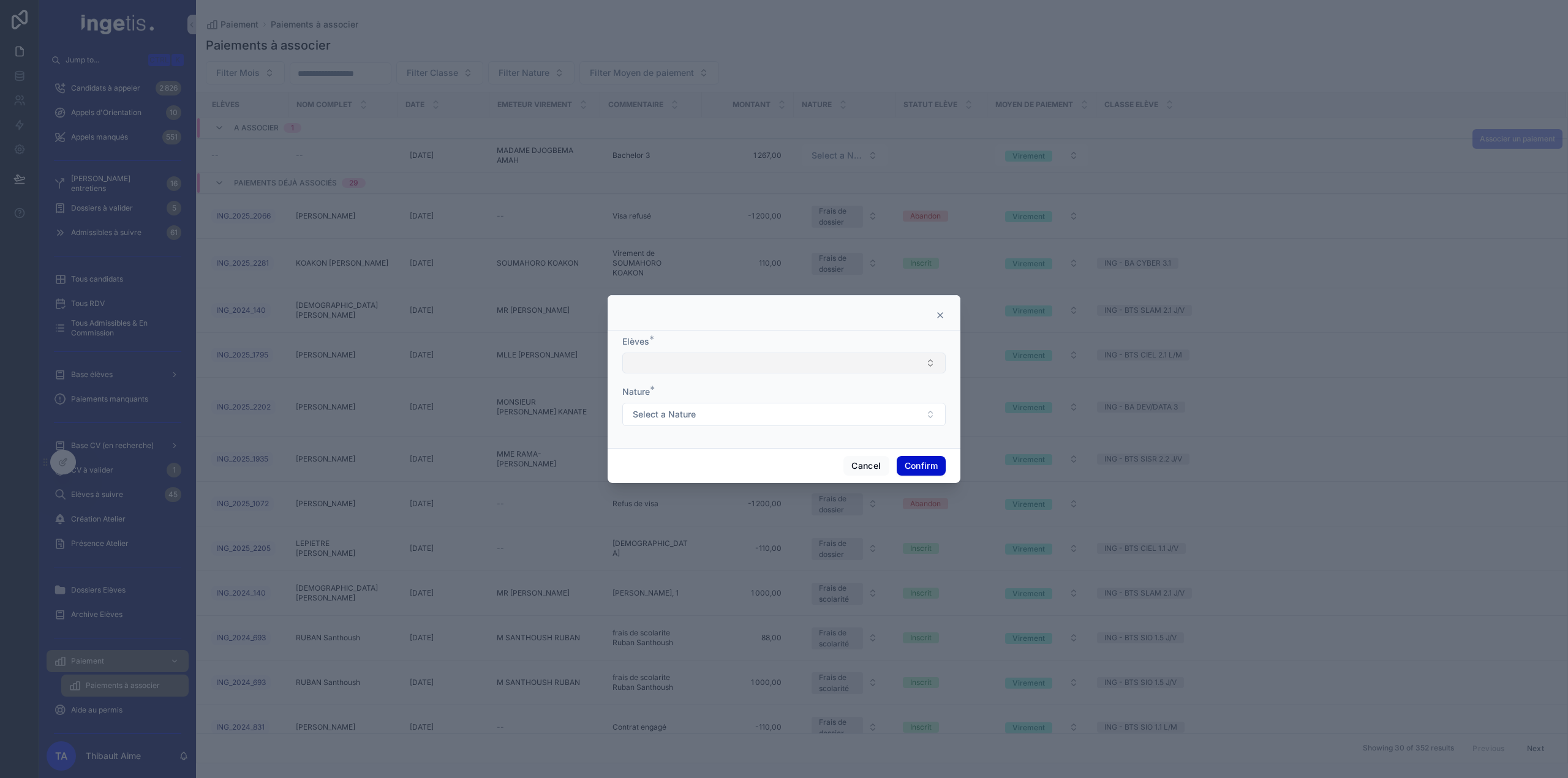
click at [721, 366] on button "Select Button" at bounding box center [784, 363] width 323 height 21
type input "**********"
click at [677, 411] on span "ING_2025_2189" at bounding box center [663, 412] width 64 height 12
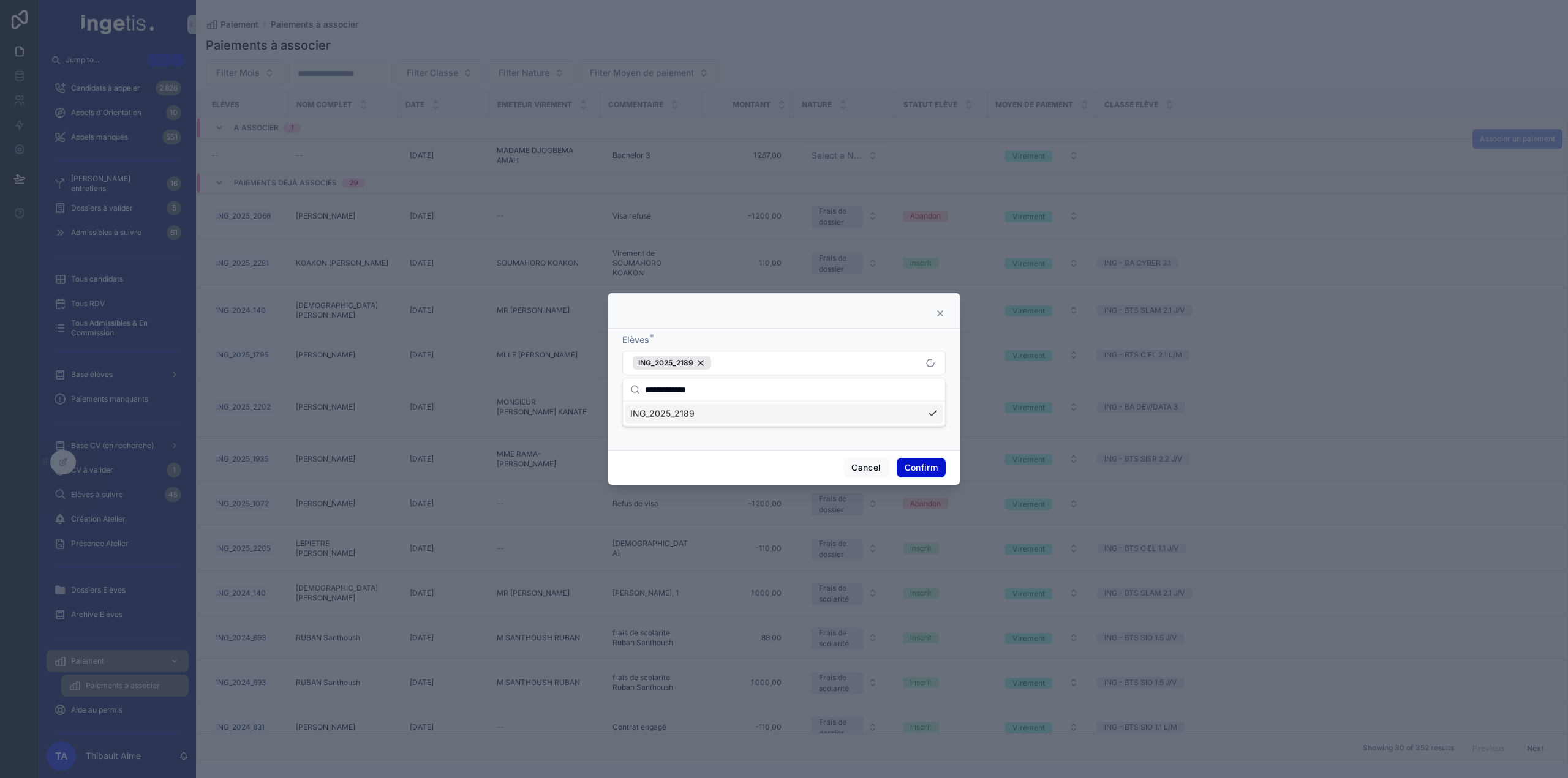
click at [805, 331] on div "Elèves * ING_2025_2189 Nature * Select a Nature" at bounding box center [784, 389] width 353 height 121
click at [860, 425] on button "Select a Nature" at bounding box center [784, 416] width 323 height 23
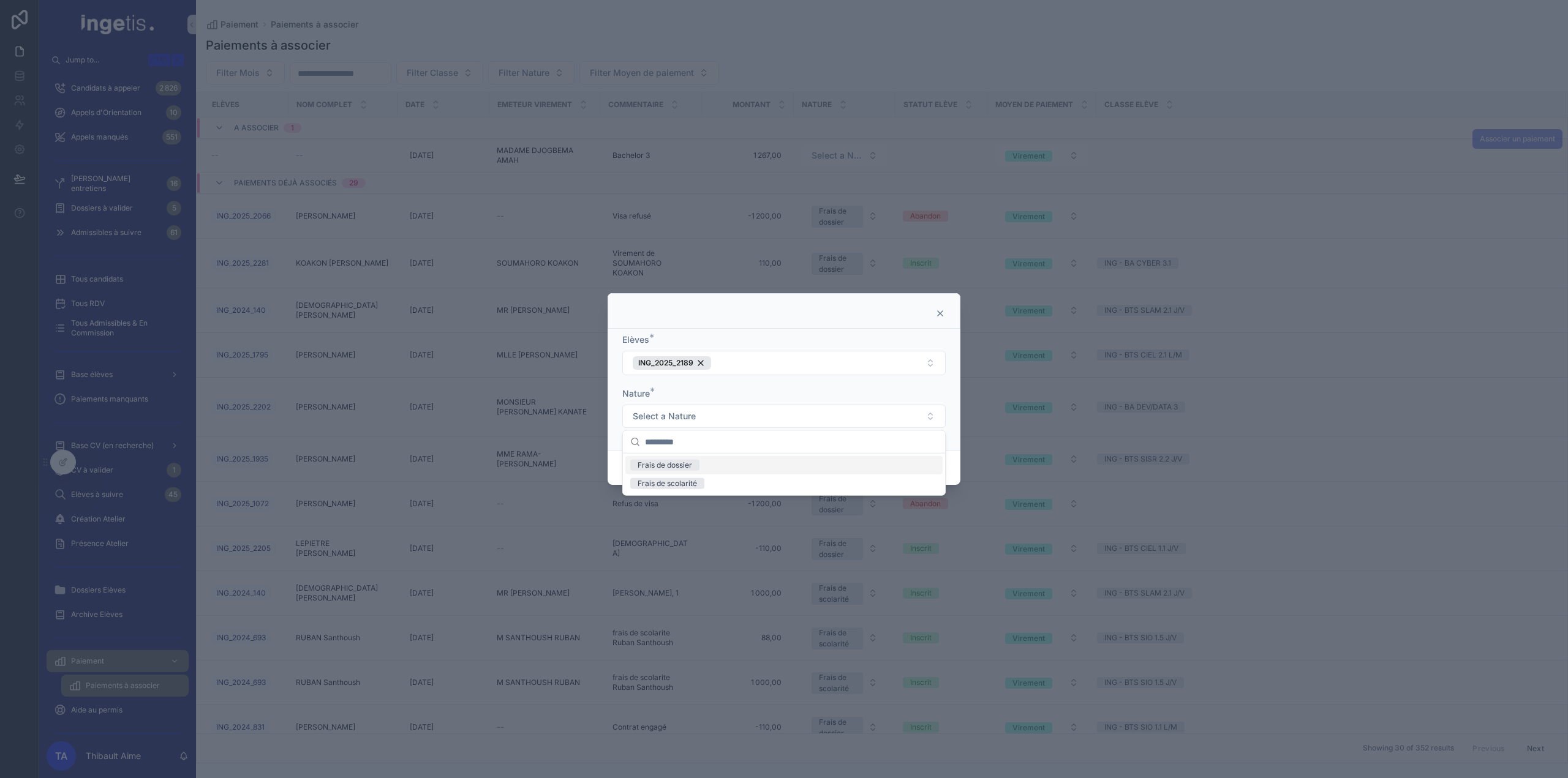
click at [711, 468] on div "Frais de dossier" at bounding box center [784, 465] width 317 height 19
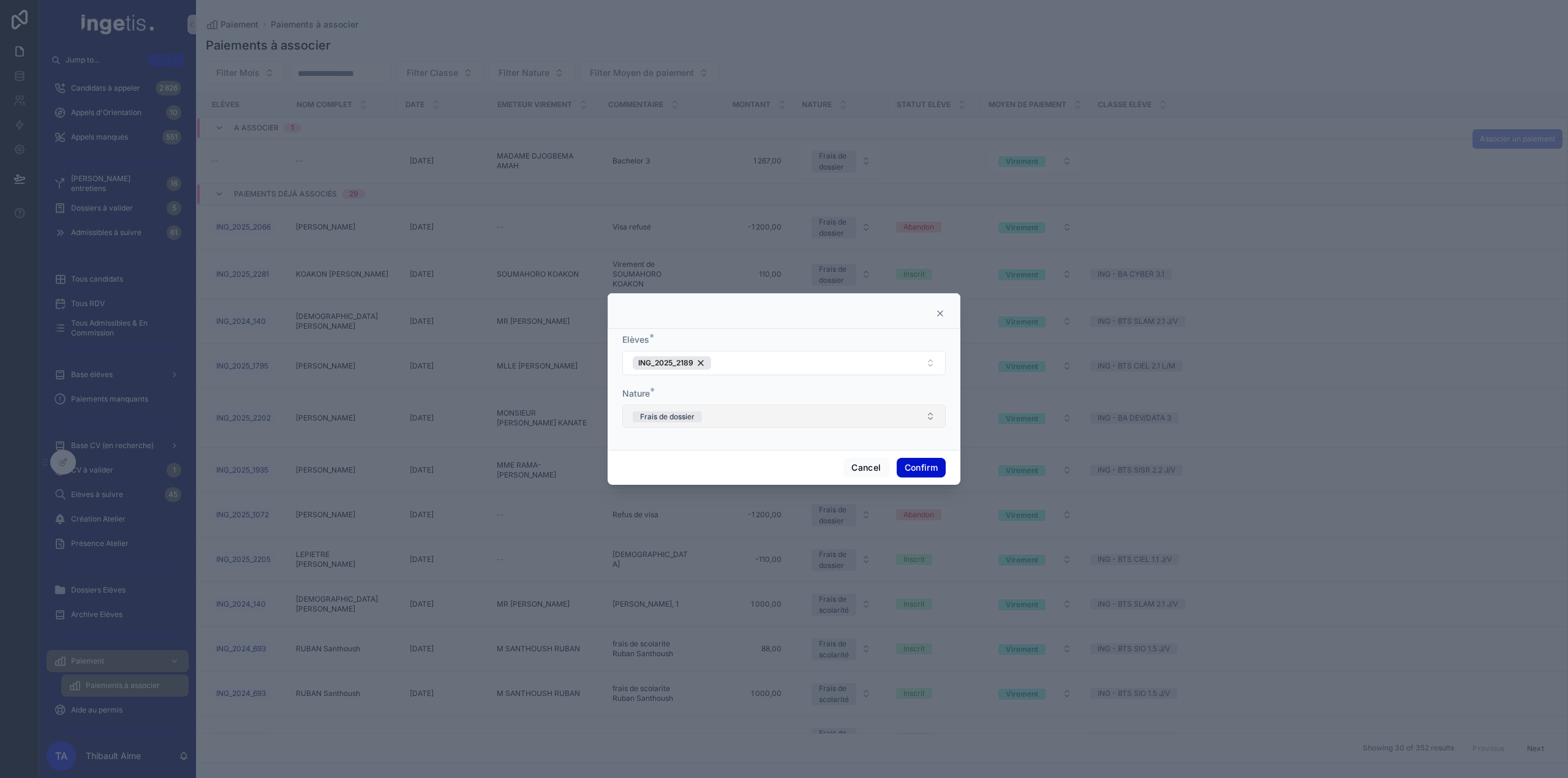
click at [791, 421] on button "Frais de dossier" at bounding box center [784, 416] width 323 height 23
click at [686, 481] on div "Frais de scolarité" at bounding box center [667, 484] width 59 height 11
drag, startPoint x: 939, startPoint y: 460, endPoint x: 913, endPoint y: 472, distance: 28.6
click at [939, 461] on button "Confirm" at bounding box center [921, 468] width 49 height 20
click at [913, 472] on button "Confirm" at bounding box center [921, 468] width 49 height 20
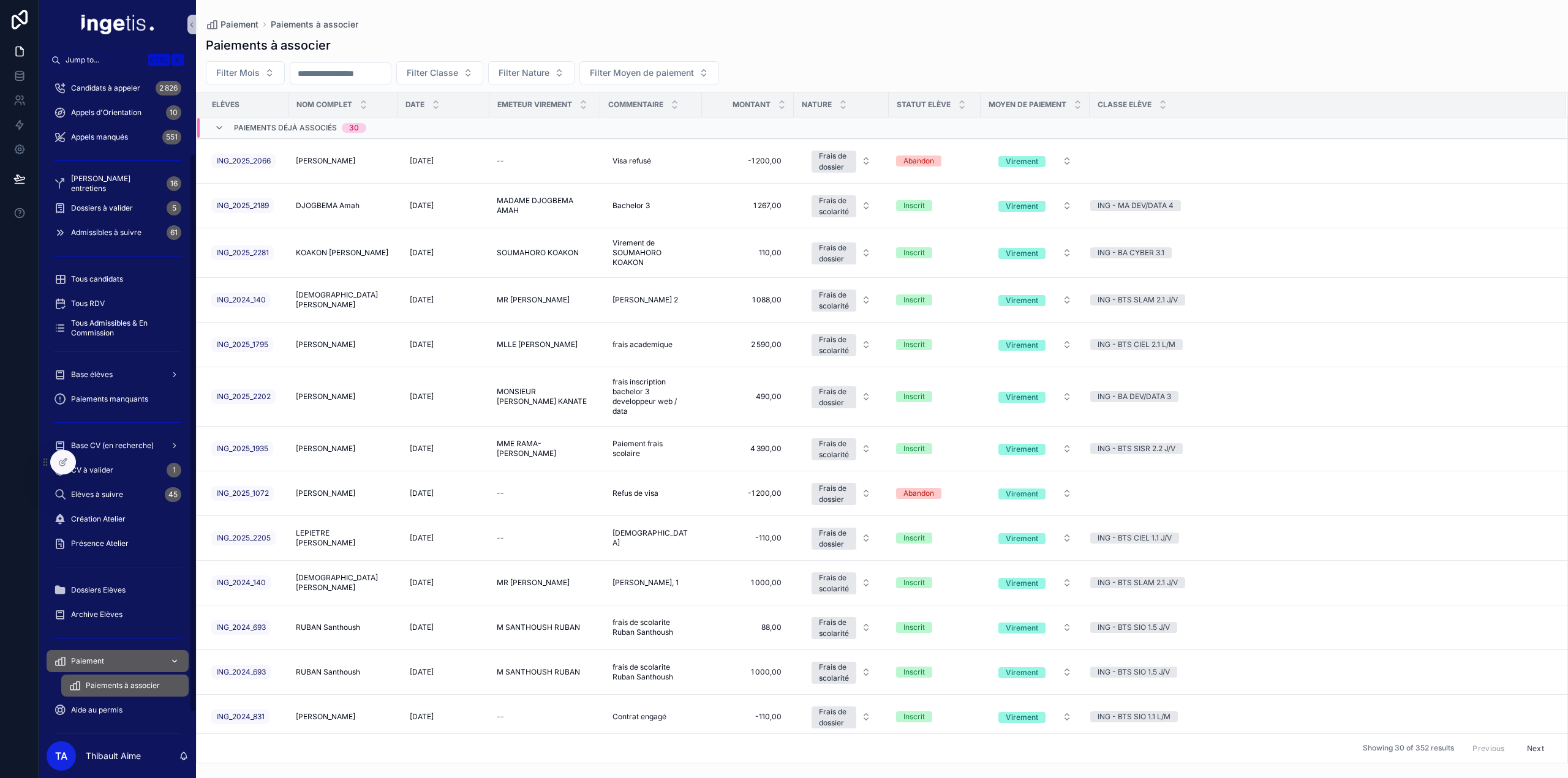
click at [87, 661] on span "Paiement" at bounding box center [88, 661] width 33 height 10
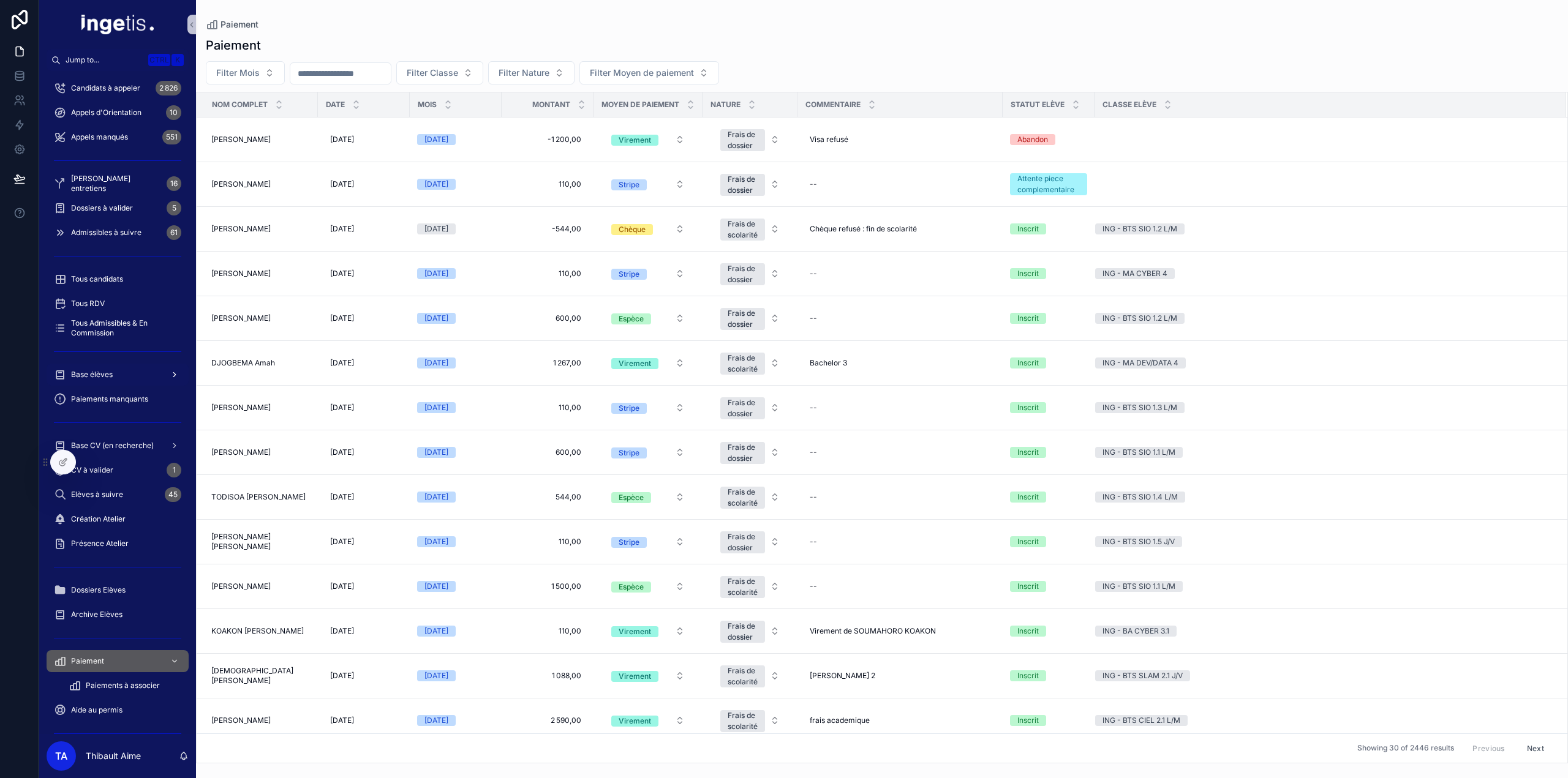
click at [106, 376] on span "Base élèves" at bounding box center [91, 375] width 41 height 10
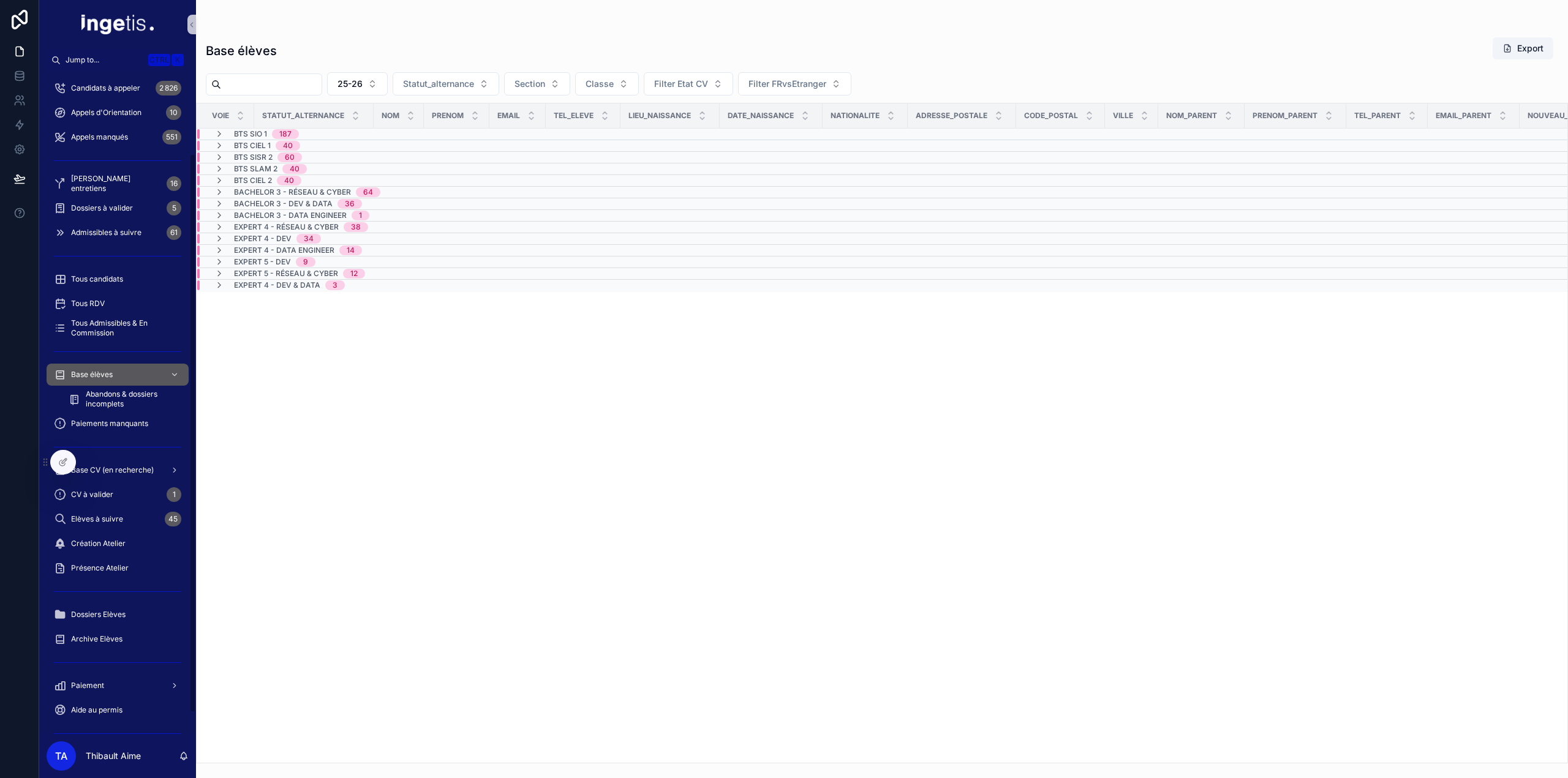
click at [276, 83] on input "scrollable content" at bounding box center [271, 85] width 101 height 17
paste input "**********"
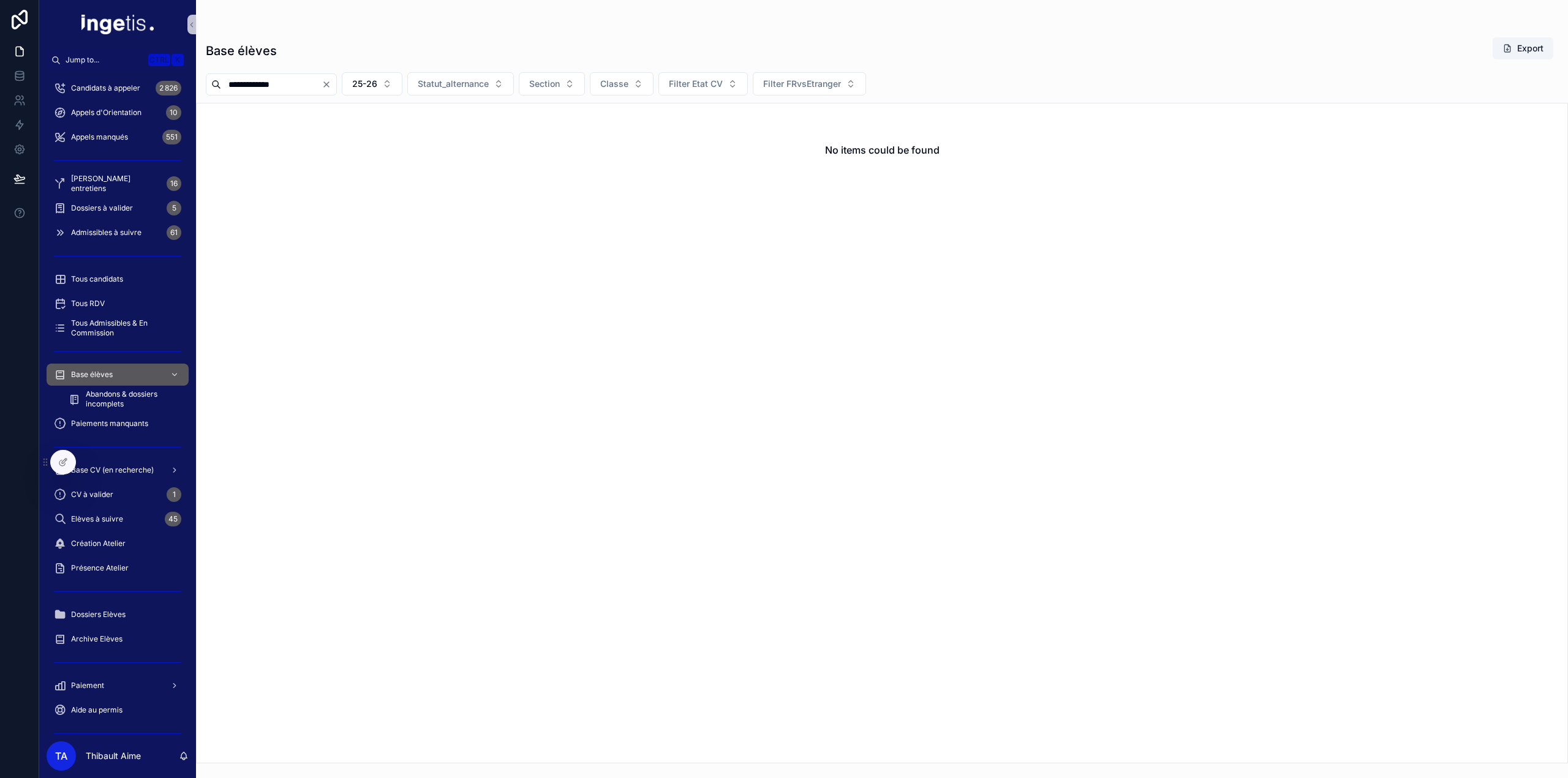
click at [321, 88] on input "**********" at bounding box center [271, 85] width 101 height 17
paste input "scrollable content"
type input "********"
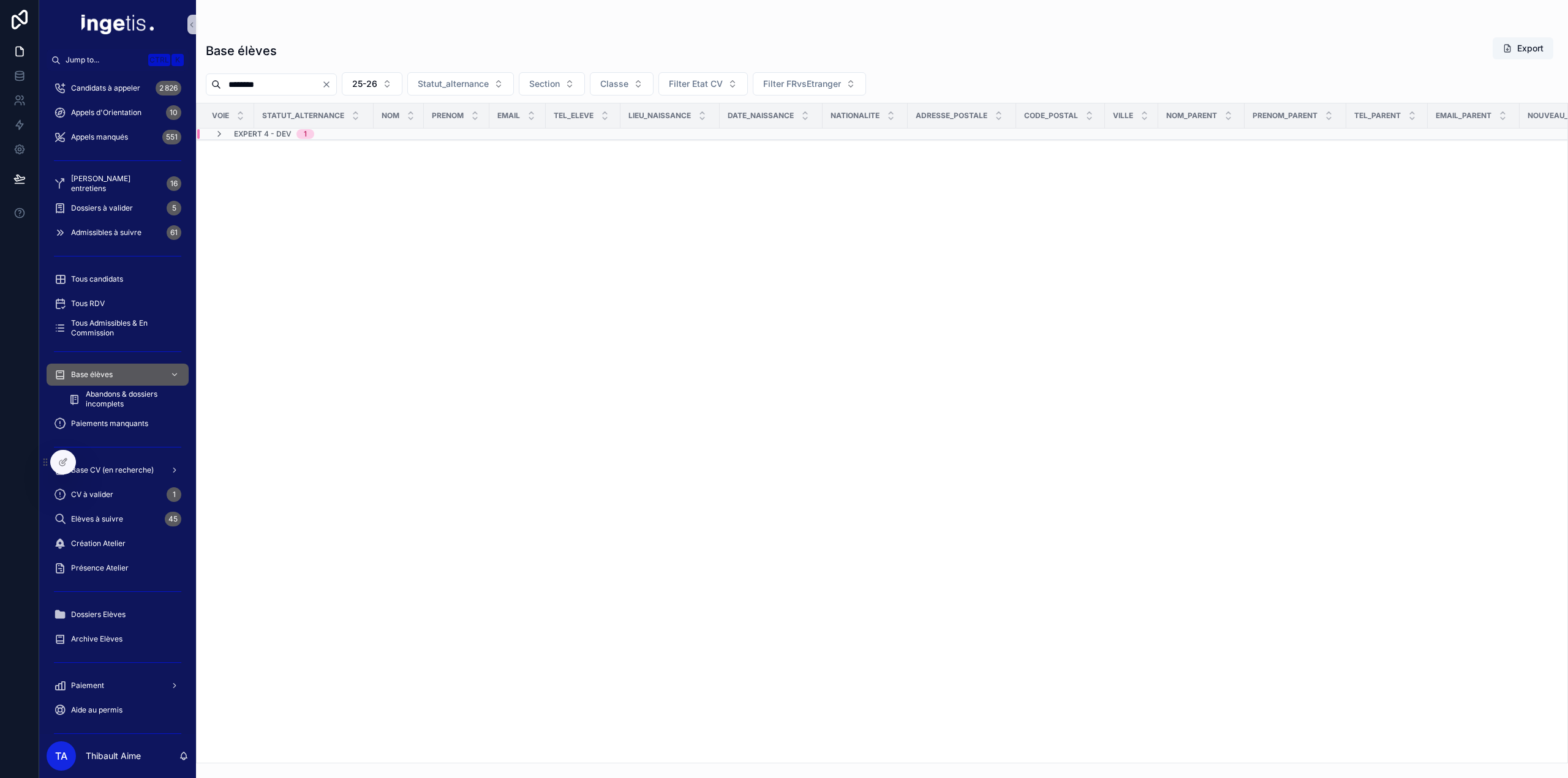
click at [327, 137] on div "Expert 4 - Dev 1" at bounding box center [264, 134] width 129 height 10
click at [331, 159] on span "1" at bounding box center [336, 156] width 18 height 10
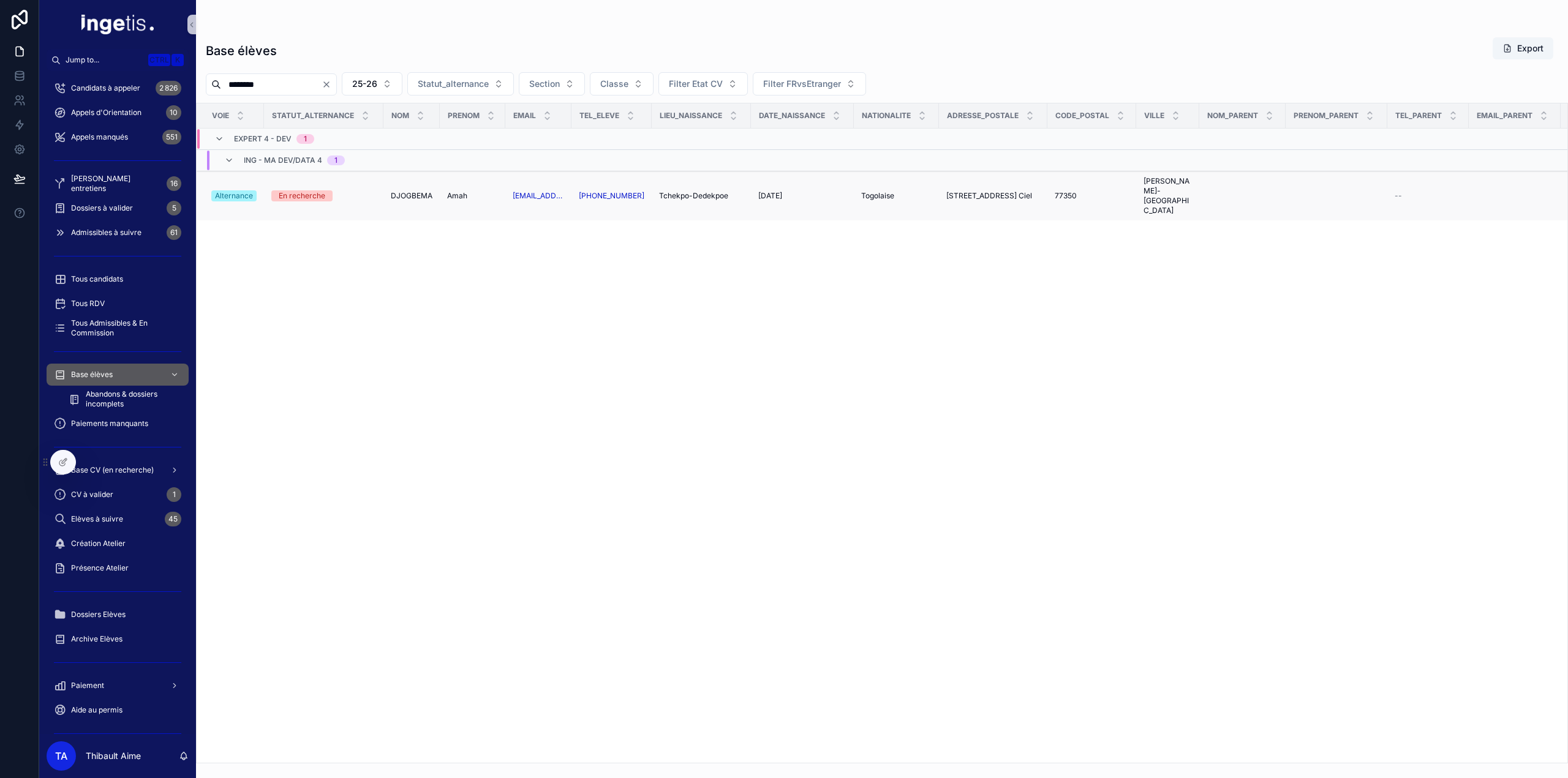
click at [399, 191] on span "DJOGBEMA" at bounding box center [411, 196] width 41 height 10
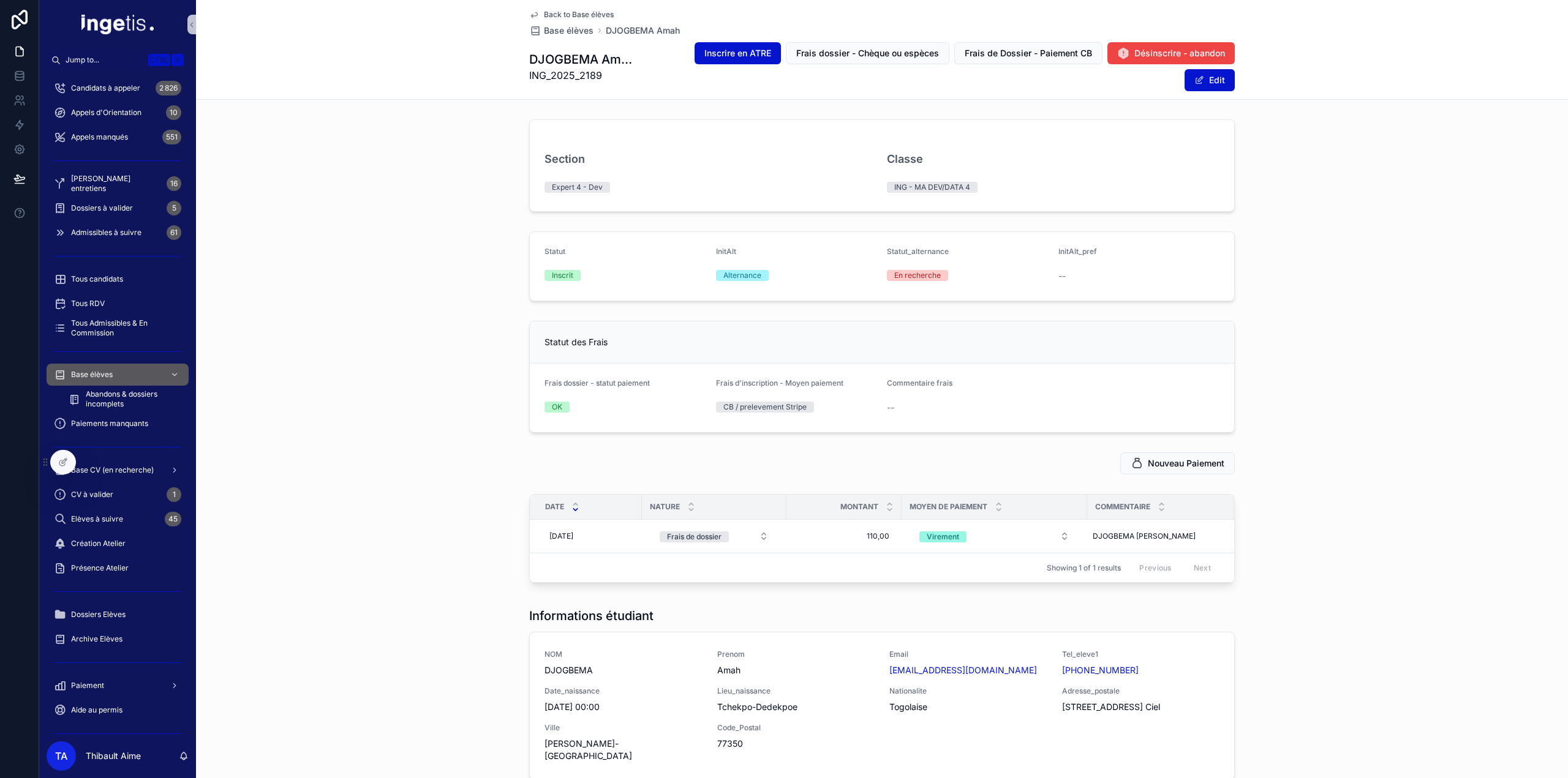
click at [580, 77] on span "ING_2025_2189" at bounding box center [582, 75] width 105 height 15
click at [472, 176] on div "Section Expert 4 - Dev Classe ING - MA DEV/DATA 4" at bounding box center [882, 165] width 1372 height 102
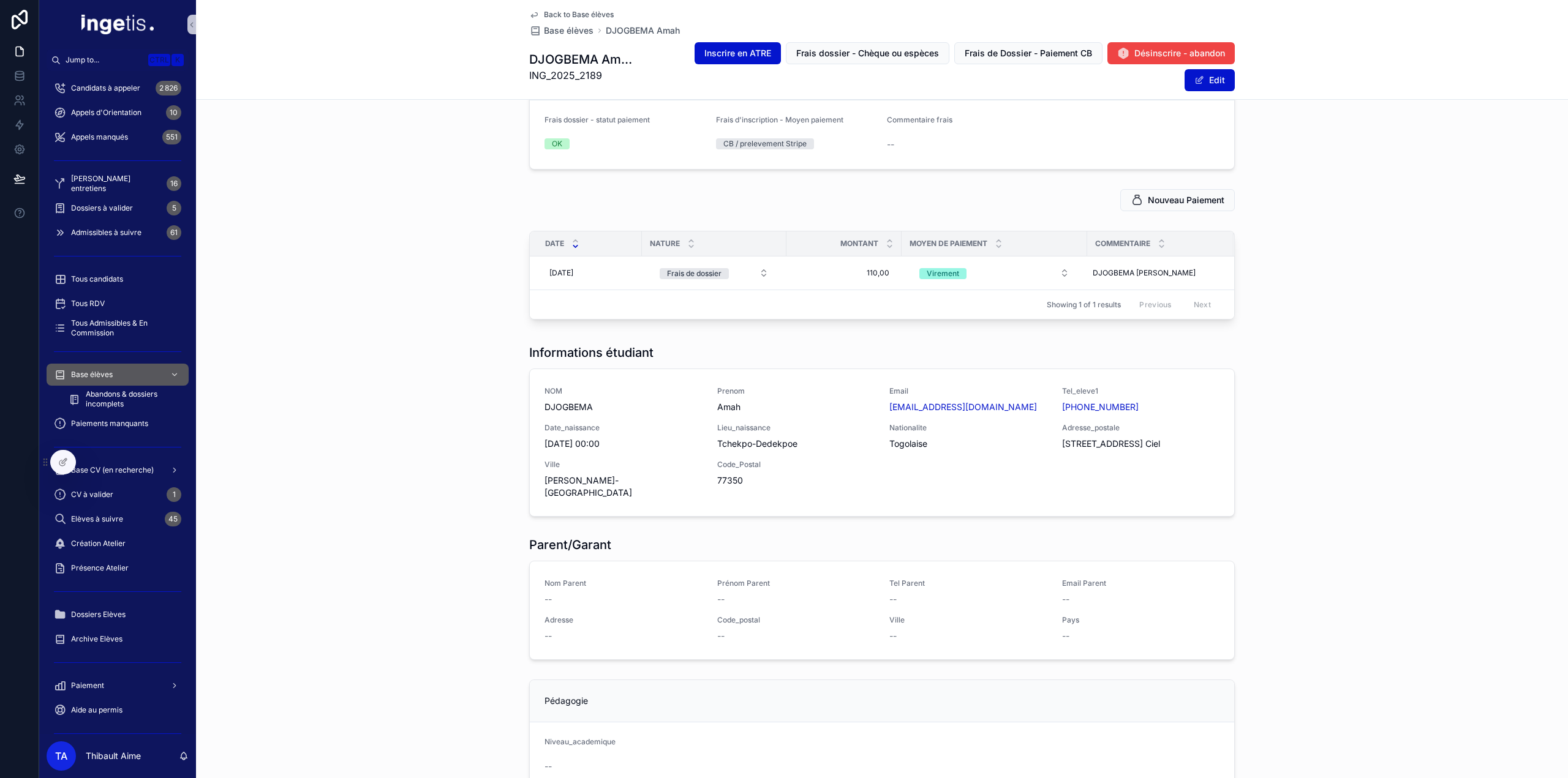
scroll to position [245, 0]
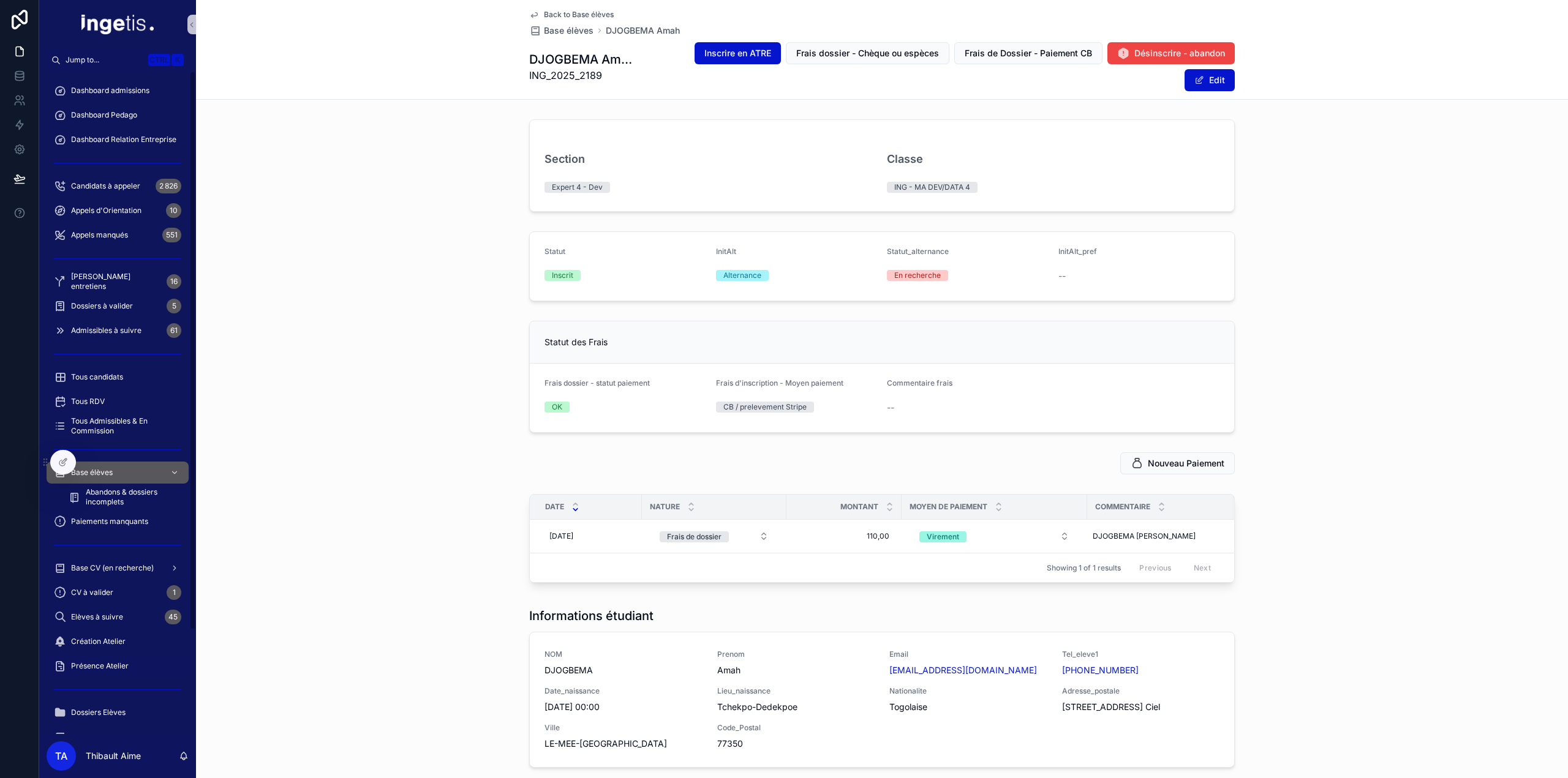
scroll to position [122, 0]
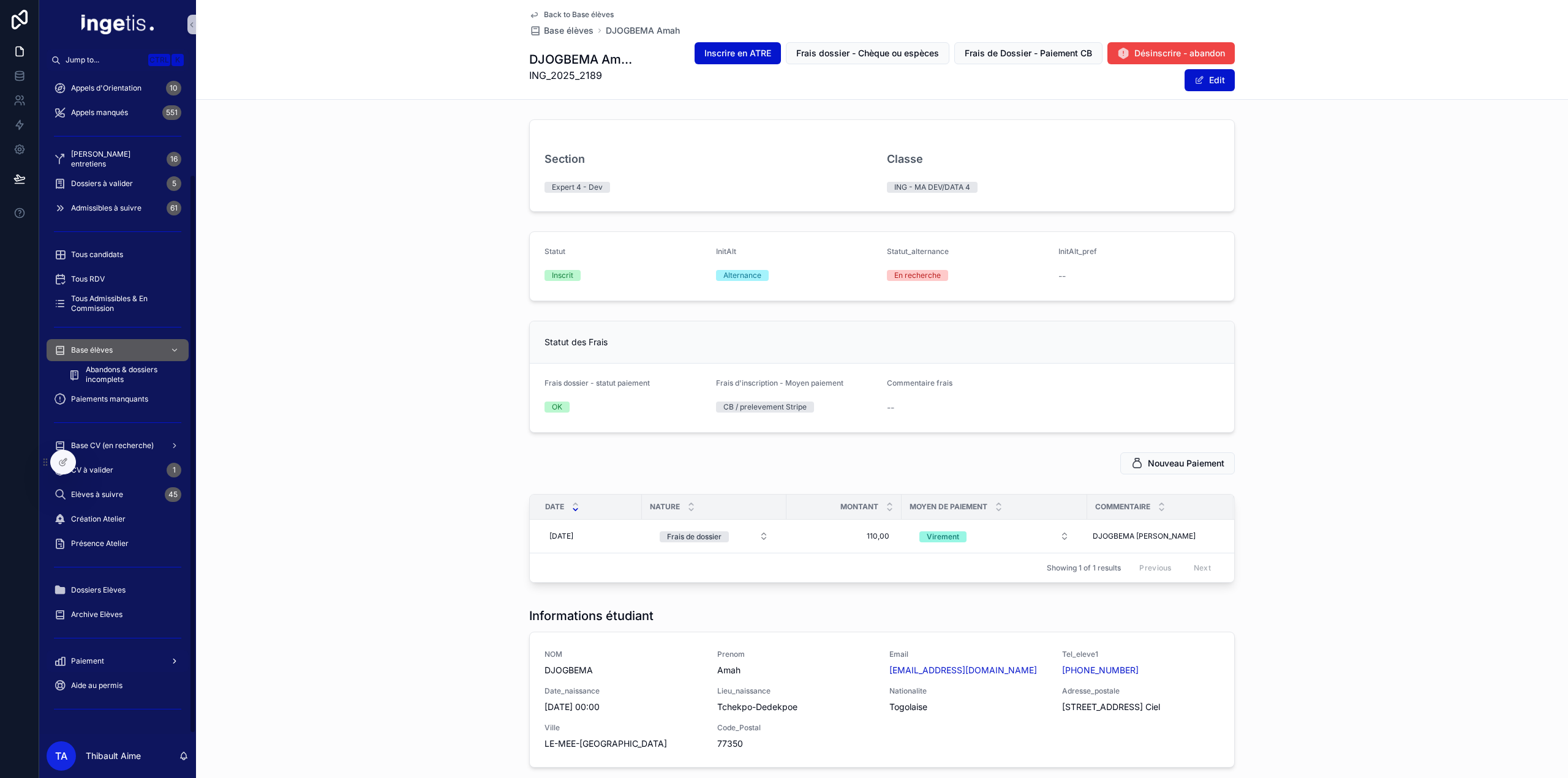
click at [101, 654] on div "Paiement" at bounding box center [117, 661] width 127 height 20
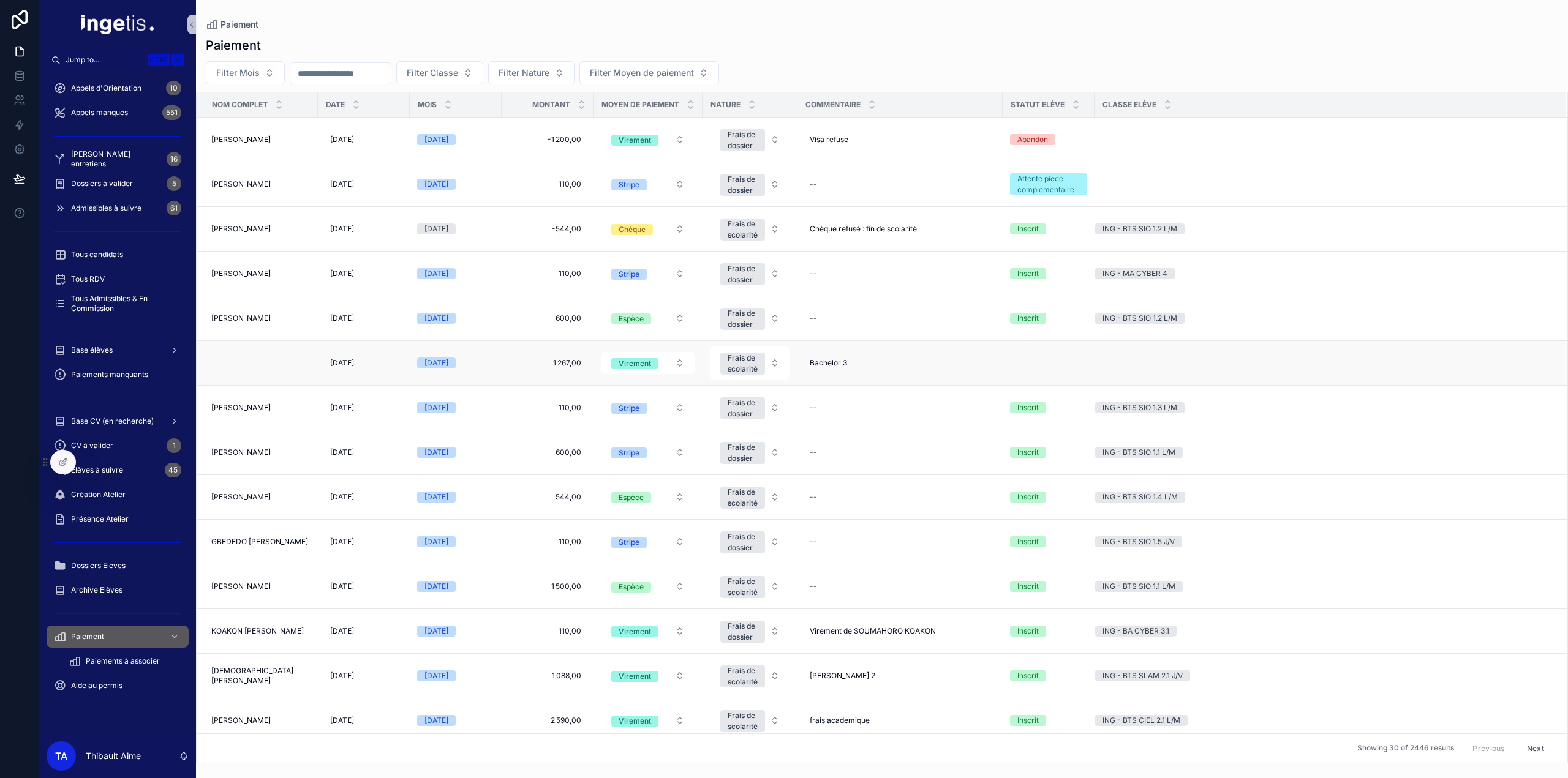
click at [258, 368] on td "scrollable content" at bounding box center [257, 363] width 121 height 44
